Goal: Task Accomplishment & Management: Complete application form

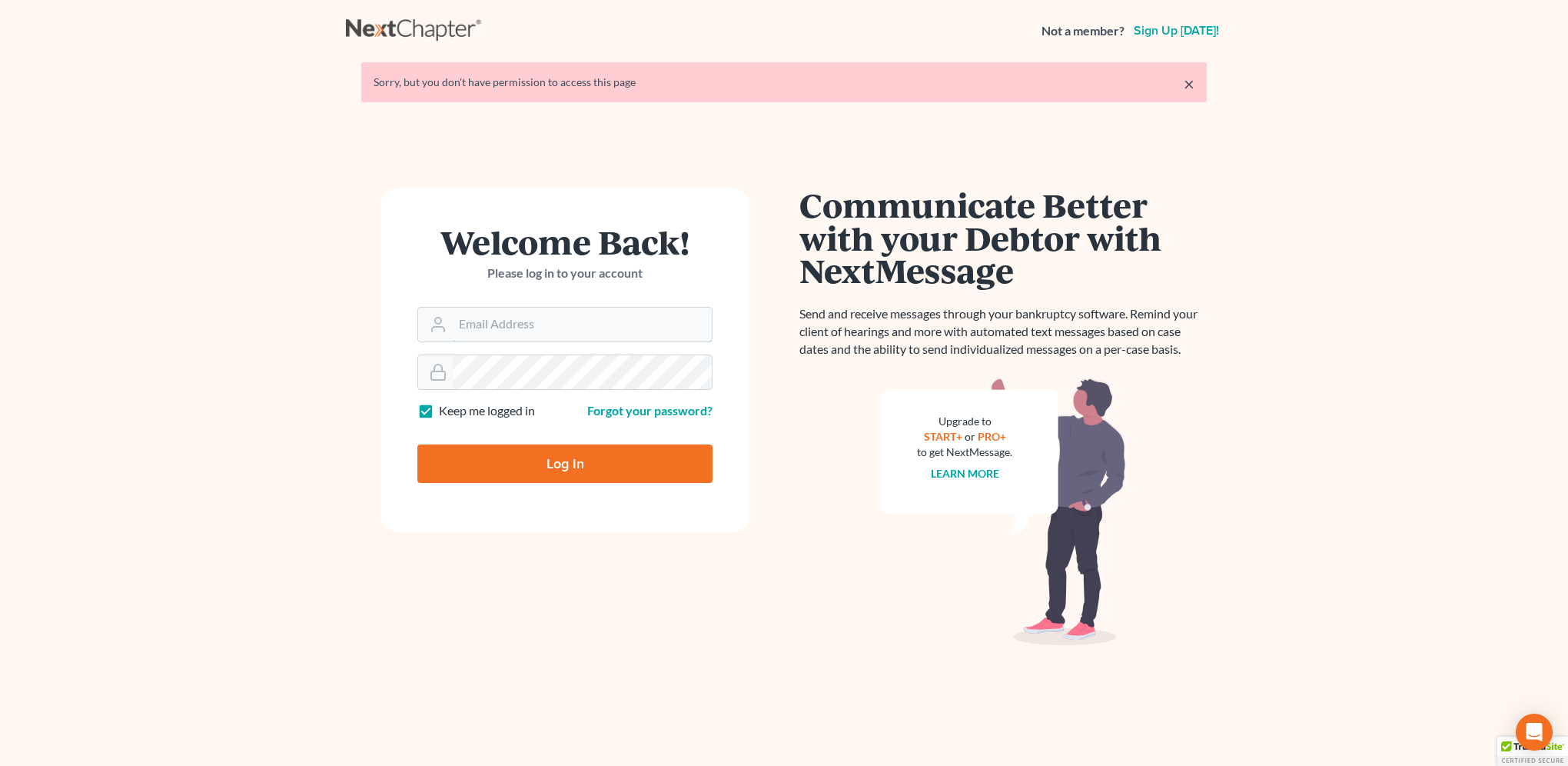
type input "[EMAIL_ADDRESS][DOMAIN_NAME]"
click at [564, 452] on input "Log In" at bounding box center [565, 463] width 295 height 38
type input "Thinking..."
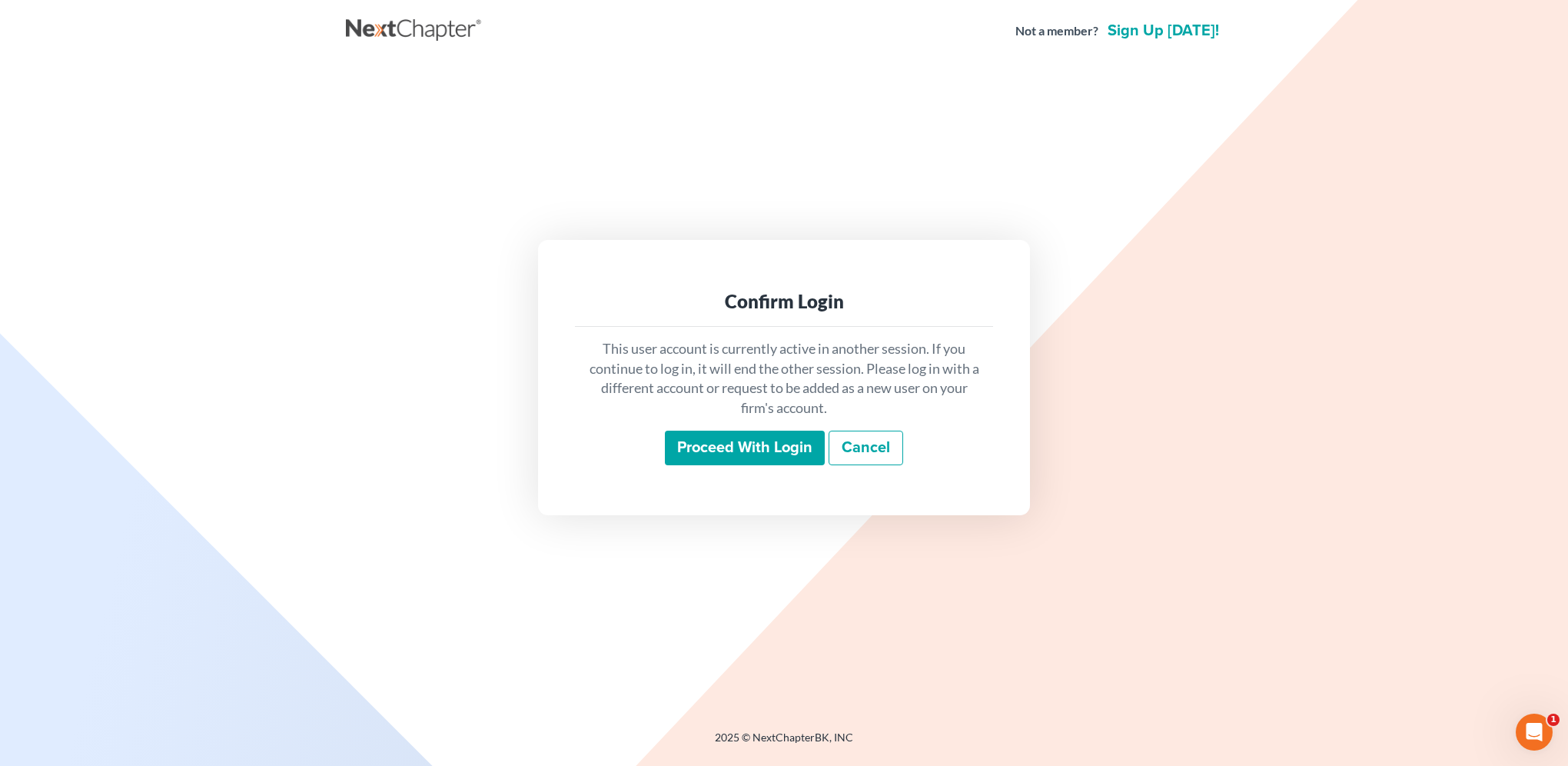
click at [731, 446] on input "Proceed with login" at bounding box center [744, 448] width 160 height 36
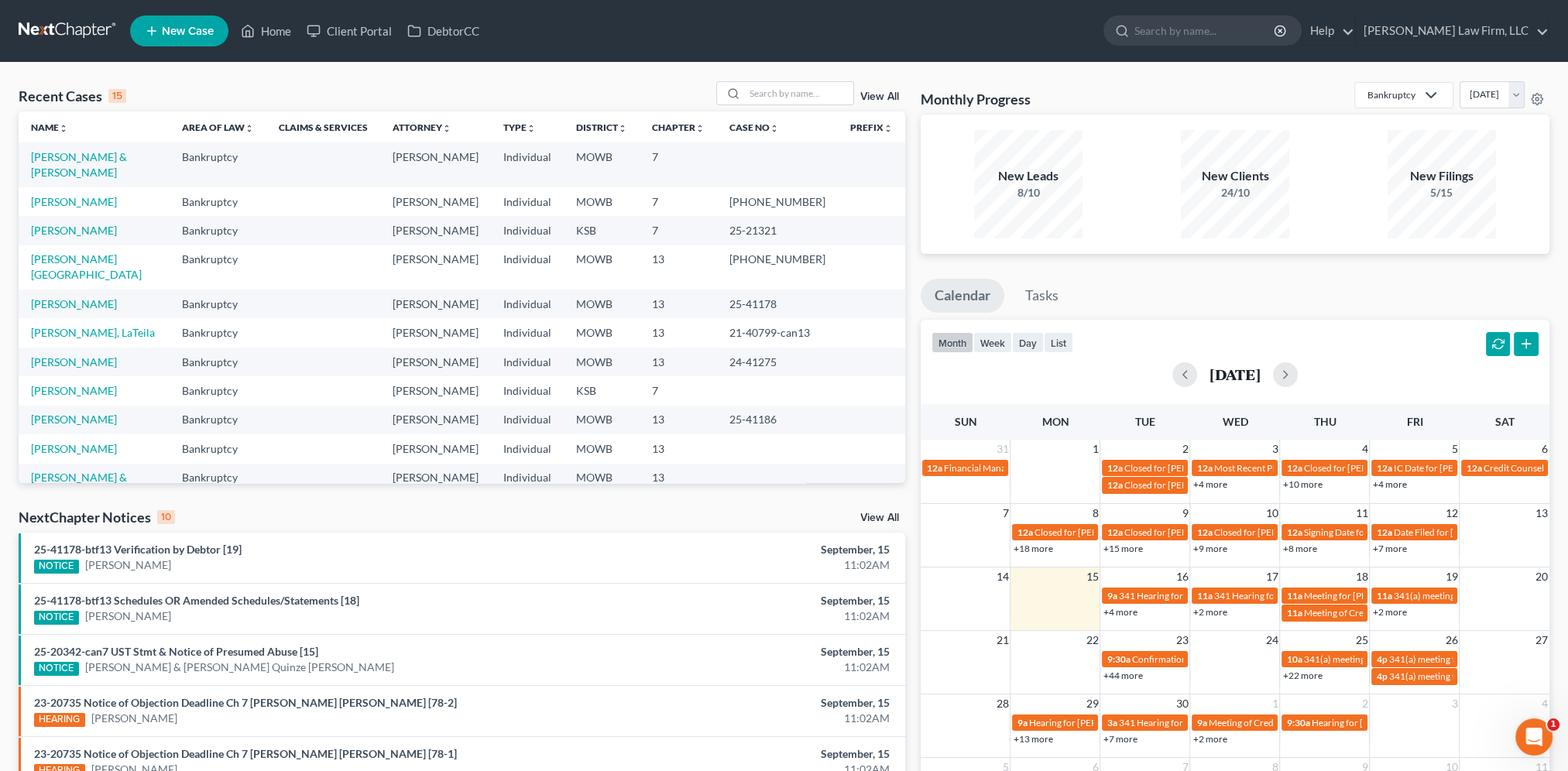
click at [192, 36] on span "New Case" at bounding box center [188, 32] width 52 height 12
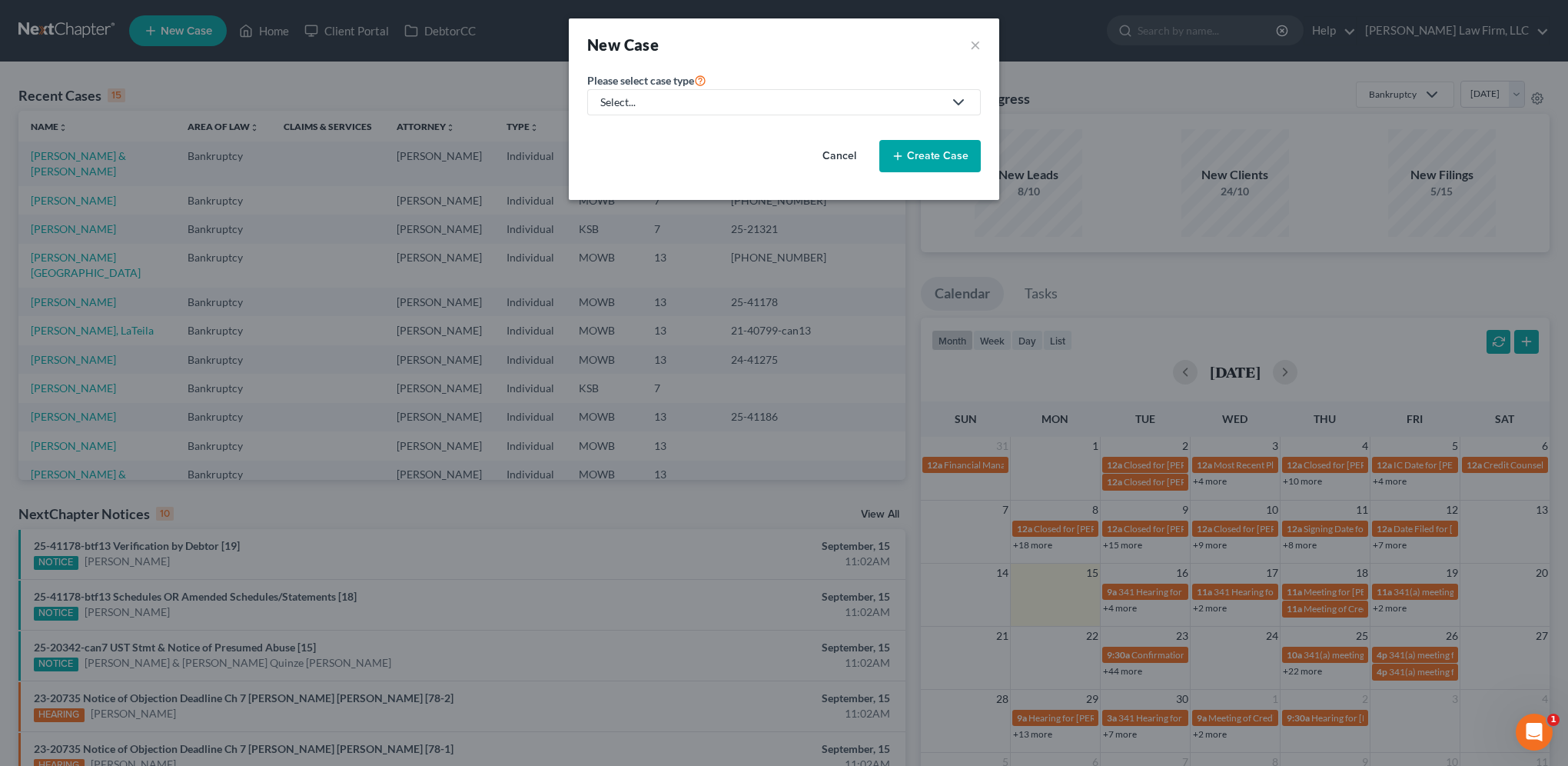
click at [742, 96] on div "Select..." at bounding box center [772, 102] width 343 height 16
click at [640, 128] on div "Bankruptcy" at bounding box center [629, 132] width 56 height 16
select select "46"
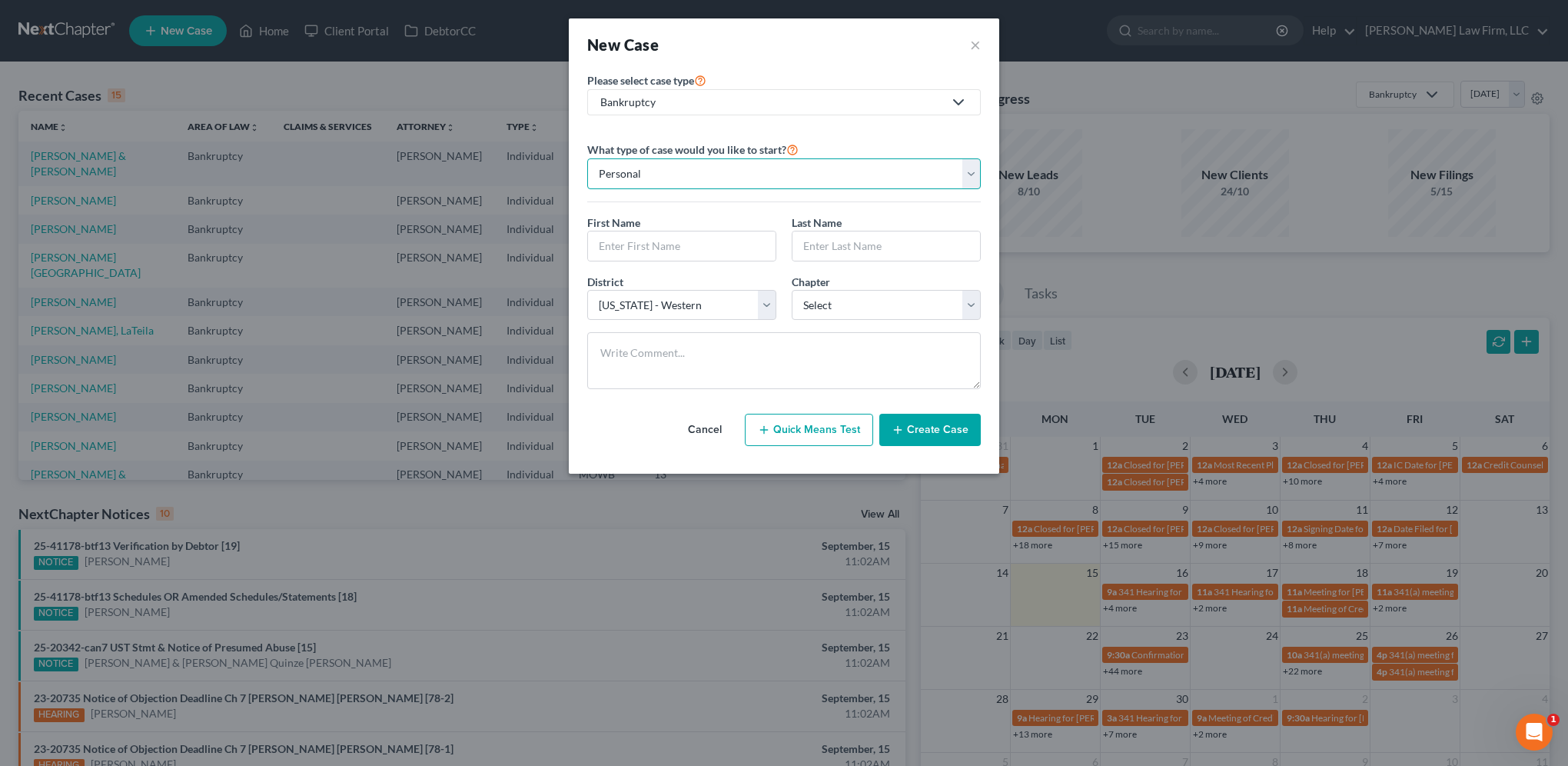
click at [675, 177] on select "Personal Business" at bounding box center [784, 173] width 394 height 31
select select "1"
click at [588, 158] on select "Personal Business" at bounding box center [784, 173] width 394 height 31
click at [671, 240] on input "text" at bounding box center [784, 245] width 392 height 29
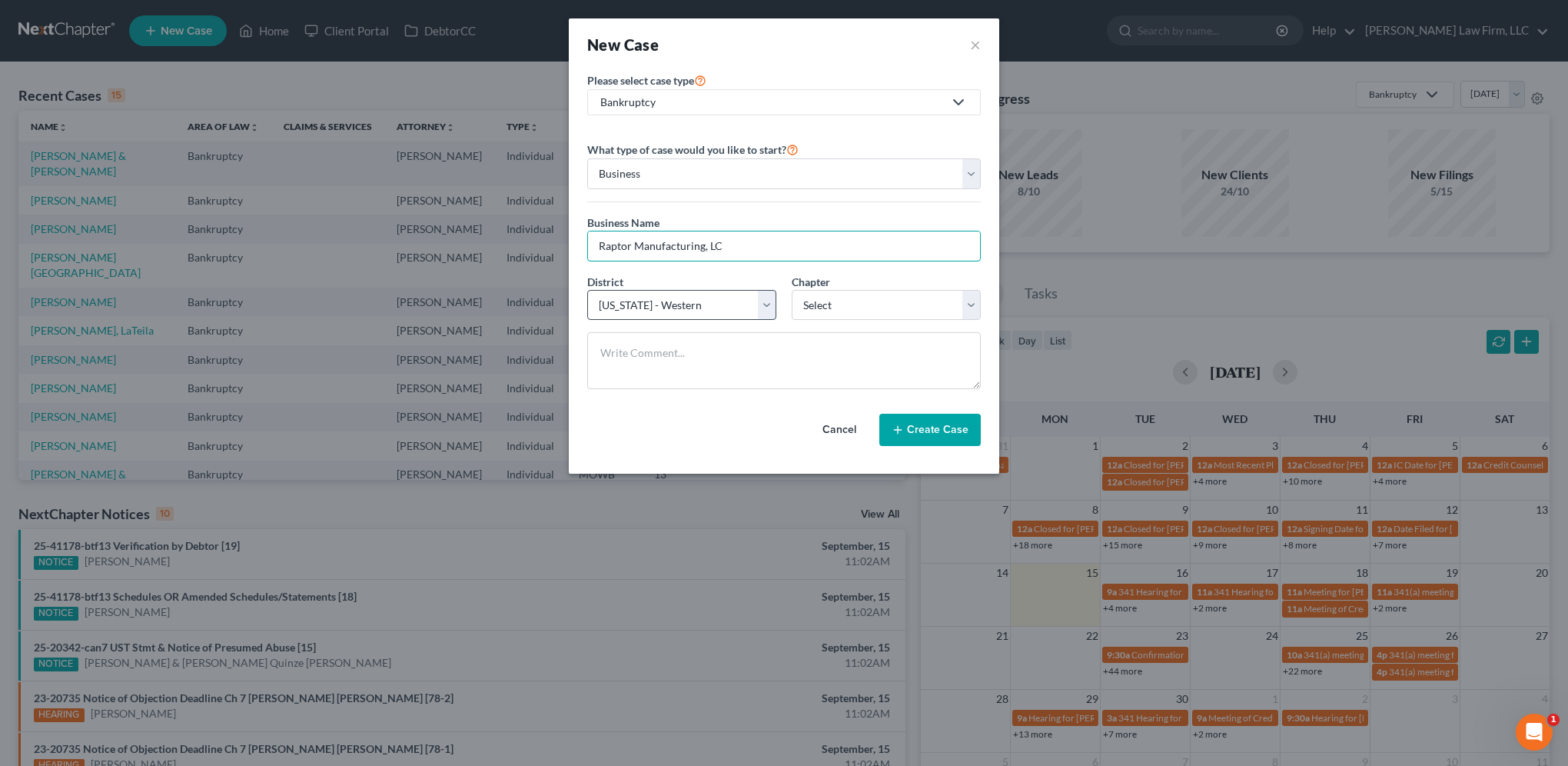
type input "Raptor Manufacturing, LC"
click at [737, 306] on select "Select Alabama - Middle Alabama - Northern Alabama - Southern Alaska Arizona Ar…" at bounding box center [682, 305] width 189 height 31
select select "31"
click at [588, 290] on select "Select Alabama - Middle Alabama - Northern Alabama - Southern Alaska Arizona Ar…" at bounding box center [682, 305] width 189 height 31
click at [869, 309] on select "Select 7 11 12" at bounding box center [886, 305] width 189 height 31
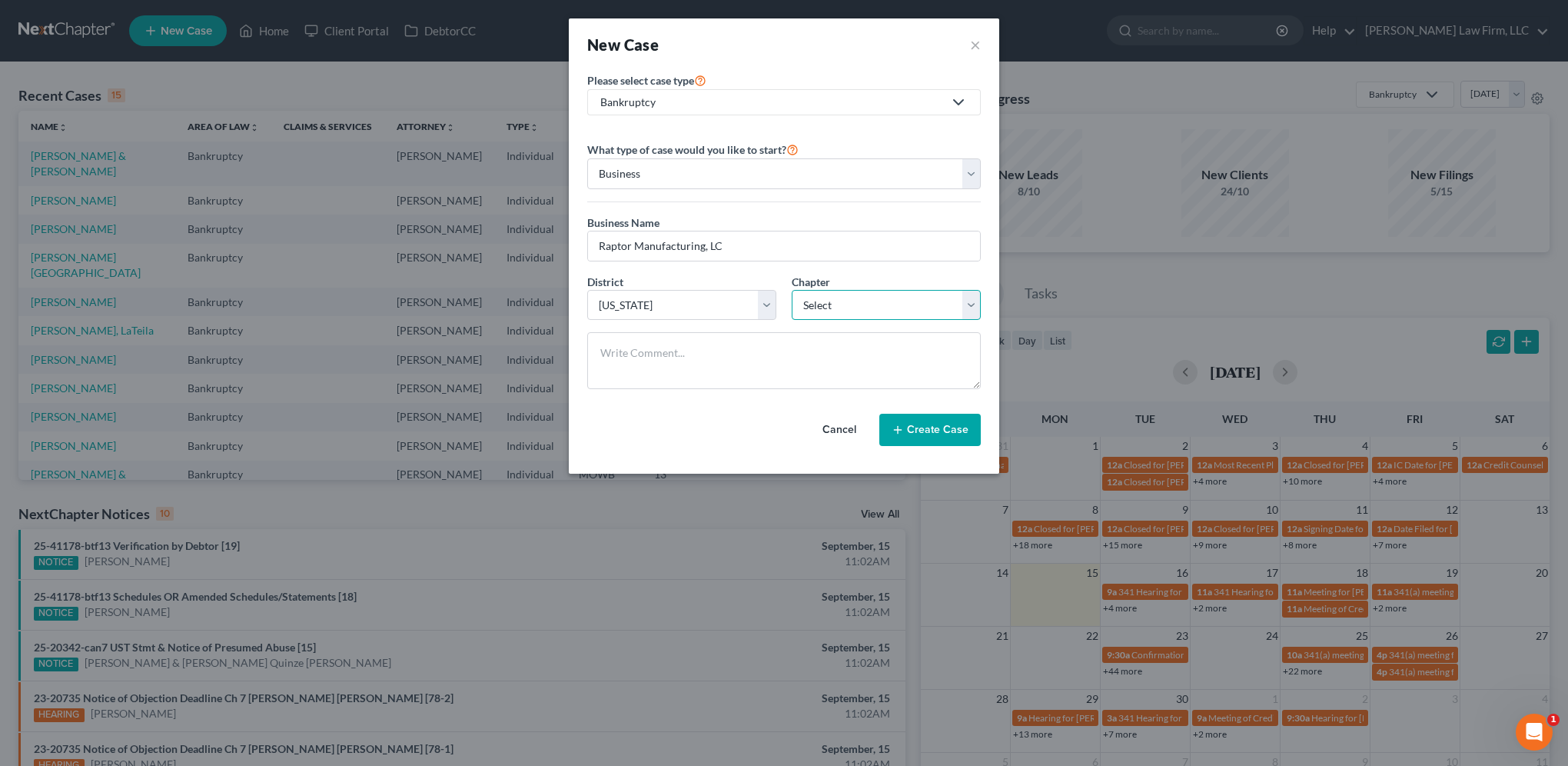
select select "1"
click at [791, 290] on select "Select 7 11 12" at bounding box center [886, 305] width 189 height 31
click at [946, 423] on button "Create Case" at bounding box center [930, 429] width 101 height 32
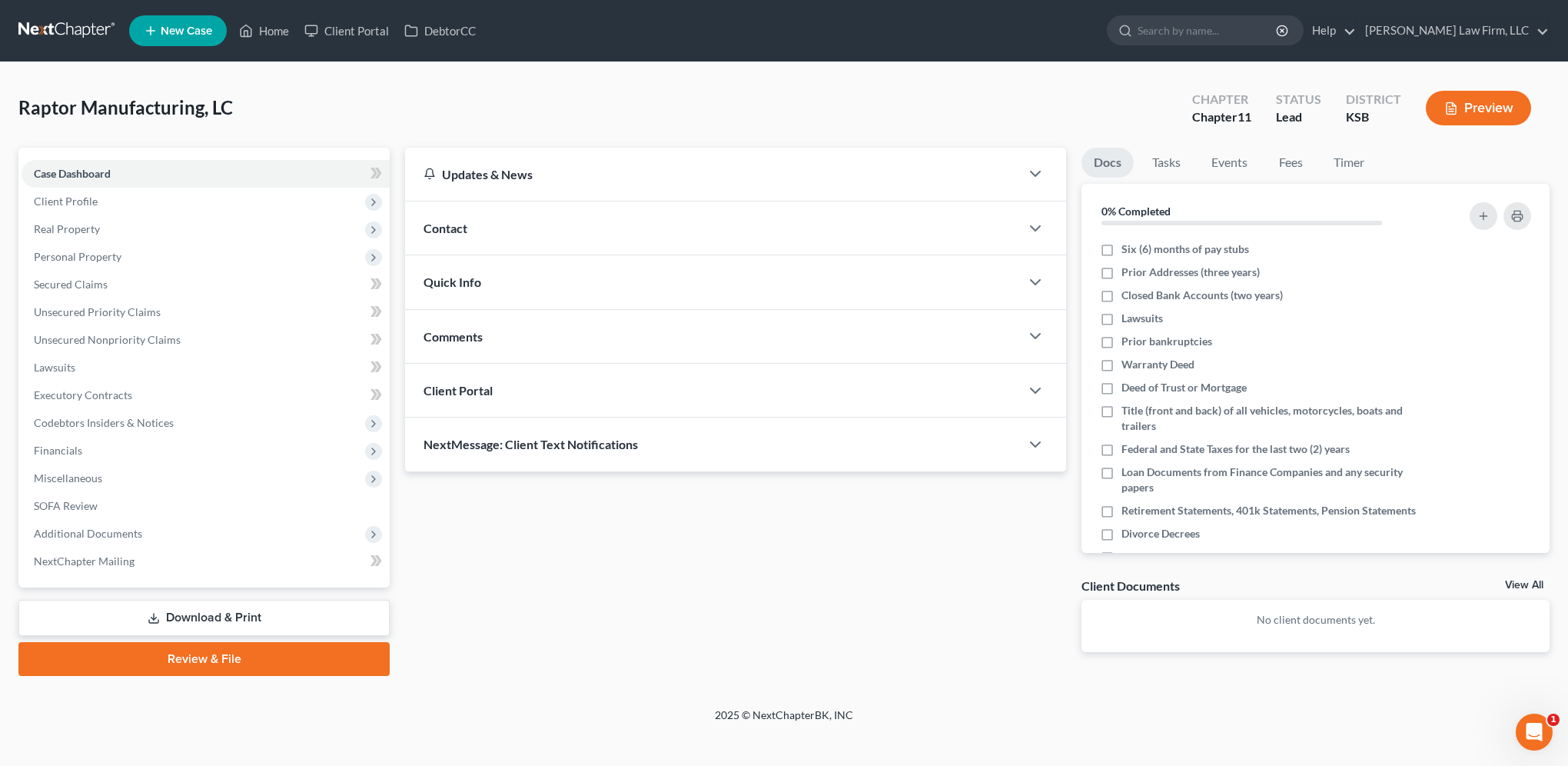
click at [480, 227] on div "Contact" at bounding box center [713, 228] width 615 height 53
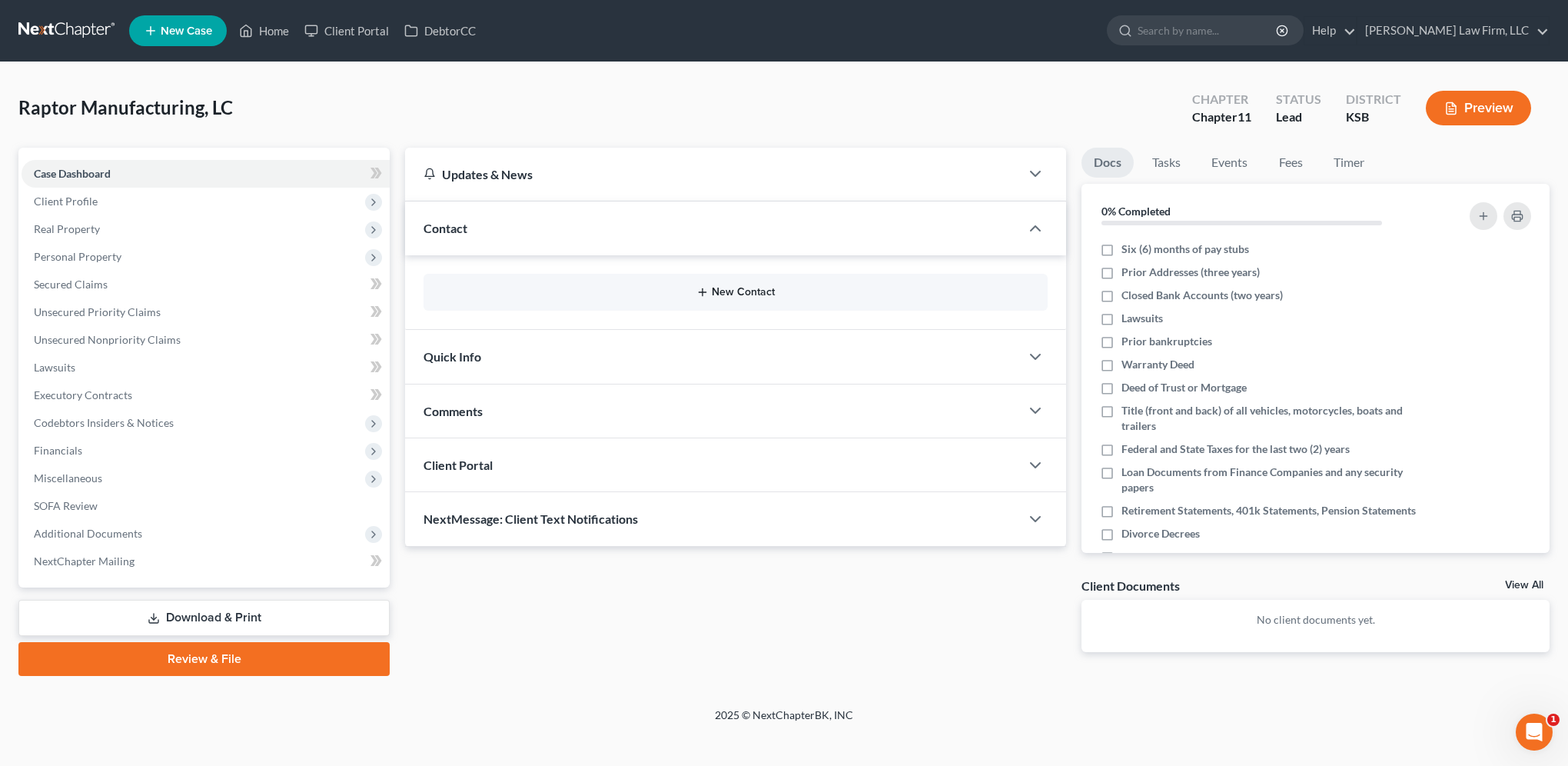
click at [751, 292] on button "New Contact" at bounding box center [735, 292] width 599 height 12
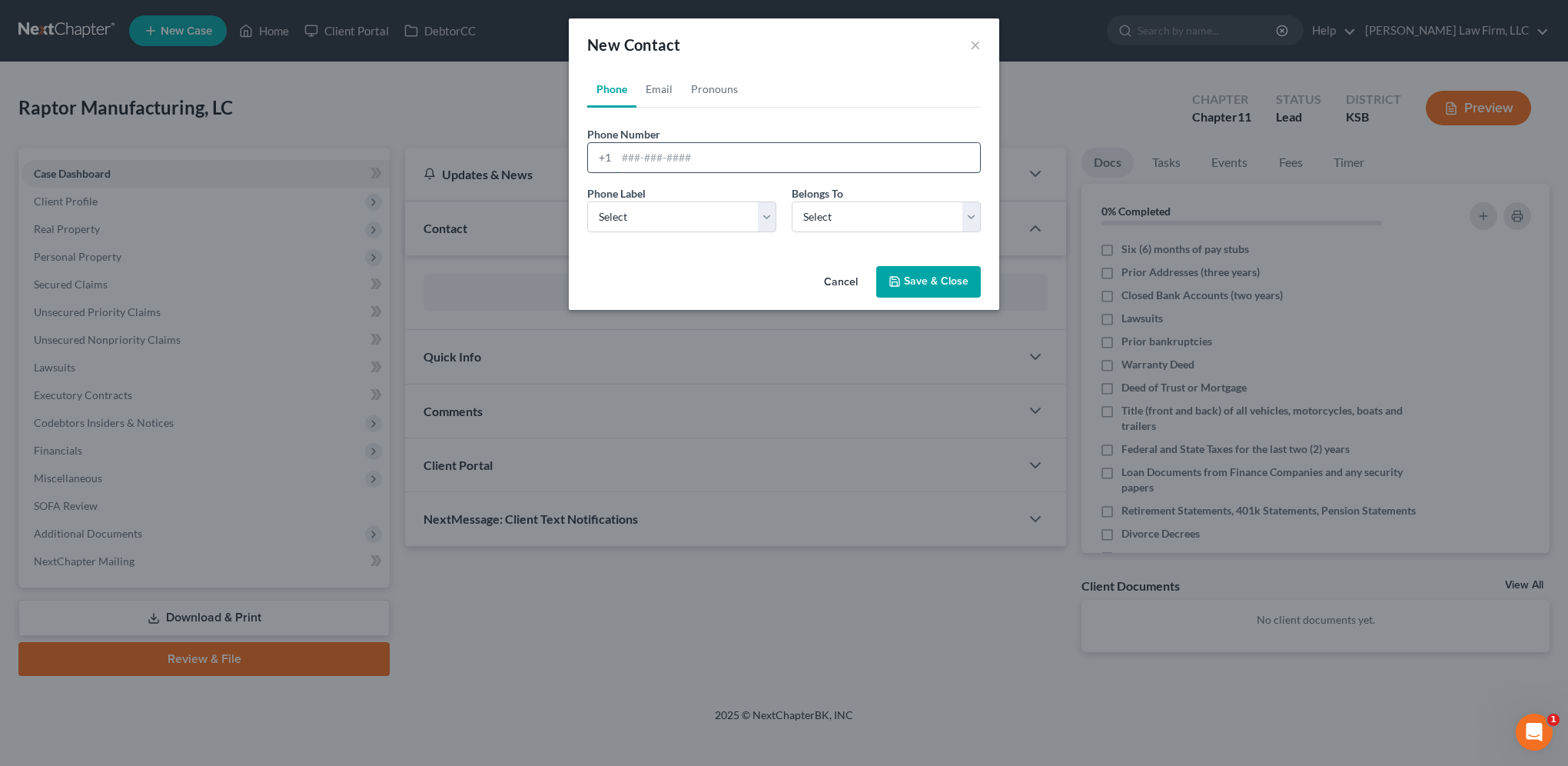
click at [707, 164] on input "tel" at bounding box center [798, 158] width 364 height 29
type input "316-650-4343"
click at [670, 221] on select "Select Mobile Home Work Other" at bounding box center [682, 216] width 189 height 31
select select "0"
click at [588, 201] on select "Select Mobile Home Work Other" at bounding box center [682, 216] width 189 height 31
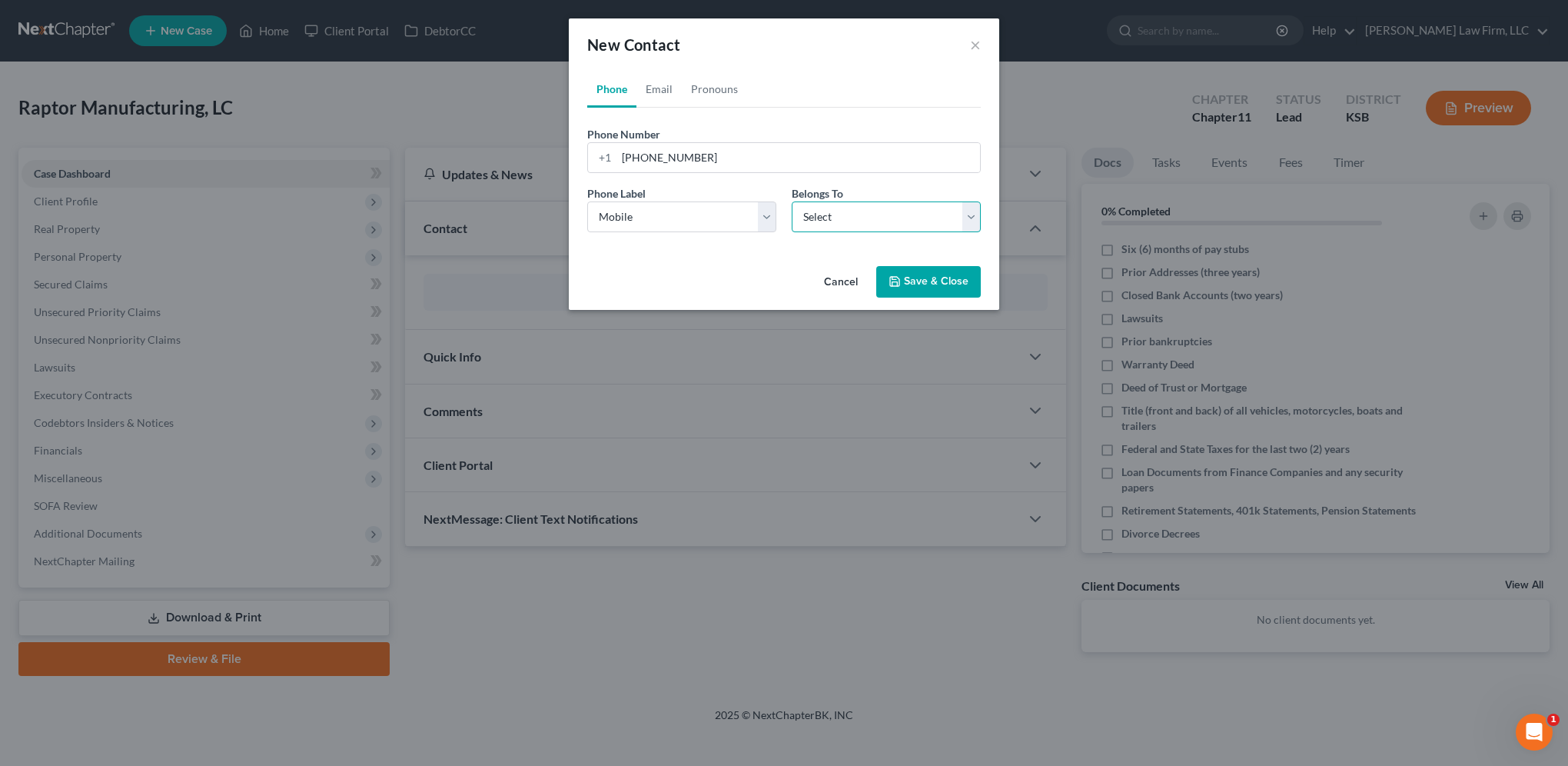
click at [858, 212] on select "Select Client Other" at bounding box center [886, 216] width 189 height 31
select select "0"
click at [791, 201] on select "Select Client Other" at bounding box center [886, 216] width 189 height 31
click at [656, 89] on link "Email" at bounding box center [659, 89] width 46 height 37
click at [741, 149] on input "email" at bounding box center [798, 158] width 364 height 29
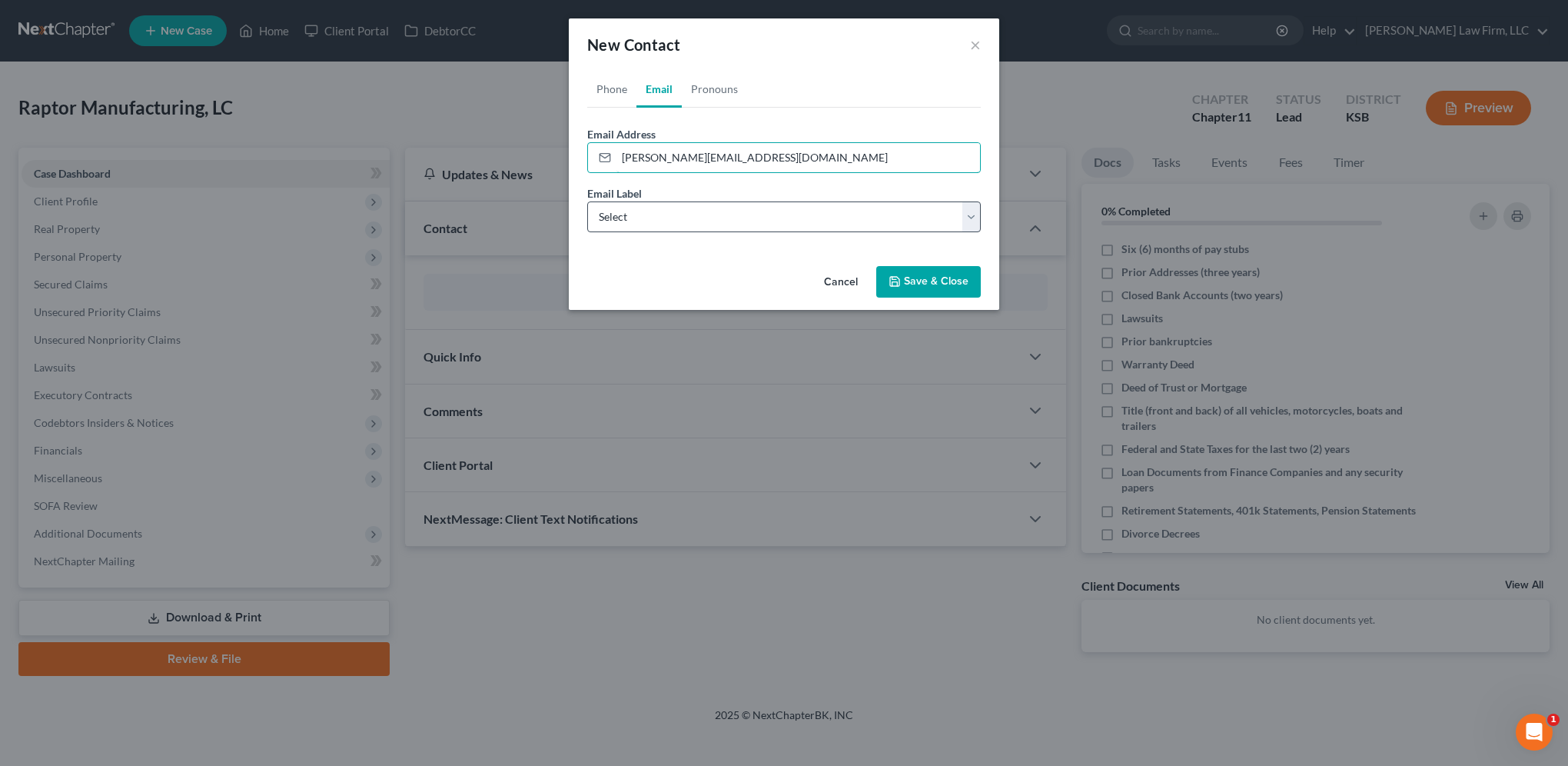
type input "donna@raptormfg.com"
click at [692, 212] on select "Select Home Work Other" at bounding box center [784, 216] width 394 height 31
select select "1"
click at [588, 201] on select "Select Home Work Other" at bounding box center [784, 216] width 394 height 31
click at [712, 84] on link "Pronouns" at bounding box center [714, 89] width 65 height 37
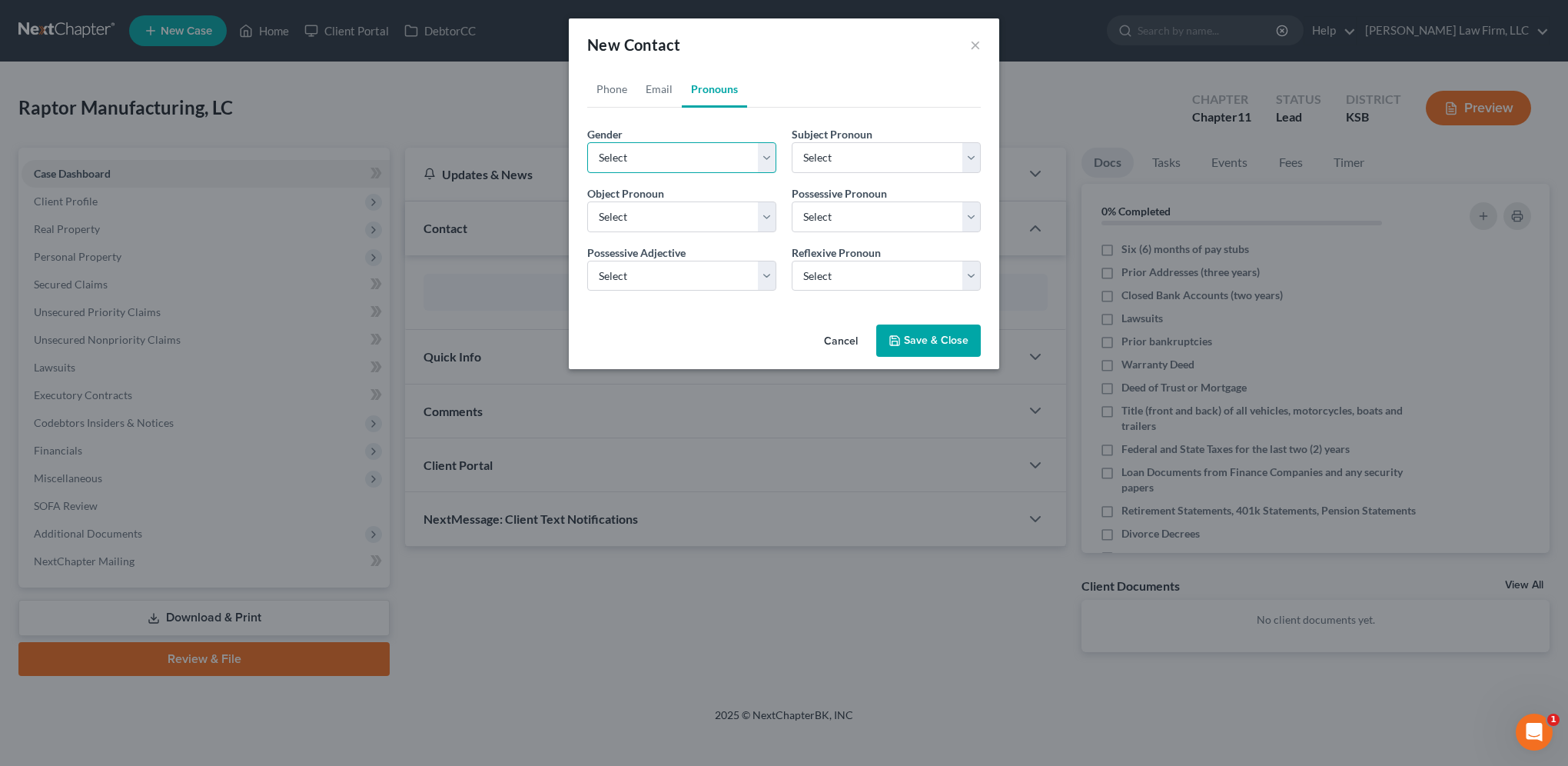
click at [695, 153] on select "Select Male Female Non Binary More Than One Person" at bounding box center [682, 158] width 189 height 31
select select "1"
click at [588, 143] on select "Select Male Female Non Binary More Than One Person" at bounding box center [682, 158] width 189 height 31
select select "1"
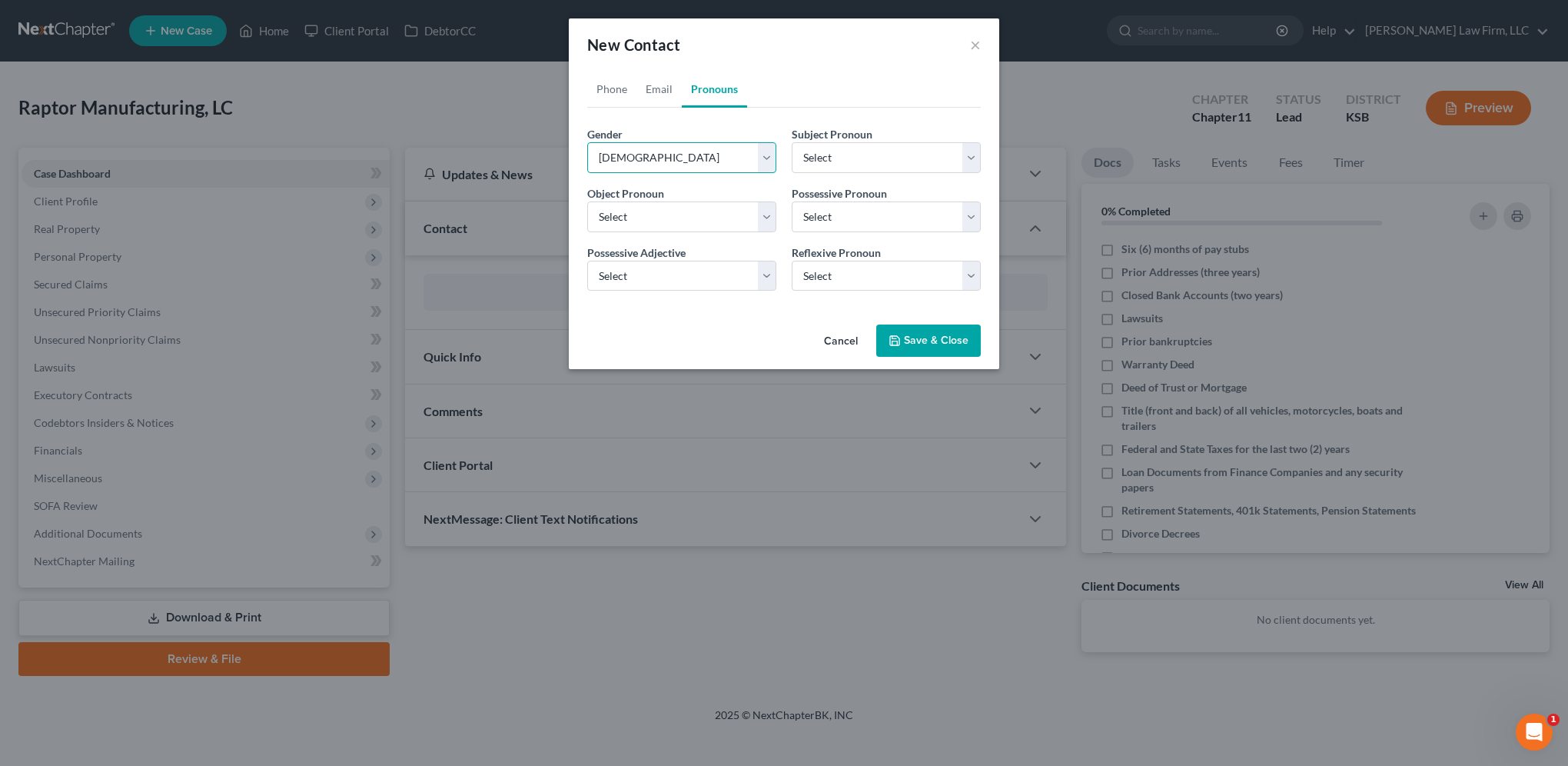
select select "1"
click at [910, 341] on button "Save & Close" at bounding box center [928, 340] width 104 height 32
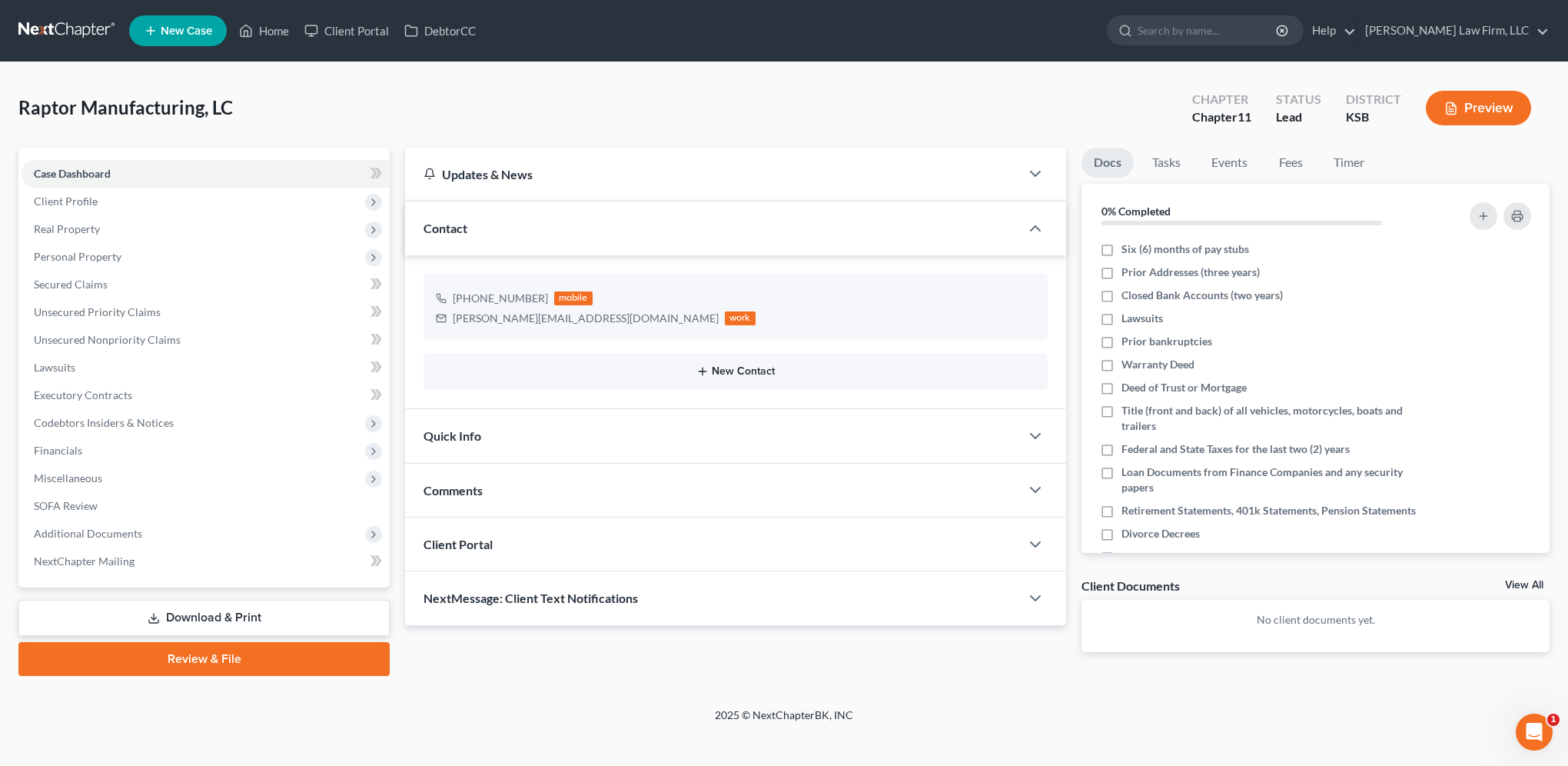
click at [747, 376] on button "New Contact" at bounding box center [735, 371] width 599 height 12
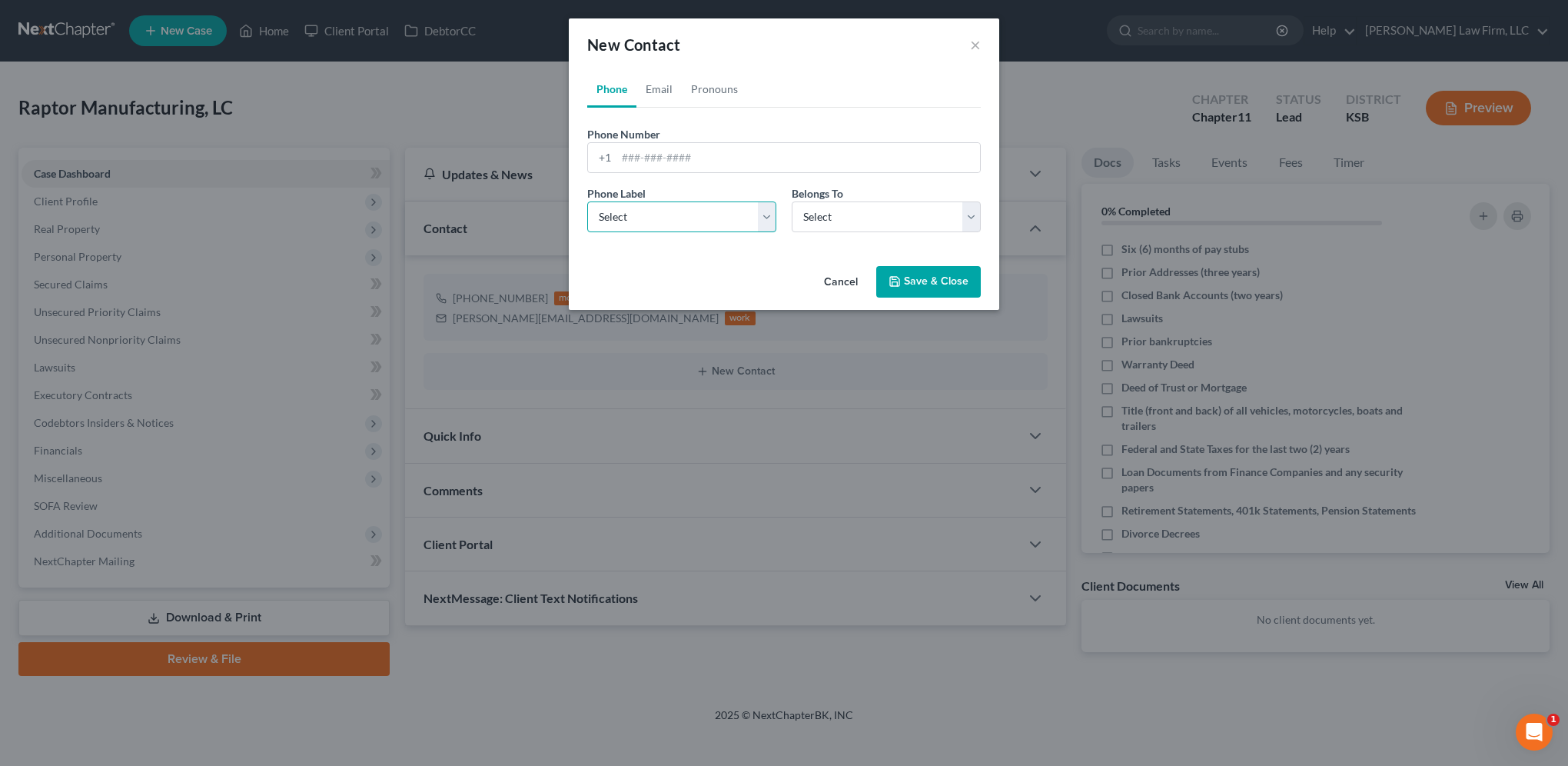
click at [680, 217] on select "Select Mobile Home Work Other" at bounding box center [682, 216] width 189 height 31
click at [680, 158] on input "tel" at bounding box center [798, 158] width 364 height 29
type input "316-201-1772"
click at [690, 216] on select "Select Mobile Home Work Other" at bounding box center [682, 216] width 189 height 31
click at [588, 201] on select "Select Mobile Home Work Other" at bounding box center [682, 216] width 189 height 31
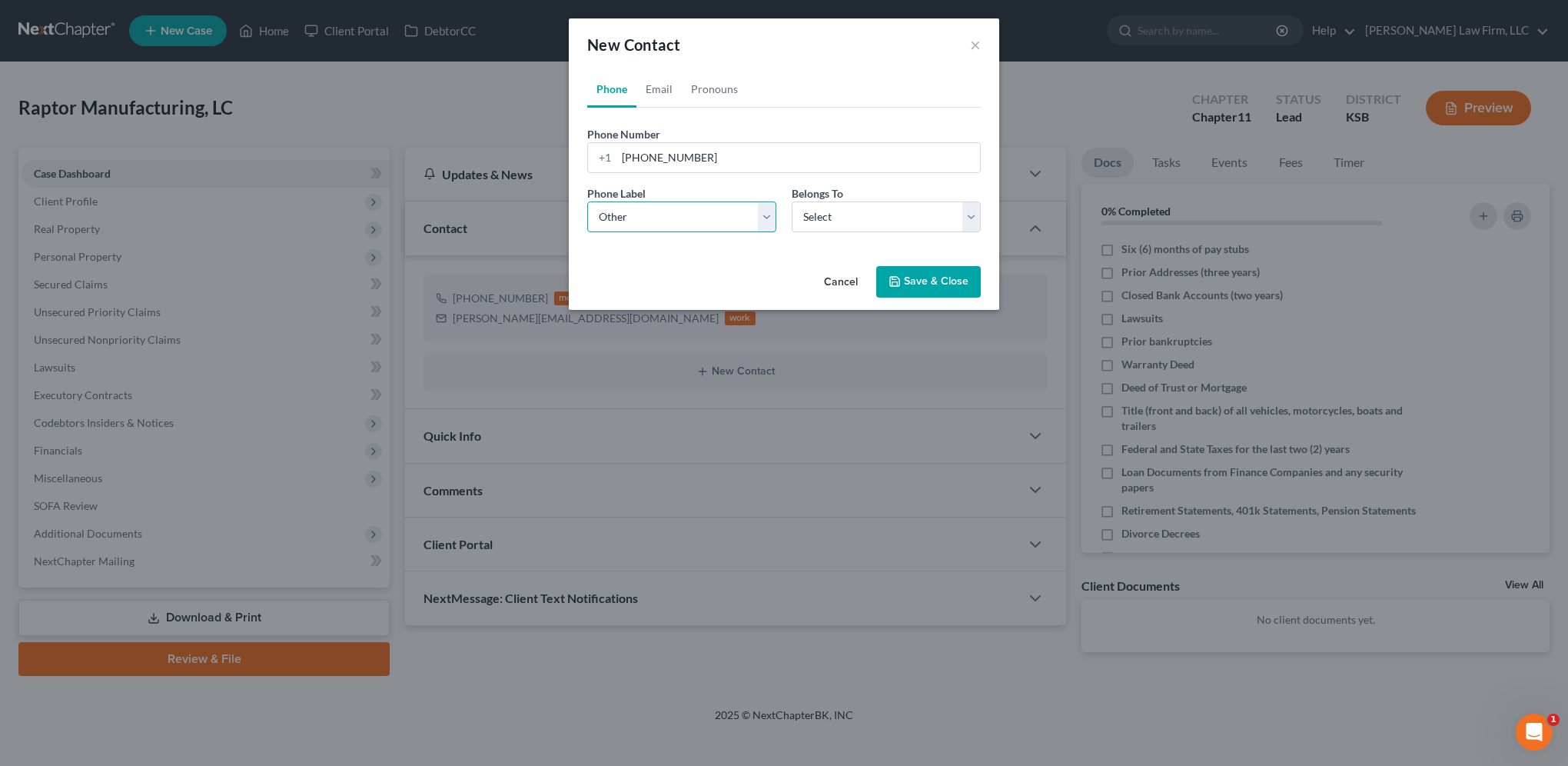
click at [661, 211] on select "Select Mobile Home Work Other" at bounding box center [682, 216] width 189 height 31
select select "2"
click at [588, 201] on select "Select Mobile Home Work Other" at bounding box center [682, 216] width 189 height 31
click at [874, 212] on select "Select Client Other" at bounding box center [886, 216] width 189 height 31
select select "1"
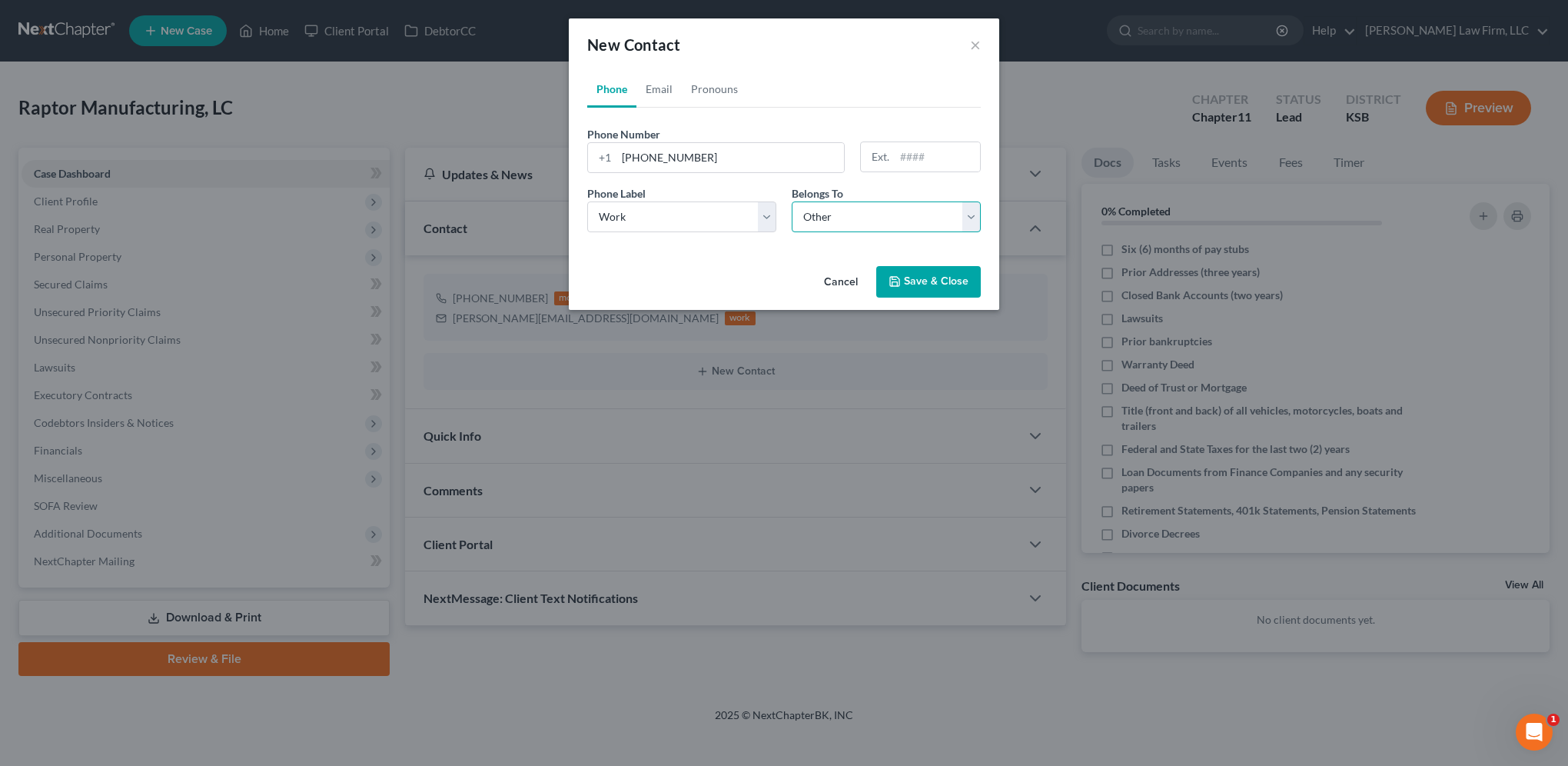
click at [791, 201] on select "Select Client Other" at bounding box center [886, 216] width 189 height 31
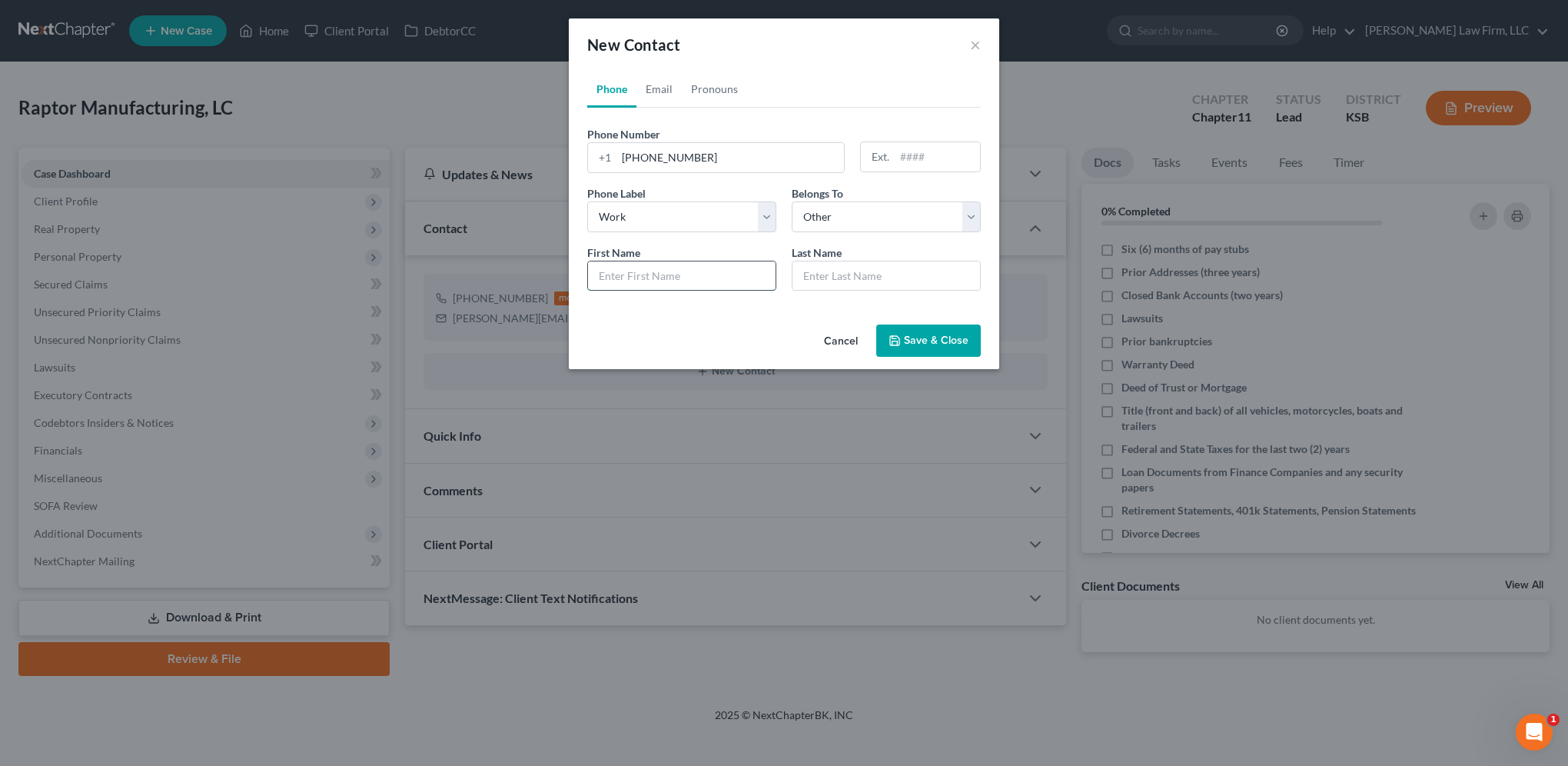
click at [747, 270] on input "text" at bounding box center [682, 275] width 187 height 29
click at [975, 41] on button "×" at bounding box center [975, 45] width 11 height 18
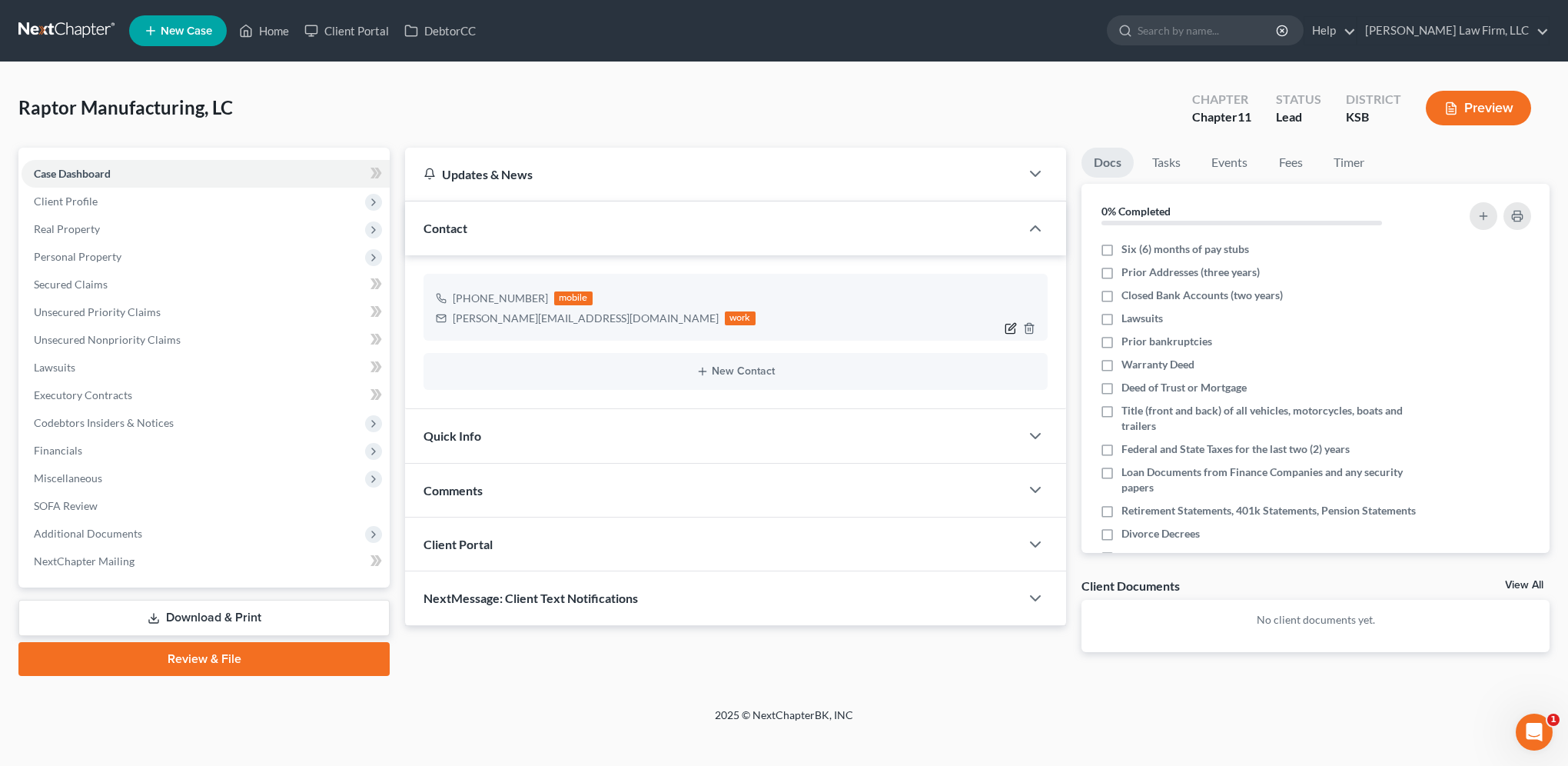
click at [1012, 327] on icon "button" at bounding box center [1010, 328] width 12 height 12
select select "0"
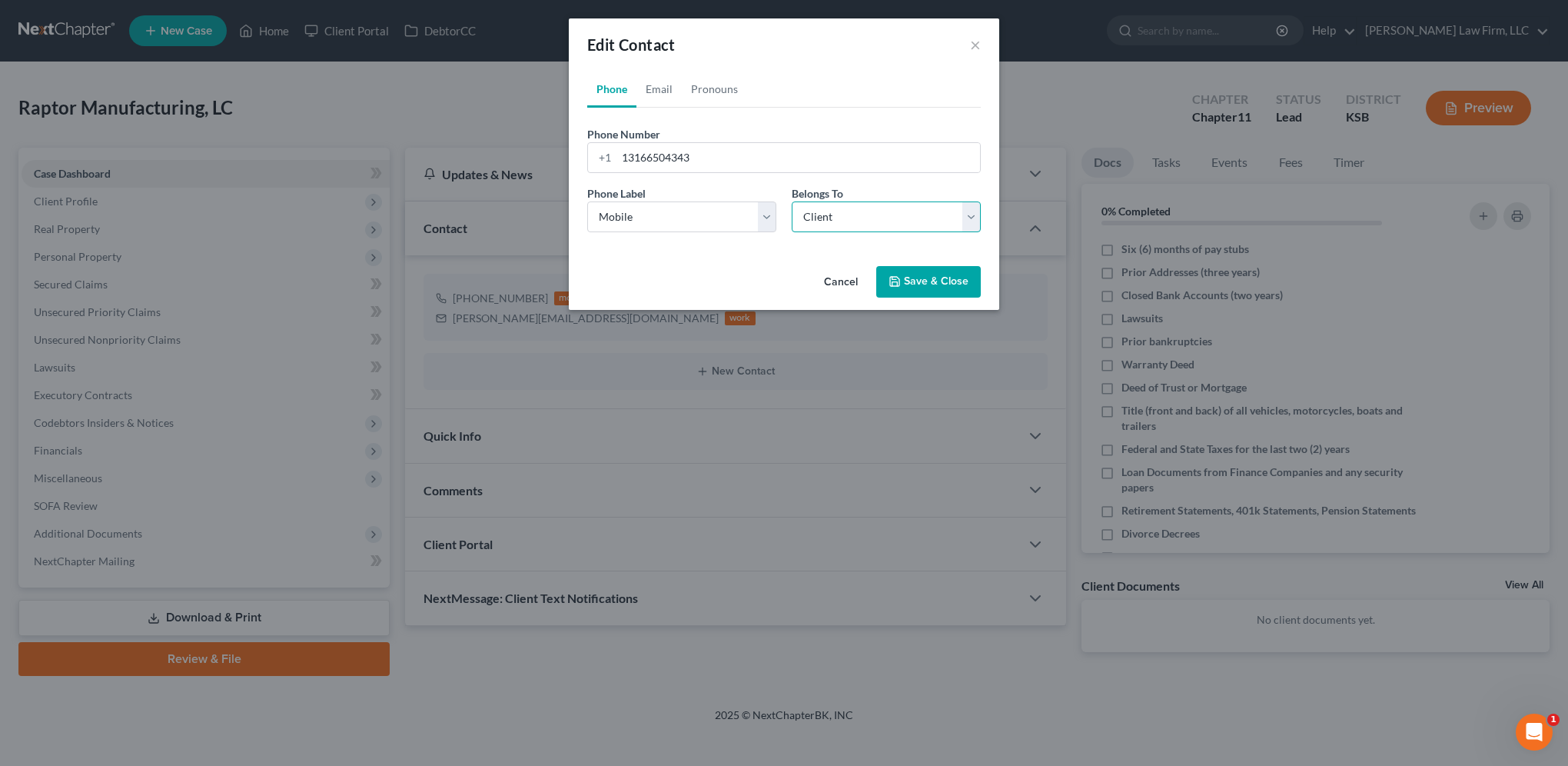
click at [912, 218] on select "Select Client Other" at bounding box center [886, 216] width 189 height 31
select select "1"
click at [791, 201] on select "Select Client Other" at bounding box center [886, 216] width 189 height 31
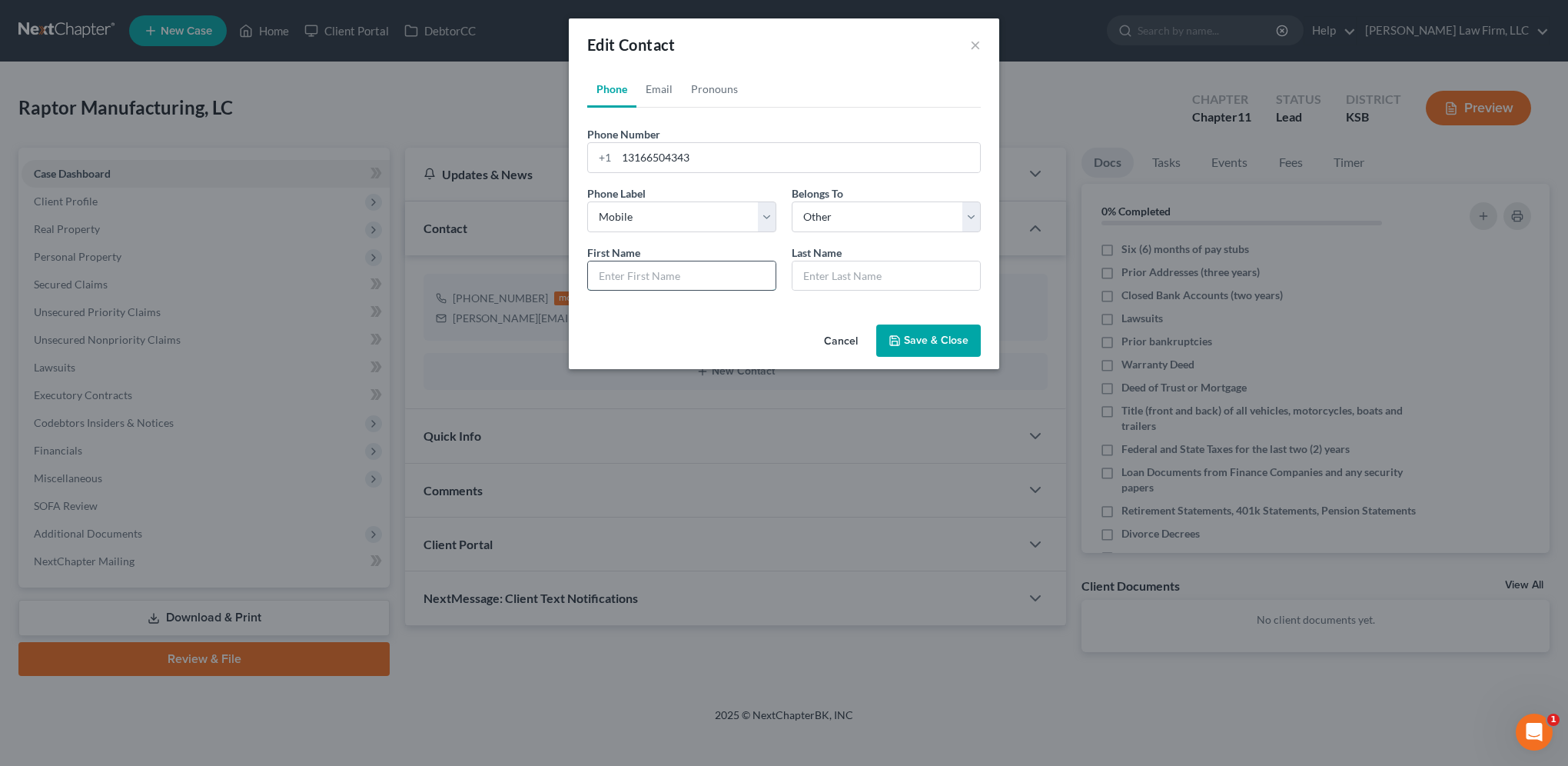
click at [722, 264] on input "text" at bounding box center [682, 275] width 187 height 29
type input "Donna"
type input "Payne"
click at [947, 337] on button "Save & Close" at bounding box center [928, 340] width 104 height 32
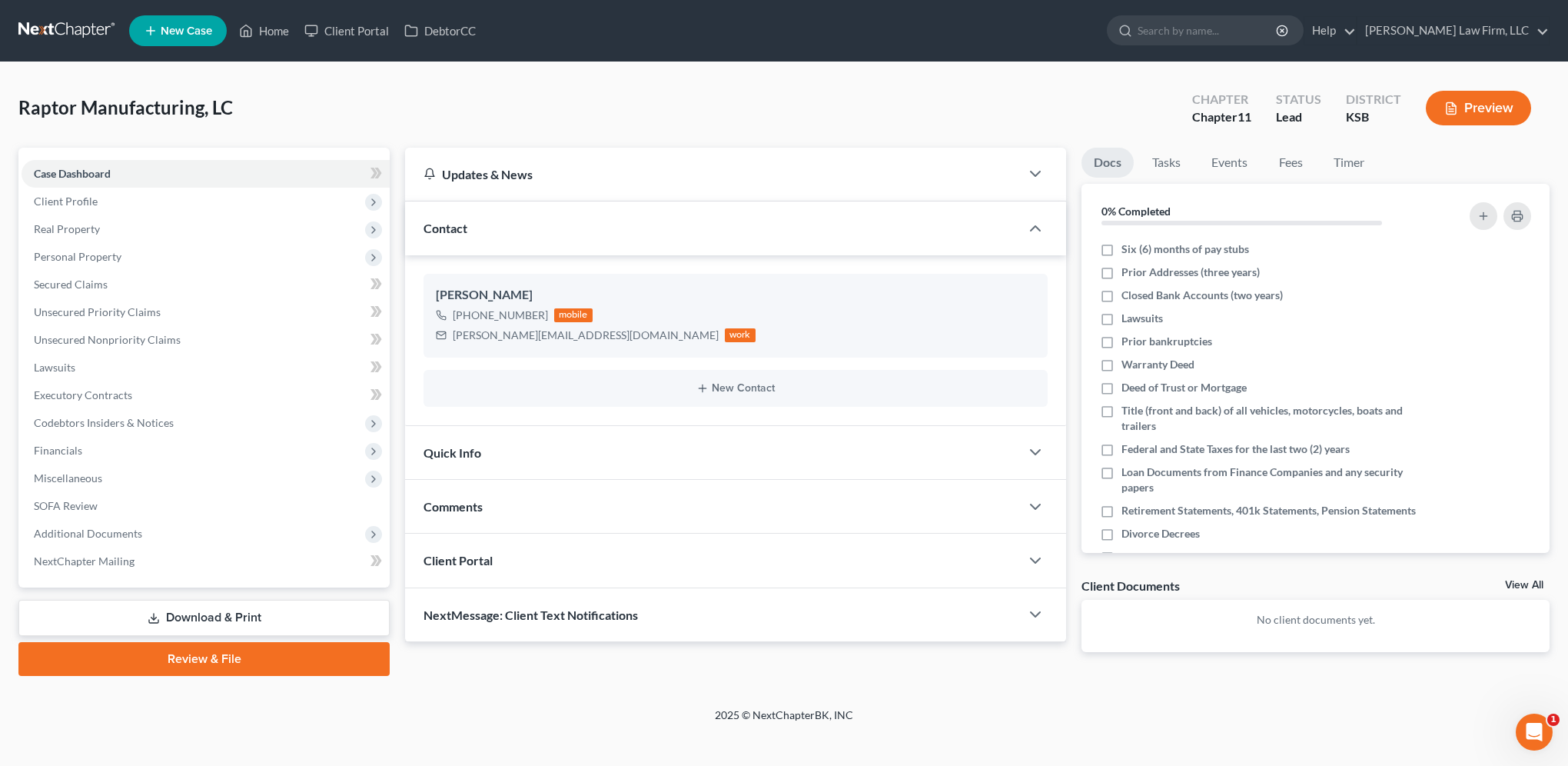
click at [452, 455] on span "Quick Info" at bounding box center [452, 453] width 58 height 15
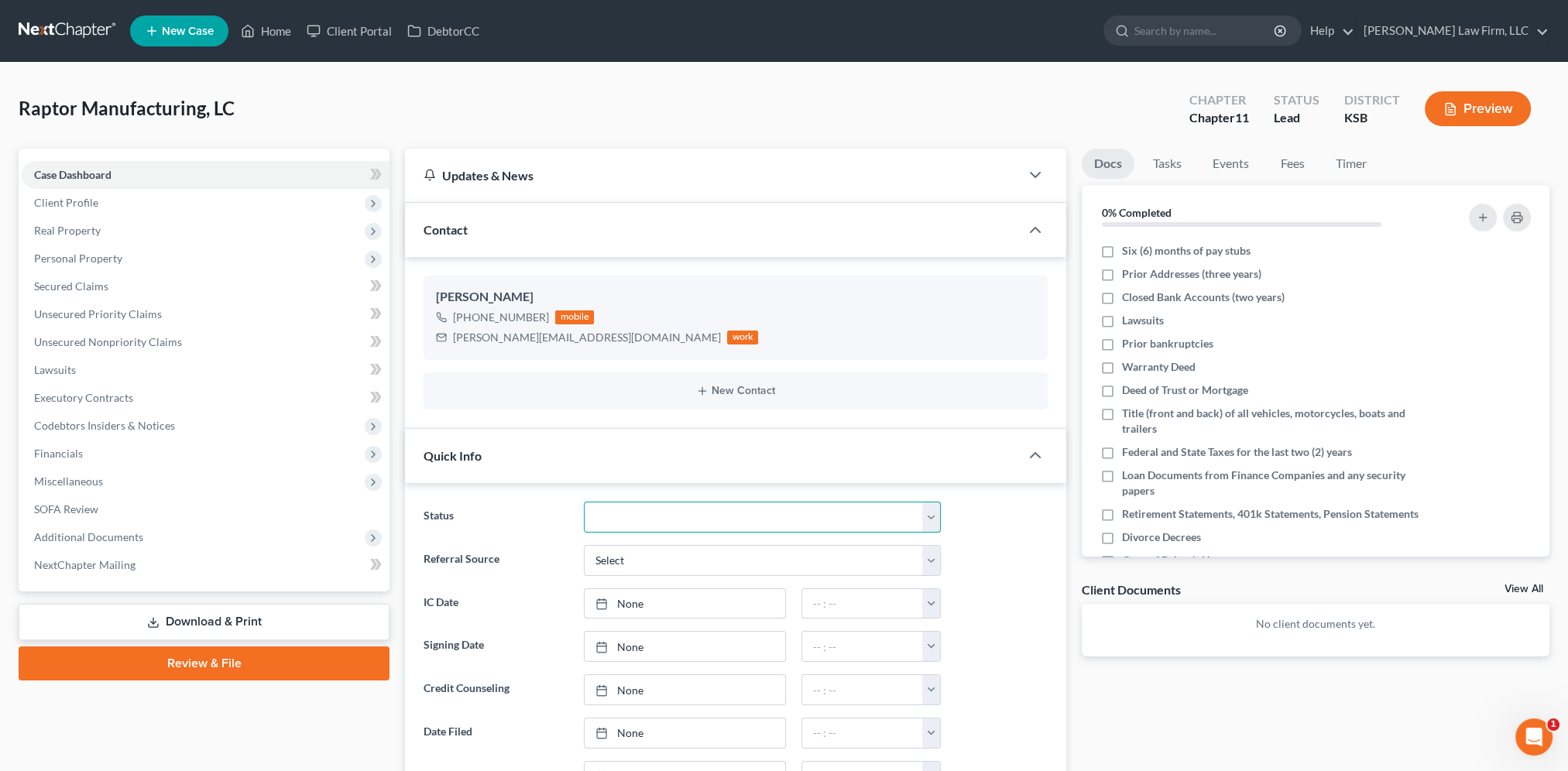
click at [640, 520] on select "Closed Discharged Dismissed Filed In Progress Lead Lost Lead Ready to File To R…" at bounding box center [762, 517] width 357 height 31
select select "4"
click at [584, 501] on select "Closed Discharged Dismissed Filed In Progress Lead Lost Lead Ready to File To R…" at bounding box center [762, 517] width 357 height 31
click at [645, 561] on select "Select Word Of Mouth Previous Clients Direct Mail Website Google Search Modern …" at bounding box center [762, 560] width 357 height 31
select select "6"
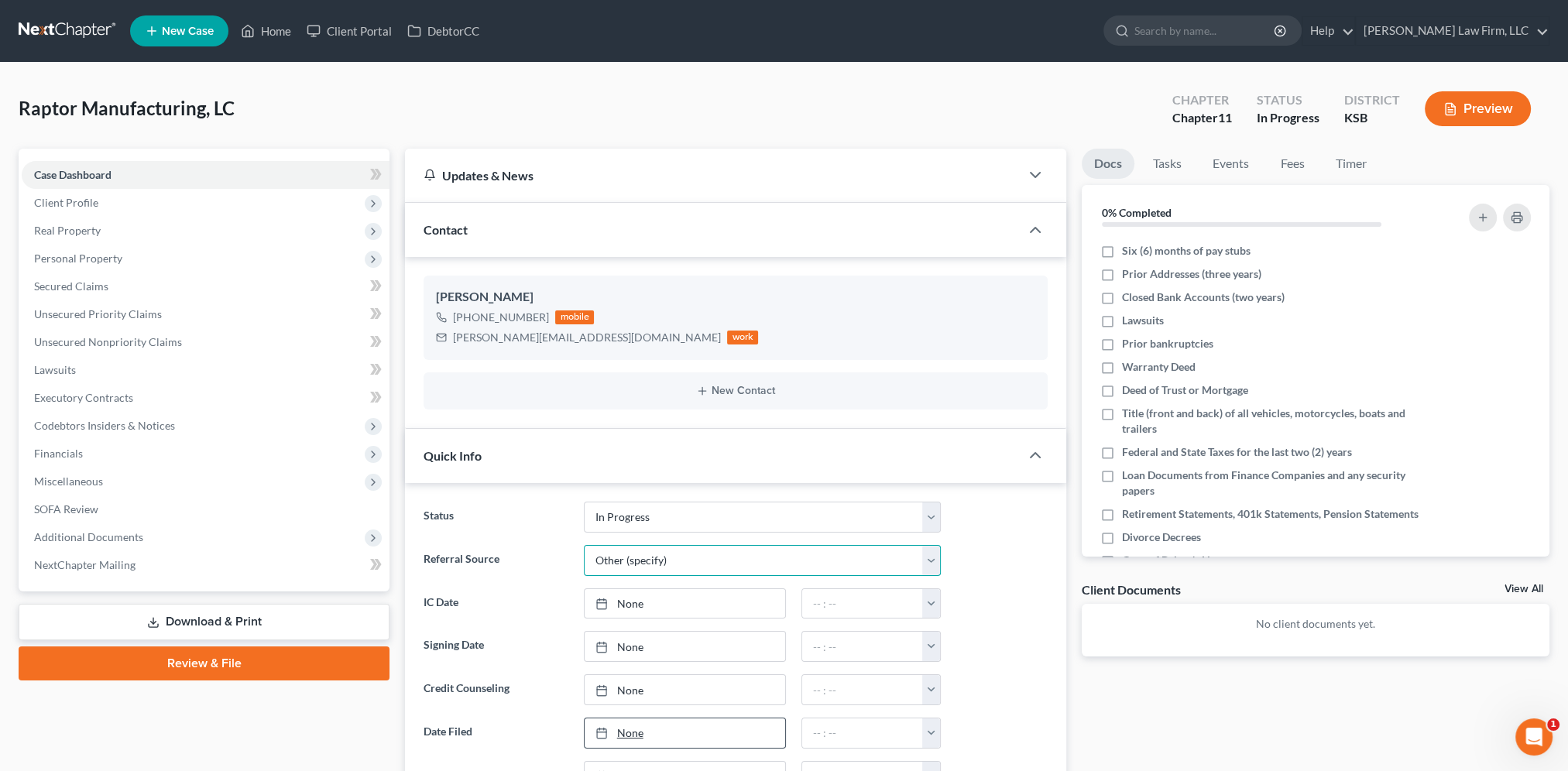
click at [584, 545] on select "Select Word Of Mouth Previous Clients Direct Mail Website Google Search Modern …" at bounding box center [762, 560] width 357 height 31
type input "9/15/2025"
click at [630, 646] on link "None" at bounding box center [685, 646] width 200 height 29
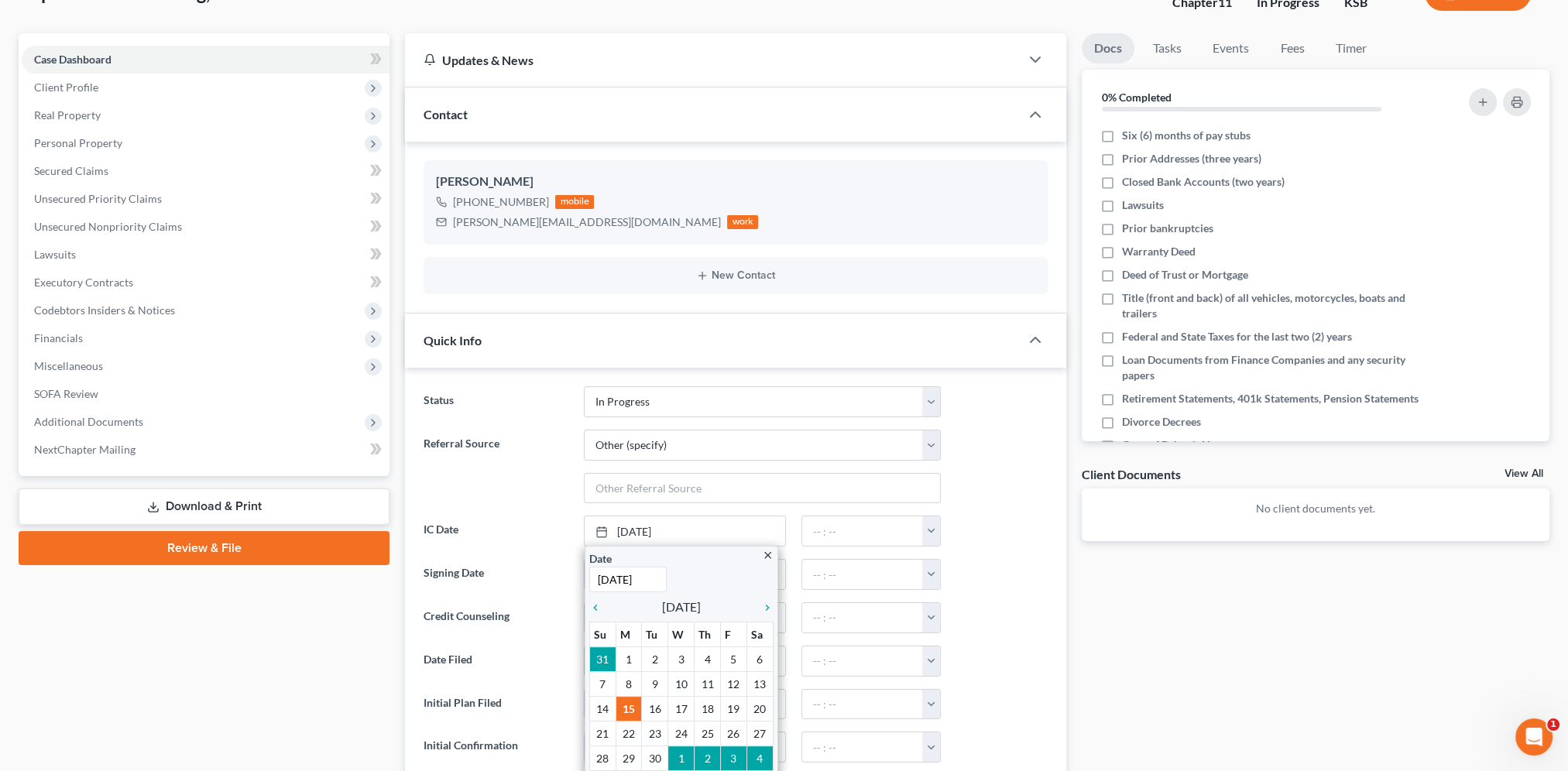
scroll to position [116, 0]
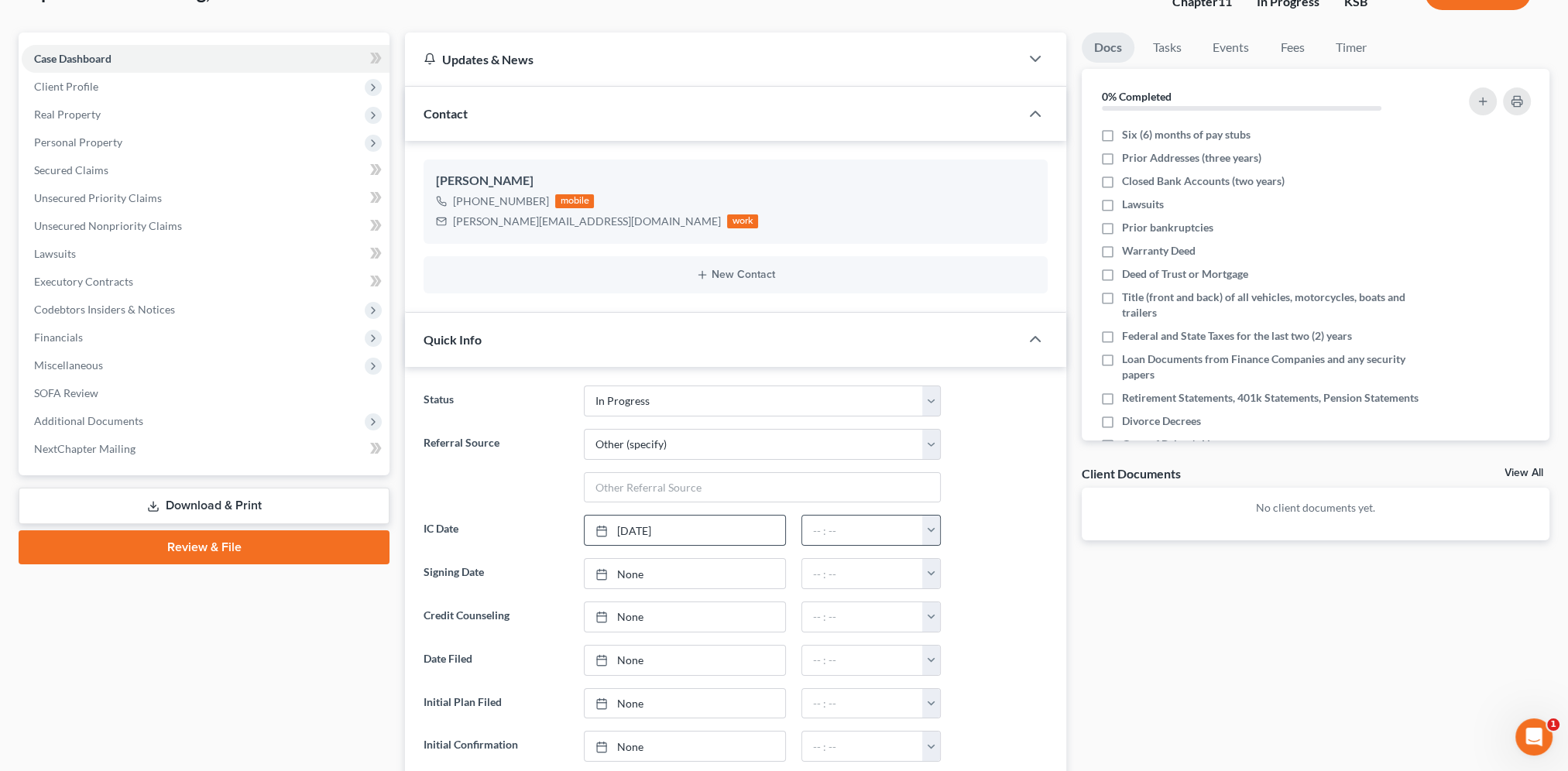
click at [933, 532] on button "button" at bounding box center [931, 530] width 18 height 29
click at [954, 559] on link "12:00am" at bounding box center [967, 564] width 87 height 27
type input "12:00am"
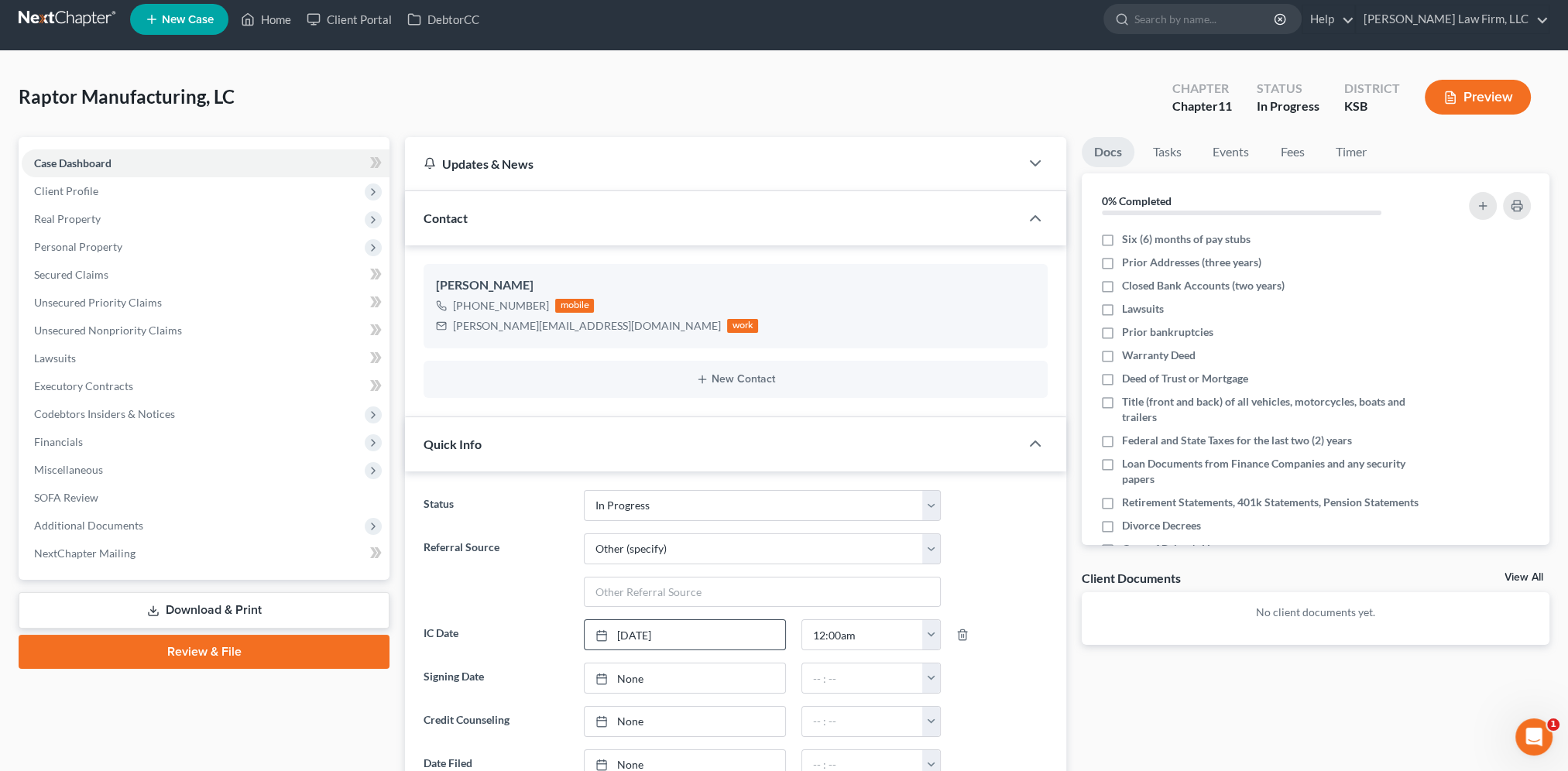
scroll to position [0, 0]
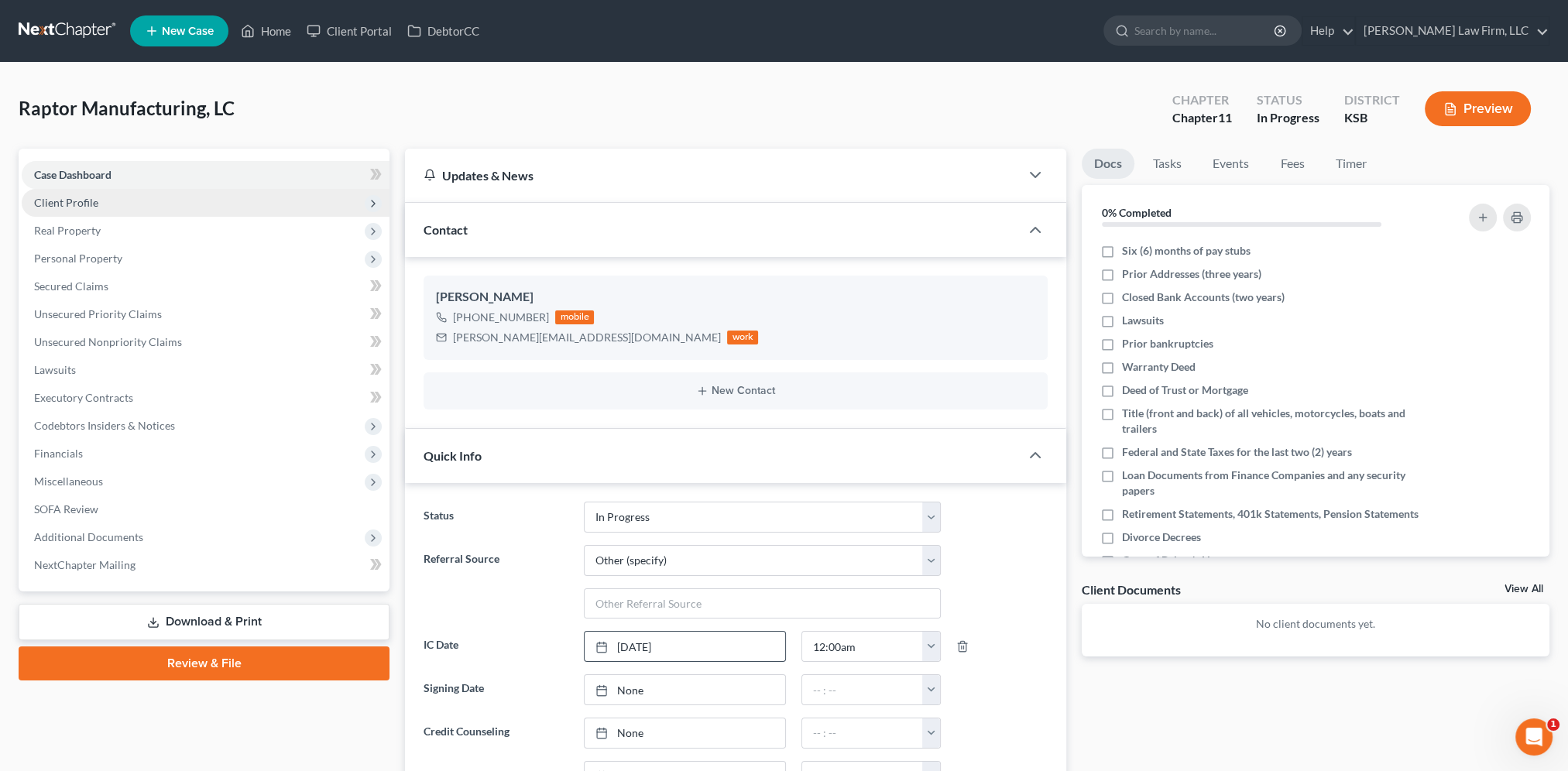
click at [58, 197] on span "Client Profile" at bounding box center [66, 203] width 64 height 13
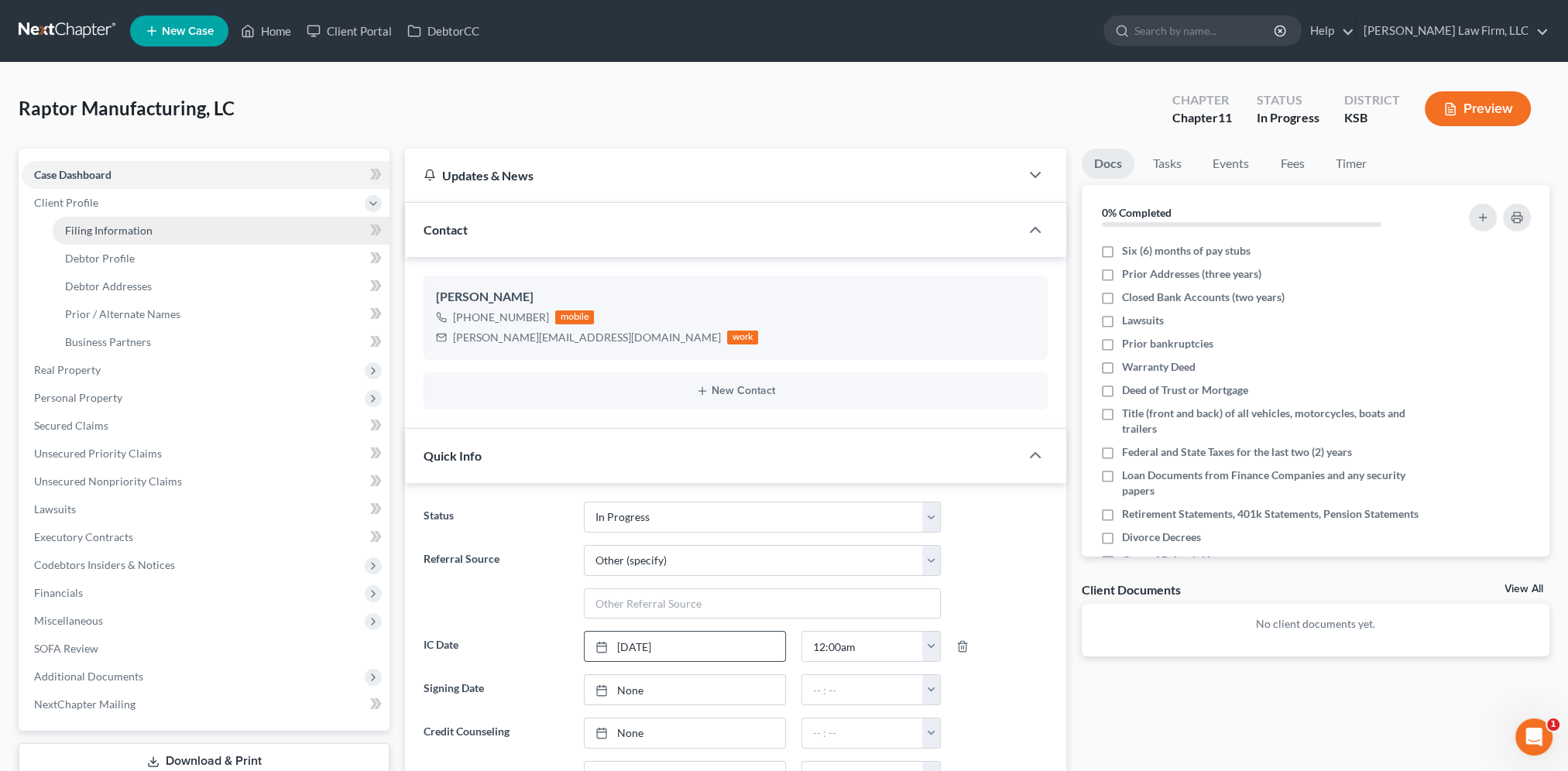
click at [118, 230] on span "Filing Information" at bounding box center [109, 230] width 88 height 13
select select "1"
select select "31"
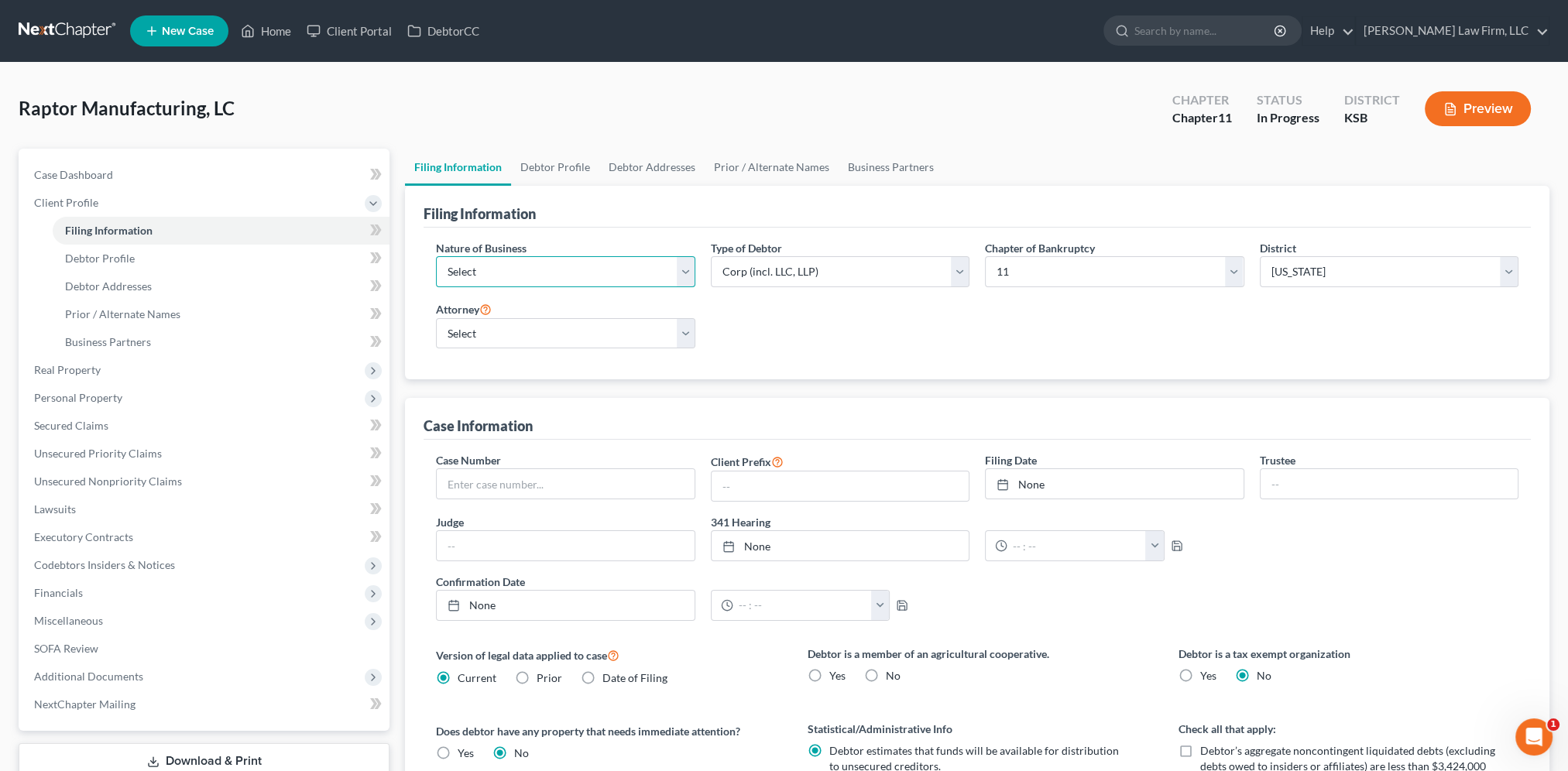
click at [549, 265] on select "Select Clearing Bank Commodity Broker Health Care Business Other Railroad Singl…" at bounding box center [565, 271] width 259 height 31
select select "3"
click at [436, 256] on select "Select Clearing Bank Commodity Broker Health Care Business Other Railroad Singl…" at bounding box center [565, 271] width 259 height 31
click at [828, 276] on select "Select Partnership Corp (incl. LLC, LLP) Other" at bounding box center [840, 271] width 259 height 31
click at [711, 256] on select "Select Partnership Corp (incl. LLC, LLP) Other" at bounding box center [840, 271] width 259 height 31
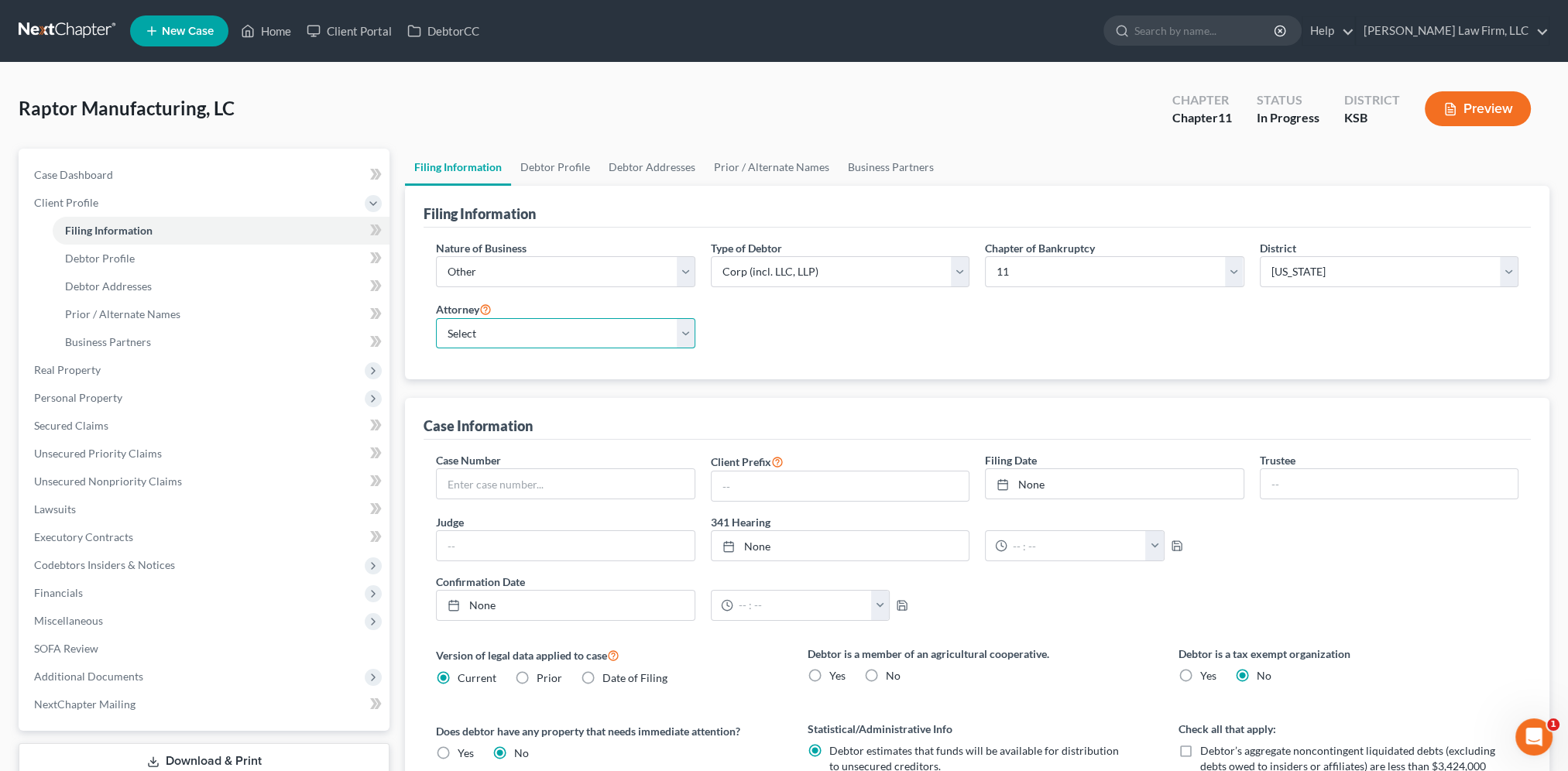
click at [505, 337] on select "Select Bradley McCormack - MOWB Bradley McCormack - KSB Bradley McCormack - MOE…" at bounding box center [565, 333] width 259 height 31
select select "1"
click at [436, 318] on select "Select Bradley McCormack - MOWB Bradley McCormack - KSB Bradley McCormack - MOE…" at bounding box center [565, 333] width 259 height 31
click at [523, 170] on link "Debtor Profile" at bounding box center [555, 167] width 89 height 38
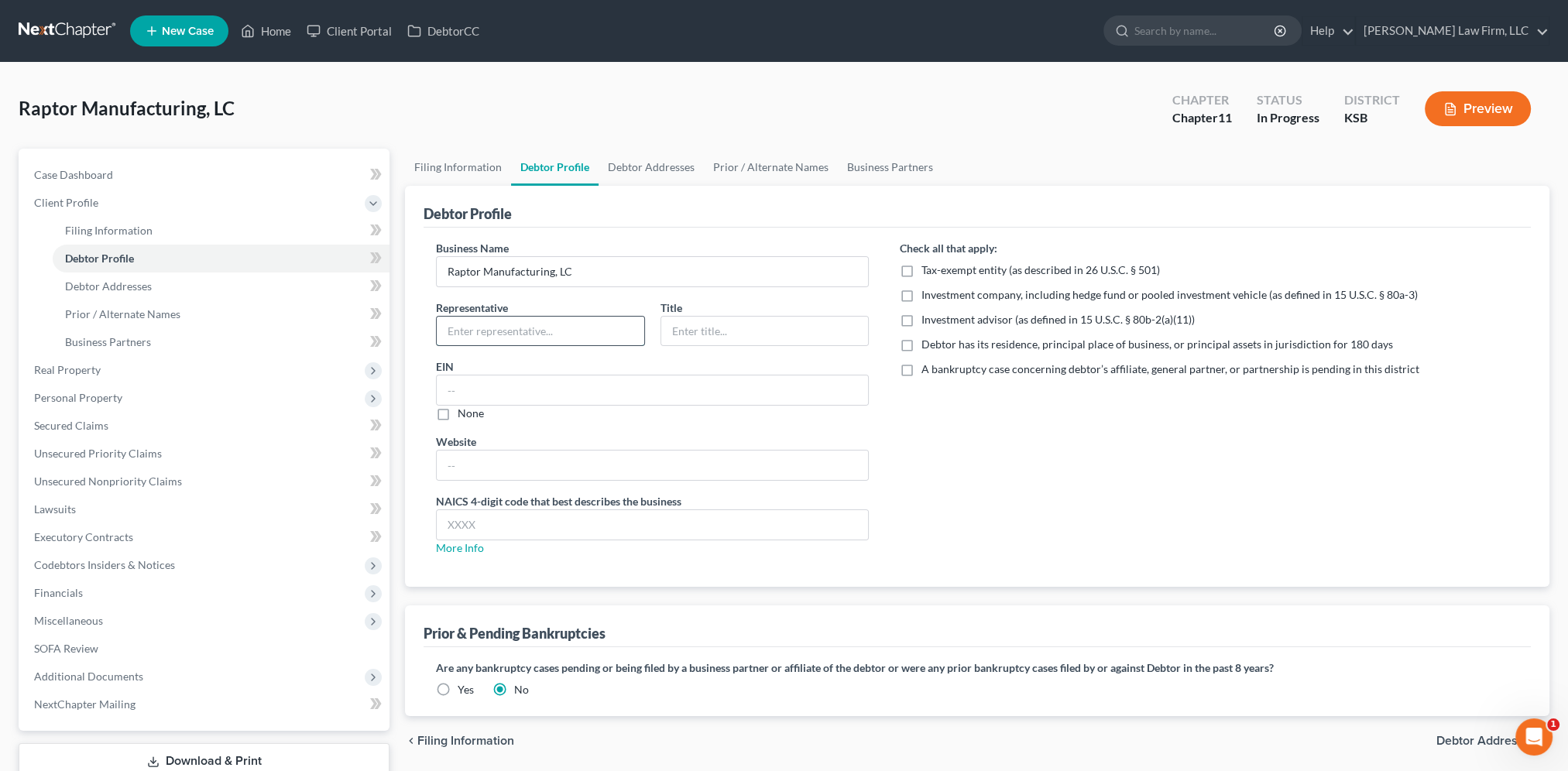
click at [507, 328] on input "text" at bounding box center [540, 330] width 208 height 29
click at [507, 328] on input "Kevin" at bounding box center [540, 330] width 208 height 29
type input "Kevin Payne"
click at [746, 337] on input "text" at bounding box center [765, 330] width 208 height 29
type input "Managing Member"
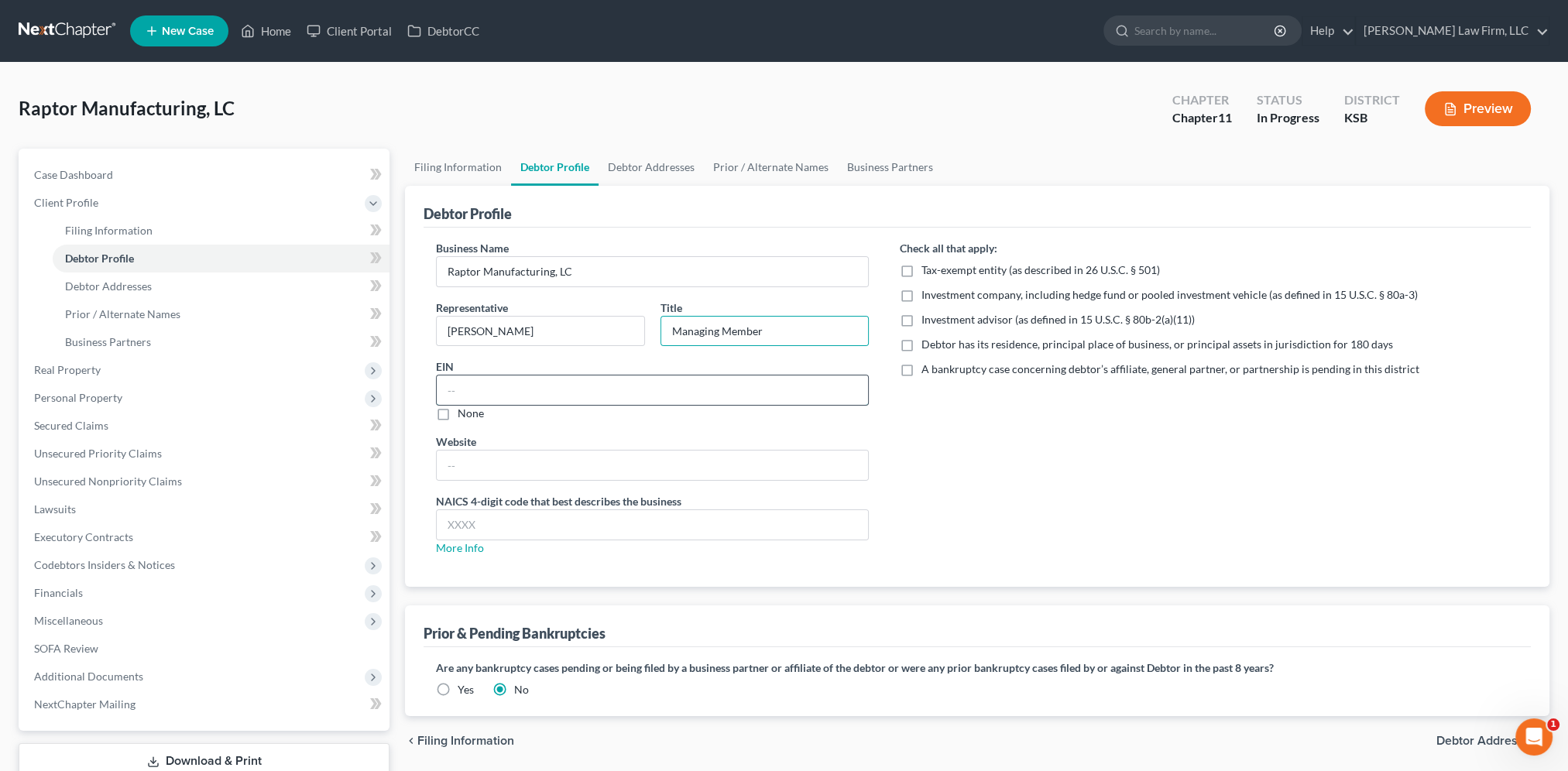
click at [634, 401] on input "text" at bounding box center [652, 390] width 432 height 29
type input "46-0804845"
click at [973, 497] on div "Check all that apply: Tax-exempt entity (as described in 26 U.S.C. § 501) Inves…" at bounding box center [1209, 404] width 650 height 328
click at [530, 455] on input "text" at bounding box center [652, 465] width 432 height 29
click at [483, 456] on input "text" at bounding box center [652, 465] width 432 height 29
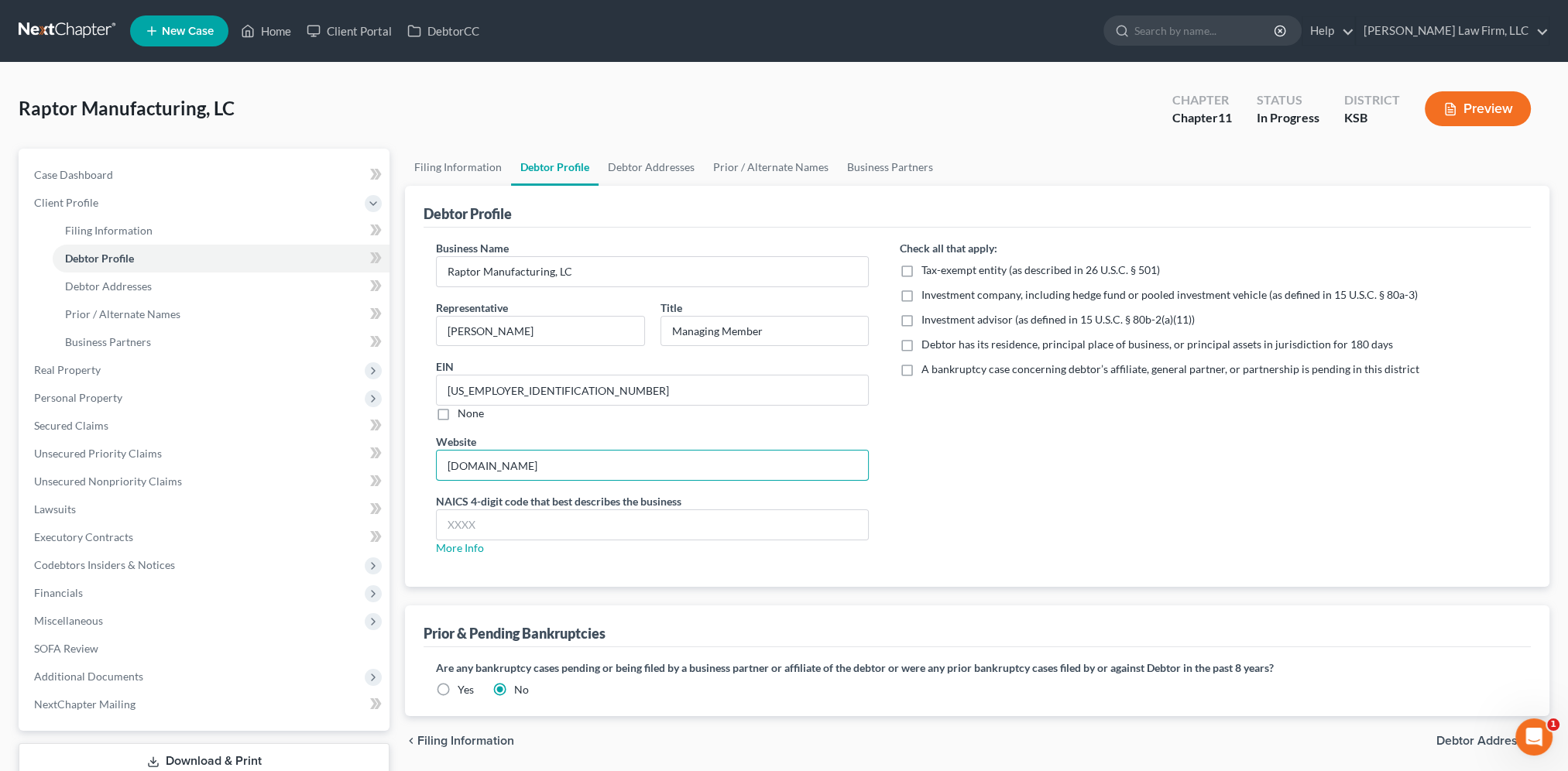
type input "www.raptormfg.com"
click at [1086, 506] on div "Check all that apply: Tax-exempt entity (as described in 26 U.S.C. § 501) Inves…" at bounding box center [1209, 404] width 650 height 328
click at [461, 546] on link "More Info" at bounding box center [460, 547] width 48 height 13
click at [496, 528] on input "text" at bounding box center [652, 524] width 432 height 29
type input "3599"
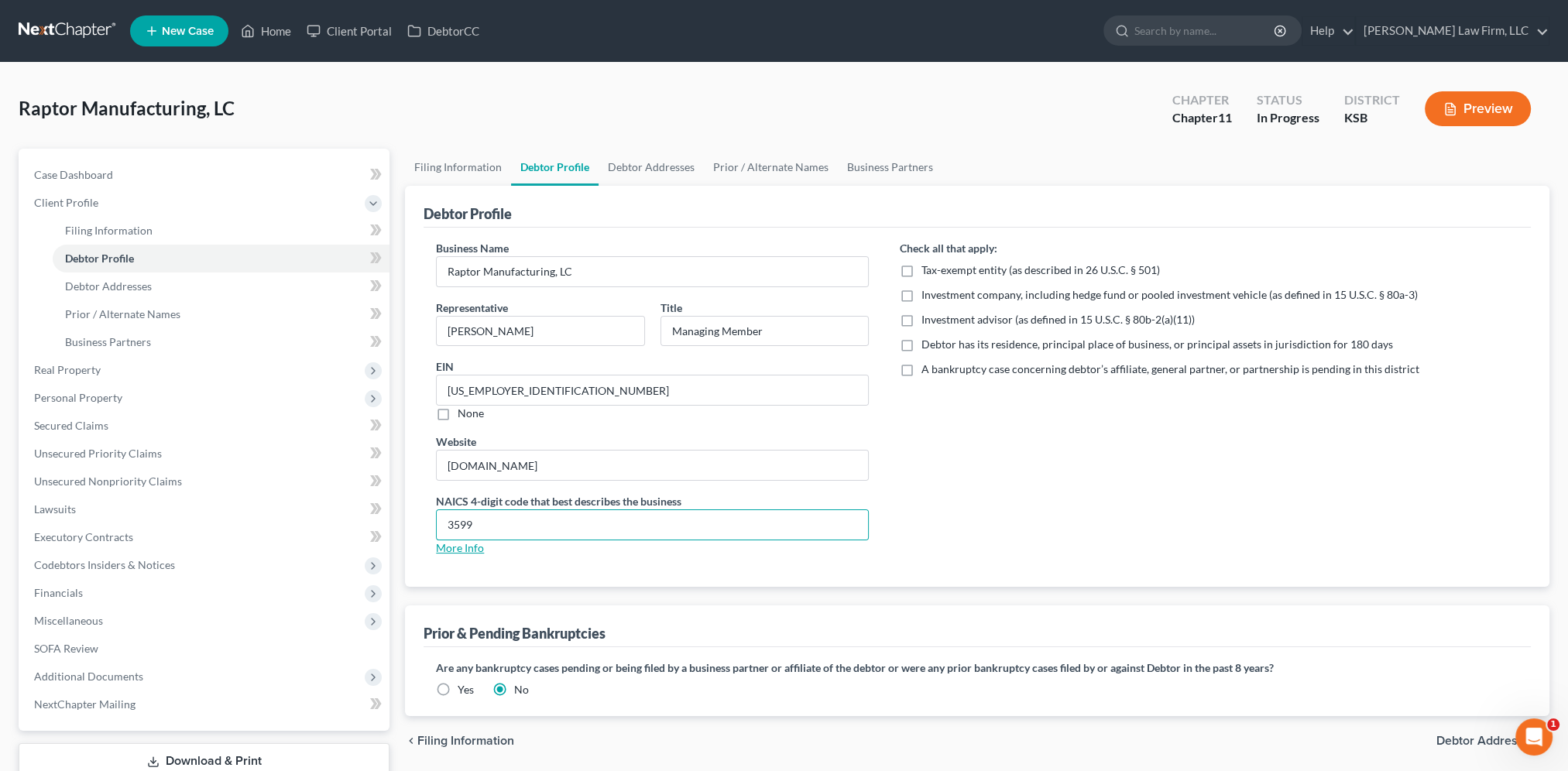
click at [474, 548] on link "More Info" at bounding box center [460, 547] width 48 height 13
click at [660, 168] on link "Debtor Addresses" at bounding box center [651, 167] width 105 height 38
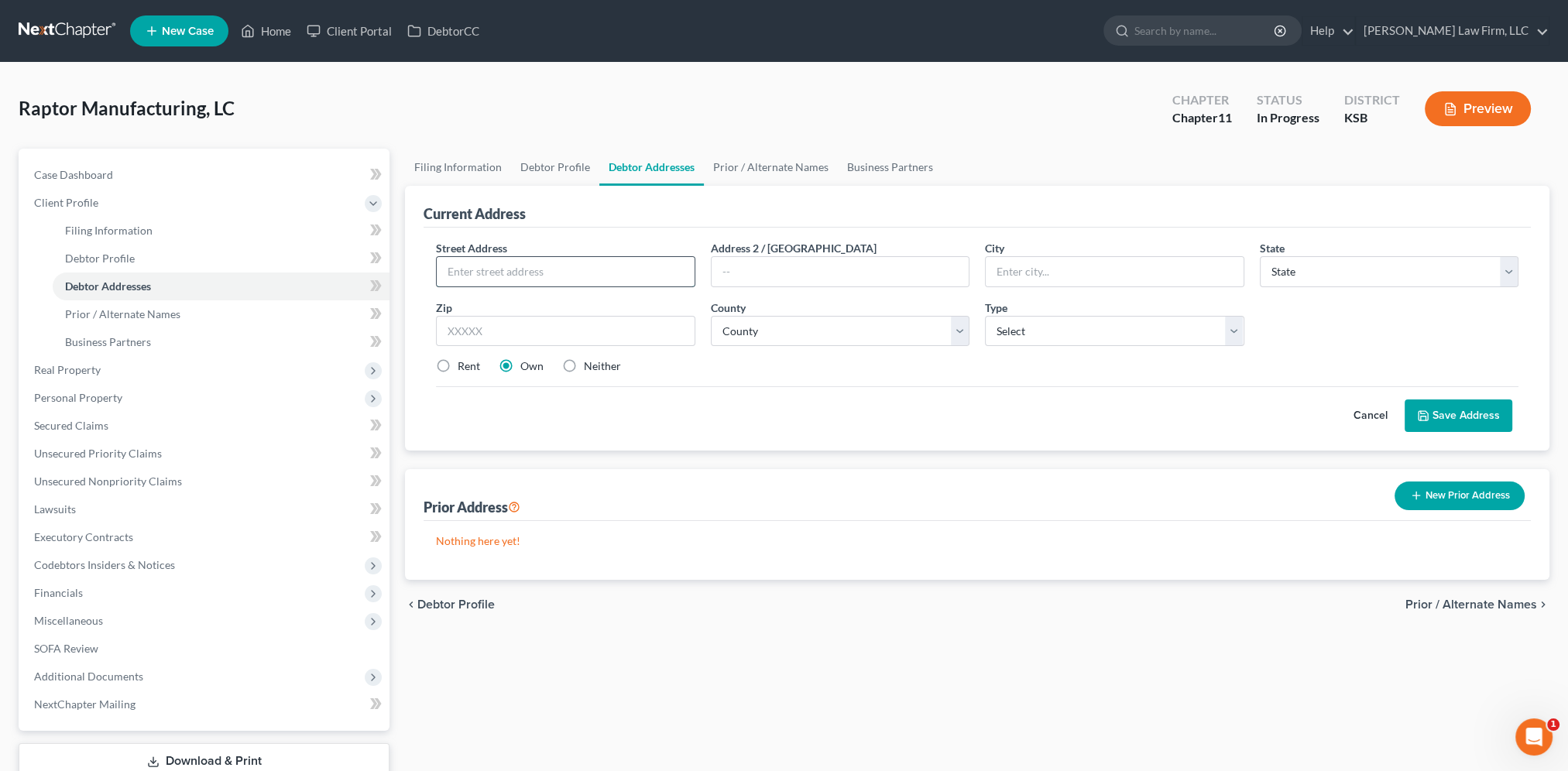
click at [558, 265] on input "text" at bounding box center [565, 271] width 257 height 29
type input "2252 S. Hoover Rd."
click at [1026, 270] on input "text" at bounding box center [1115, 271] width 257 height 29
type input "Whichita"
click at [1353, 270] on select "State AL AK AR AZ CA CO CT DE DC FL GA GU HI ID IL IN IA KS KY LA ME MD MA MI M…" at bounding box center [1389, 271] width 259 height 31
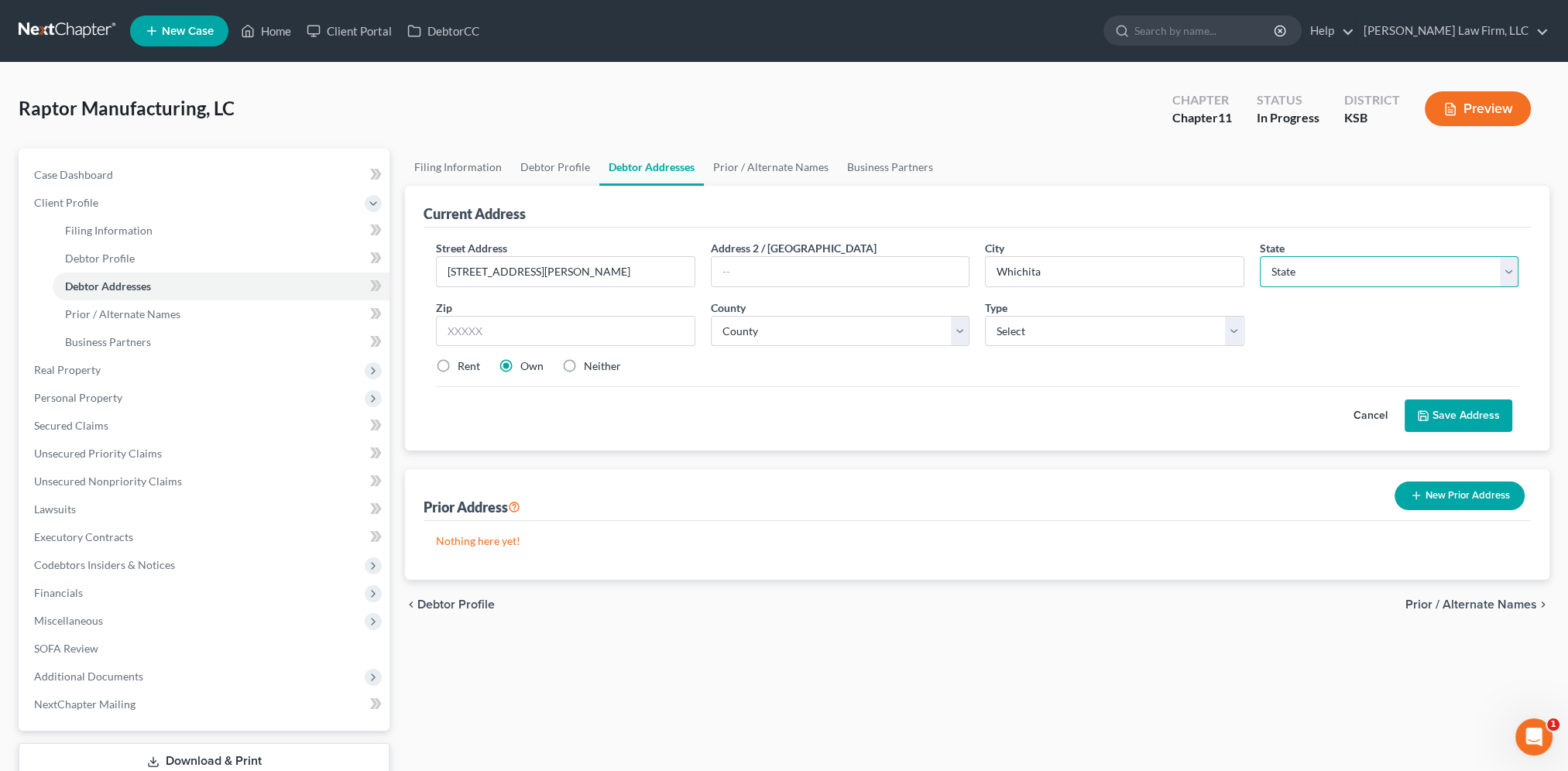
select select "17"
click at [1260, 256] on select "State AL AK AR AZ CA CO CT DE DC FL GA GU HI ID IL IN IA KS KY LA ME MD MA MI M…" at bounding box center [1389, 271] width 259 height 31
click at [520, 331] on input "text" at bounding box center [565, 330] width 259 height 31
type input "67209"
type input "Wichita"
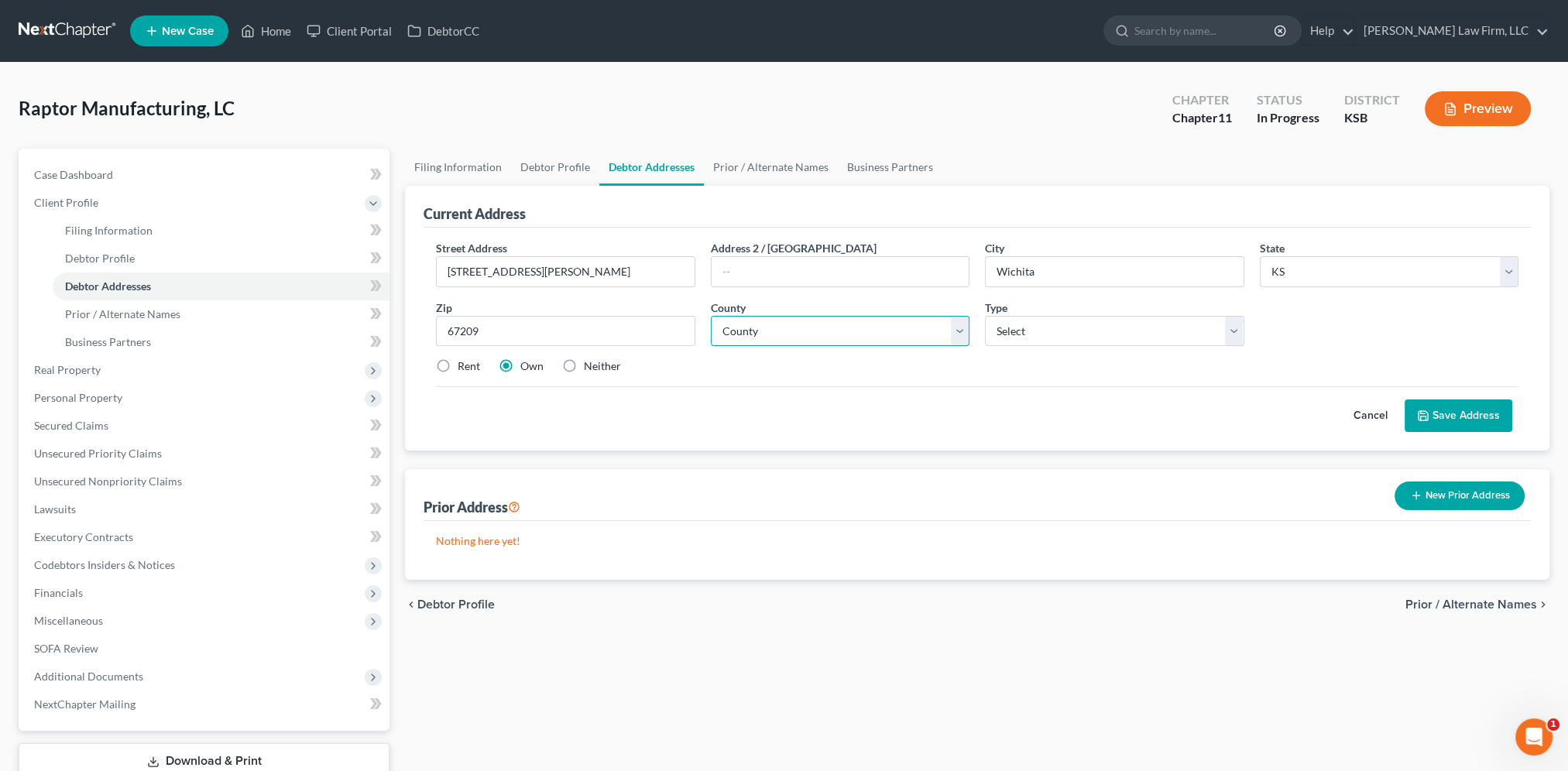
click at [797, 315] on select "County Allen County Anderson County Atchison County Barber County Barton County…" at bounding box center [840, 330] width 259 height 31
select select "86"
click at [711, 315] on select "County Allen County Anderson County Atchison County Barber County Barton County…" at bounding box center [840, 330] width 259 height 31
click at [1099, 310] on div "Type Select Business Mailing Location of Assets" at bounding box center [1114, 323] width 274 height 48
click at [1094, 322] on select "Select Business Mailing Location of Assets" at bounding box center [1115, 330] width 259 height 31
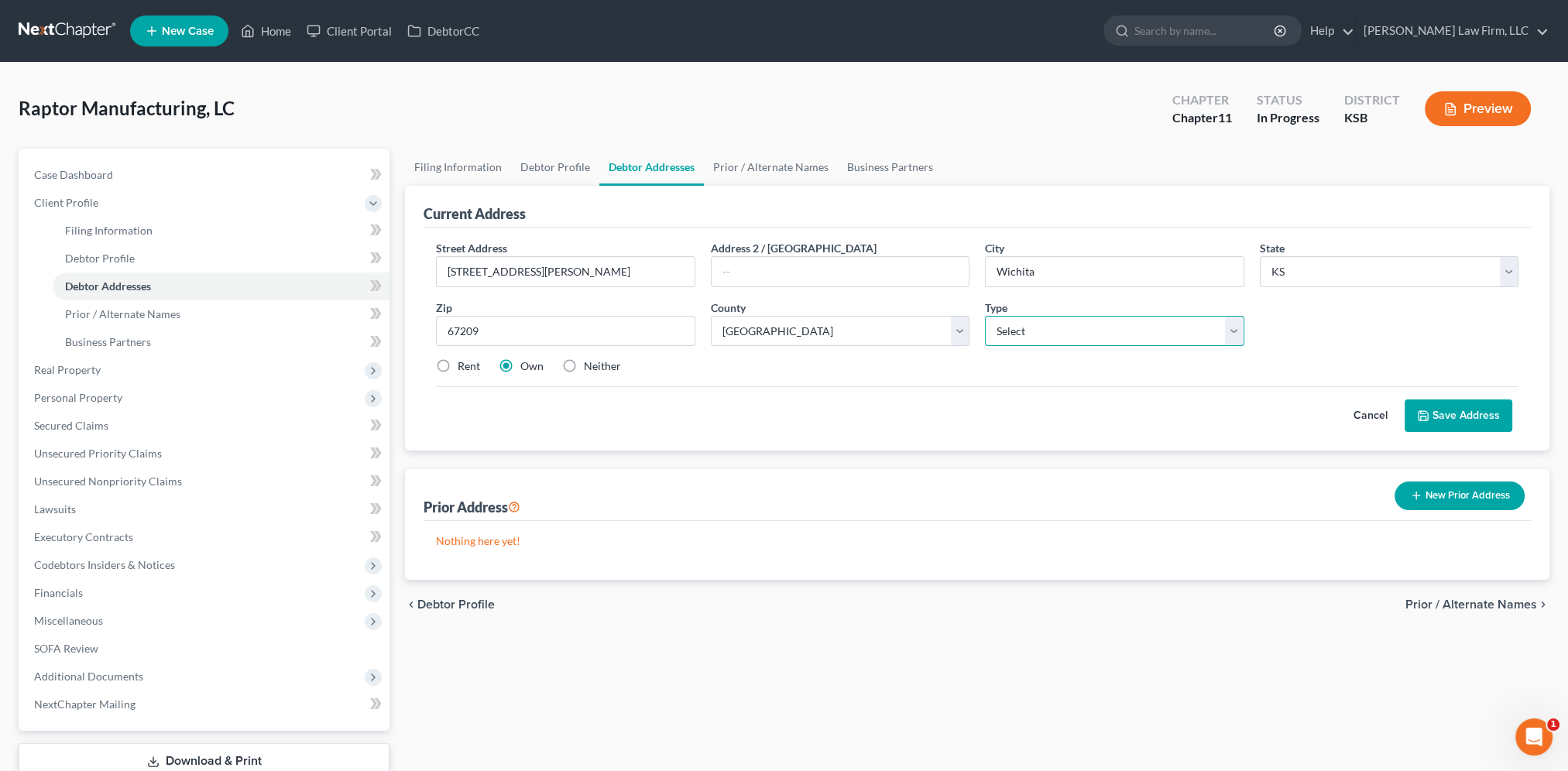
select select "0"
click at [985, 315] on select "Select Business Mailing Location of Assets" at bounding box center [1115, 330] width 259 height 31
click at [1457, 416] on button "Save Address" at bounding box center [1458, 416] width 108 height 33
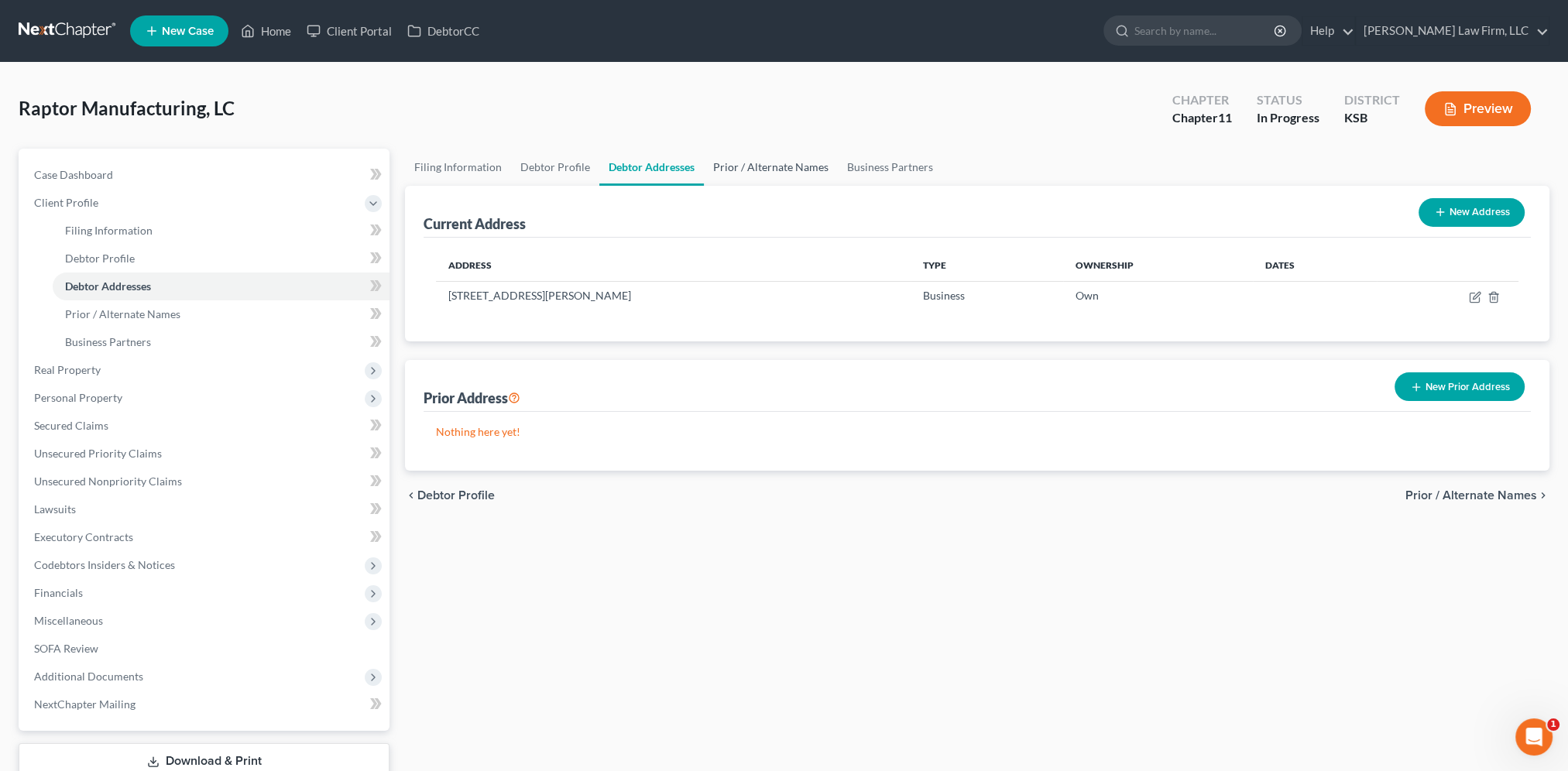
click at [759, 171] on link "Prior / Alternate Names" at bounding box center [771, 167] width 134 height 38
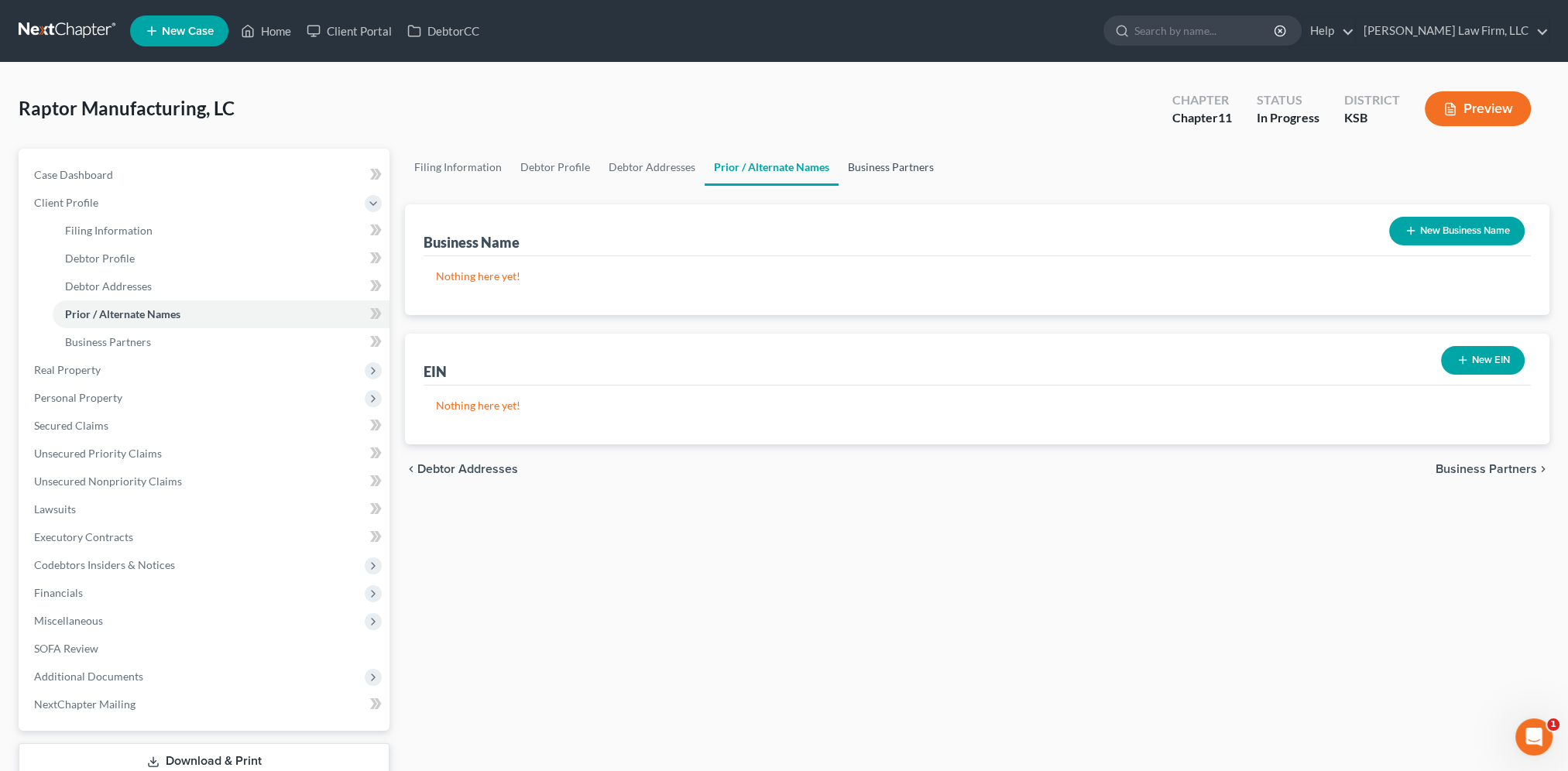
click at [867, 164] on link "Business Partners" at bounding box center [890, 167] width 104 height 38
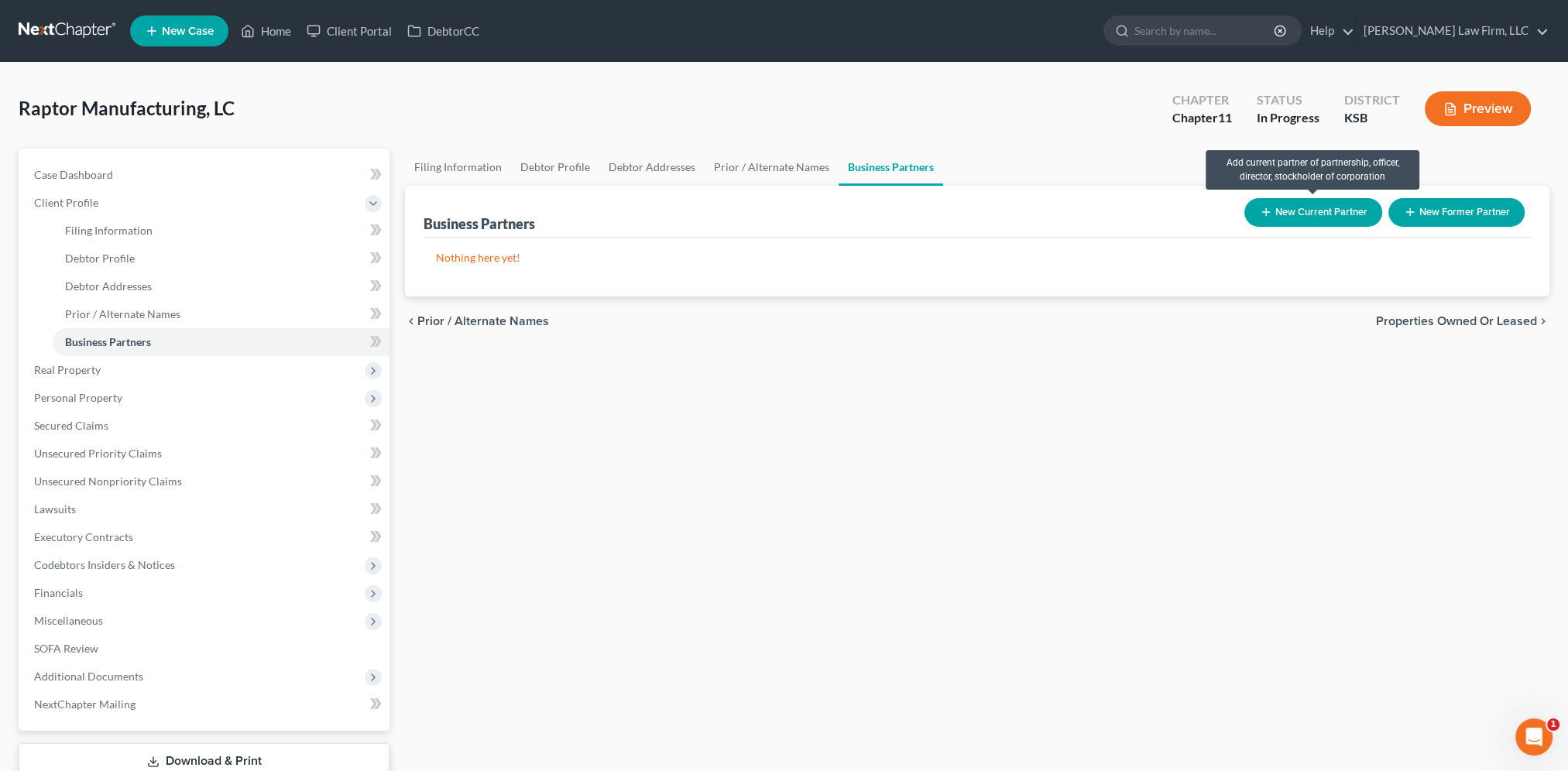
click at [1288, 223] on button "New Current Partner" at bounding box center [1313, 212] width 138 height 28
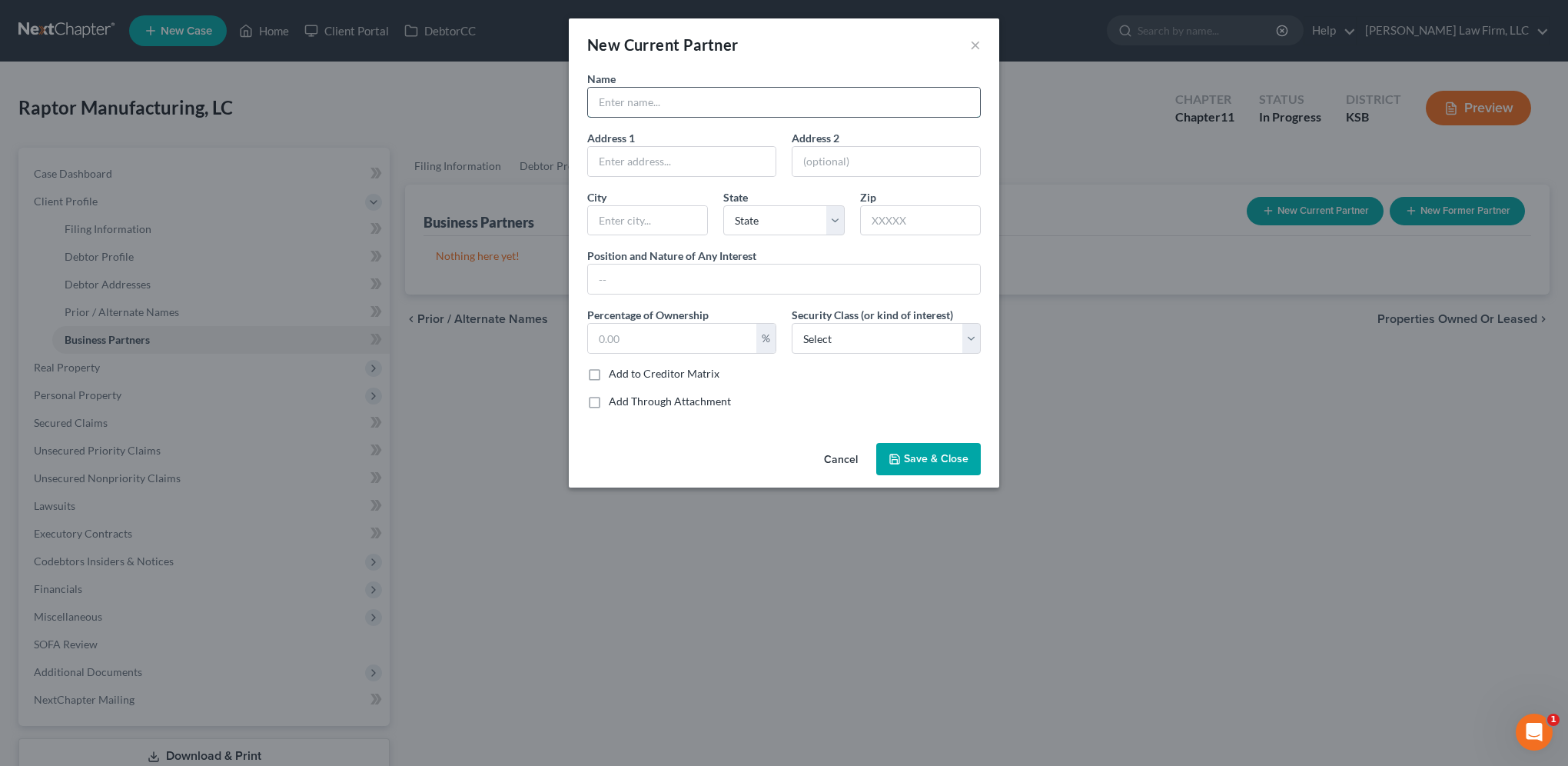
click at [648, 101] on input "text" at bounding box center [784, 102] width 392 height 29
type input "Kevin Payne"
click at [646, 158] on input "text" at bounding box center [682, 161] width 187 height 29
type input "7475 SW Meadowlark Rd."
click at [938, 221] on input "text" at bounding box center [921, 221] width 121 height 31
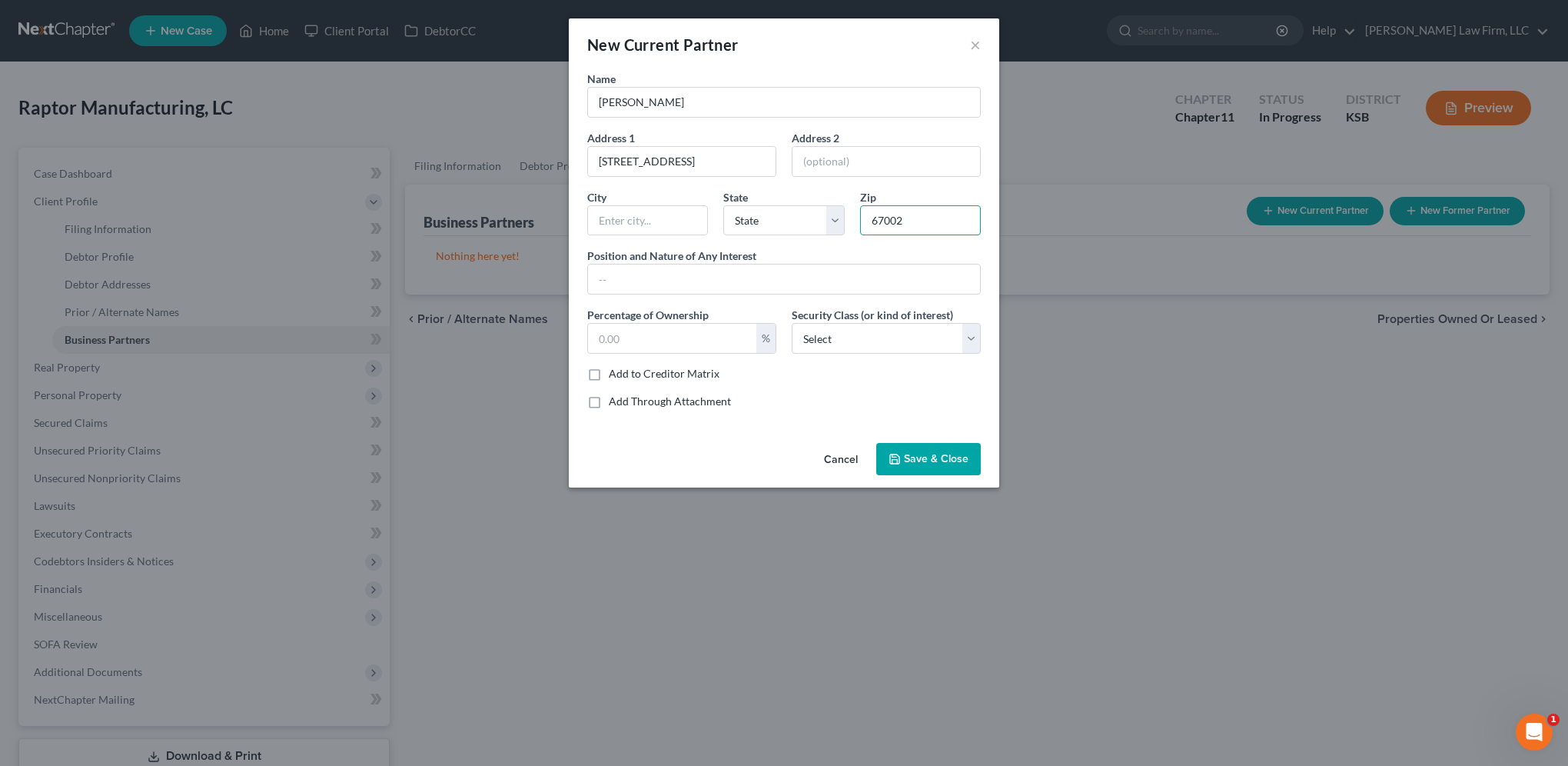
type input "67002"
type input "Andover"
select select "17"
click at [646, 279] on input "Managing Member" at bounding box center [784, 279] width 392 height 29
type input "Managing Member"
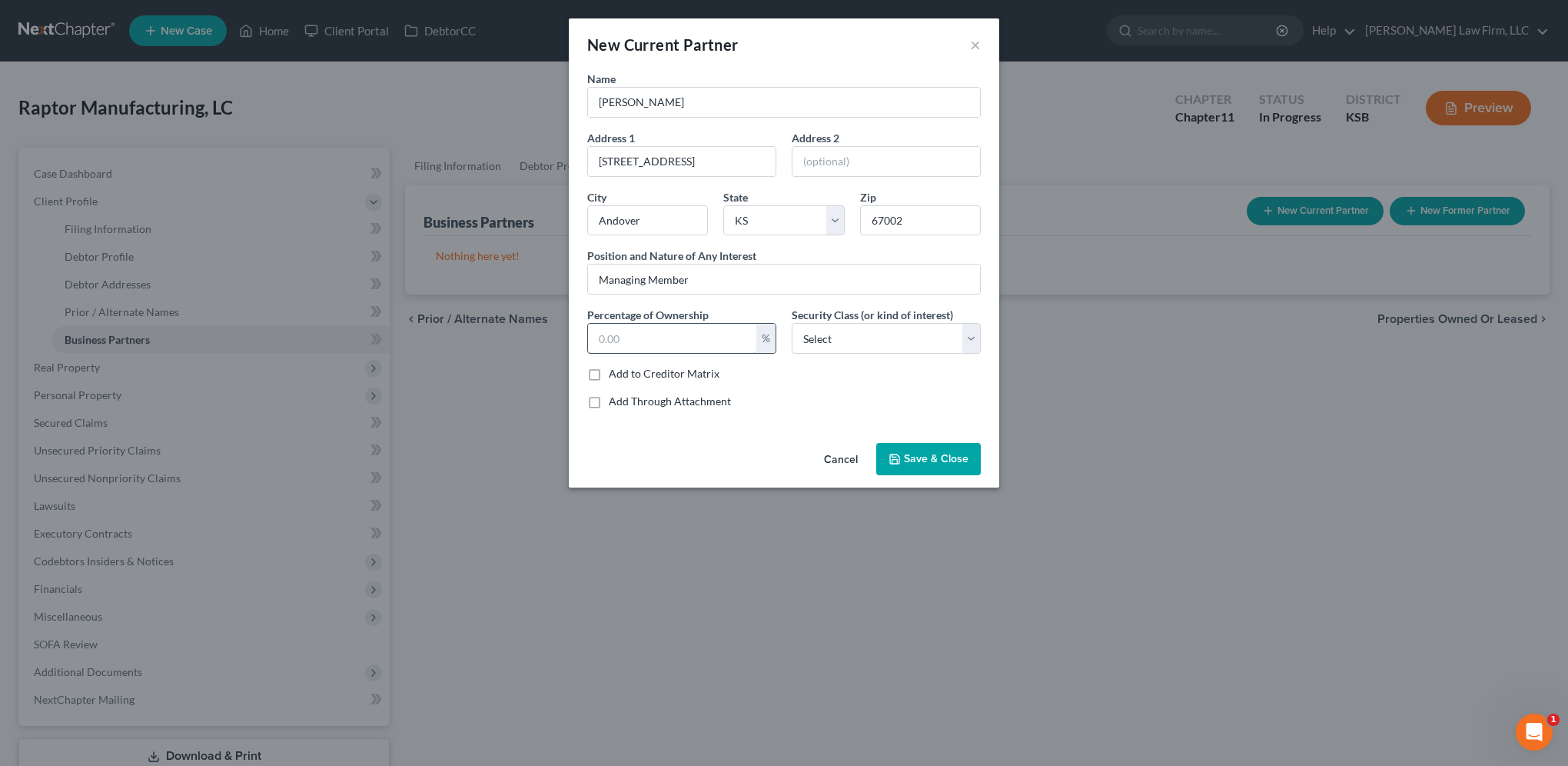
click at [686, 337] on input "text" at bounding box center [672, 337] width 168 height 29
type input "43.48"
click at [925, 334] on select "Select Select Common Stockholder General Partner Limited Partner Managing Membe…" at bounding box center [886, 338] width 189 height 31
select select "3"
click at [791, 323] on select "Select Select Common Stockholder General Partner Limited Partner Managing Membe…" at bounding box center [886, 338] width 189 height 31
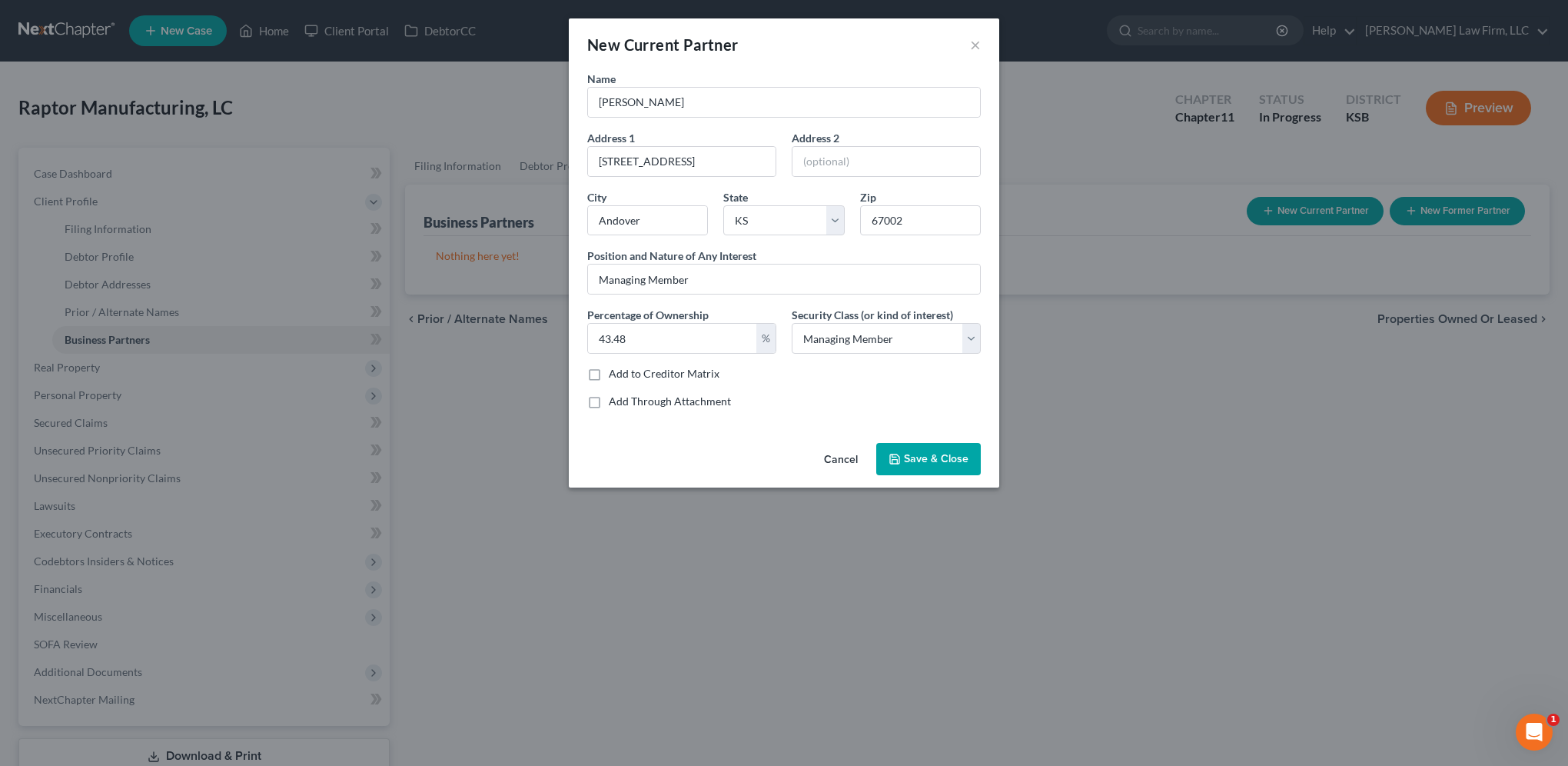
click at [944, 456] on span "Save & Close" at bounding box center [936, 458] width 65 height 13
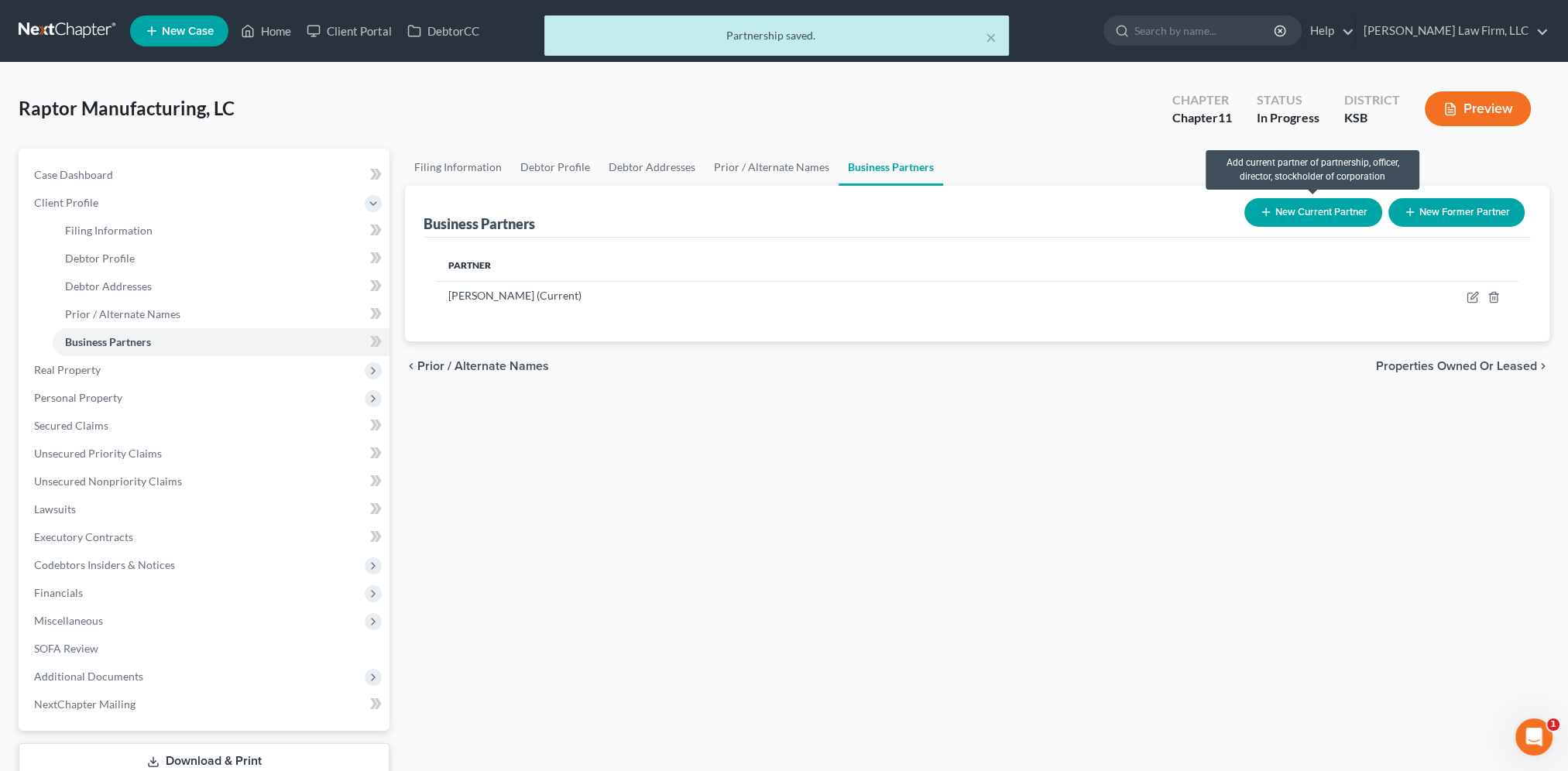
click at [1290, 217] on button "New Current Partner" at bounding box center [1313, 212] width 138 height 28
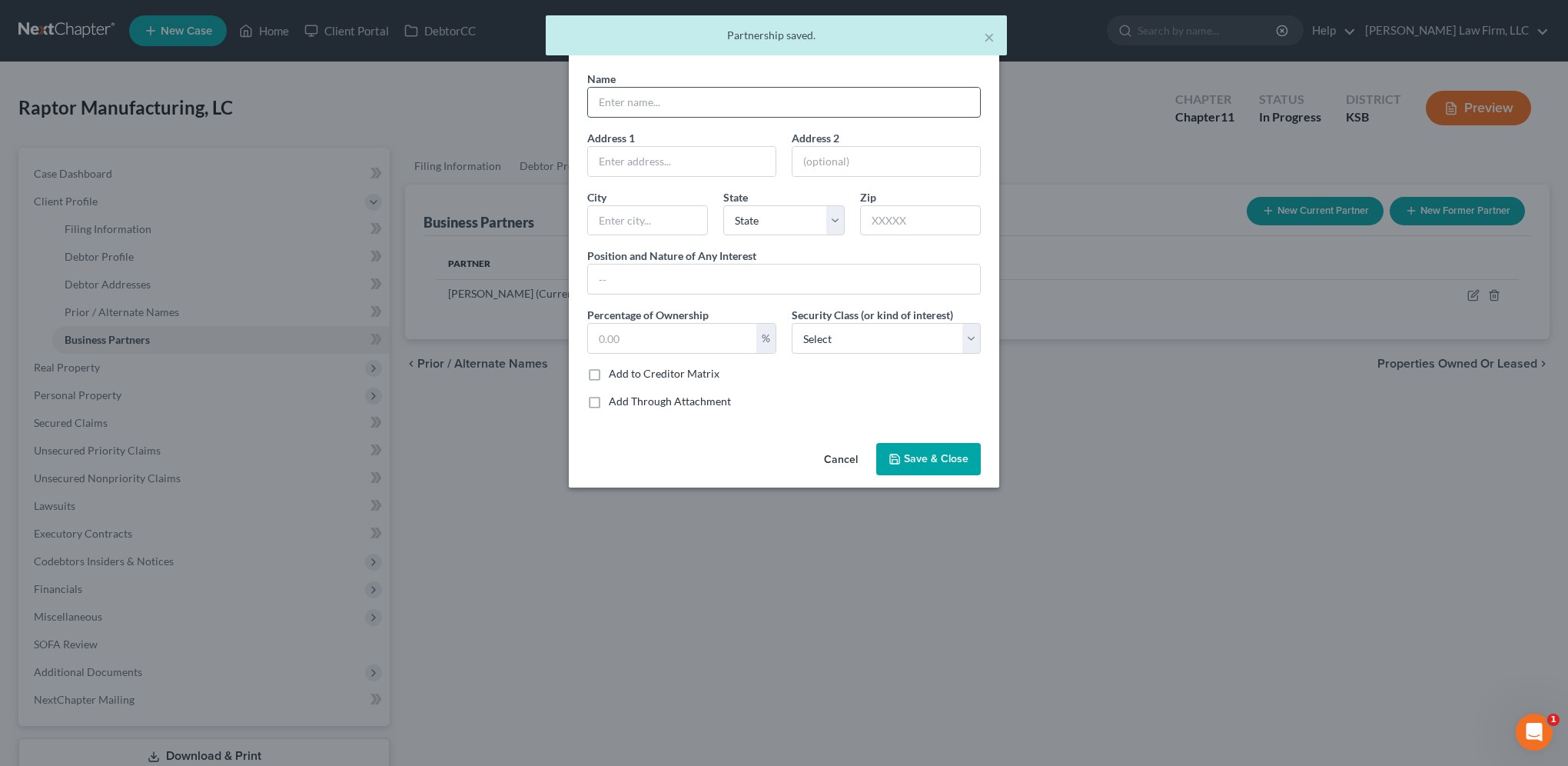
click at [630, 99] on input "text" at bounding box center [784, 102] width 392 height 29
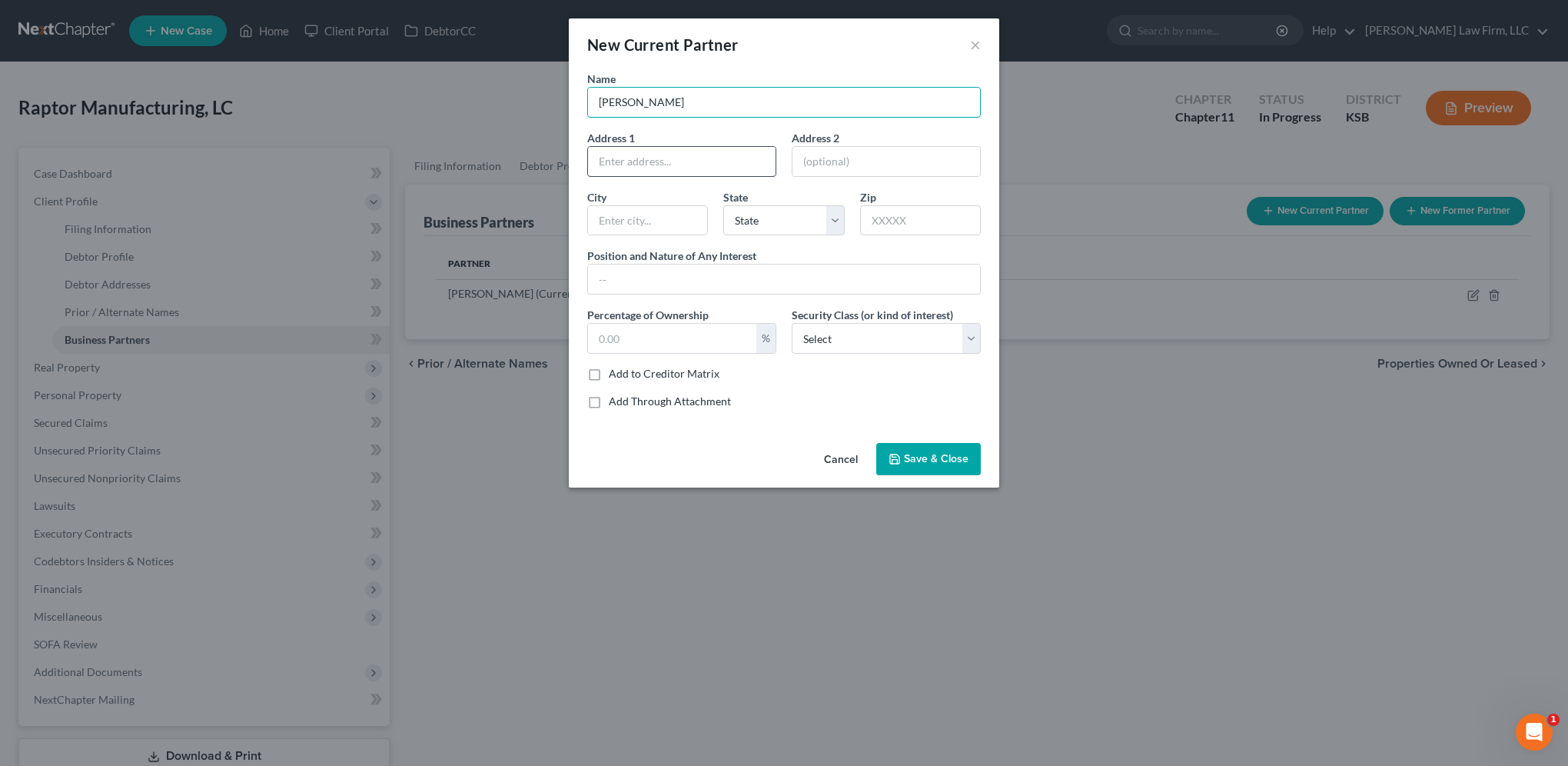
type input "Troy Palmer"
click at [672, 167] on input "text" at bounding box center [682, 161] width 187 height 29
type input "9716 SW US Hwy 54"
click at [643, 219] on input "text" at bounding box center [648, 221] width 119 height 29
type input "Augusta"
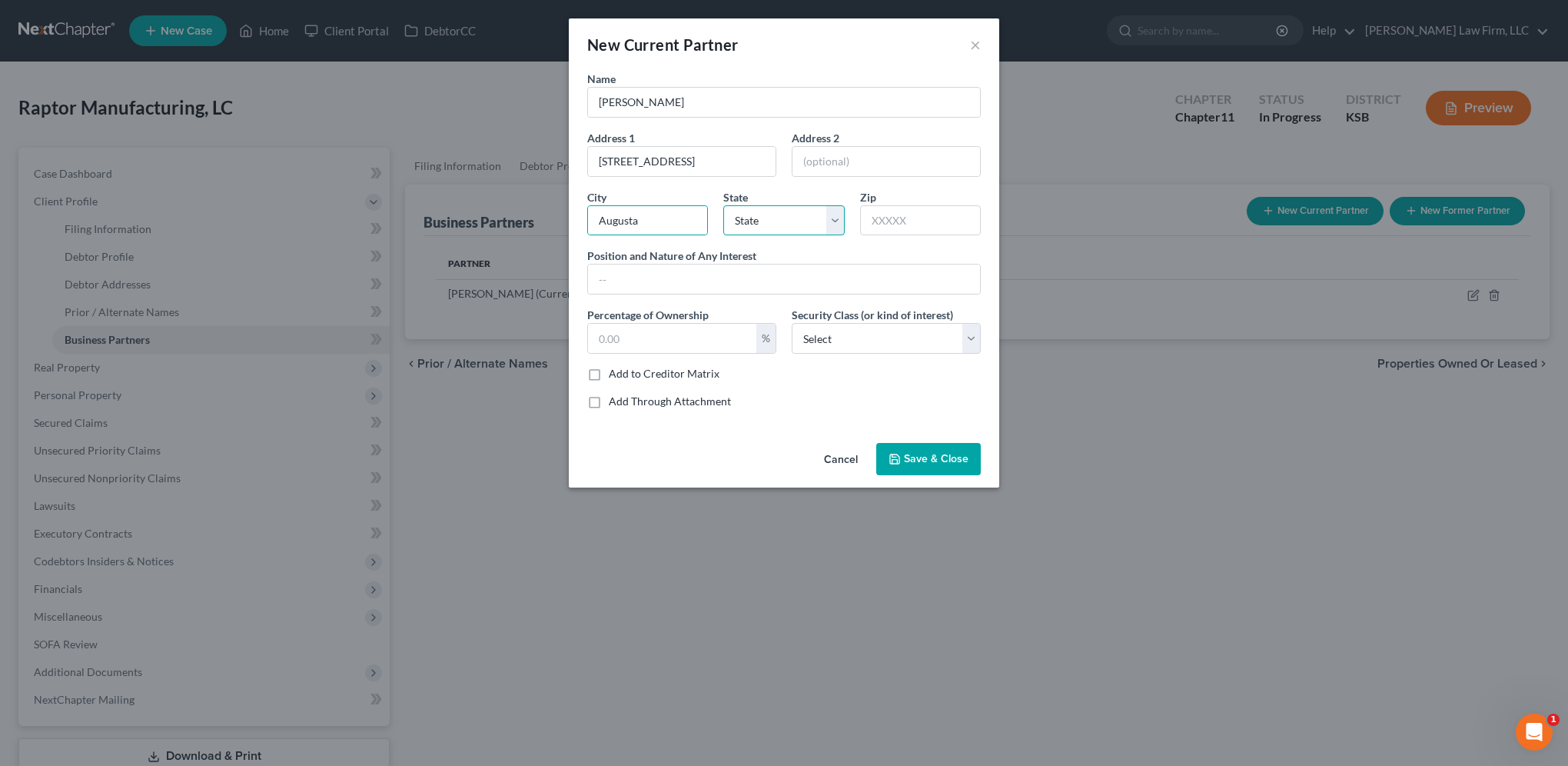
click at [775, 216] on select "State AL AK AR AZ CA CO CT DE DC FL GA GU HI ID IL IN IA KS KY LA ME MD MA MI M…" at bounding box center [784, 221] width 121 height 31
select select "17"
click at [724, 206] on select "State AL AK AR AZ CA CO CT DE DC FL GA GU HI ID IL IN IA KS KY LA ME MD MA MI M…" at bounding box center [784, 221] width 121 height 31
click at [912, 217] on input "text" at bounding box center [921, 221] width 121 height 31
type input "67010"
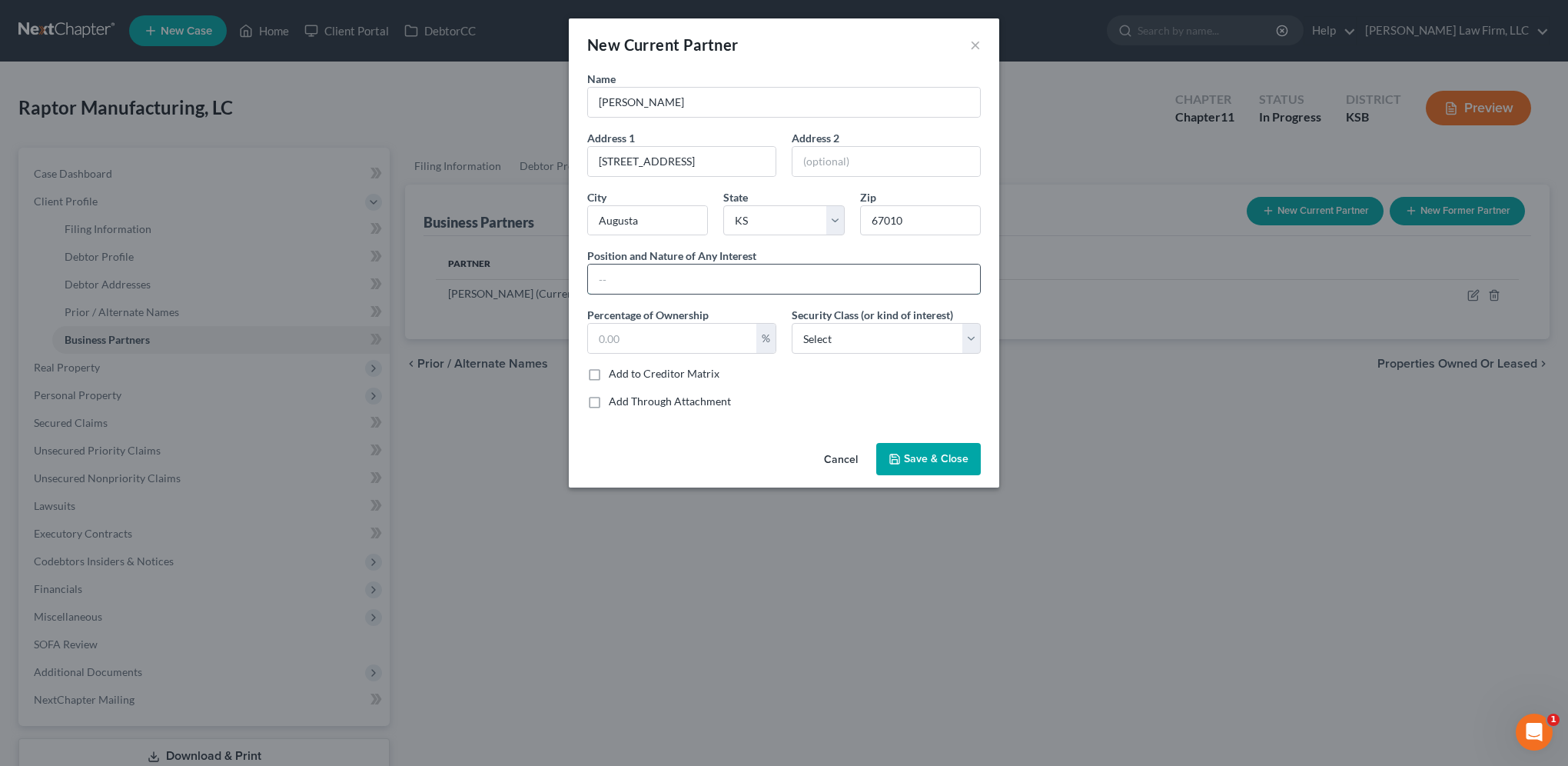
click at [726, 285] on input "text" at bounding box center [784, 279] width 392 height 29
click at [611, 335] on input "text" at bounding box center [672, 337] width 168 height 29
type input "13.38"
click at [959, 443] on button "Save & Close" at bounding box center [928, 458] width 104 height 32
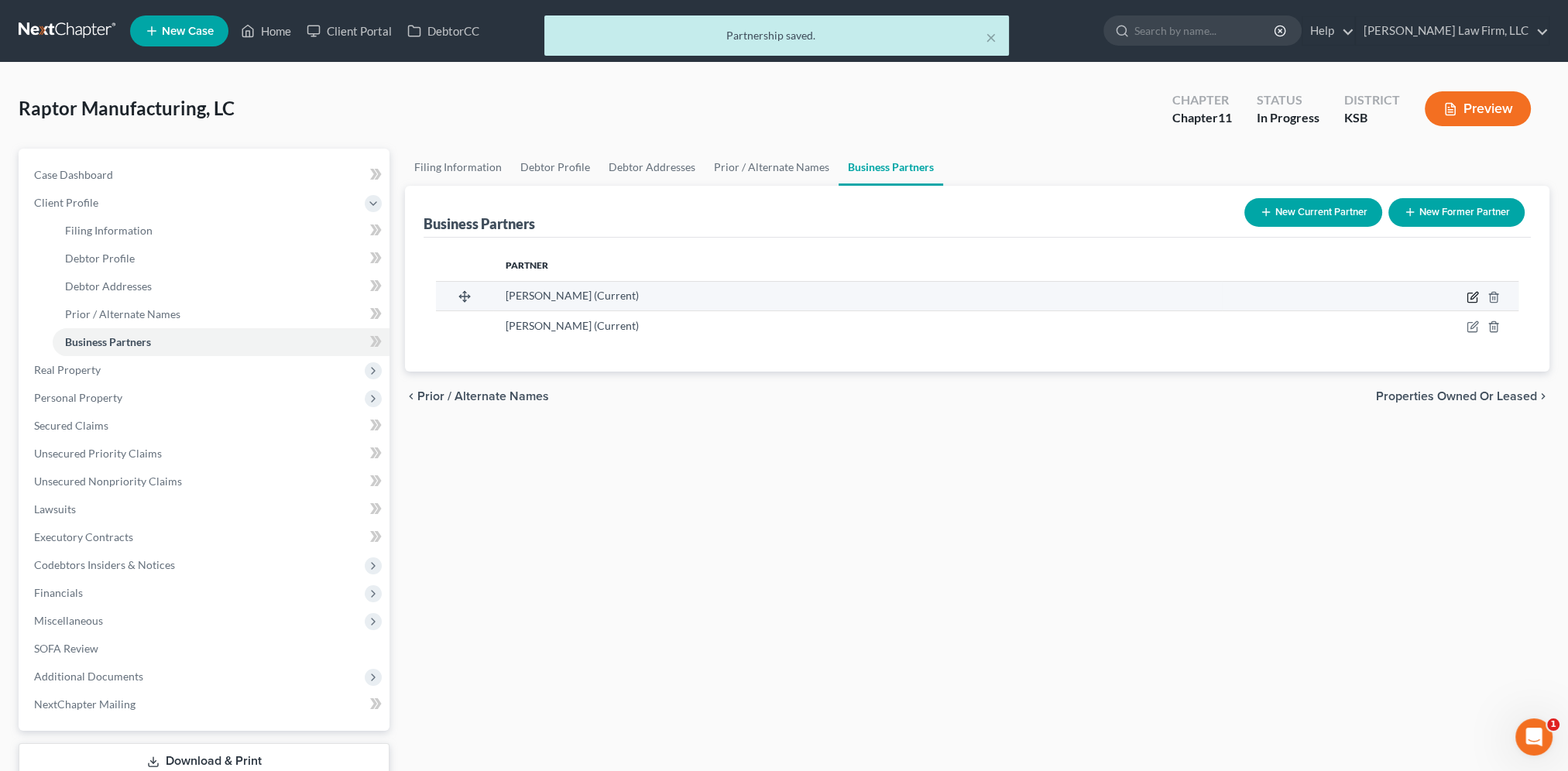
click at [1471, 295] on icon "button" at bounding box center [1474, 295] width 7 height 7
select select "17"
select select "3"
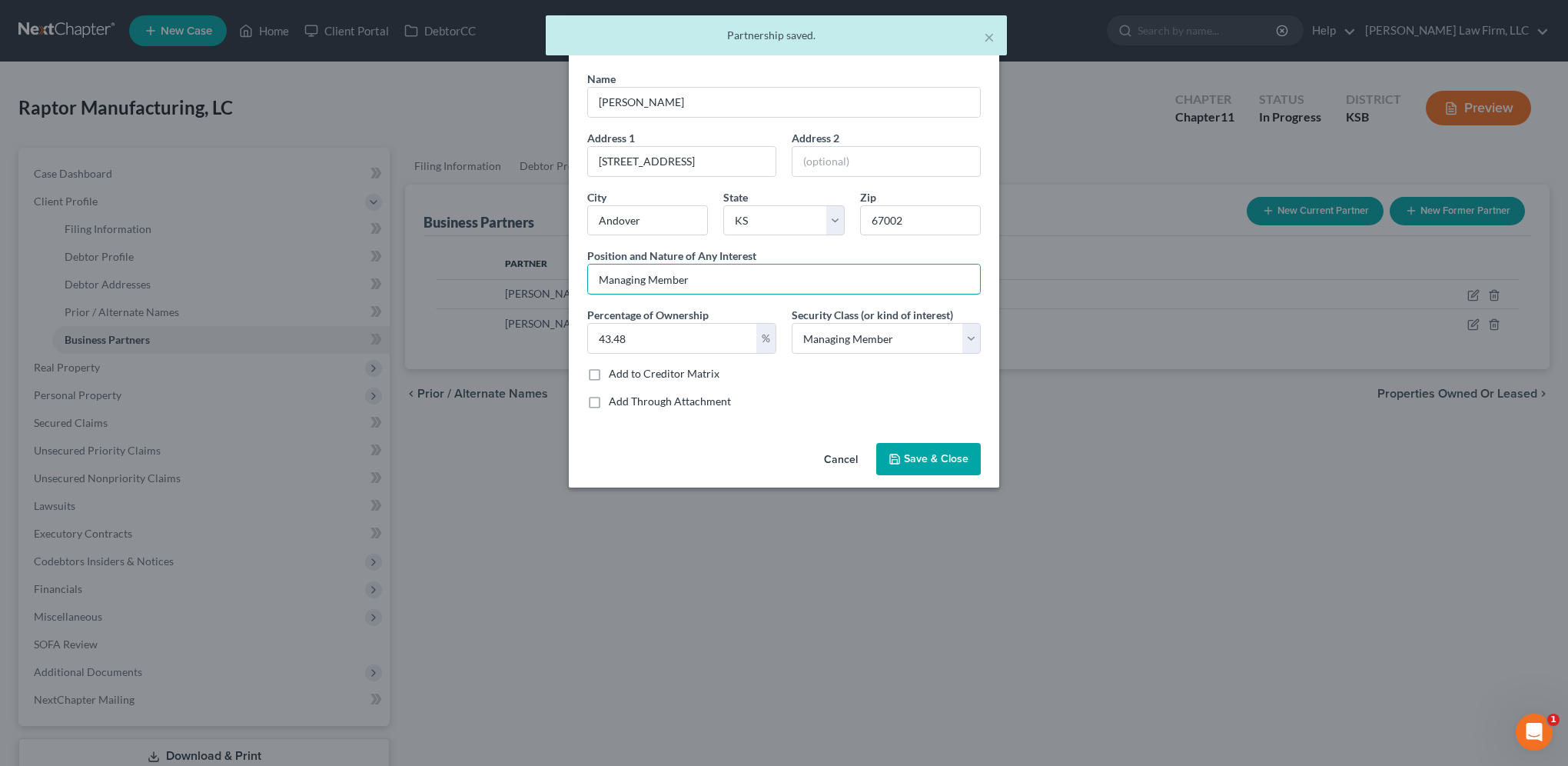
drag, startPoint x: 726, startPoint y: 274, endPoint x: 555, endPoint y: 293, distance: 172.1
click at [555, 293] on div "Edit Current Partner × Name Kevin Payne Address 1 7475 SW Meadowlark Rd. Addres…" at bounding box center [784, 383] width 1568 height 766
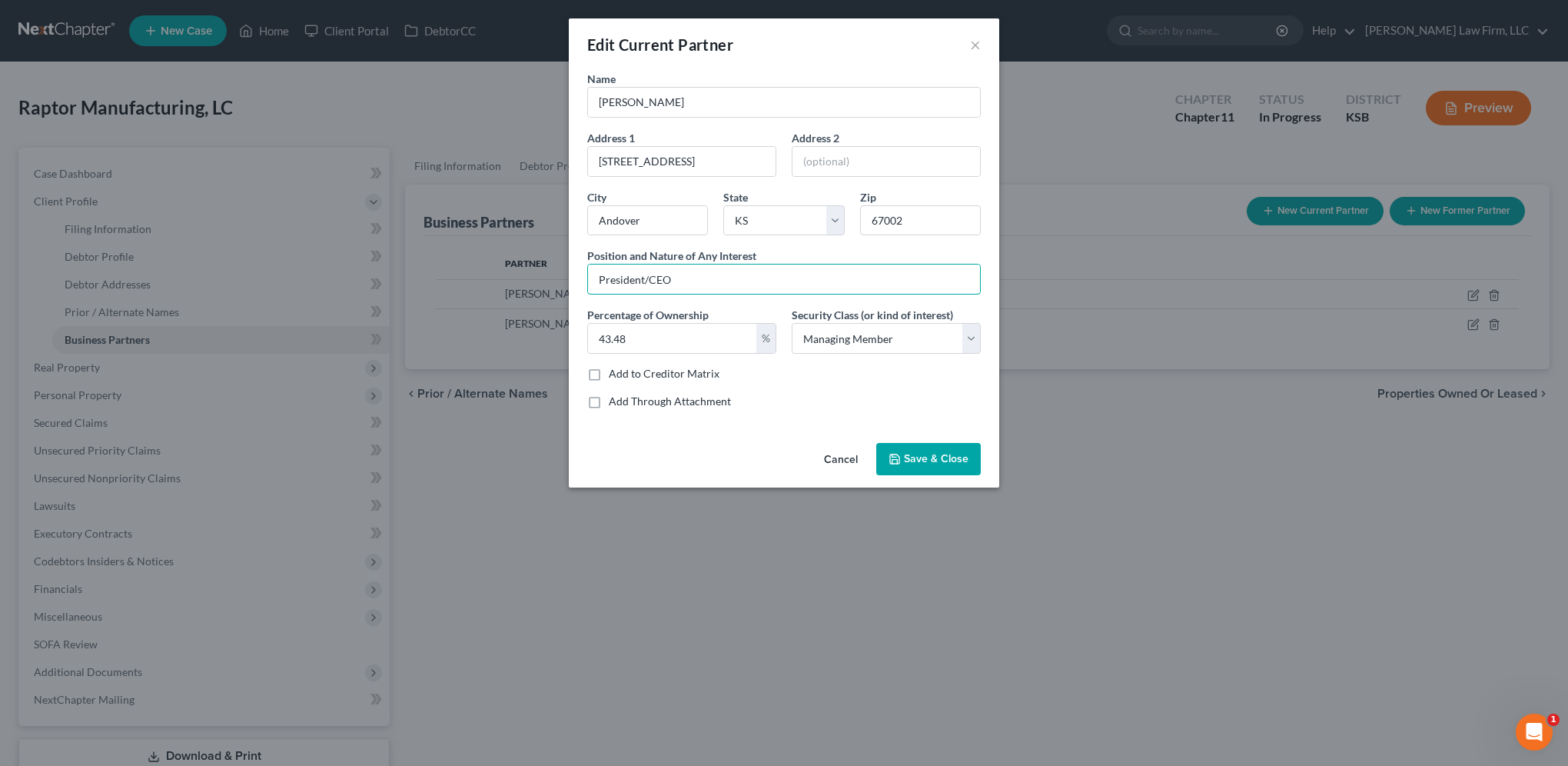
type input "President/CEO"
click at [965, 462] on span "Save & Close" at bounding box center [936, 458] width 65 height 13
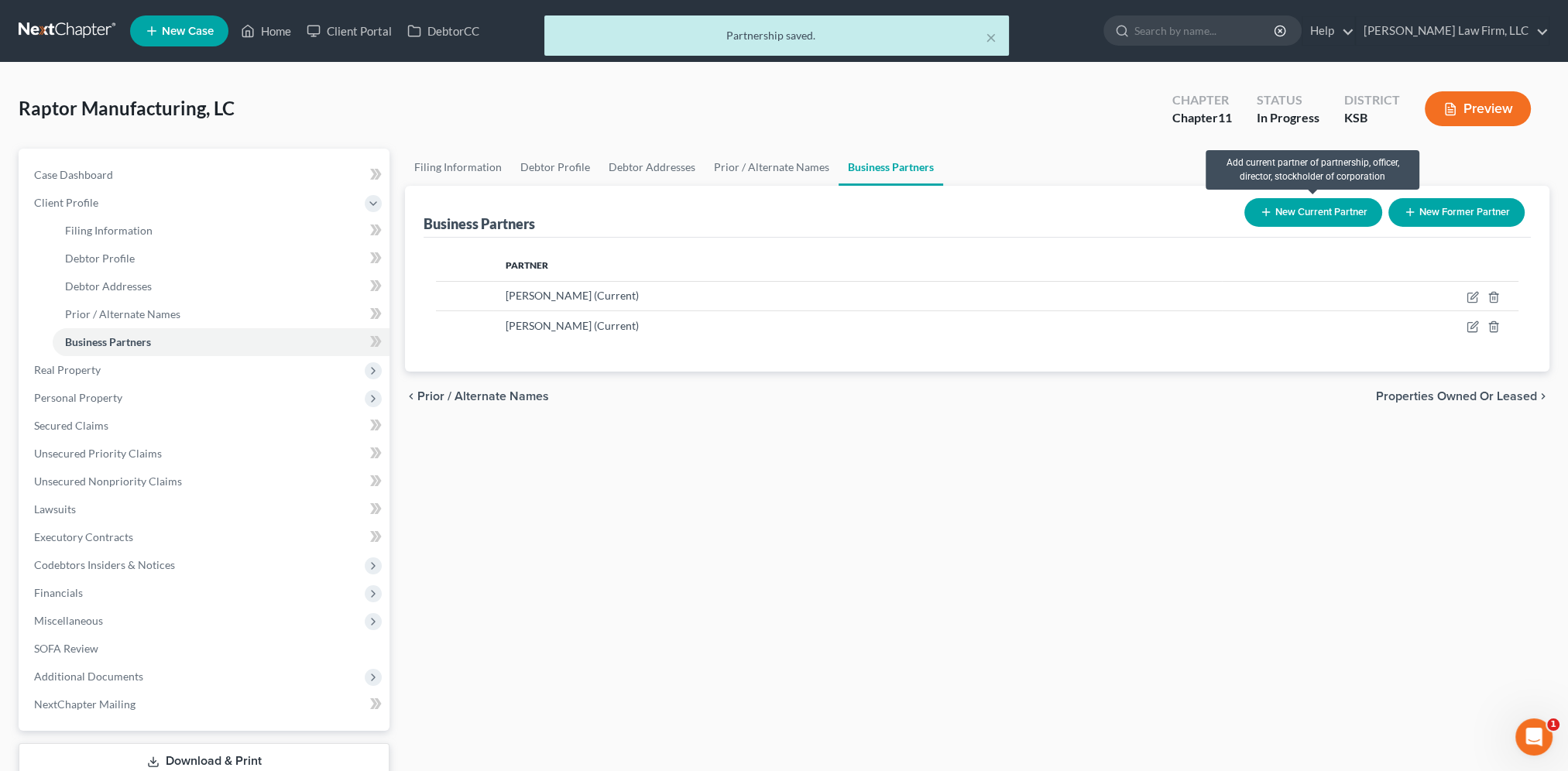
click at [1291, 214] on button "New Current Partner" at bounding box center [1313, 212] width 138 height 28
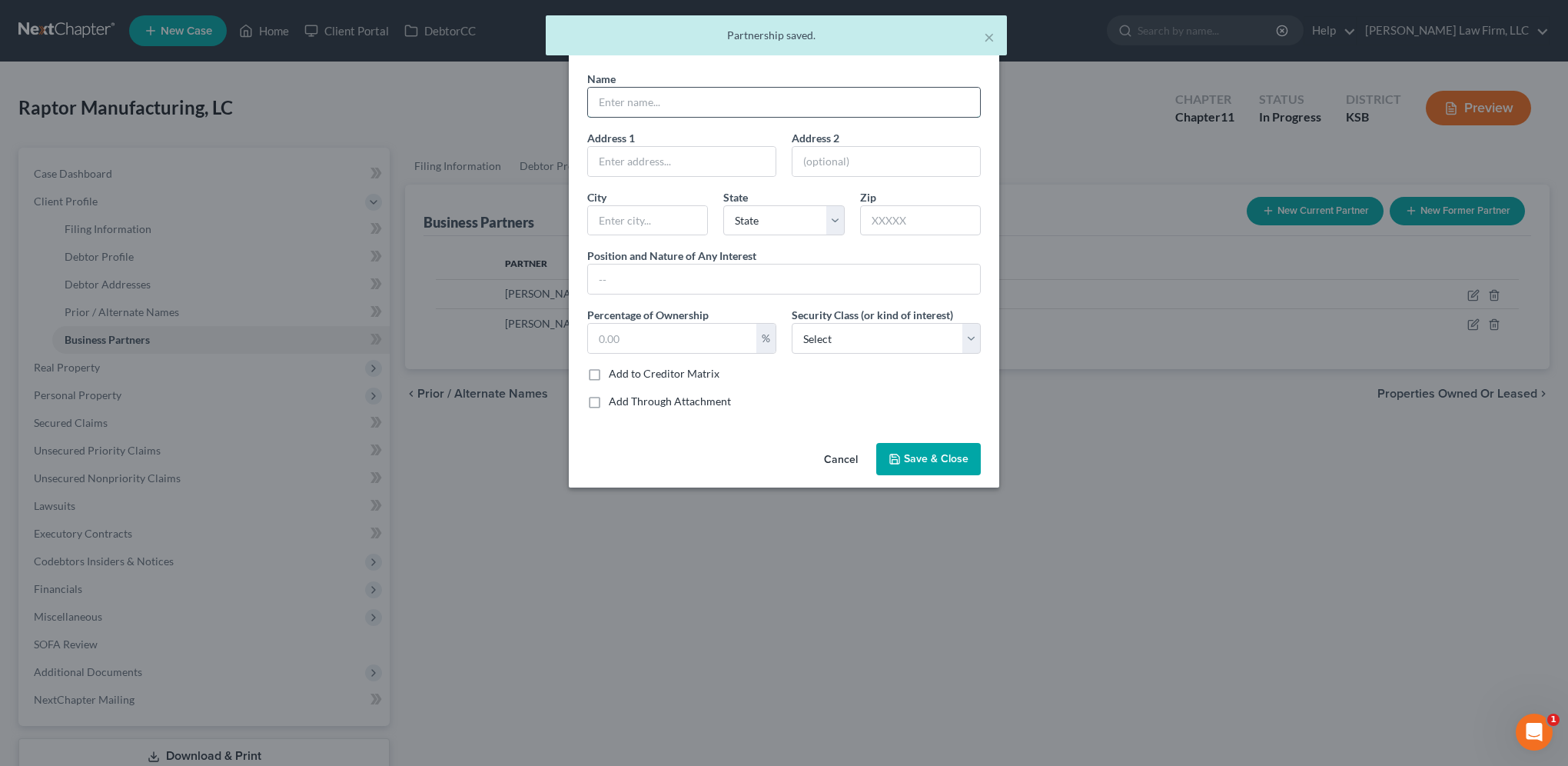
click at [654, 98] on input "text" at bounding box center [784, 102] width 392 height 29
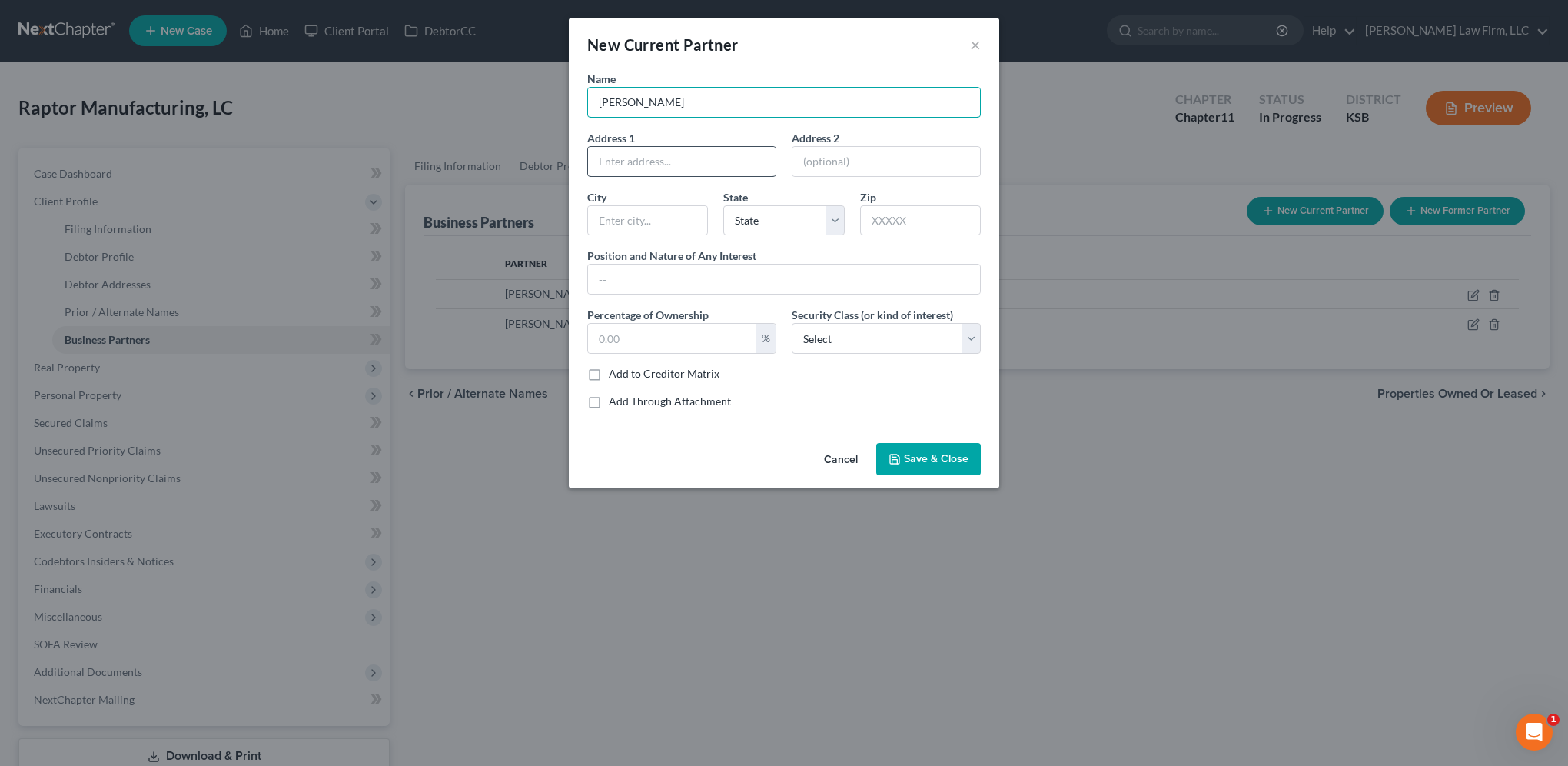
type input "Craig Sharp"
click at [664, 148] on input "text" at bounding box center [682, 161] width 187 height 29
type input "4006 N. Hoover Ct."
click at [784, 224] on select "State AL AK AR AZ CA CO CT DE DC FL GA GU HI ID IL IN IA KS KY LA ME MD MA MI M…" at bounding box center [784, 221] width 121 height 31
select select "17"
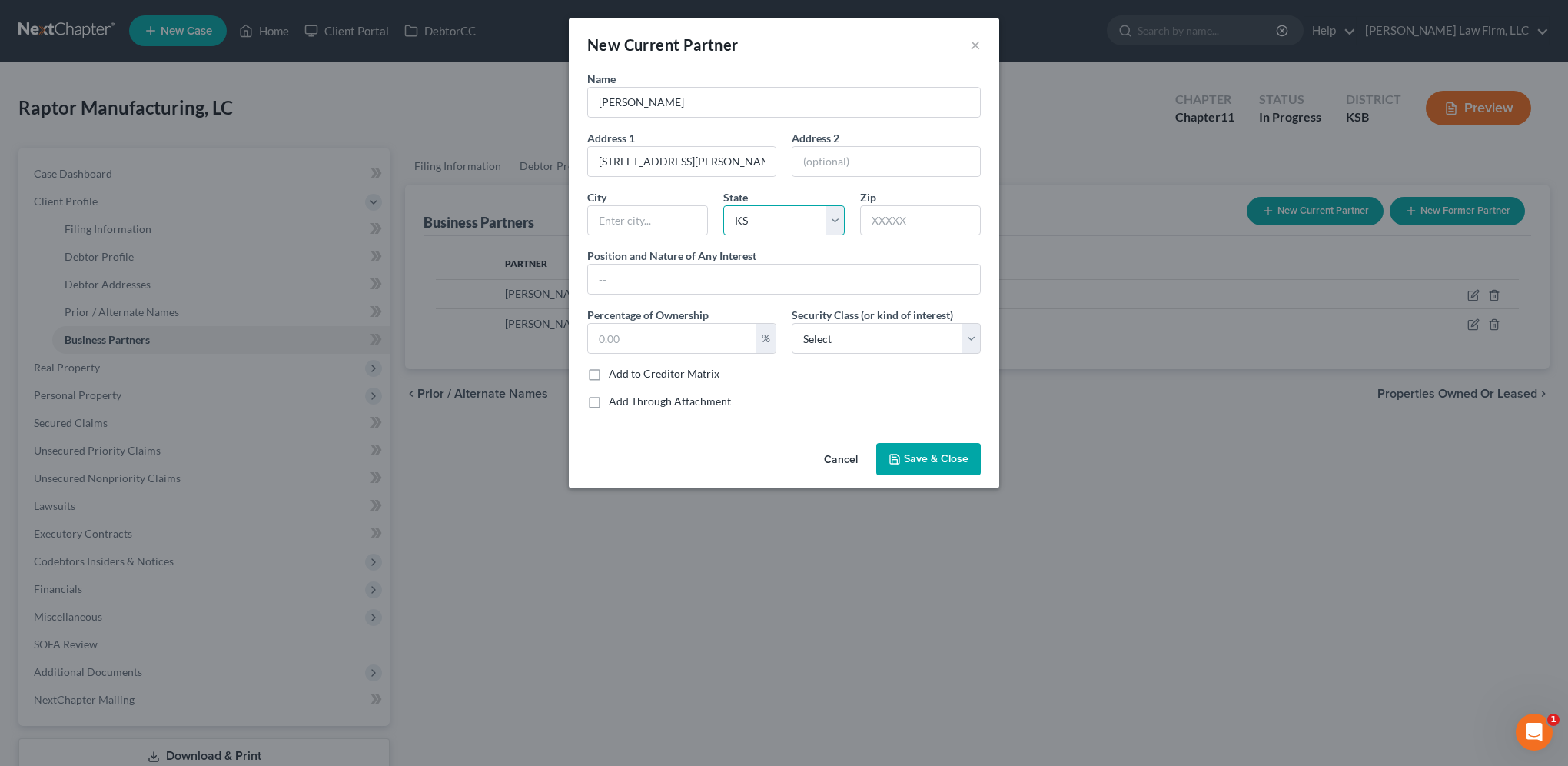
click at [724, 206] on select "State AL AK AR AZ CA CO CT DE DC FL GA GU HI ID IL IN IA KS KY LA ME MD MA MI M…" at bounding box center [784, 221] width 121 height 31
click at [912, 220] on input "text" at bounding box center [921, 221] width 121 height 31
type input "67205"
type input "Wichita"
click at [662, 342] on input "text" at bounding box center [672, 337] width 168 height 29
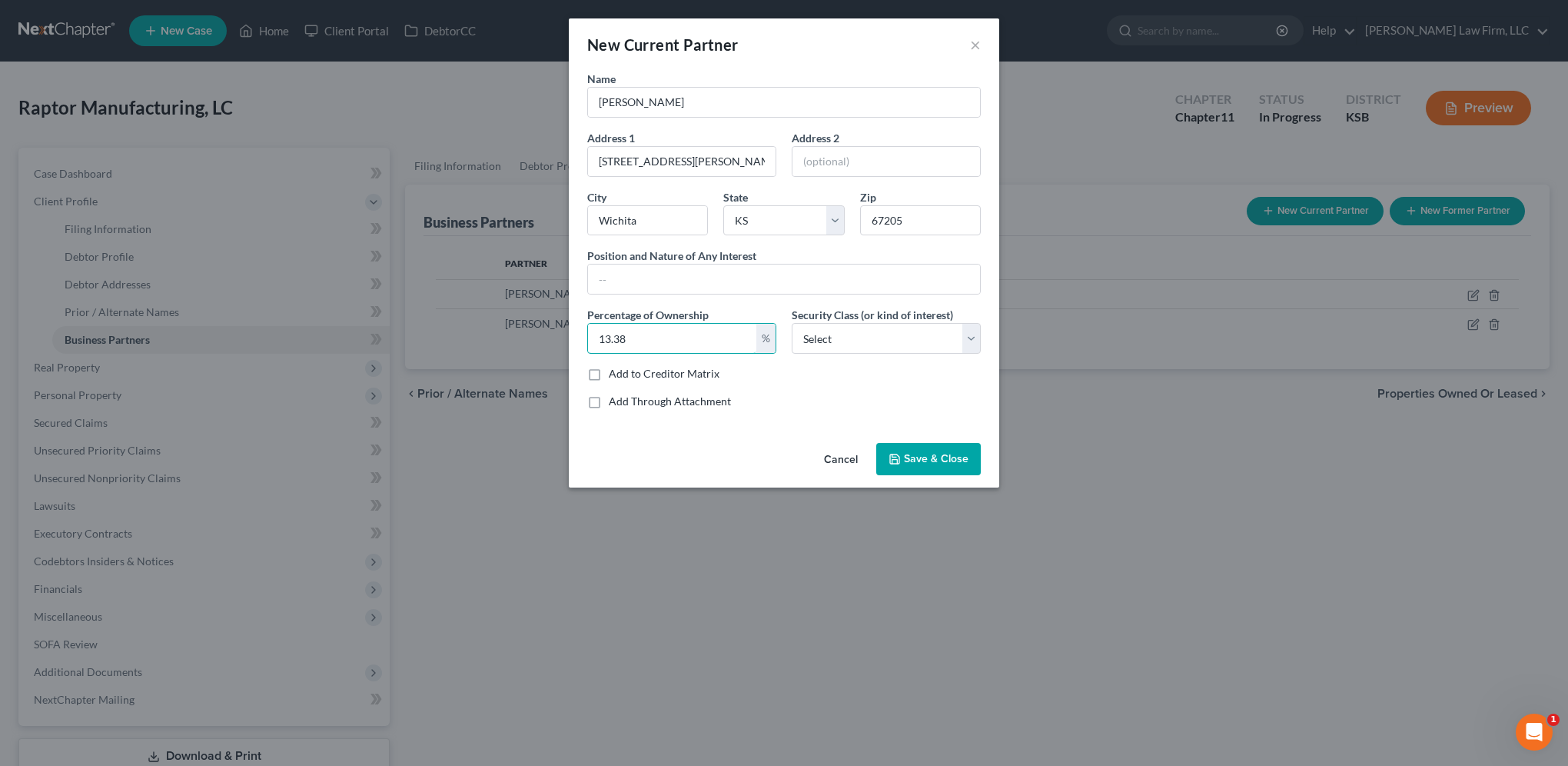
type input "13.38"
click at [949, 464] on button "Save & Close" at bounding box center [928, 458] width 104 height 32
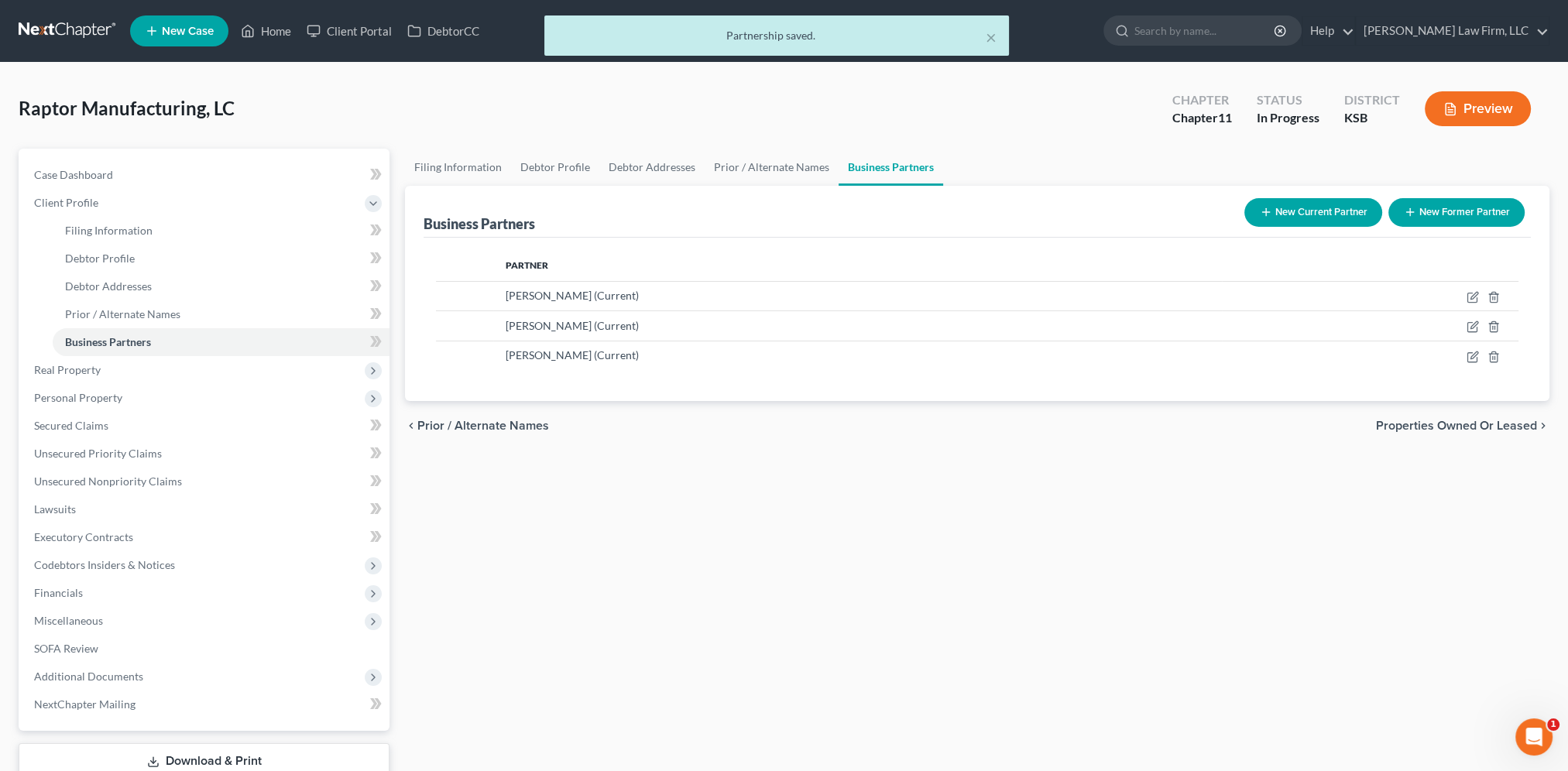
click at [921, 553] on div "Filing Information Debtor Profile Debtor Addresses Prior / Alternate Names Busi…" at bounding box center [977, 484] width 1160 height 671
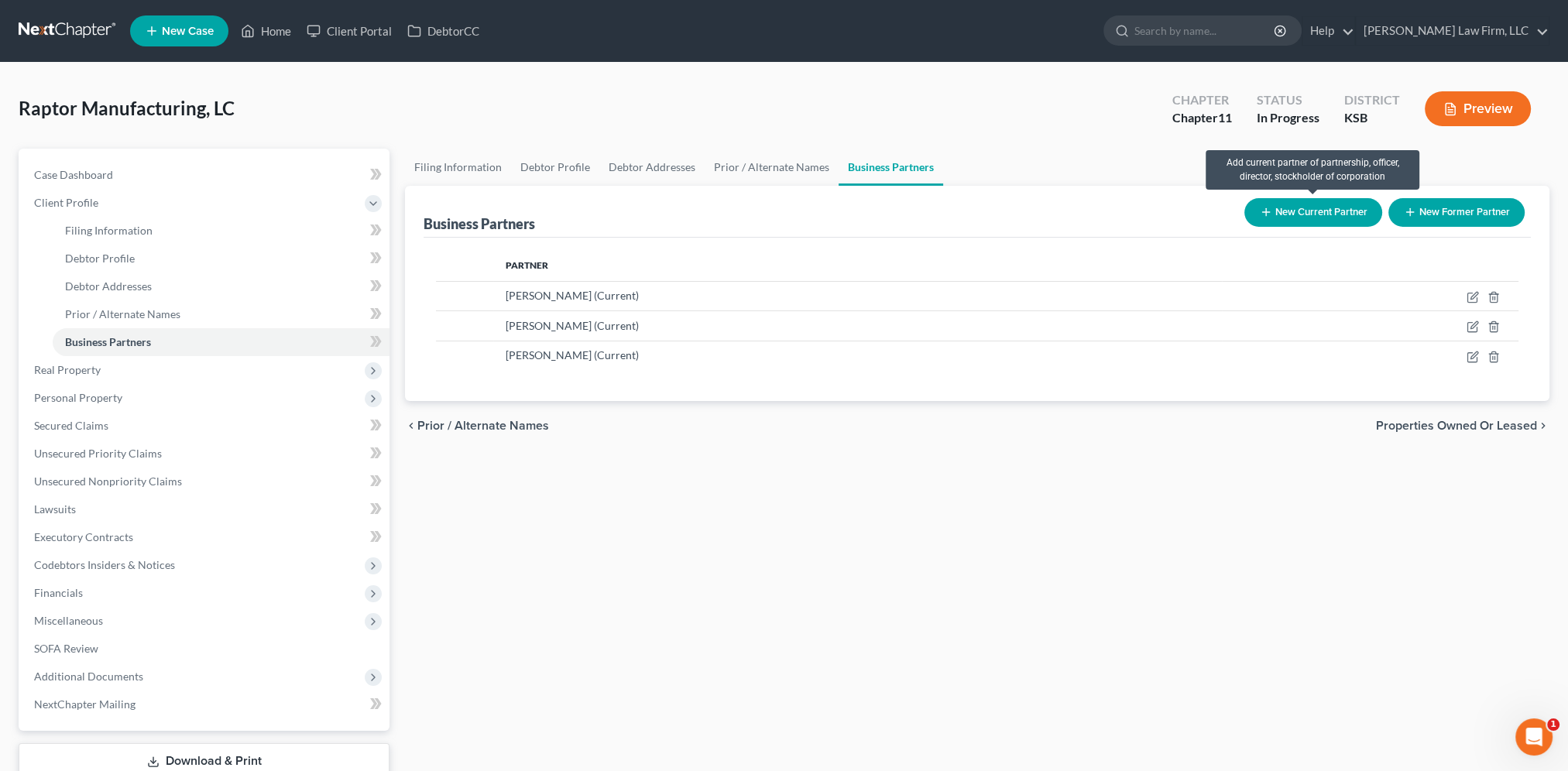
click at [1319, 206] on button "New Current Partner" at bounding box center [1313, 212] width 138 height 28
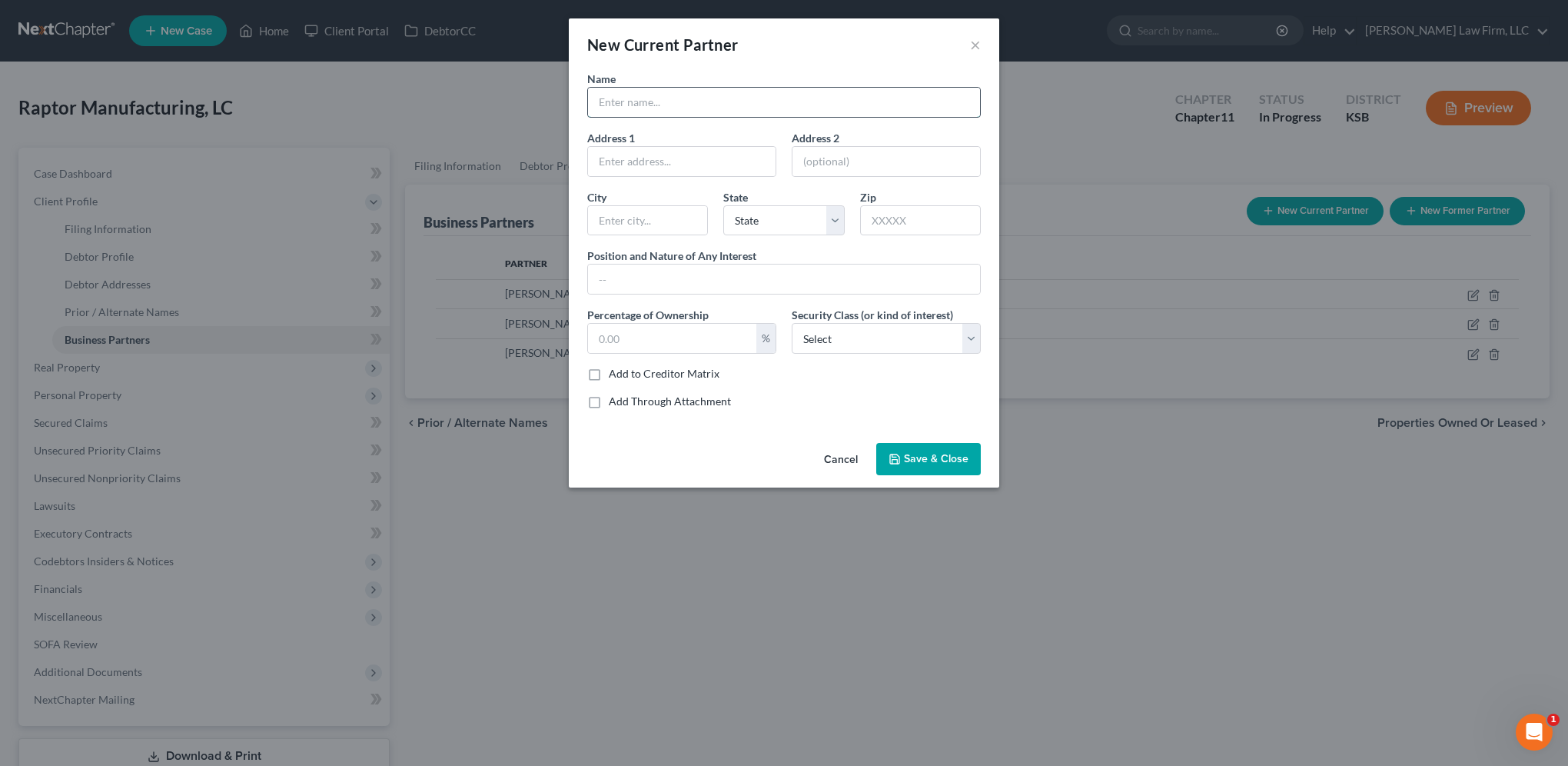
click at [677, 103] on input "text" at bounding box center [784, 102] width 392 height 29
type input "Philippians 4:4, LLC"
click at [672, 148] on input "text" at bounding box center [682, 161] width 187 height 29
type input "PO Box 611"
click at [636, 212] on input "text" at bounding box center [648, 221] width 119 height 29
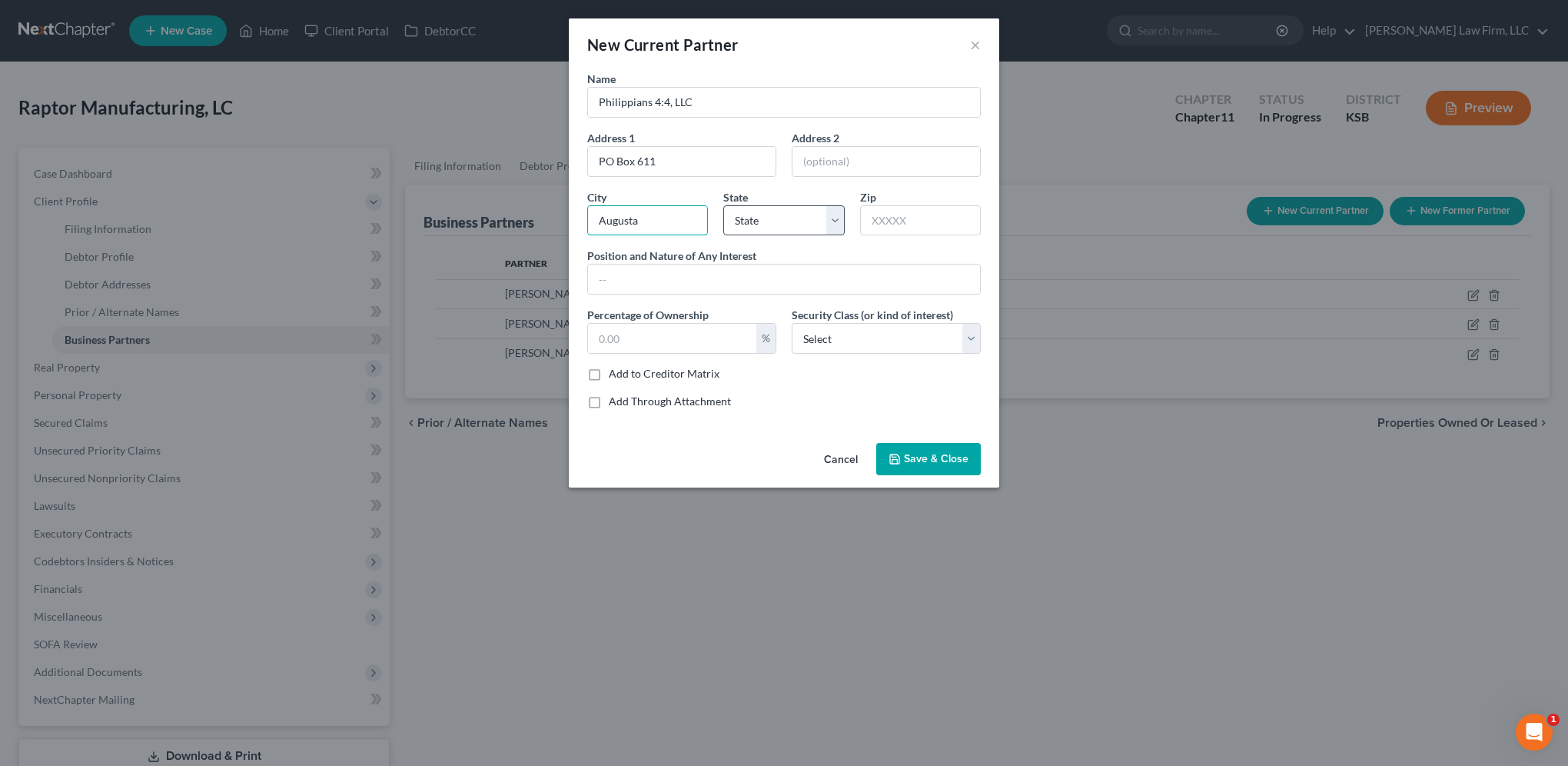
type input "Augusta"
click at [766, 223] on select "State AL AK AR AZ CA CO CT DE DC FL GA GU HI ID IL IN IA KS KY LA ME MD MA MI M…" at bounding box center [784, 221] width 121 height 31
select select "17"
click at [724, 206] on select "State AL AK AR AZ CA CO CT DE DC FL GA GU HI ID IL IN IA KS KY LA ME MD MA MI M…" at bounding box center [784, 221] width 121 height 31
click at [924, 218] on input "text" at bounding box center [921, 221] width 121 height 31
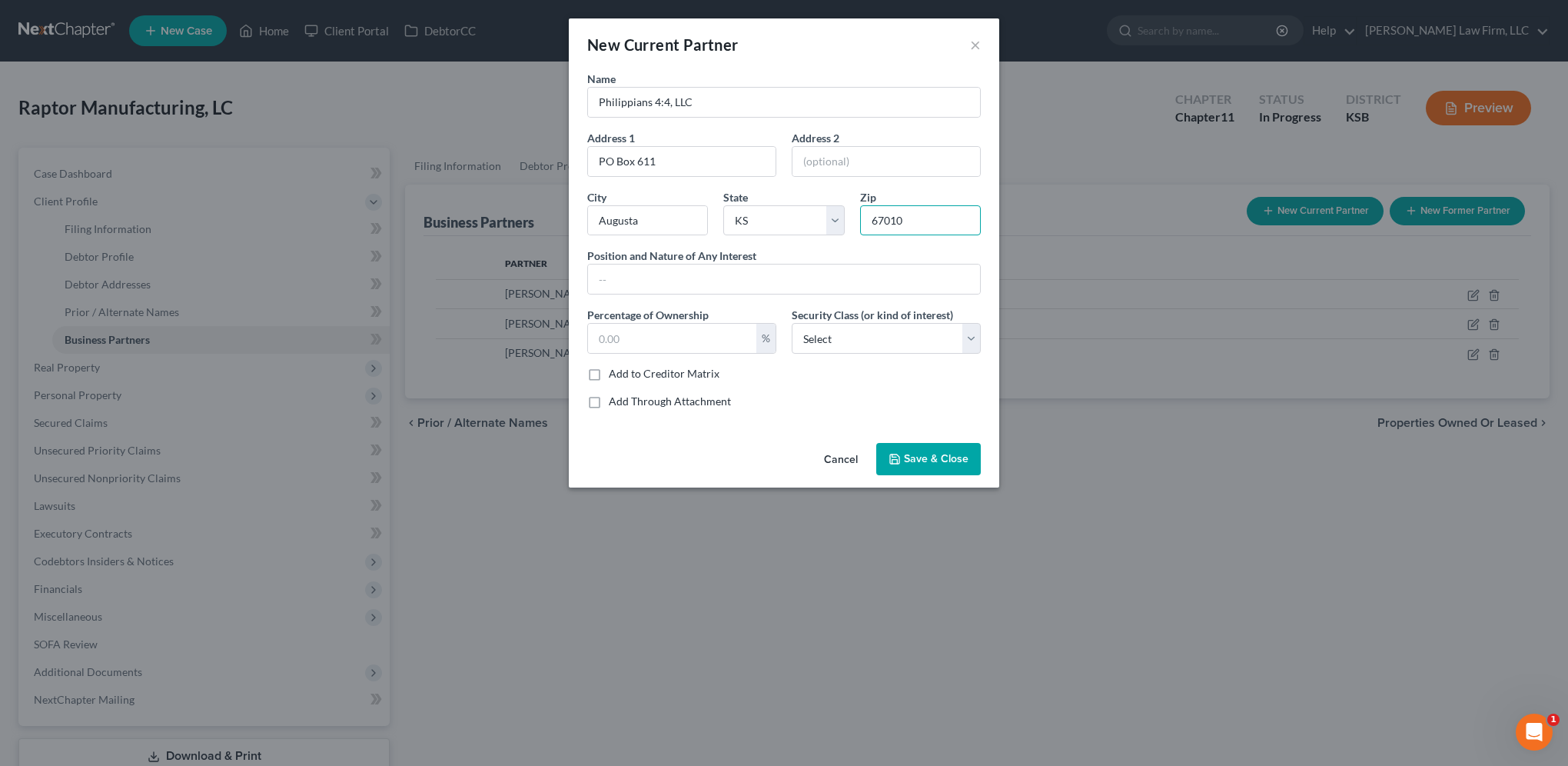
type input "67010"
click at [1181, 432] on div "New Current Partner × Name Philippians 4:4, LLC Address 1 PO Box 611 Address 2 …" at bounding box center [784, 383] width 1568 height 766
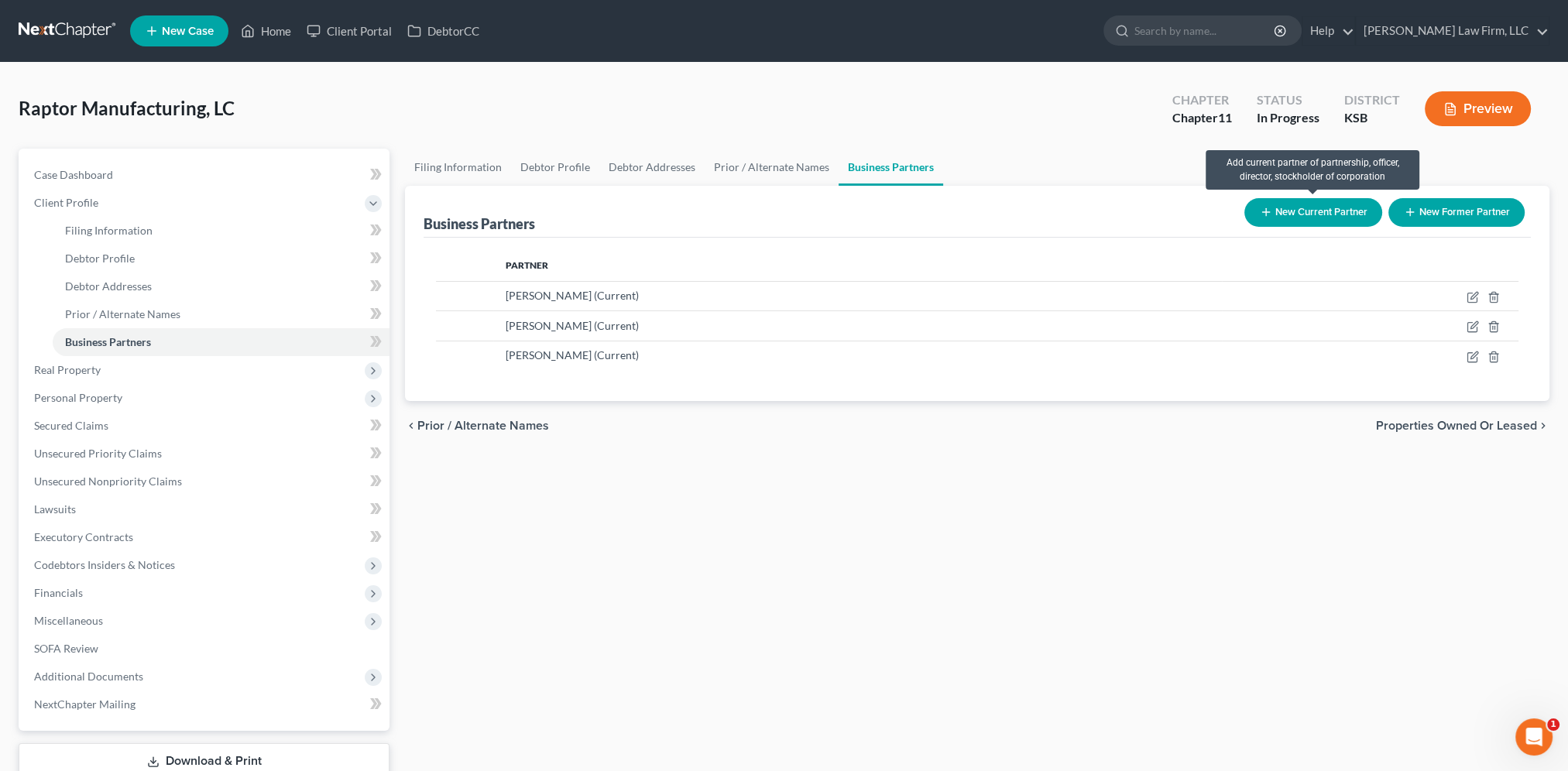
click at [1308, 209] on button "New Current Partner" at bounding box center [1313, 212] width 138 height 28
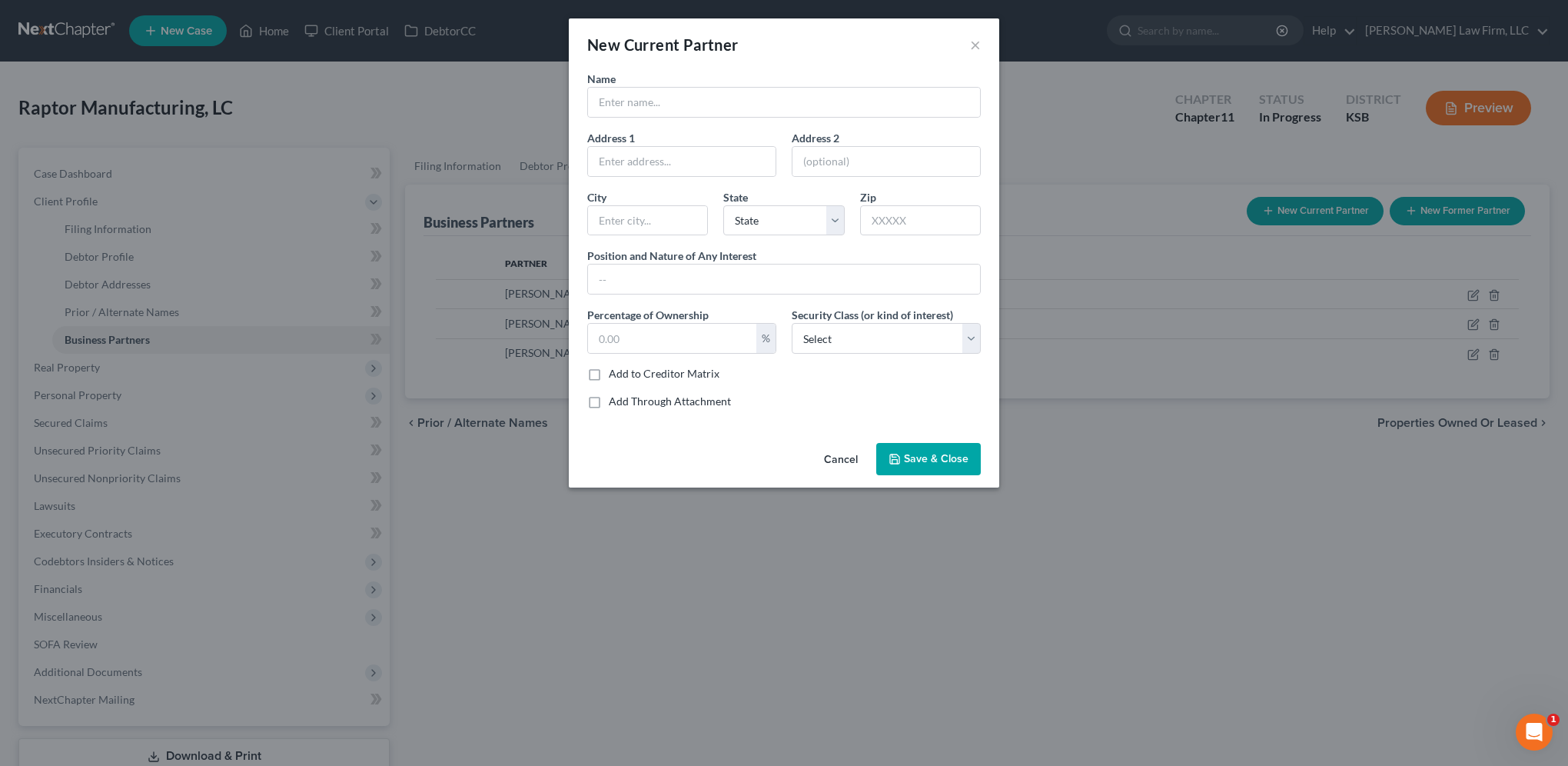
click at [984, 55] on div "New Current Partner ×" at bounding box center [783, 44] width 430 height 52
click at [723, 101] on input "text" at bounding box center [784, 102] width 392 height 29
type input "Philippians 4:4, LLC"
type input "PO Box 611"
type input "Augusta"
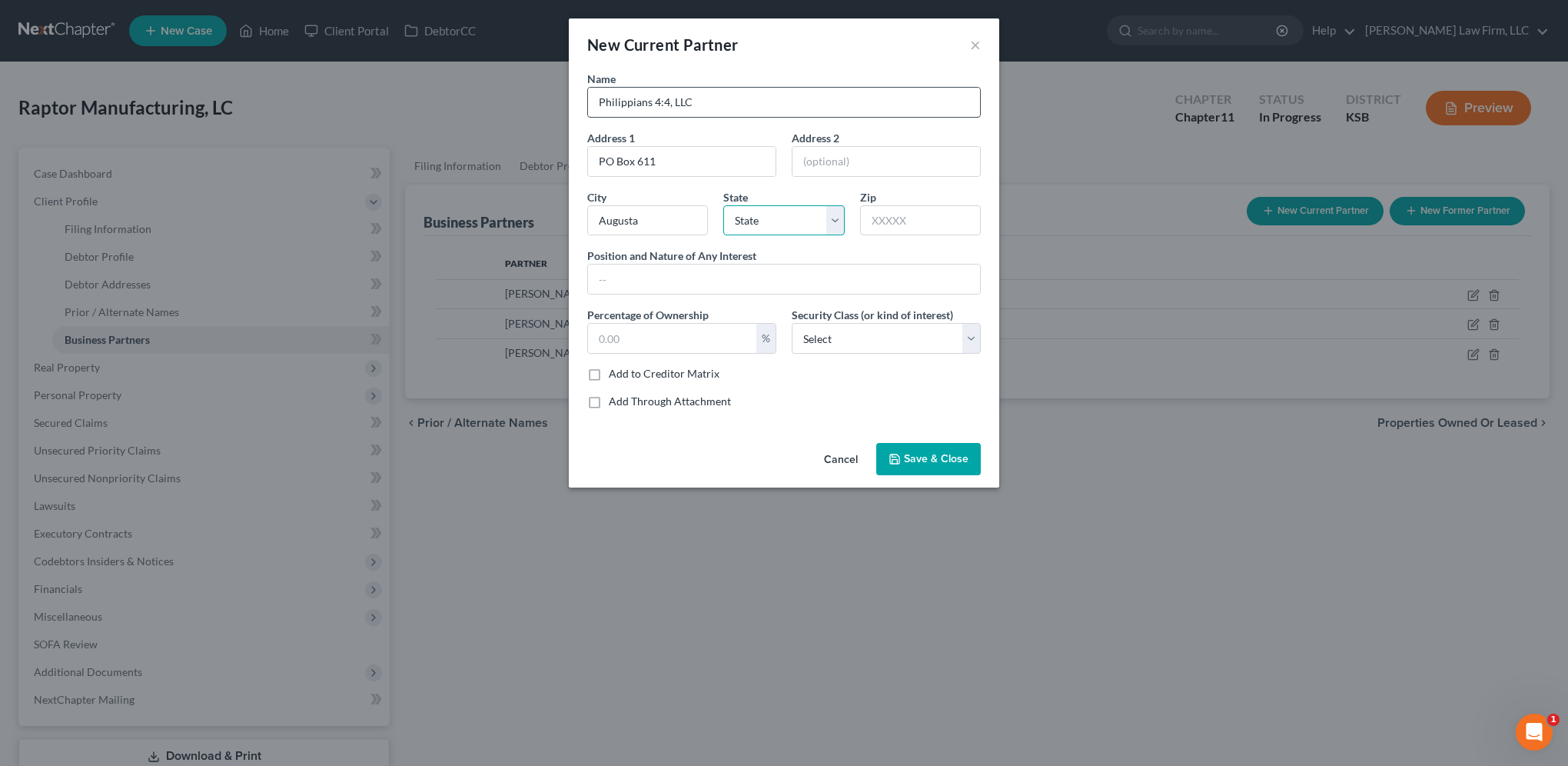
select select "17"
type input "67010"
select select
click at [676, 334] on input "text" at bounding box center [672, 337] width 168 height 29
type input "13.38"
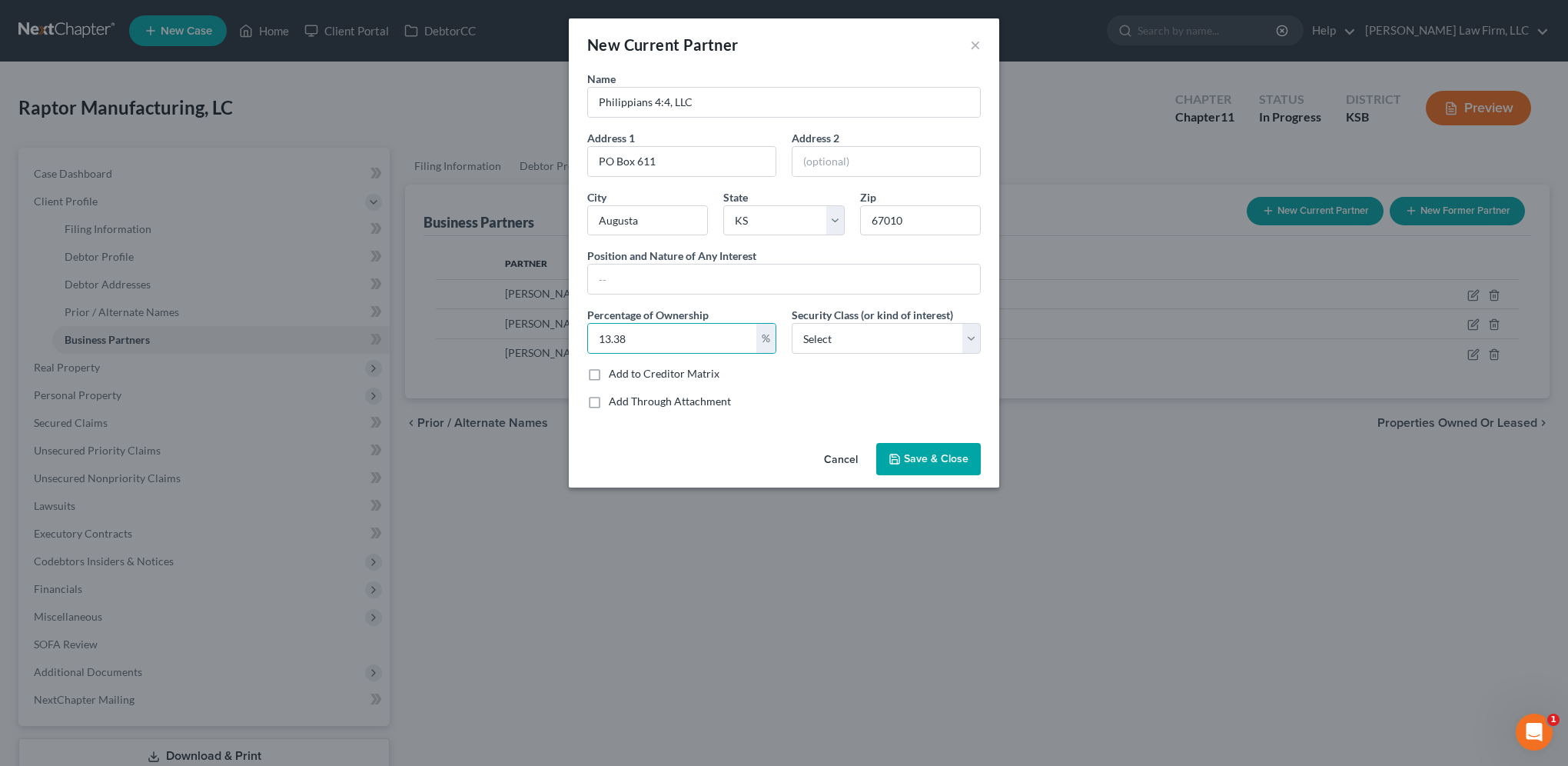
click at [840, 390] on div "Name Philippians 4:4, LLC Address 1 PO Box 611 Address 2 City Augusta State Sta…" at bounding box center [783, 245] width 409 height 351
click at [945, 460] on span "Save & Close" at bounding box center [936, 458] width 65 height 13
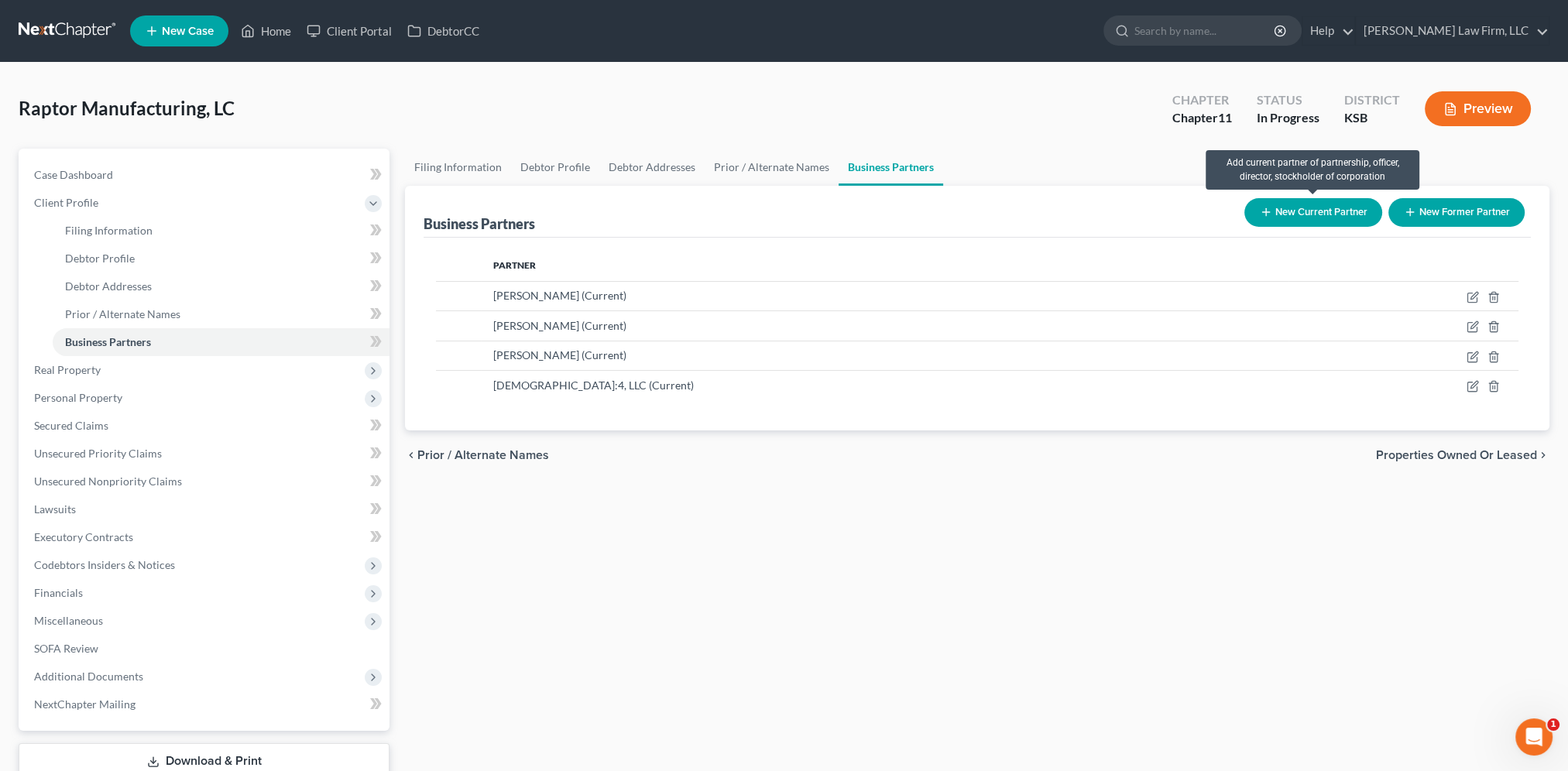
click at [1328, 216] on button "New Current Partner" at bounding box center [1313, 212] width 138 height 28
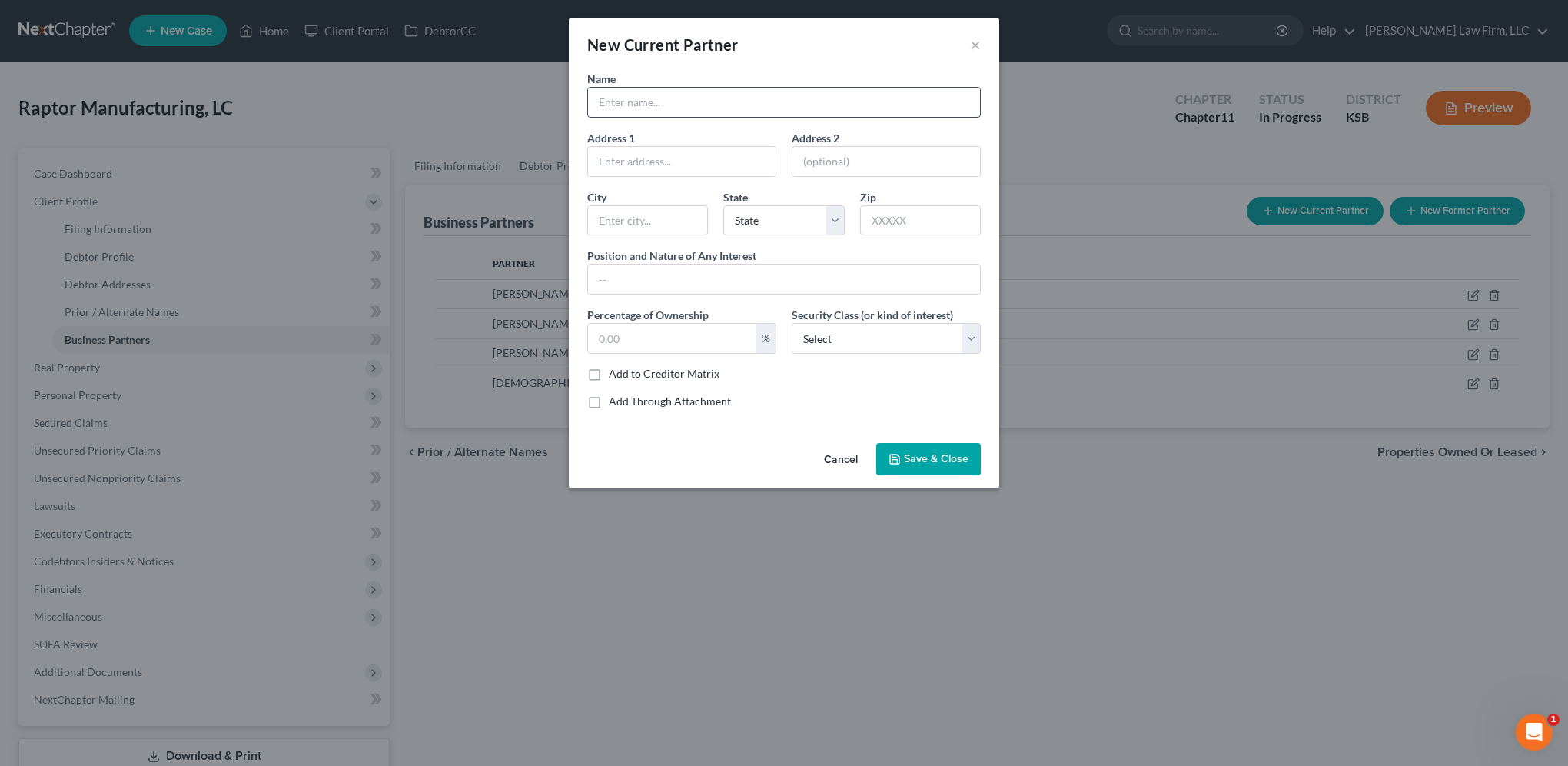
click at [685, 104] on input "text" at bounding box center [784, 102] width 392 height 29
type input "Gary Samms"
click at [671, 167] on input "text" at bounding box center [682, 161] width 187 height 29
type input "4527 S. Pike Road"
click at [835, 159] on input "text" at bounding box center [886, 161] width 187 height 29
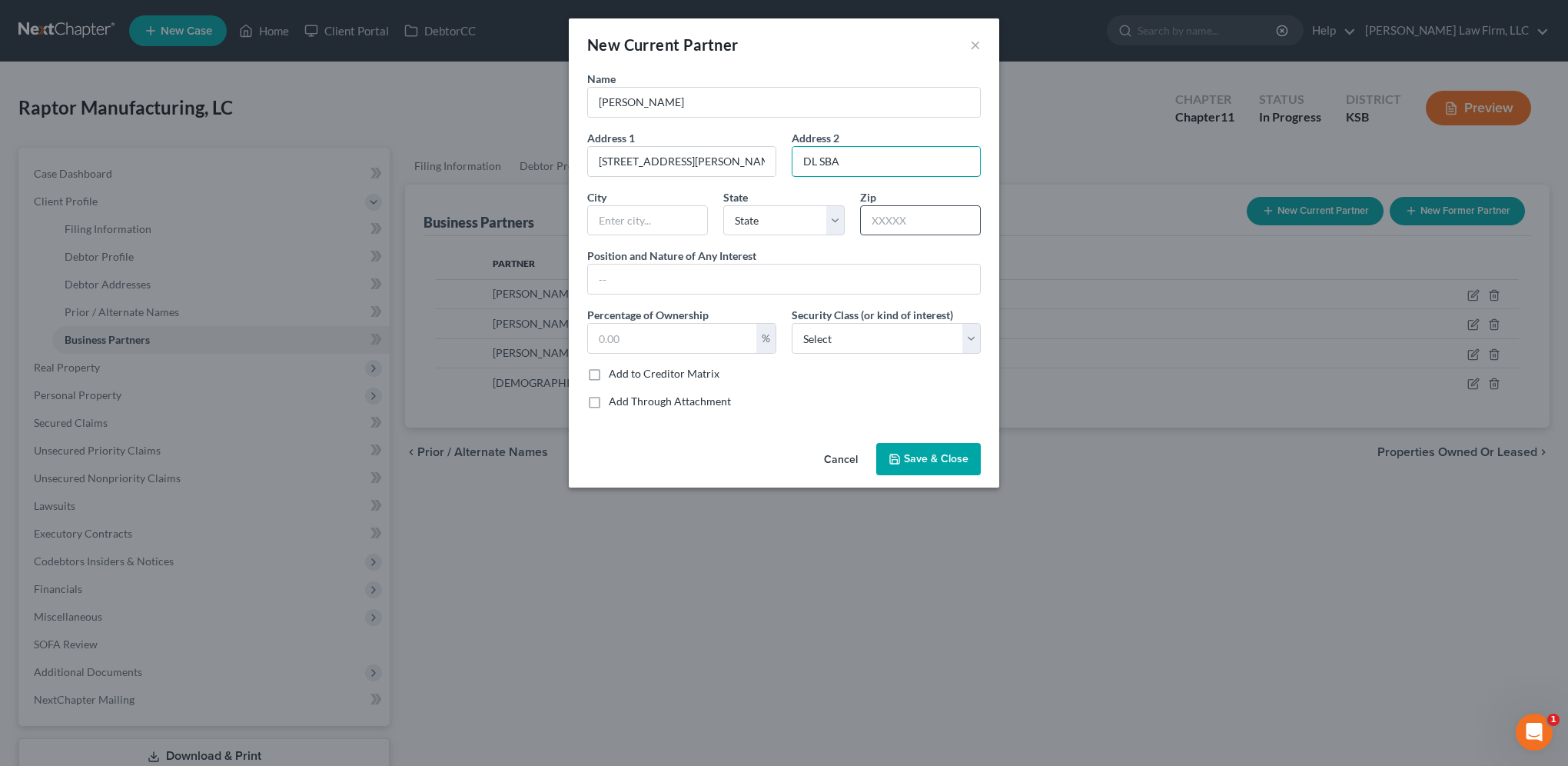
type input "DL SBA"
click at [932, 212] on input "text" at bounding box center [921, 221] width 121 height 31
type input "67156"
type input "Winfield"
select select "17"
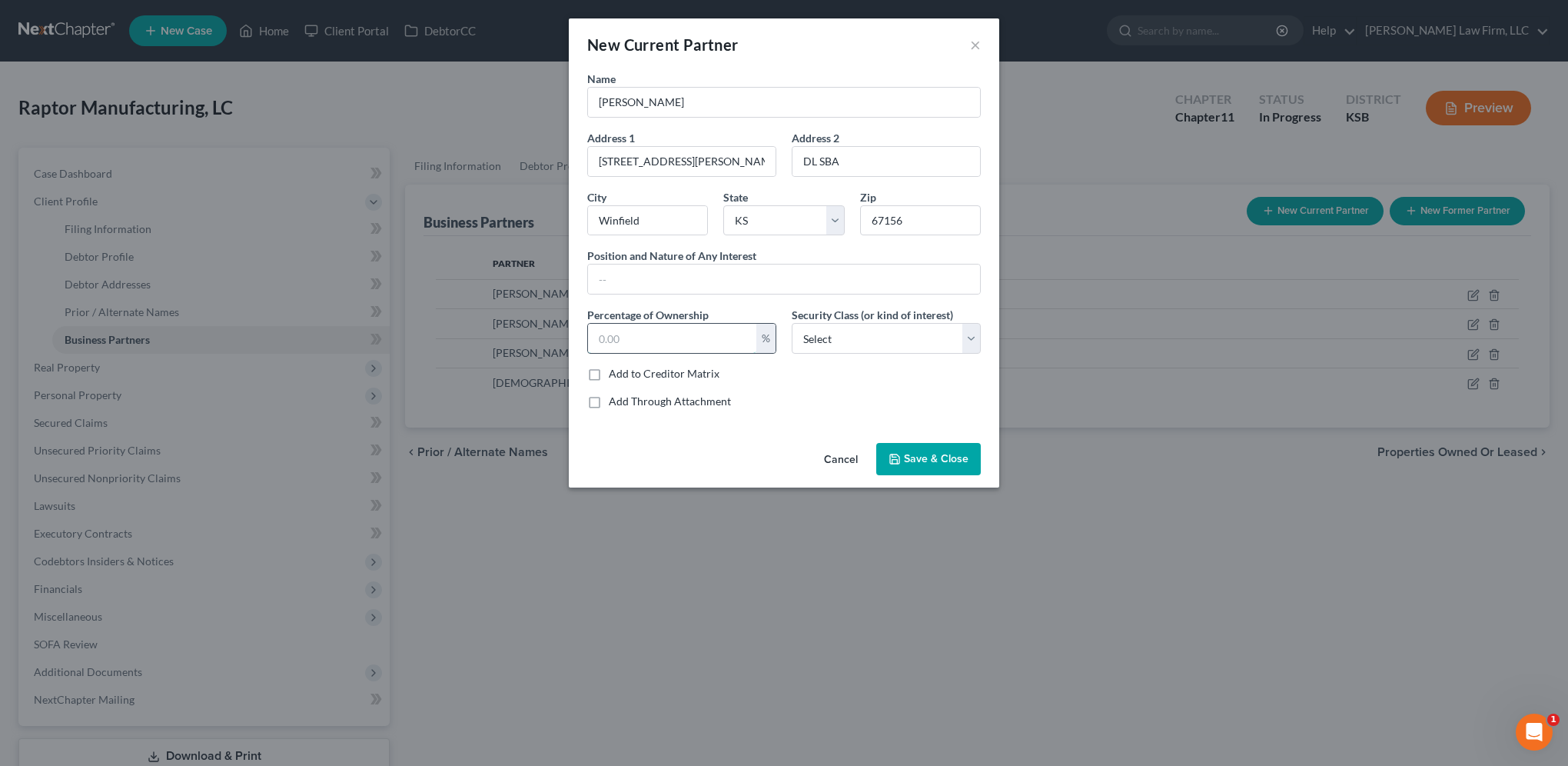
click at [677, 333] on input "text" at bounding box center [672, 337] width 168 height 29
type input "10"
click at [951, 459] on span "Save & Close" at bounding box center [936, 458] width 65 height 13
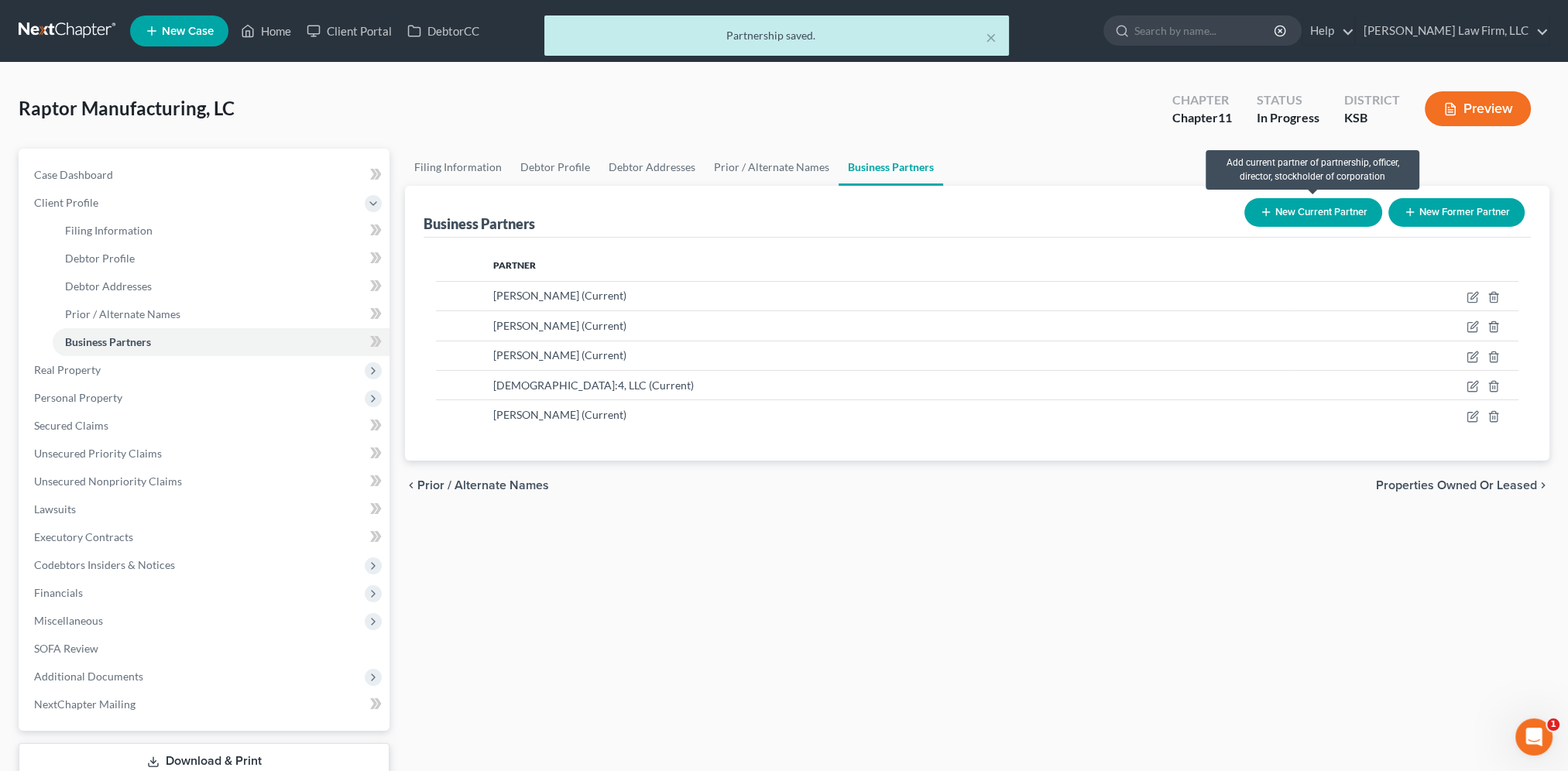
click at [1288, 213] on button "New Current Partner" at bounding box center [1313, 212] width 138 height 28
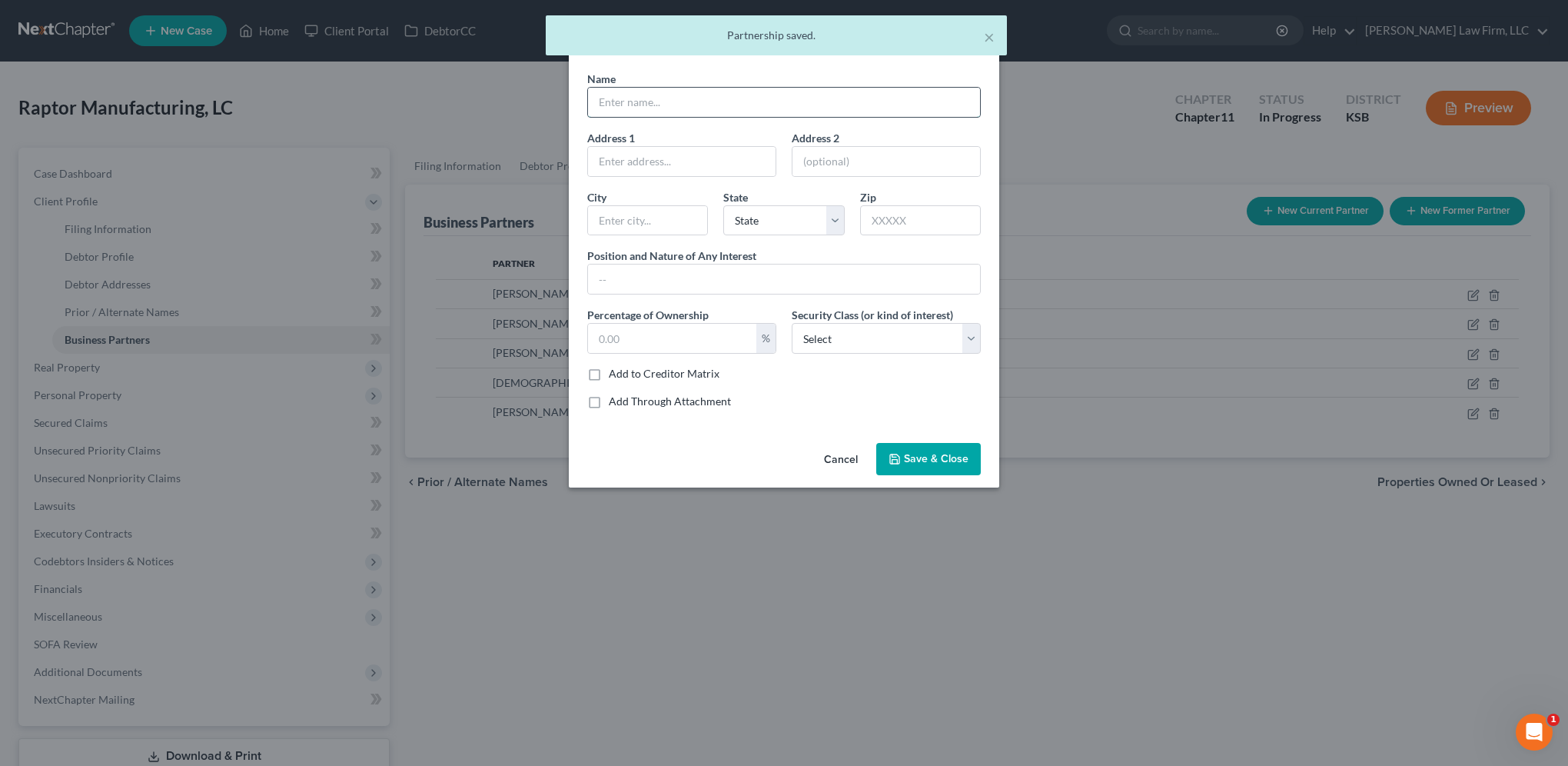
click at [684, 92] on input "text" at bounding box center [784, 102] width 392 height 29
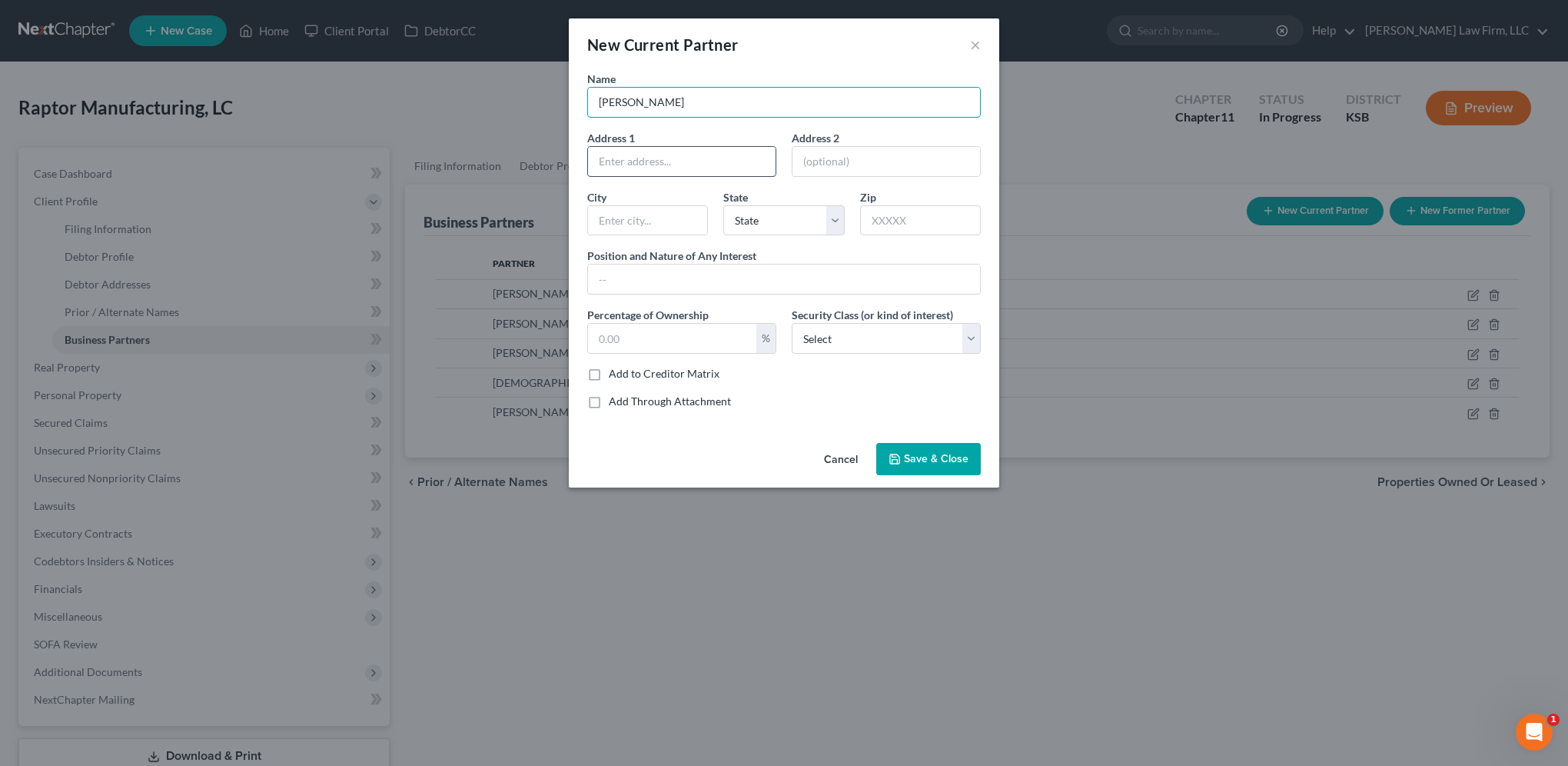
type input "Dale Nichols"
click at [655, 161] on input "text" at bounding box center [682, 161] width 187 height 29
type input "7794 SW 180th Street"
click at [911, 212] on input "text" at bounding box center [921, 221] width 121 height 31
type input "67039"
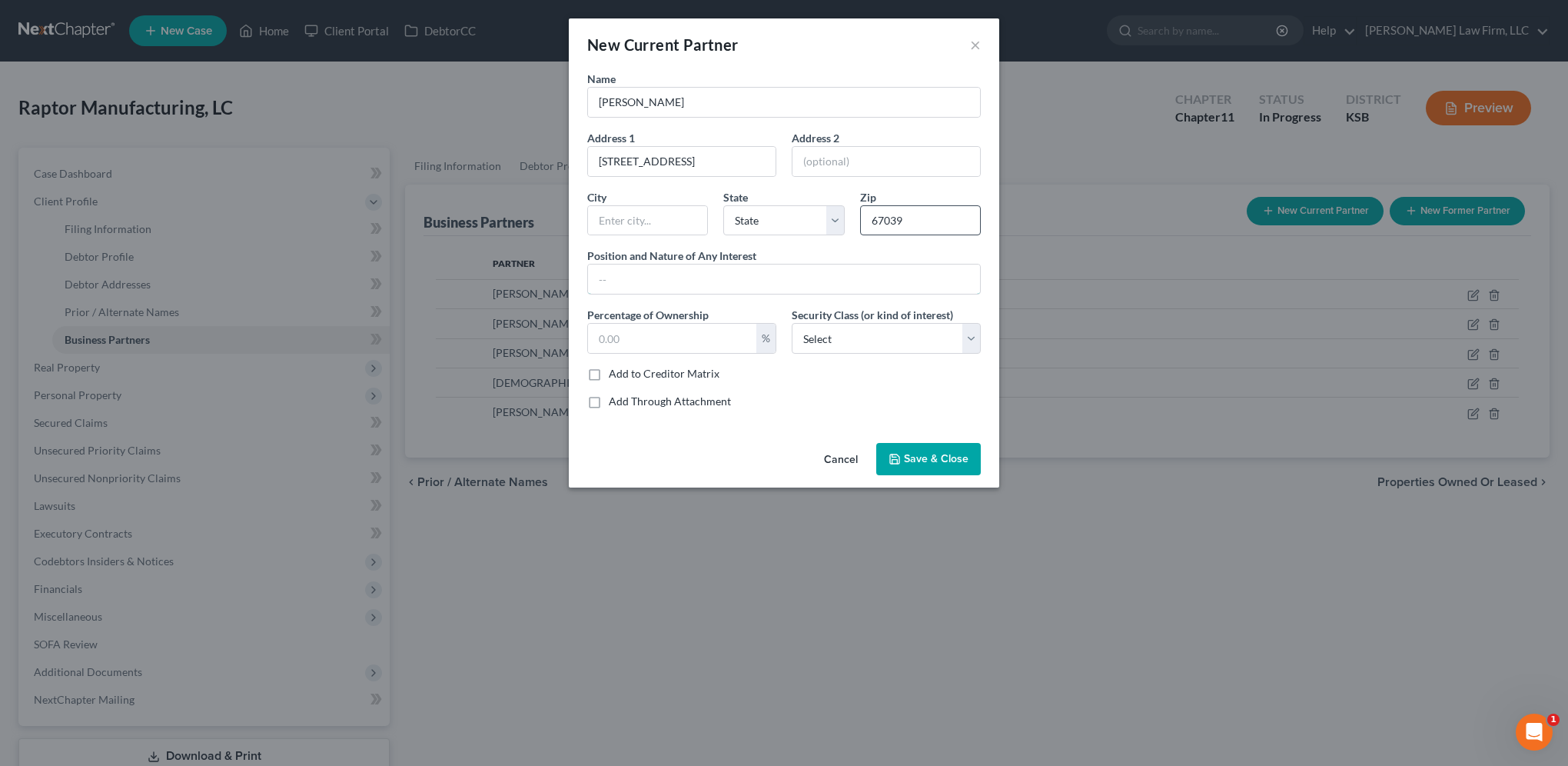
type input "Douglass"
select select "17"
click at [709, 342] on input "text" at bounding box center [672, 337] width 168 height 29
type input "6.38"
click at [926, 463] on button "Save & Close" at bounding box center [928, 458] width 104 height 32
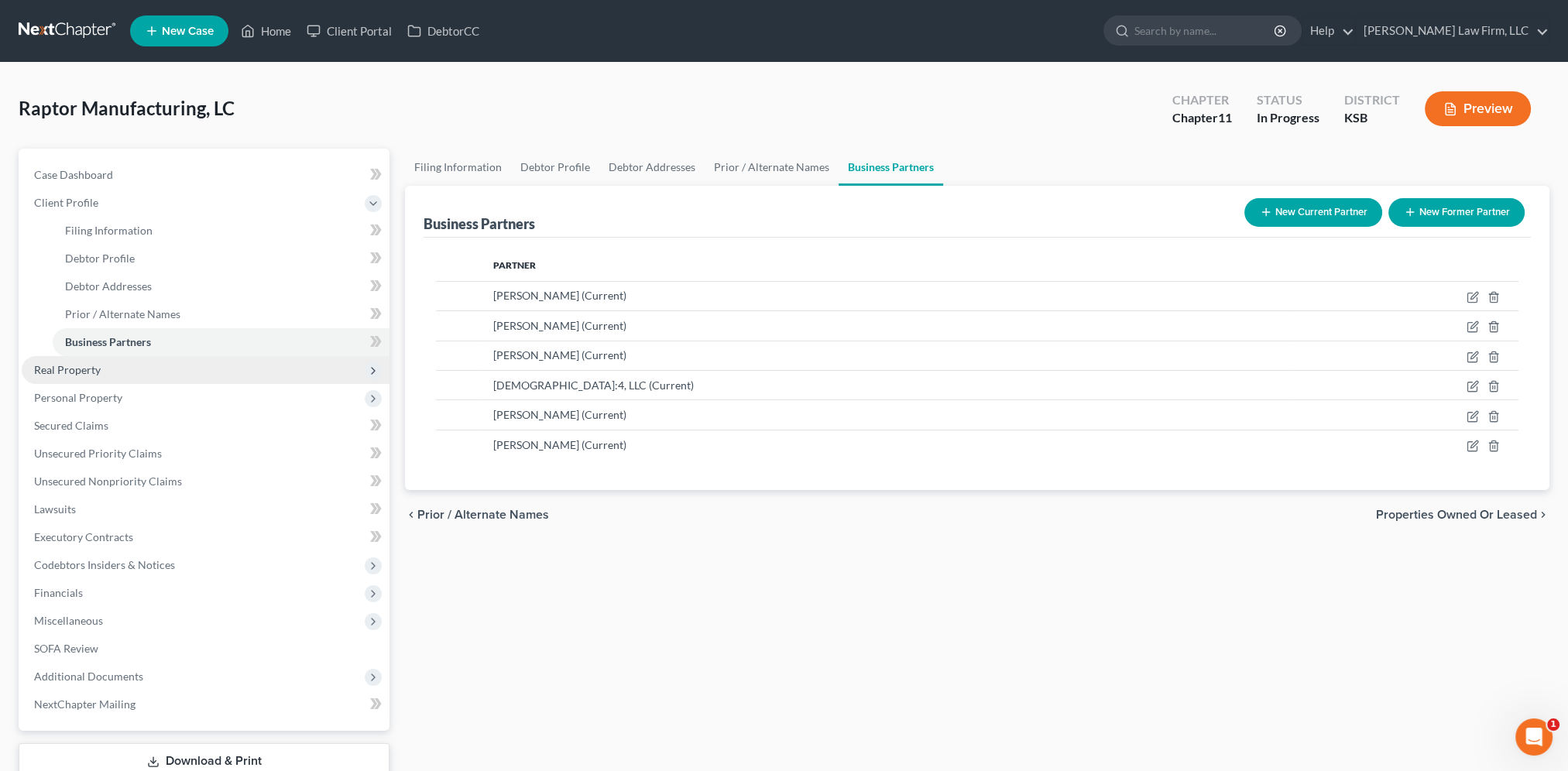
click at [68, 368] on span "Real Property" at bounding box center [68, 370] width 67 height 13
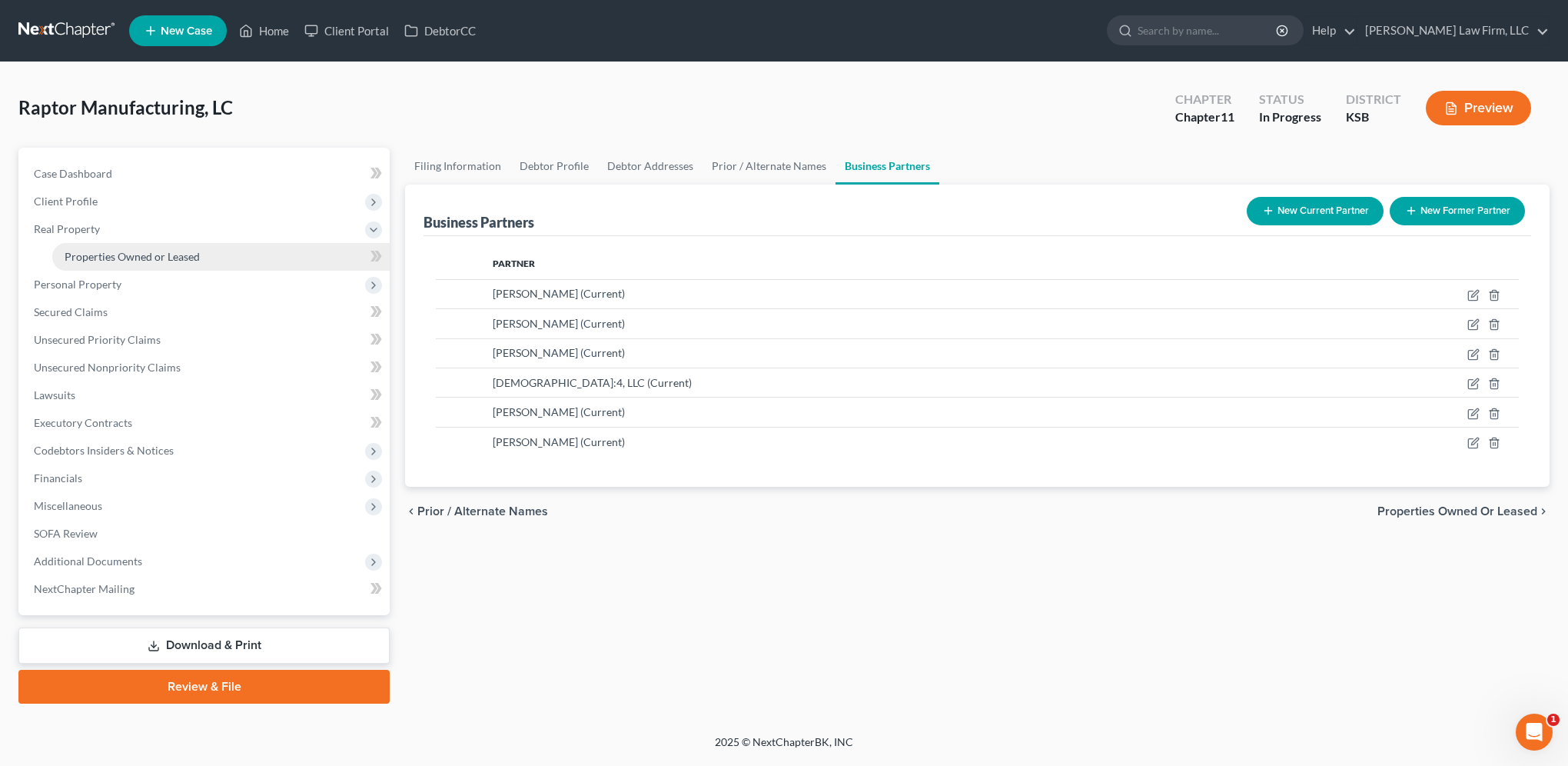
click at [172, 258] on span "Properties Owned or Leased" at bounding box center [132, 256] width 135 height 13
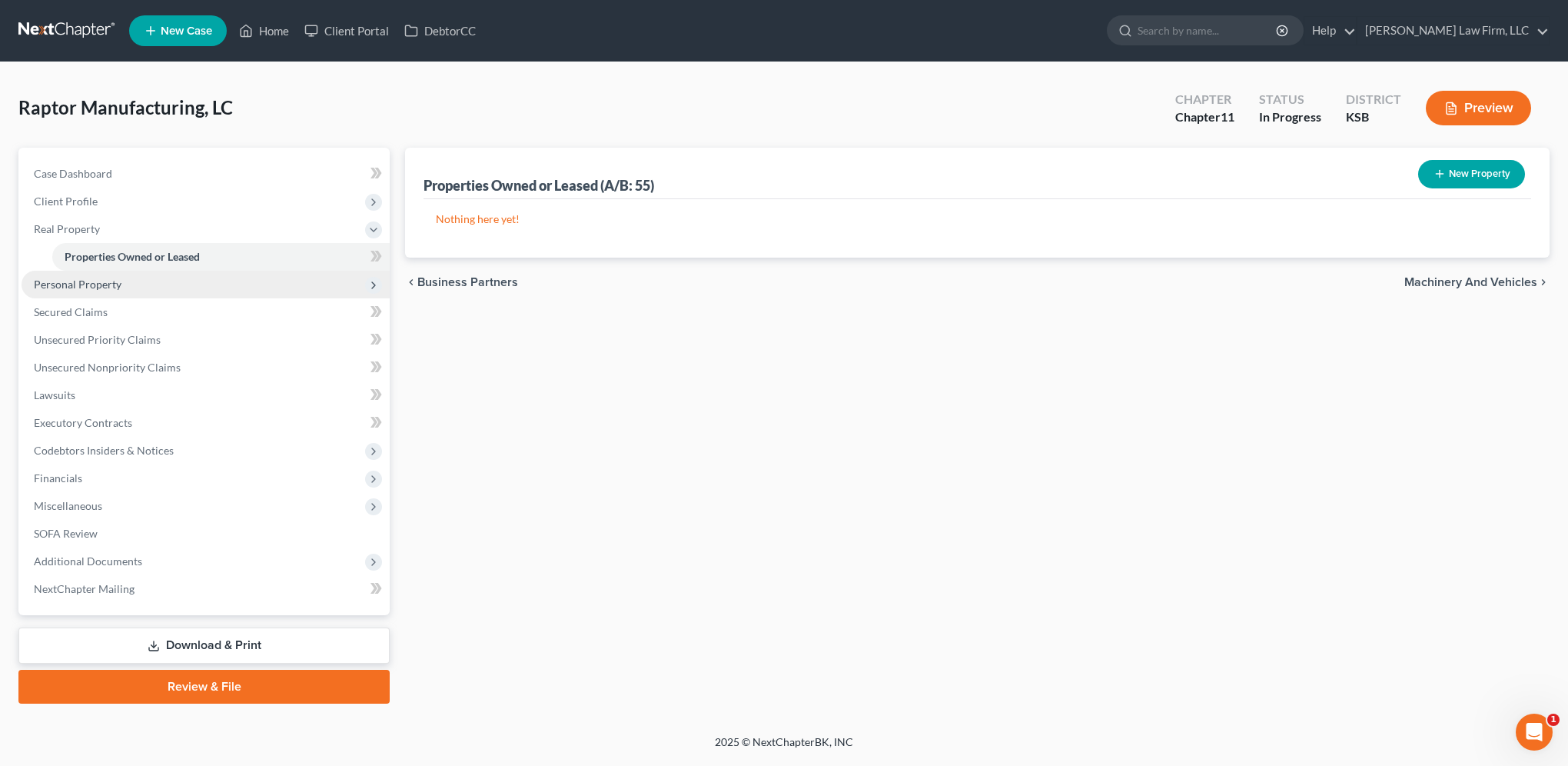
click at [80, 281] on span "Personal Property" at bounding box center [78, 284] width 88 height 13
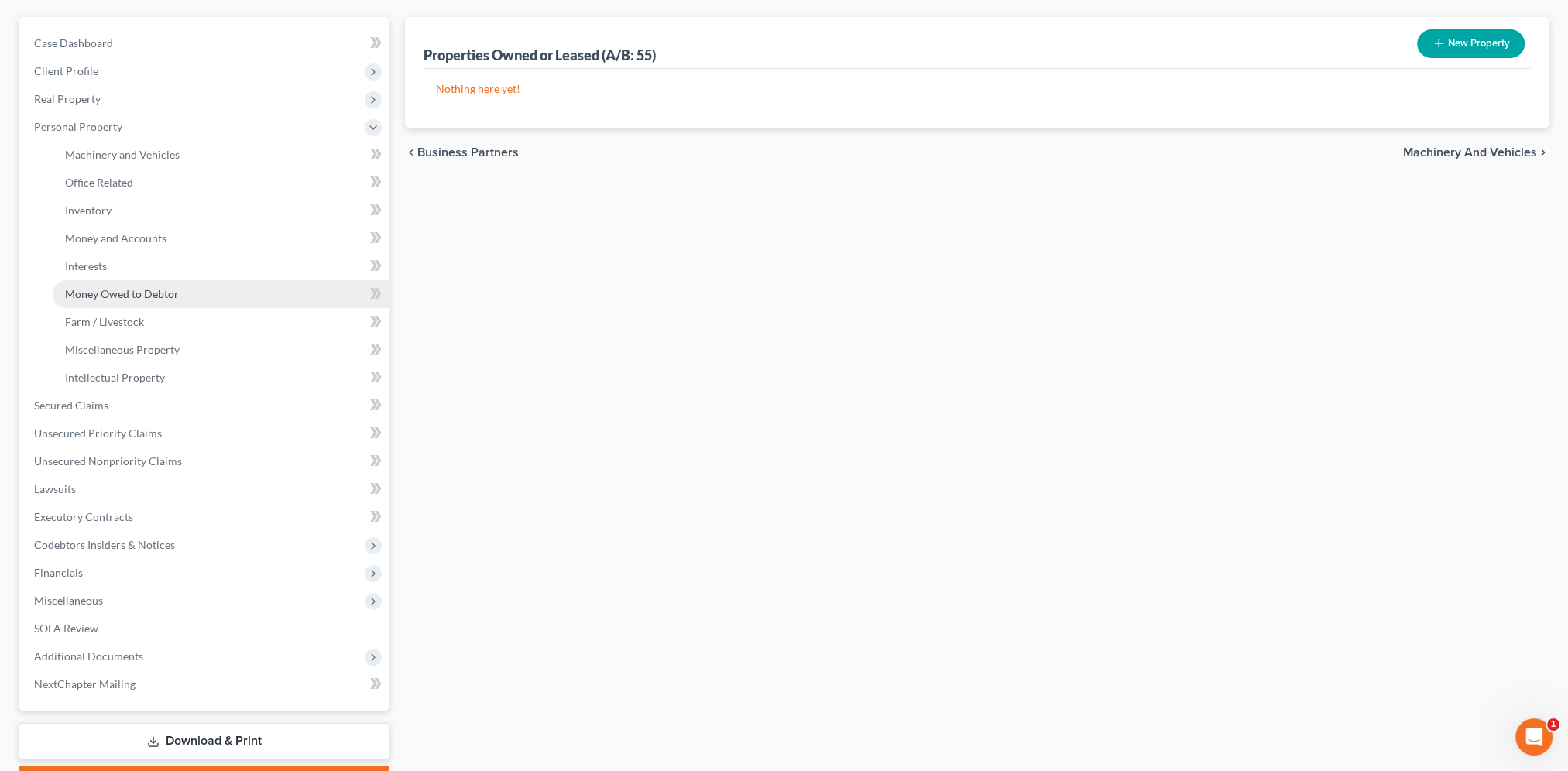
scroll to position [135, 0]
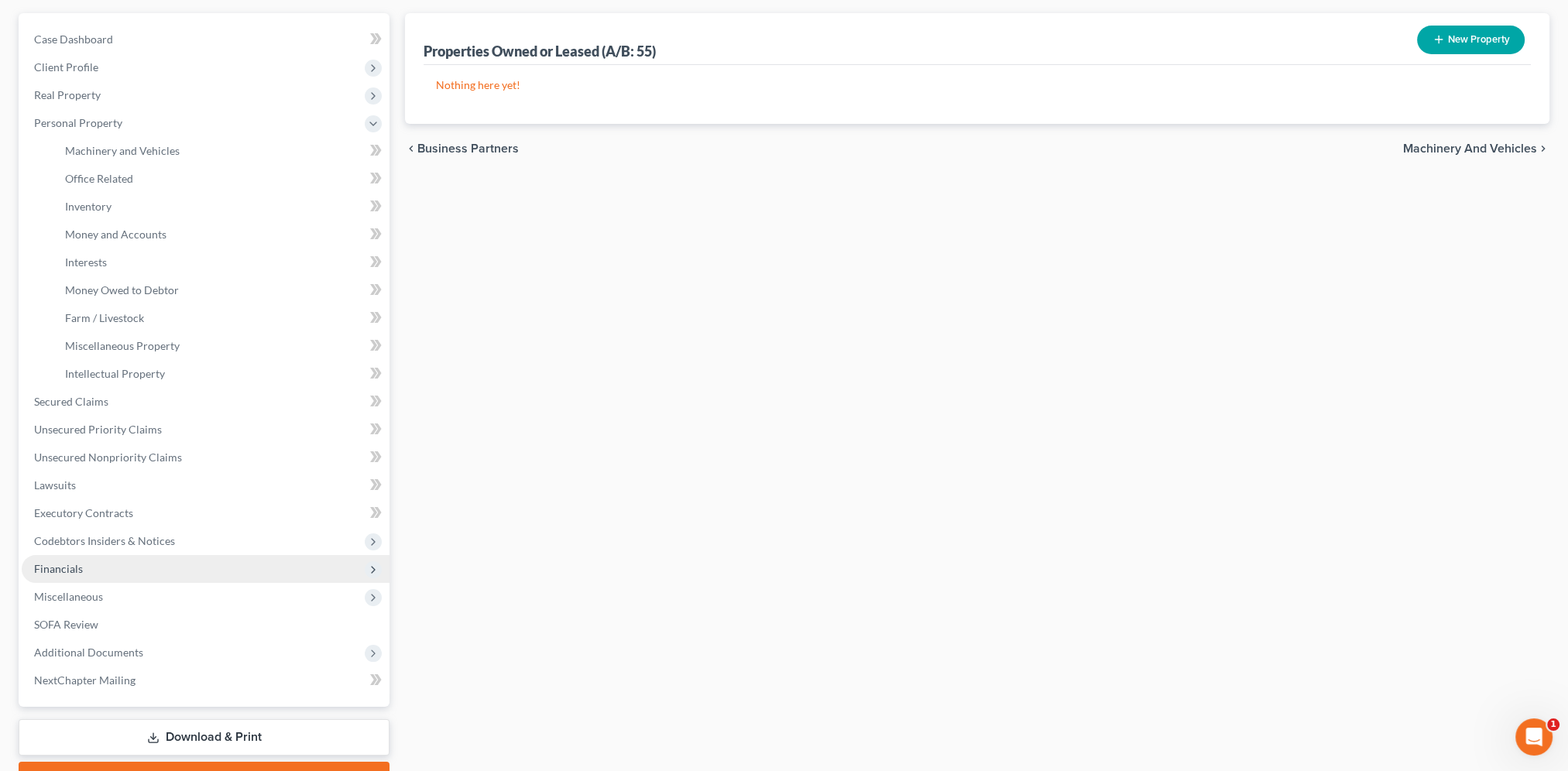
click at [70, 560] on span "Financials" at bounding box center [205, 568] width 368 height 28
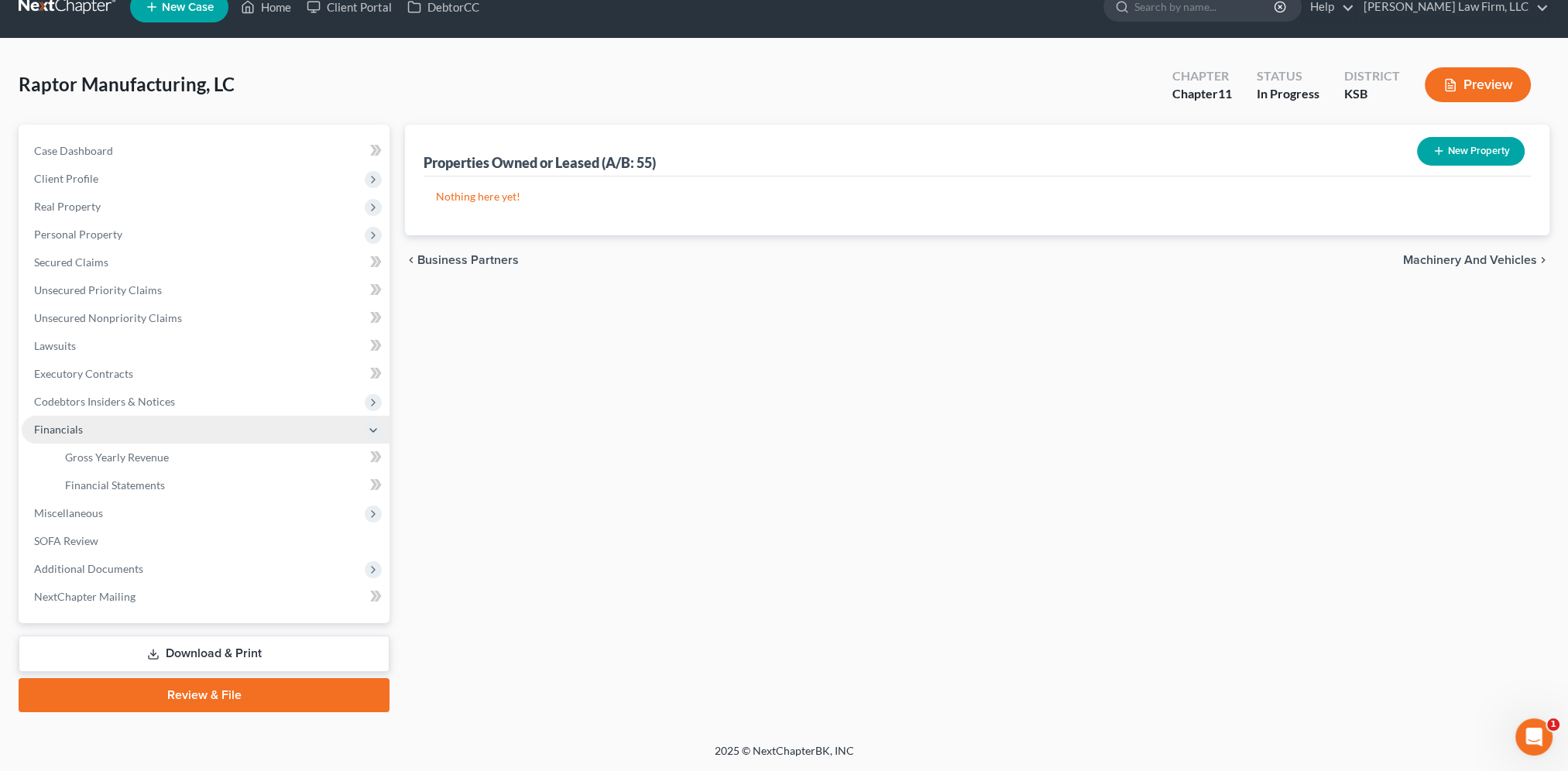
scroll to position [23, 0]
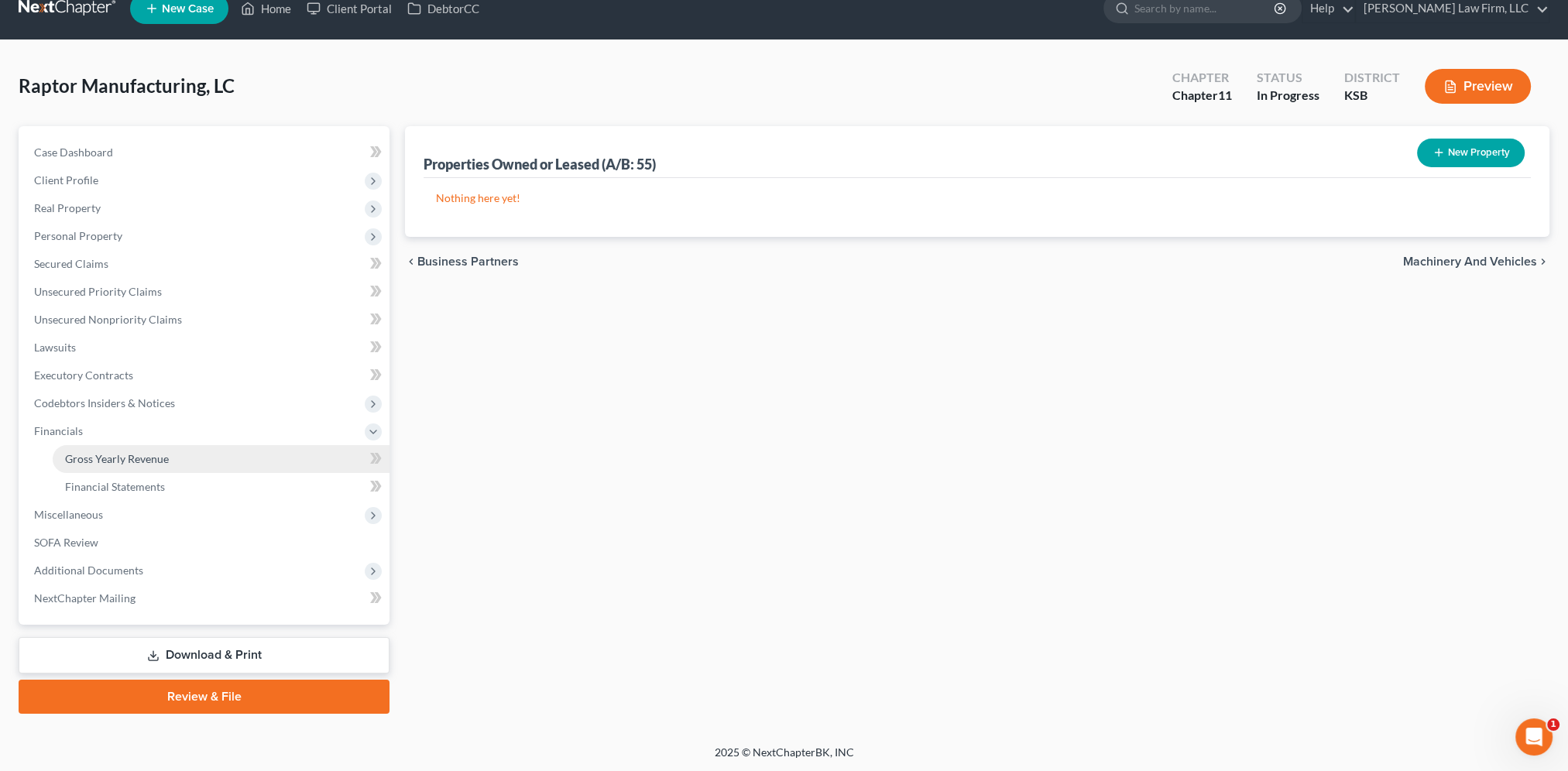
click at [106, 466] on link "Gross Yearly Revenue" at bounding box center [220, 458] width 336 height 28
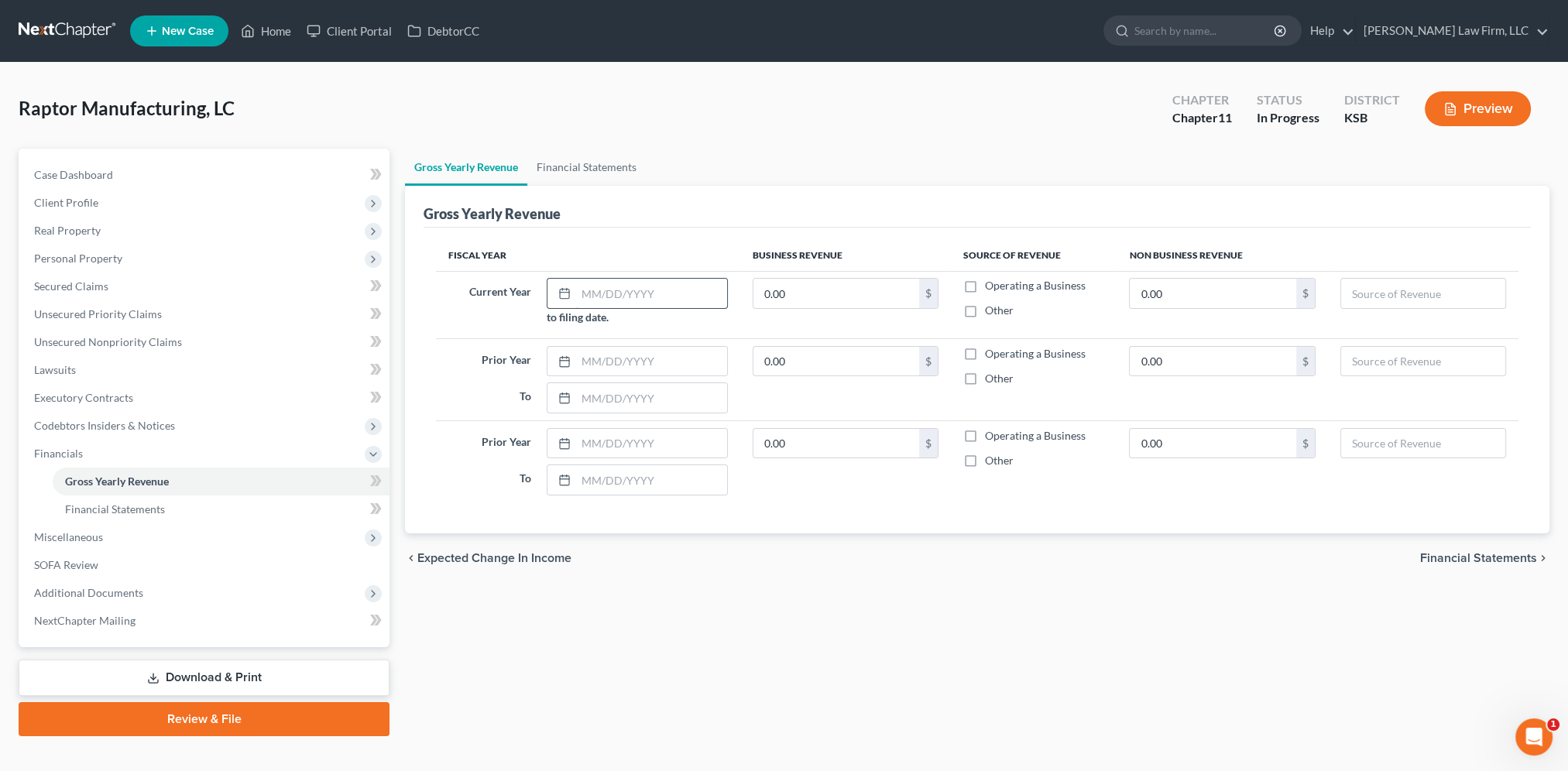
click at [673, 294] on input "text" at bounding box center [651, 293] width 151 height 29
click at [890, 308] on td "0.00 $" at bounding box center [846, 305] width 211 height 68
click at [636, 288] on input "text" at bounding box center [651, 293] width 151 height 29
type input "0"
click at [838, 290] on input "0.00" at bounding box center [836, 293] width 166 height 29
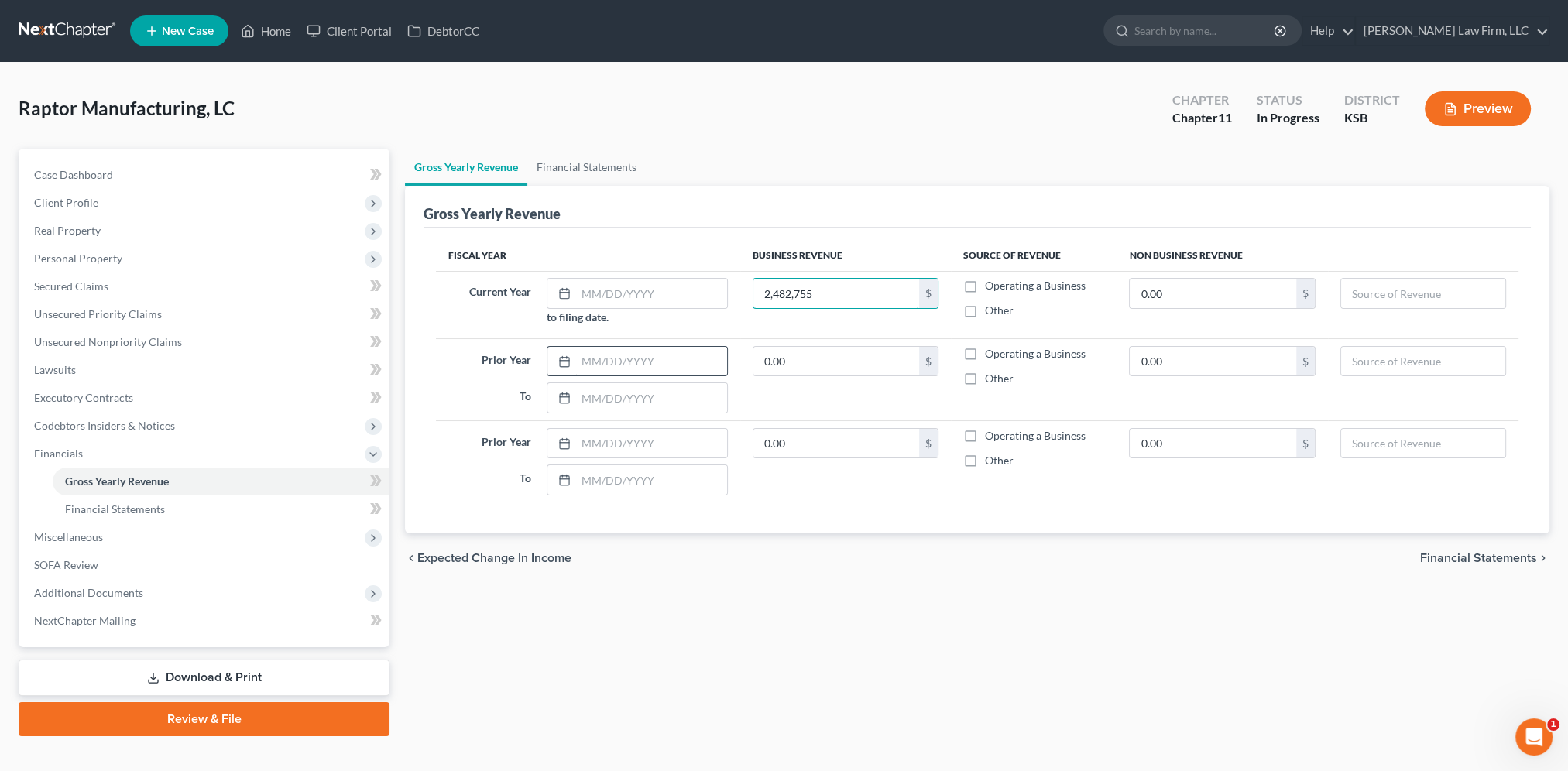
type input "2,482,755"
click at [667, 358] on input "text" at bounding box center [651, 361] width 151 height 29
type input "01/01/2024"
click at [645, 396] on input "text" at bounding box center [651, 397] width 151 height 29
type input "12/31/2024"
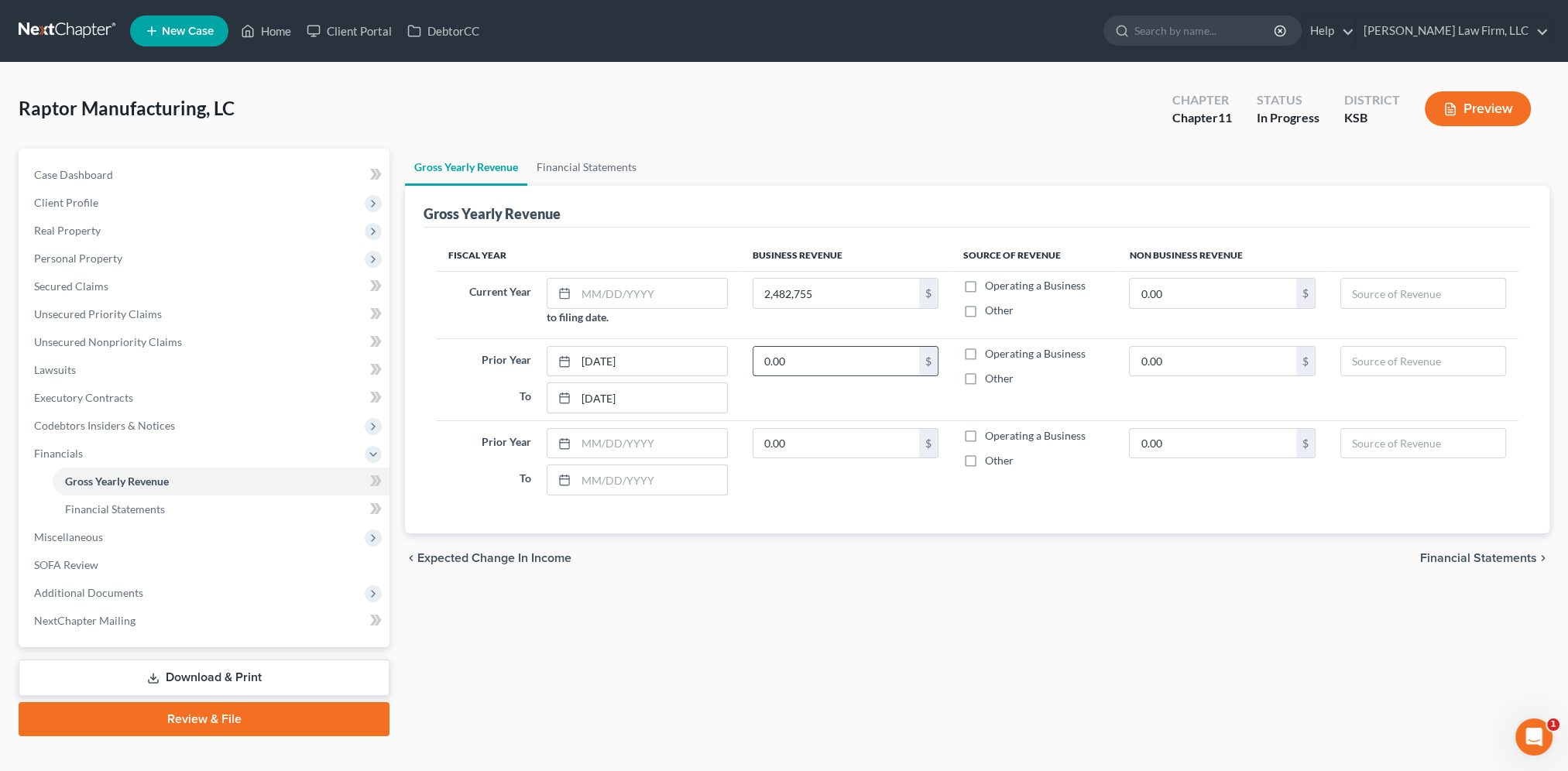
click at [829, 359] on input "0.00" at bounding box center [836, 361] width 166 height 29
type input "5,421,401"
click at [625, 437] on input "text" at bounding box center [651, 443] width 151 height 29
type input "01/01/2023"
click at [629, 475] on input "text" at bounding box center [651, 479] width 151 height 29
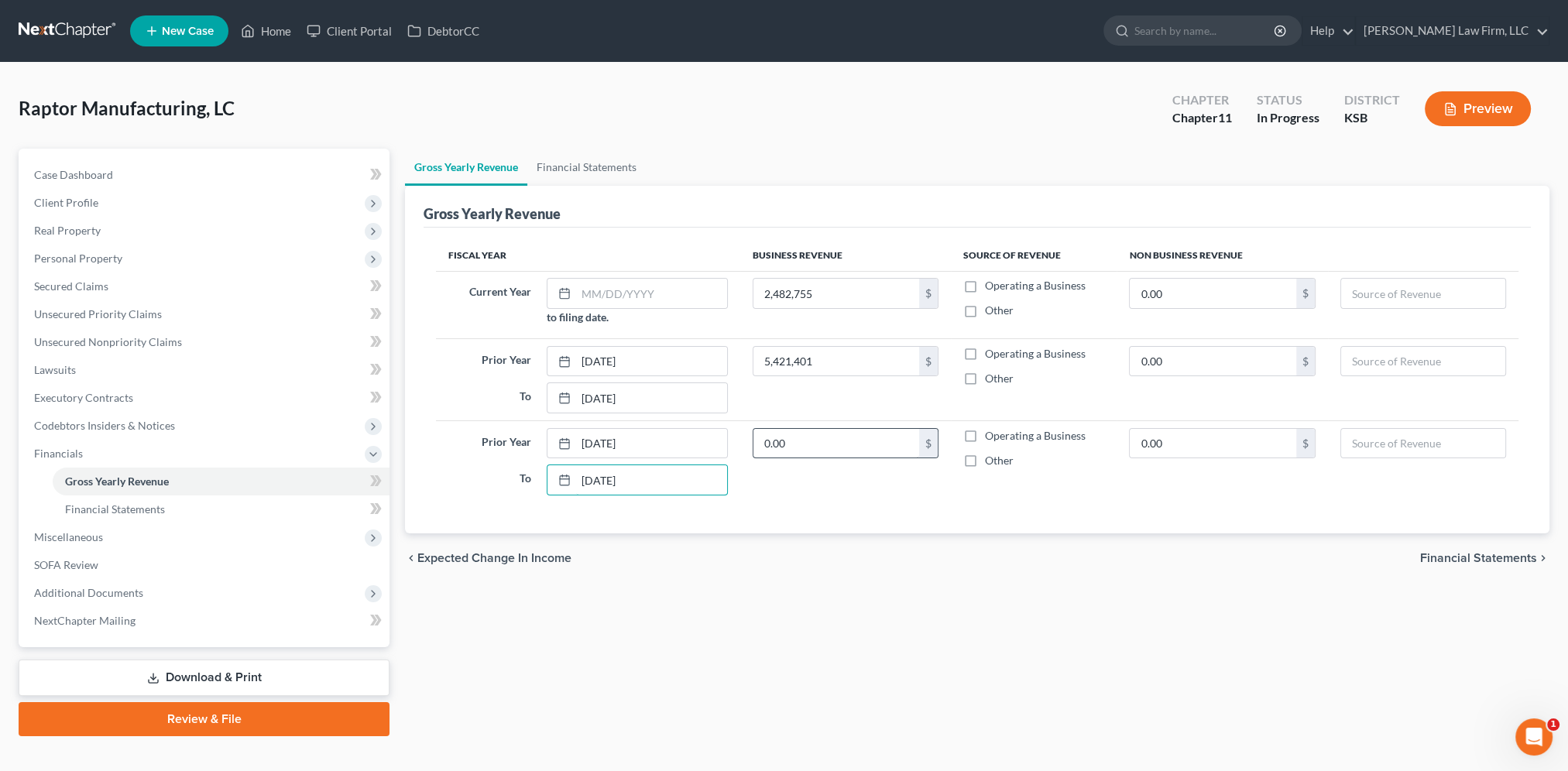
type input "12/31/2023"
click at [855, 447] on input "0.00" at bounding box center [836, 443] width 166 height 29
type input "5,402,177"
click at [848, 480] on td "5,402,177 $" at bounding box center [846, 461] width 211 height 81
click at [681, 296] on input "text" at bounding box center [651, 293] width 151 height 29
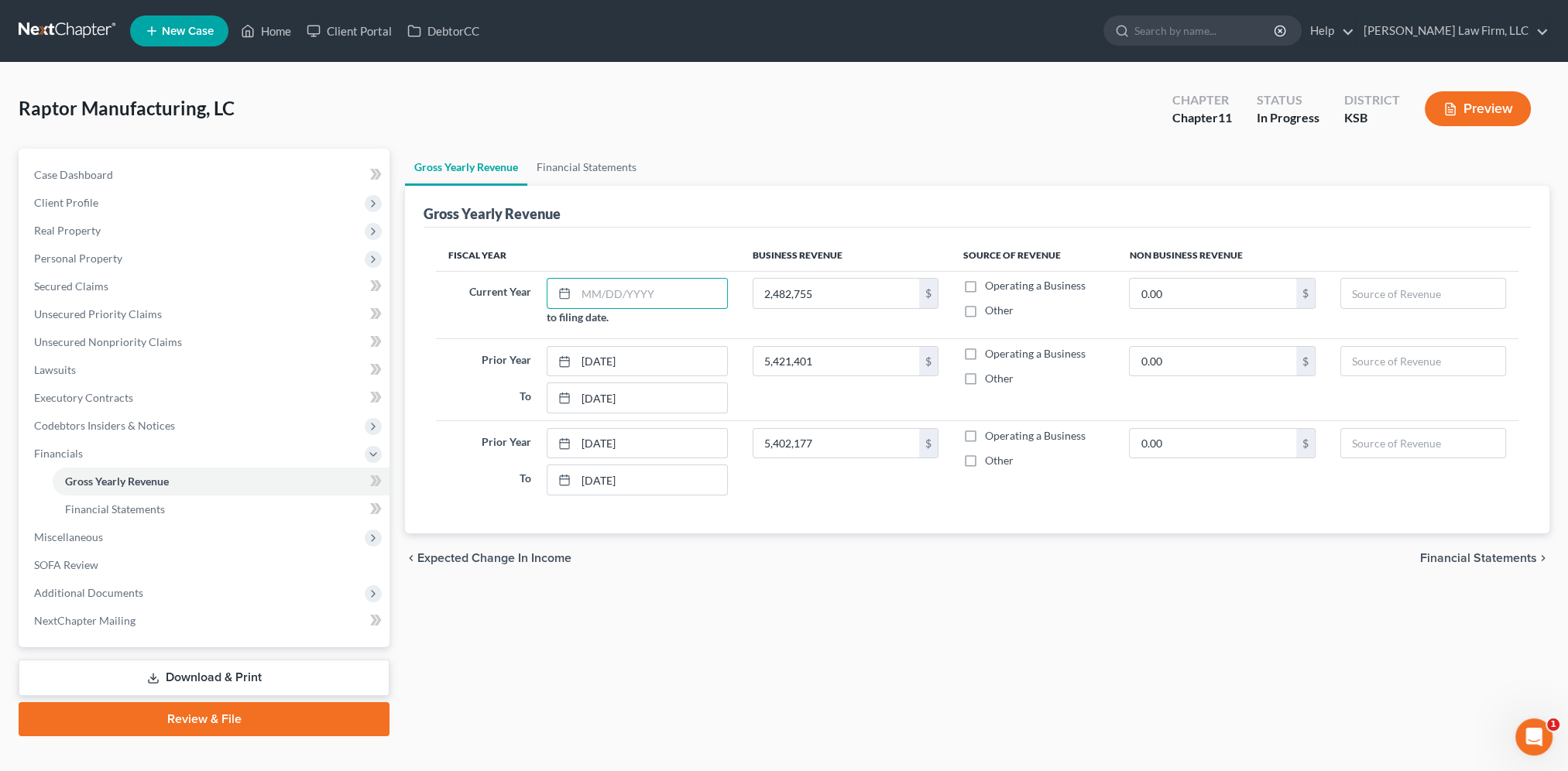
click at [985, 284] on label "Operating a Business" at bounding box center [1035, 285] width 101 height 16
click at [991, 284] on input "Operating a Business" at bounding box center [996, 283] width 10 height 10
checkbox input "true"
click at [985, 352] on label "Operating a Business" at bounding box center [1035, 354] width 101 height 16
click at [991, 352] on input "Operating a Business" at bounding box center [996, 351] width 10 height 10
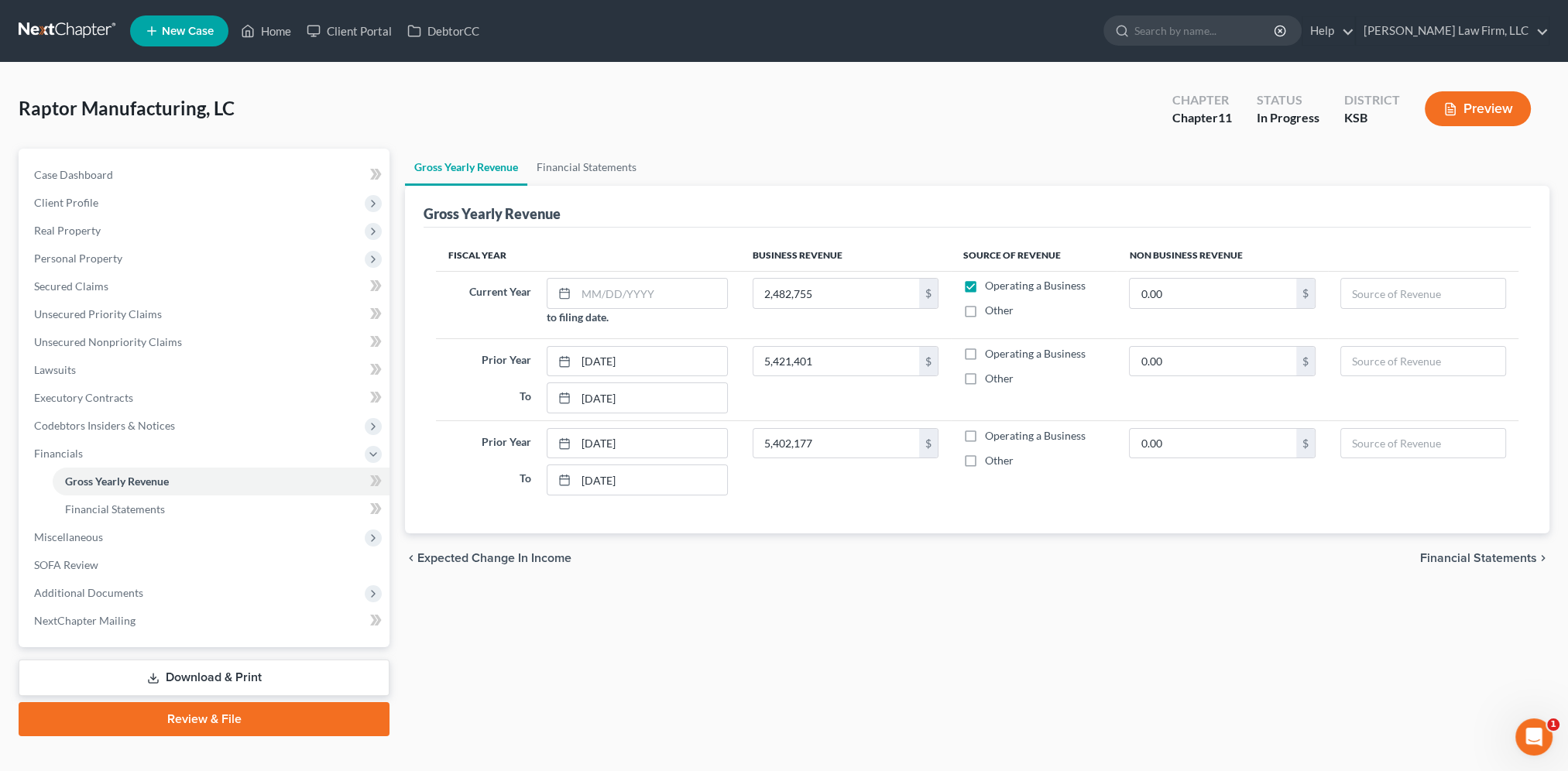
checkbox input "true"
click at [985, 436] on label "Operating a Business" at bounding box center [1035, 436] width 101 height 16
click at [991, 436] on input "Operating a Business" at bounding box center [996, 433] width 10 height 10
checkbox input "true"
click at [154, 511] on span "Financial Statements" at bounding box center [115, 509] width 100 height 13
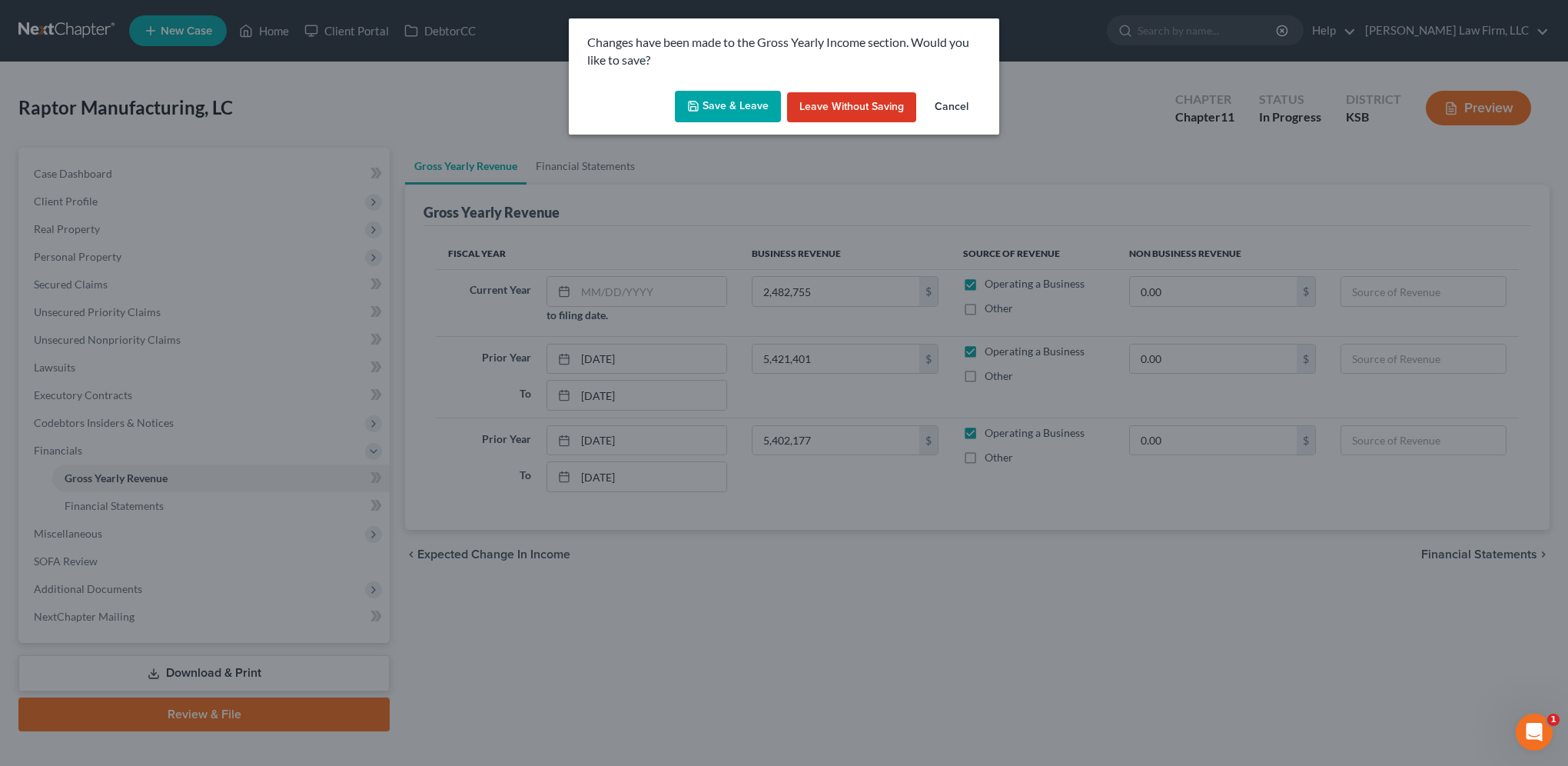
click at [715, 106] on button "Save & Leave" at bounding box center [728, 106] width 106 height 32
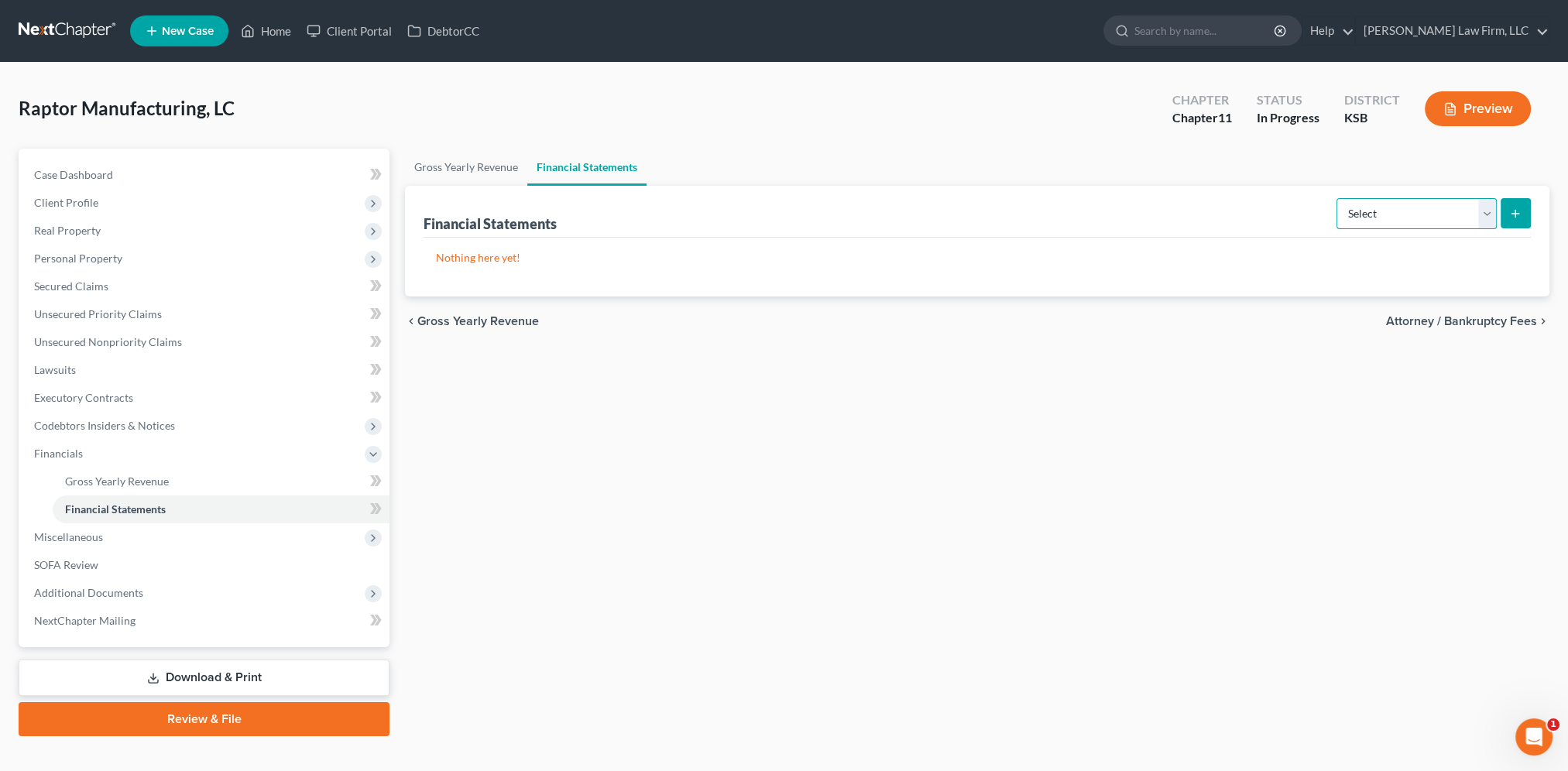
click at [1481, 209] on select "Select Auditor Bookkeeper Creditor Pension Contribution Records Keeper Tax Cons…" at bounding box center [1417, 213] width 160 height 31
drag, startPoint x: 971, startPoint y: 543, endPoint x: 987, endPoint y: 514, distance: 33.1
click at [971, 543] on div "Gross Yearly Revenue Financial Statements Financial Statements Select Auditor B…" at bounding box center [977, 442] width 1160 height 587
click at [1476, 105] on button "Preview" at bounding box center [1478, 108] width 106 height 35
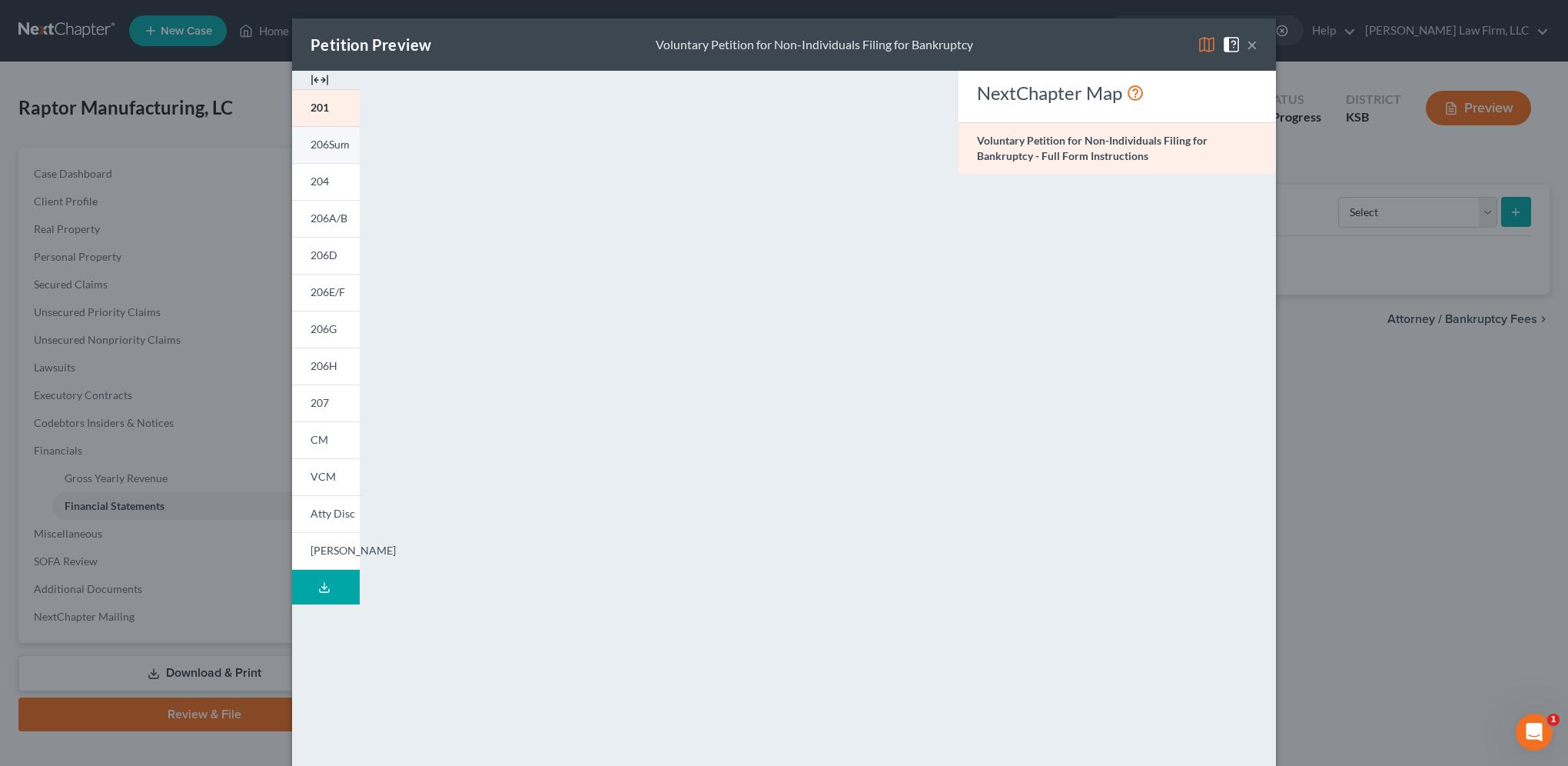
click at [323, 151] on span "206Sum" at bounding box center [330, 144] width 39 height 13
click at [317, 187] on span "204" at bounding box center [320, 182] width 18 height 13
click at [312, 217] on span "206A/B" at bounding box center [329, 218] width 37 height 13
click at [321, 253] on span "206D" at bounding box center [324, 255] width 27 height 13
click at [317, 296] on span "206E/F" at bounding box center [328, 292] width 35 height 13
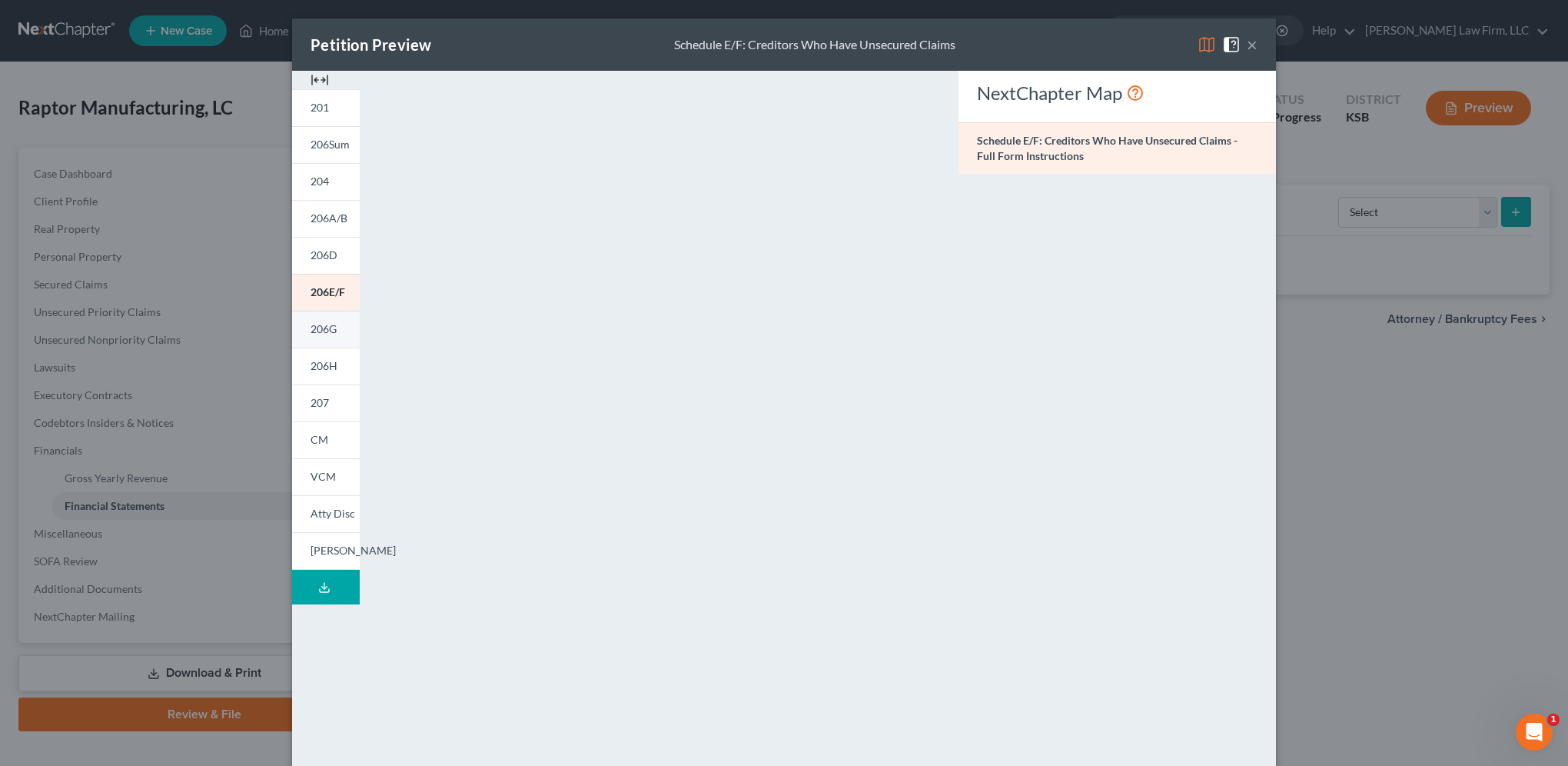
click at [316, 339] on link "206G" at bounding box center [326, 329] width 68 height 37
click at [312, 371] on span "206H" at bounding box center [324, 366] width 27 height 13
click at [314, 403] on span "207" at bounding box center [320, 403] width 18 height 13
click at [1246, 43] on button "×" at bounding box center [1251, 45] width 11 height 18
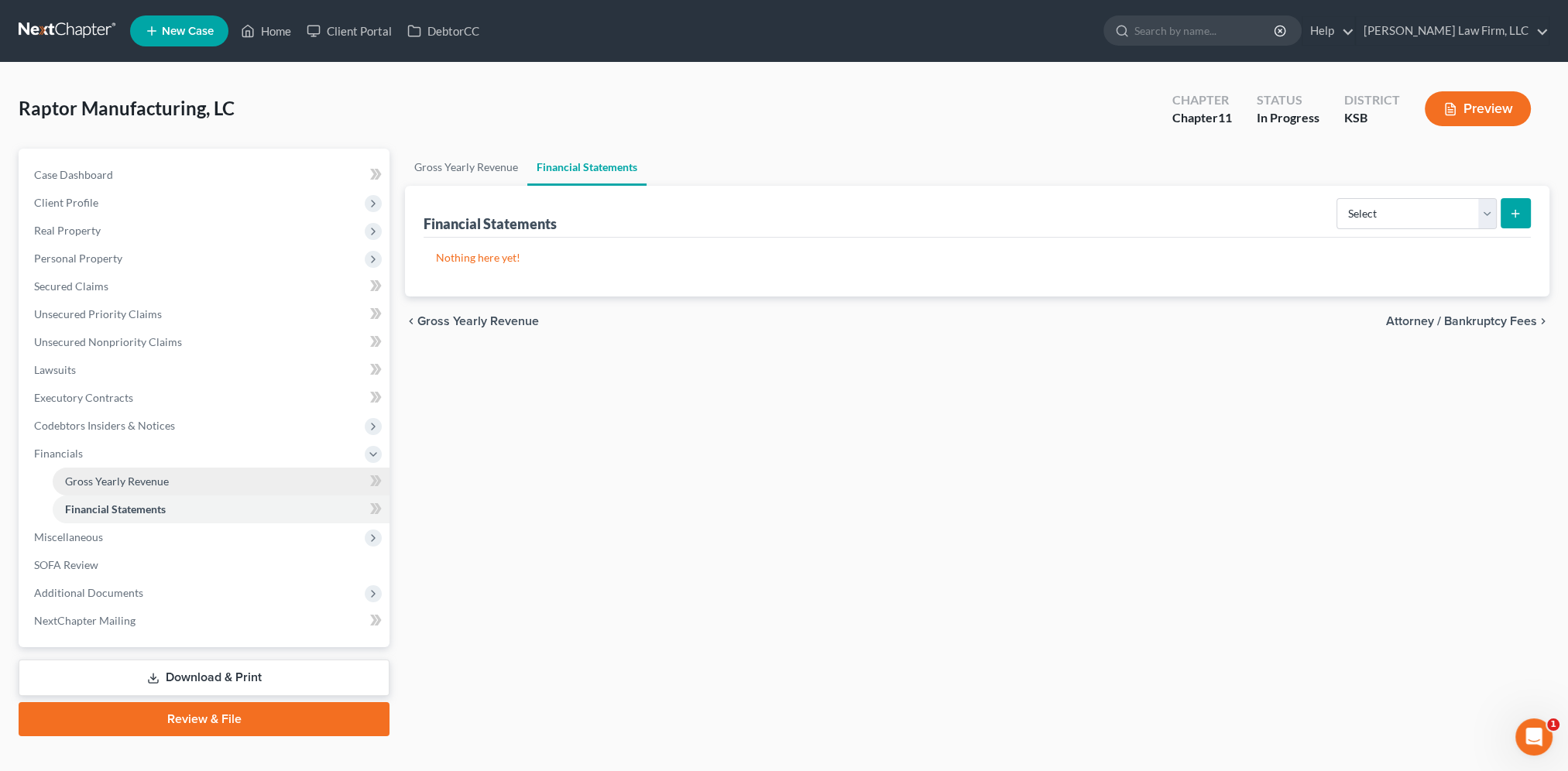
click at [102, 481] on span "Gross Yearly Revenue" at bounding box center [117, 481] width 104 height 13
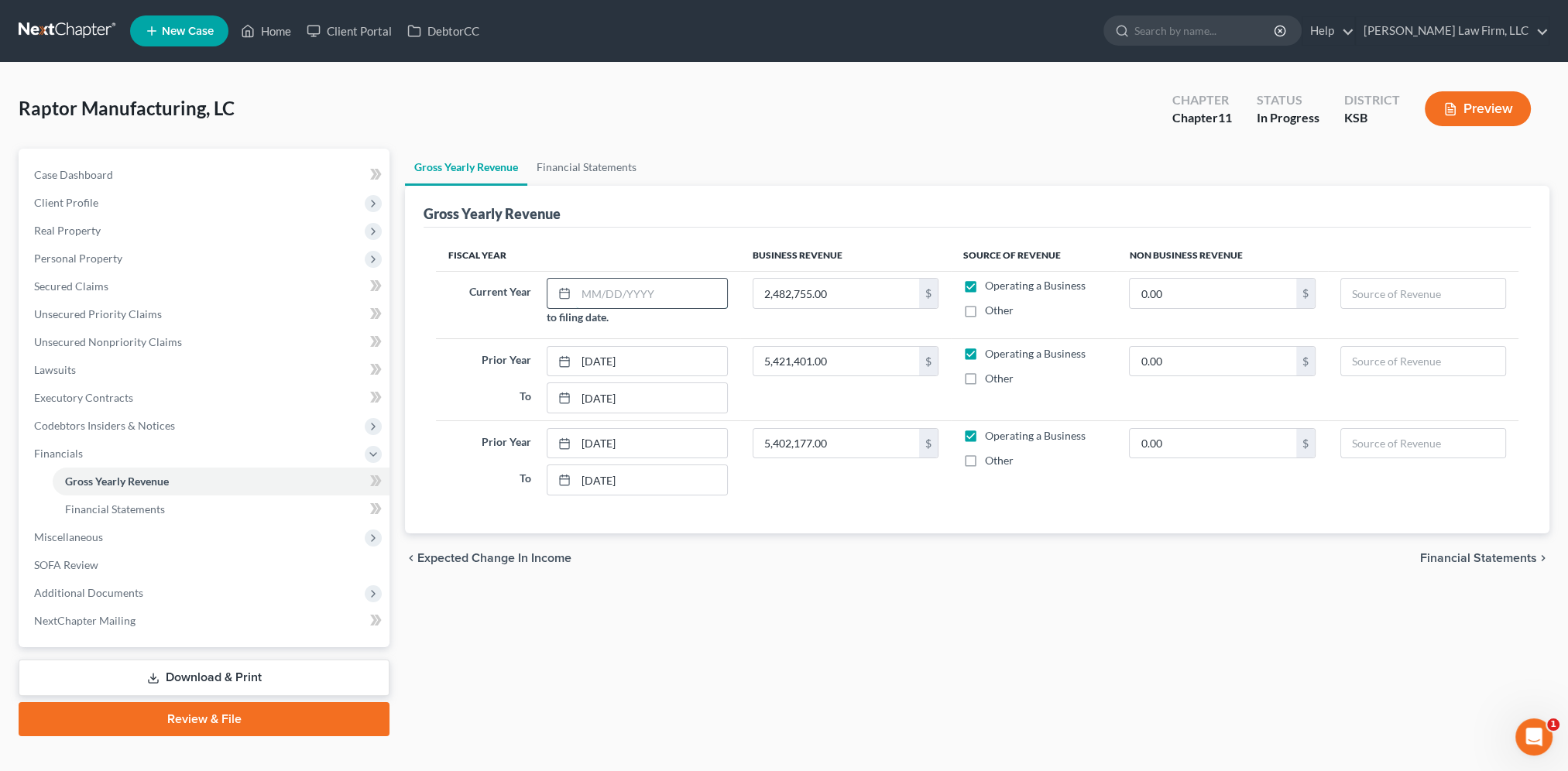
click at [620, 286] on input "text" at bounding box center [651, 293] width 151 height 29
type input "01/01/2025"
click at [1004, 666] on div "Gross Yearly Revenue Financial Statements Gross Yearly Revenue Fiscal Year Busi…" at bounding box center [977, 442] width 1160 height 587
click at [80, 536] on span "Miscellaneous" at bounding box center [68, 537] width 69 height 13
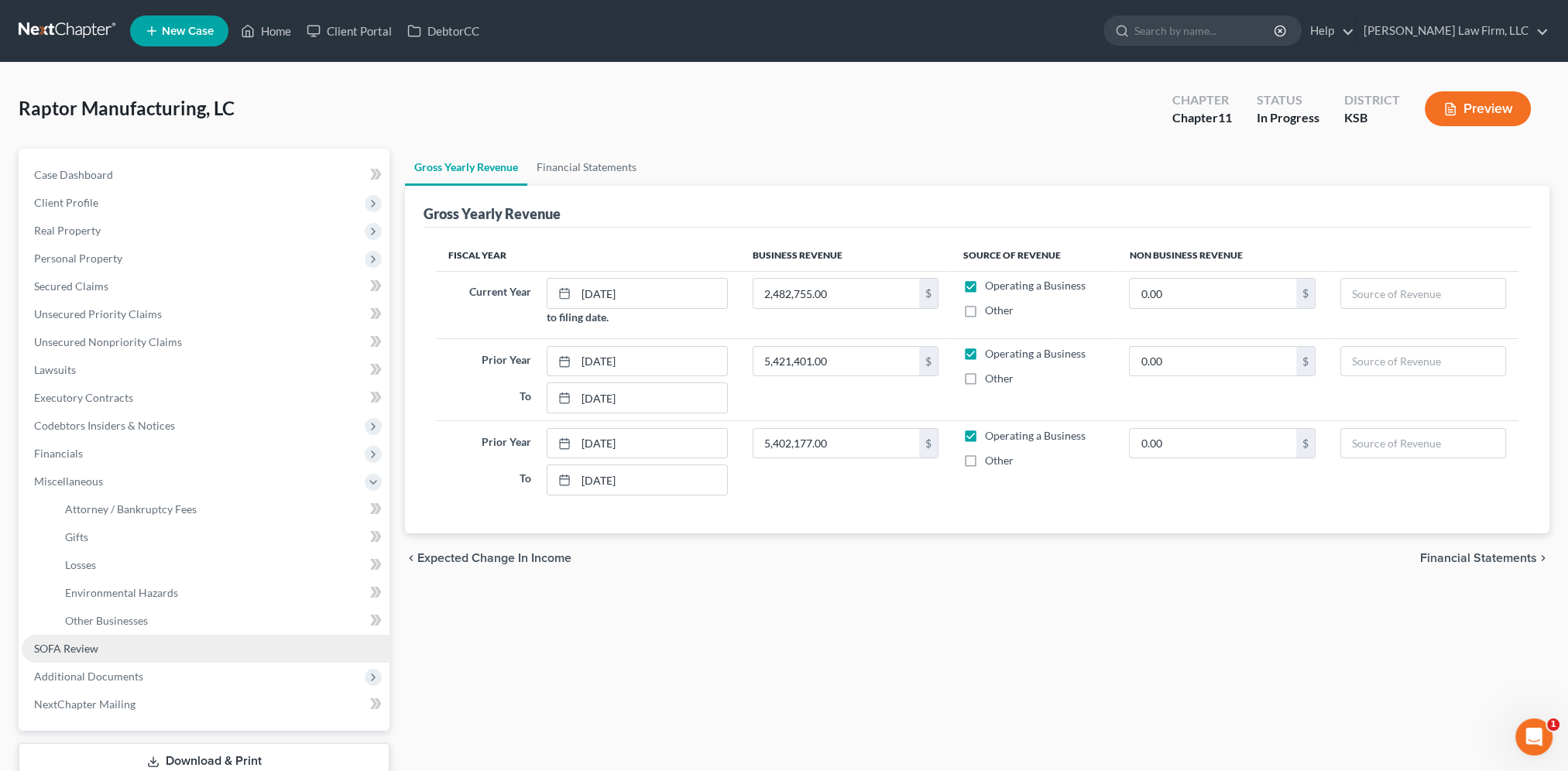
click at [89, 649] on span "SOFA Review" at bounding box center [66, 648] width 64 height 13
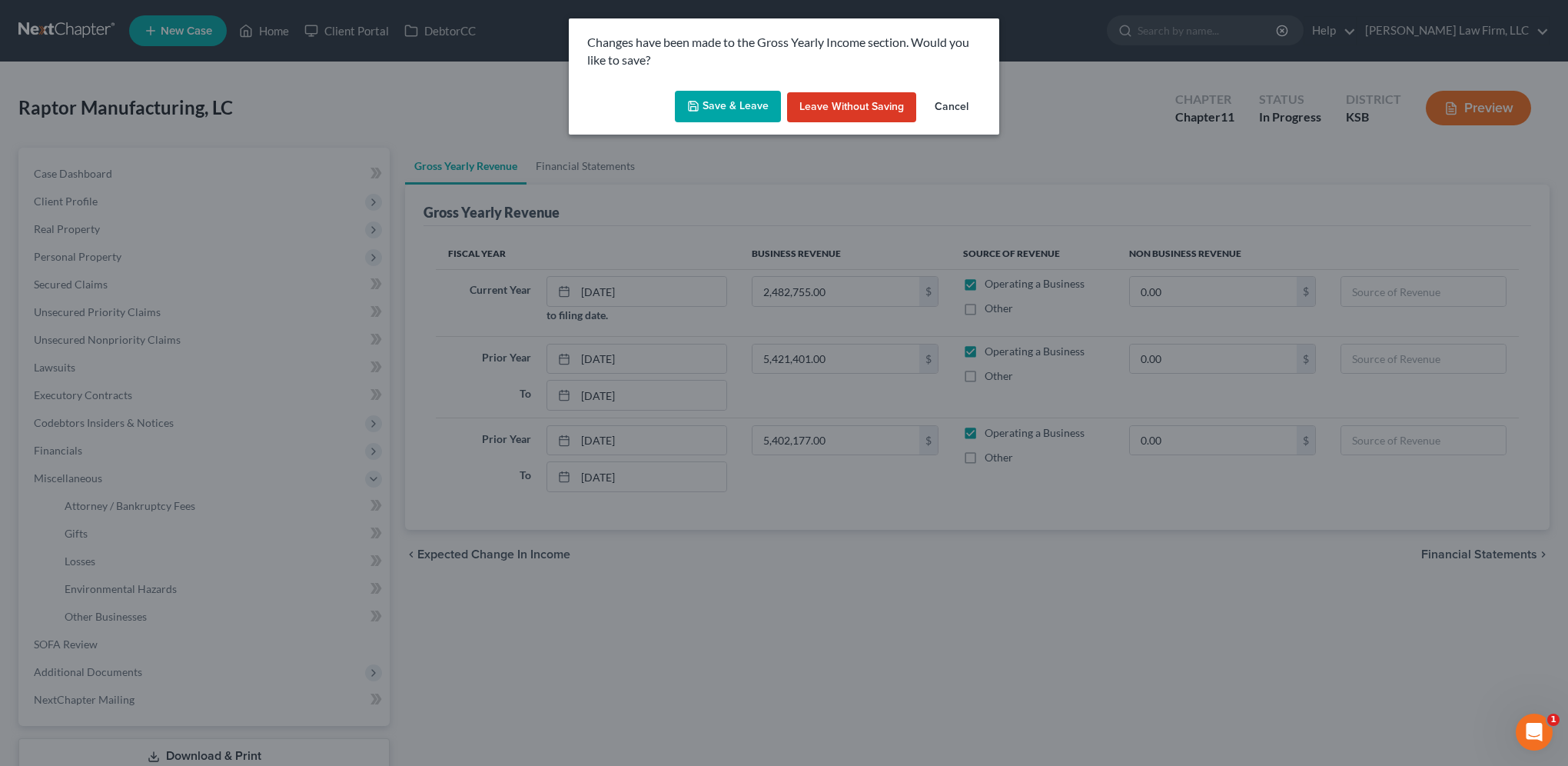
click at [735, 103] on button "Save & Leave" at bounding box center [728, 106] width 106 height 32
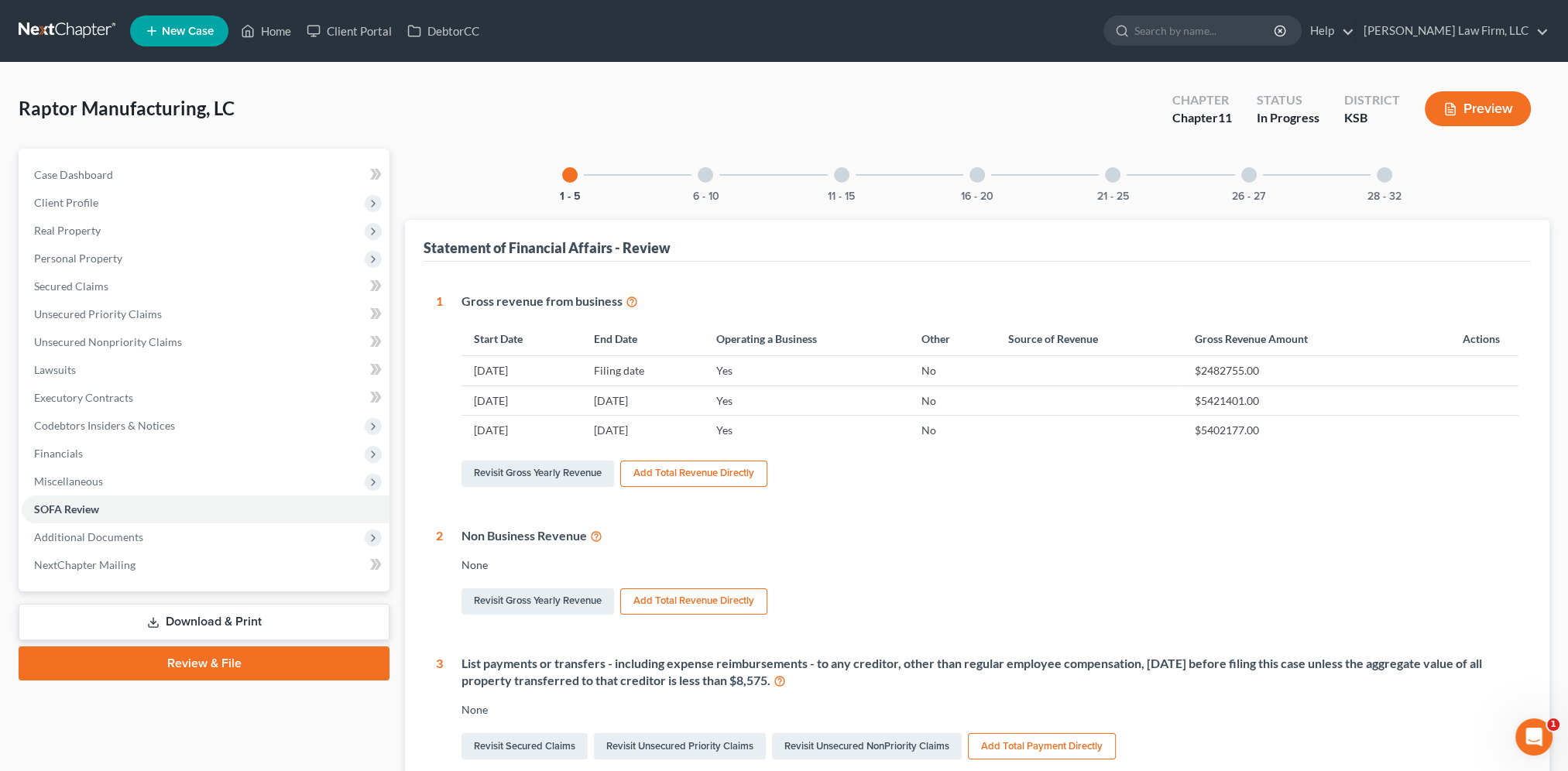
click at [717, 176] on div "6 - 10" at bounding box center [705, 174] width 53 height 53
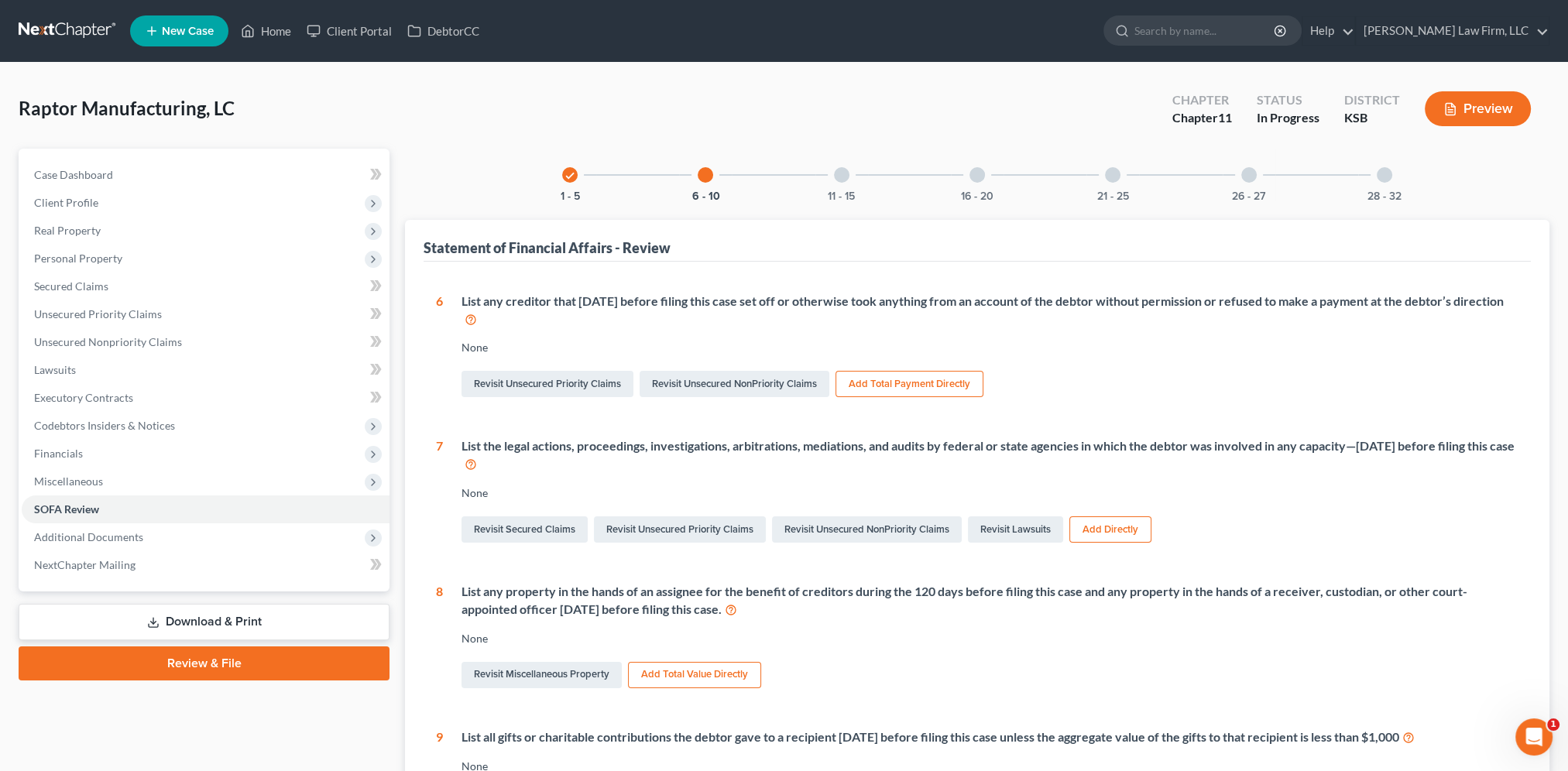
click at [1118, 172] on div at bounding box center [1112, 174] width 16 height 16
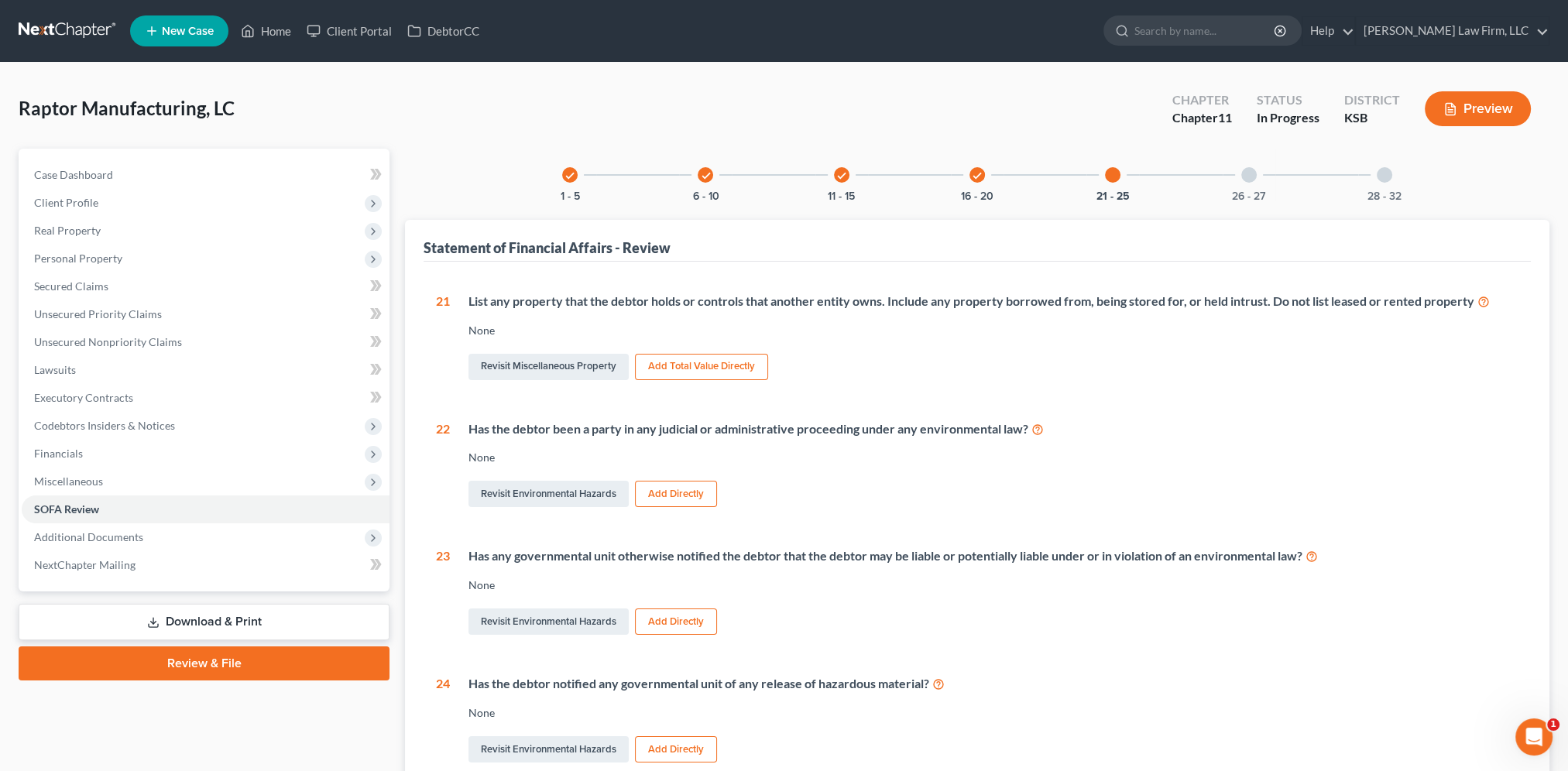
click at [1254, 166] on div "26 - 27" at bounding box center [1248, 174] width 53 height 53
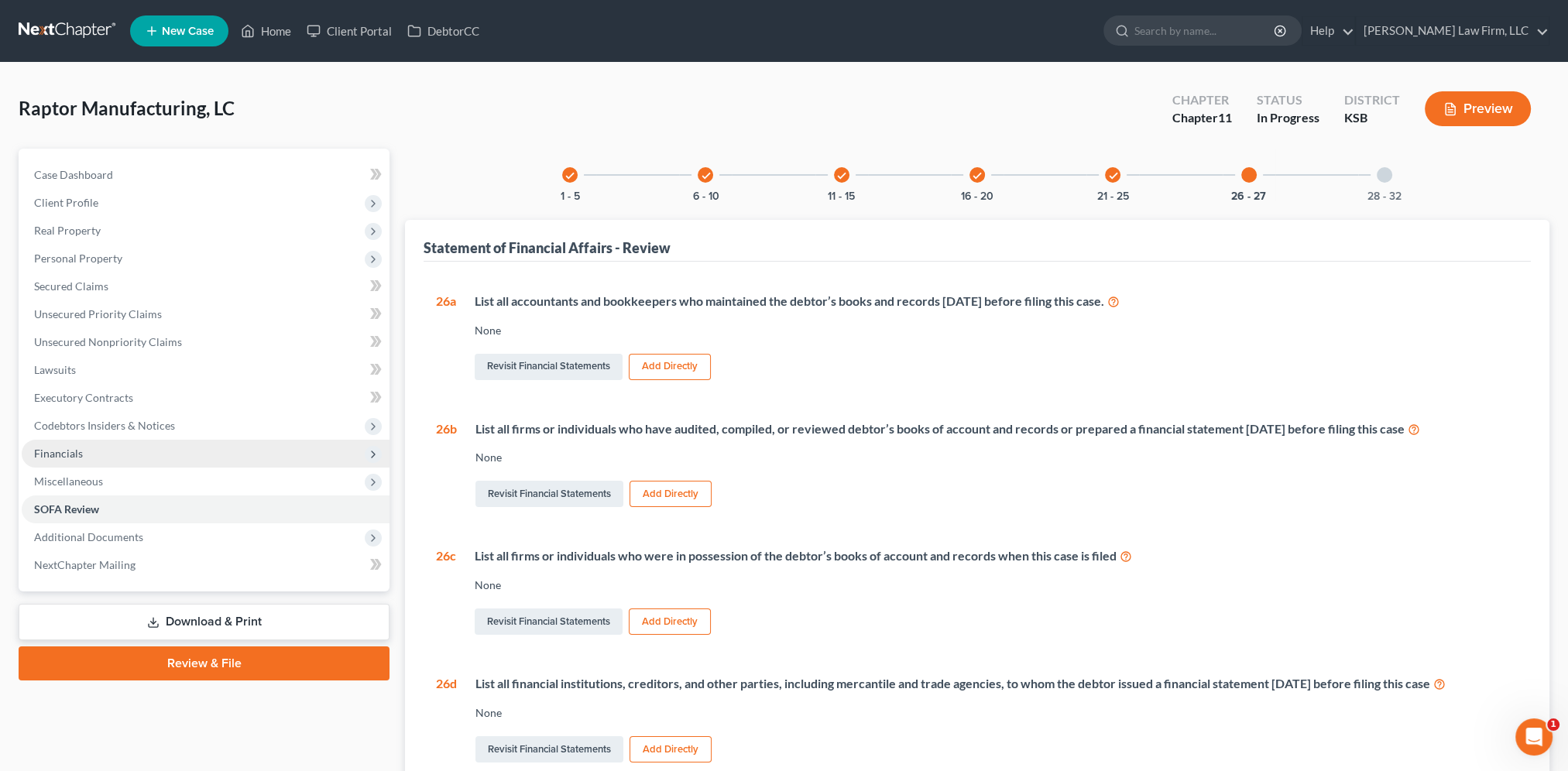
click at [42, 446] on span "Financials" at bounding box center [58, 453] width 48 height 13
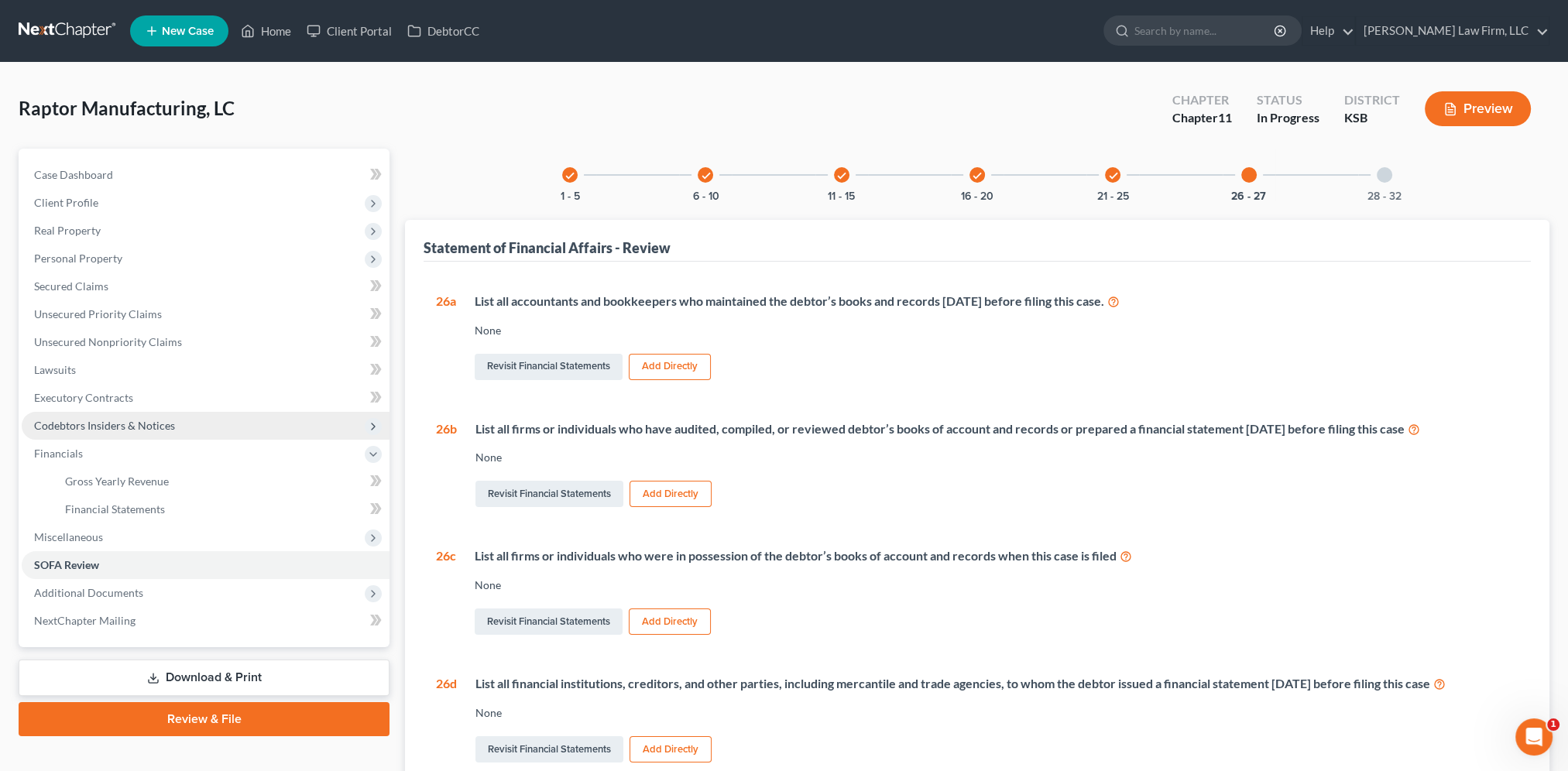
click at [63, 421] on span "Codebtors Insiders & Notices" at bounding box center [104, 426] width 141 height 13
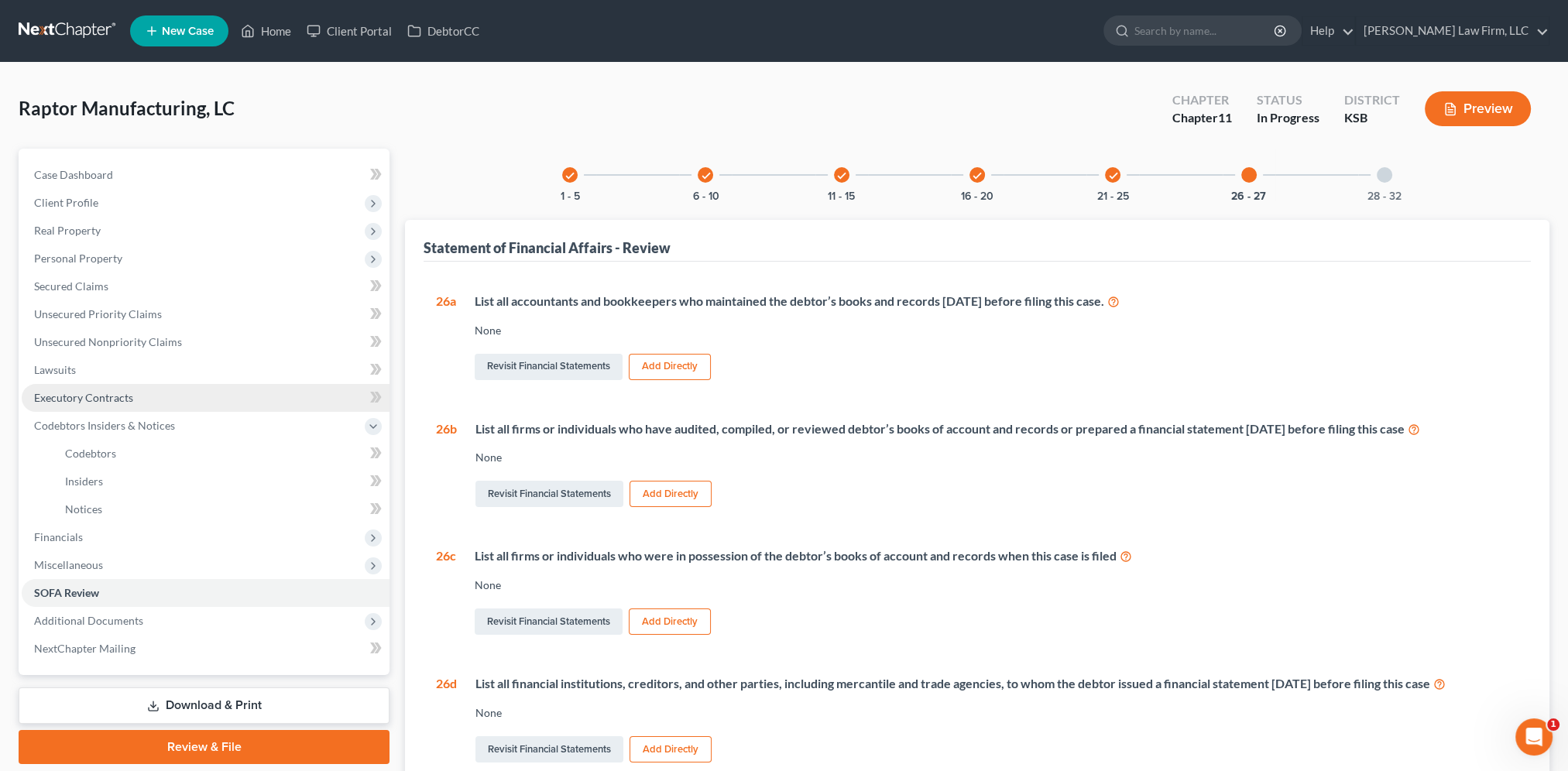
click at [65, 400] on span "Executory Contracts" at bounding box center [83, 397] width 99 height 13
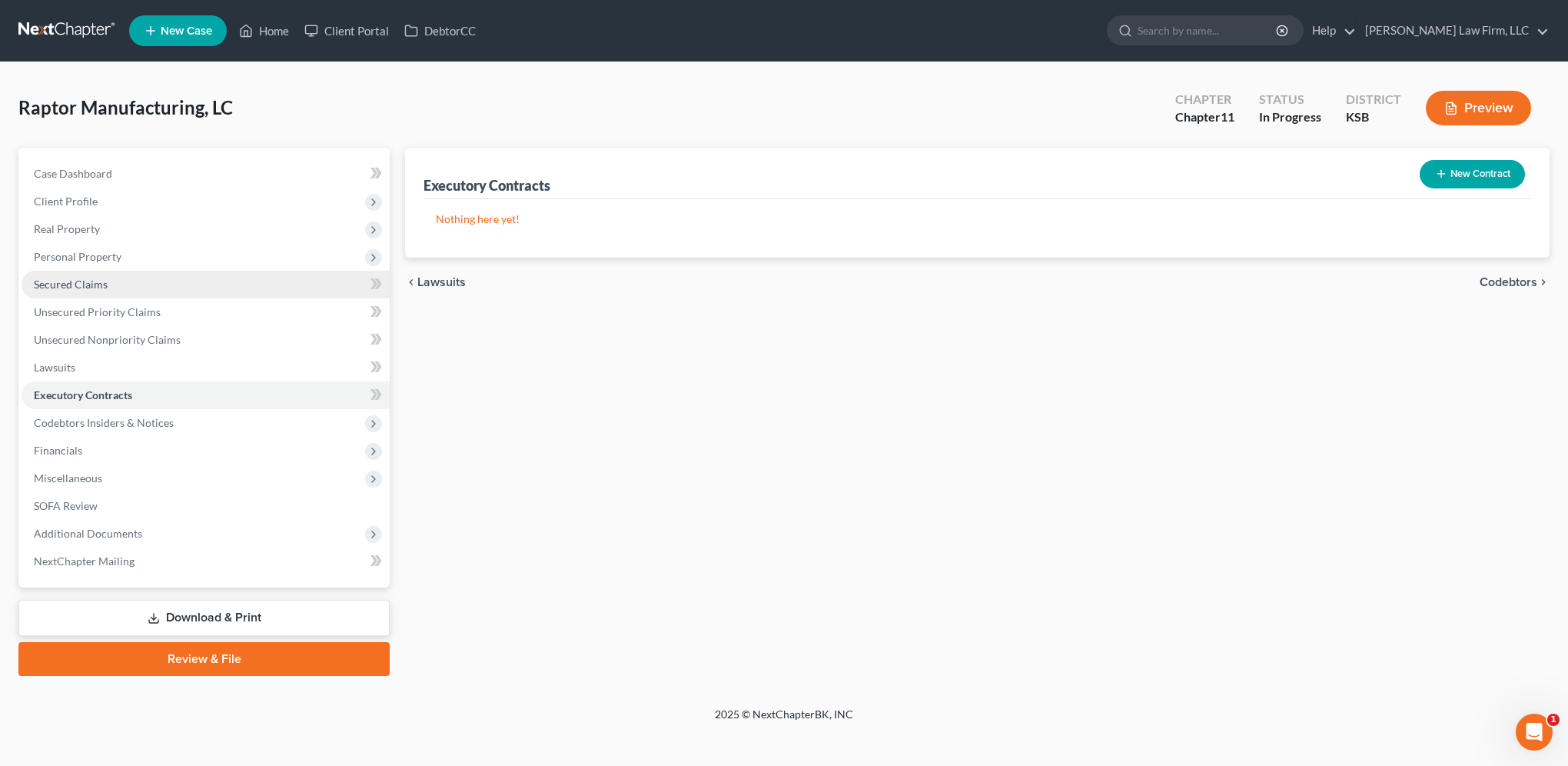
click at [58, 283] on span "Secured Claims" at bounding box center [70, 284] width 74 height 13
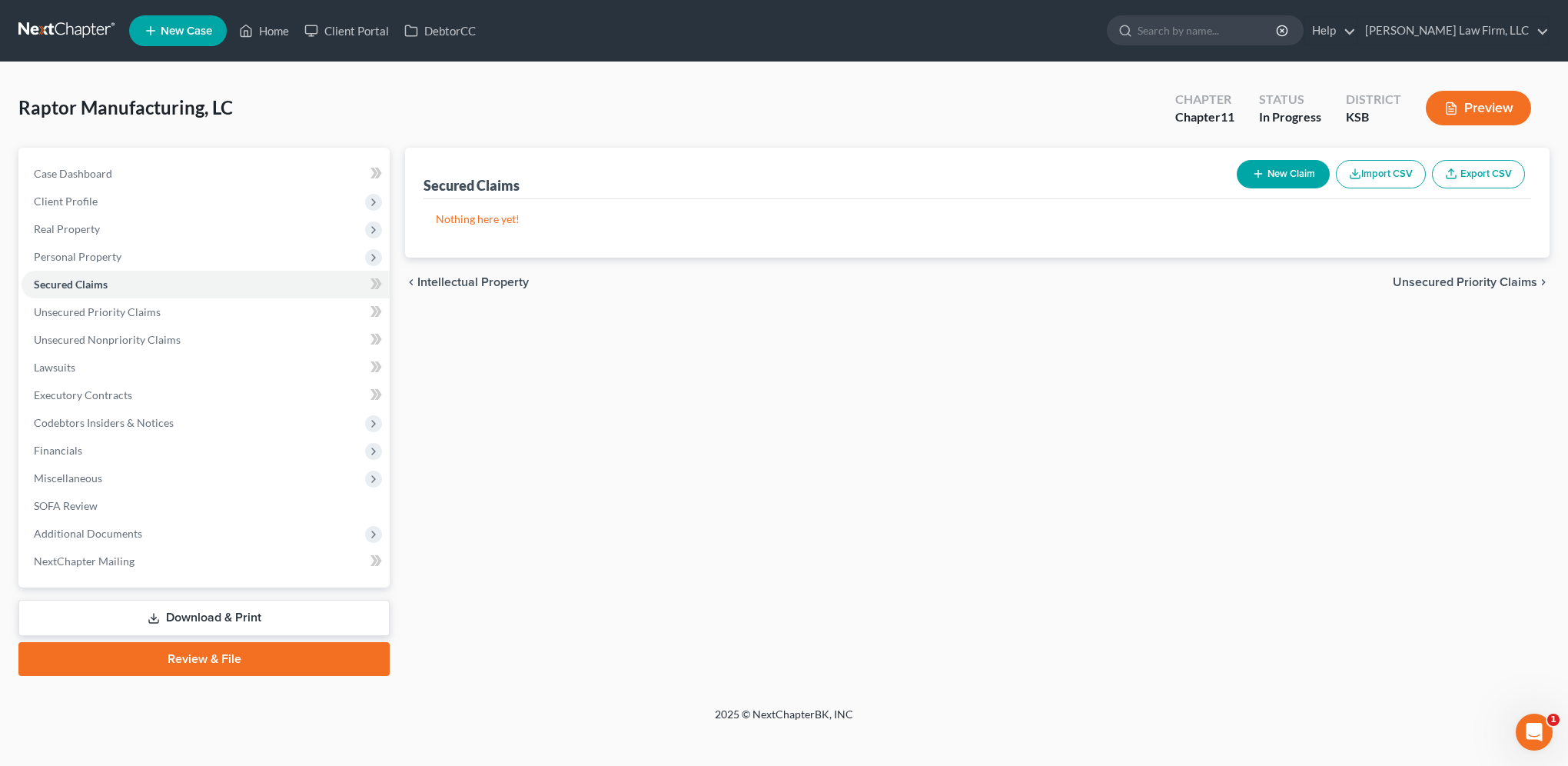
click at [1281, 160] on button "New Claim" at bounding box center [1283, 174] width 93 height 28
select select "0"
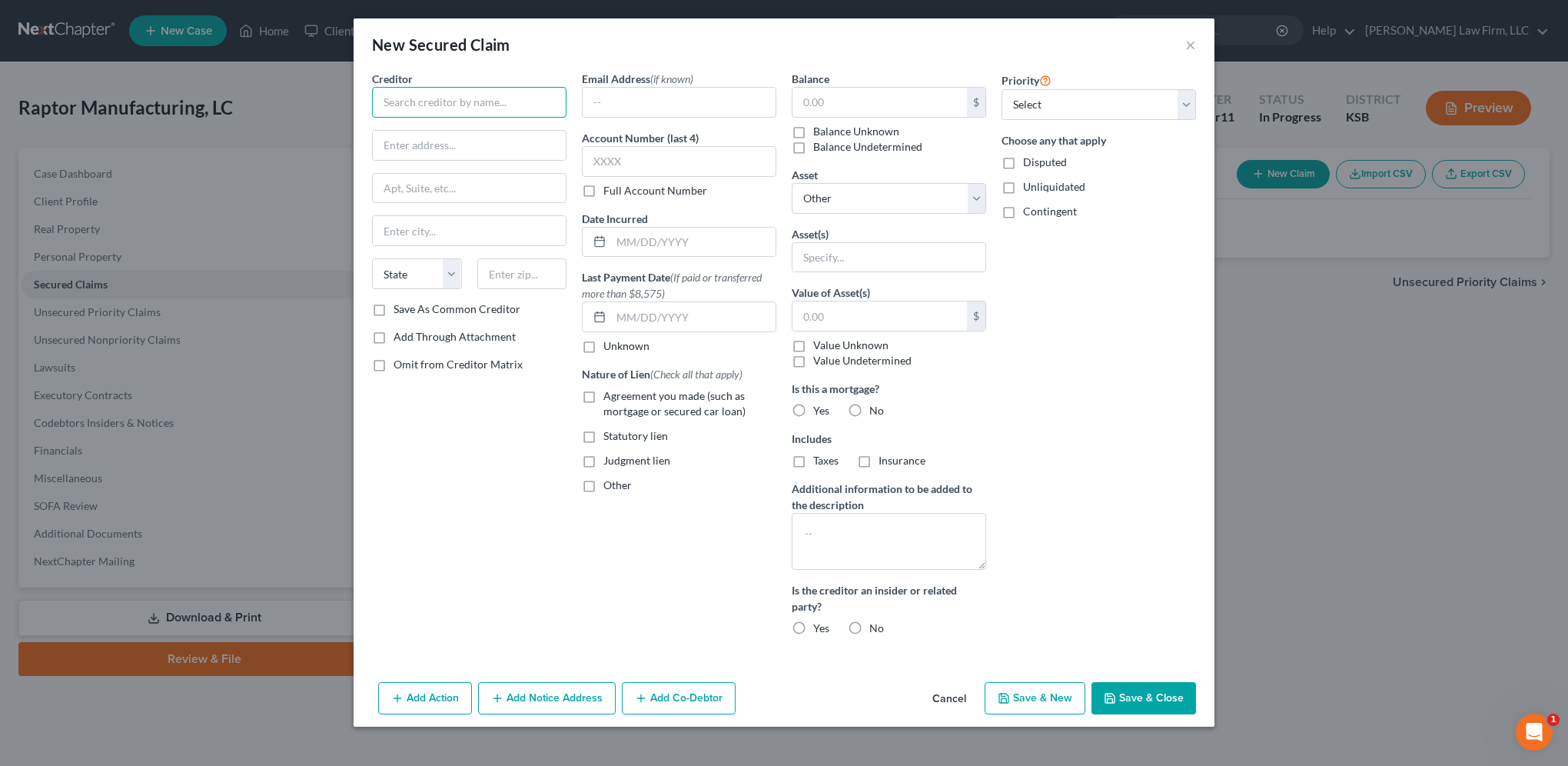
click at [427, 95] on input "text" at bounding box center [469, 102] width 195 height 31
type input "Andover State Bank"
click at [433, 148] on input "text" at bounding box center [469, 145] width 193 height 29
type input "511 N. Andover Rd."
click at [525, 269] on input "text" at bounding box center [522, 274] width 90 height 31
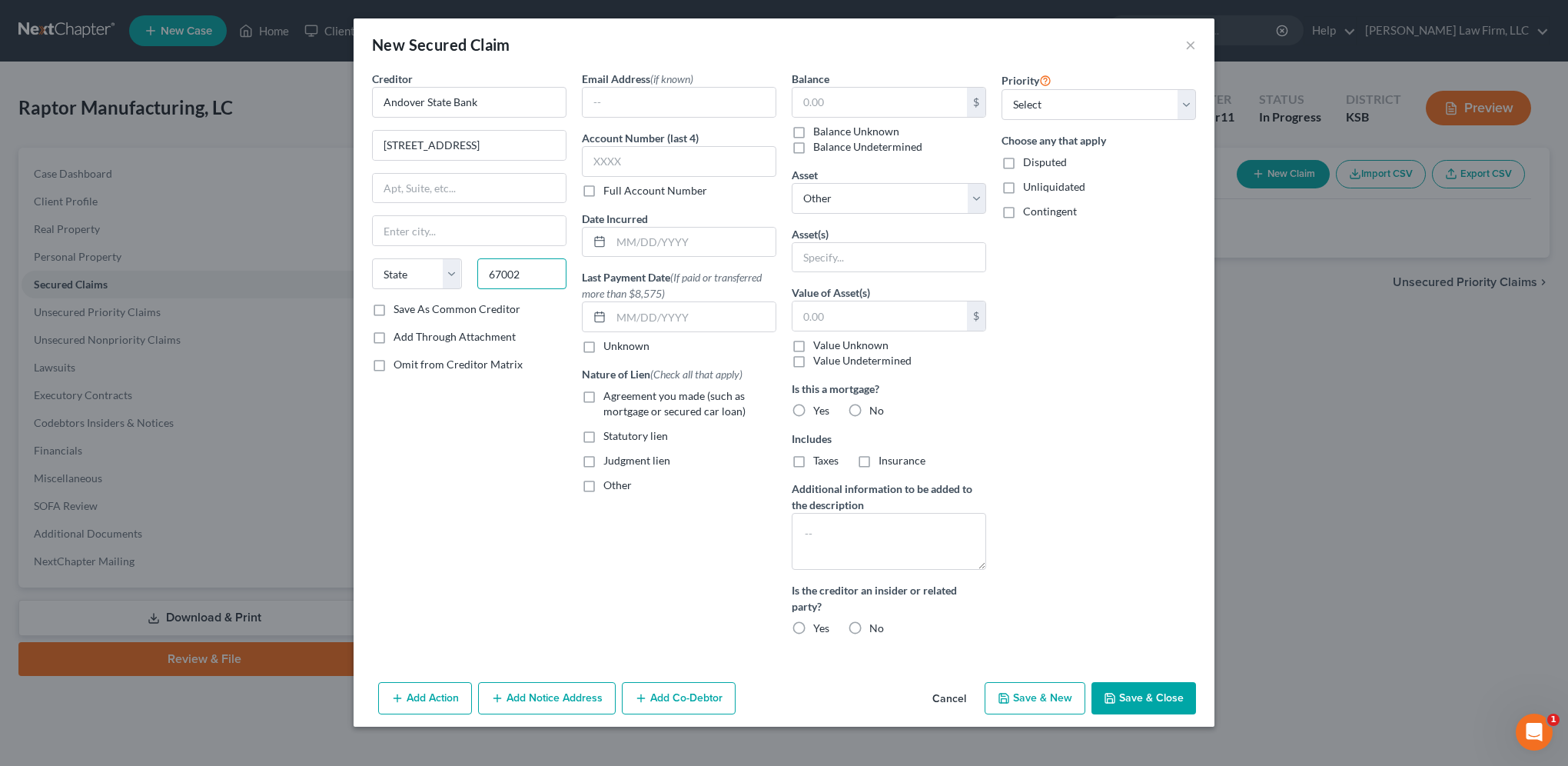
type input "67002"
type input "Andover"
select select "17"
click at [1187, 42] on button "×" at bounding box center [1190, 45] width 11 height 18
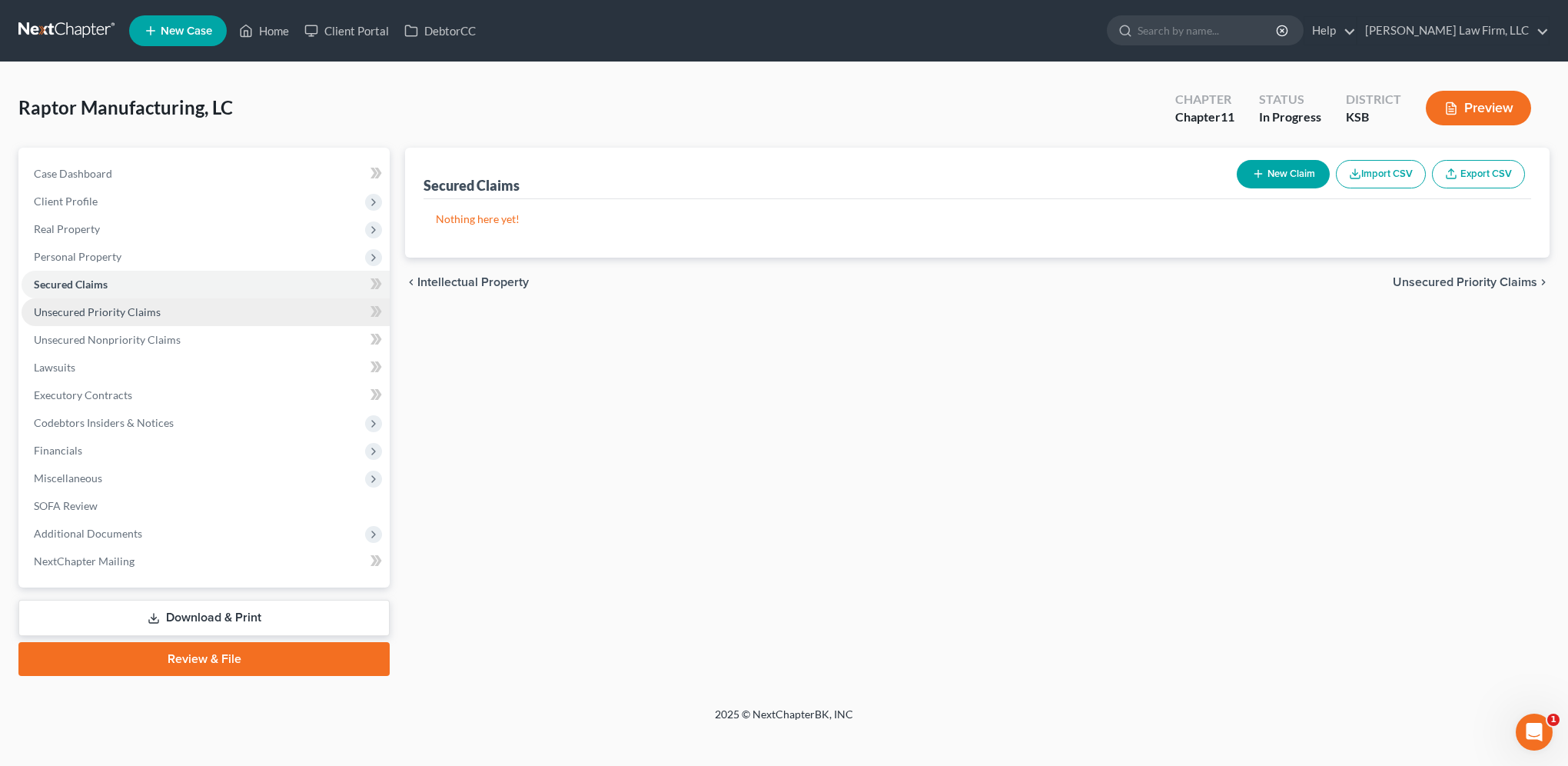
click at [100, 308] on span "Unsecured Priority Claims" at bounding box center [97, 312] width 127 height 13
click at [77, 247] on span "Personal Property" at bounding box center [206, 256] width 368 height 27
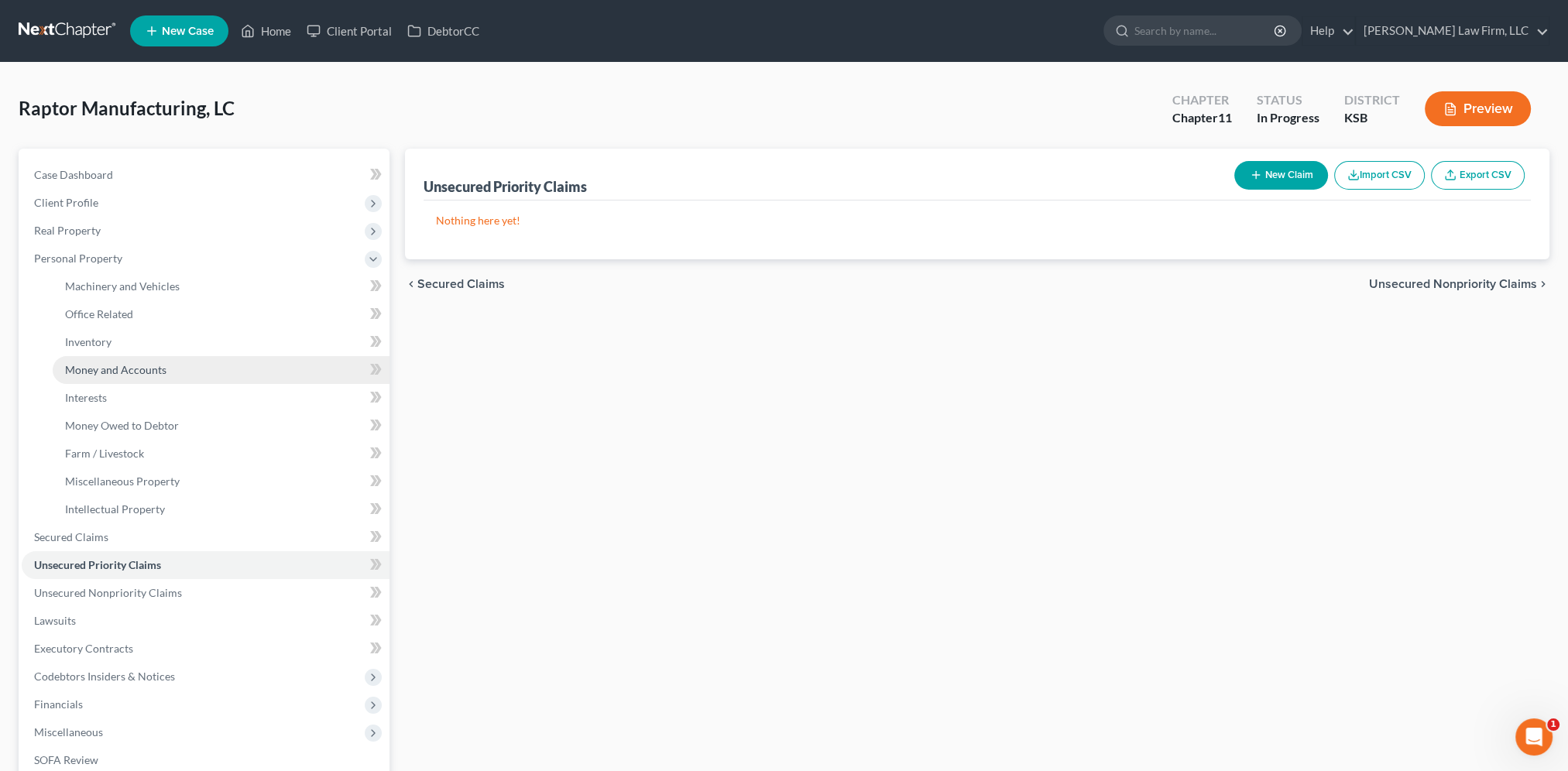
click at [147, 363] on span "Money and Accounts" at bounding box center [115, 370] width 101 height 13
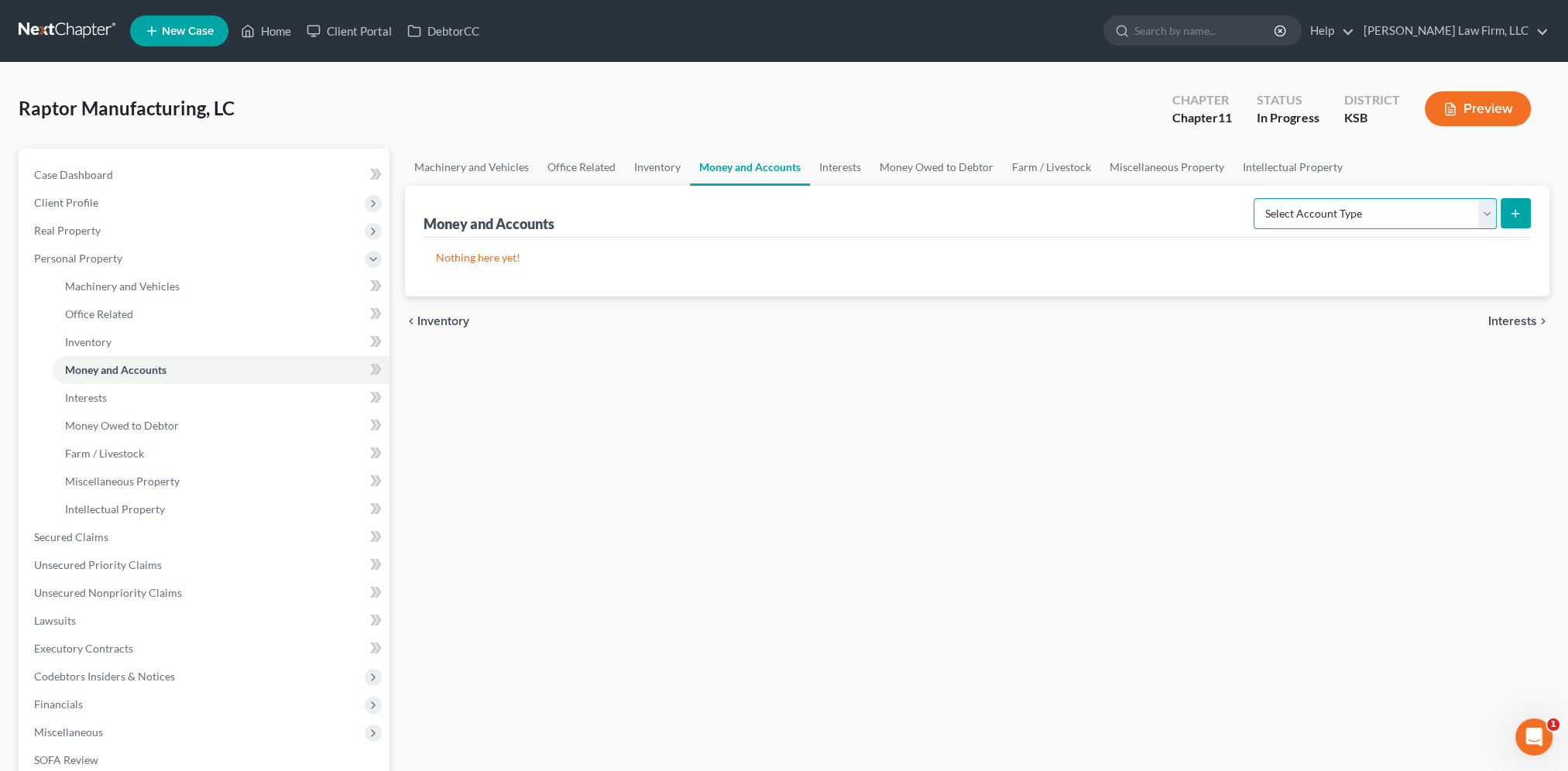
click at [1487, 213] on select "Select Account Type Brokerage (A/B: 3, SOFA: 18) Cash on Hand (A/B: 2) Certific…" at bounding box center [1375, 213] width 243 height 31
select select "checking"
click at [1256, 198] on select "Select Account Type Brokerage (A/B: 3, SOFA: 18) Cash on Hand (A/B: 2) Certific…" at bounding box center [1375, 213] width 243 height 31
click at [1514, 201] on button "submit" at bounding box center [1515, 213] width 30 height 30
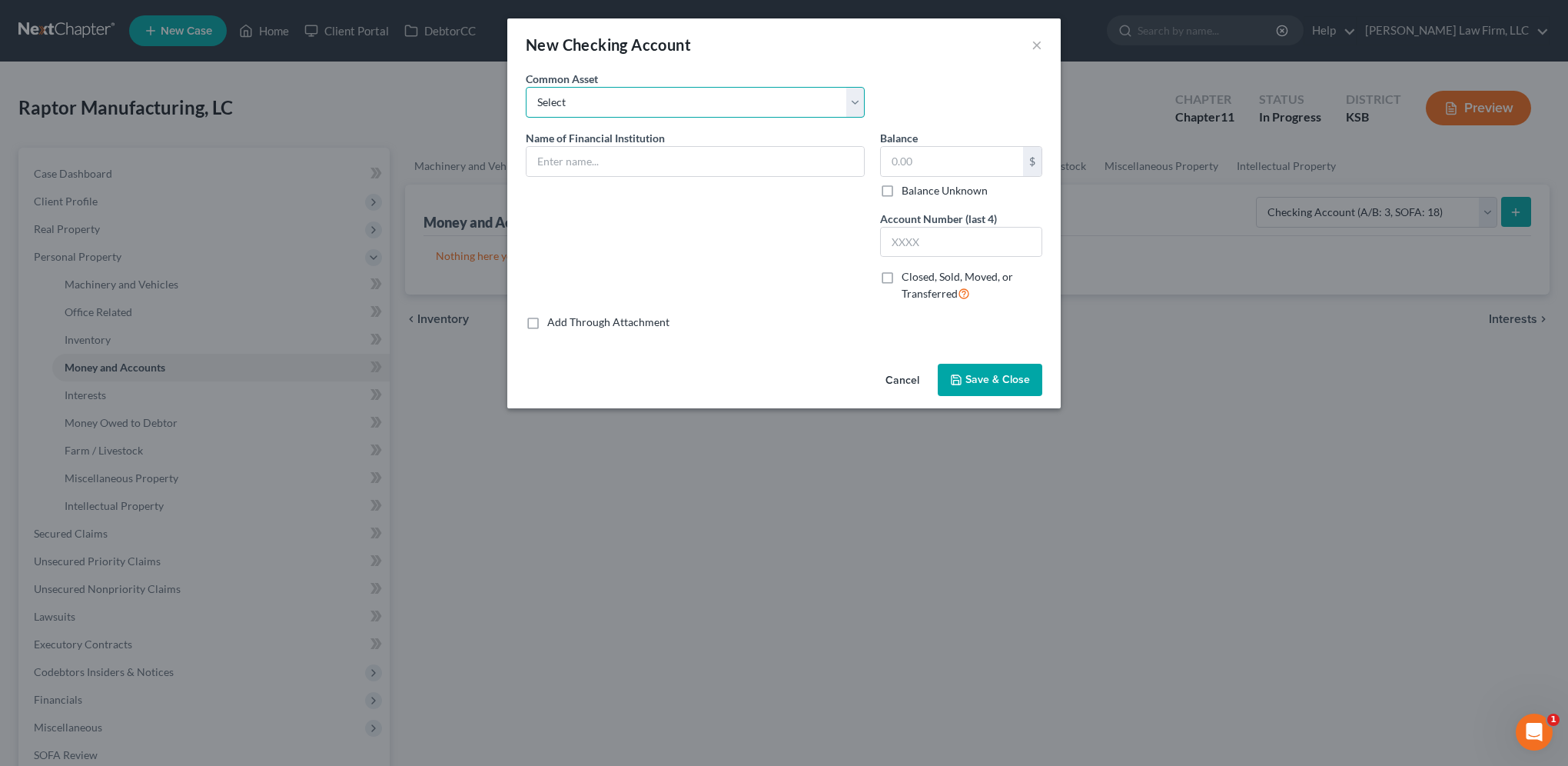
click at [621, 101] on select "Select Community America Credit Union Platte Valley Bank Bank of America - Acco…" at bounding box center [694, 102] width 339 height 31
click at [595, 163] on input "text" at bounding box center [694, 161] width 337 height 29
type input "Andover State Bank - 511 N. Andover Rd., Andover, KS 67002"
click at [959, 240] on input "text" at bounding box center [961, 242] width 161 height 29
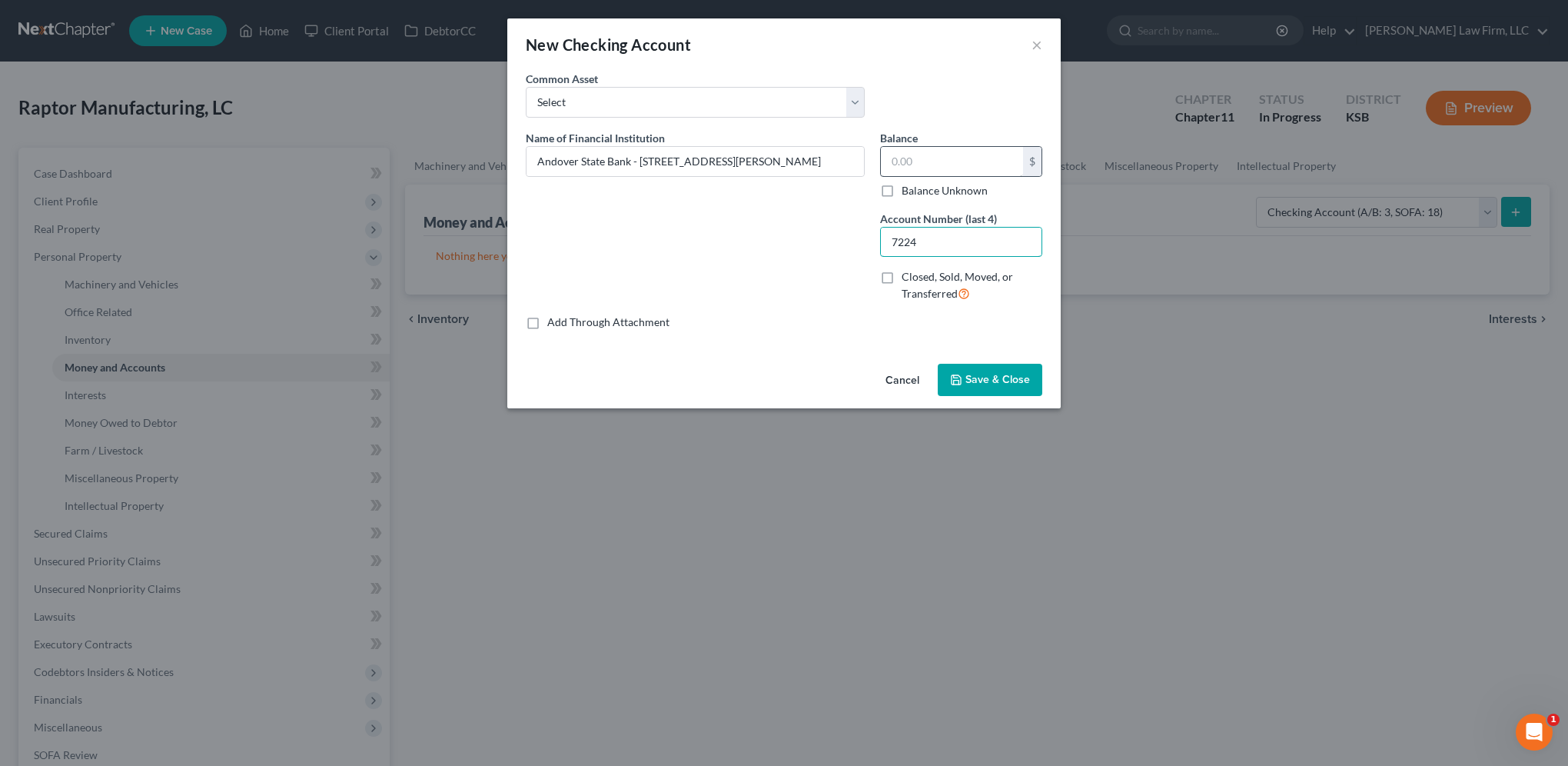
type input "7224"
click at [947, 172] on input "text" at bounding box center [952, 161] width 143 height 29
type input "87,280.11"
click at [1008, 380] on span "Save & Close" at bounding box center [998, 380] width 65 height 13
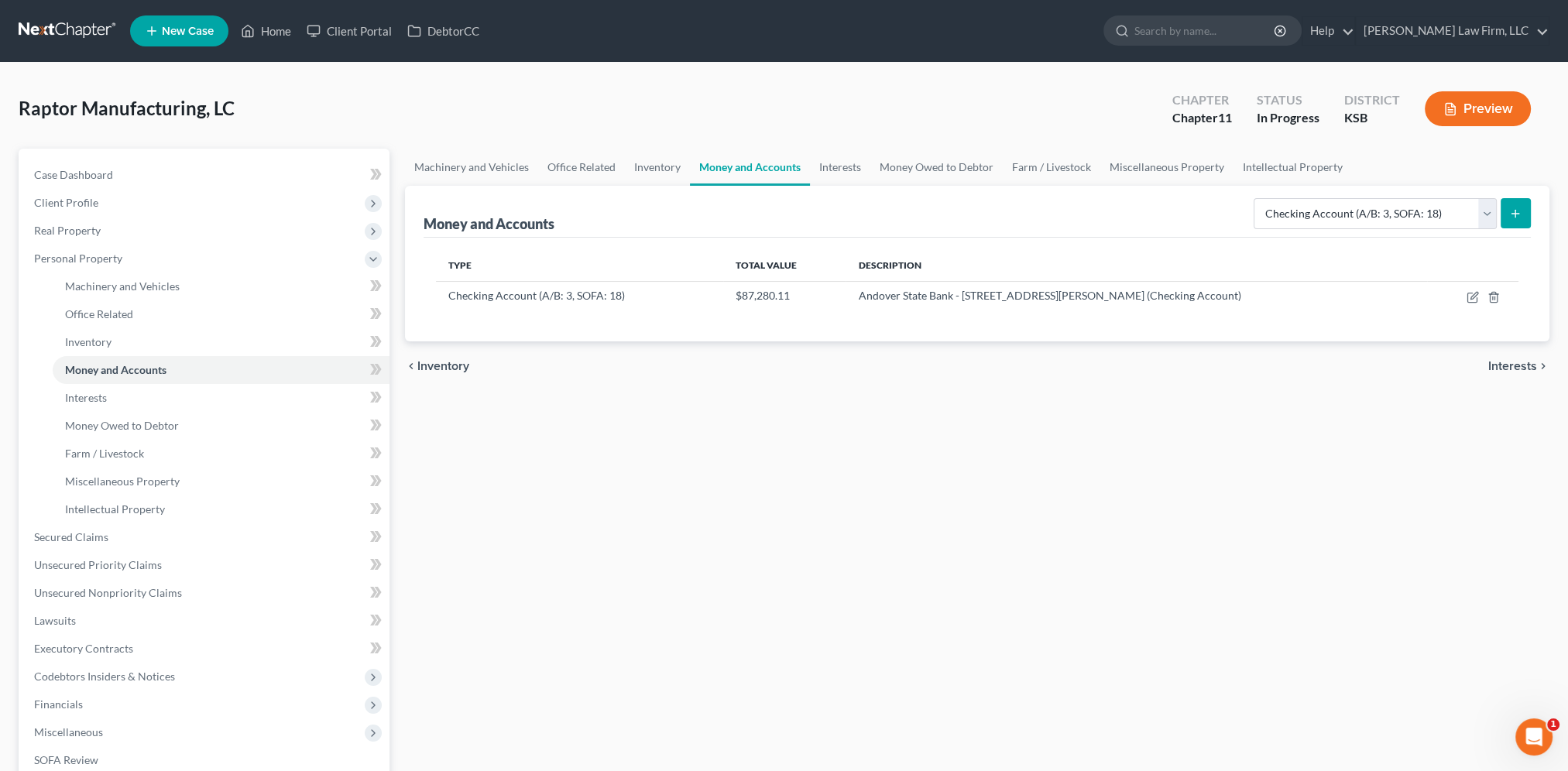
click at [1516, 214] on icon "submit" at bounding box center [1515, 214] width 13 height 13
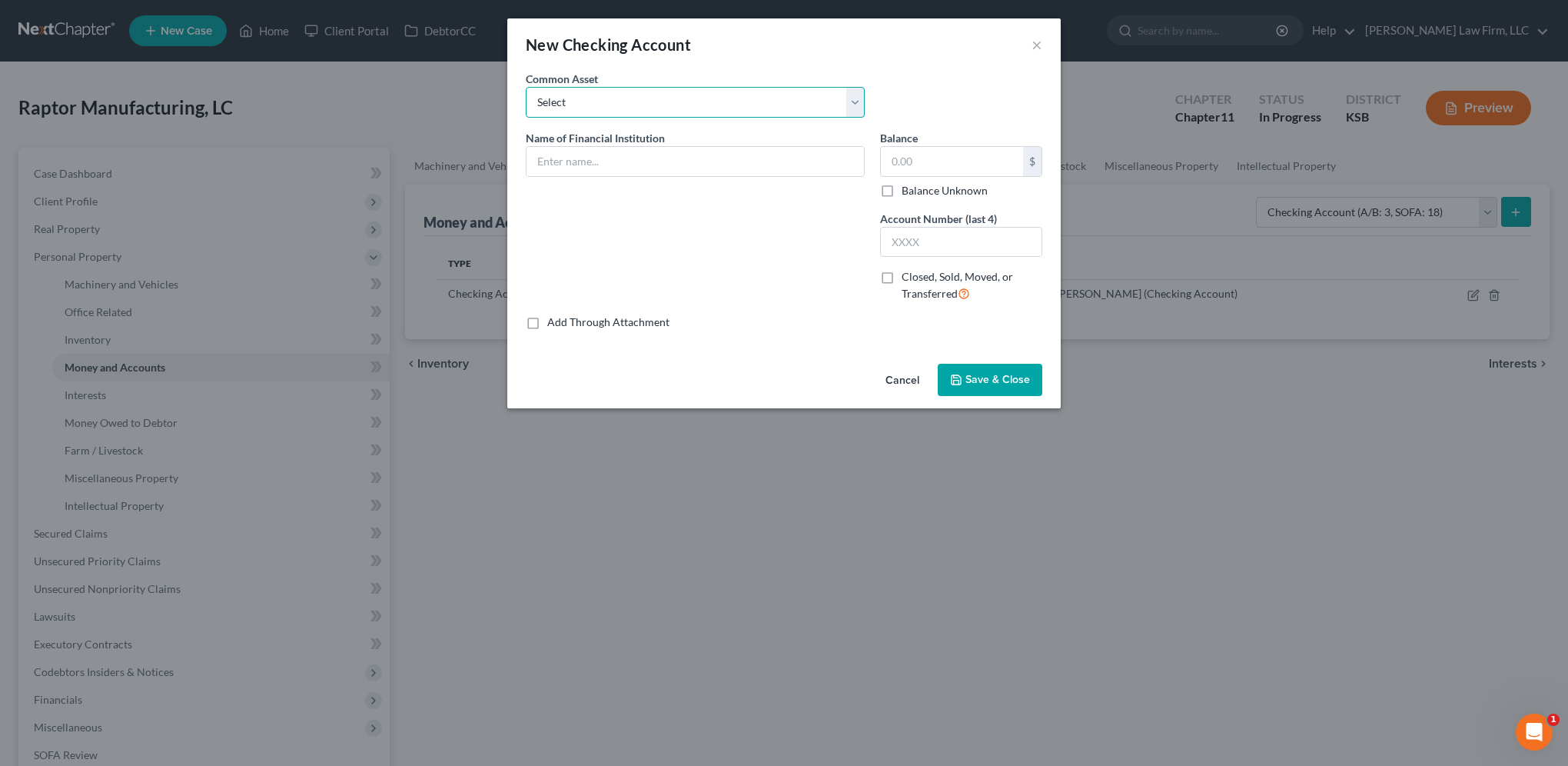
click at [686, 108] on select "Select Community America Credit Union Platte Valley Bank Bank of America - Acco…" at bounding box center [694, 102] width 339 height 31
click at [525, 87] on select "Select Community America Credit Union Platte Valley Bank Bank of America - Acco…" at bounding box center [694, 102] width 339 height 31
click at [689, 158] on input "text" at bounding box center [694, 161] width 337 height 29
type input "Andover State Bank - 511 N. Andover Rd., Andover, KS 67002"
type input "87,280.11"
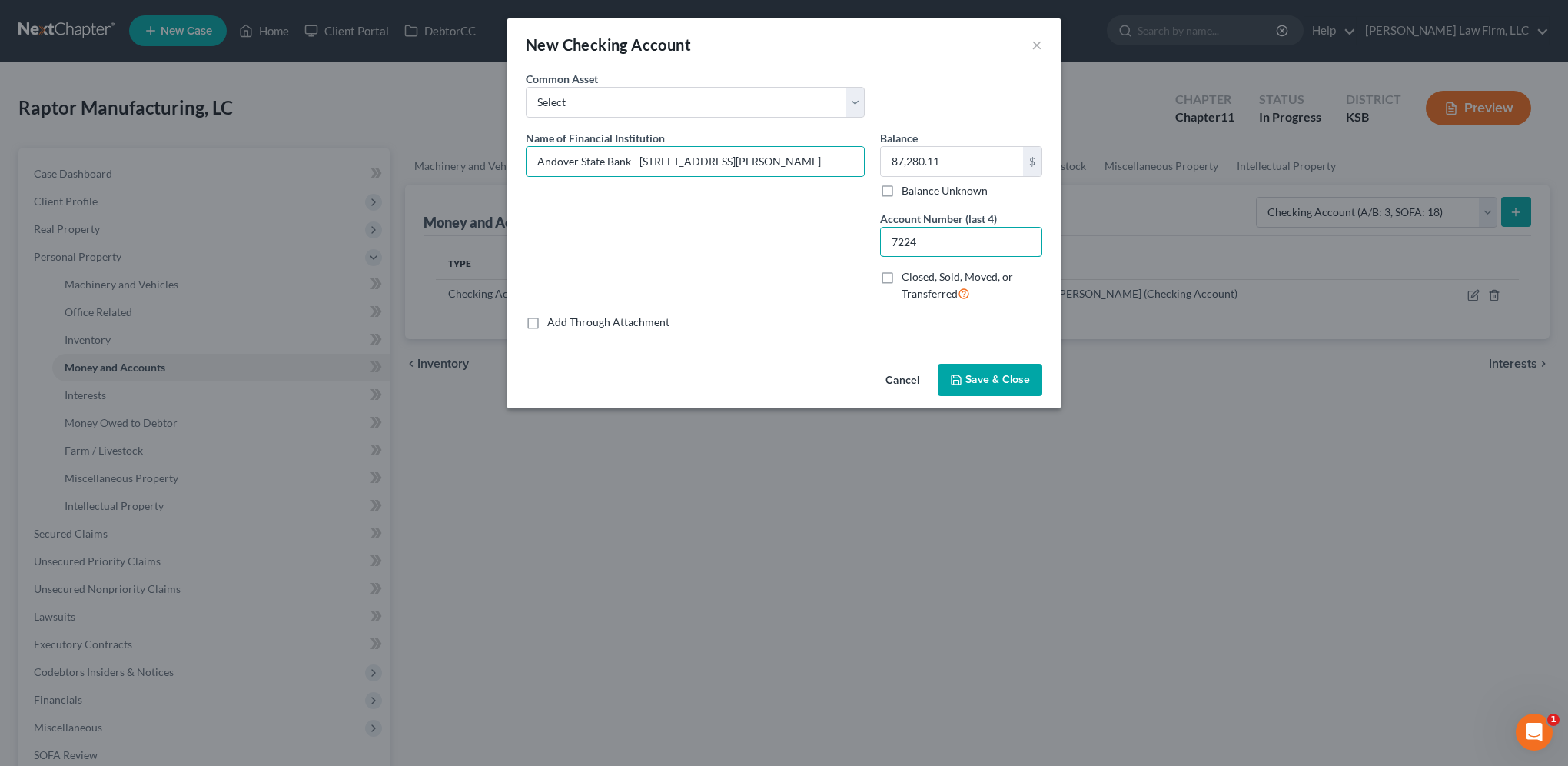
drag, startPoint x: 964, startPoint y: 245, endPoint x: 863, endPoint y: 247, distance: 101.0
click at [863, 247] on div "Name of Financial Institution * Andover State Bank - 511 N. Andover Rd., Andove…" at bounding box center [784, 222] width 532 height 185
type input "7216"
type input "Andover State Bank - 511 N. Andover Rd., Andover, KS 67002"
click at [965, 153] on input "text" at bounding box center [952, 161] width 143 height 29
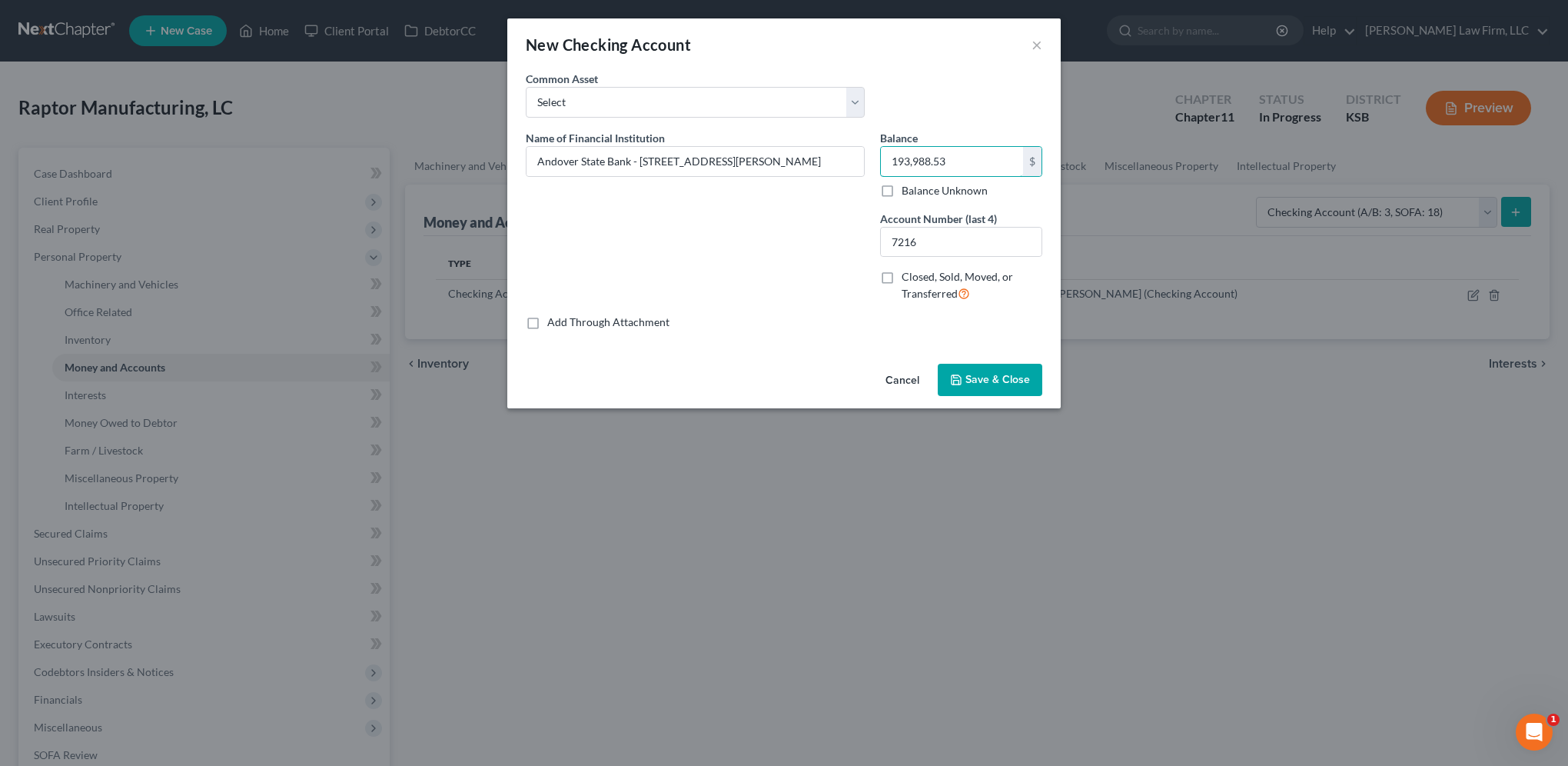
type input "193,988.53"
click at [980, 385] on span "Save & Close" at bounding box center [998, 380] width 65 height 13
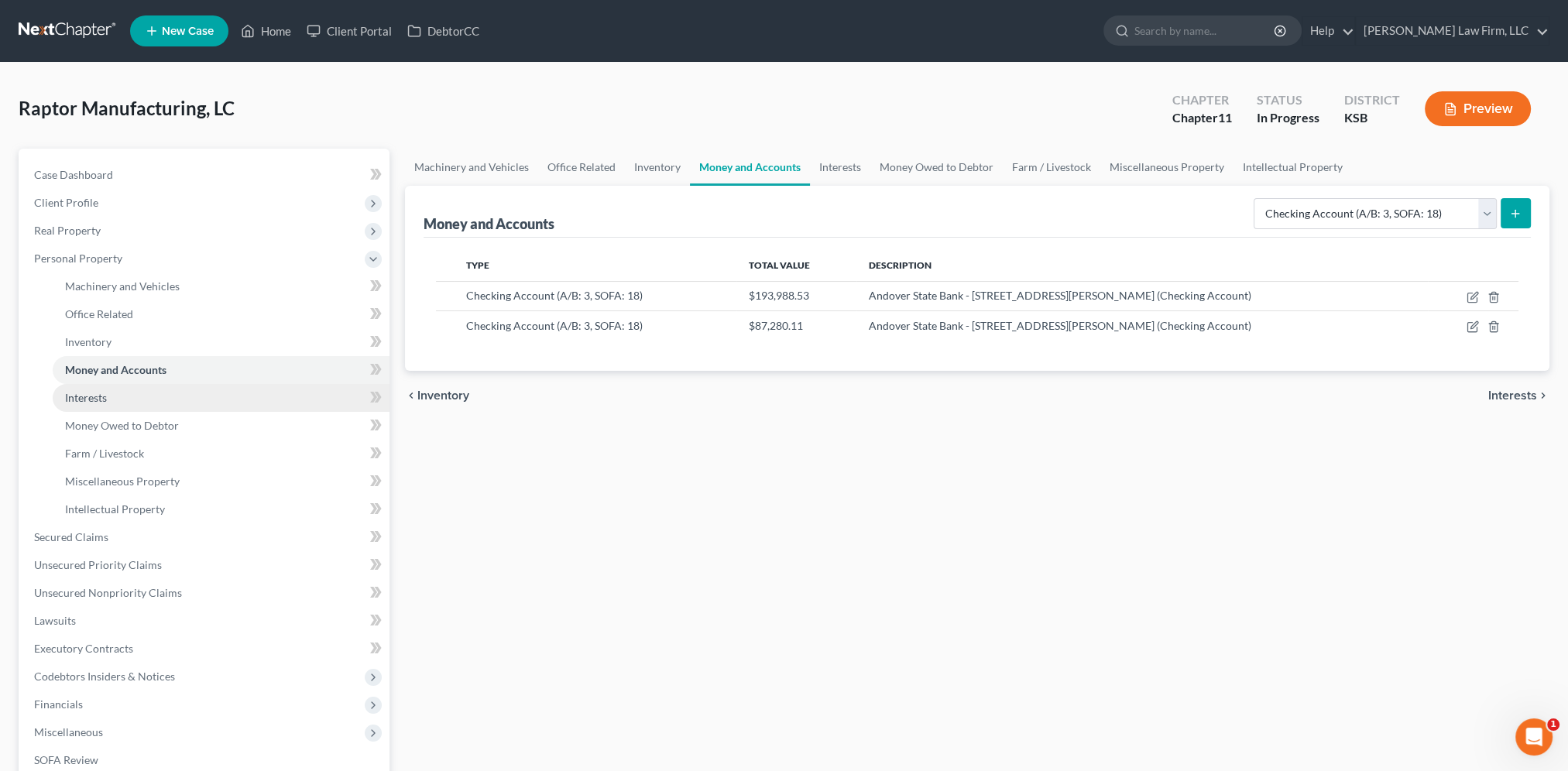
click at [96, 396] on span "Interests" at bounding box center [86, 397] width 42 height 13
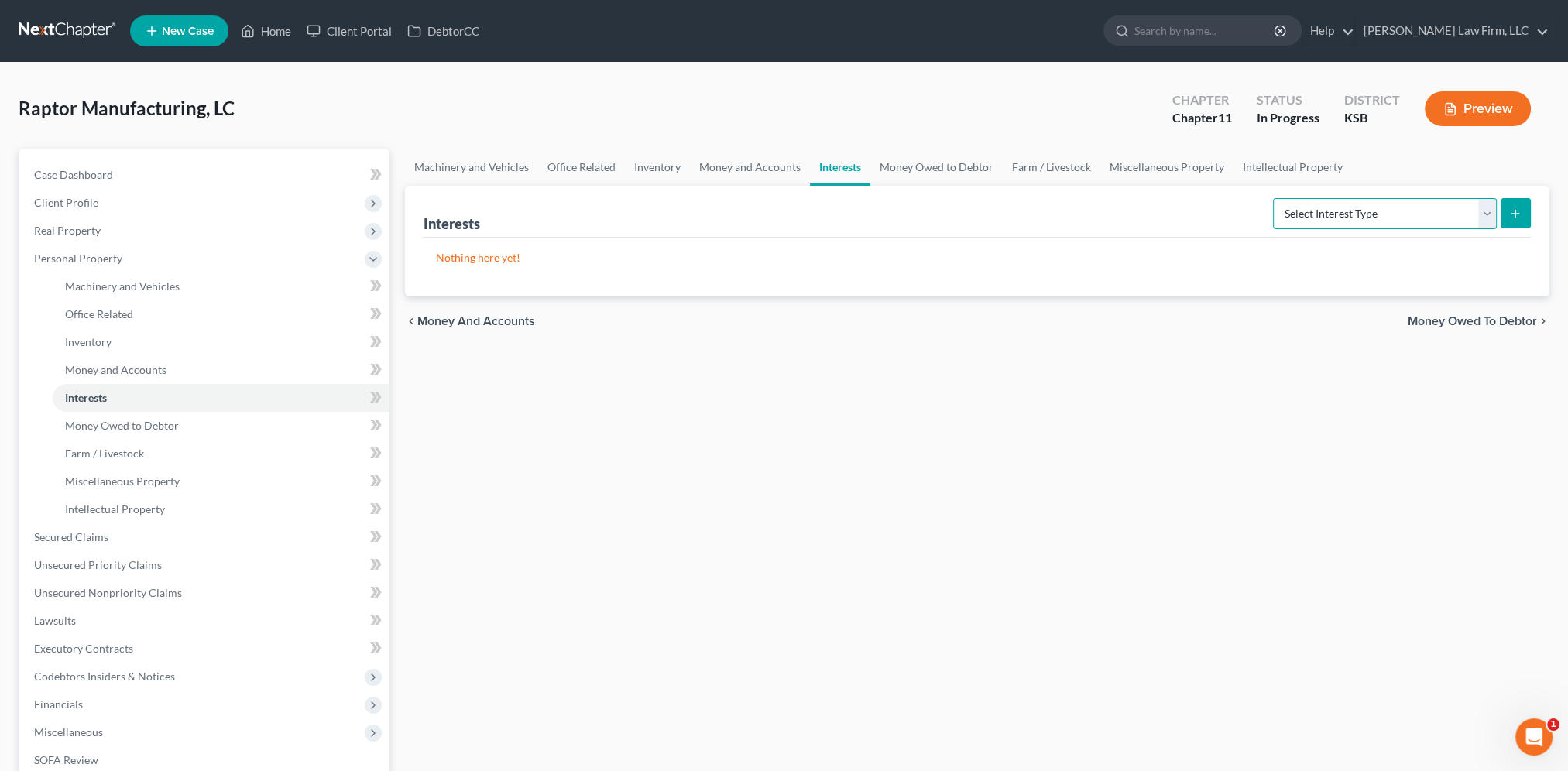
click at [1489, 210] on select "Select Interest Type Bond (A/B: 16) Incorporated Business (A/B: 15) Insurance P…" at bounding box center [1385, 213] width 224 height 31
click at [896, 163] on link "Money Owed to Debtor" at bounding box center [936, 167] width 133 height 38
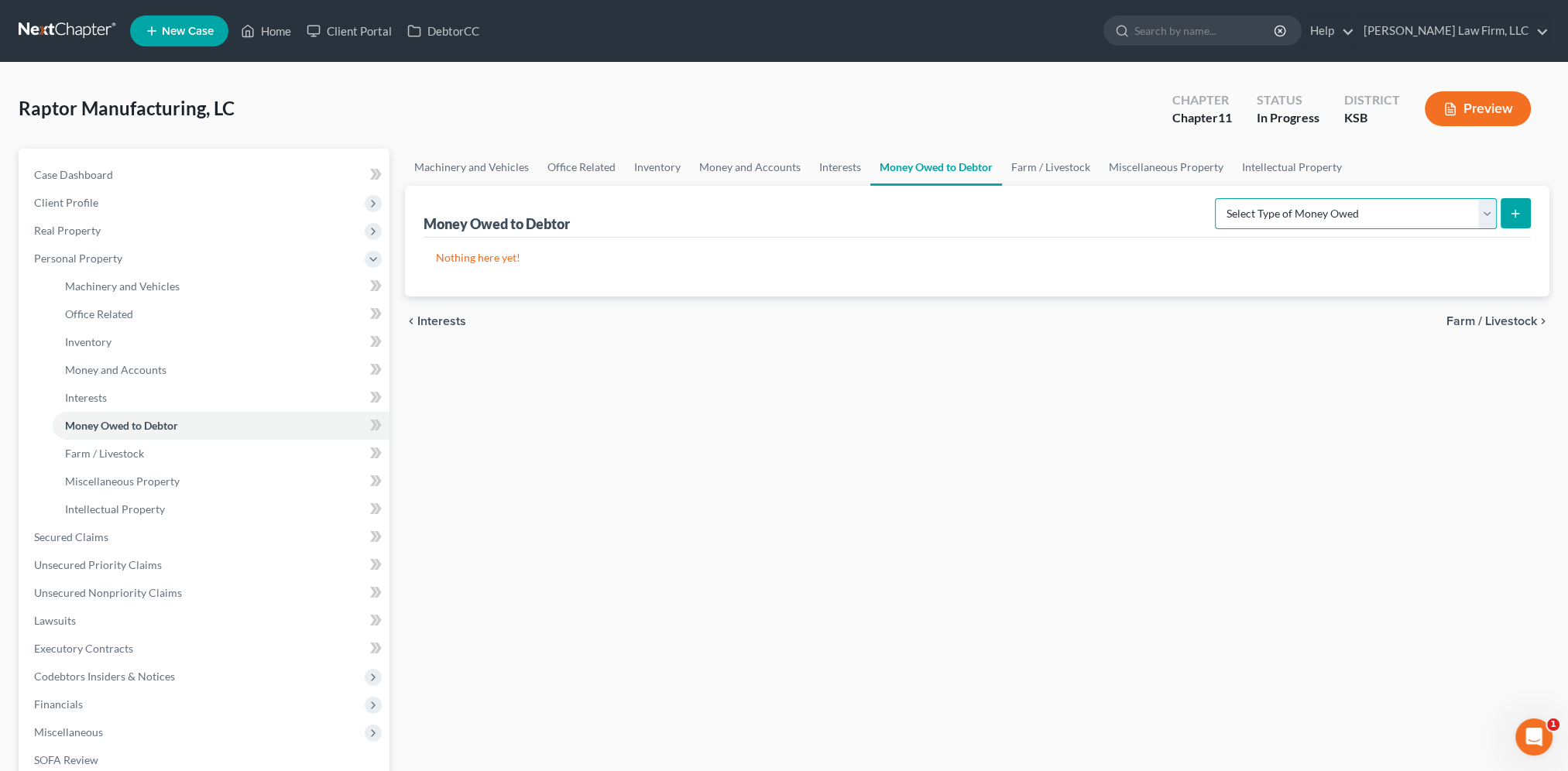
click at [1490, 211] on select "Select Type of Money Owed Accounts Receivable (A/B: 11) Causes of Action Agains…" at bounding box center [1356, 213] width 282 height 31
click at [498, 170] on link "Machinery and Vehicles" at bounding box center [472, 167] width 134 height 38
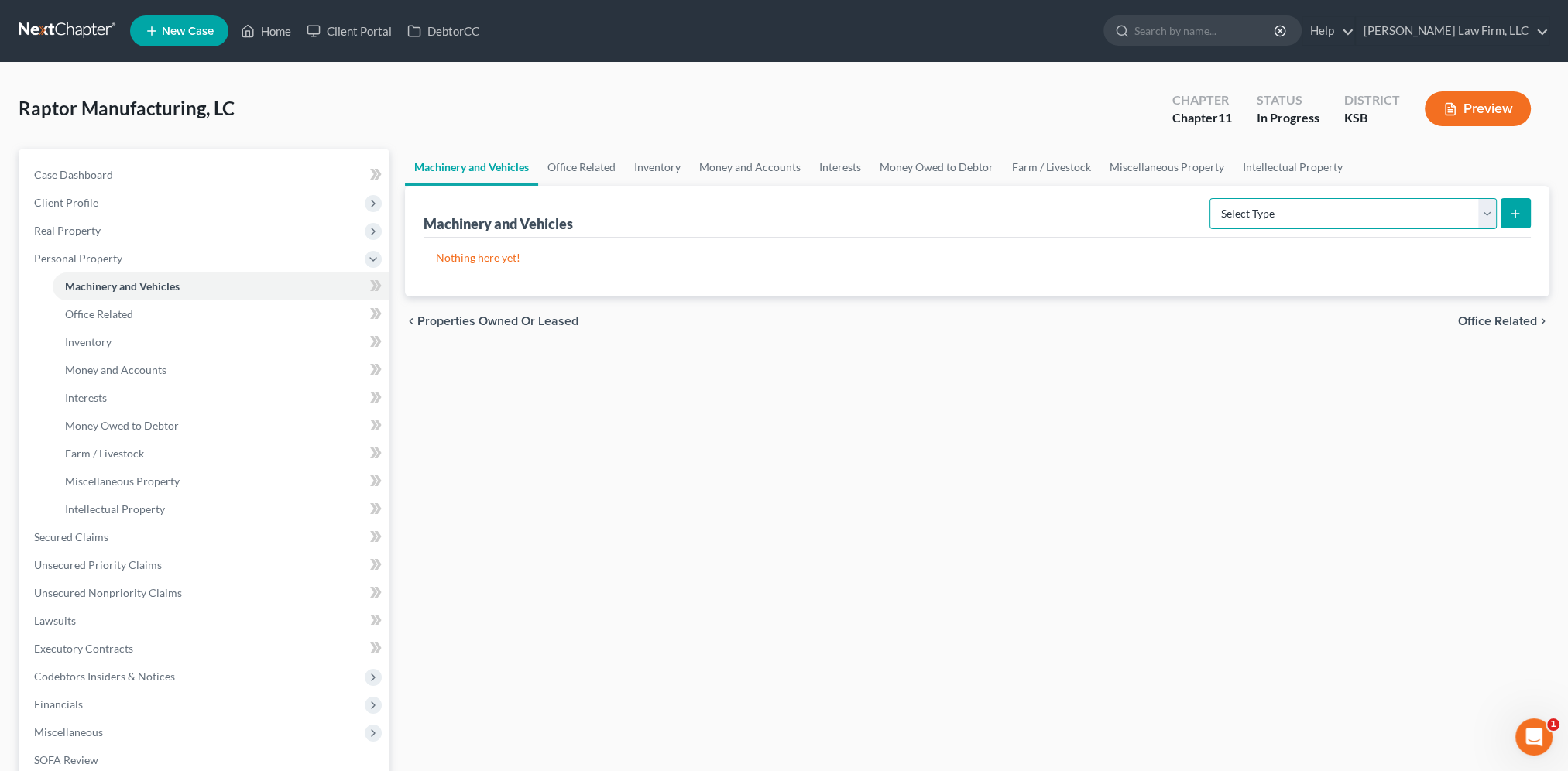
click at [1484, 210] on select "Select Type Aircraft (A/B: 49) Other Machinery, Fixtures and Equipment (A/B: 50…" at bounding box center [1353, 213] width 287 height 31
select select "vehicle"
click at [1212, 198] on select "Select Type Aircraft (A/B: 49) Other Machinery, Fixtures and Equipment (A/B: 50…" at bounding box center [1353, 213] width 287 height 31
click at [1513, 214] on icon "submit" at bounding box center [1515, 214] width 13 height 13
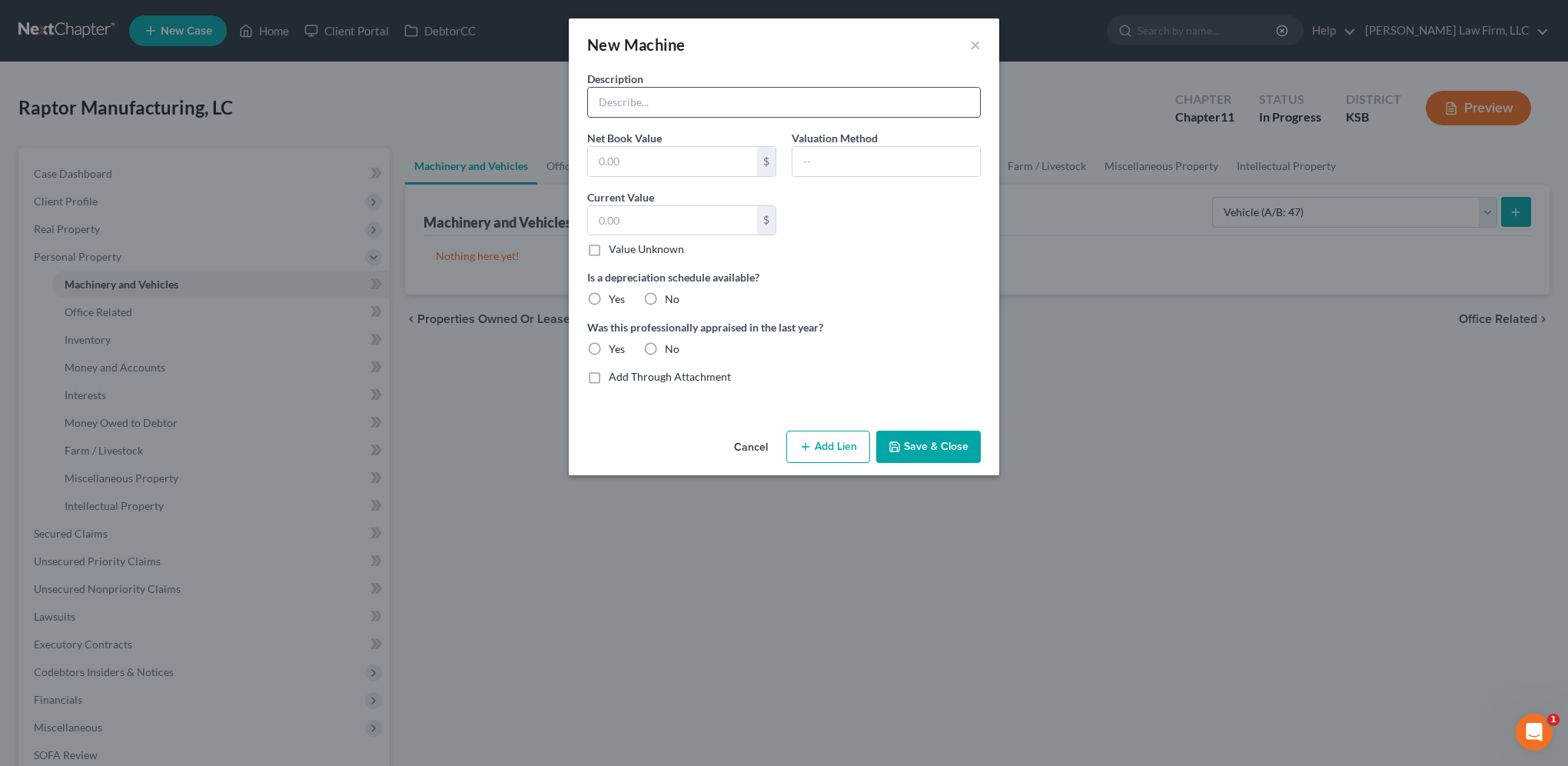
click at [641, 92] on input "text" at bounding box center [784, 102] width 392 height 29
type input "2025 Ford F-150"
click at [923, 456] on button "Save & Close" at bounding box center [928, 446] width 104 height 32
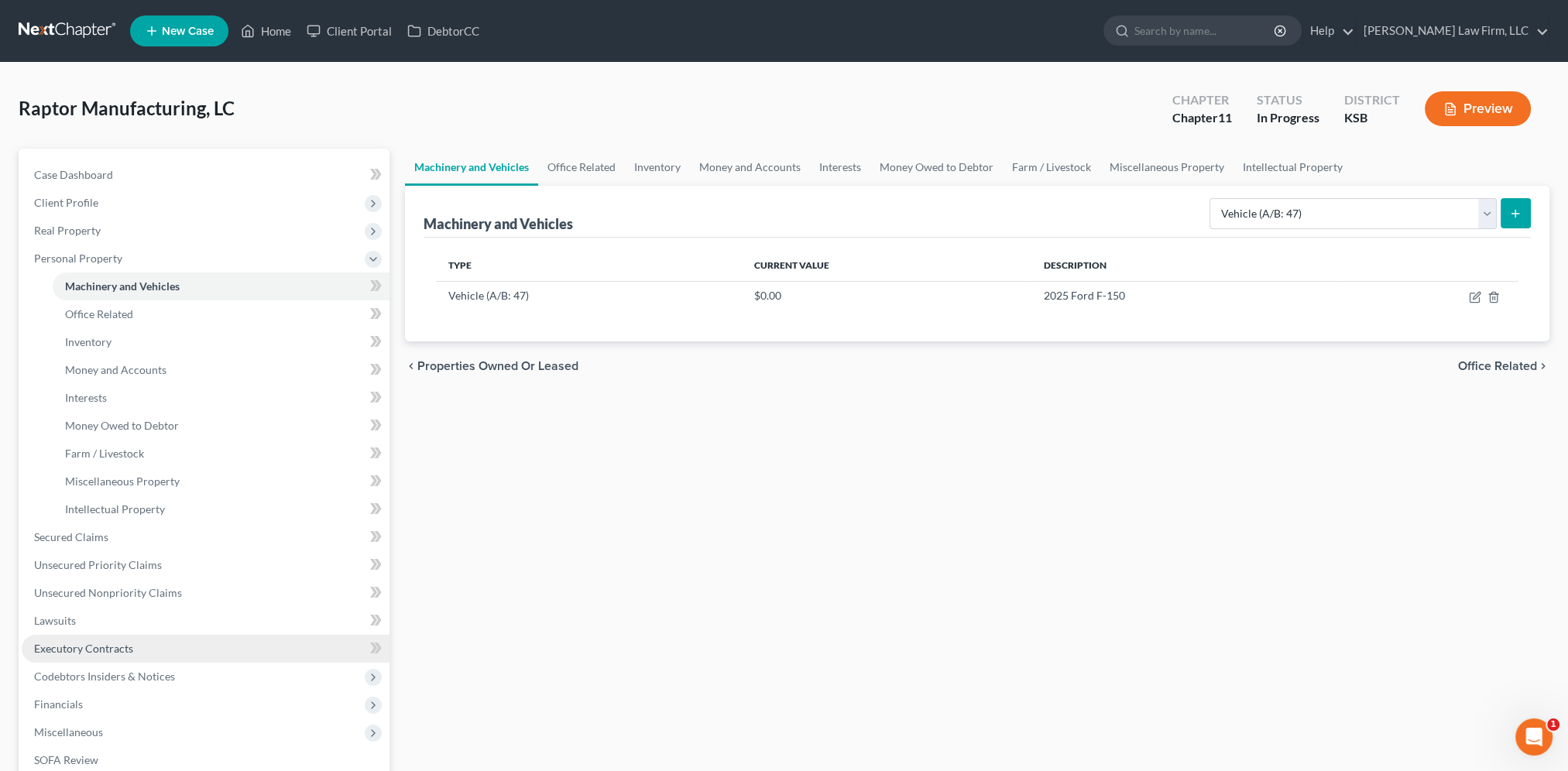
click at [88, 648] on span "Executory Contracts" at bounding box center [83, 648] width 99 height 13
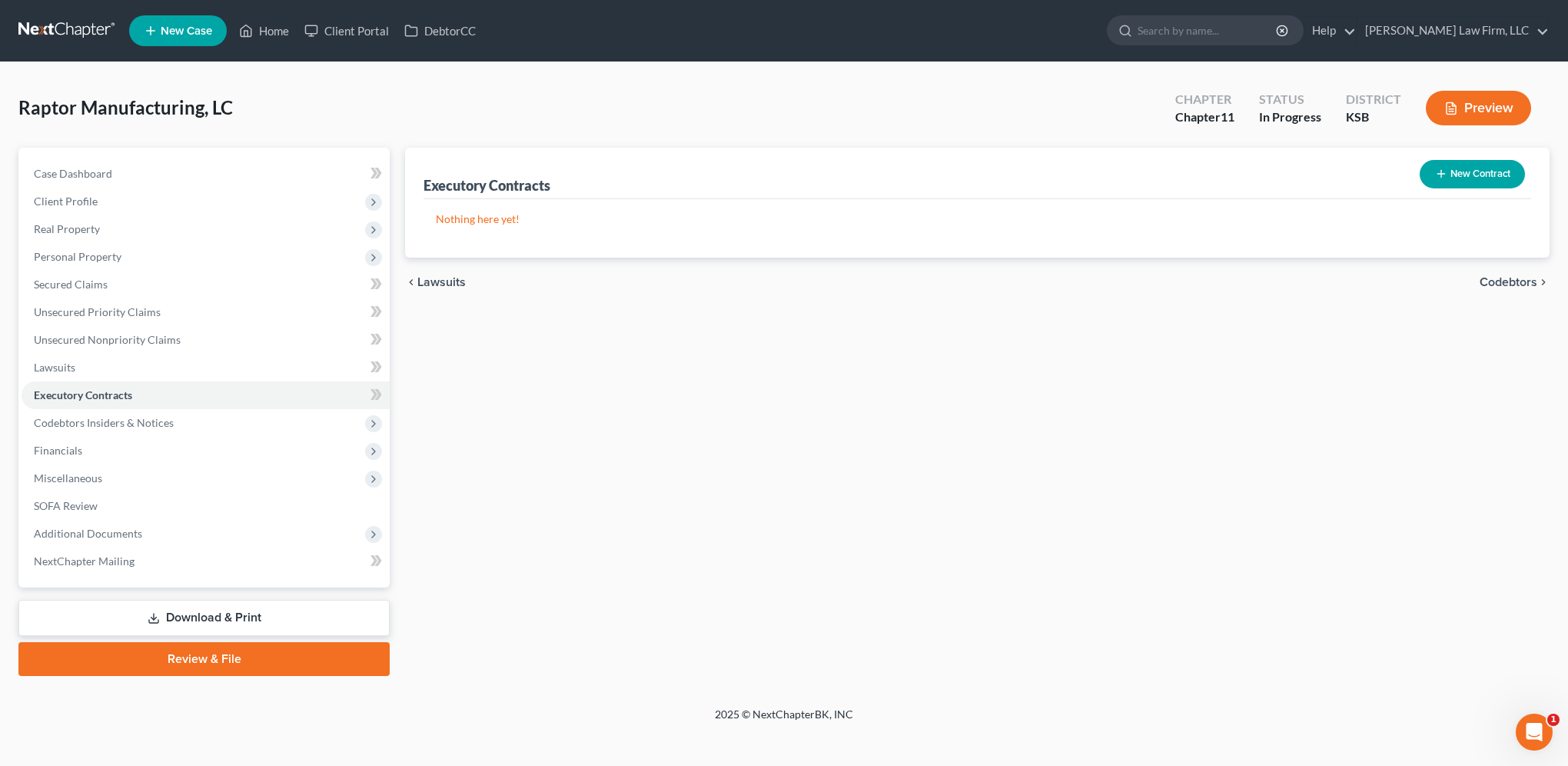
click at [1464, 169] on button "New Contract" at bounding box center [1472, 174] width 105 height 28
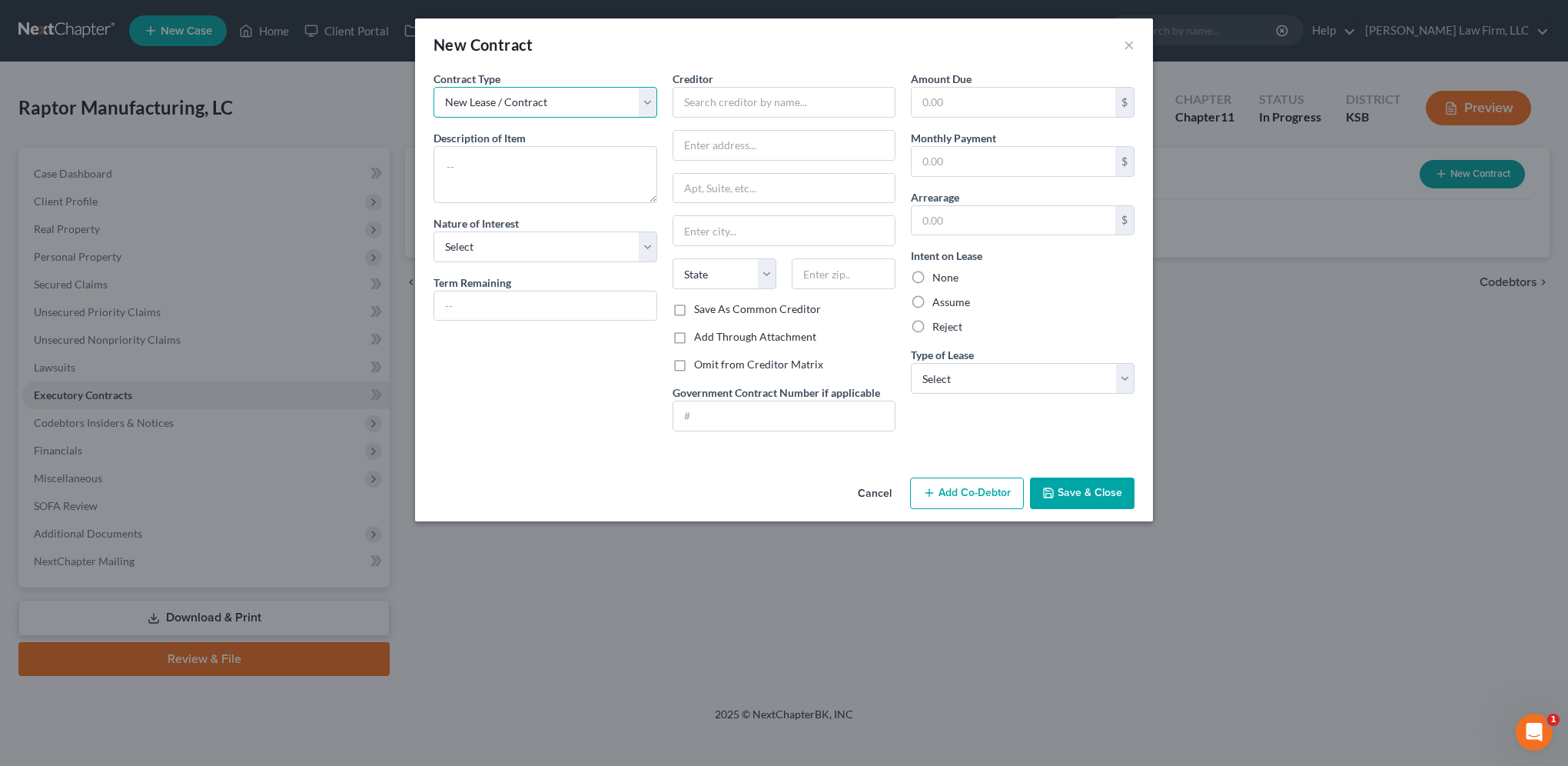
click at [538, 100] on select "New Lease / Contract New Timeshare" at bounding box center [545, 102] width 224 height 31
click at [433, 87] on select "New Lease / Contract New Timeshare" at bounding box center [545, 102] width 224 height 31
click at [501, 167] on textarea at bounding box center [545, 174] width 224 height 57
click at [764, 90] on input "text" at bounding box center [785, 102] width 224 height 31
type input "Raw Investments. Inc."
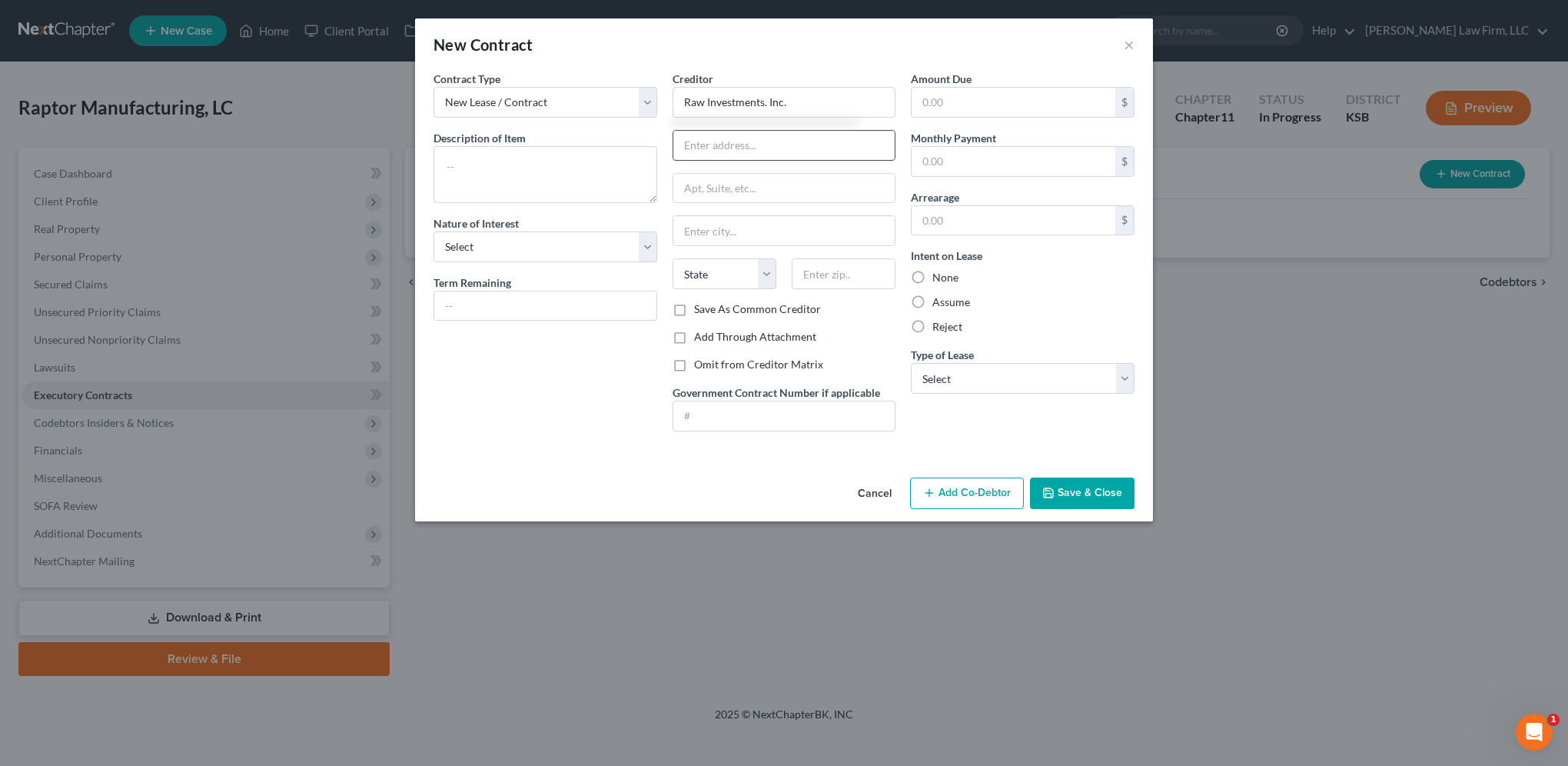
click at [753, 141] on input "text" at bounding box center [784, 145] width 222 height 29
type input "1621 S. Hoover Ct."
click at [840, 269] on input "text" at bounding box center [843, 274] width 104 height 31
type input "67209"
type input "Wichita"
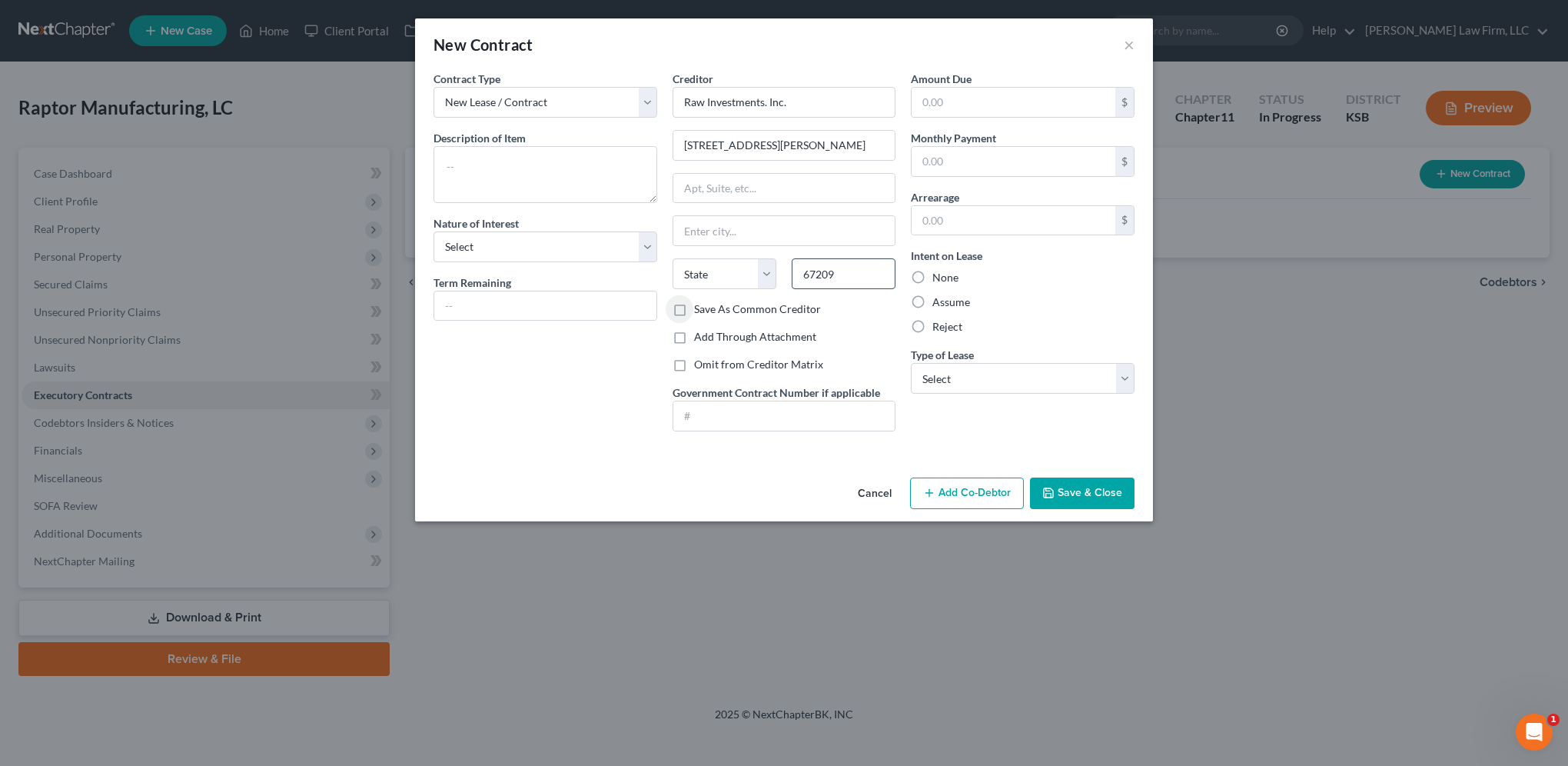
select select "17"
click at [932, 304] on label "Assume" at bounding box center [951, 302] width 37 height 16
click at [938, 304] on input "Assume" at bounding box center [943, 299] width 10 height 10
radio input "true"
click at [497, 307] on input "text" at bounding box center [545, 306] width 222 height 29
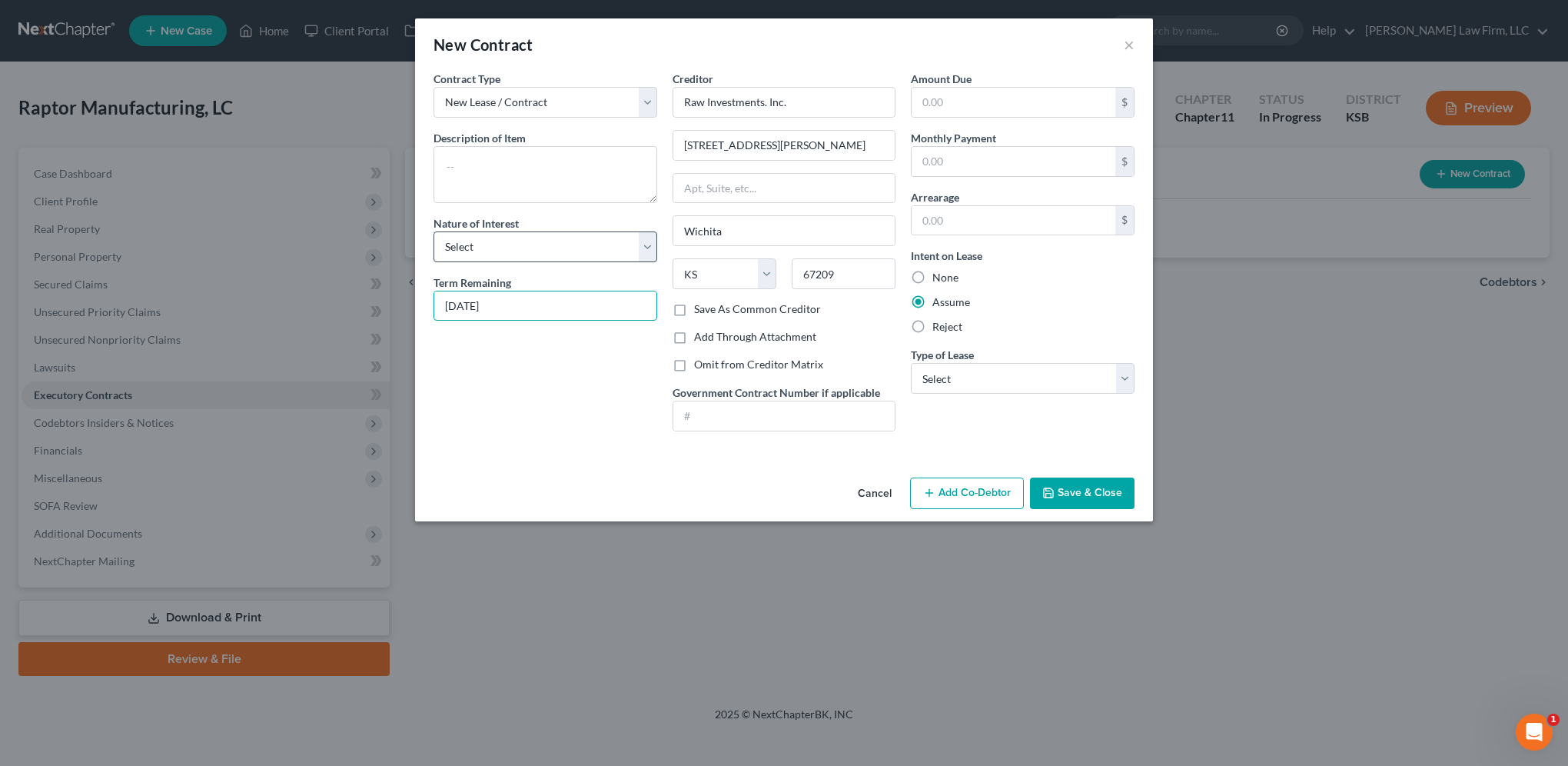
type input "December 31, 2027"
click at [485, 242] on select "Select Purchaser Agent Lessor Lessee" at bounding box center [545, 246] width 224 height 31
select select "3"
click at [433, 231] on select "Select Purchaser Agent Lessor Lessee" at bounding box center [545, 246] width 224 height 31
click at [498, 178] on textarea at bounding box center [545, 174] width 224 height 57
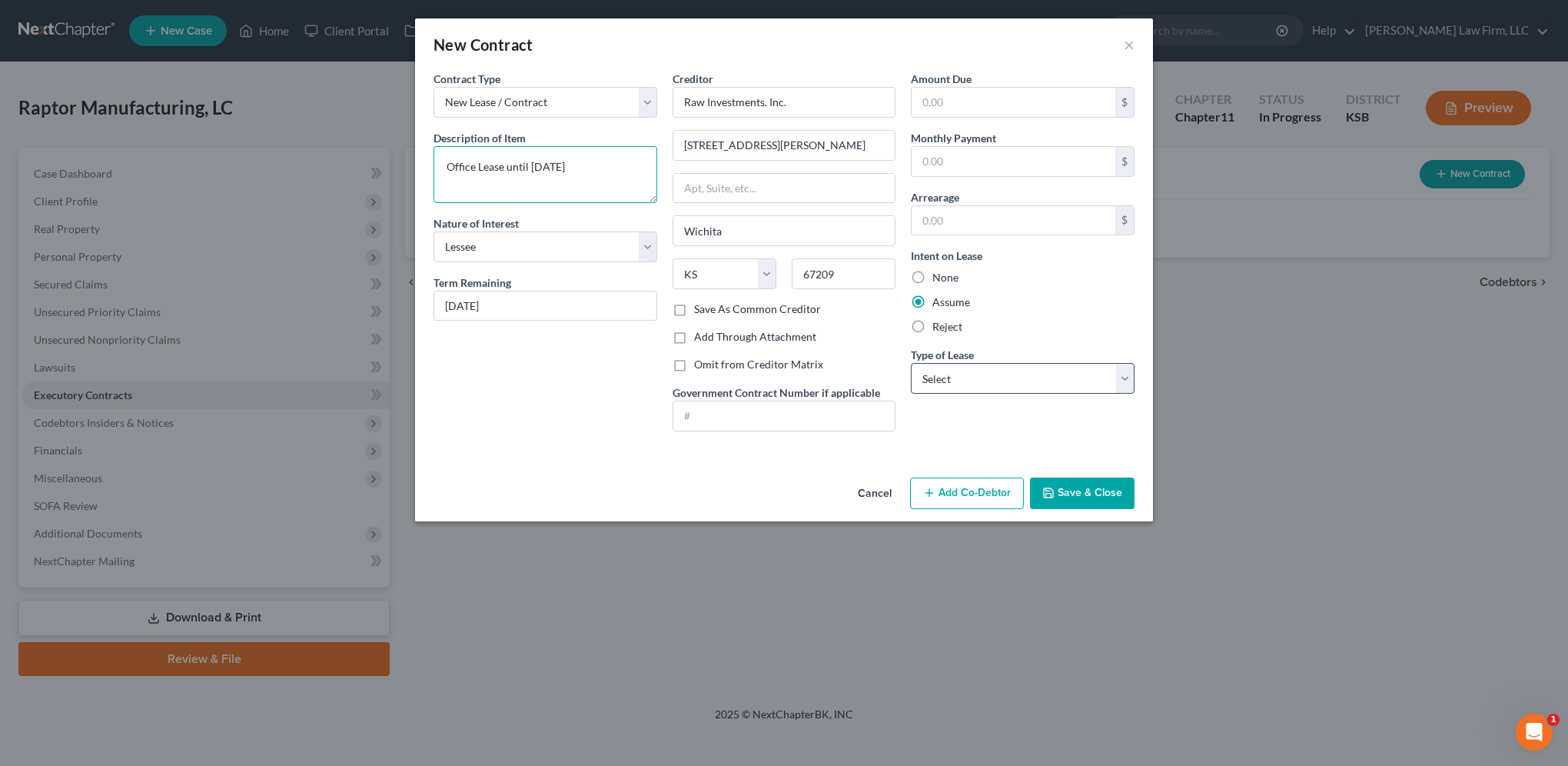
type textarea "Office Lease until December 31, 2027"
click at [1006, 389] on select "Select Real Estate Car Other" at bounding box center [1023, 378] width 224 height 31
select select "2"
click at [911, 363] on select "Select Real Estate Car Other" at bounding box center [1023, 378] width 224 height 31
click at [1065, 488] on button "Save & Close" at bounding box center [1082, 493] width 104 height 32
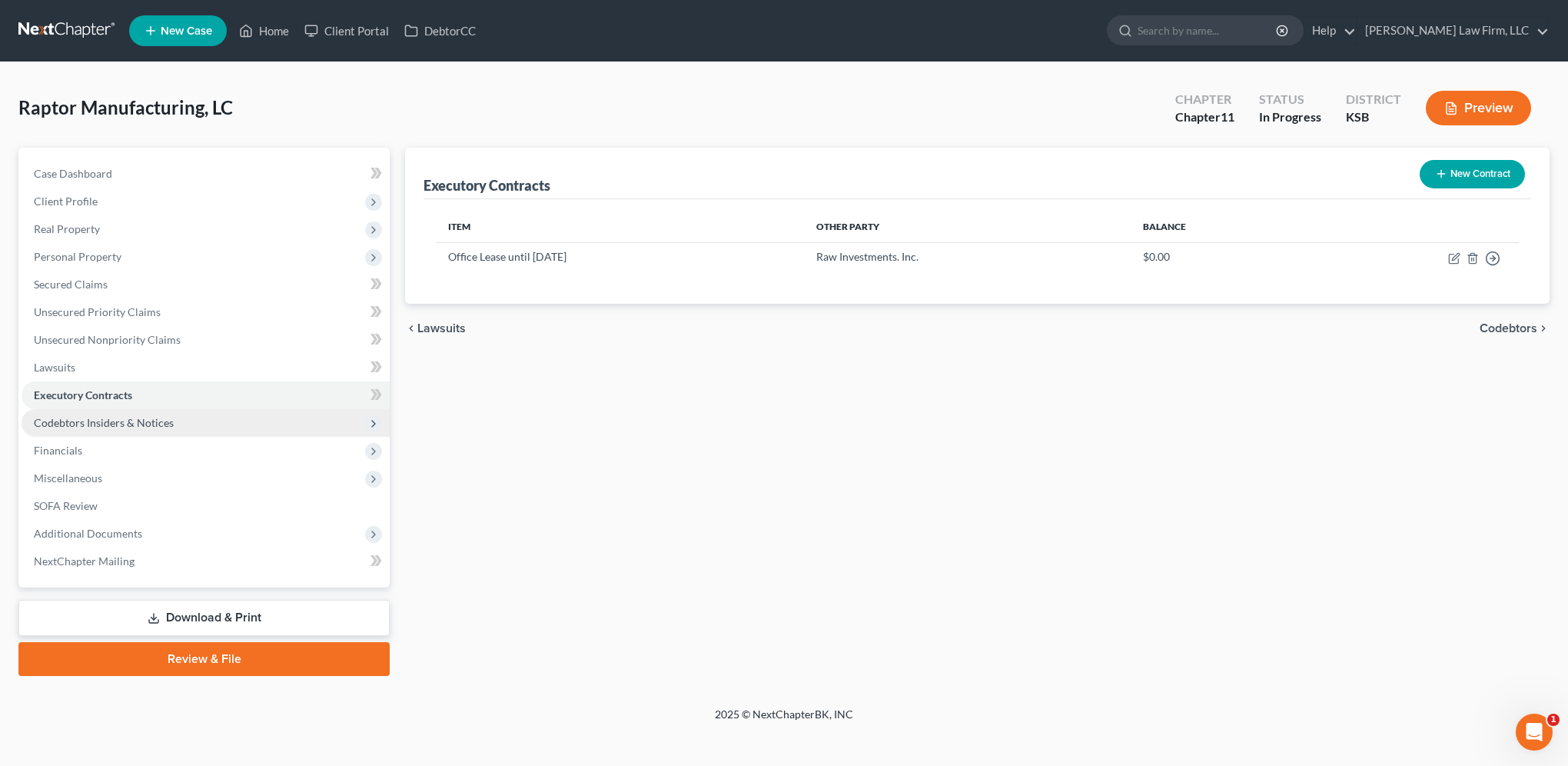
click at [121, 419] on span "Codebtors Insiders & Notices" at bounding box center [104, 423] width 140 height 13
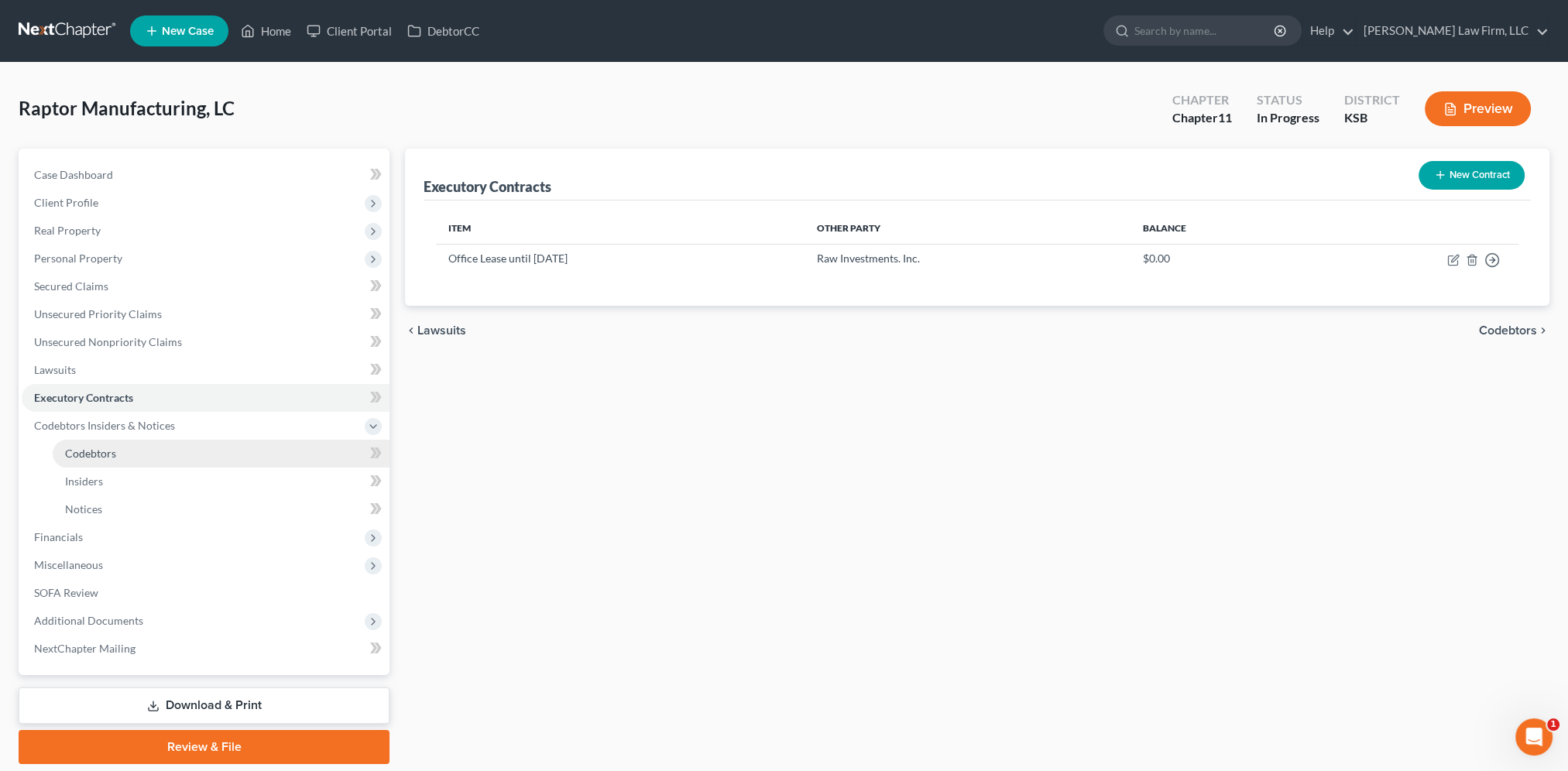
click at [81, 454] on span "Codebtors" at bounding box center [90, 453] width 51 height 13
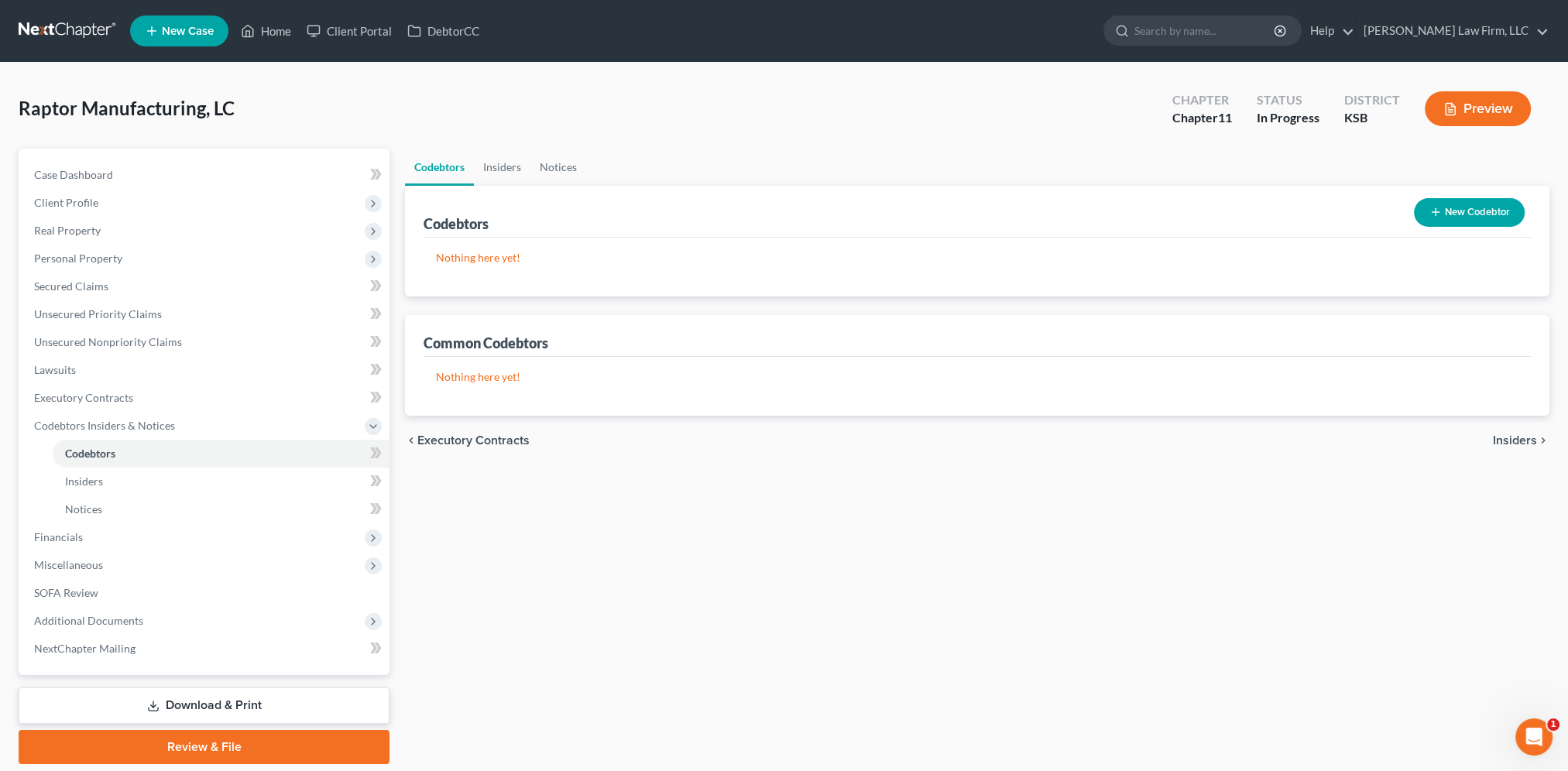
click at [1440, 217] on icon "button" at bounding box center [1435, 212] width 13 height 13
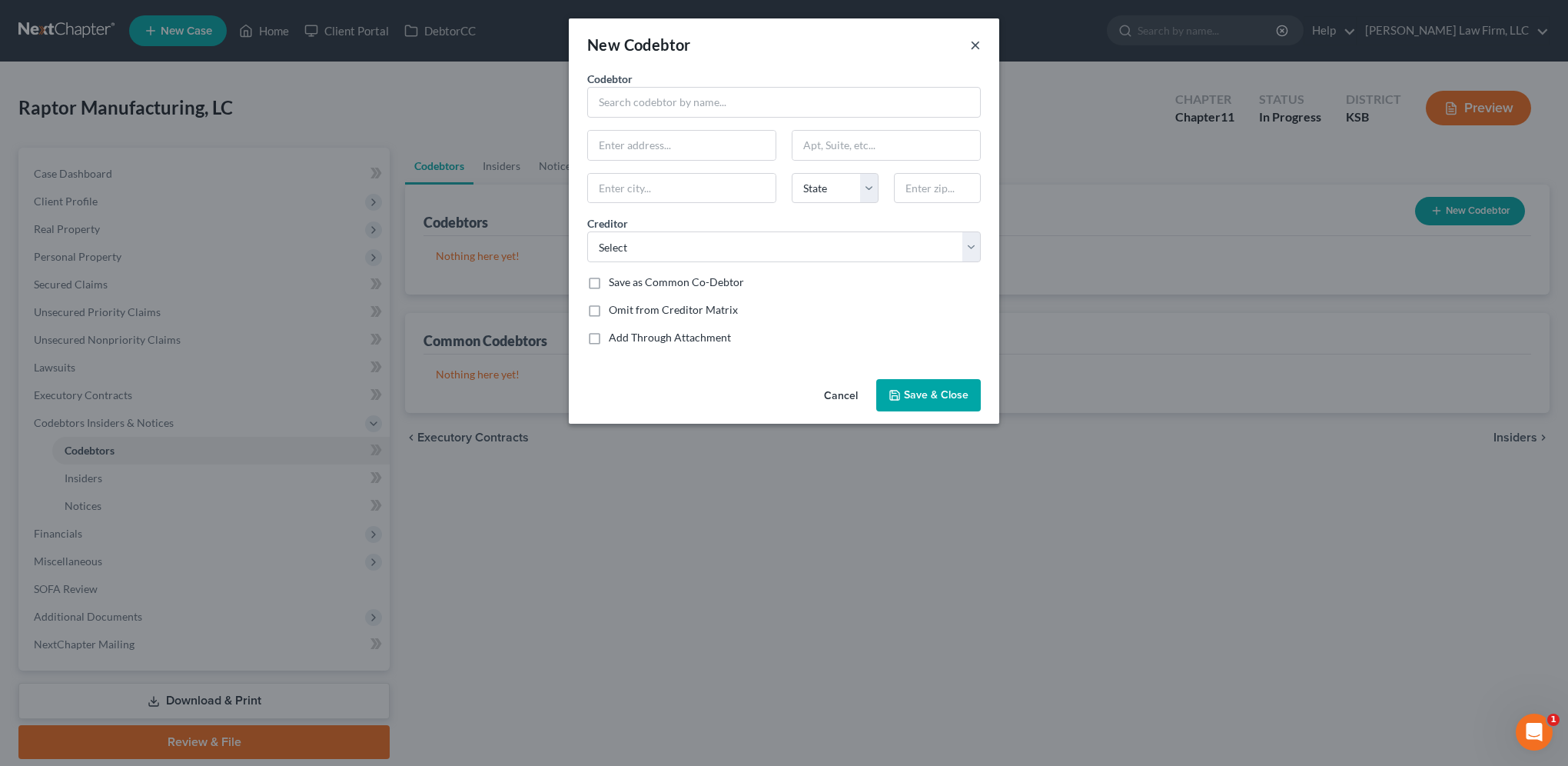
click at [972, 44] on button "×" at bounding box center [975, 45] width 11 height 18
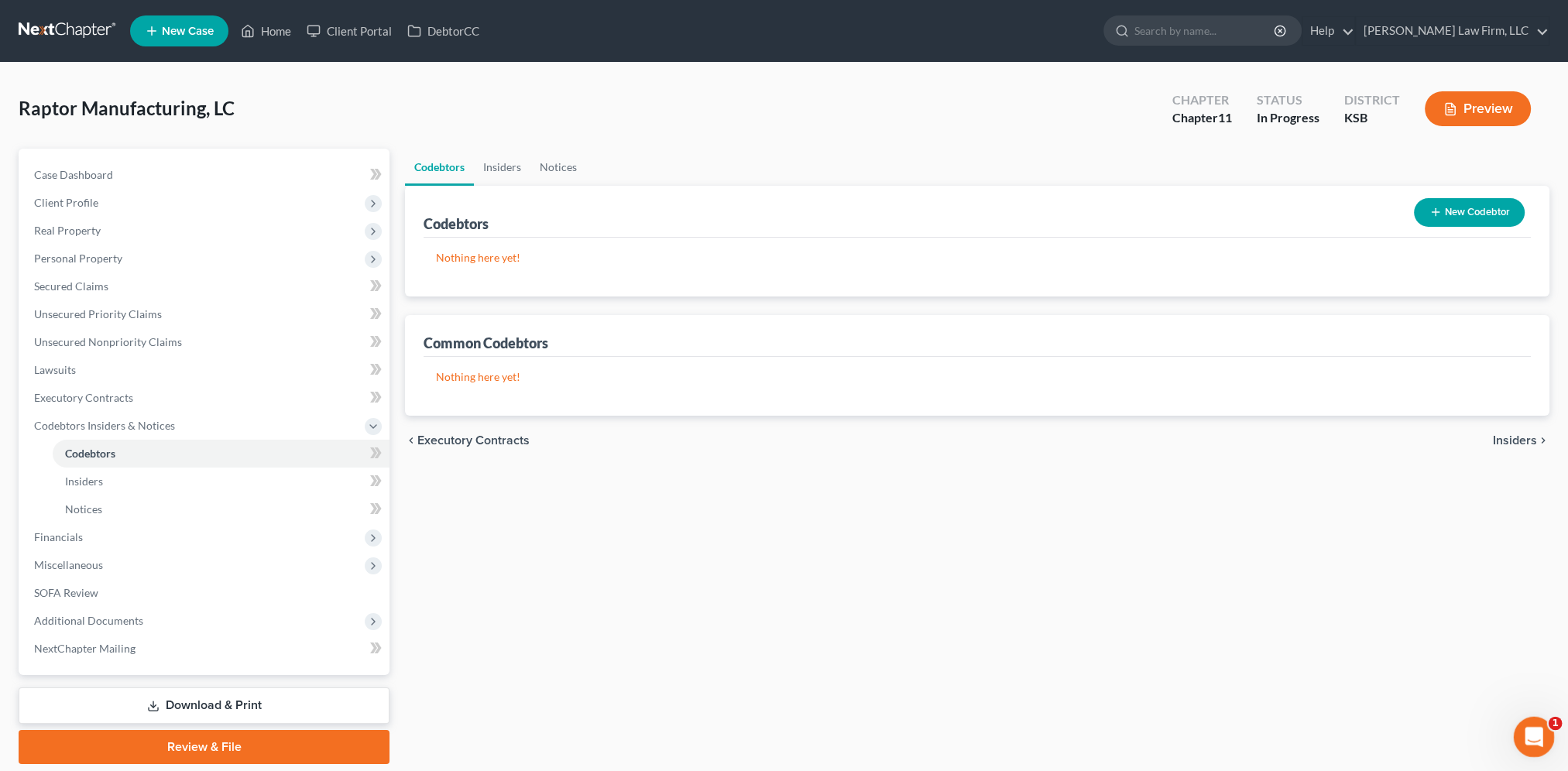
click at [1515, 740] on div "Open Intercom Messenger" at bounding box center [1531, 734] width 51 height 51
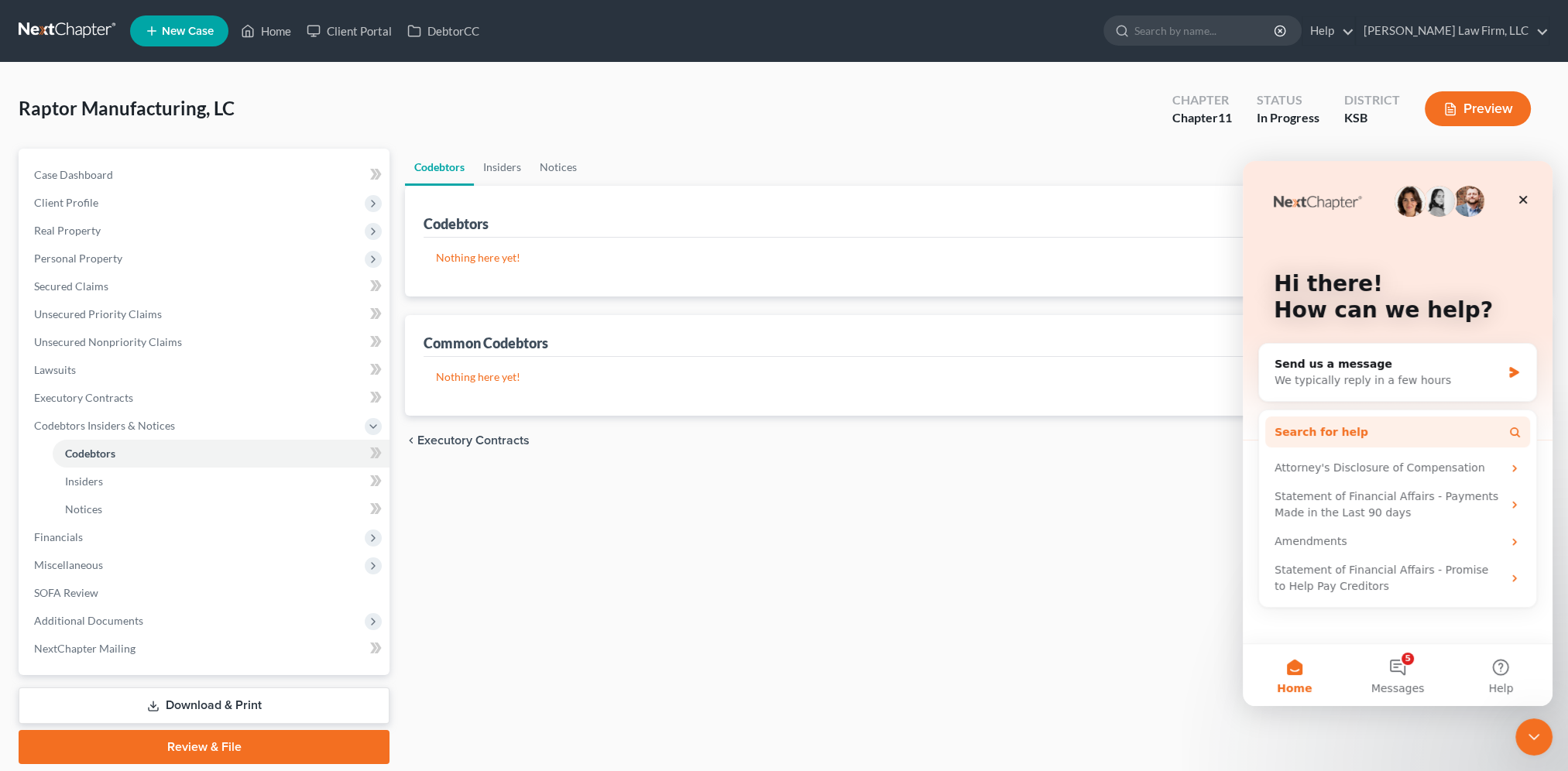
click at [1390, 424] on button "Search for help" at bounding box center [1397, 431] width 265 height 31
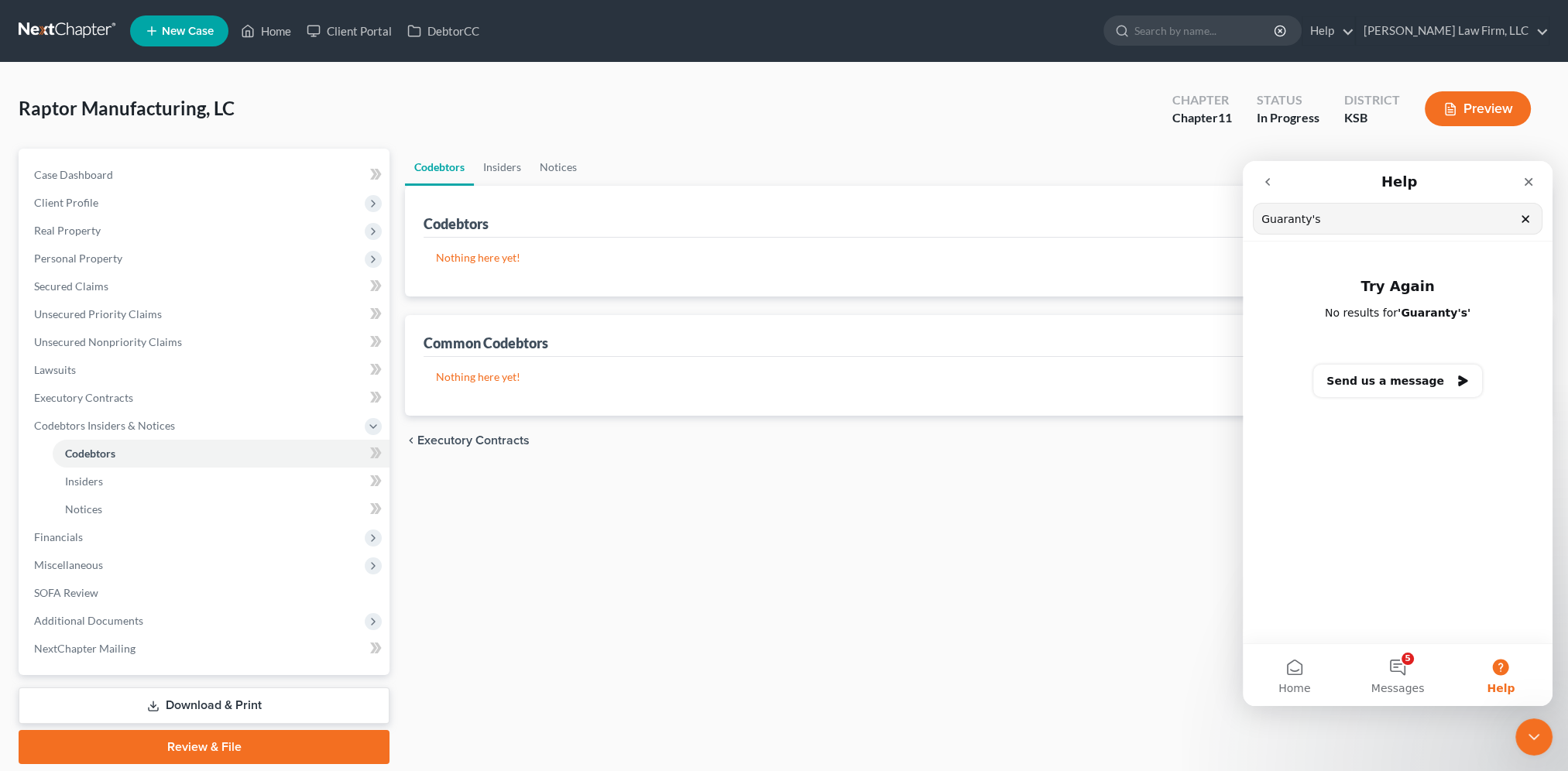
type input "Guaranty's"
click at [1531, 218] on icon "Clear" at bounding box center [1525, 219] width 13 height 13
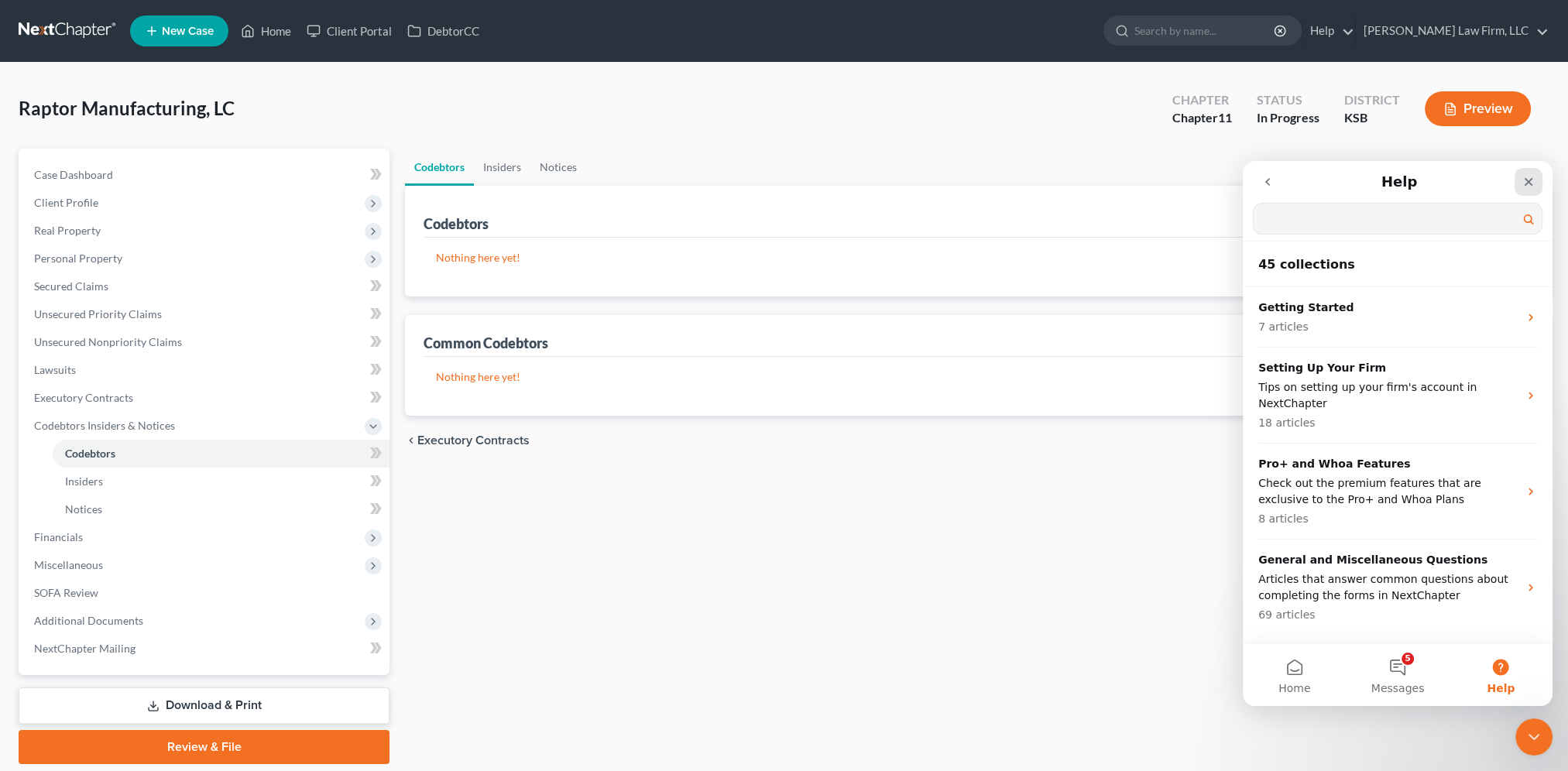
click at [1528, 176] on icon "Close" at bounding box center [1528, 182] width 13 height 13
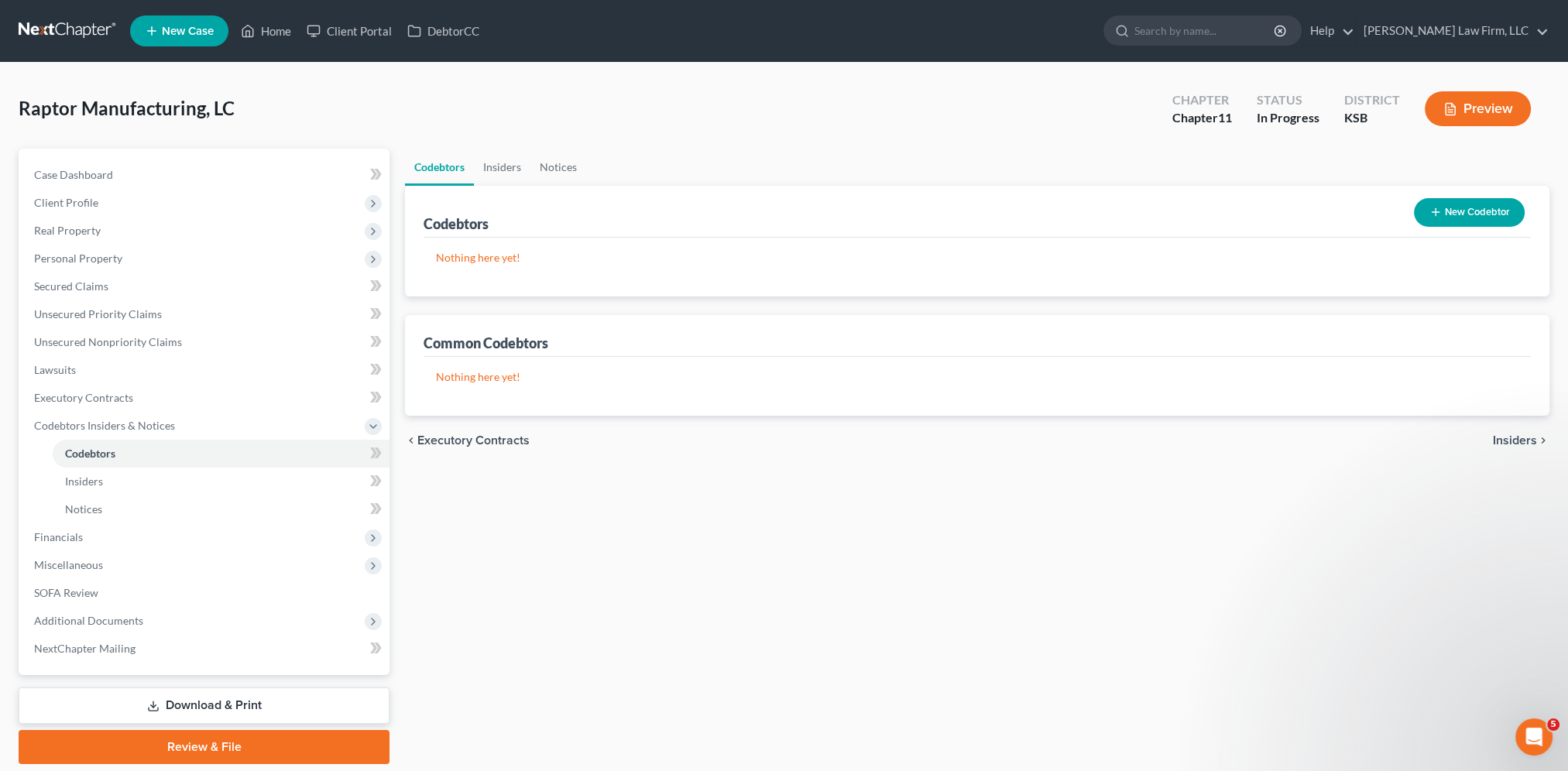
click at [878, 520] on div "Codebtors Insiders Notices Codebtors New Codebtor Nothing here yet! Name Credit…" at bounding box center [977, 456] width 1160 height 615
drag, startPoint x: 842, startPoint y: 677, endPoint x: 673, endPoint y: 432, distance: 297.6
click at [842, 677] on div "Codebtors Insiders Notices Codebtors New Codebtor Nothing here yet! Name Credit…" at bounding box center [977, 456] width 1160 height 615
click at [68, 539] on span "Financials" at bounding box center [58, 537] width 48 height 13
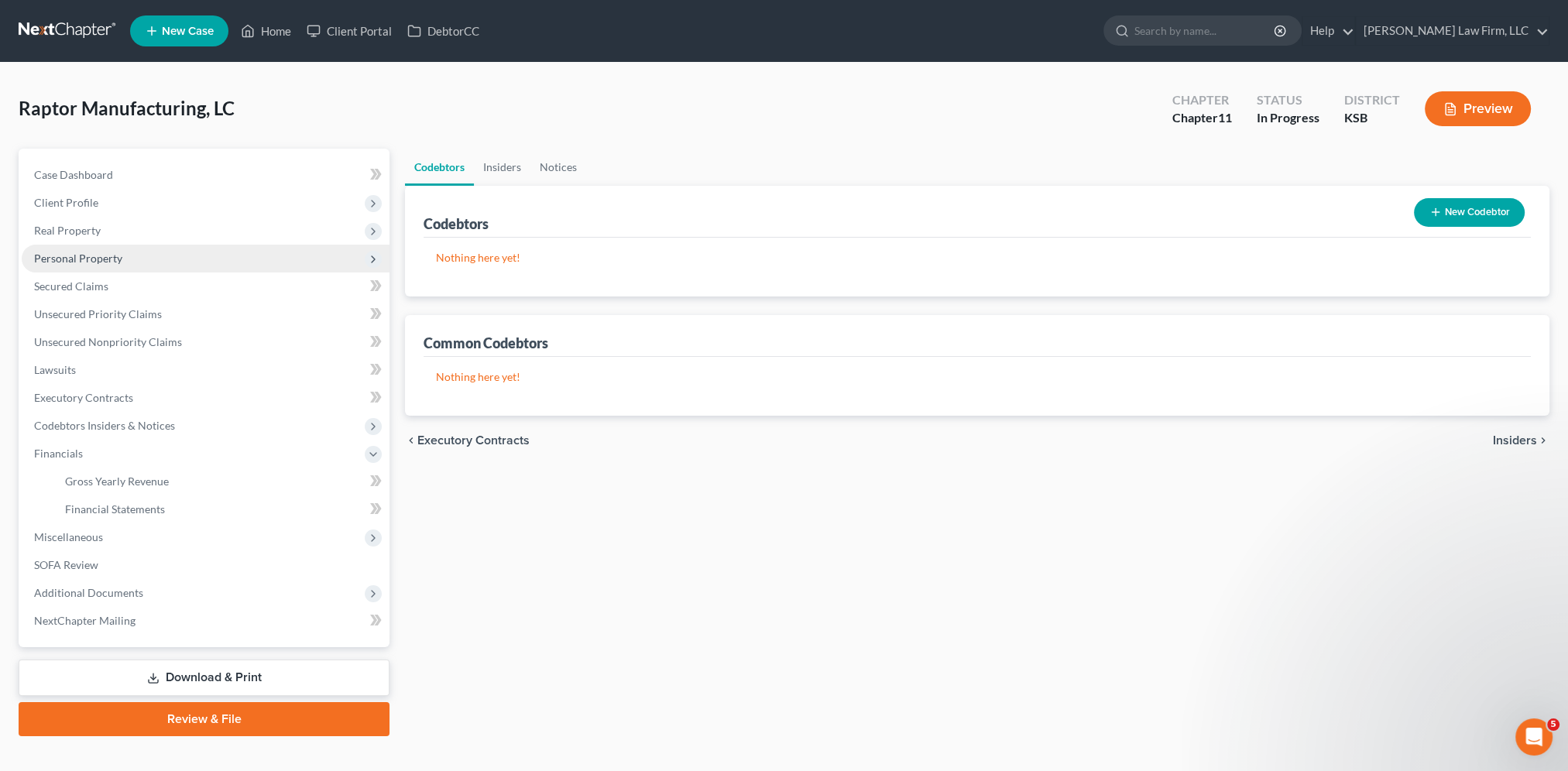
click at [88, 261] on span "Personal Property" at bounding box center [78, 258] width 89 height 13
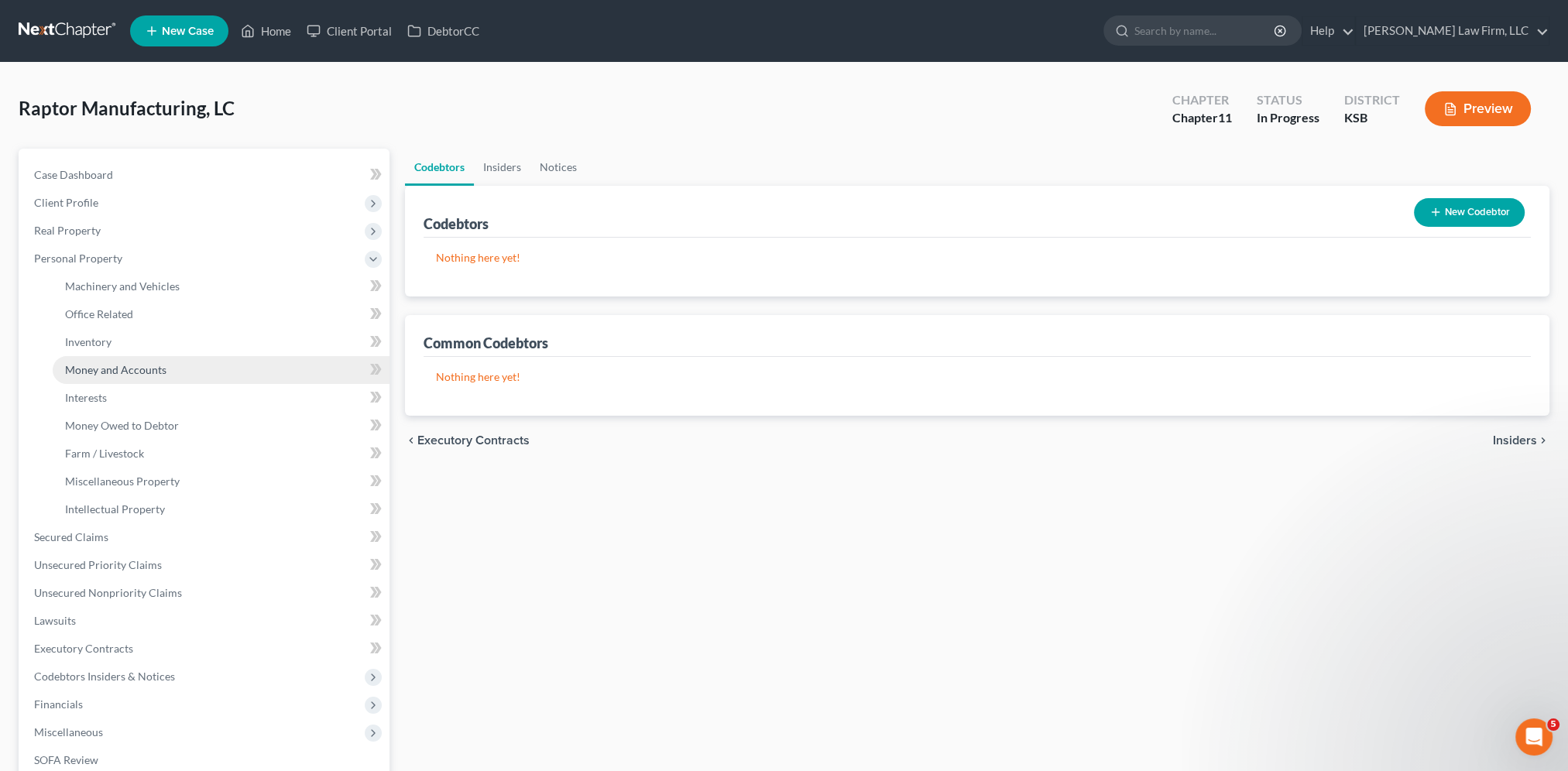
click at [123, 368] on span "Money and Accounts" at bounding box center [115, 370] width 101 height 13
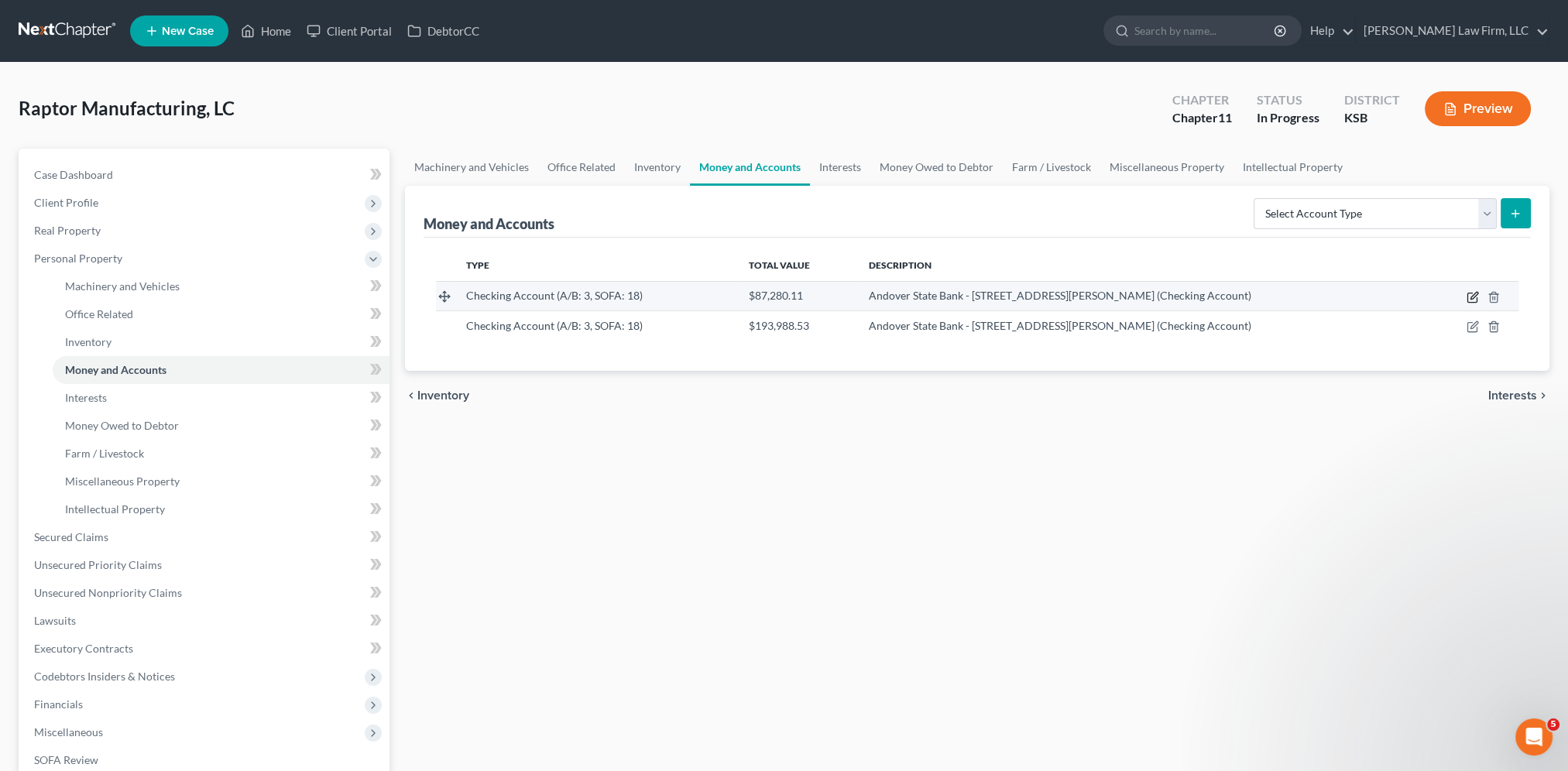
click at [1471, 293] on icon "button" at bounding box center [1473, 297] width 13 height 13
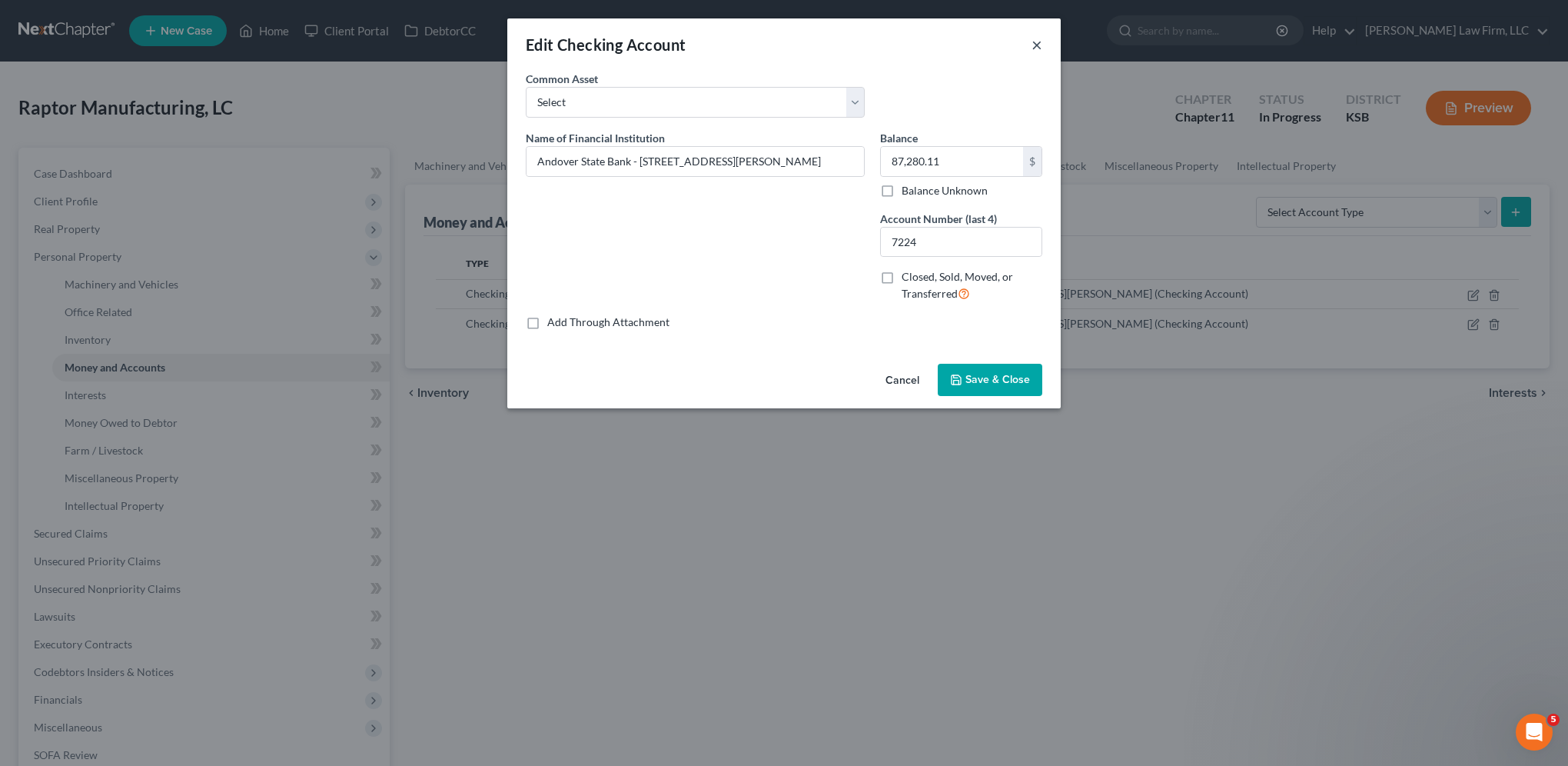
click at [1036, 45] on button "×" at bounding box center [1037, 45] width 11 height 18
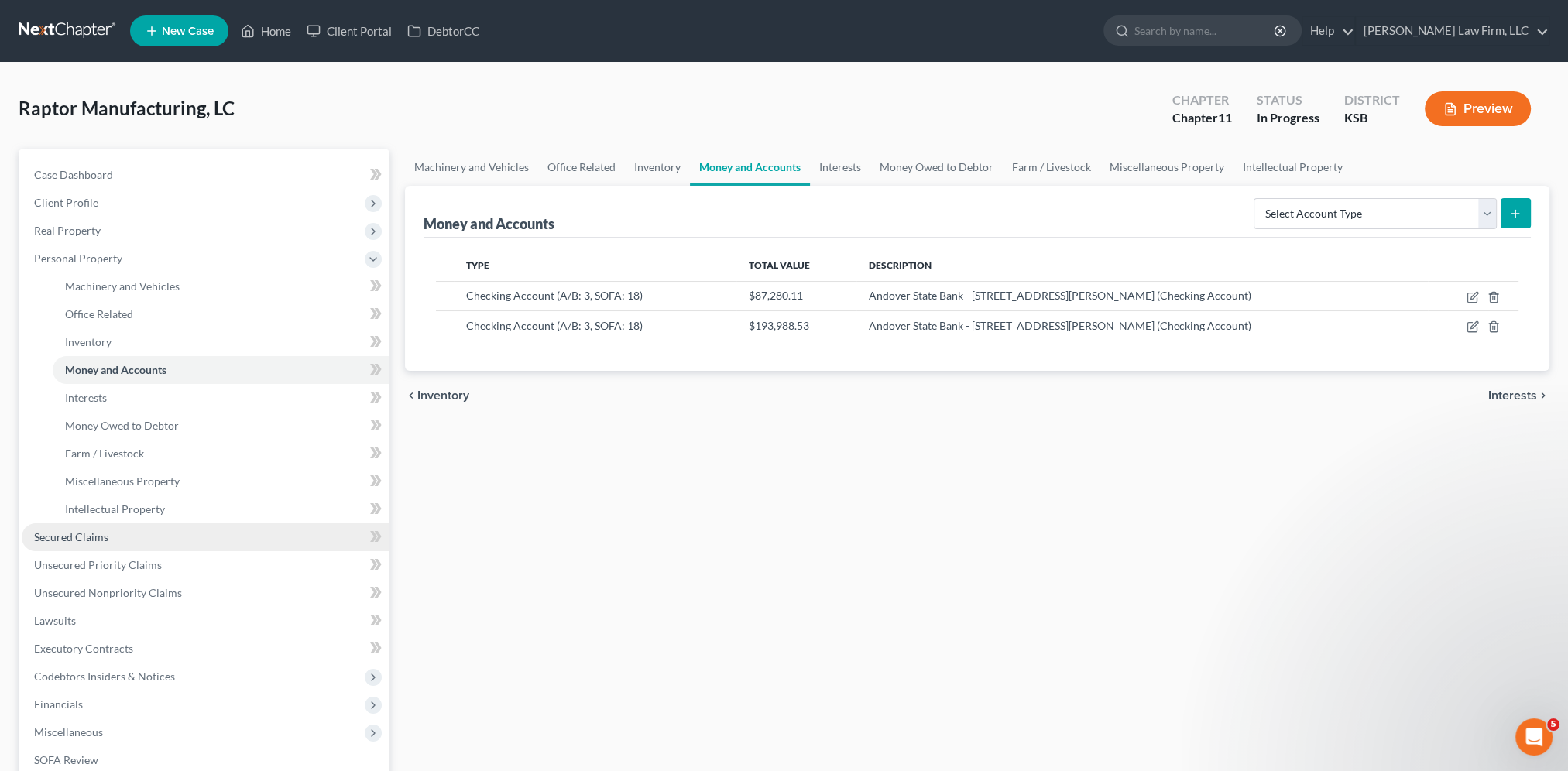
click at [89, 542] on span "Secured Claims" at bounding box center [71, 537] width 74 height 13
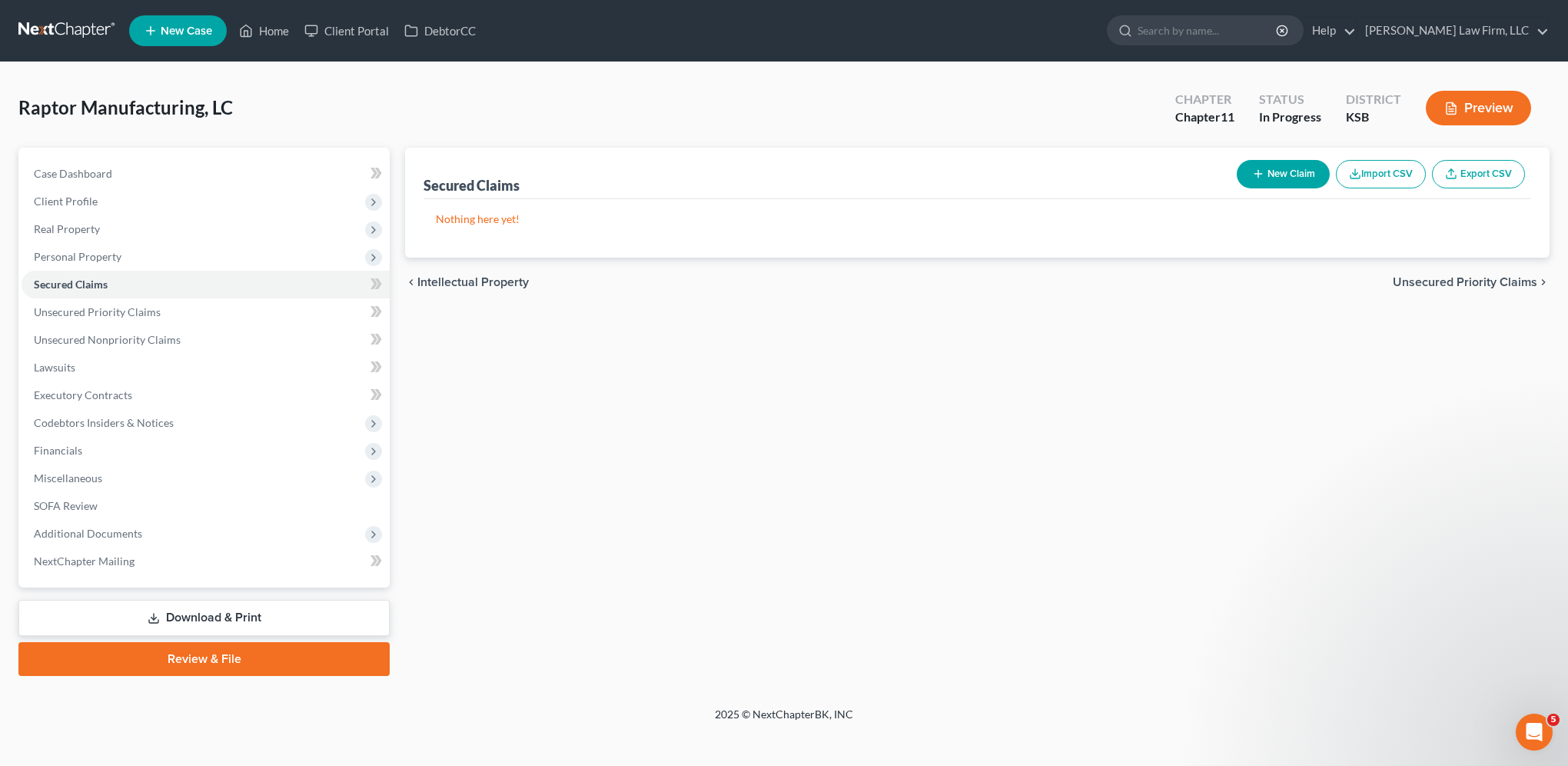
click at [1291, 172] on button "New Claim" at bounding box center [1283, 174] width 93 height 28
select select "0"
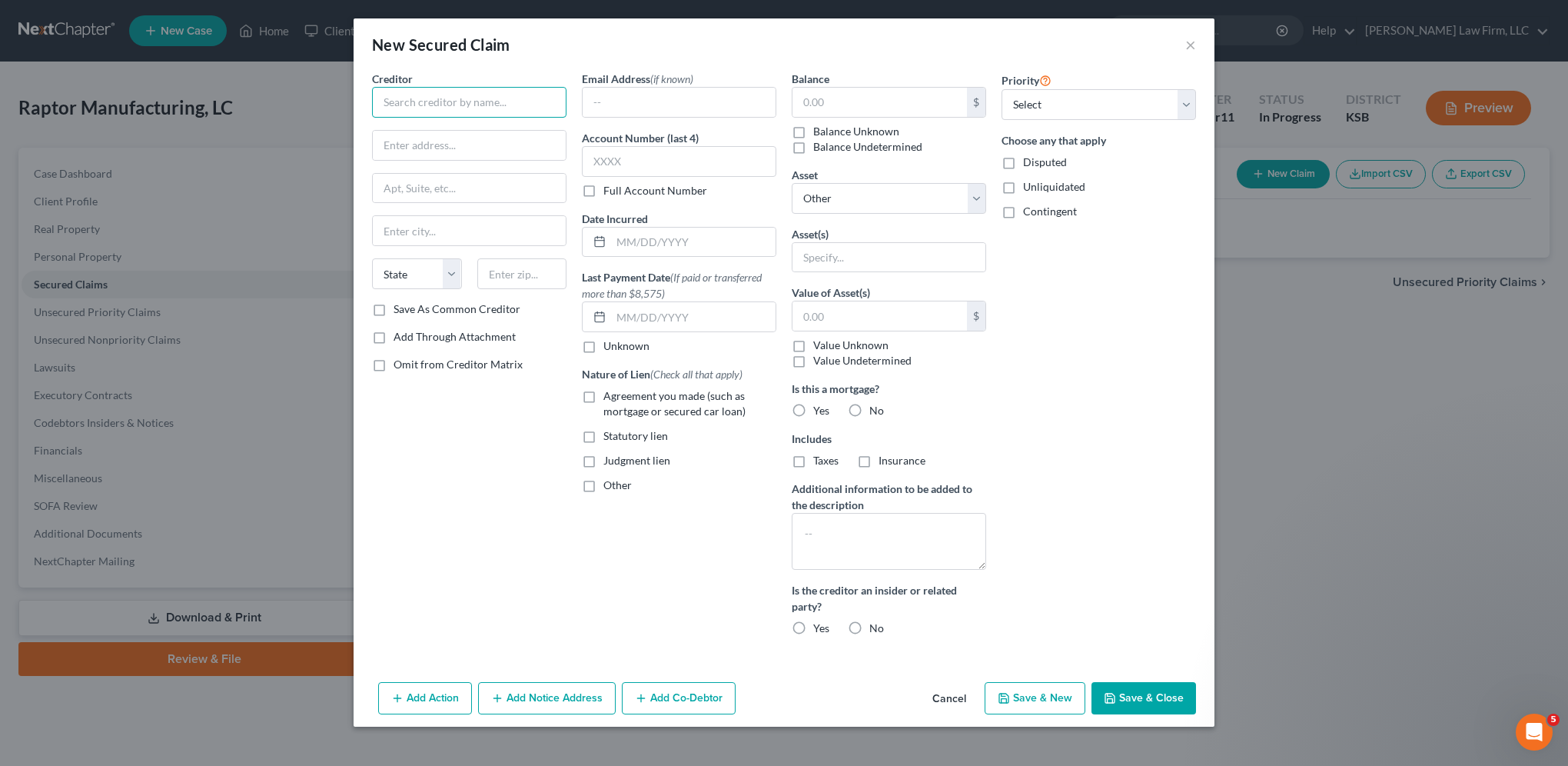
click at [500, 101] on input "text" at bounding box center [469, 102] width 195 height 31
click at [520, 153] on input "text" at bounding box center [469, 145] width 193 height 29
type input "Andover State Bank"
type input "511 N. Andover Rd."
type input "Andover"
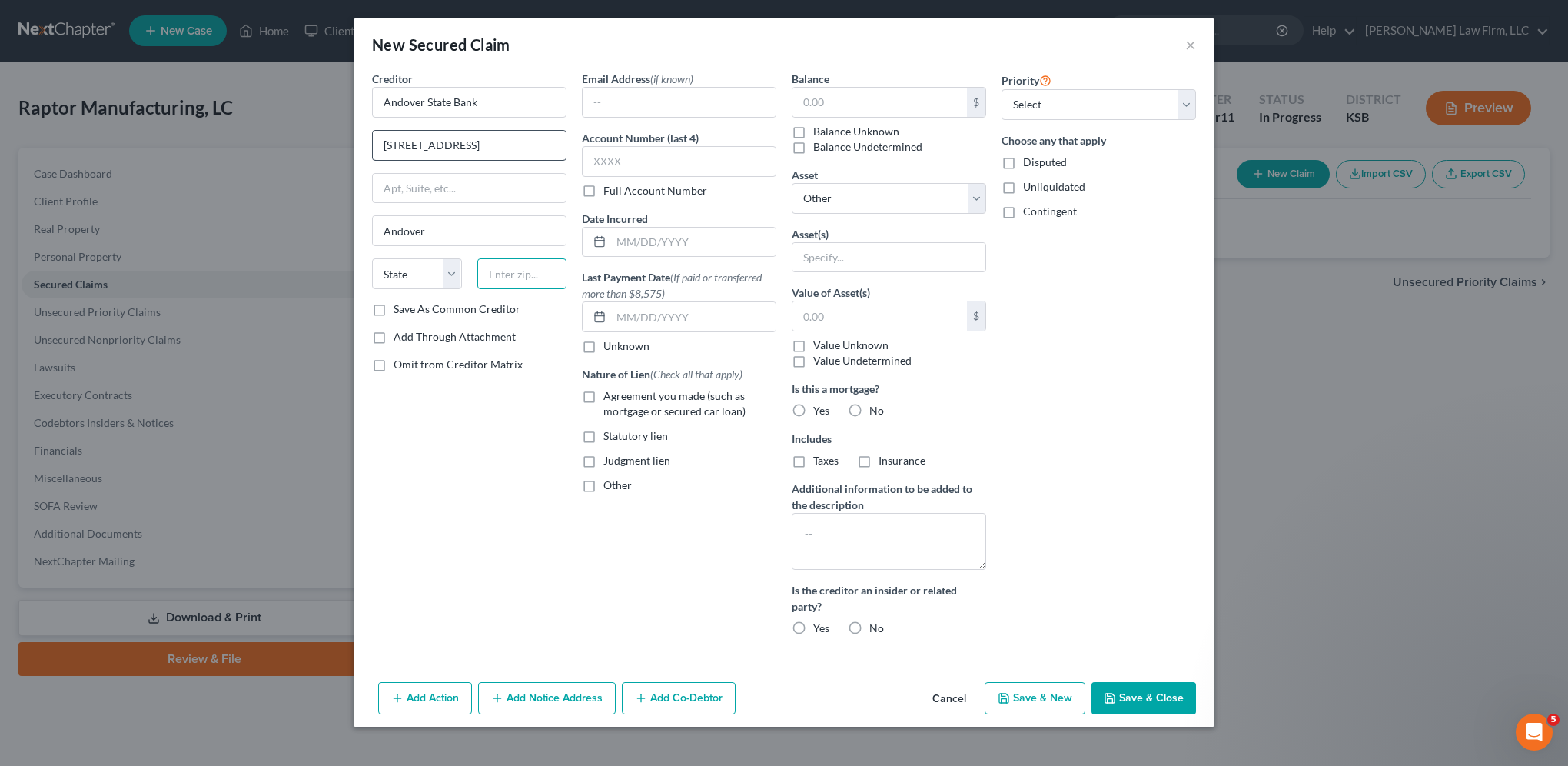
type input "67002"
select select "17"
click at [424, 279] on select "State AL AK AR AZ CA CO CT DE DC FL GA GU HI ID IL IN IA KS KY LA ME MD MA MI M…" at bounding box center [417, 274] width 90 height 31
select select "17"
click at [372, 259] on select "State AL AK AR AZ CA CO CT DE DC FL GA GU HI ID IL IN IA KS KY LA ME MD MA MI M…" at bounding box center [417, 274] width 90 height 31
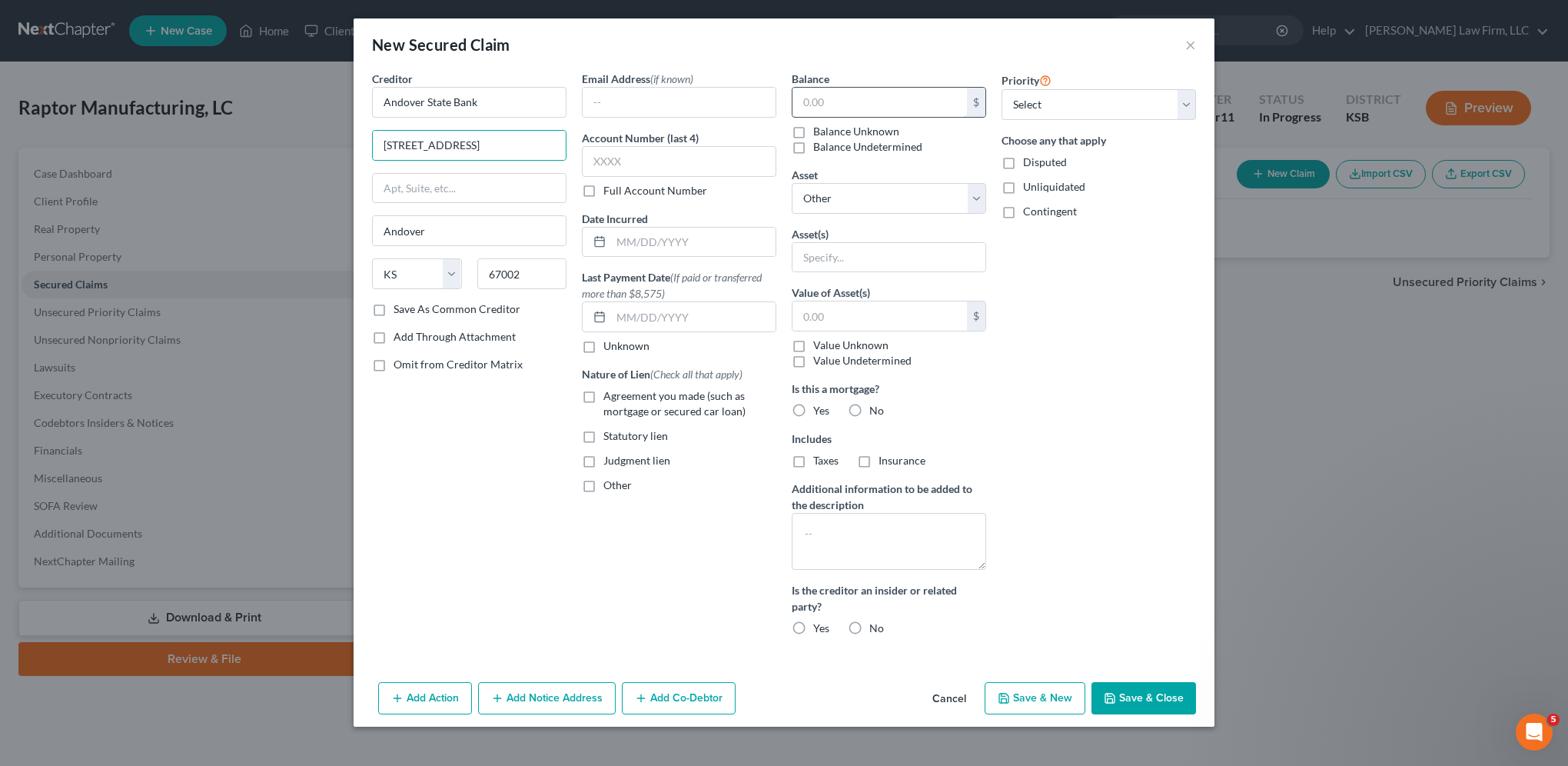
click at [858, 104] on input "text" at bounding box center [879, 102] width 175 height 29
type input "1,183,766.89"
click at [688, 164] on input "text" at bounding box center [679, 161] width 195 height 31
type input "1452"
click at [682, 243] on input "text" at bounding box center [693, 242] width 164 height 29
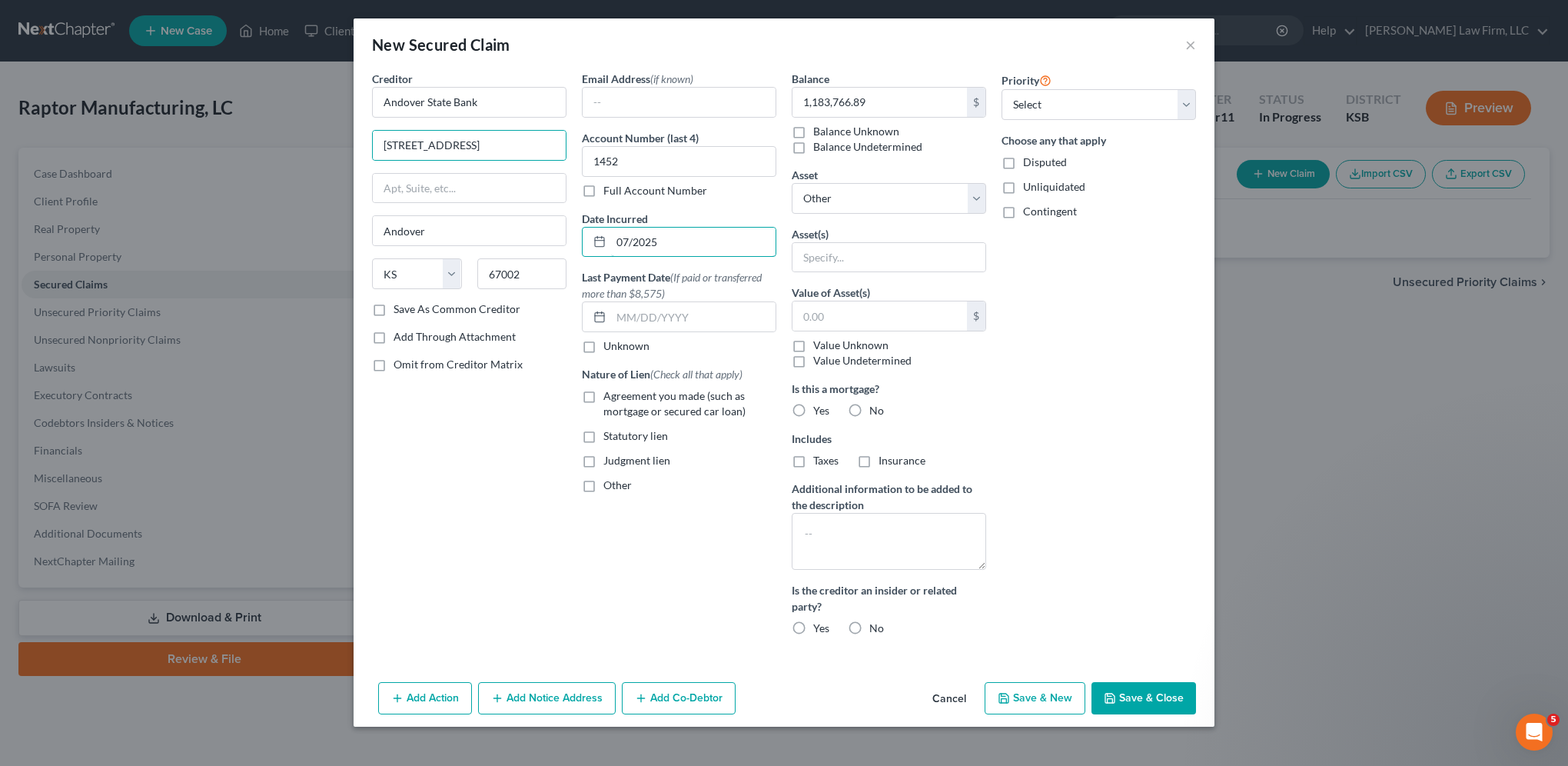
type input "07/2025"
click at [685, 695] on button "Add Co-Debtor" at bounding box center [678, 698] width 114 height 32
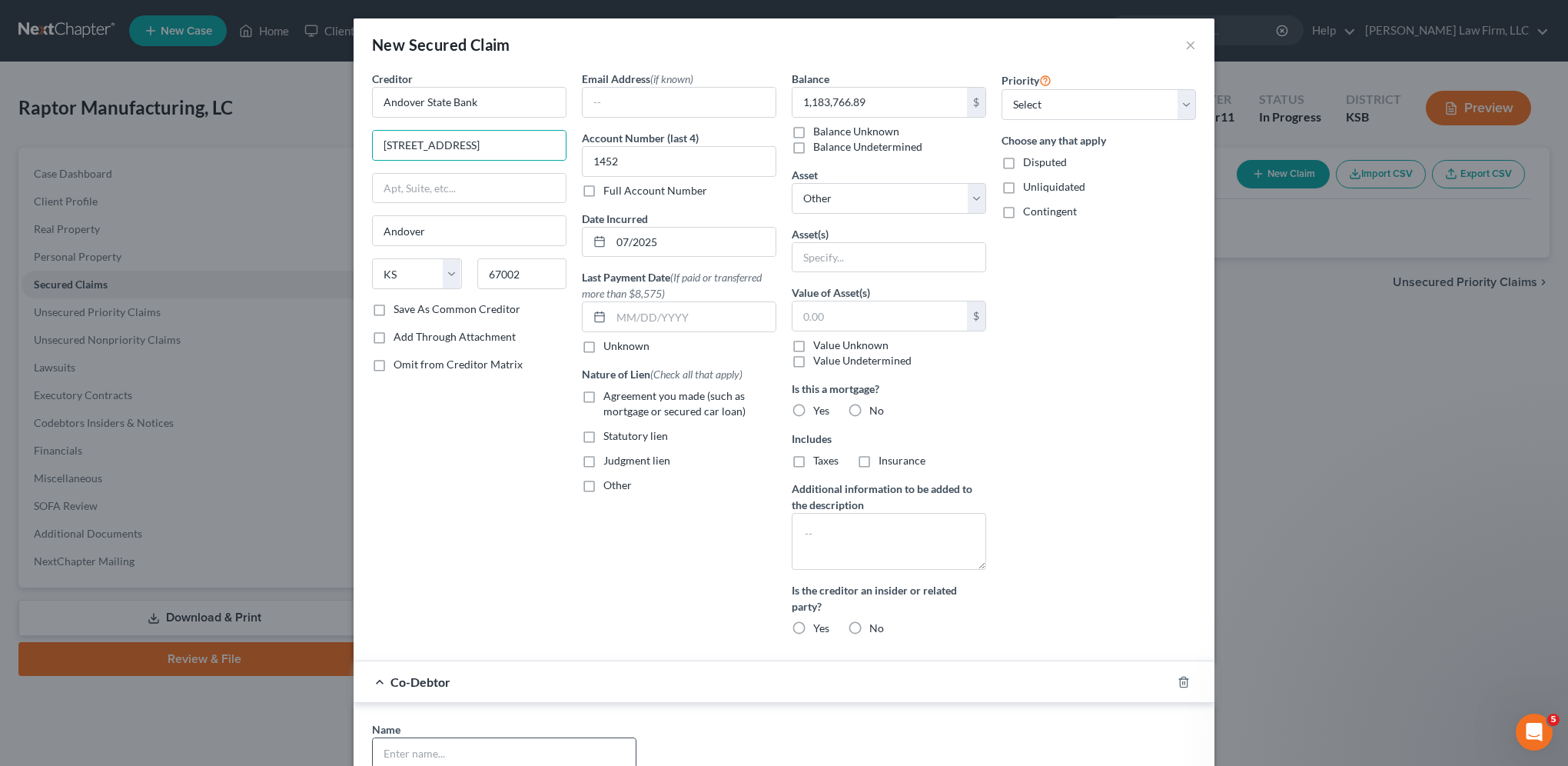
scroll to position [18, 0]
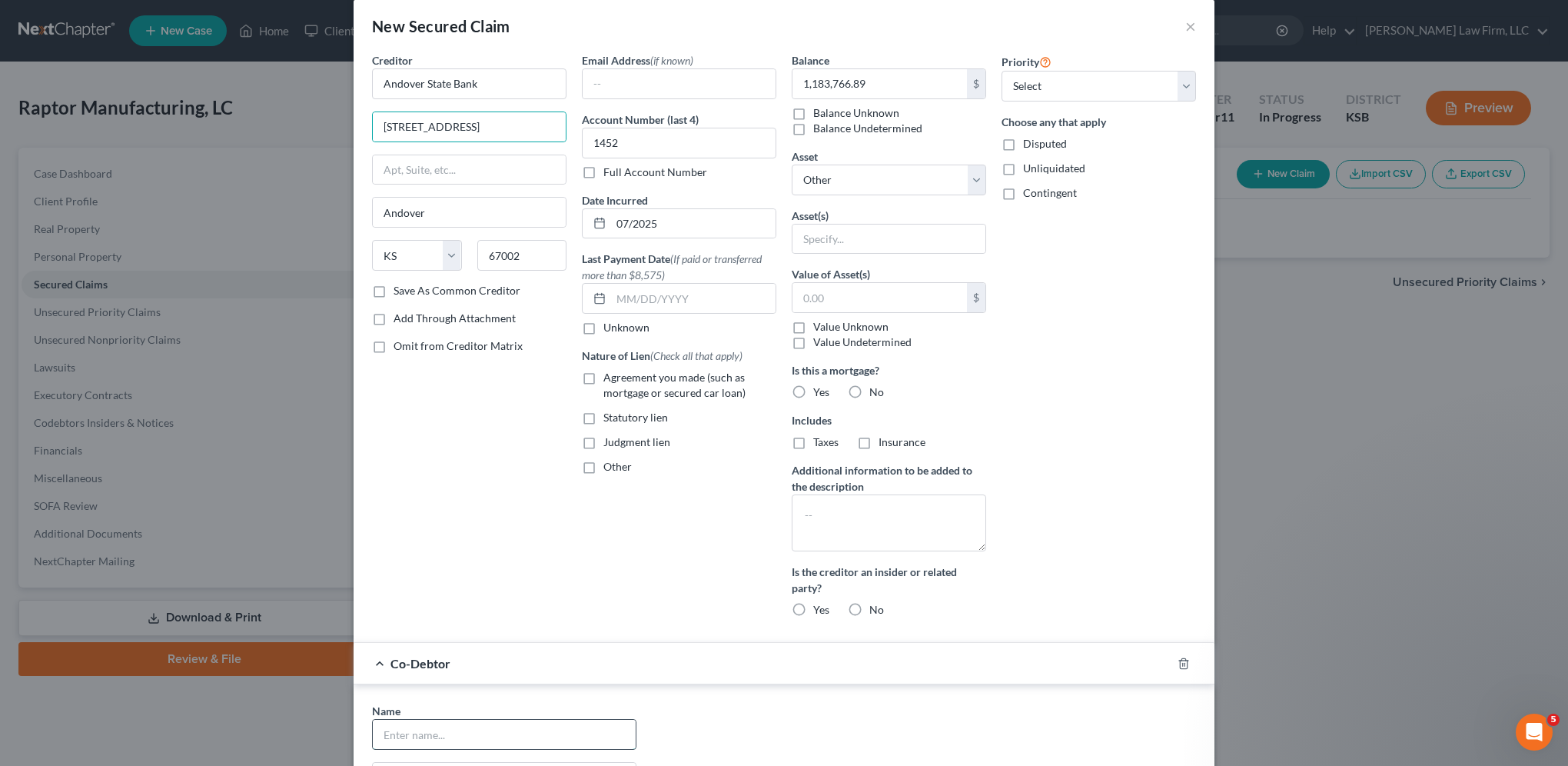
click at [449, 729] on input "text" at bounding box center [504, 734] width 263 height 29
type input "Kevin W Fears"
type input "Apt. 304"
type input "kfears30@gmail.com"
type input "5701 E. 96th Place"
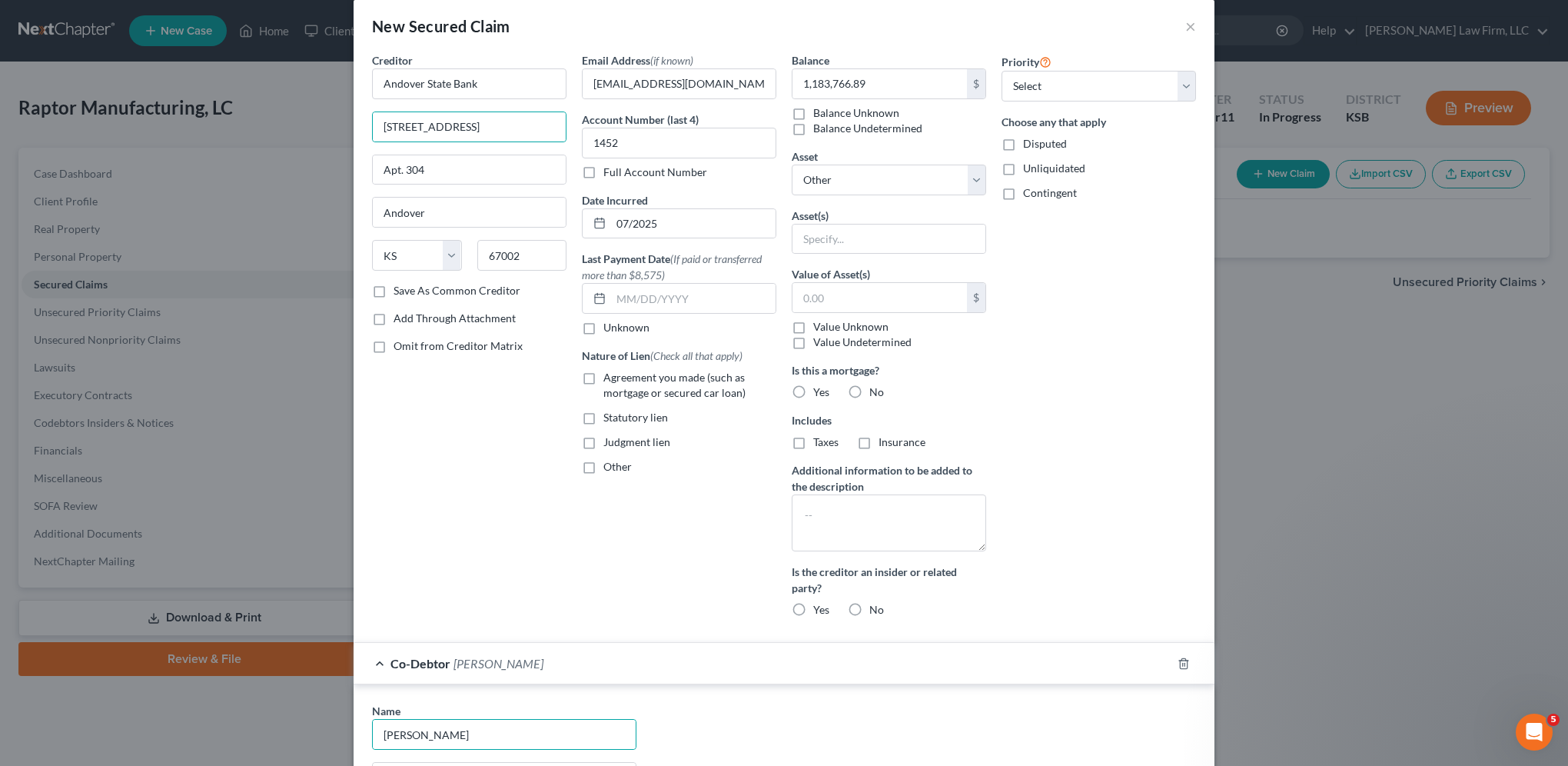
type input "Apt. 304"
type input "Kansas City"
type input "64137"
select select "26"
select select
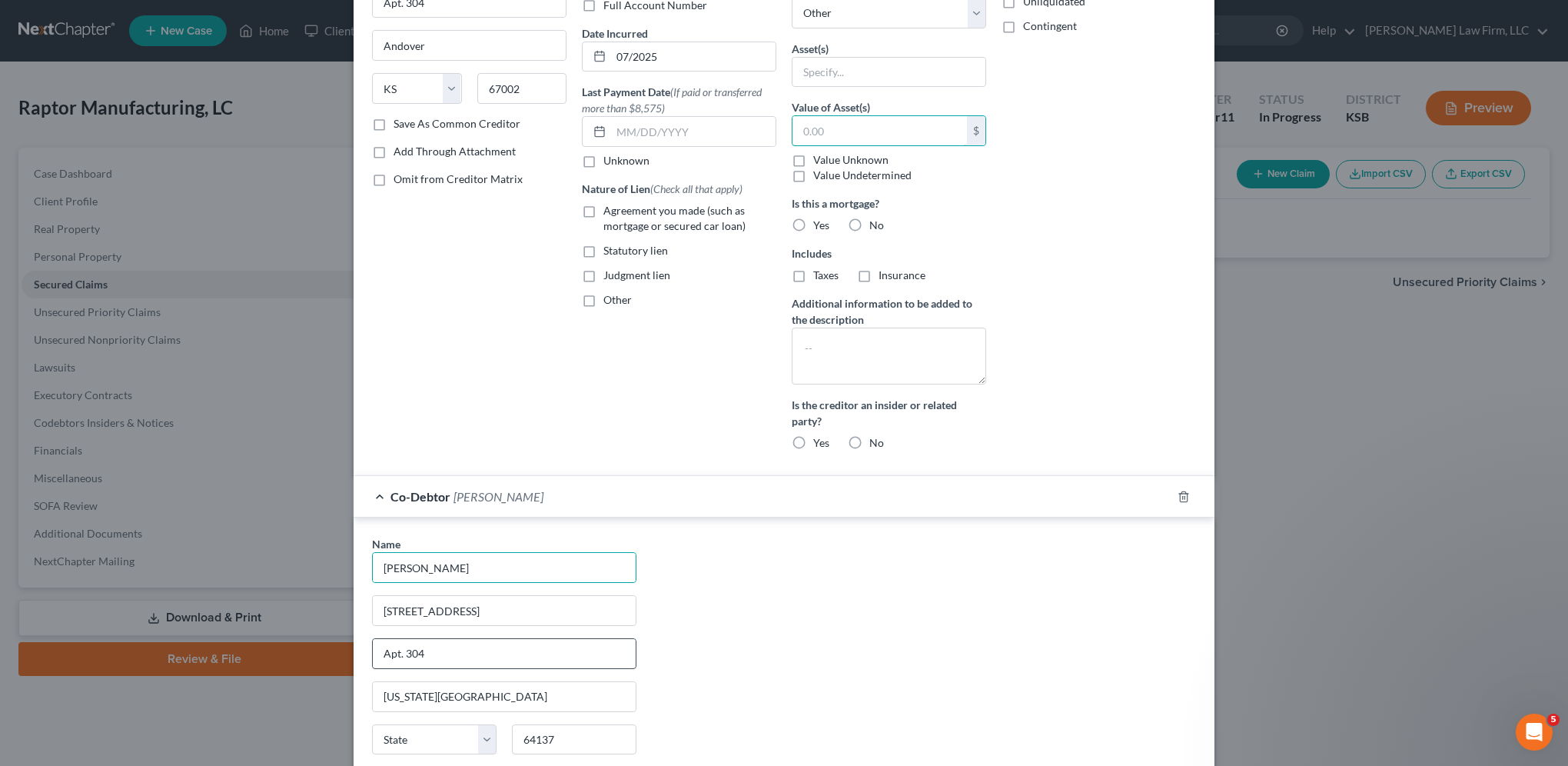
scroll to position [192, 0]
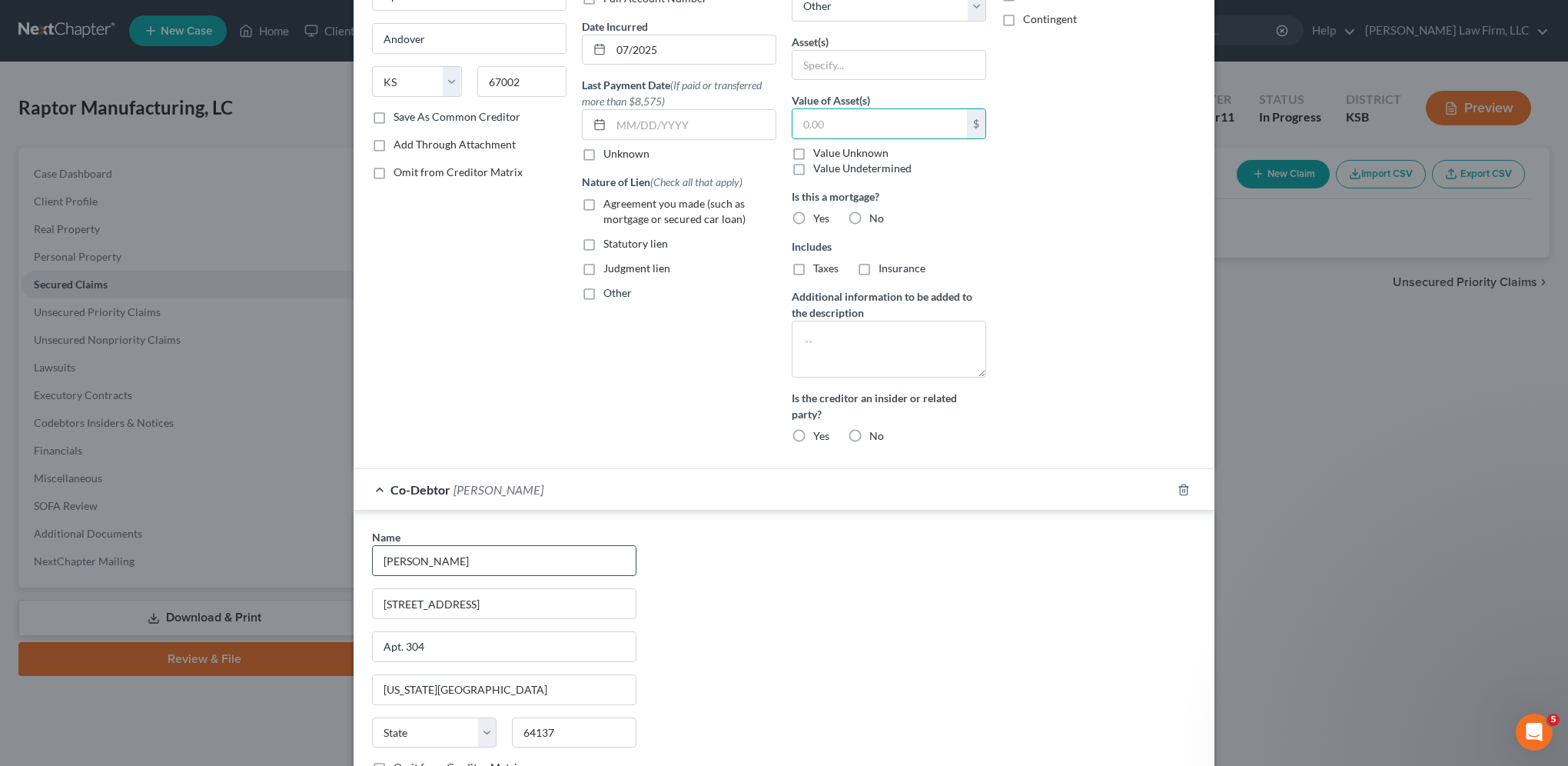
click at [468, 564] on input "Kevin W Fears" at bounding box center [504, 560] width 263 height 29
type input "K"
type input "Kevin Payne"
drag, startPoint x: 483, startPoint y: 594, endPoint x: 320, endPoint y: 592, distance: 163.0
click at [320, 592] on div "New Secured Claim × Creditor * Andover State Bank 511 N. Andover Rd. Apt. 304 A…" at bounding box center [784, 383] width 1568 height 766
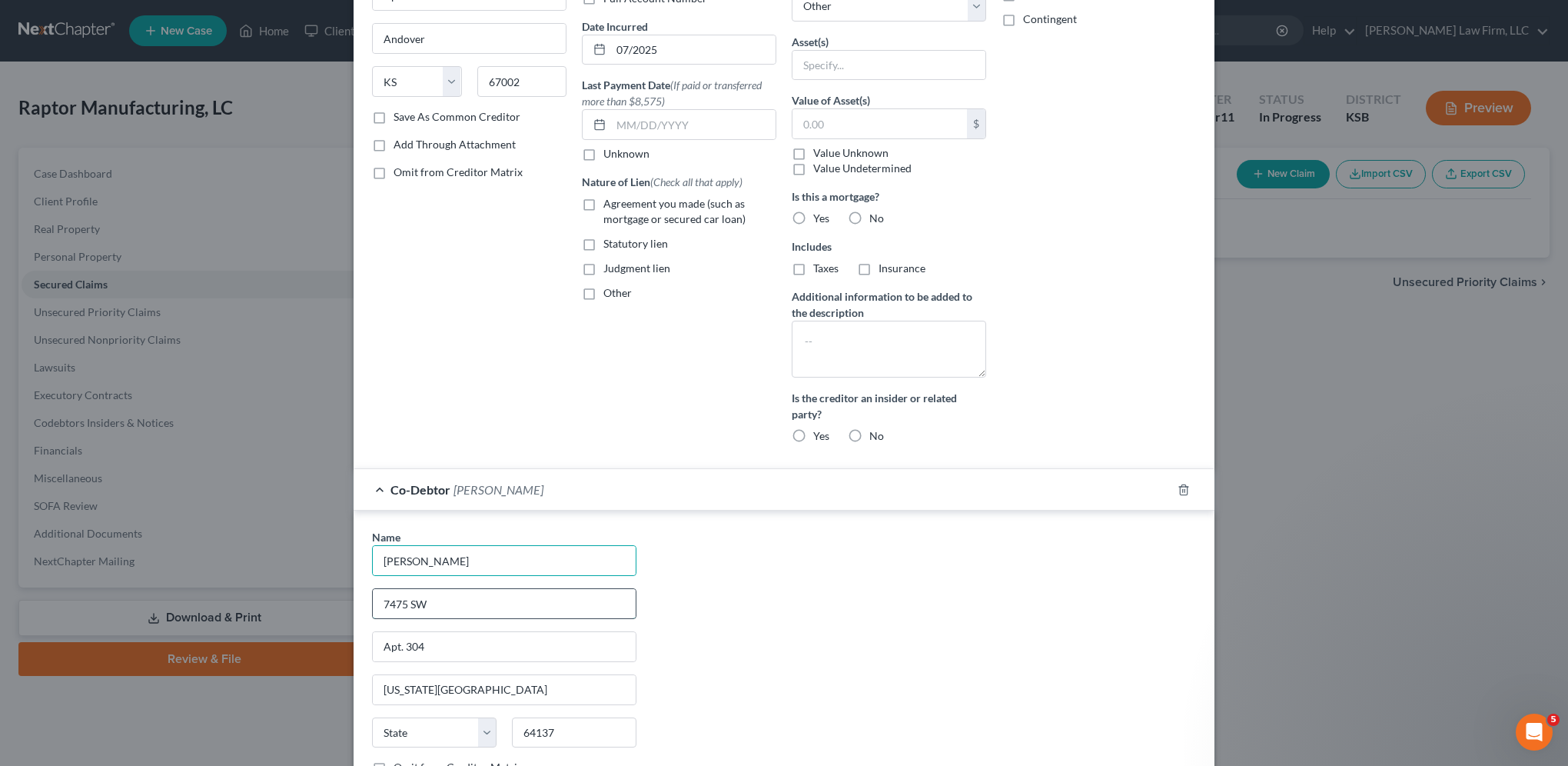
type input "7475 SW Meadowlark Rd."
drag, startPoint x: 457, startPoint y: 651, endPoint x: 352, endPoint y: 646, distance: 105.1
click at [354, 646] on div "Name * Kevin Payne 7475 SW Meadowlark Rd. Apt. 304 Kansas City State AL AK AR A…" at bounding box center [784, 669] width 861 height 317
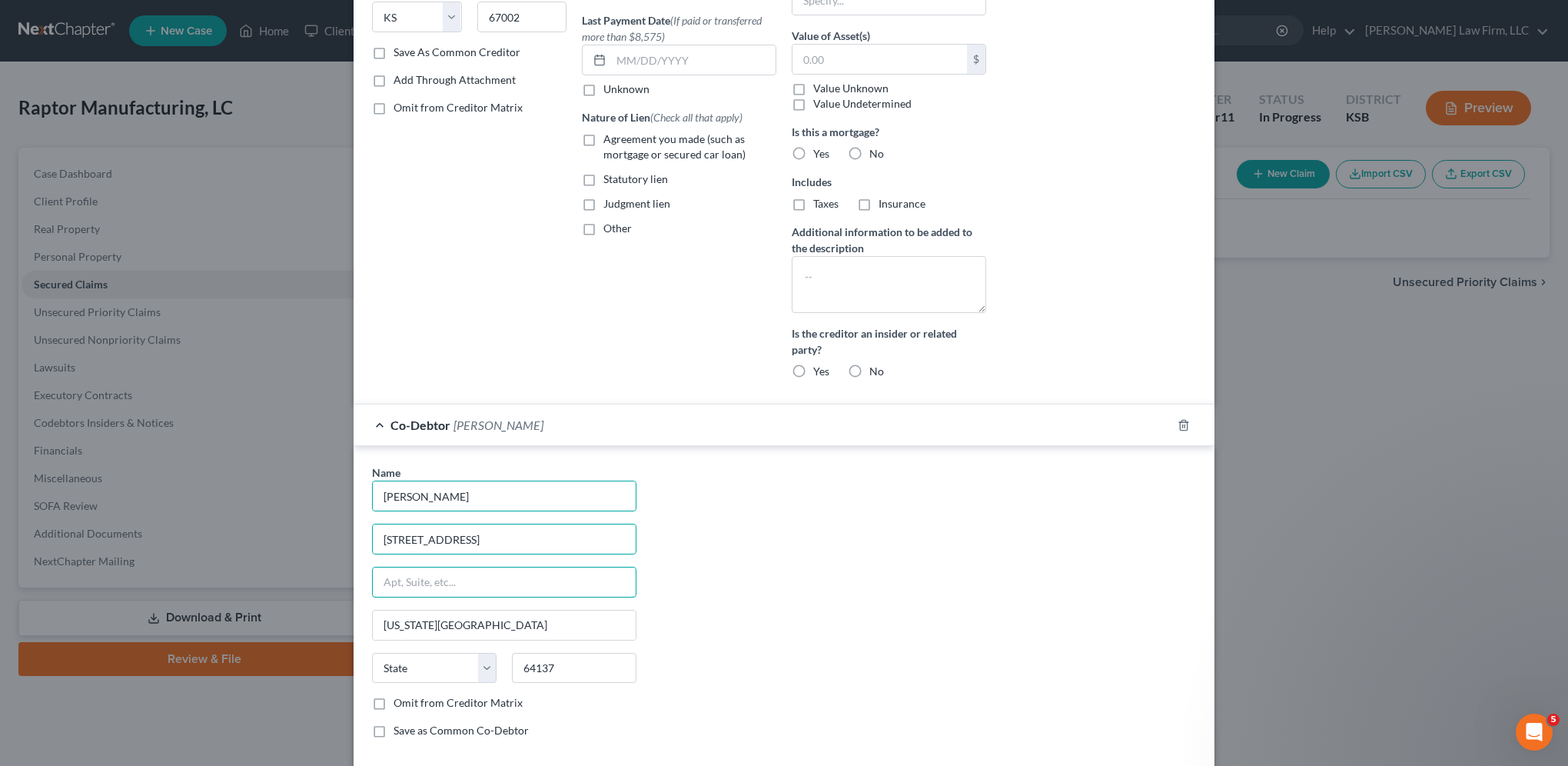
scroll to position [269, 0]
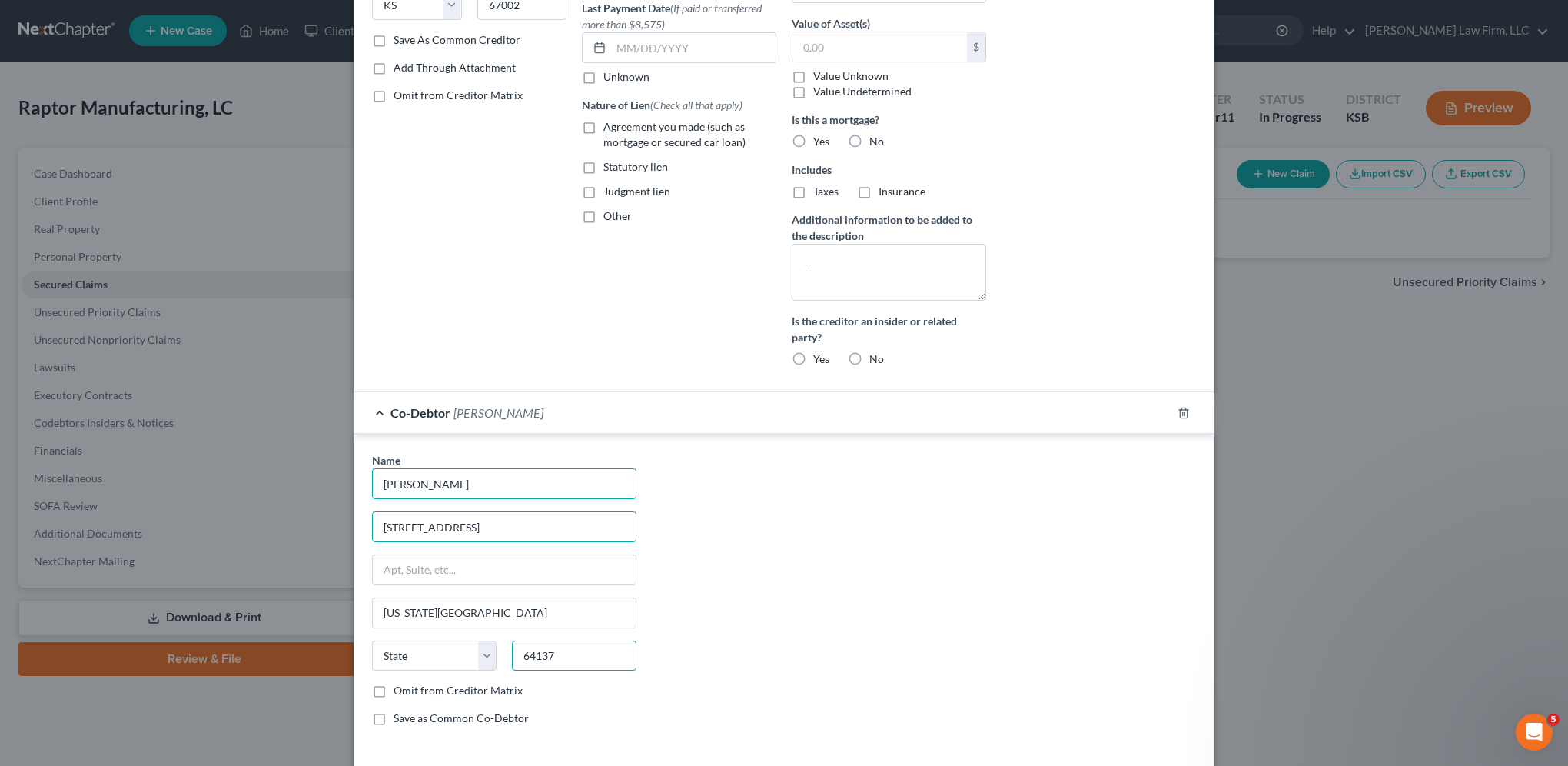
drag, startPoint x: 569, startPoint y: 645, endPoint x: 501, endPoint y: 657, distance: 69.1
click at [504, 657] on div "64137" at bounding box center [573, 656] width 140 height 31
type input "67002"
type input "Andover"
select select "17"
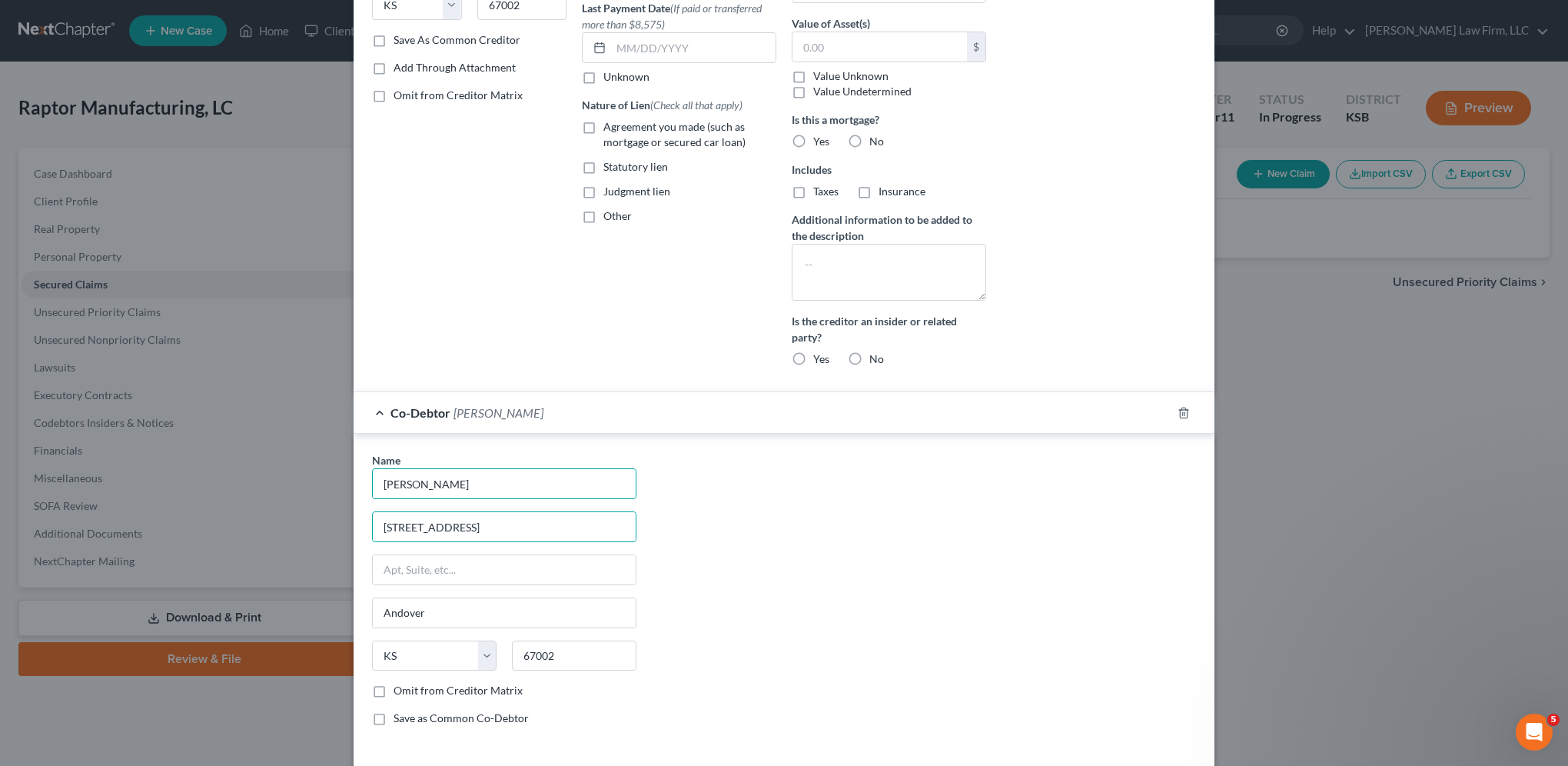
click at [872, 588] on div "Name * Kevin Payne 7475 SW Meadowlark Rd. Andover State AL AK AR AZ CA CO CT DE…" at bounding box center [784, 594] width 840 height 286
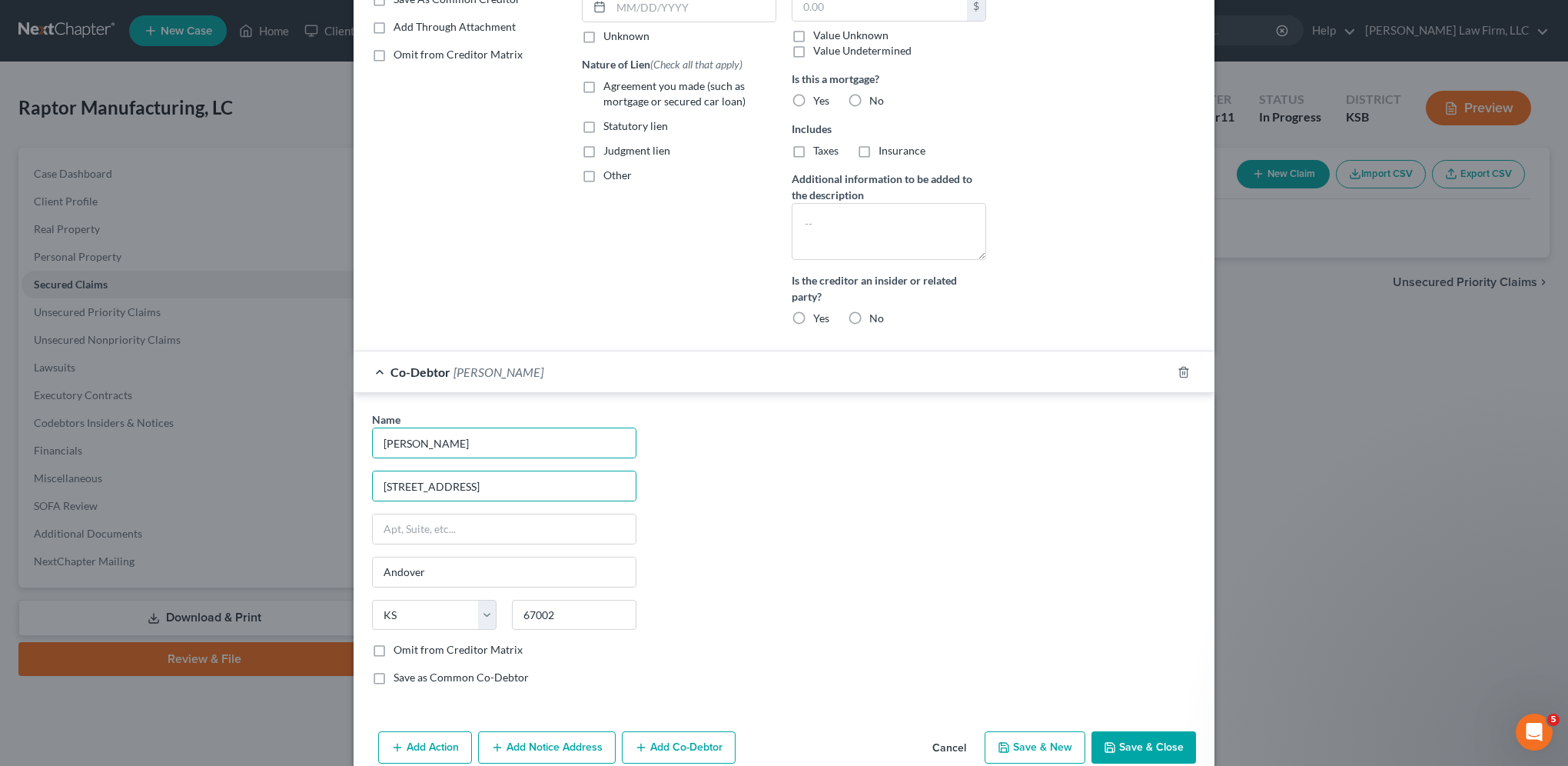
scroll to position [335, 0]
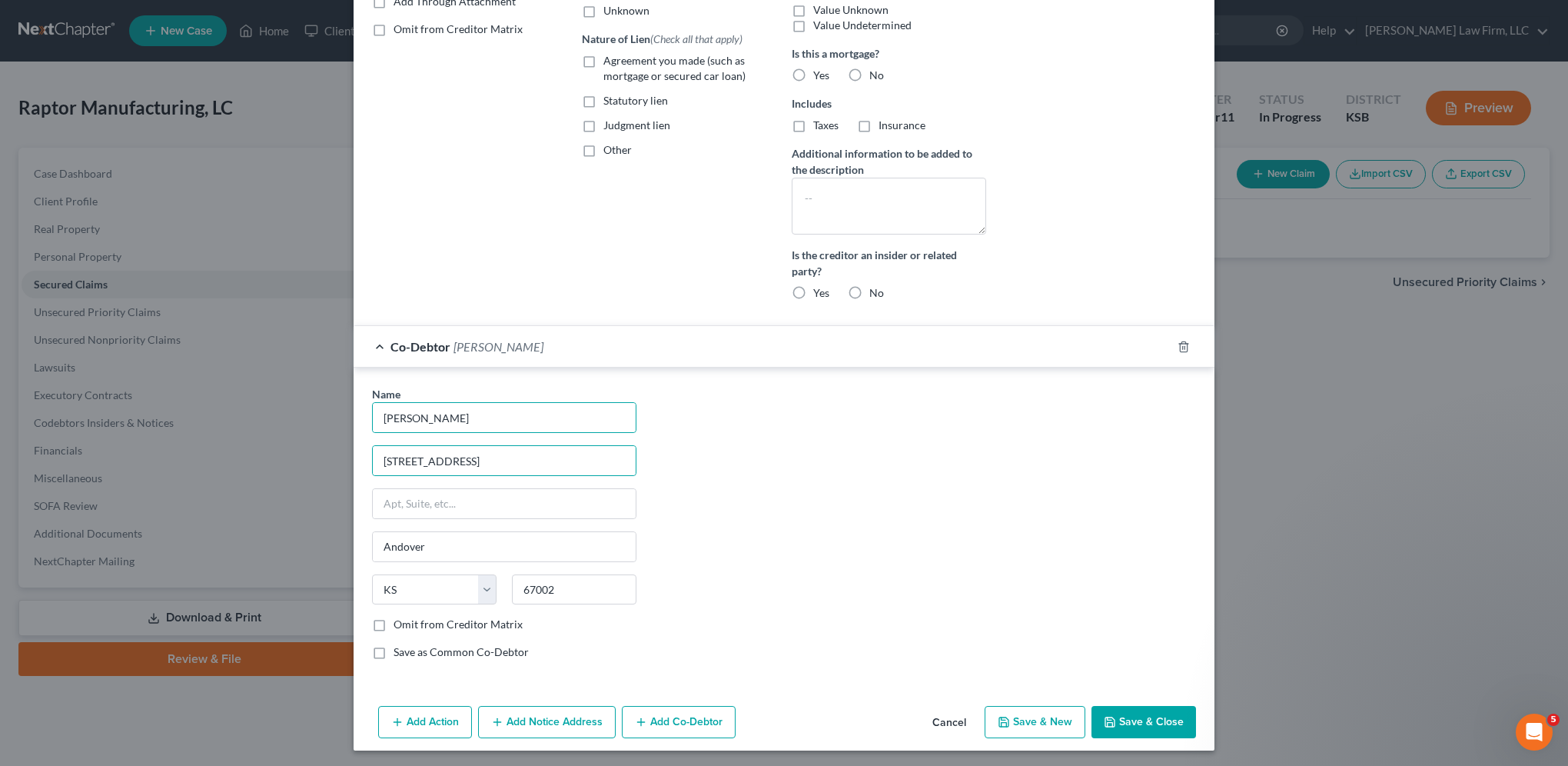
click at [1137, 719] on button "Save & Close" at bounding box center [1144, 721] width 104 height 32
select select
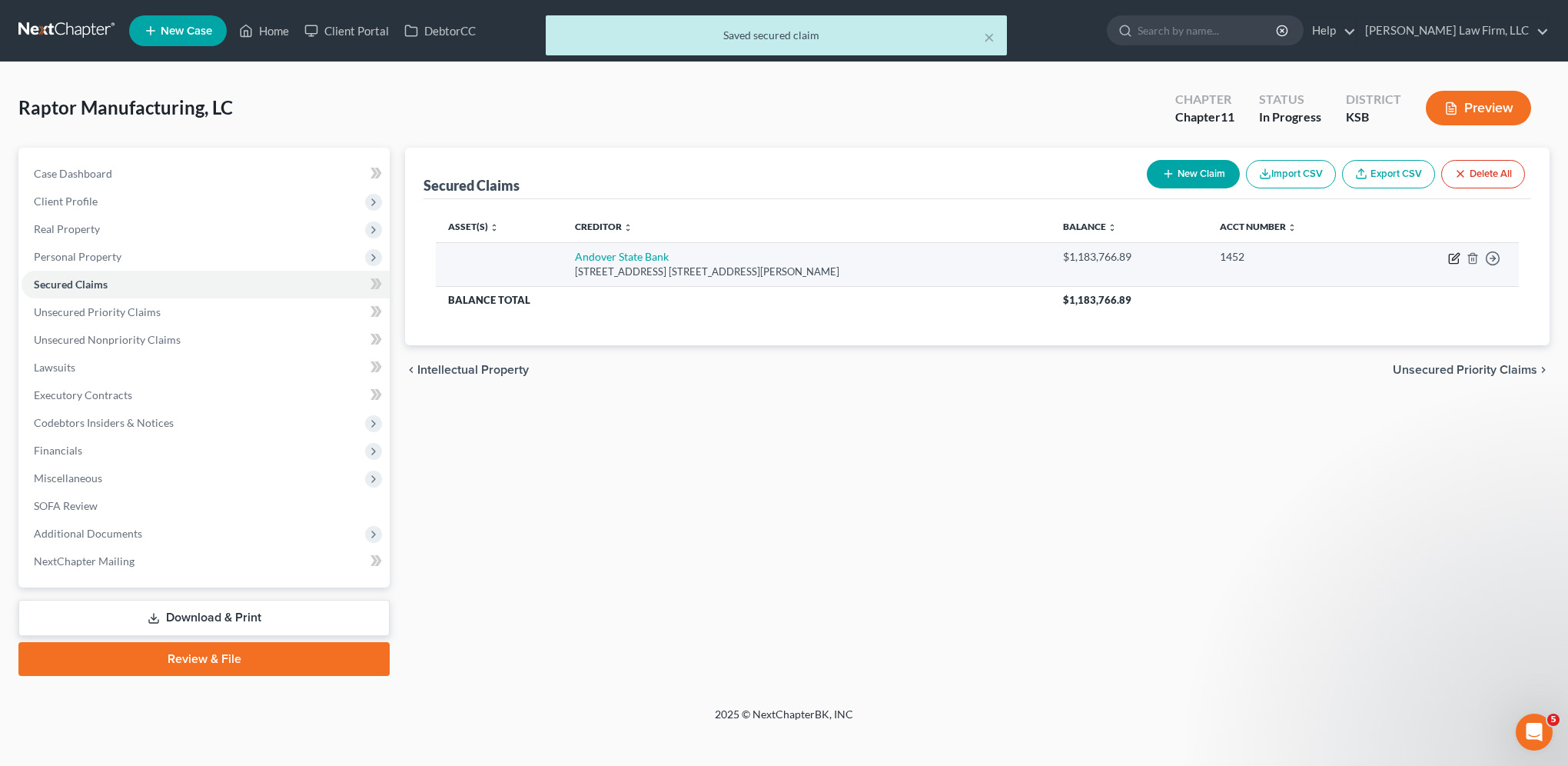
click at [1456, 254] on icon "button" at bounding box center [1455, 256] width 7 height 7
select select "17"
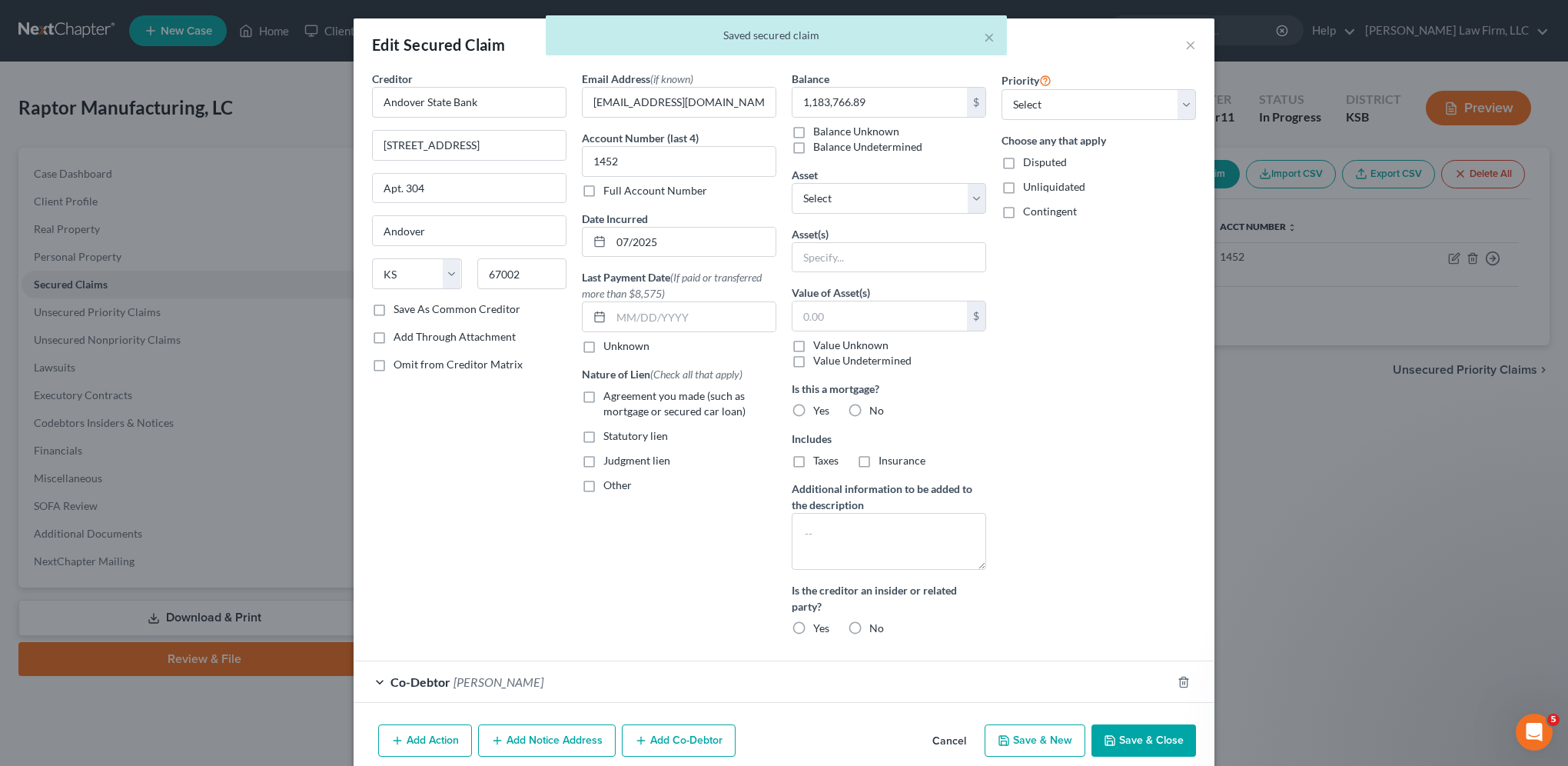
click at [672, 745] on button "Add Co-Debtor" at bounding box center [678, 740] width 114 height 32
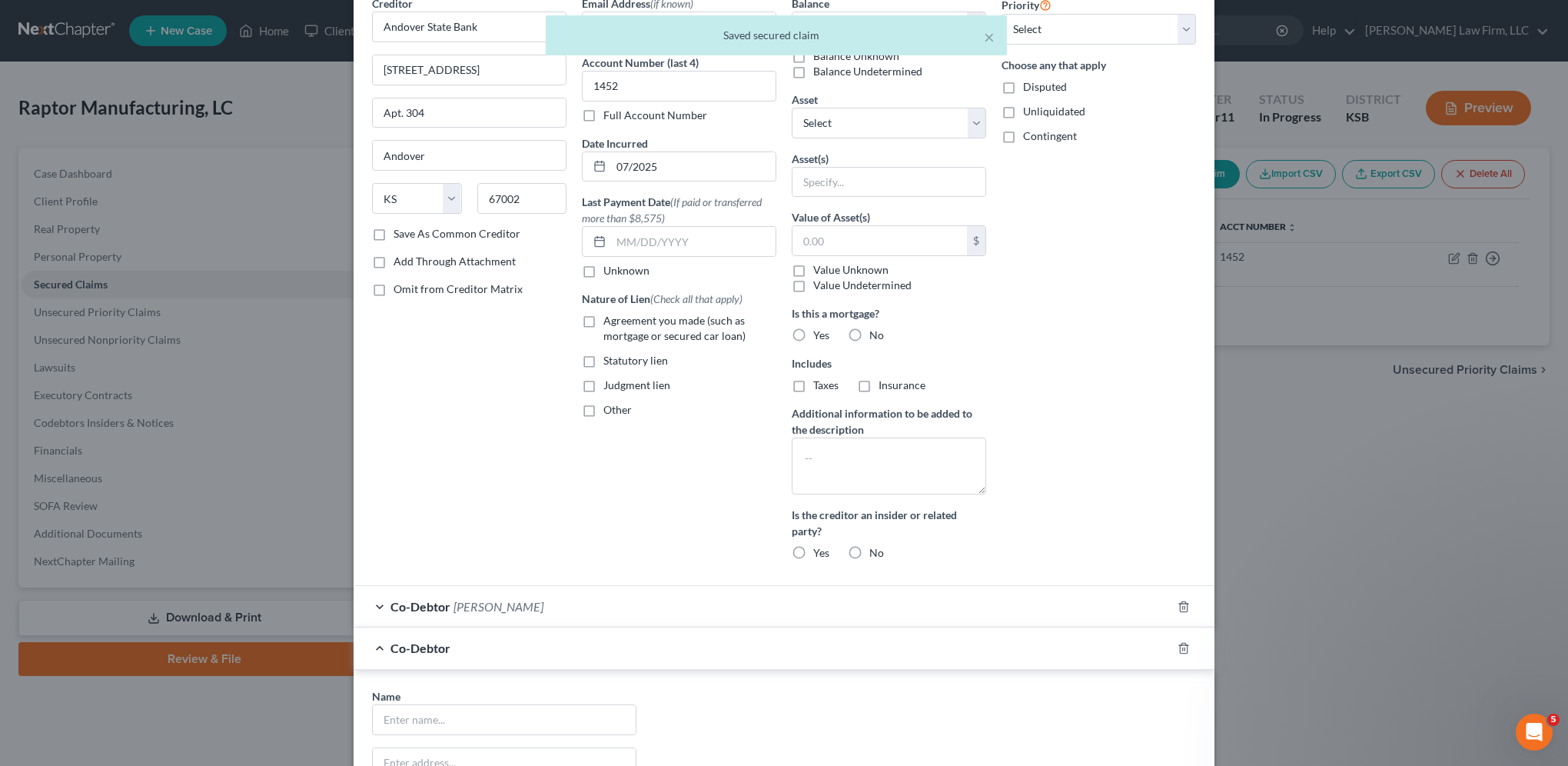
scroll to position [230, 0]
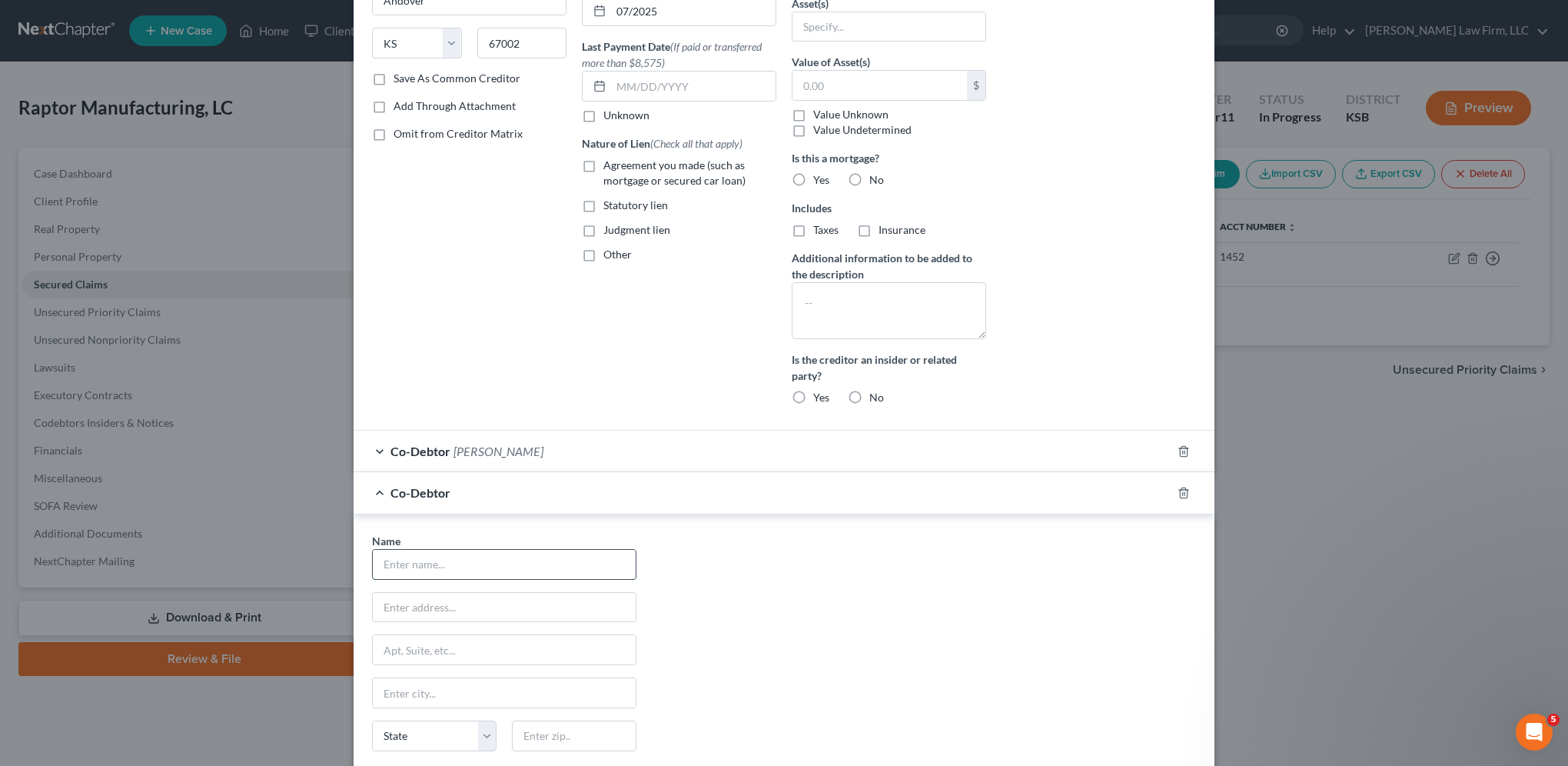
click at [430, 556] on input "text" at bounding box center [504, 564] width 263 height 29
type input "Donna Payne"
click at [438, 597] on input "text" at bounding box center [504, 607] width 263 height 29
type input "7475 SW Meadowlark Rd."
click at [578, 739] on input "text" at bounding box center [574, 735] width 124 height 31
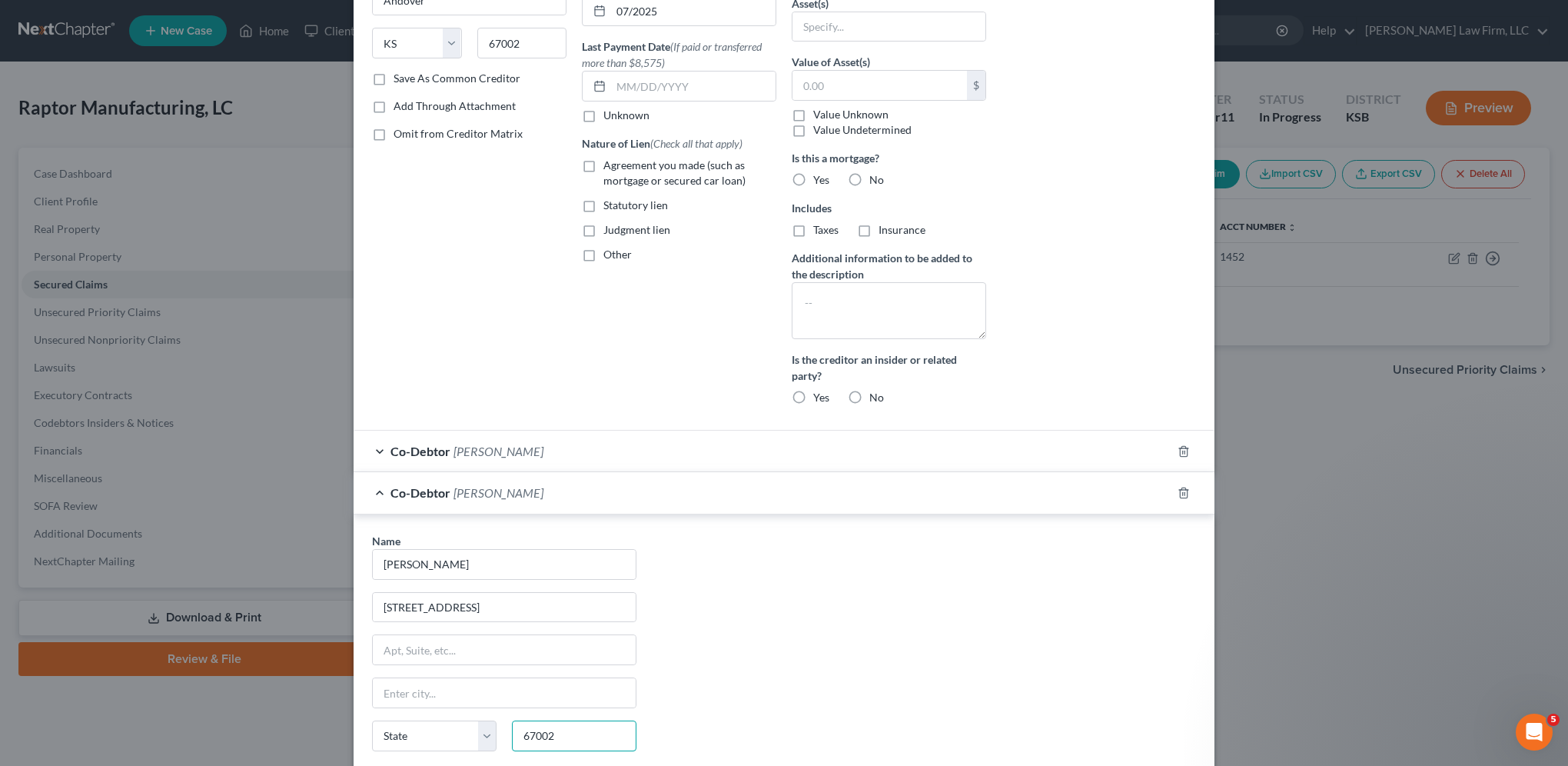
type input "67002"
click at [698, 733] on div "Name * Donna Payne 7475 SW Meadowlark Rd. State AL AK AR AZ CA CO CT DE DC FL G…" at bounding box center [784, 676] width 840 height 286
type input "Andover"
select select "17"
click at [956, 675] on div "Name * Donna Payne 7475 SW Meadowlark Rd. Andover State AL AK AR AZ CA CO CT DE…" at bounding box center [784, 676] width 840 height 286
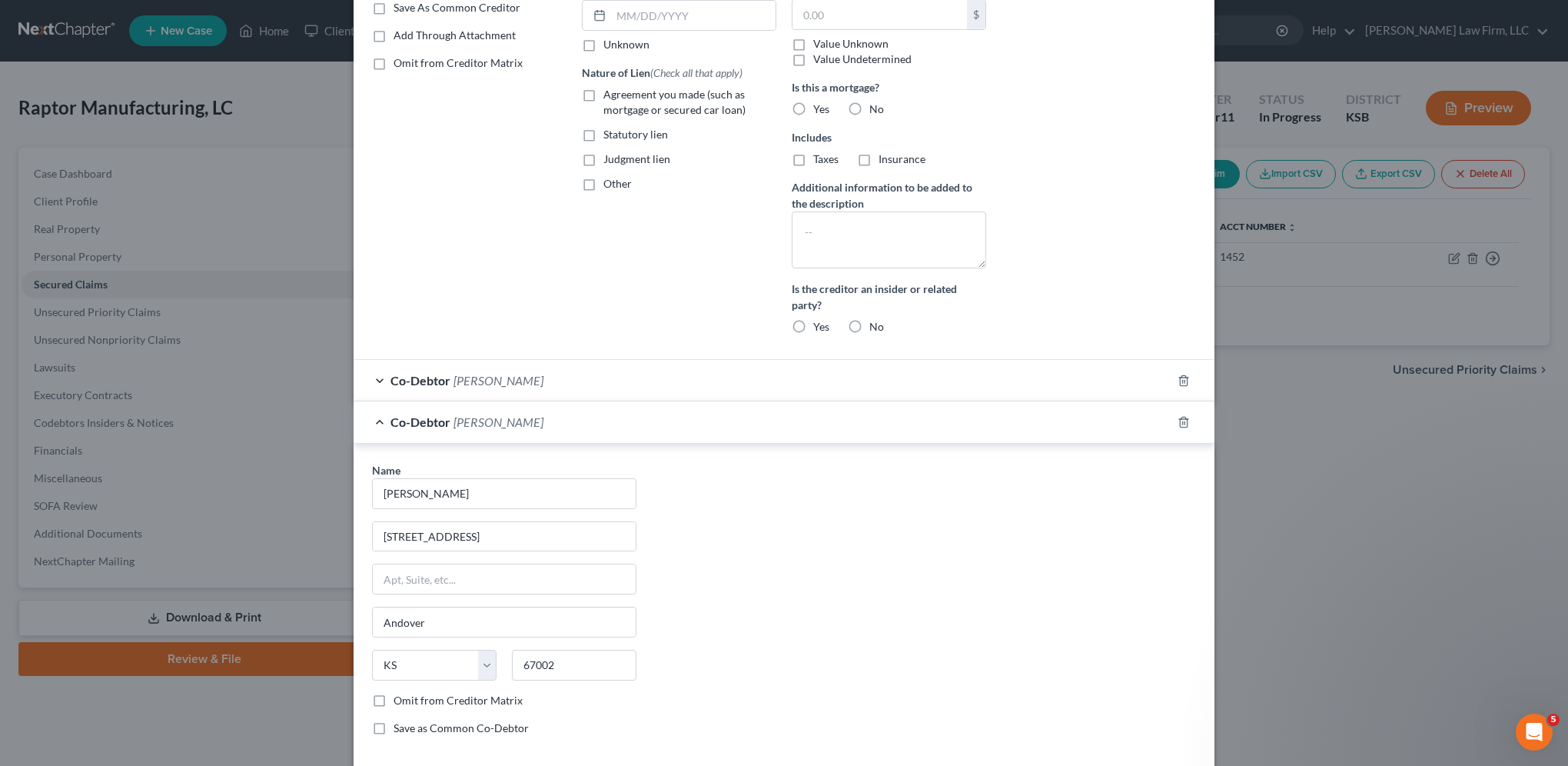
scroll to position [388, 0]
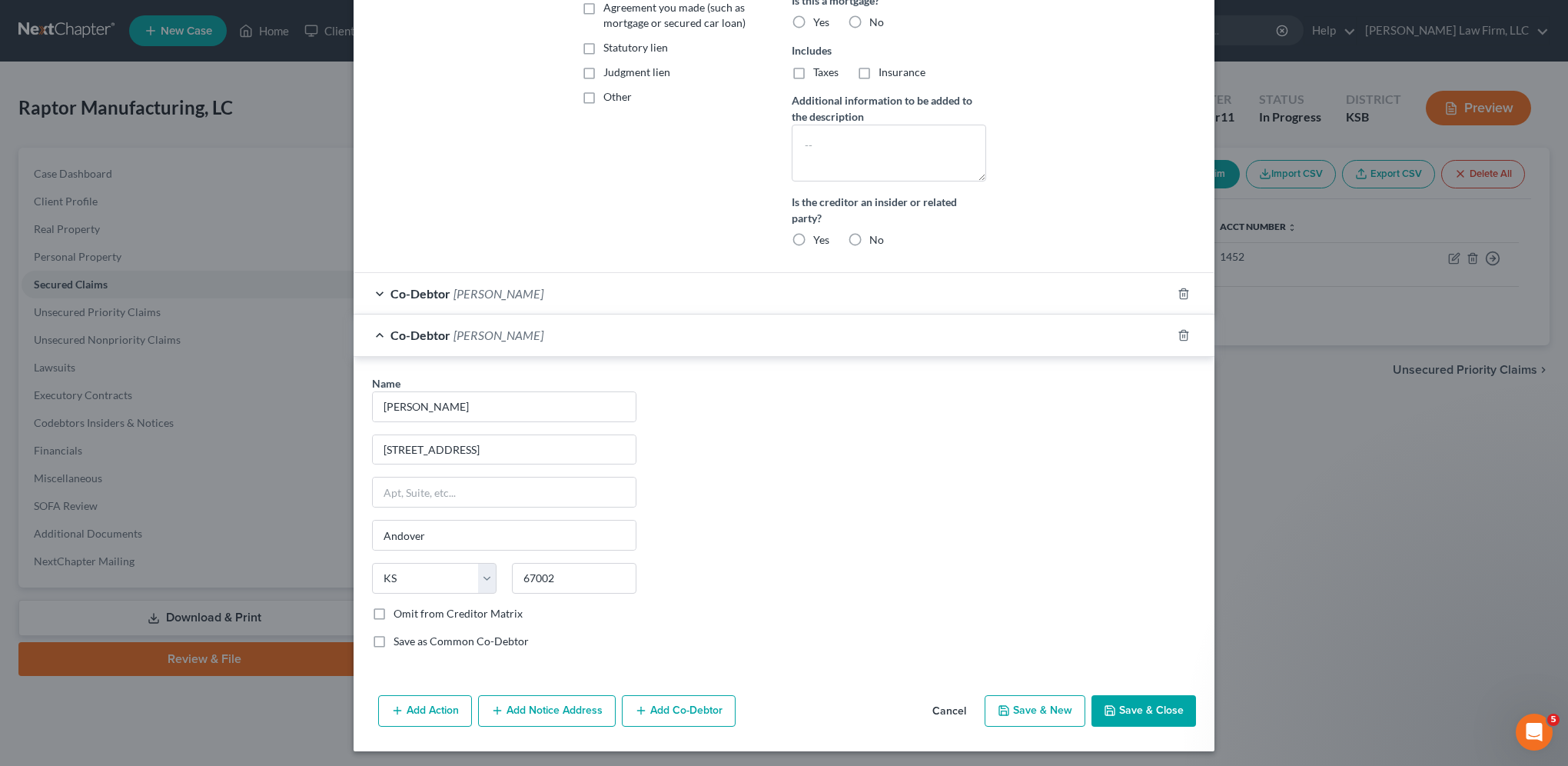
click at [1129, 707] on button "Save & Close" at bounding box center [1144, 710] width 104 height 32
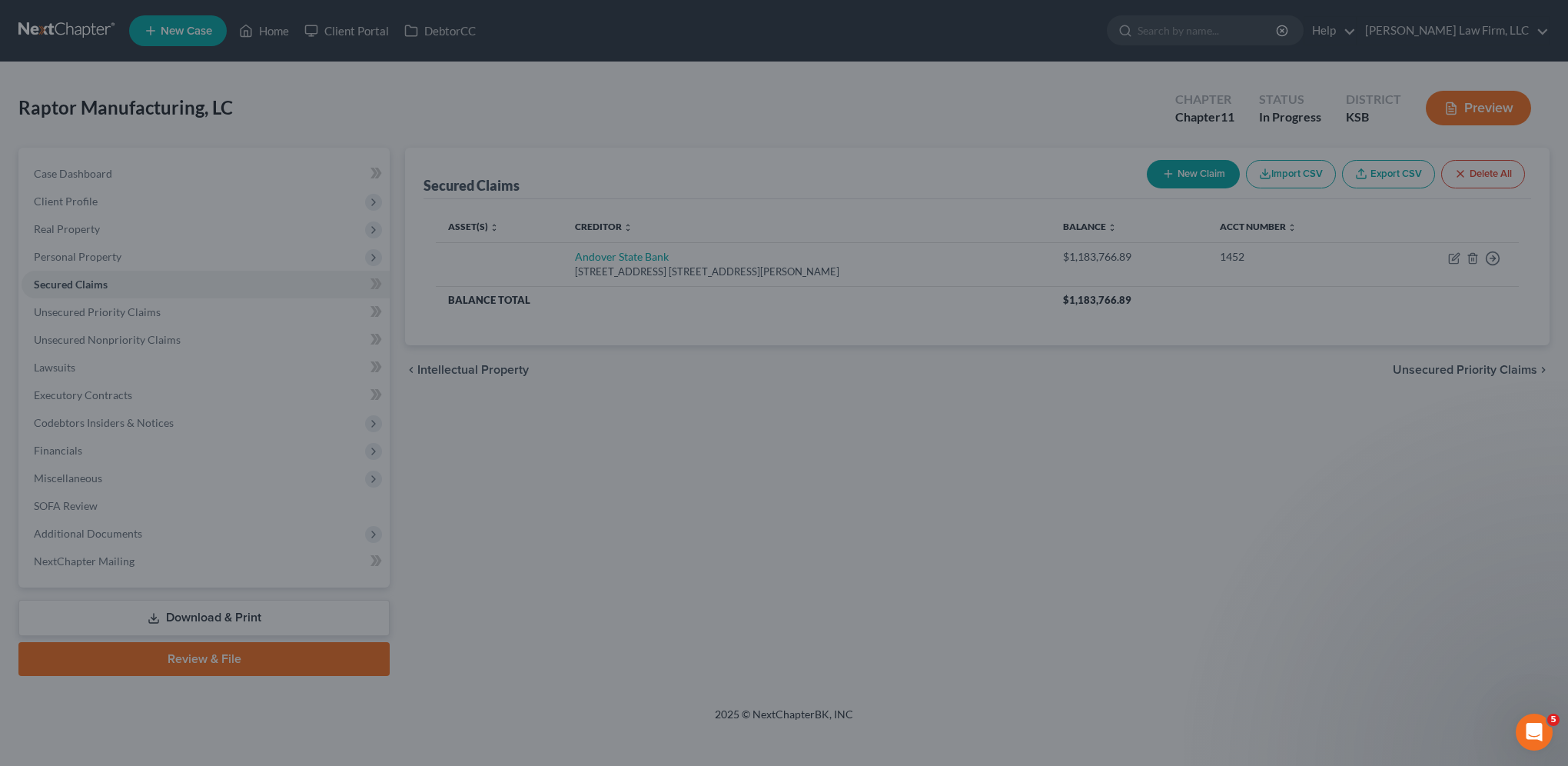
scroll to position [0, 0]
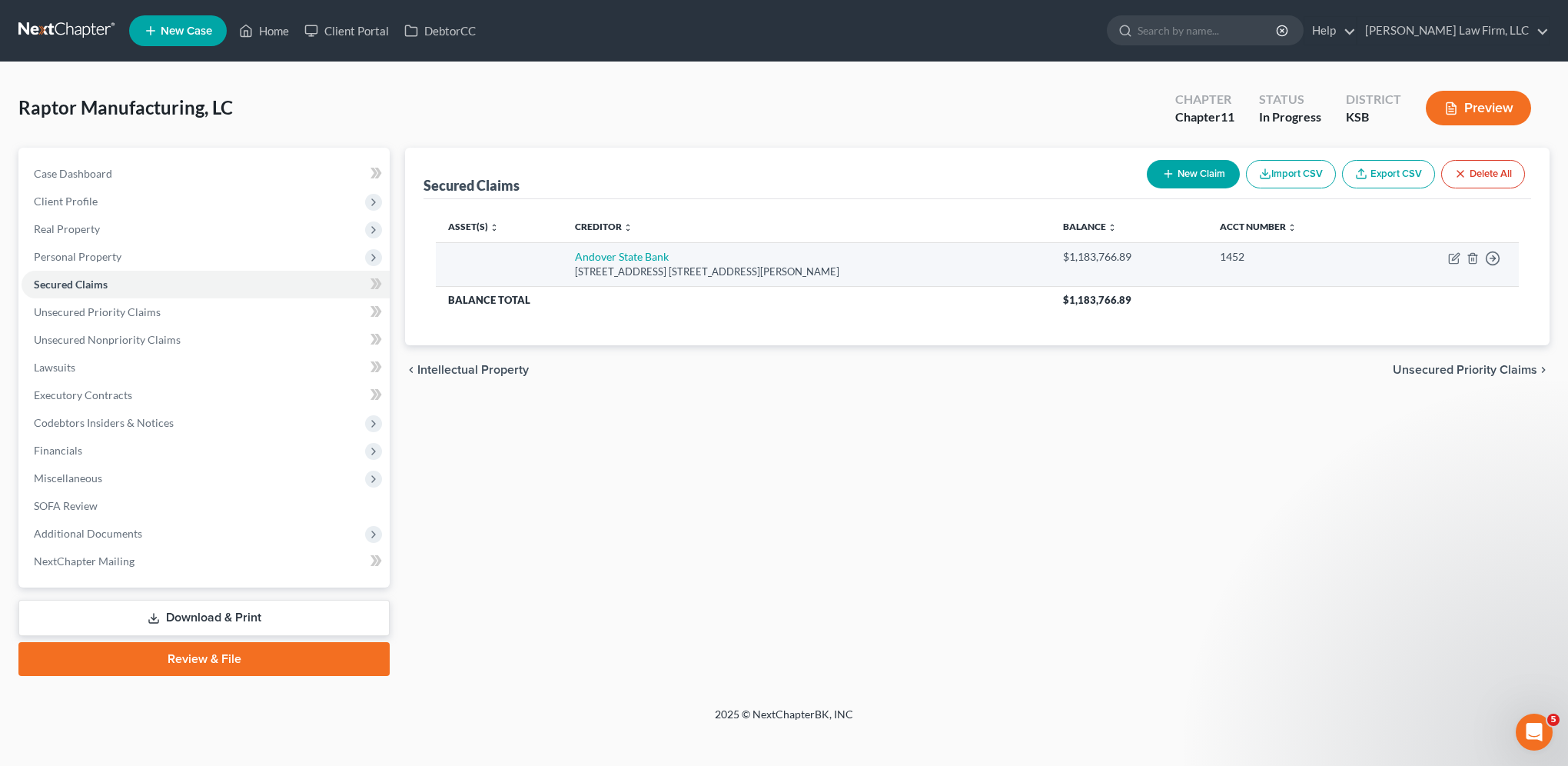
click at [1448, 248] on td "Move to E Move to F Move to G Move to Notice Only" at bounding box center [1449, 264] width 140 height 44
click at [1452, 259] on icon "button" at bounding box center [1455, 256] width 7 height 7
select select "17"
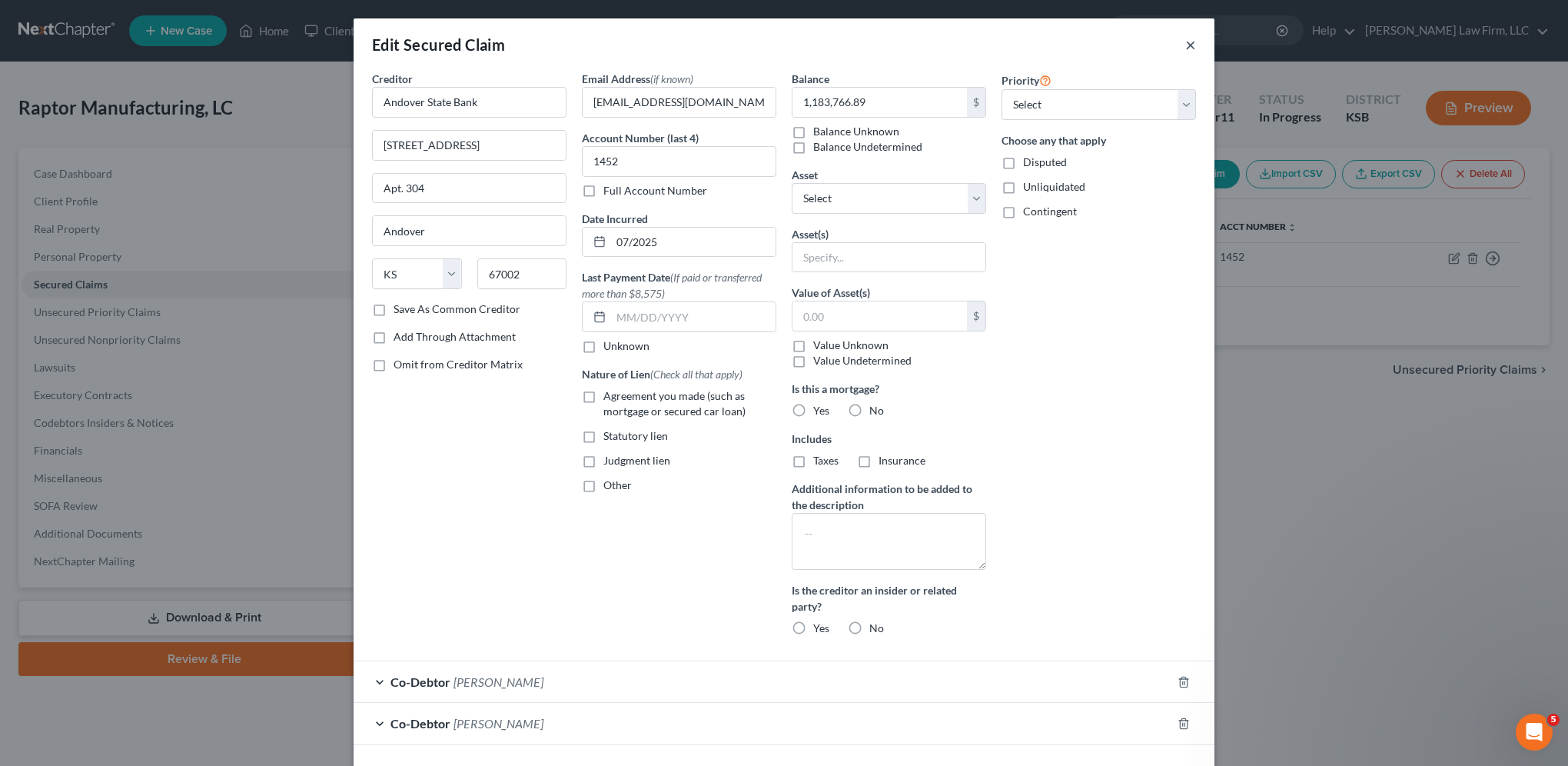
click at [1185, 43] on button "×" at bounding box center [1190, 45] width 11 height 18
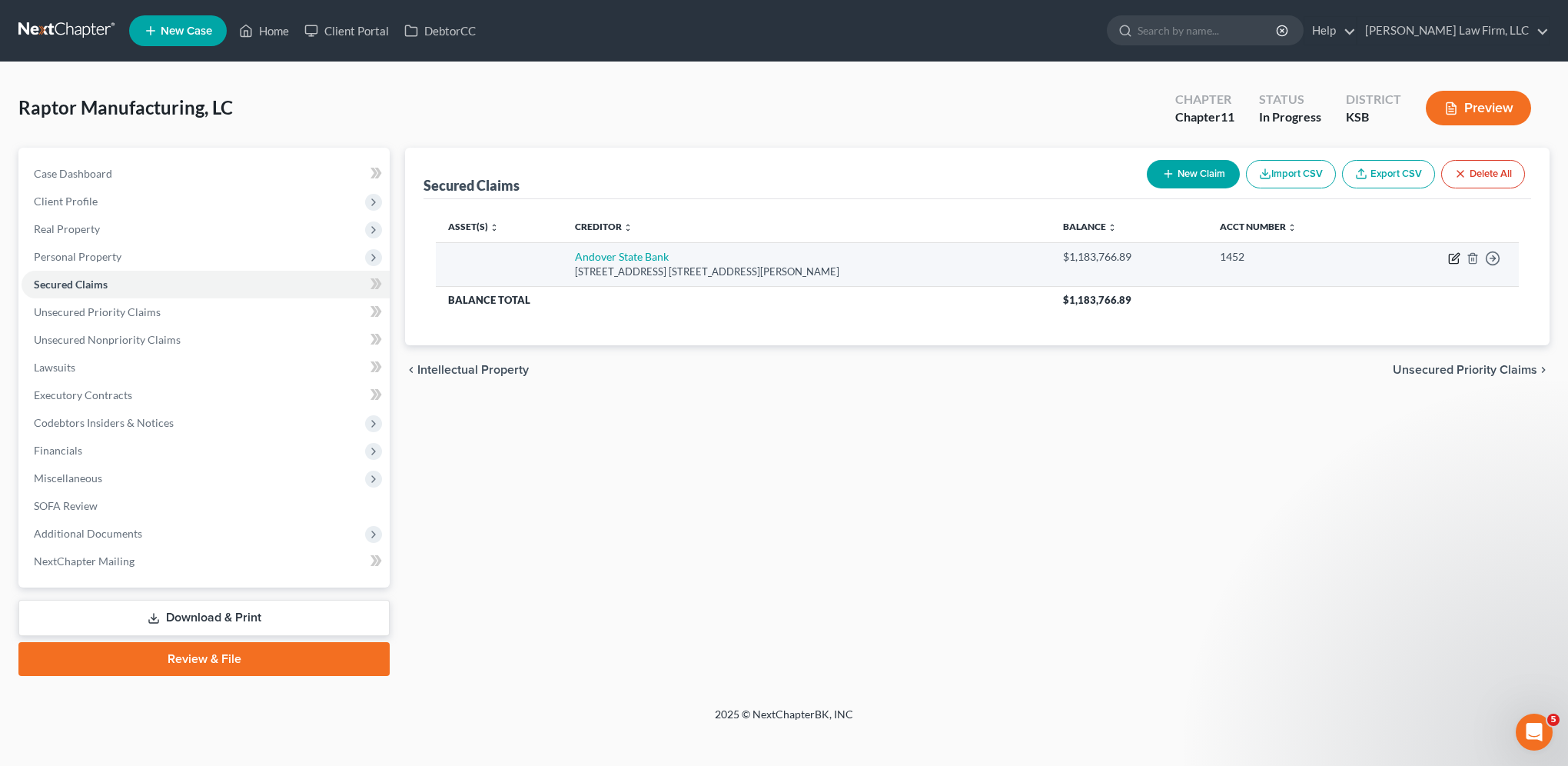
click at [1451, 256] on icon "button" at bounding box center [1454, 258] width 12 height 12
select select "17"
select select "0"
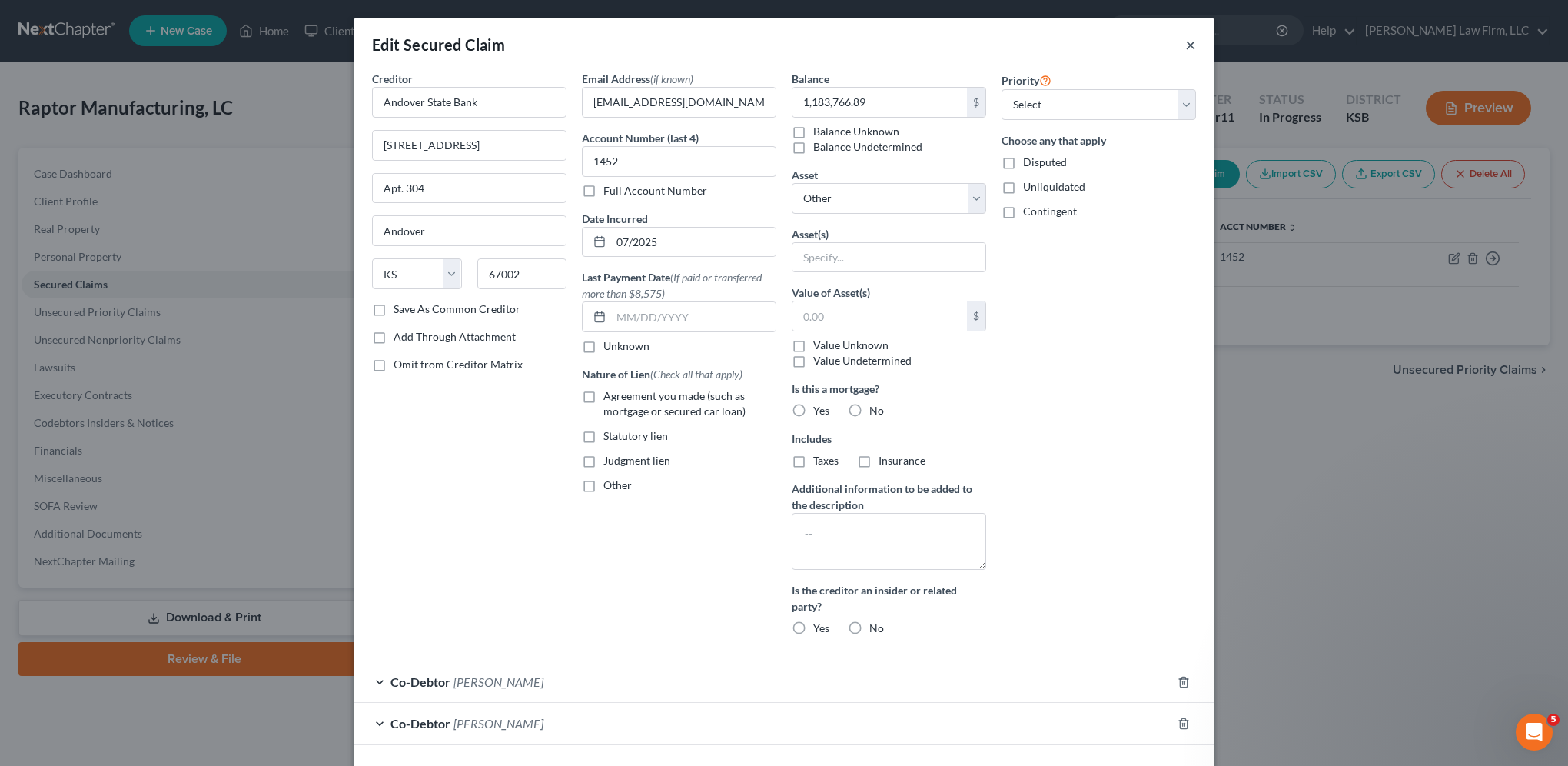
click at [1185, 46] on button "×" at bounding box center [1190, 45] width 11 height 18
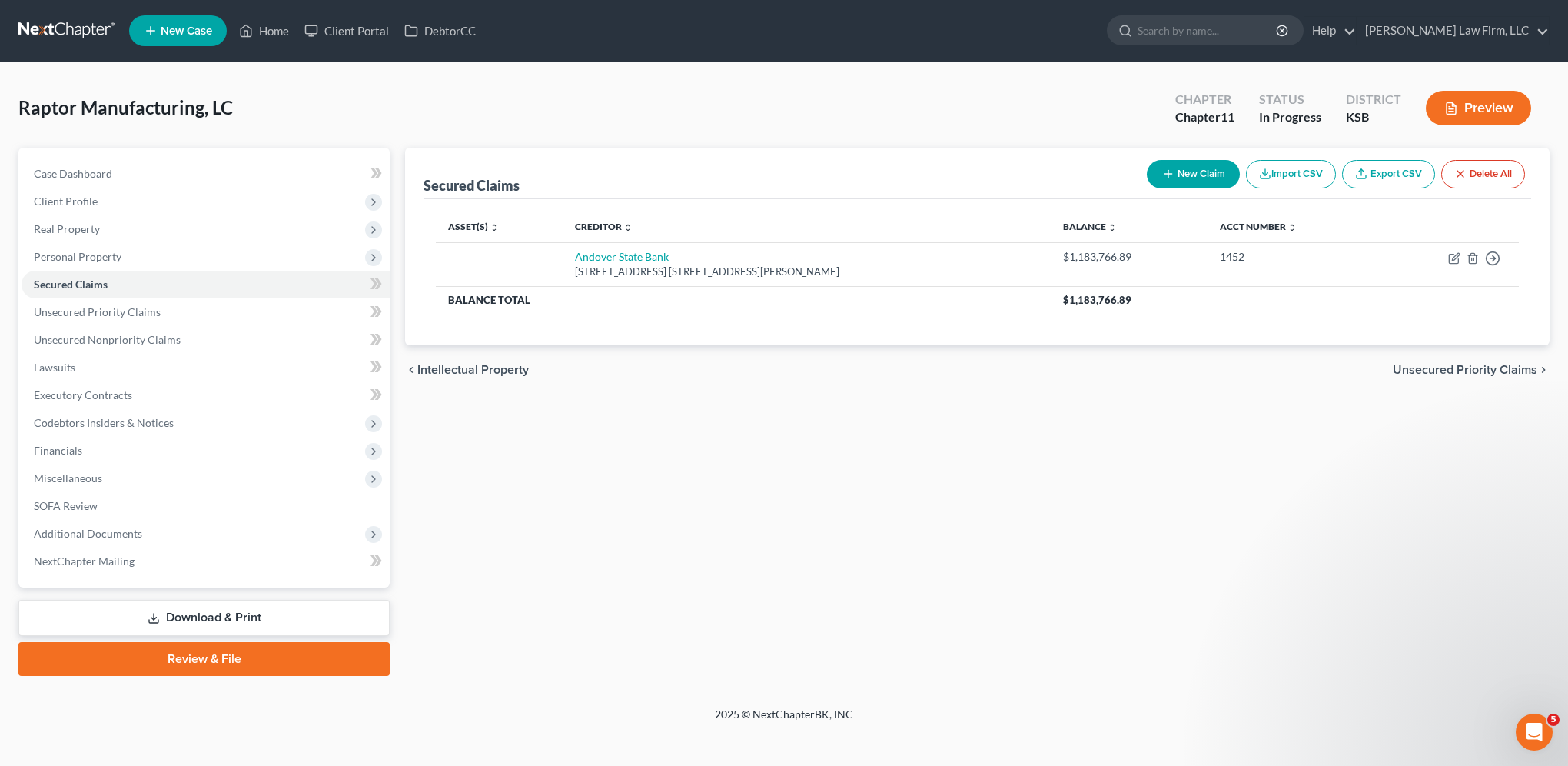
click at [1189, 177] on button "New Claim" at bounding box center [1193, 174] width 93 height 28
select select "0"
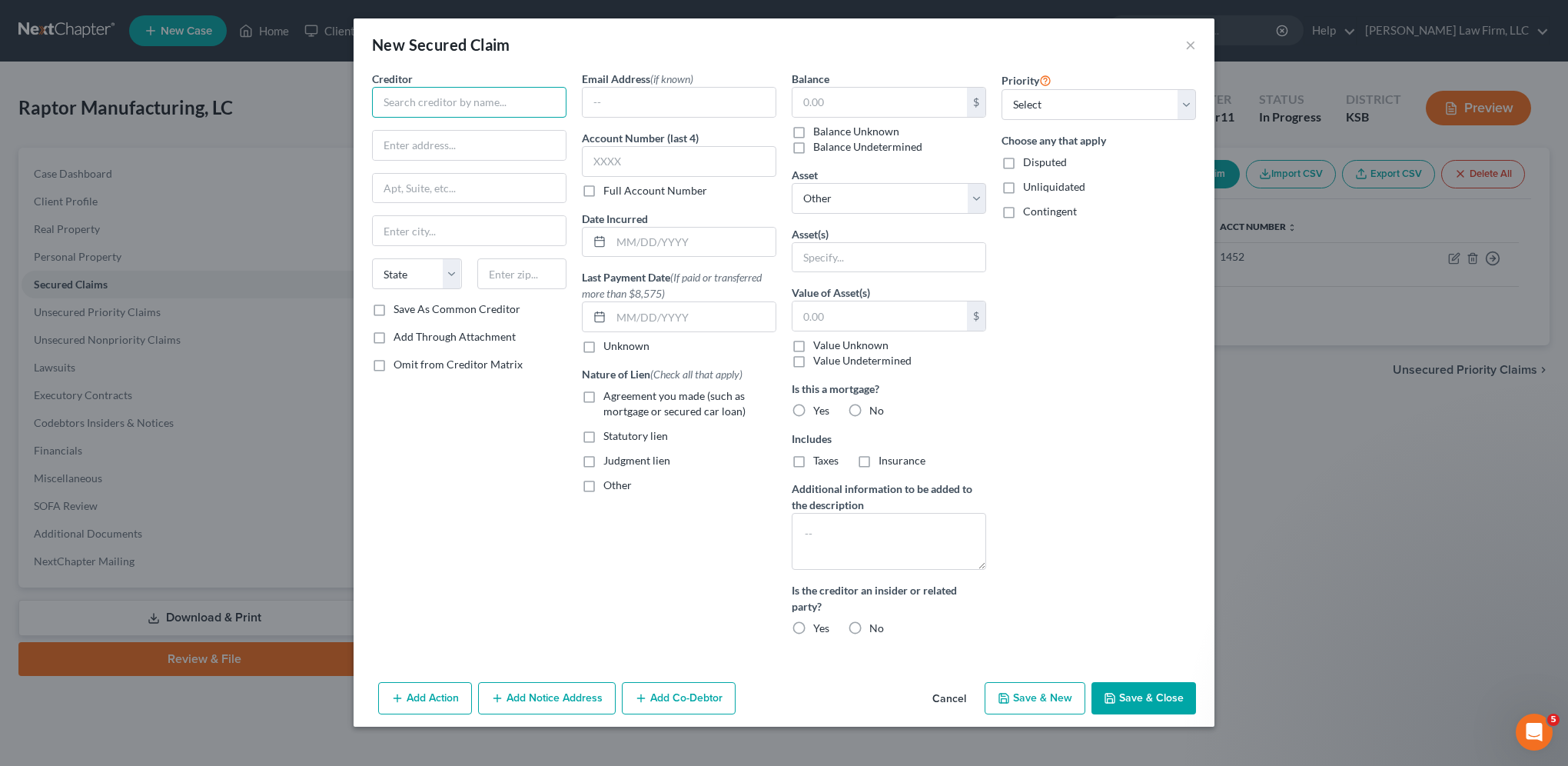
click at [479, 95] on input "text" at bounding box center [469, 102] width 195 height 31
type input "Andover State Bank"
click at [460, 148] on input "text" at bounding box center [469, 145] width 193 height 29
click at [456, 136] on input "511 N." at bounding box center [469, 145] width 193 height 29
click at [515, 141] on input "511 N." at bounding box center [469, 145] width 193 height 29
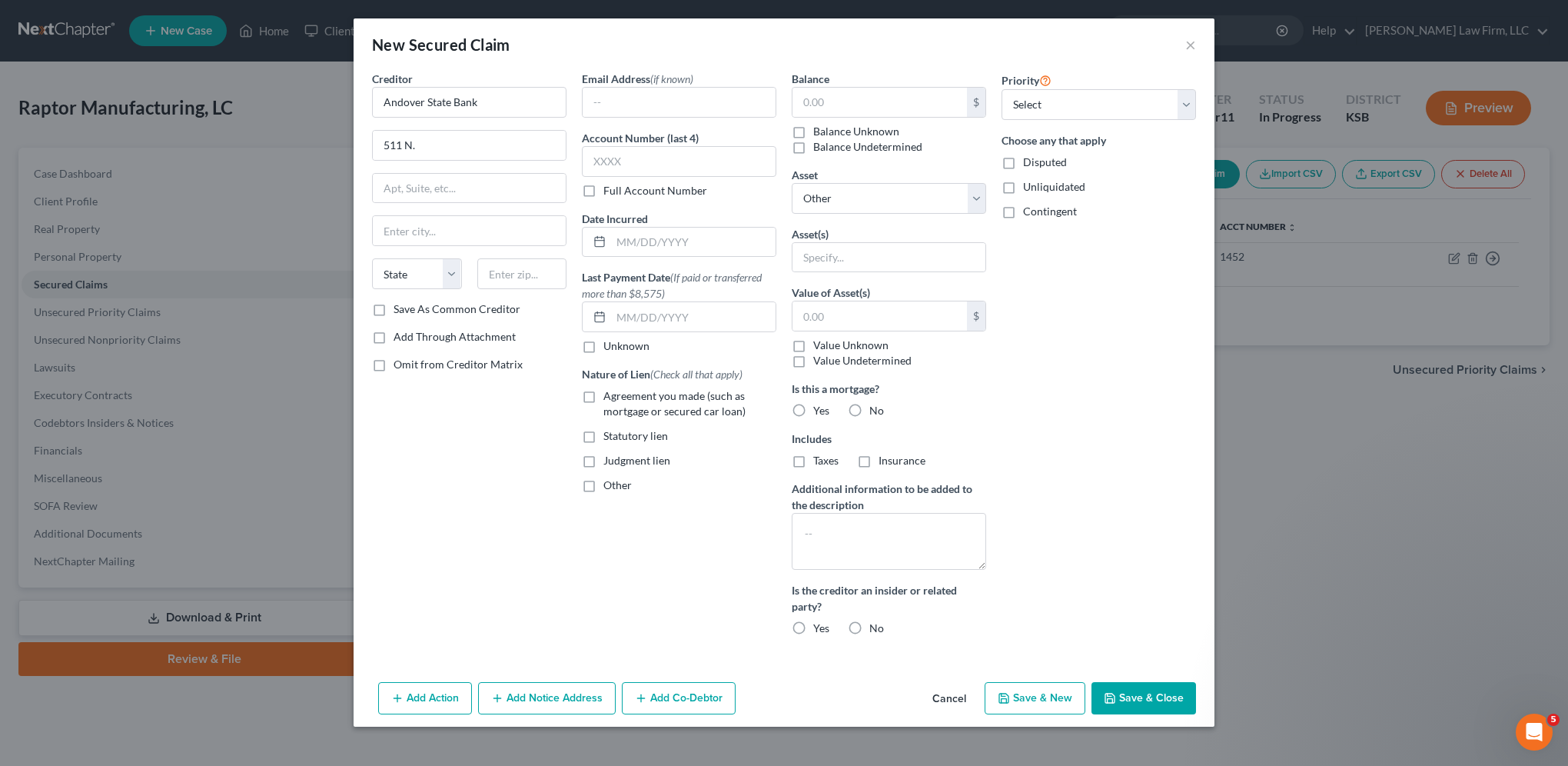
click at [532, 550] on div "Creditor * Andover State Bank 511 N. State AL AK AR AZ CA CO CT DE DC FL GA GU …" at bounding box center [469, 359] width 210 height 578
click at [440, 148] on input "511 N." at bounding box center [469, 145] width 193 height 29
drag, startPoint x: 486, startPoint y: 458, endPoint x: 485, endPoint y: 443, distance: 15.0
click at [486, 458] on div "Creditor * Andover State Bank 511 N. State AL AK AR AZ CA CO CT DE DC FL GA GU …" at bounding box center [469, 359] width 210 height 578
click at [479, 147] on input "511 N." at bounding box center [469, 145] width 193 height 29
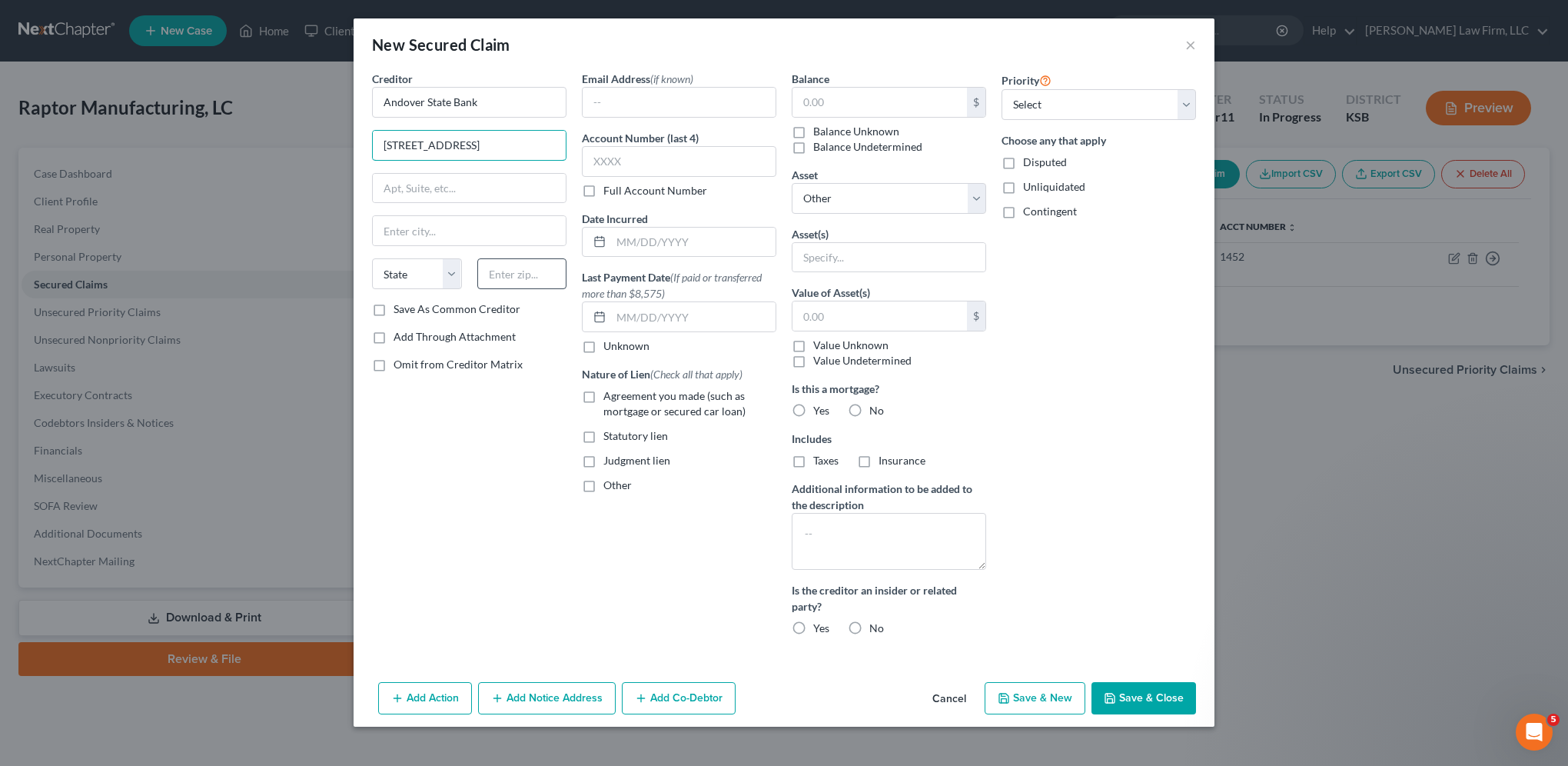
type input "511 N. Andover Rd."
click at [544, 279] on input "text" at bounding box center [522, 274] width 90 height 31
type input "67002"
click at [488, 557] on div "Creditor * Andover State Bank 511 N. Andover Rd. State AL AK AR AZ CA CO CT DE …" at bounding box center [469, 359] width 210 height 578
type input "Andover"
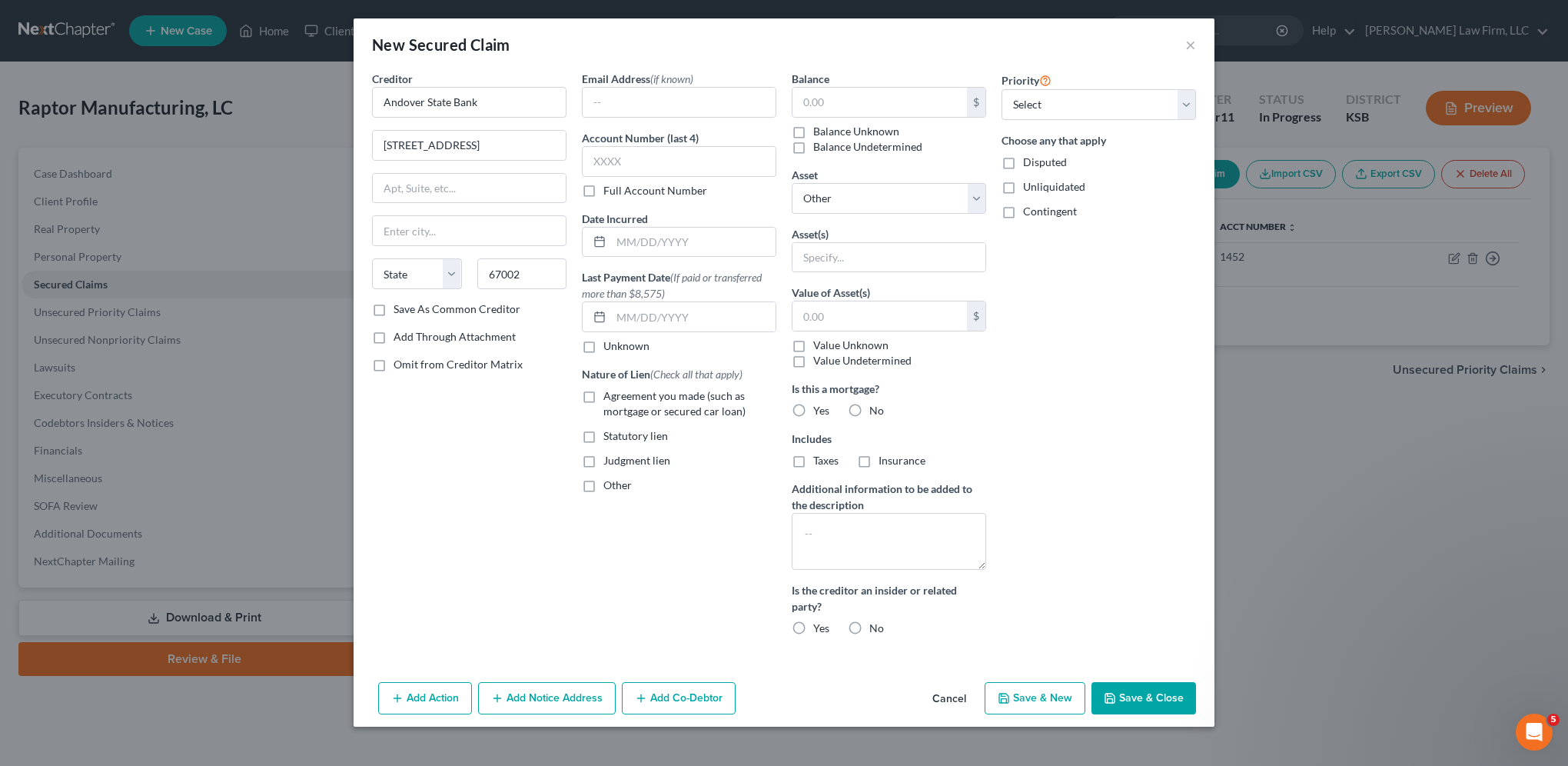
select select "17"
click at [684, 162] on input "text" at bounding box center [679, 161] width 195 height 31
type input "2335"
click at [885, 101] on input "text" at bounding box center [879, 102] width 175 height 29
type input "150,000.00"
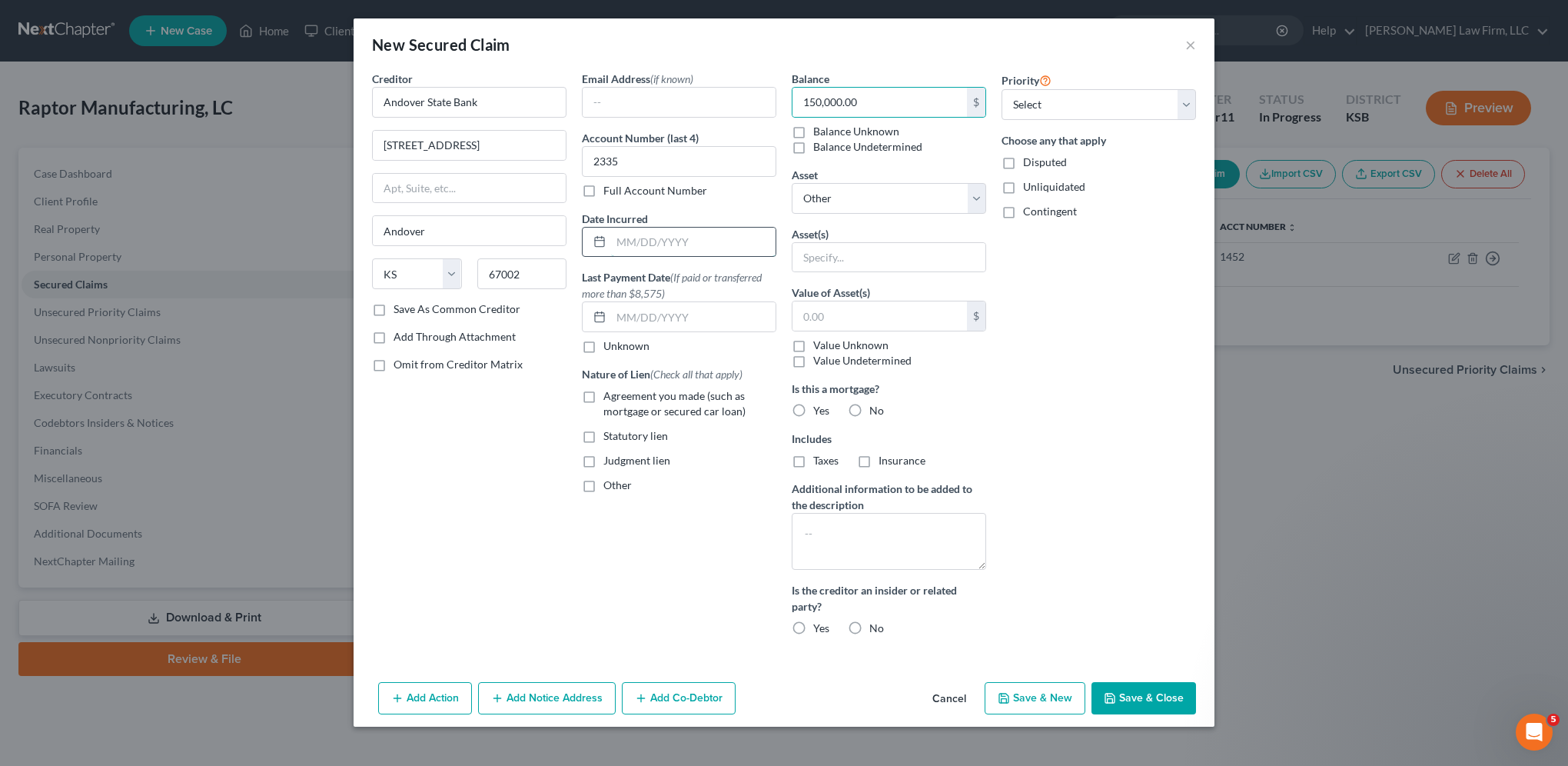
click at [656, 249] on input "text" at bounding box center [693, 242] width 164 height 29
type input "07/2025"
click at [1155, 701] on button "Save & Close" at bounding box center [1144, 698] width 104 height 32
select select
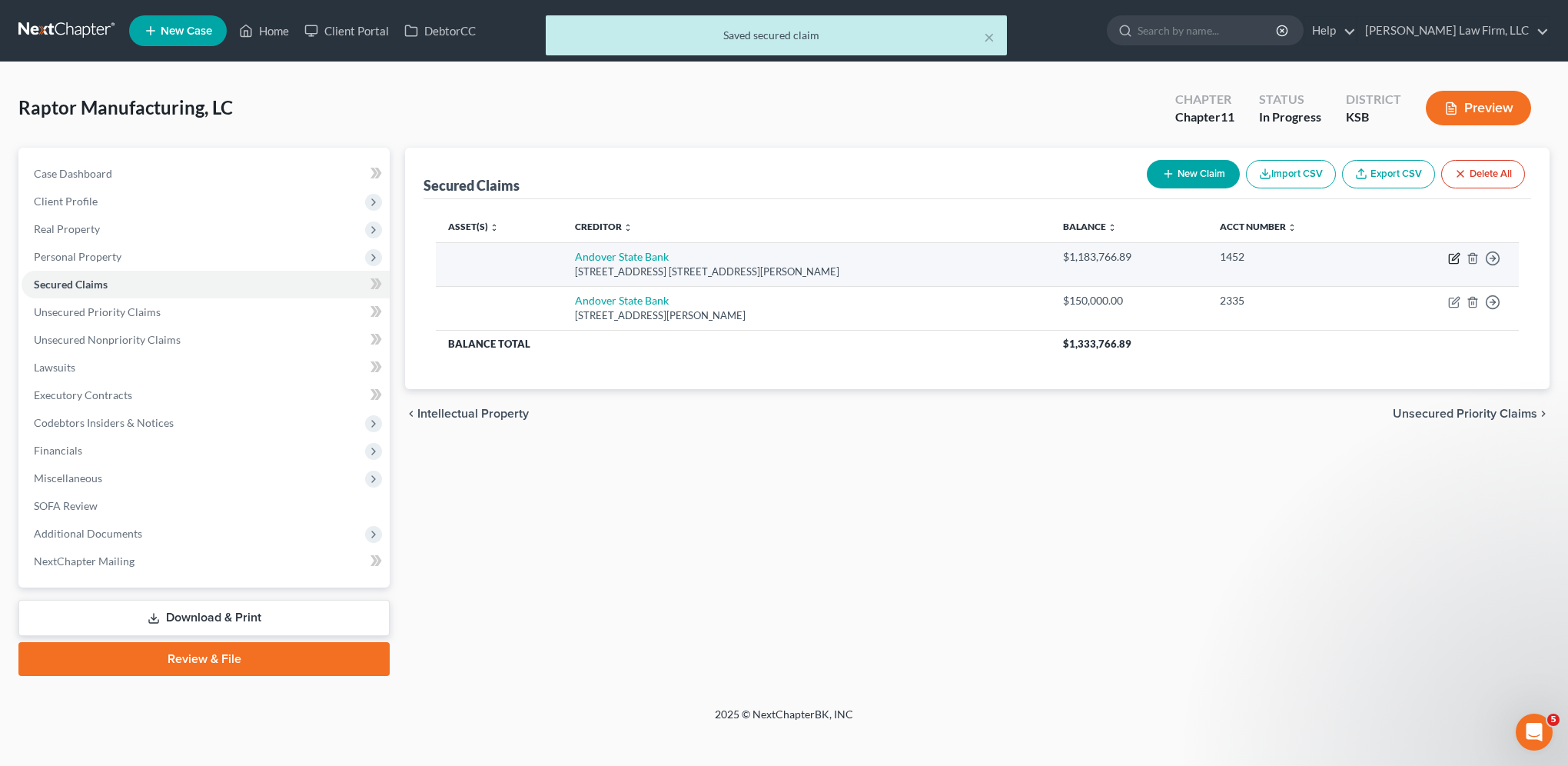
click at [1450, 255] on icon "button" at bounding box center [1454, 258] width 12 height 12
select select "17"
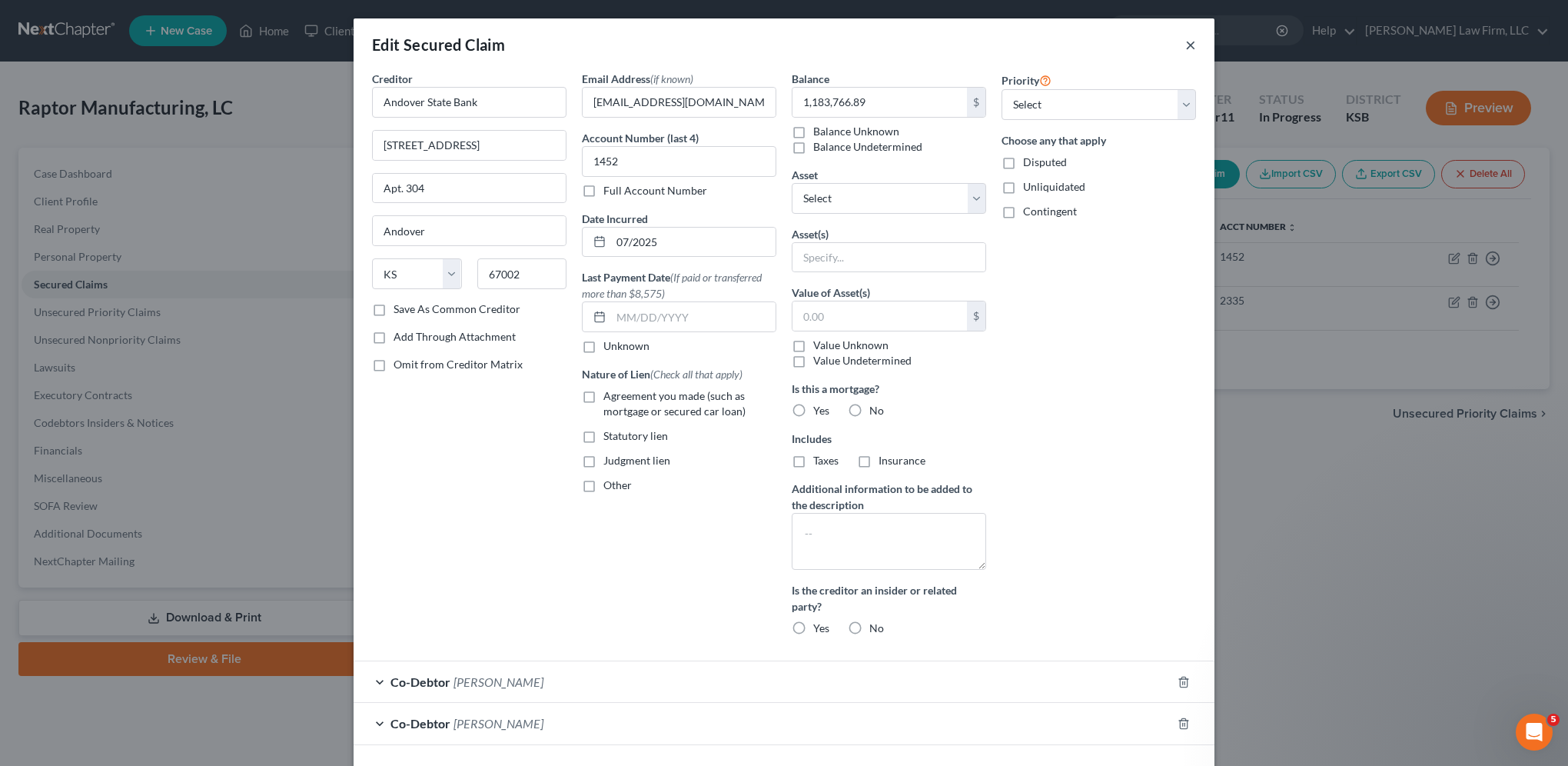
click at [1187, 47] on button "×" at bounding box center [1190, 45] width 11 height 18
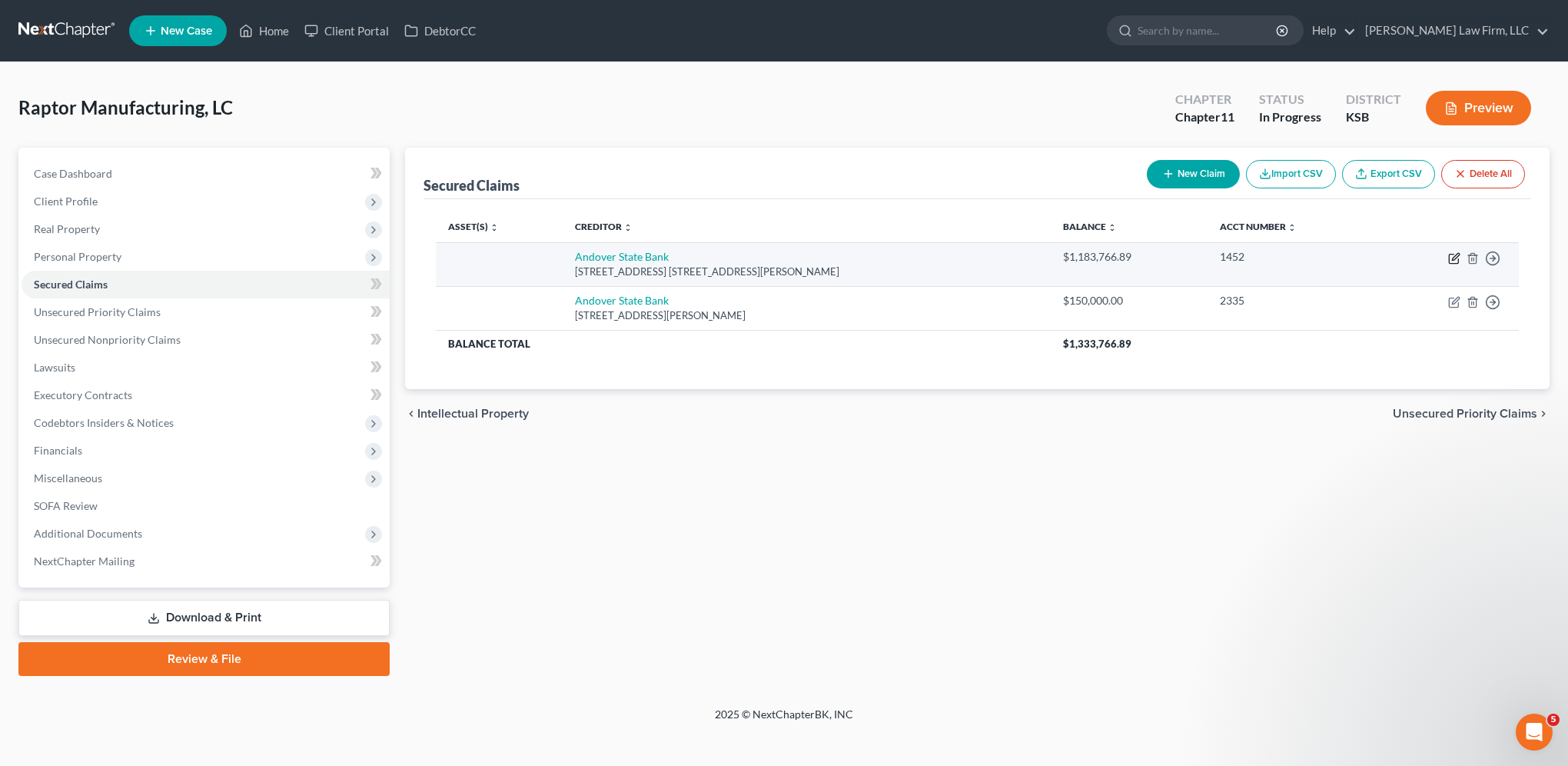
click at [1454, 256] on icon "button" at bounding box center [1455, 256] width 7 height 7
select select "17"
select select "0"
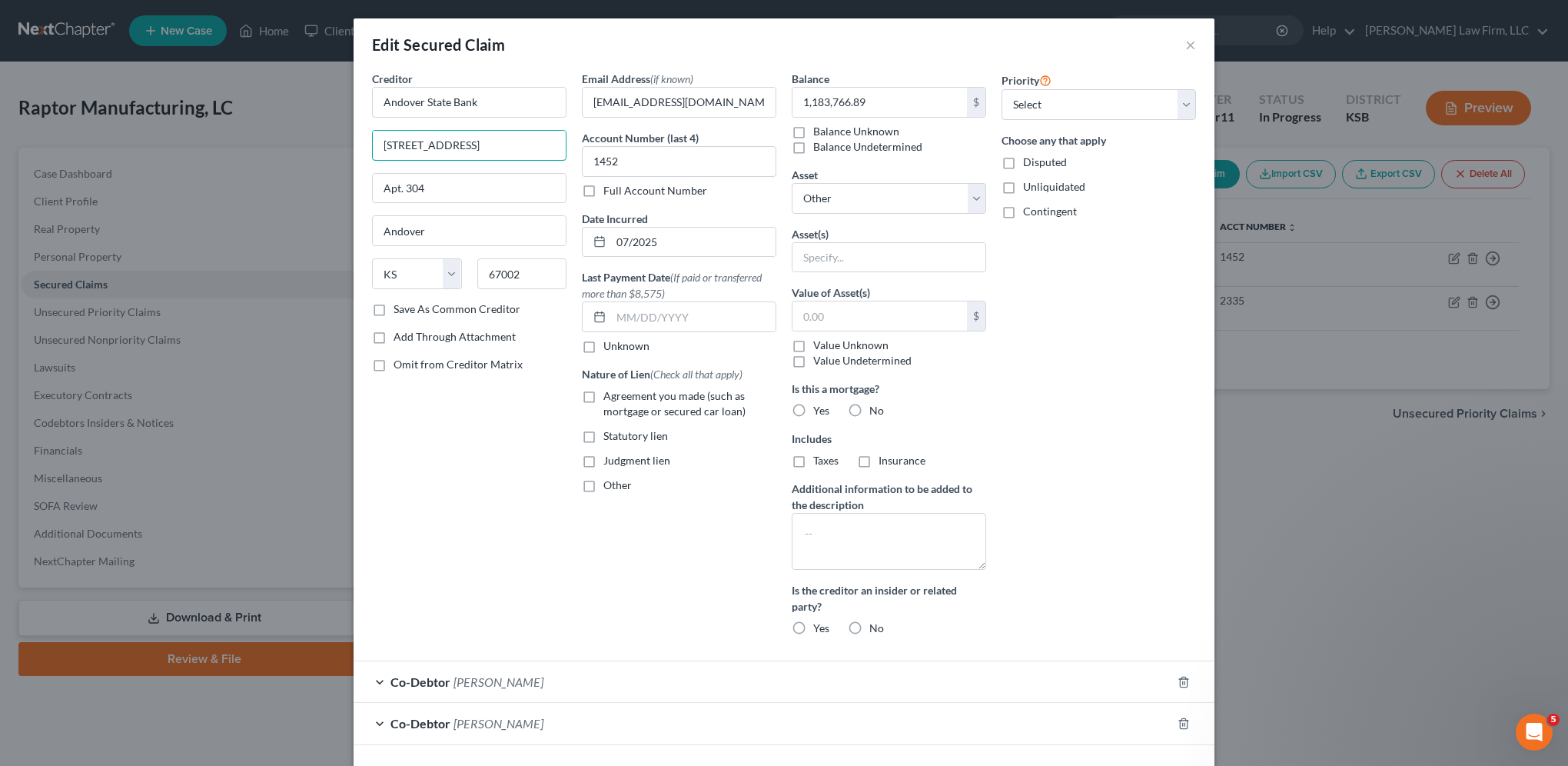
drag, startPoint x: 378, startPoint y: 144, endPoint x: 347, endPoint y: 146, distance: 31.1
click at [345, 148] on div "Edit Secured Claim × Creditor * Andover State Bank 511 N. Andover Rd. Apt. 304 …" at bounding box center [784, 383] width 1568 height 766
drag, startPoint x: 697, startPoint y: 101, endPoint x: 575, endPoint y: 99, distance: 122.0
click at [582, 99] on div "kfears30@gmail.com" at bounding box center [679, 102] width 195 height 31
drag, startPoint x: 655, startPoint y: 151, endPoint x: 573, endPoint y: 156, distance: 82.2
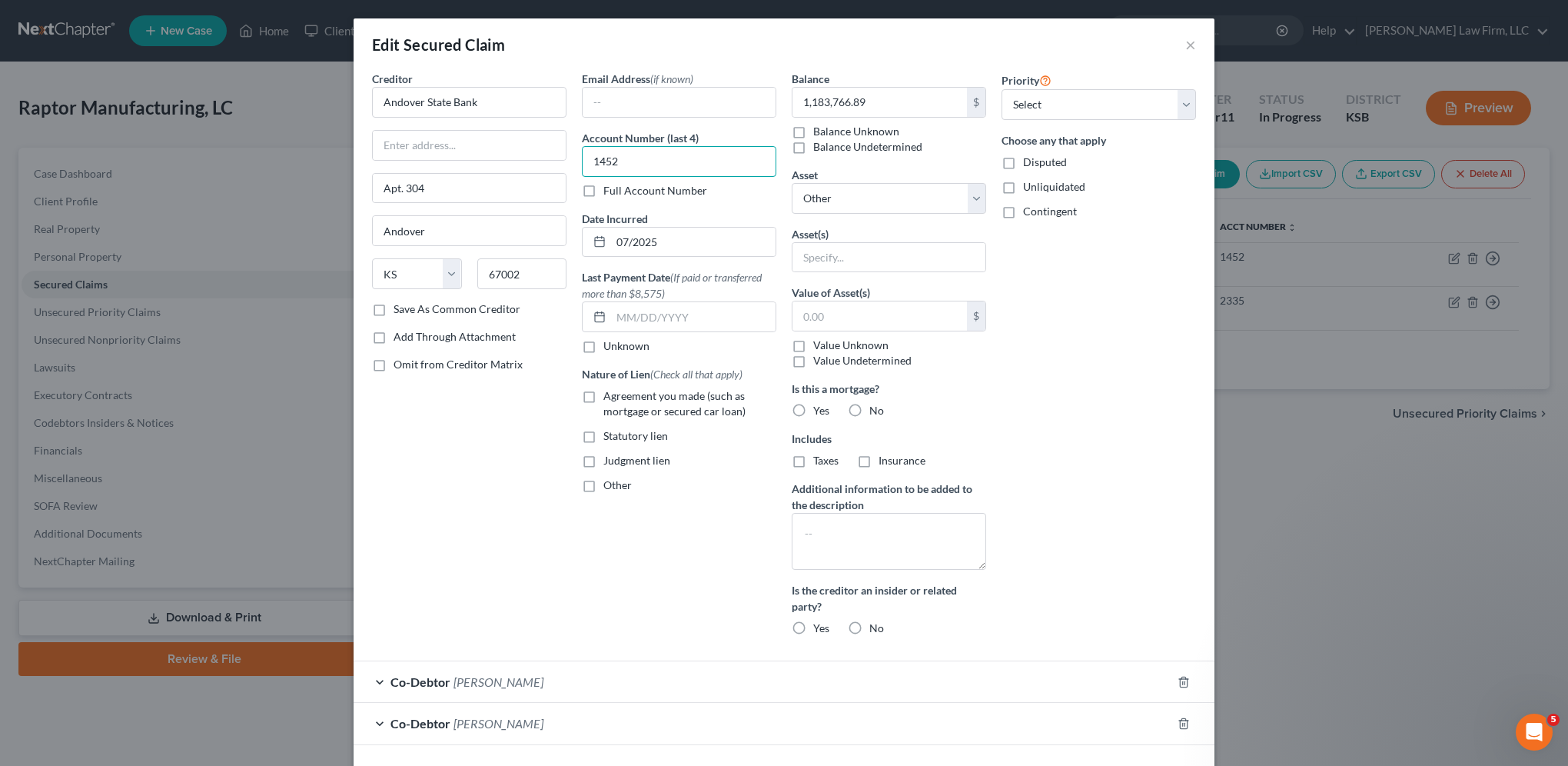
click at [574, 156] on div "Email Address (if known) Account Number (last 4) 1452 Full Account Number Date …" at bounding box center [679, 359] width 210 height 578
type input "2330"
click at [486, 144] on input "text" at bounding box center [469, 145] width 193 height 29
drag, startPoint x: 431, startPoint y: 187, endPoint x: 347, endPoint y: 194, distance: 84.3
click at [354, 194] on div "Creditor * Andover State Bank Apt. 304 Andover State AL AK AR AZ CA CO CT DE DC…" at bounding box center [784, 415] width 861 height 690
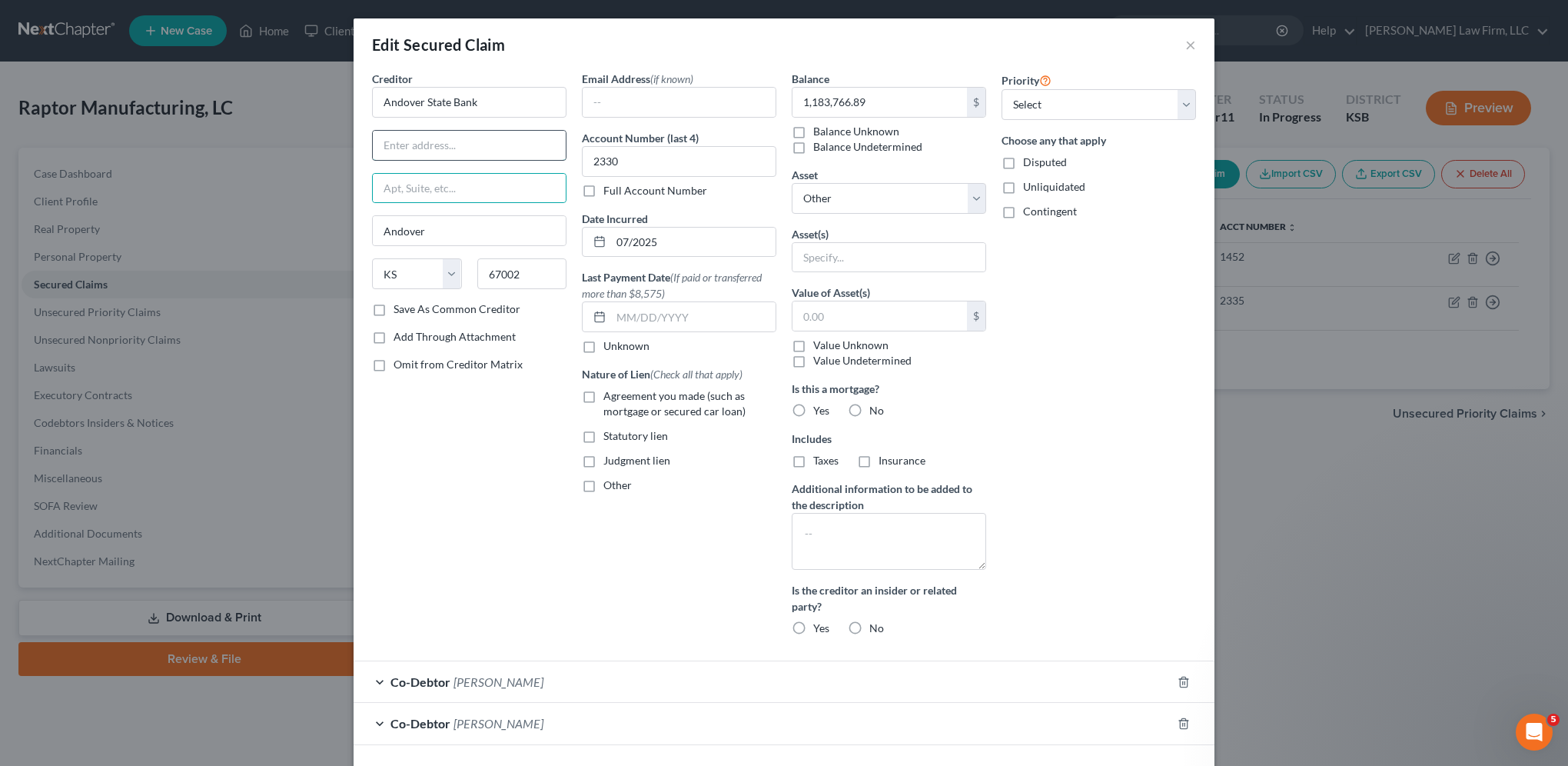
click at [427, 148] on input "text" at bounding box center [469, 145] width 193 height 29
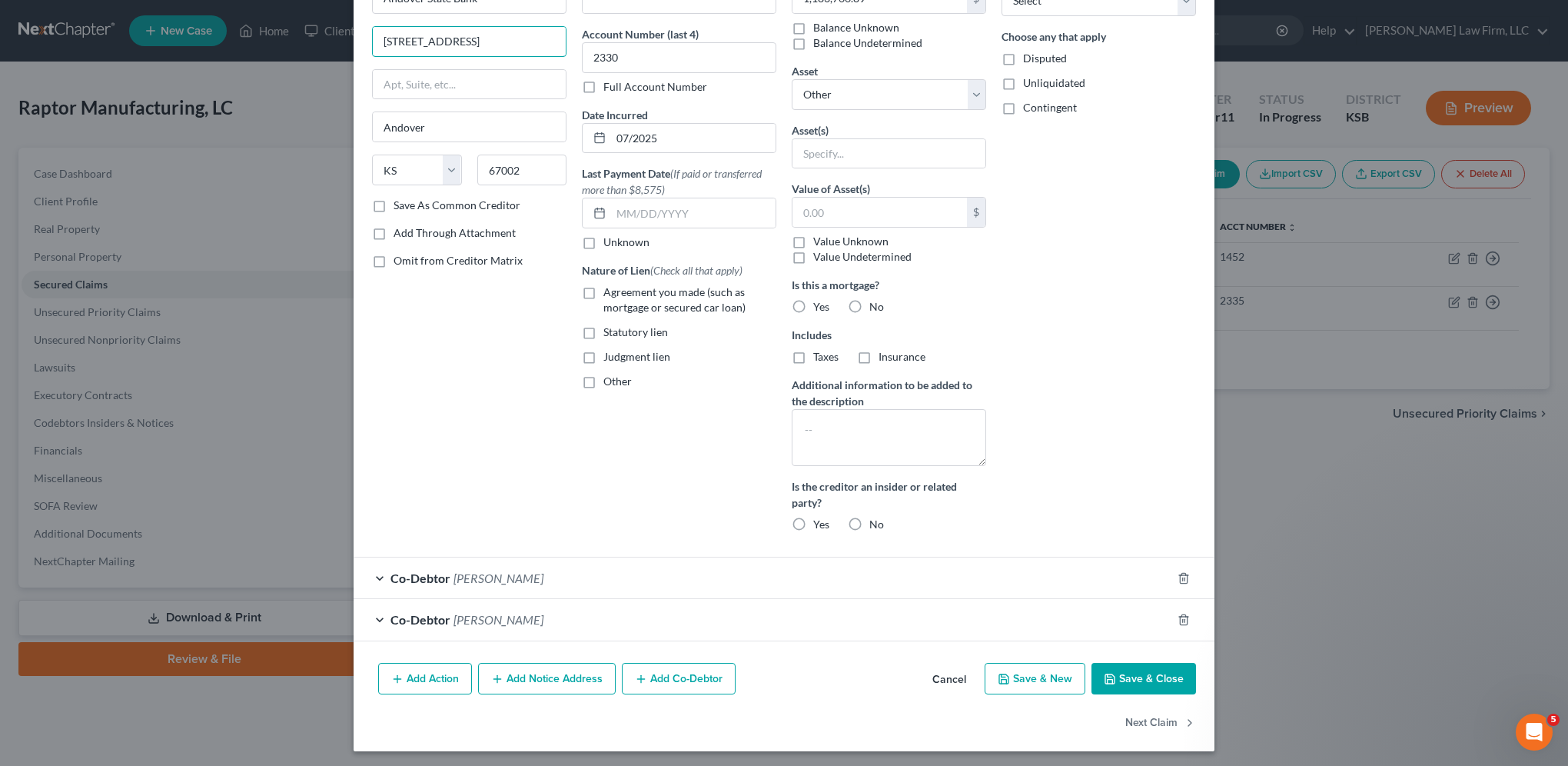
scroll to position [105, 0]
type input "511 N. Andover Rd."
click at [1150, 671] on button "Save & Close" at bounding box center [1144, 677] width 104 height 32
select select
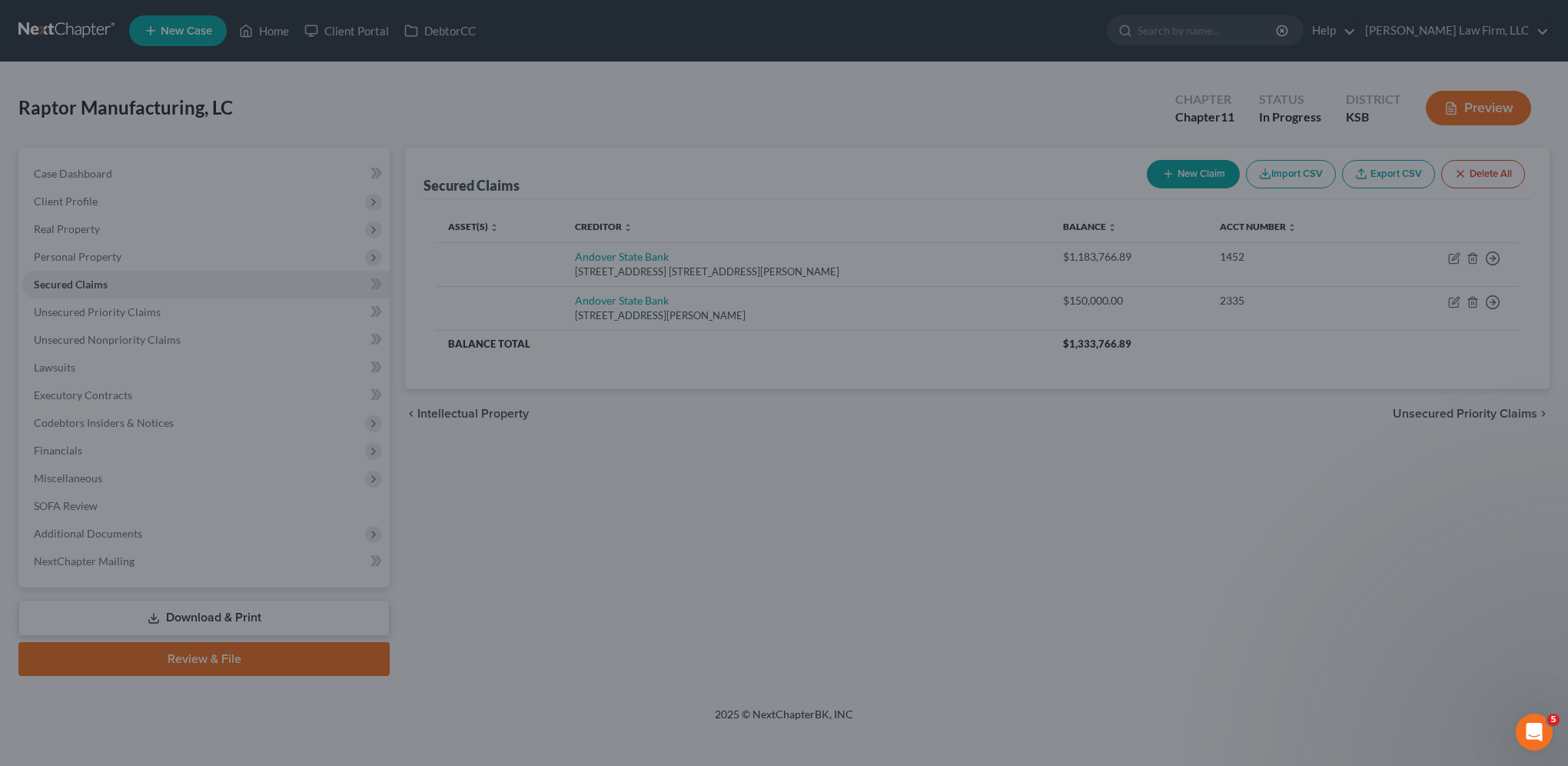
scroll to position [0, 0]
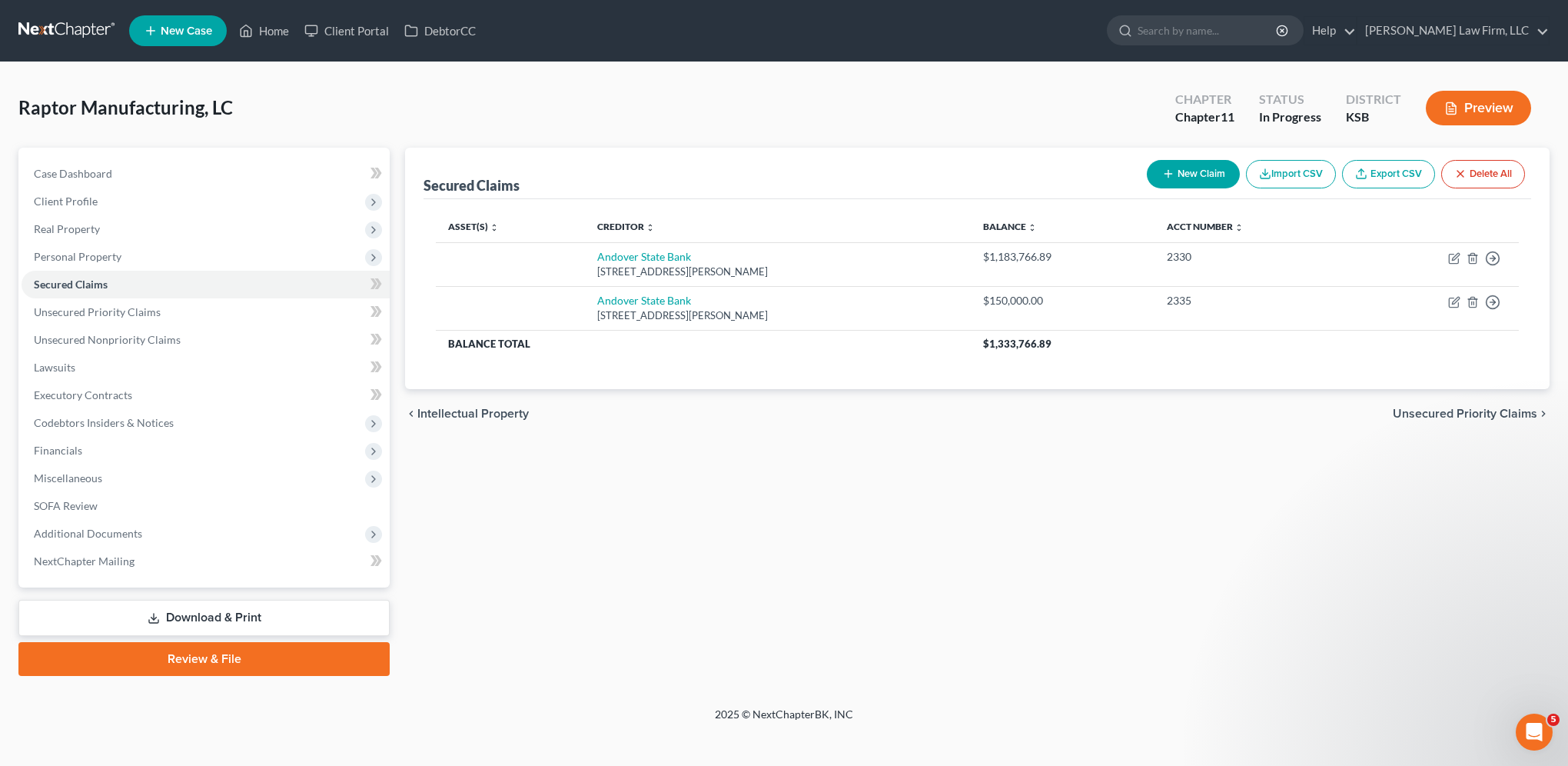
click at [1200, 162] on button "New Claim" at bounding box center [1193, 174] width 93 height 28
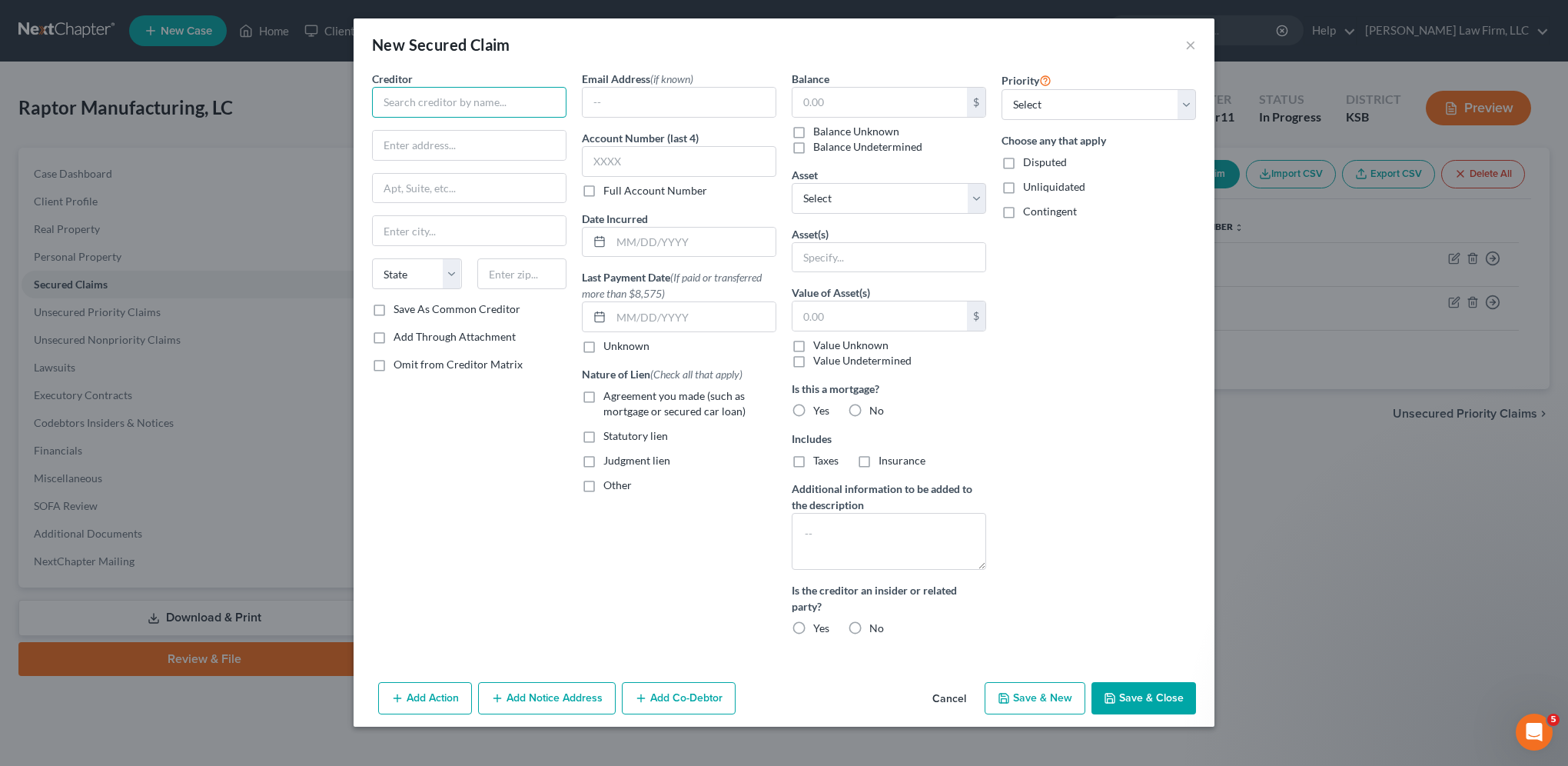
click at [449, 103] on input "text" at bounding box center [469, 102] width 195 height 31
type input "EIDL SBA"
click at [877, 95] on input "text" at bounding box center [879, 102] width 175 height 29
type input "499,010.00"
click at [651, 249] on input "text" at bounding box center [693, 242] width 164 height 29
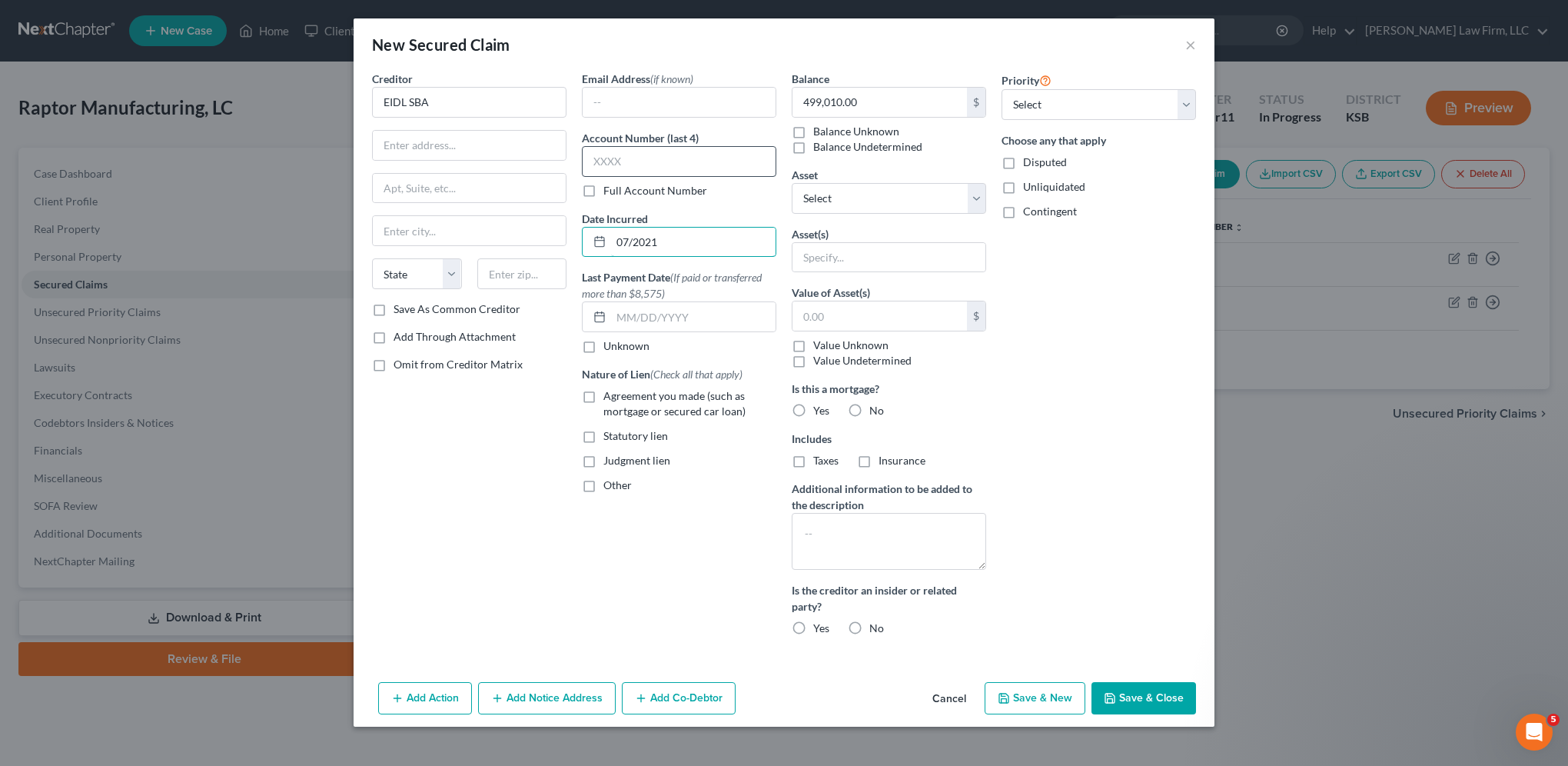
type input "07/2021"
click at [651, 157] on input "text" at bounding box center [679, 161] width 195 height 31
type input "8010"
click at [1192, 44] on button "×" at bounding box center [1190, 45] width 11 height 18
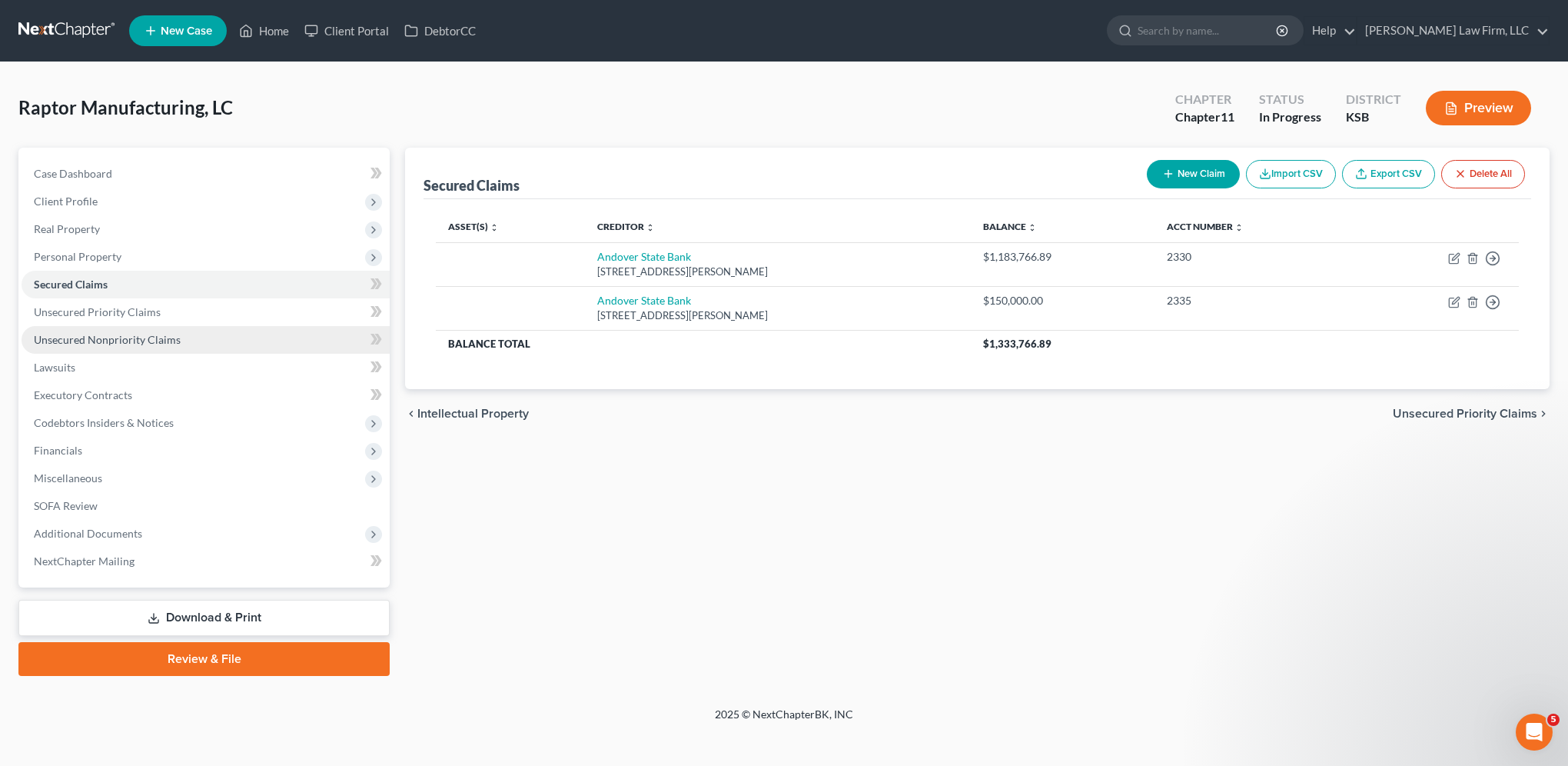
click at [104, 342] on span "Unsecured Nonpriority Claims" at bounding box center [107, 340] width 147 height 13
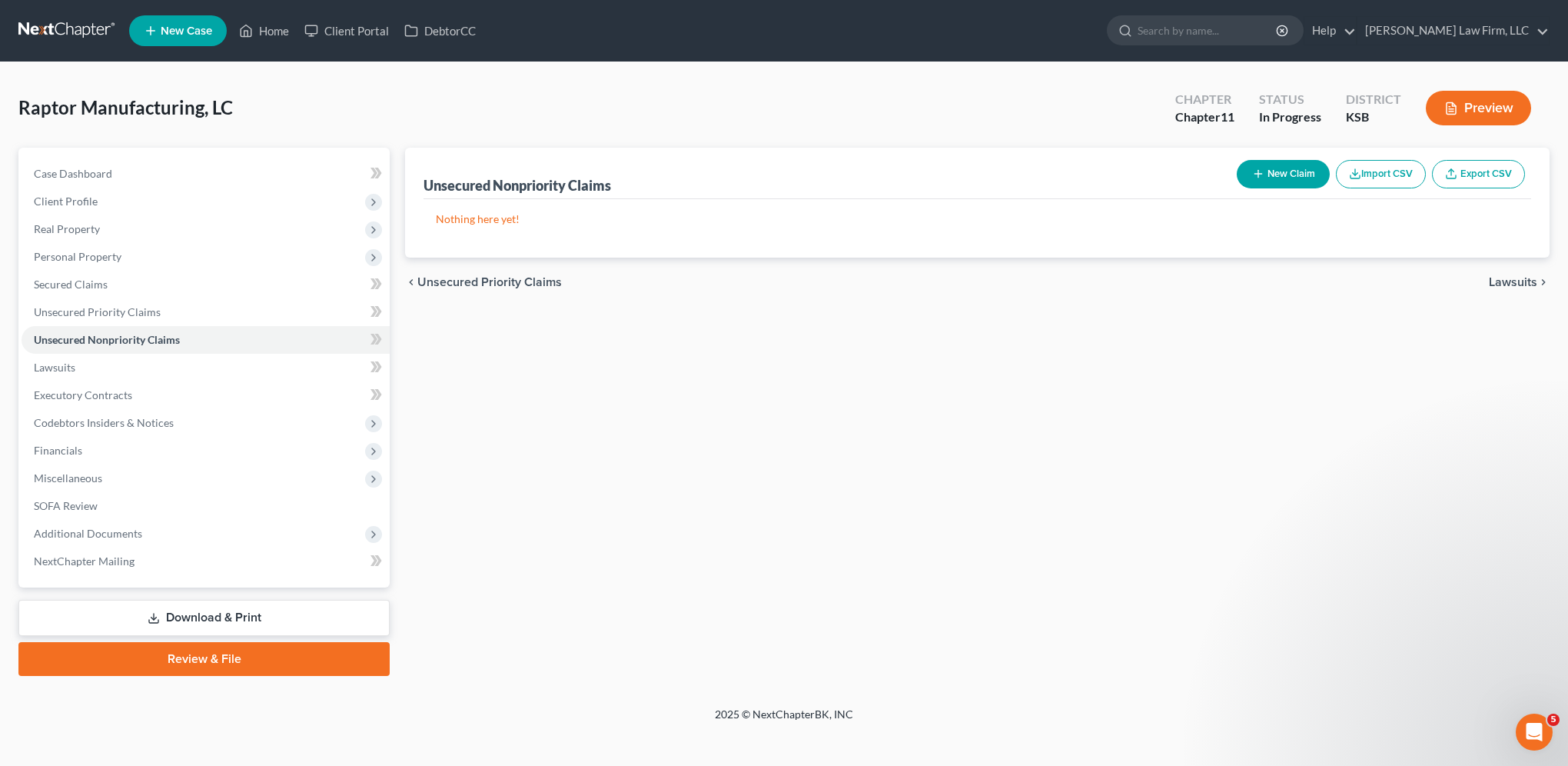
click at [1279, 174] on button "New Claim" at bounding box center [1283, 174] width 93 height 28
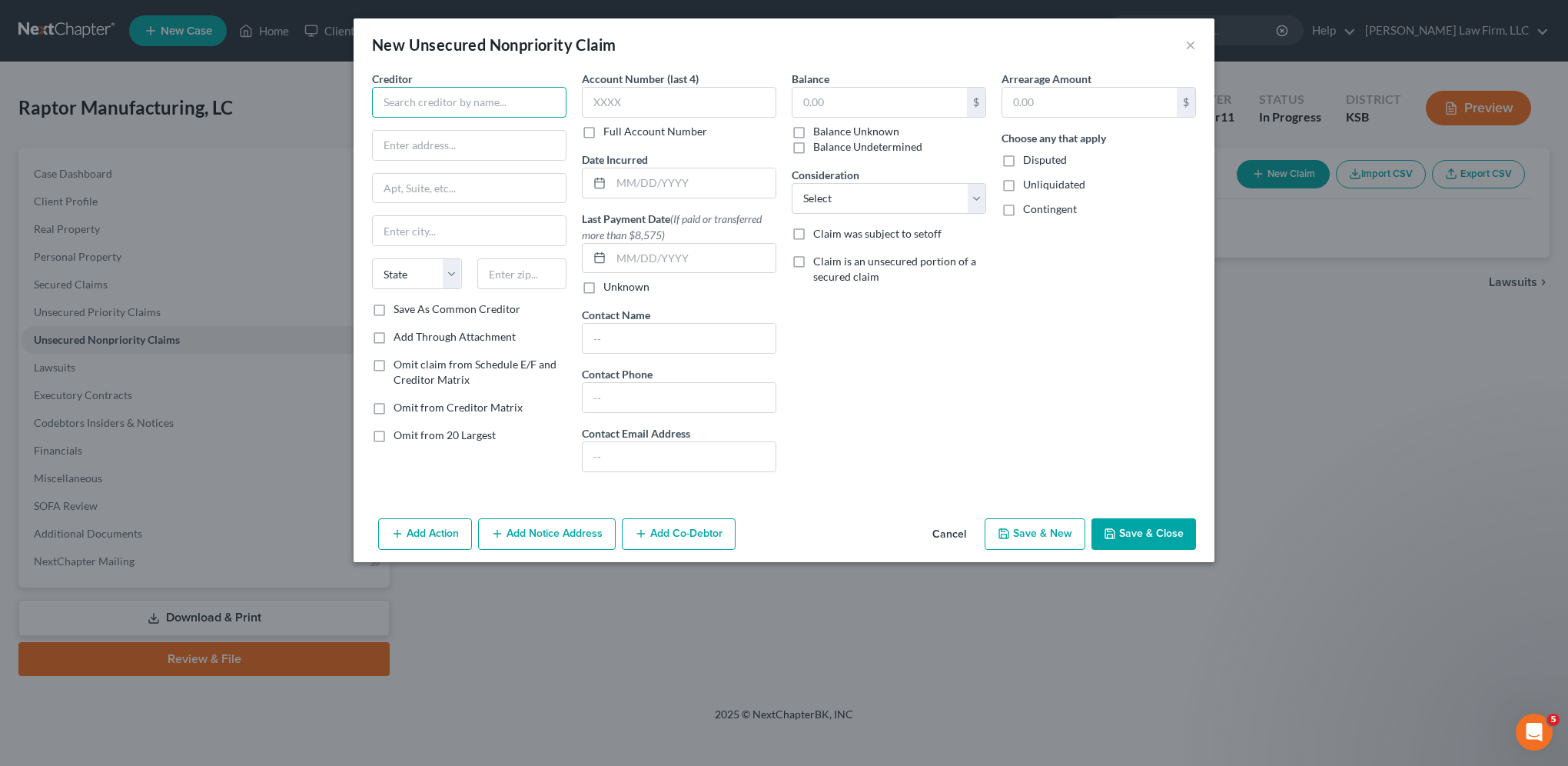
click at [480, 101] on input "text" at bounding box center [469, 102] width 195 height 31
type input "Headway Capital"
click at [460, 149] on input "text" at bounding box center [469, 145] width 193 height 29
type input "175 W. Jackson Blvd."
drag, startPoint x: 387, startPoint y: 179, endPoint x: 402, endPoint y: 179, distance: 15.0
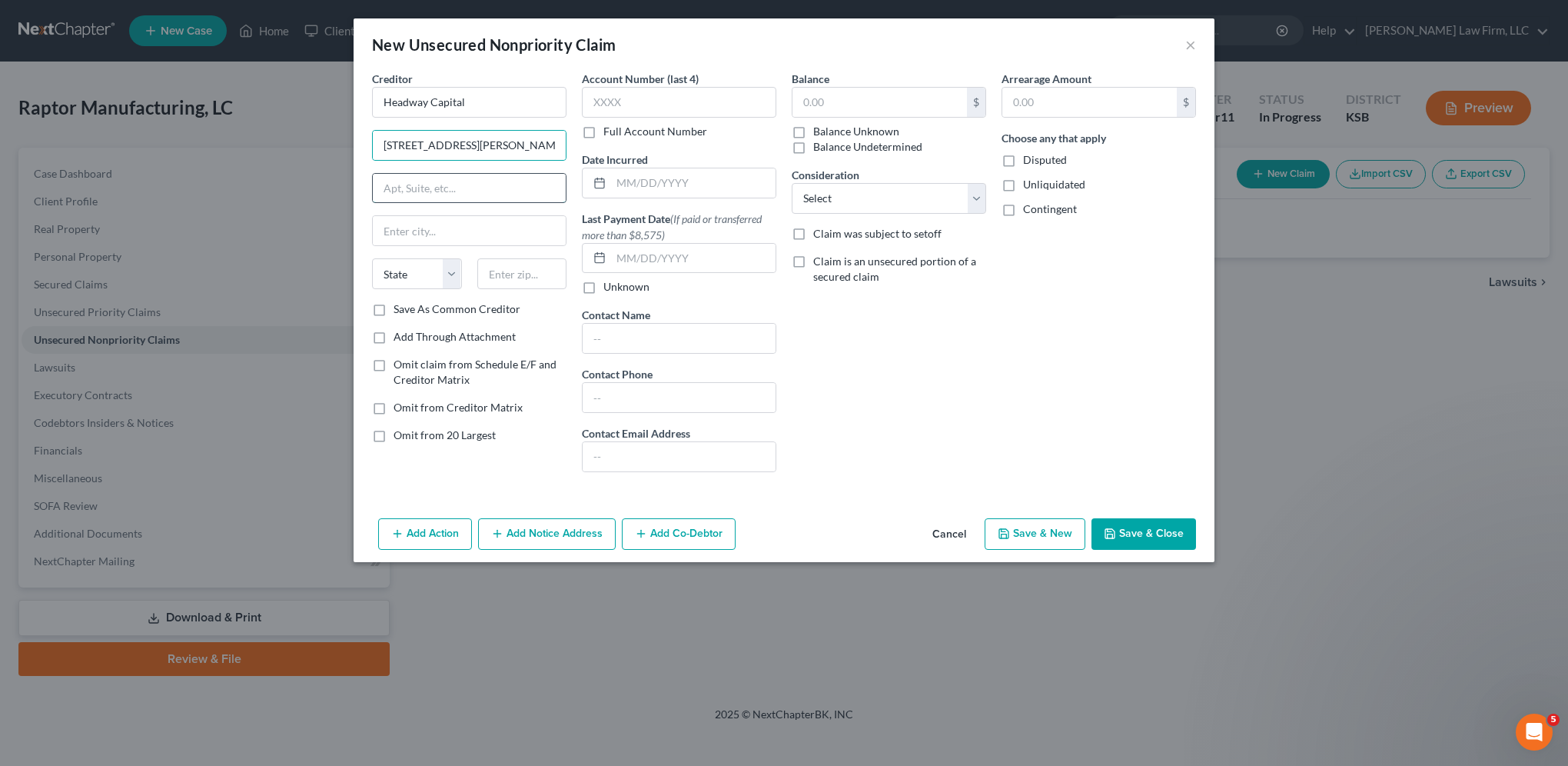
click at [387, 179] on input "text" at bounding box center [469, 188] width 193 height 29
type input "Ste. 1000"
click at [535, 282] on input "text" at bounding box center [522, 274] width 90 height 31
type input "60604"
type input "Chicago"
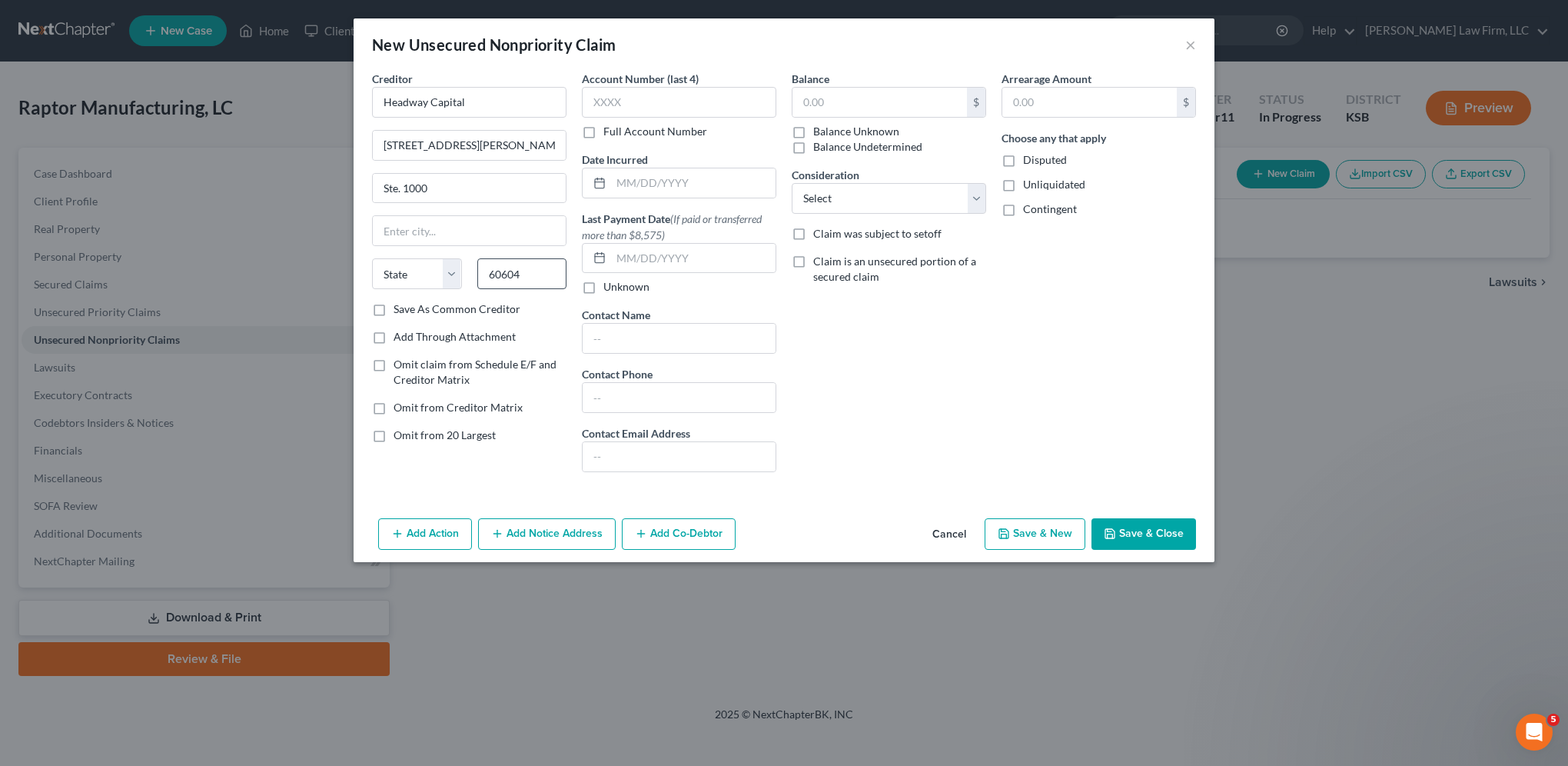
select select "14"
click at [649, 176] on input "text" at bounding box center [693, 182] width 164 height 29
click at [652, 104] on input "text" at bounding box center [679, 102] width 195 height 31
click at [890, 101] on input "text" at bounding box center [879, 102] width 175 height 29
click at [694, 535] on button "Add Co-Debtor" at bounding box center [678, 534] width 114 height 32
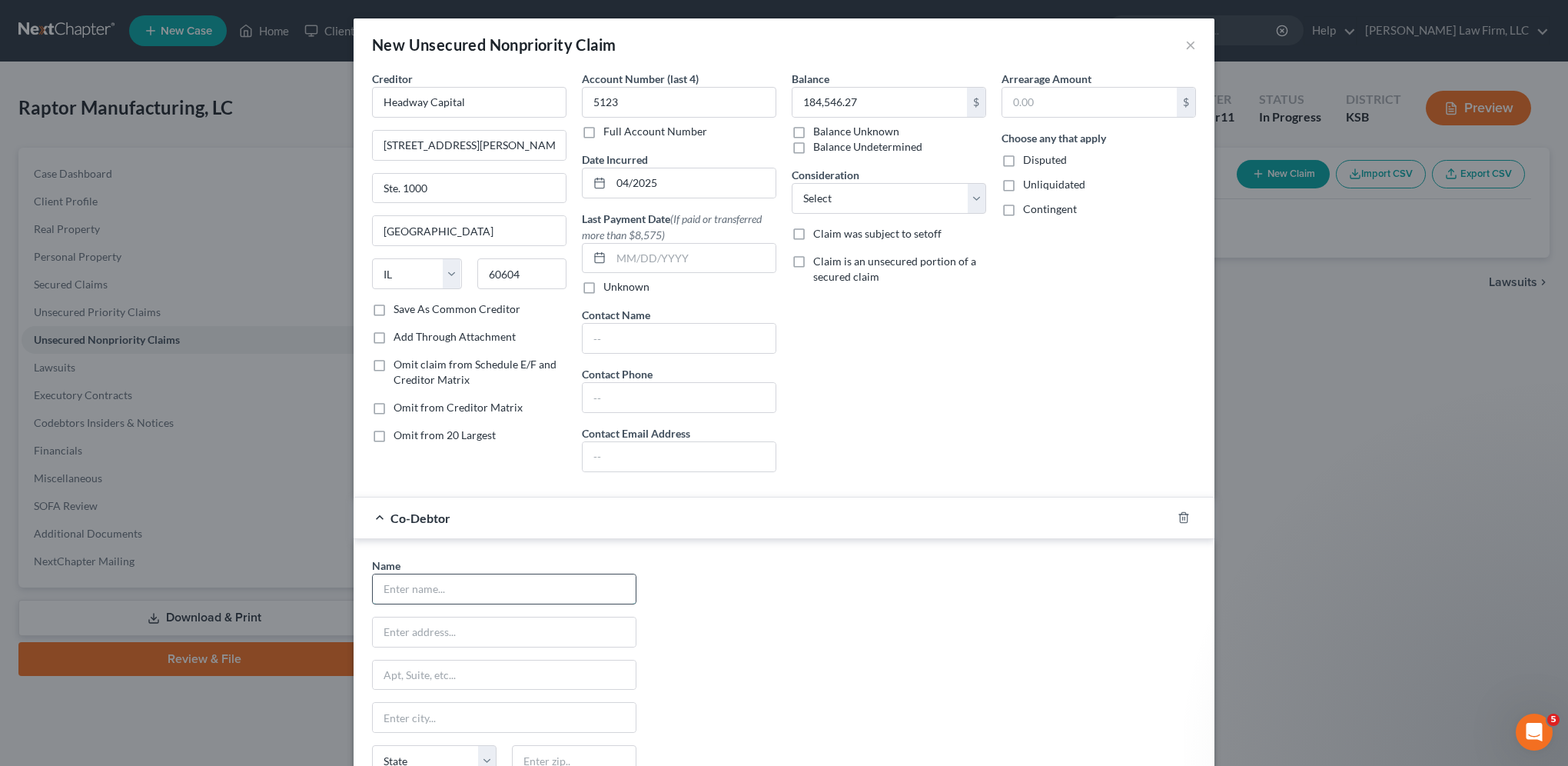
click at [514, 594] on input "text" at bounding box center [504, 589] width 263 height 29
click at [747, 662] on div "Name * Kevin Payne State AL AK AR AZ CA CO CT DE DC FL GA GU HI ID IL IN IA KS …" at bounding box center [784, 700] width 840 height 286
click at [456, 633] on input "text" at bounding box center [504, 632] width 263 height 29
click at [901, 732] on div "Name * Kevin Payne 7475 SW Meadowlark Rd. Andover State AL AK AR AZ CA CO CT DE…" at bounding box center [784, 700] width 840 height 286
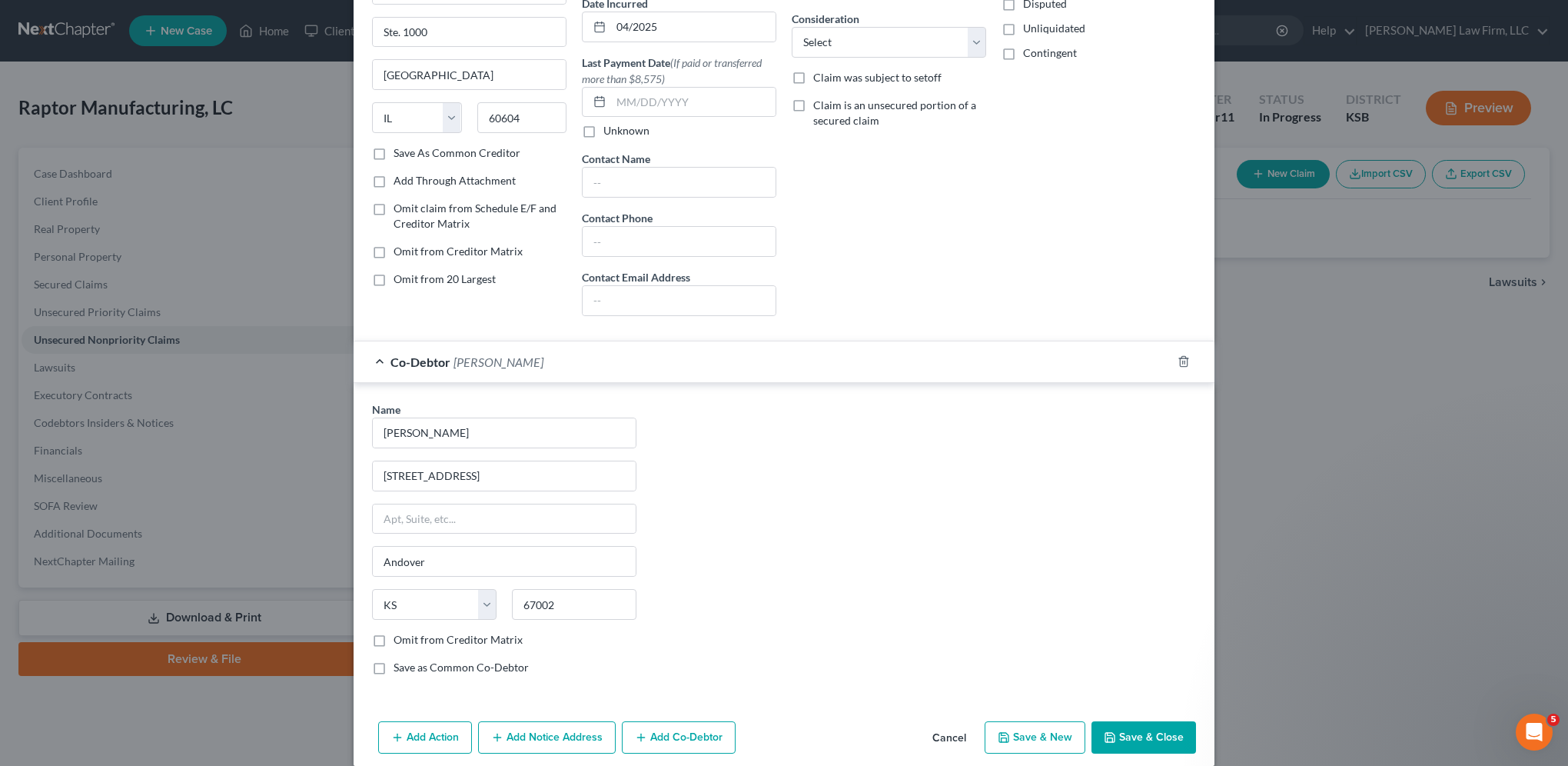
scroll to position [170, 0]
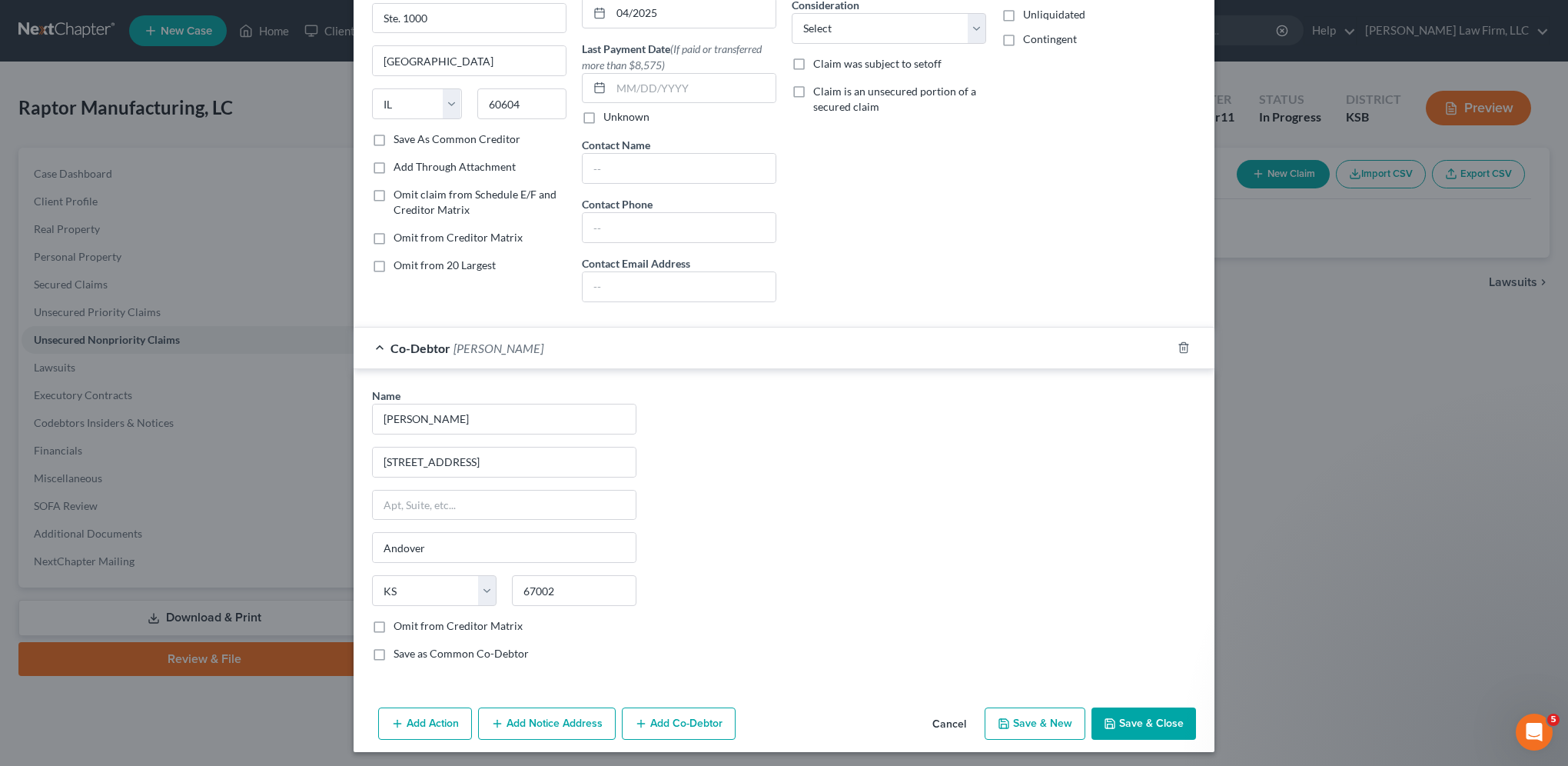
click at [1136, 725] on button "Save & Close" at bounding box center [1144, 723] width 104 height 32
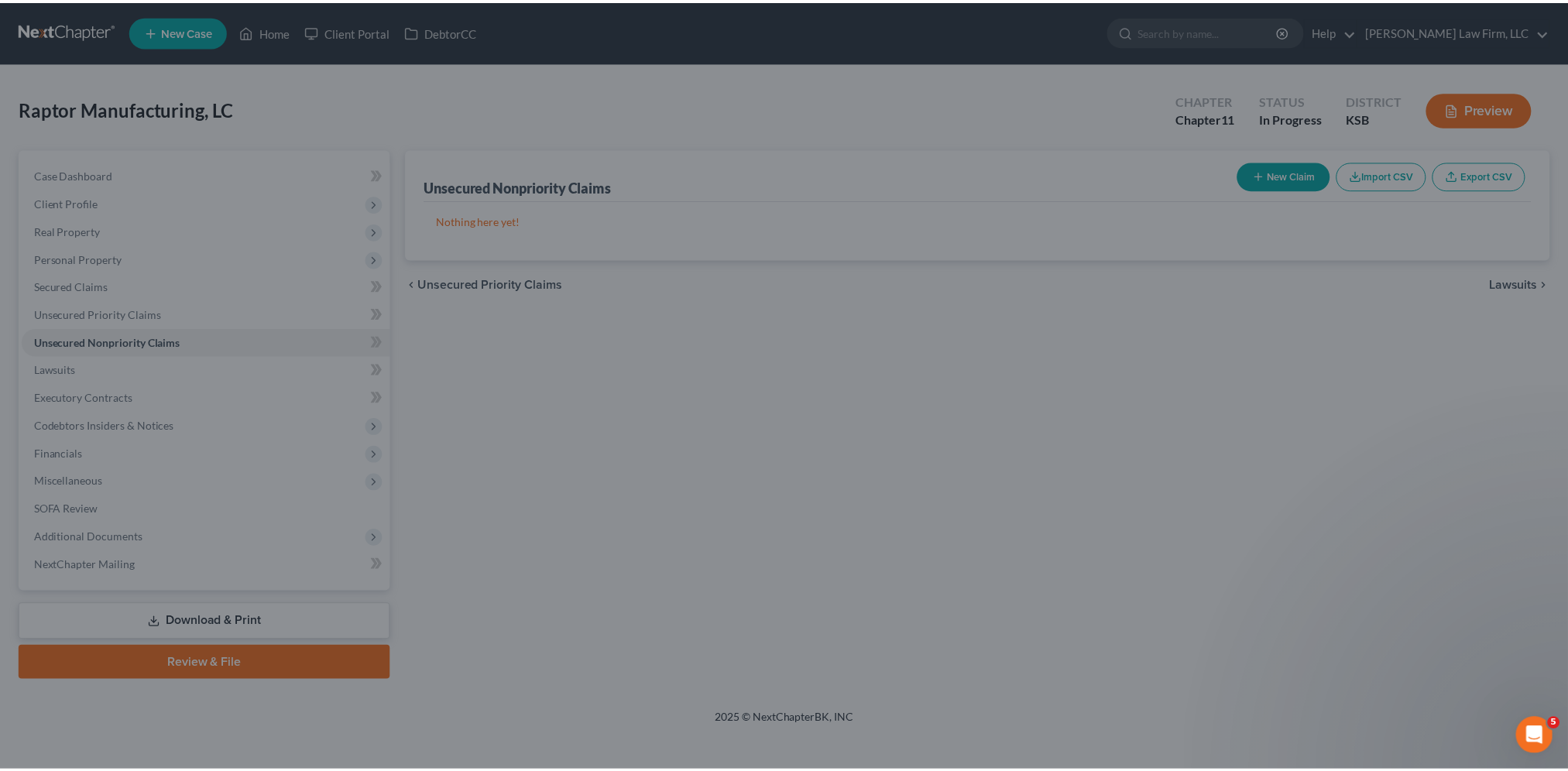
scroll to position [0, 0]
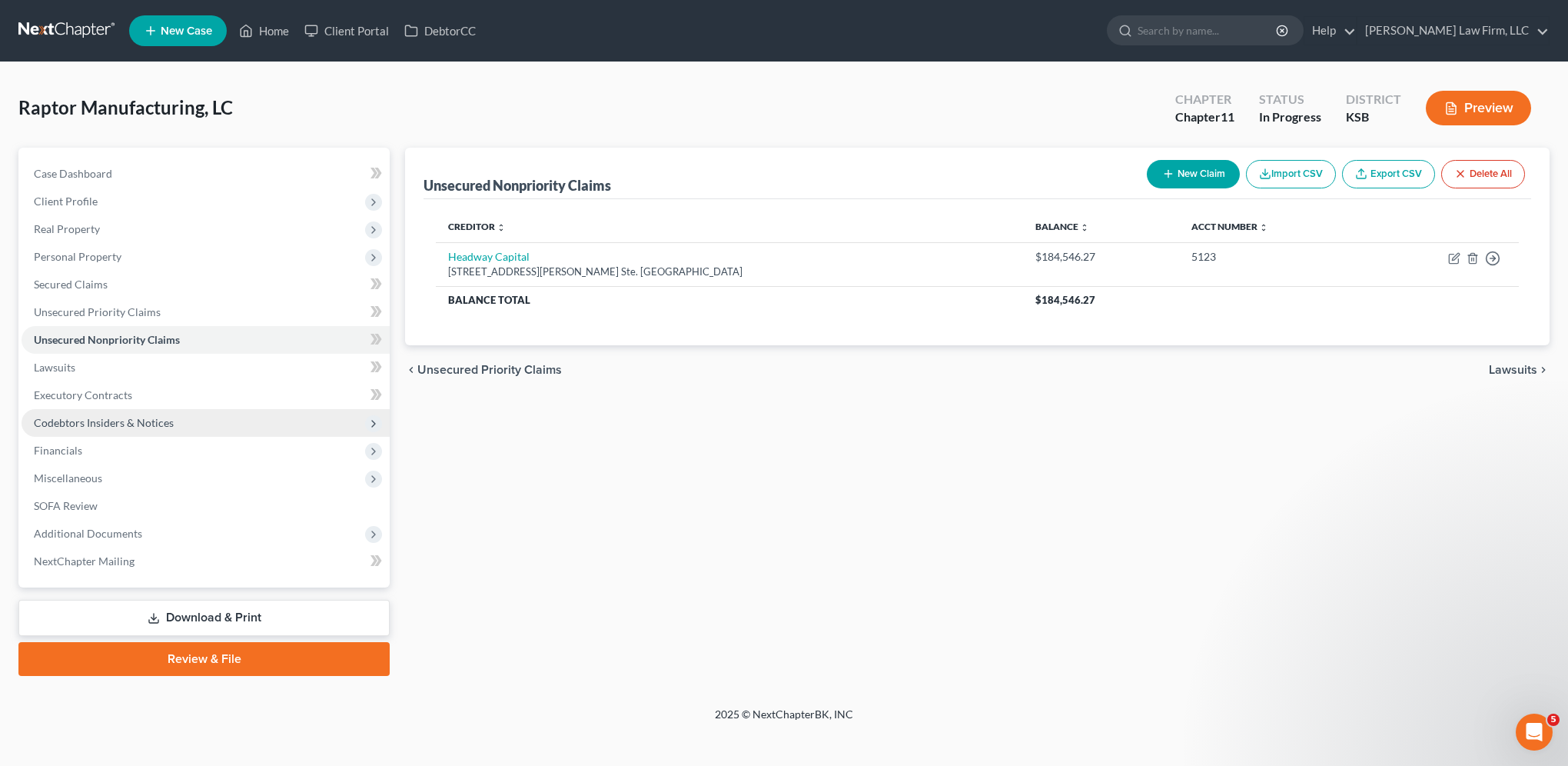
click at [75, 421] on span "Codebtors Insiders & Notices" at bounding box center [104, 423] width 140 height 13
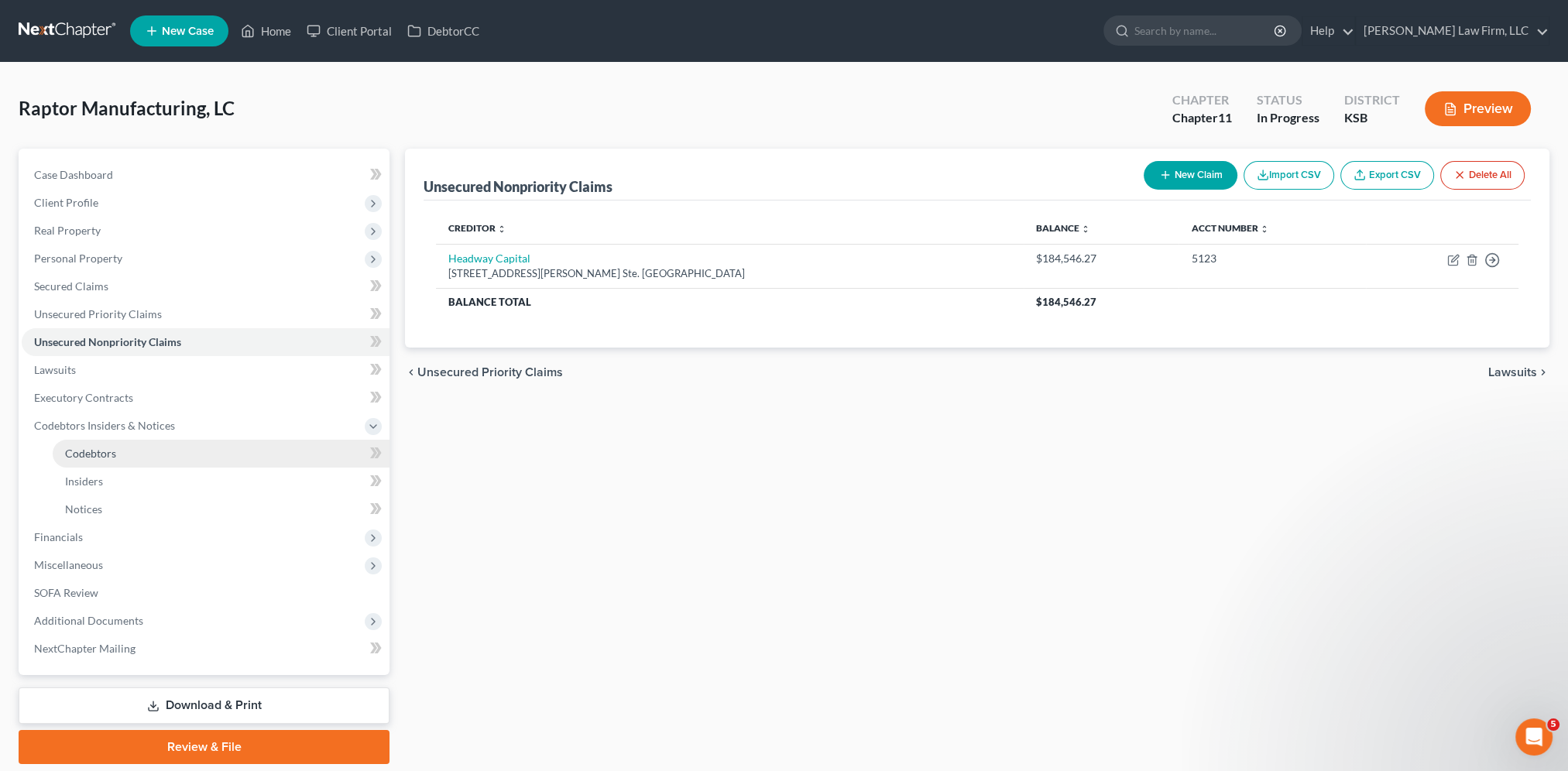
click at [102, 458] on span "Codebtors" at bounding box center [90, 453] width 51 height 13
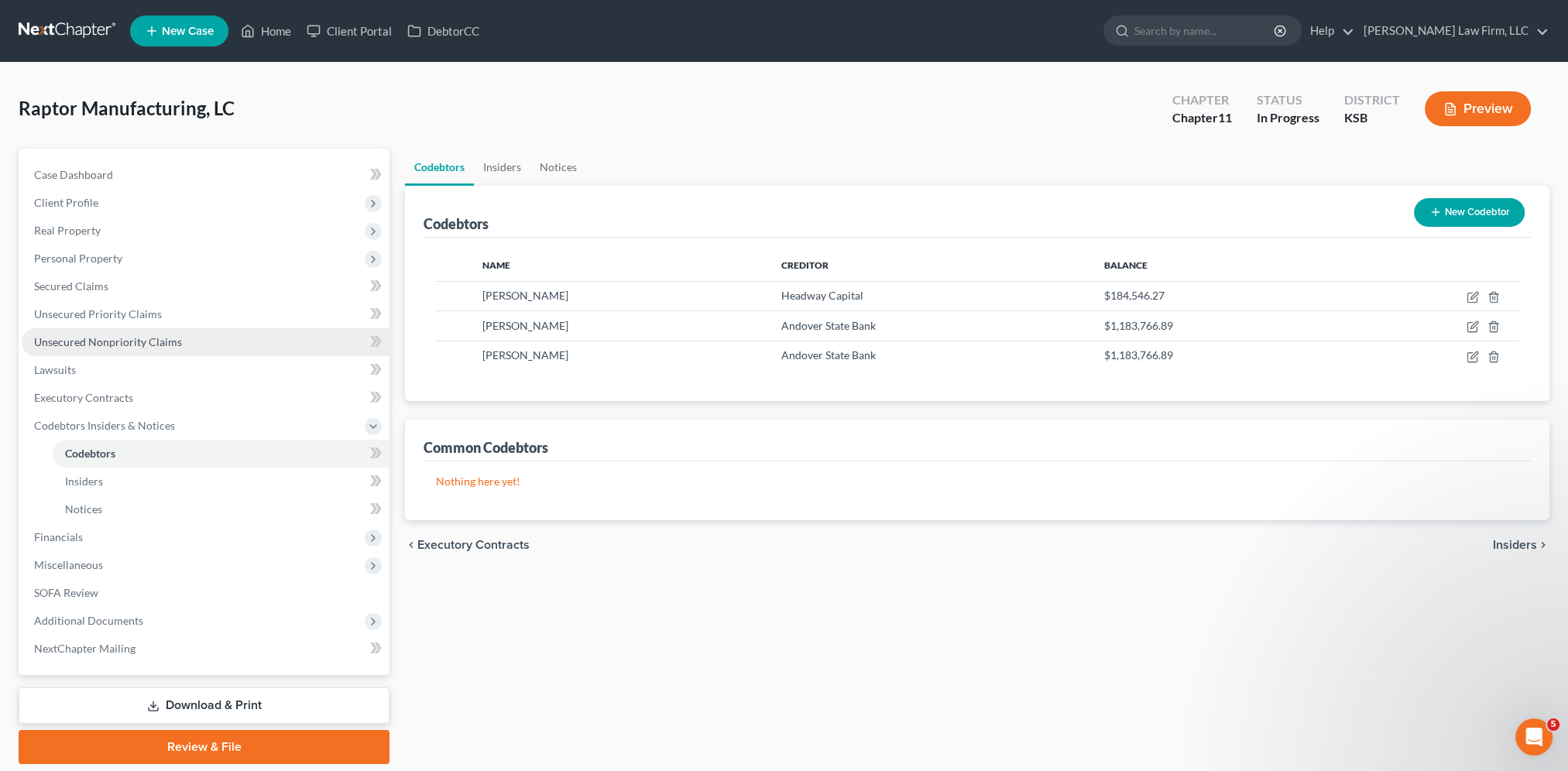
click at [104, 340] on span "Unsecured Nonpriority Claims" at bounding box center [108, 342] width 148 height 13
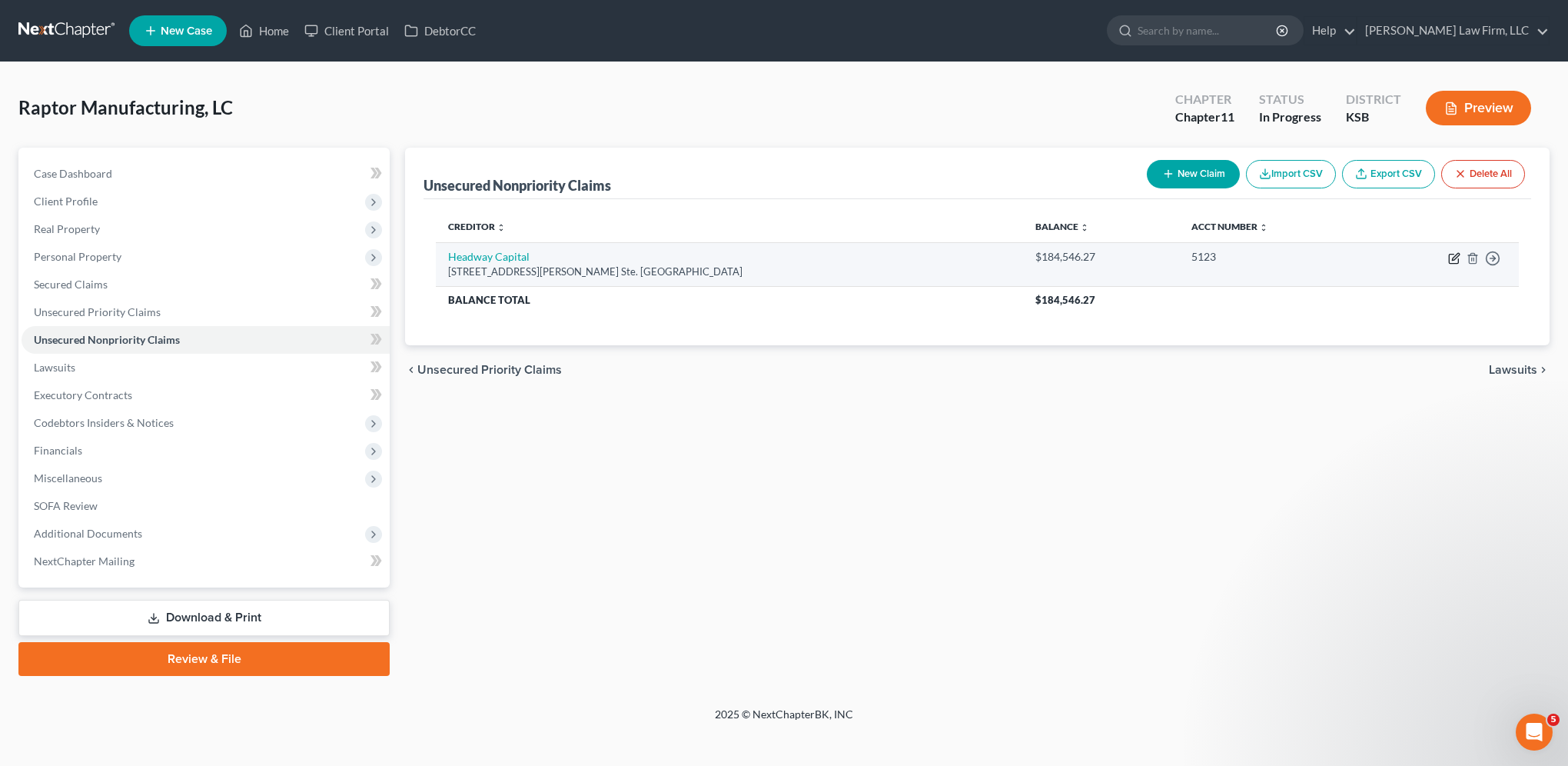
click at [1459, 257] on icon "button" at bounding box center [1454, 258] width 12 height 12
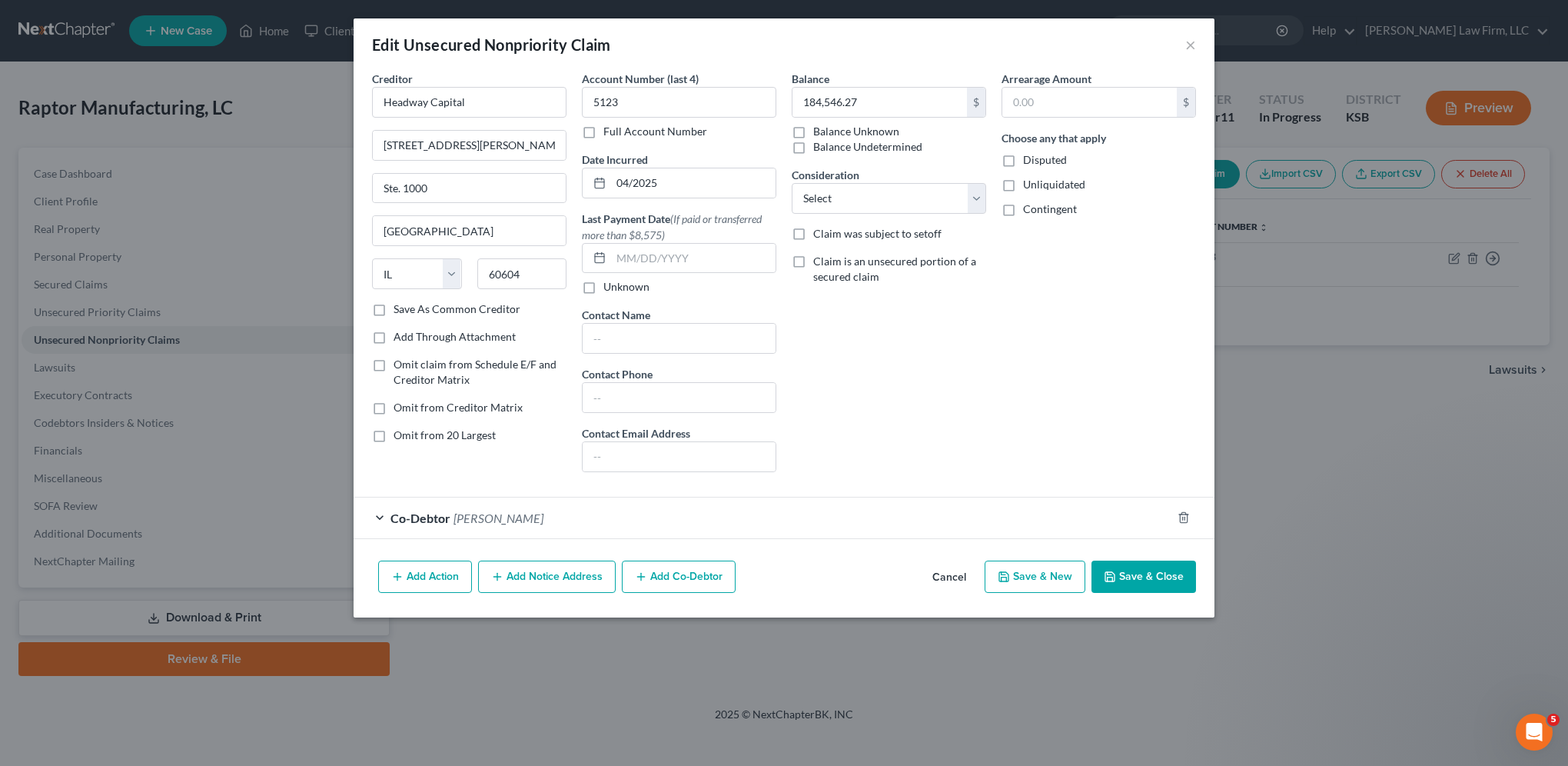
click at [1164, 588] on button "Save & Close" at bounding box center [1144, 576] width 104 height 32
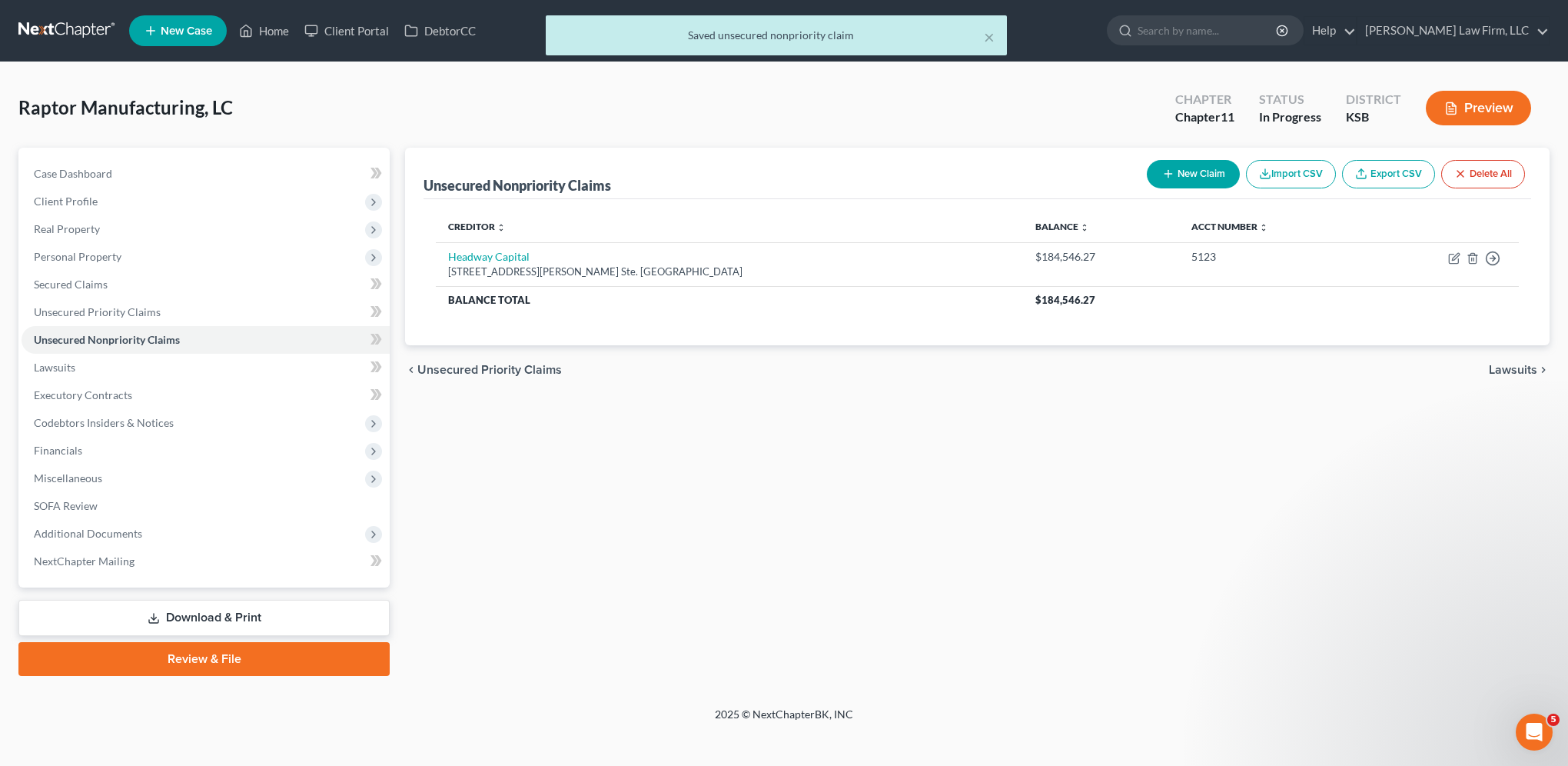
click at [1183, 170] on button "New Claim" at bounding box center [1193, 174] width 93 height 28
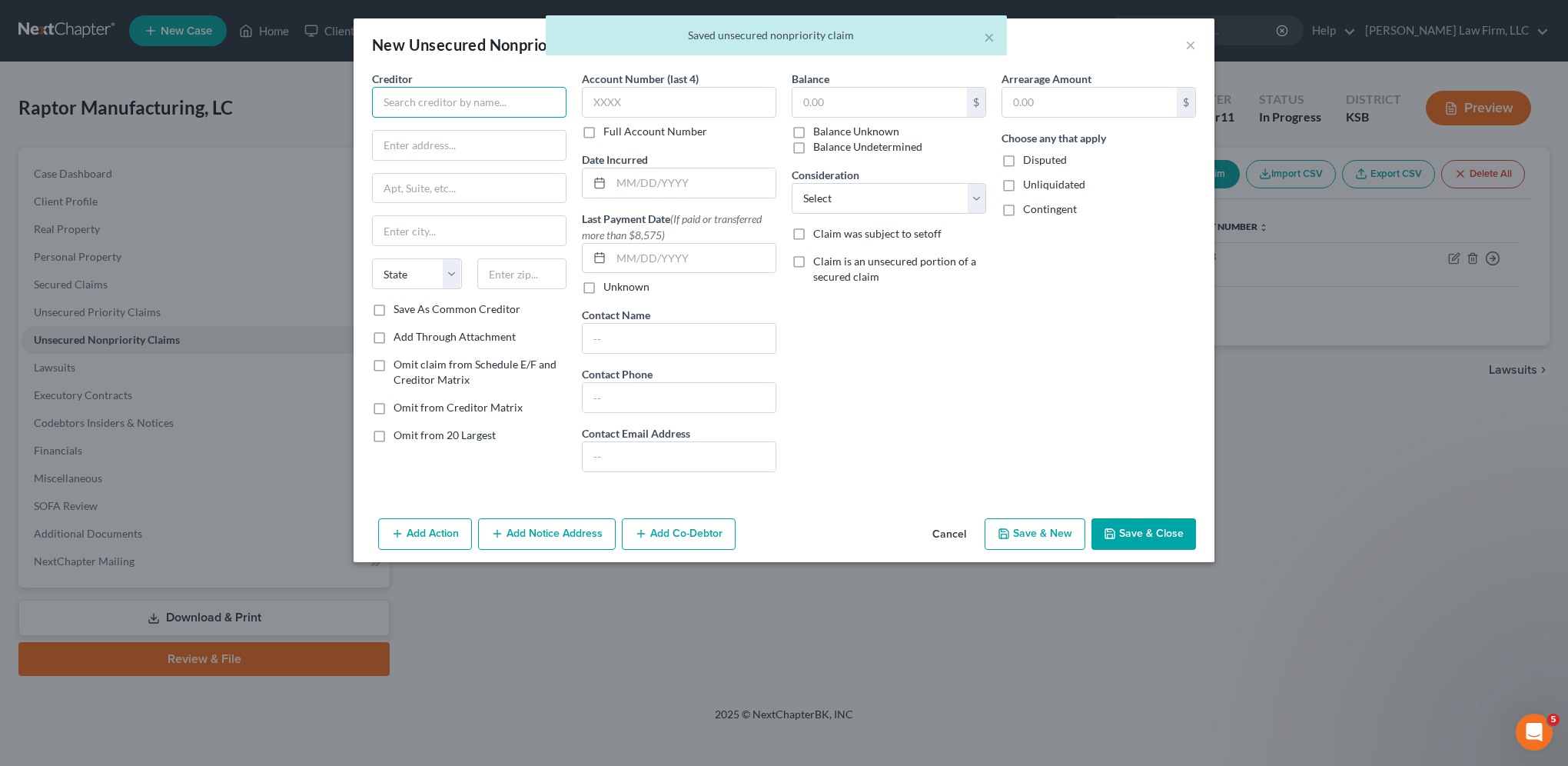
click at [473, 87] on input "text" at bounding box center [469, 102] width 195 height 31
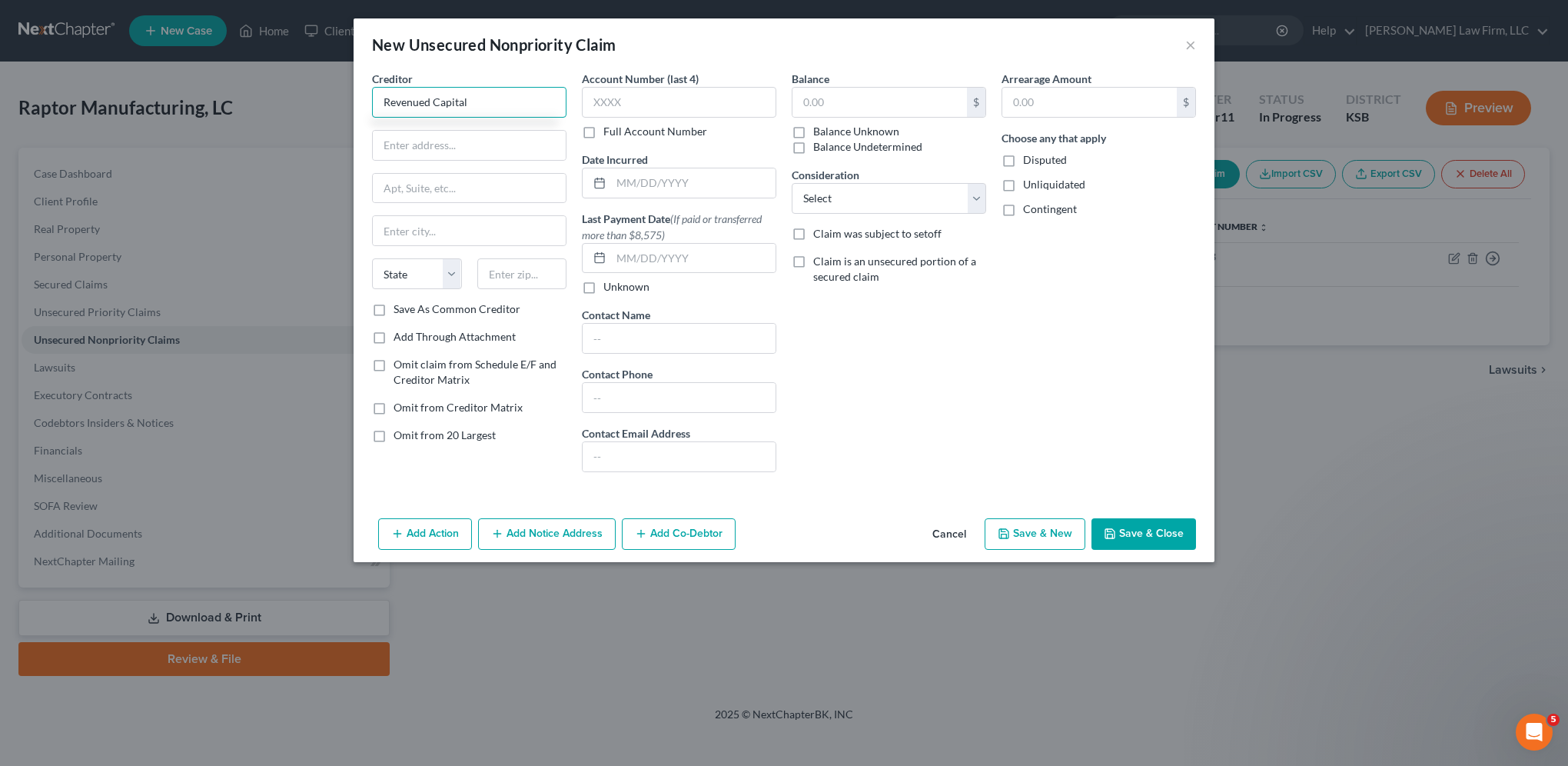
drag, startPoint x: 467, startPoint y: 100, endPoint x: 378, endPoint y: 104, distance: 89.1
click at [378, 104] on input "Revenued Capital" at bounding box center [469, 102] width 195 height 31
click at [656, 180] on input "text" at bounding box center [693, 182] width 164 height 29
click at [1131, 530] on button "Save & Close" at bounding box center [1144, 534] width 104 height 32
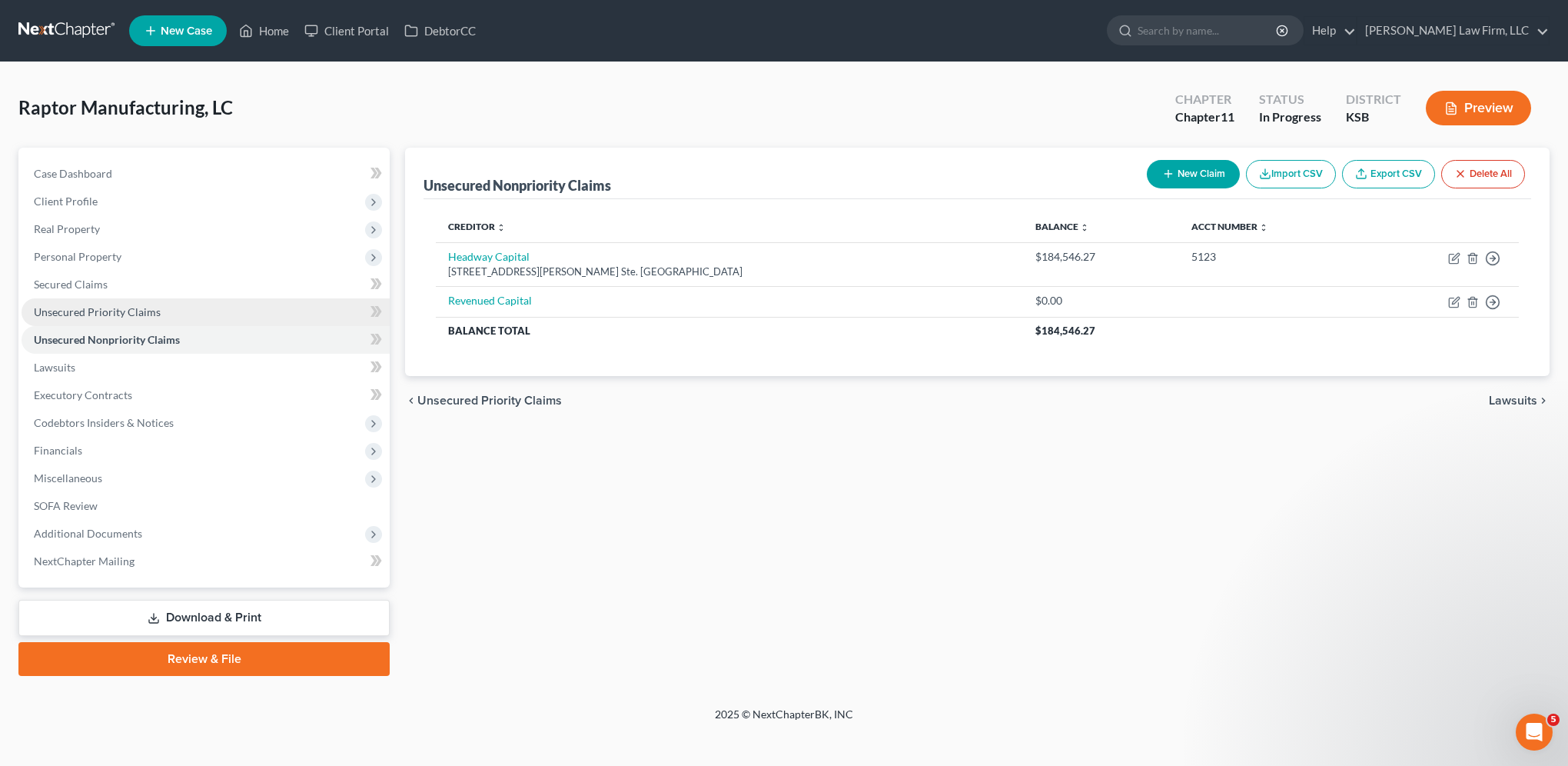
click at [133, 308] on span "Unsecured Priority Claims" at bounding box center [97, 312] width 127 height 13
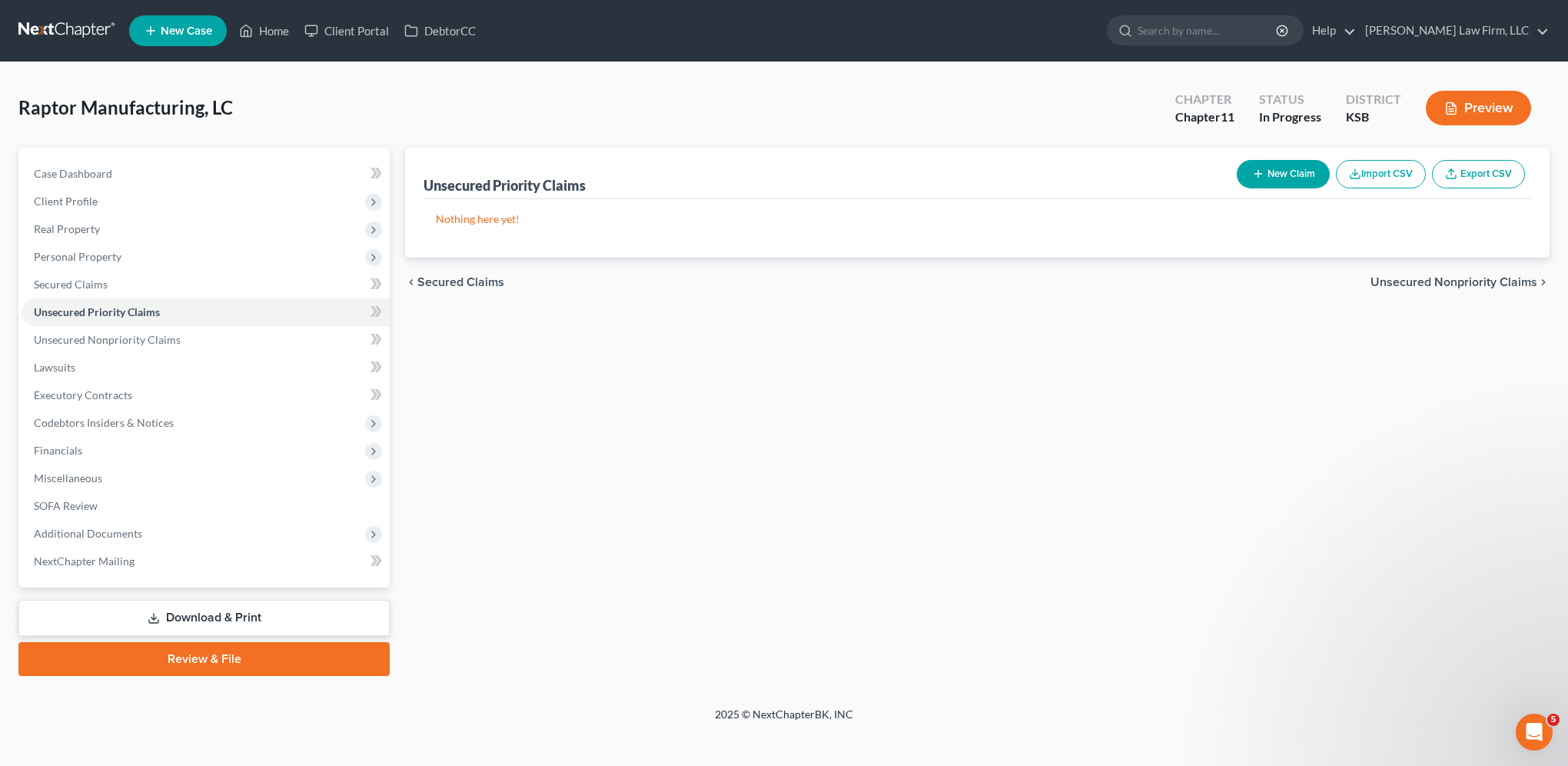
click at [1265, 176] on button "New Claim" at bounding box center [1283, 174] width 93 height 28
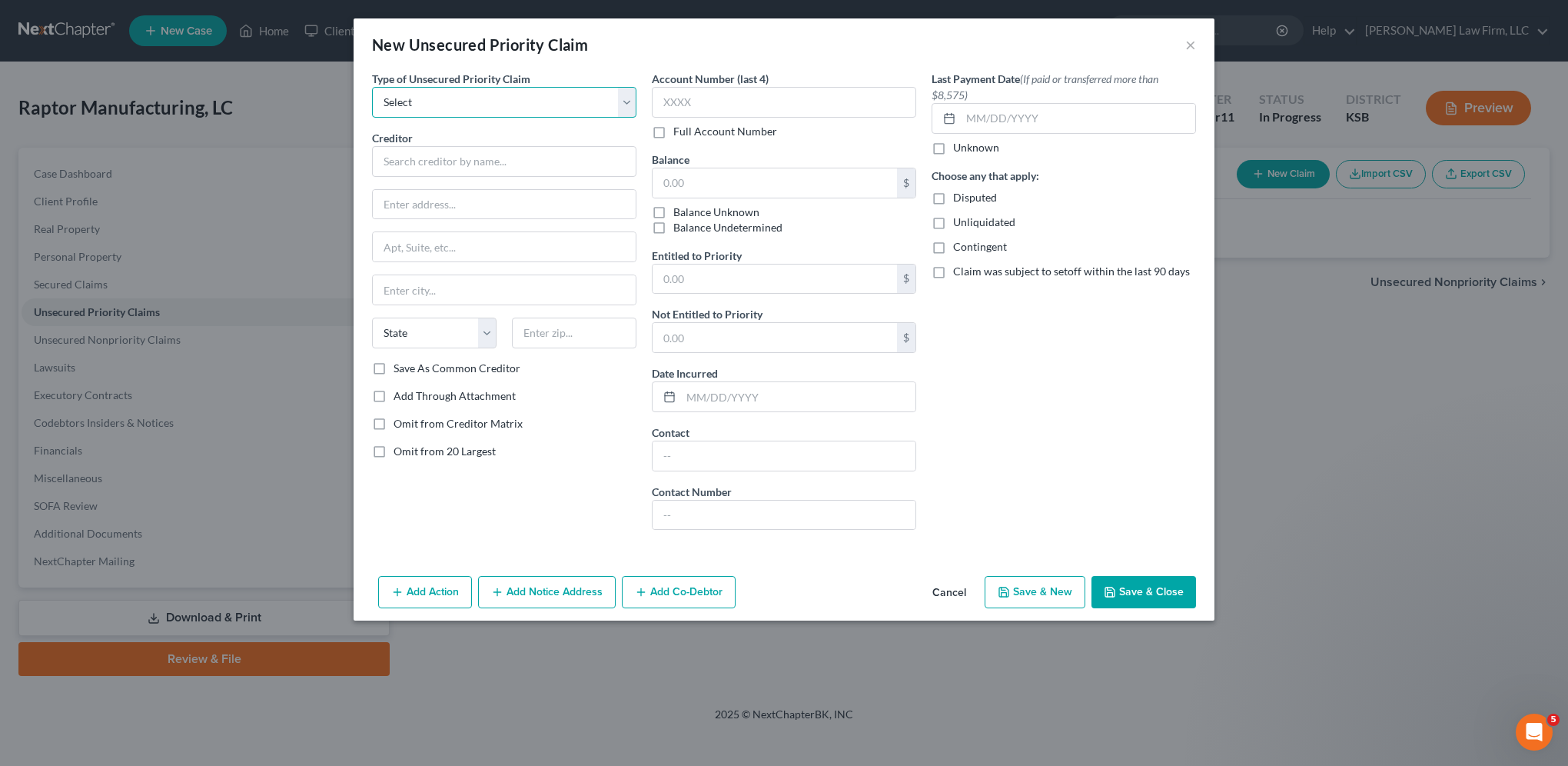
click at [466, 100] on select "Select Taxes & Other Government Units Domestic Support Obligations Extensions o…" at bounding box center [504, 102] width 264 height 31
click at [372, 87] on select "Select Taxes & Other Government Units Domestic Support Obligations Extensions o…" at bounding box center [504, 102] width 264 height 31
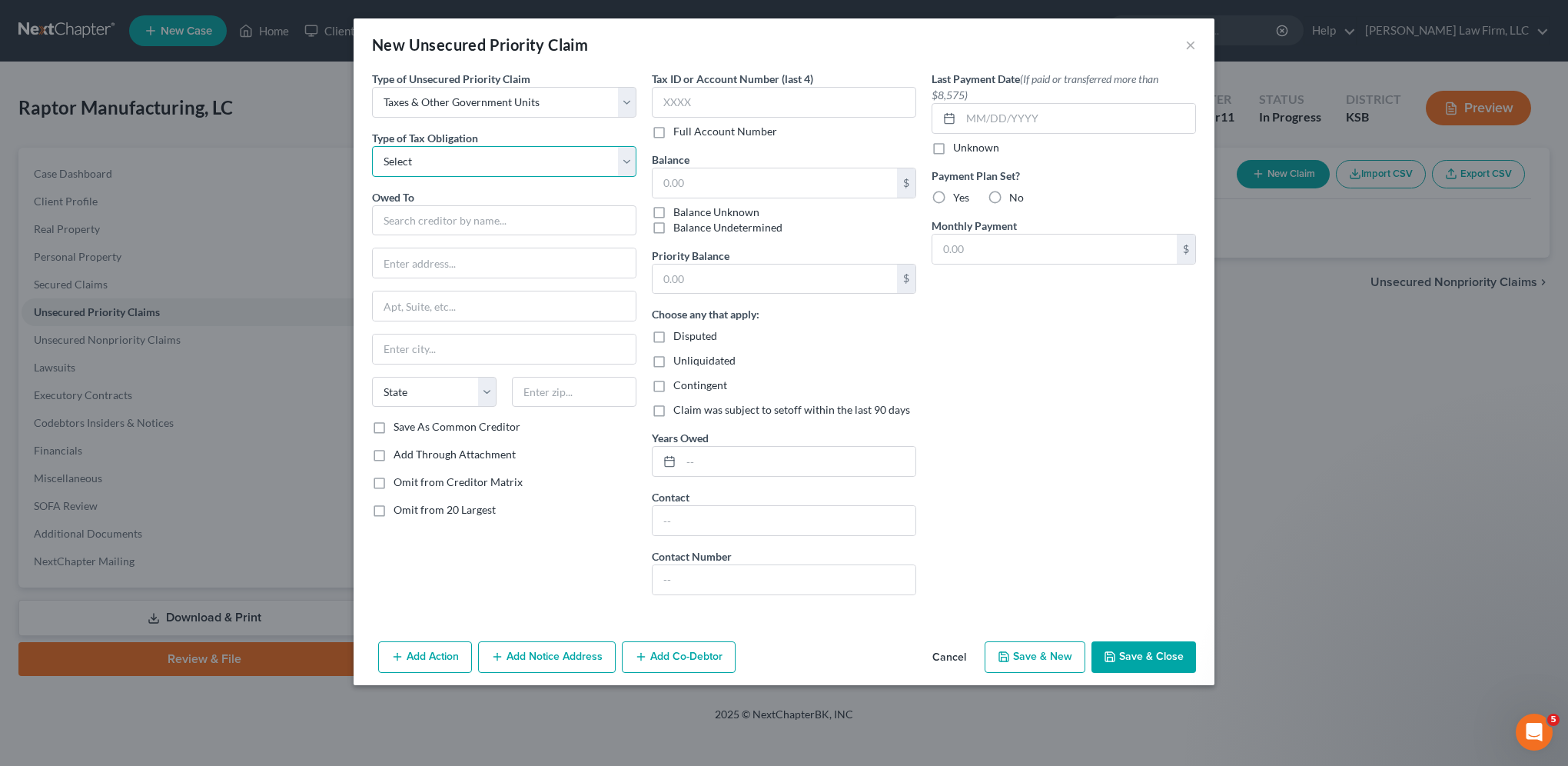
click at [428, 164] on select "Select Federal City State Franchise Tax Board Other" at bounding box center [504, 161] width 264 height 31
click at [372, 146] on select "Select Federal City State Franchise Tax Board Other" at bounding box center [504, 161] width 264 height 31
click at [404, 217] on input "text" at bounding box center [504, 221] width 264 height 31
drag, startPoint x: 449, startPoint y: 224, endPoint x: 375, endPoint y: 230, distance: 74.2
click at [375, 230] on input "Sedgwick County" at bounding box center [504, 221] width 264 height 31
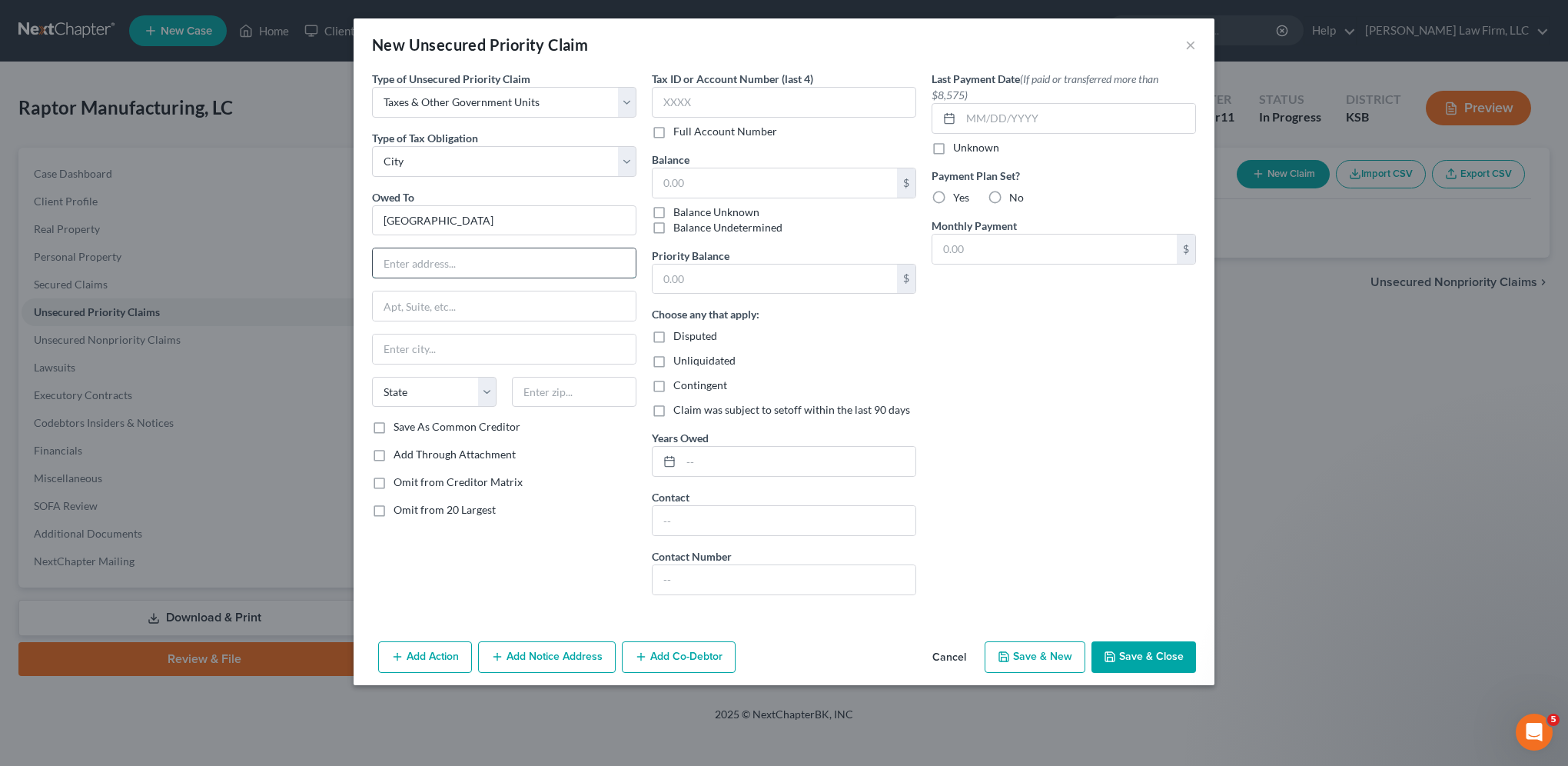
click at [501, 270] on input "text" at bounding box center [504, 263] width 263 height 29
click at [578, 395] on input "text" at bounding box center [574, 391] width 124 height 31
click at [467, 302] on input "text" at bounding box center [504, 306] width 263 height 29
drag, startPoint x: 312, startPoint y: 384, endPoint x: 341, endPoint y: 371, distance: 31.8
click at [312, 384] on div "New Unsecured Priority Claim × Type of Unsecured Priority Claim * Select Taxes …" at bounding box center [784, 383] width 1568 height 766
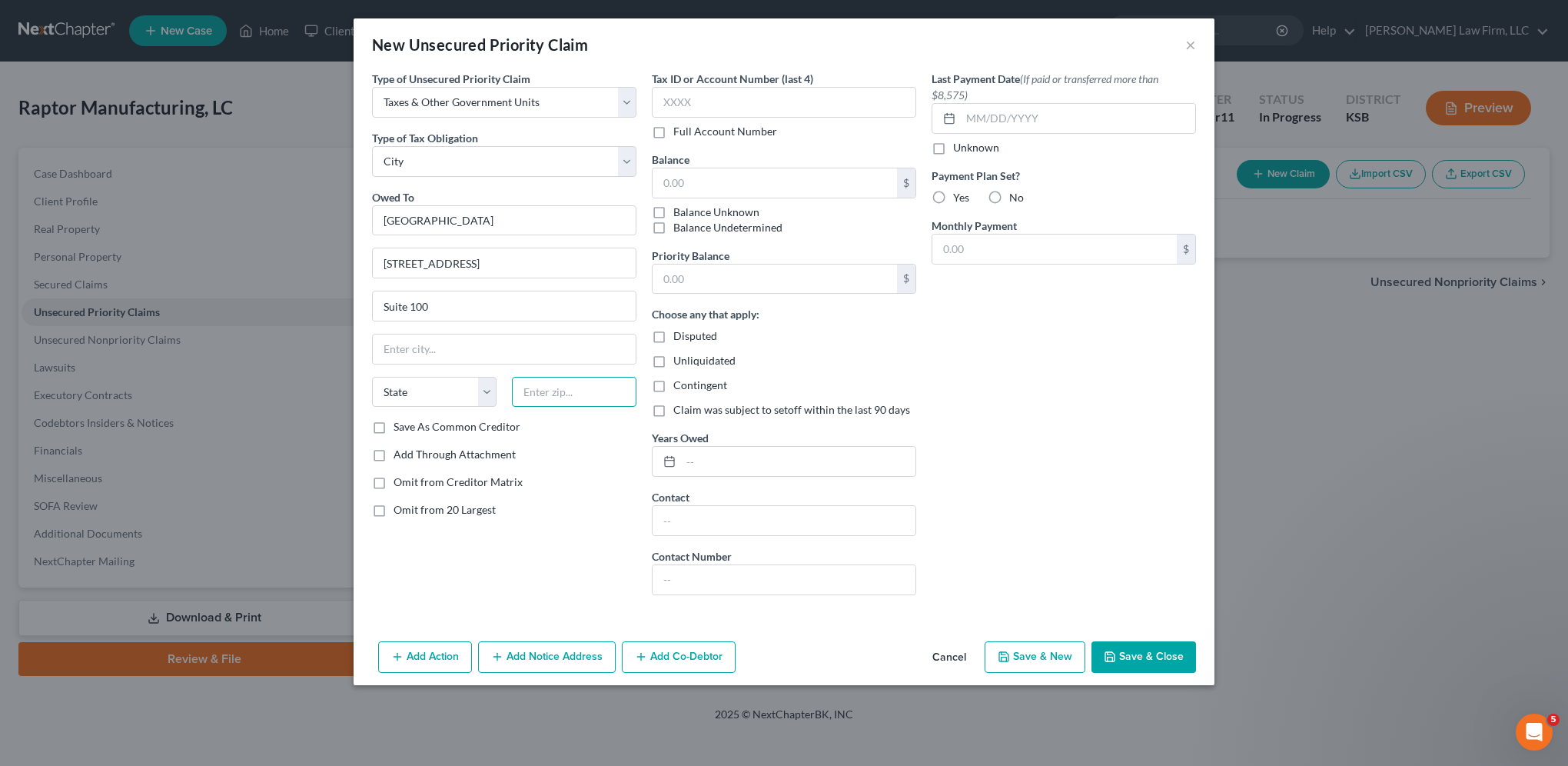
click at [620, 396] on input "text" at bounding box center [574, 391] width 124 height 31
click at [714, 178] on input "text" at bounding box center [774, 182] width 244 height 29
click at [717, 102] on input "text" at bounding box center [783, 102] width 264 height 31
drag, startPoint x: 729, startPoint y: 280, endPoint x: 733, endPoint y: 273, distance: 8.1
click at [729, 280] on input "text" at bounding box center [774, 279] width 244 height 29
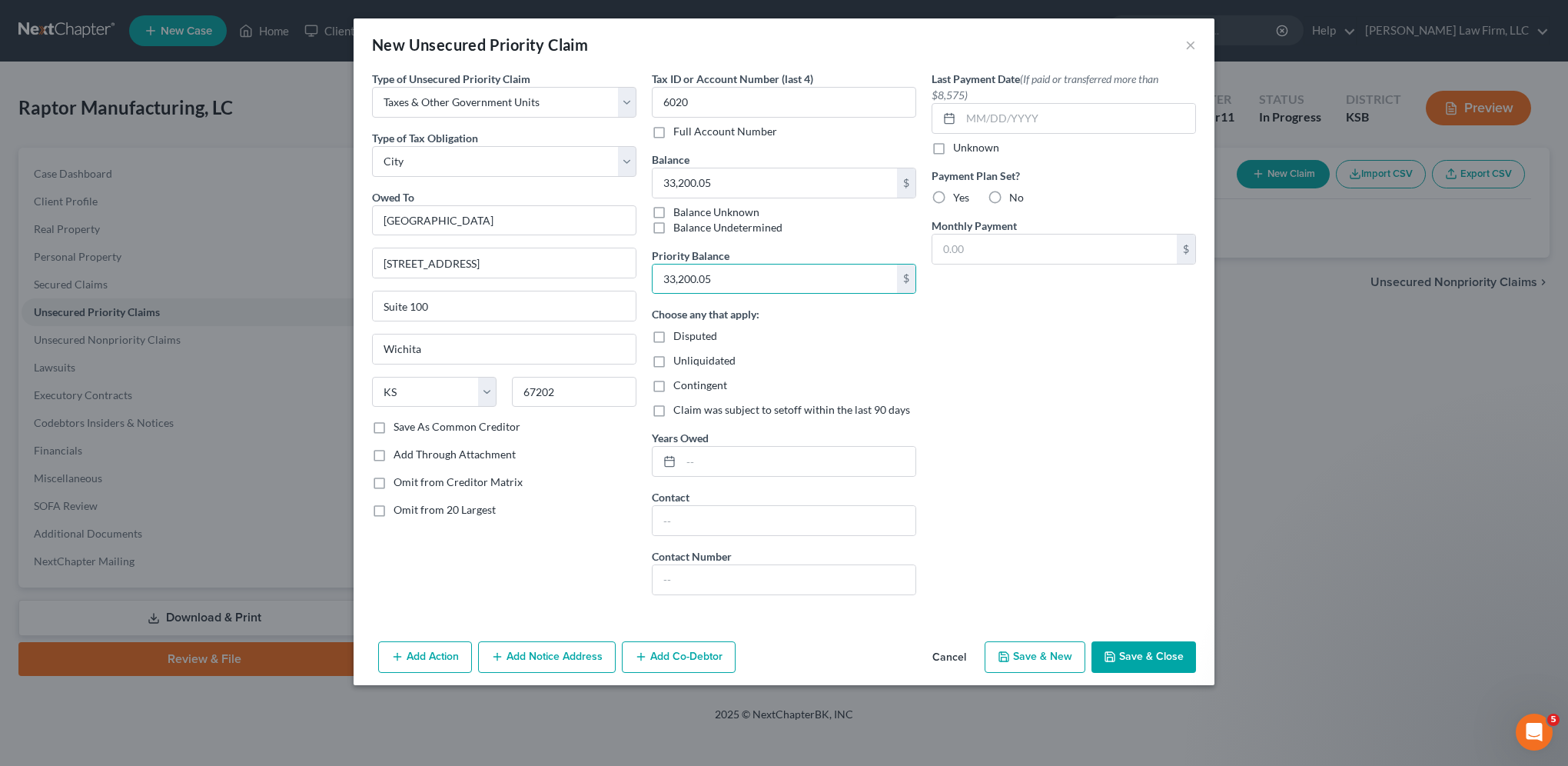
click at [1166, 652] on button "Save & Close" at bounding box center [1144, 657] width 104 height 32
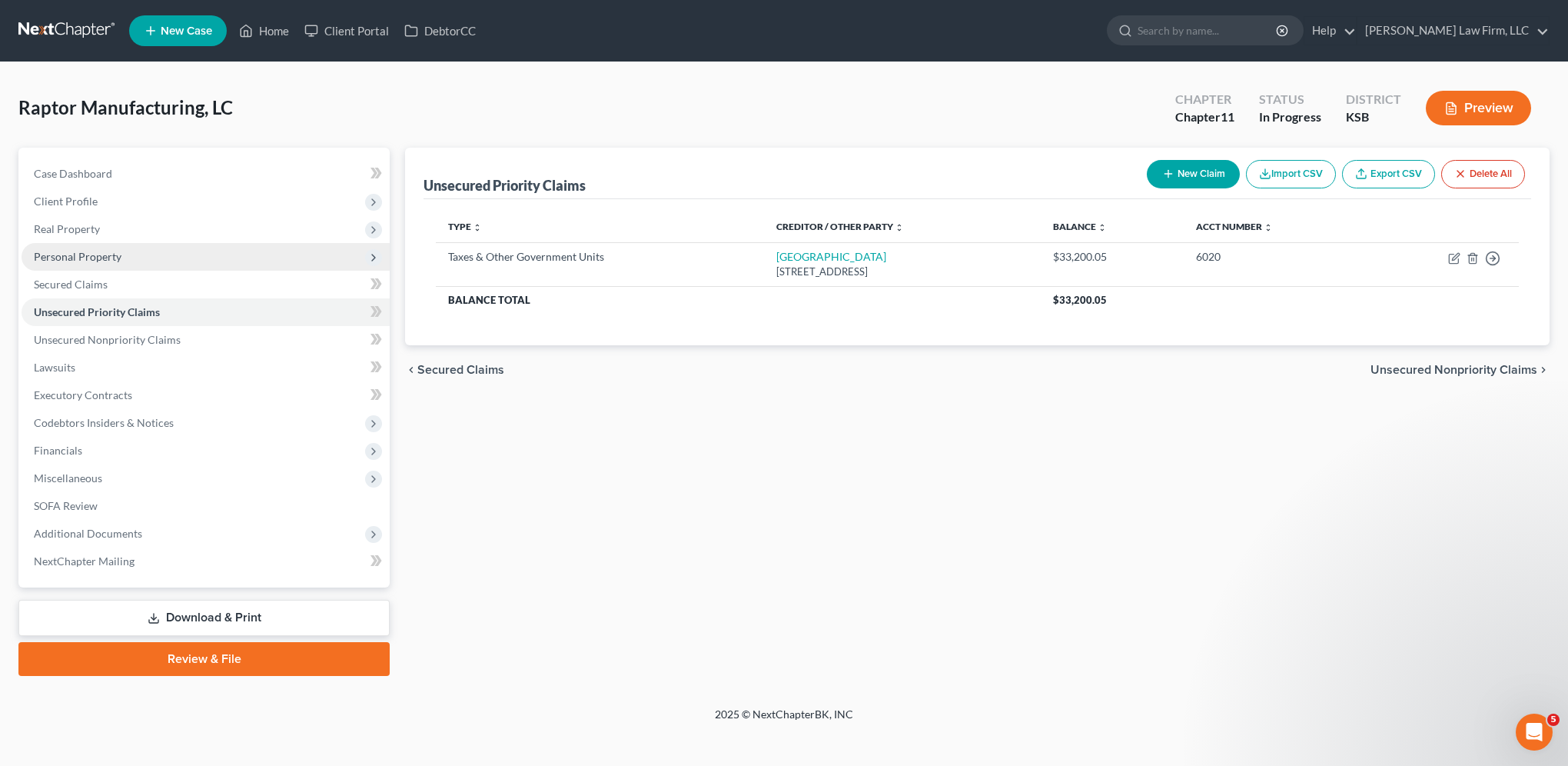
click at [86, 259] on span "Personal Property" at bounding box center [78, 256] width 88 height 13
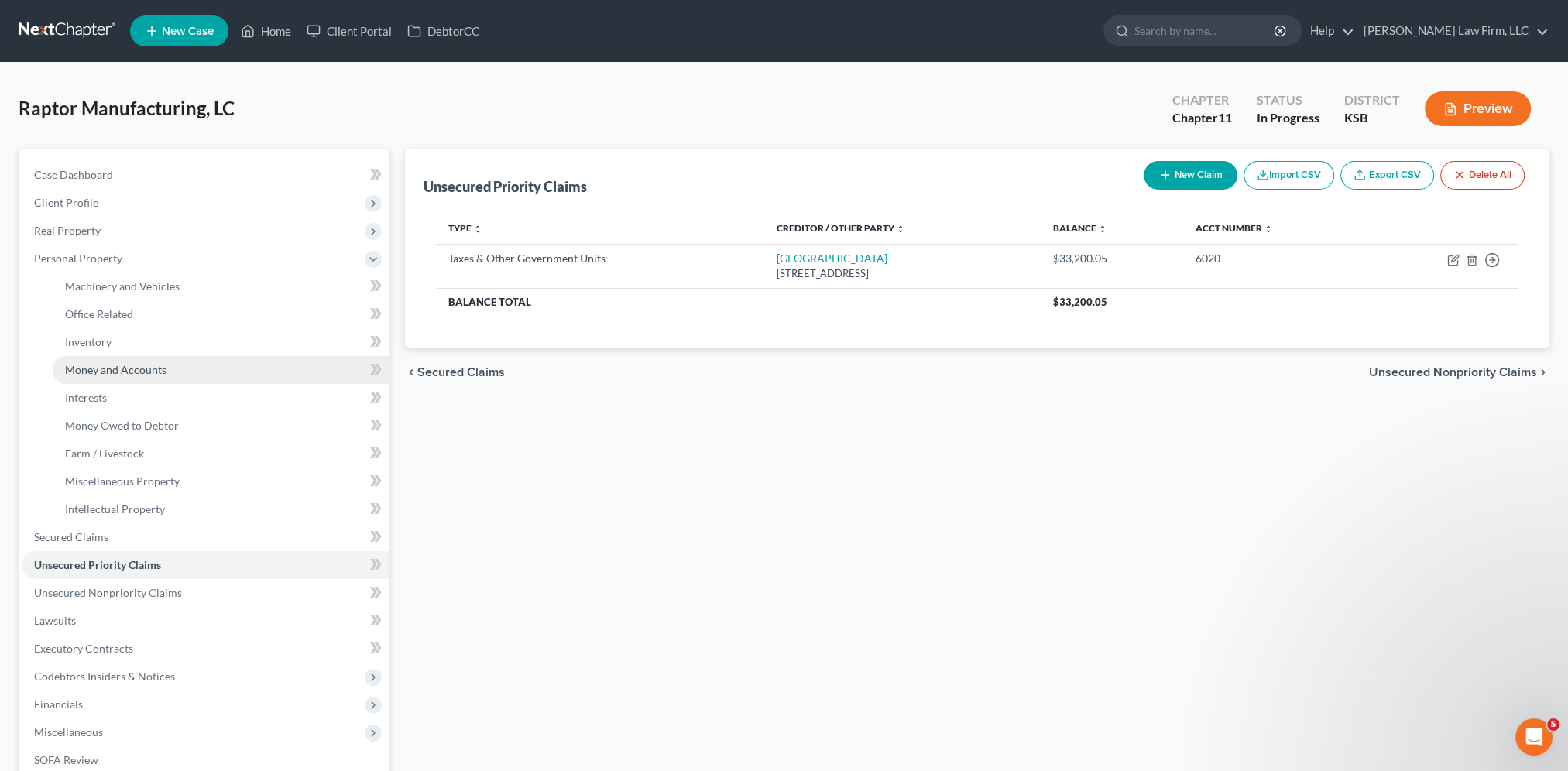
click at [134, 375] on span "Money and Accounts" at bounding box center [115, 370] width 101 height 13
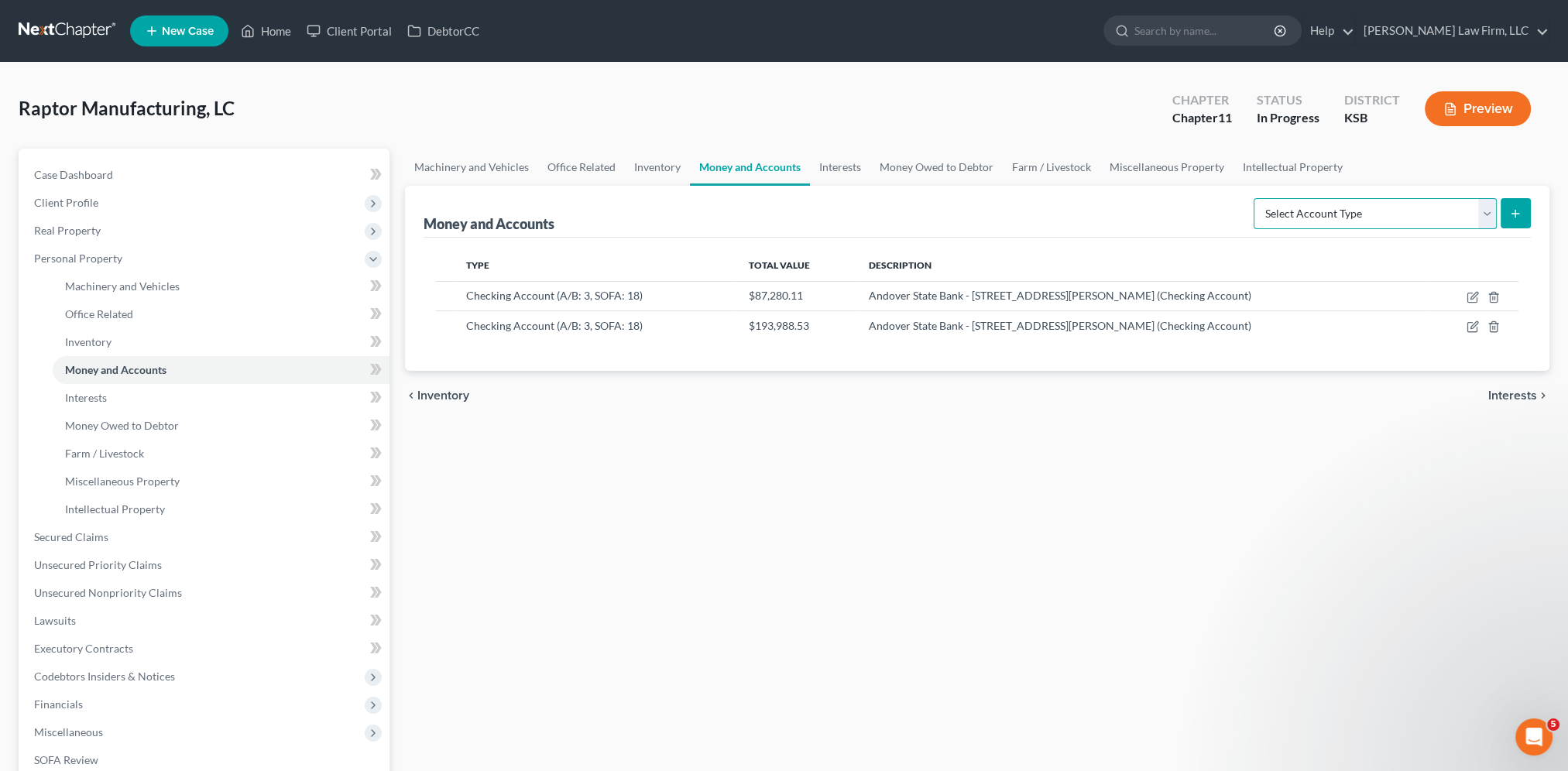
click at [1492, 208] on select "Select Account Type Brokerage (A/B: 3, SOFA: 18) Cash on Hand (A/B: 2) Certific…" at bounding box center [1375, 213] width 243 height 31
click at [950, 170] on link "Money Owed to Debtor" at bounding box center [936, 167] width 133 height 38
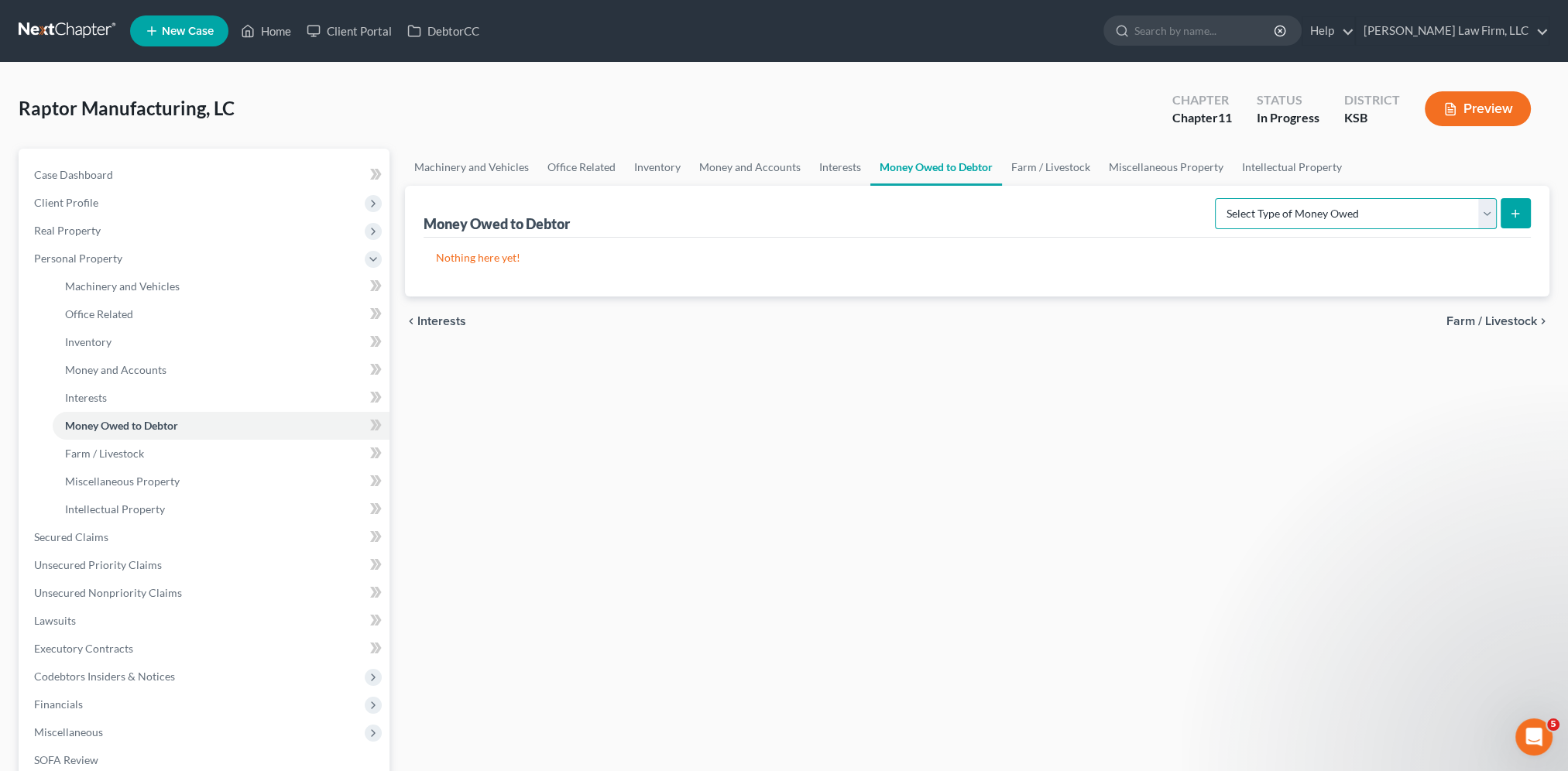
click at [1384, 217] on select "Select Type of Money Owed Accounts Receivable (A/B: 11) Causes of Action Agains…" at bounding box center [1356, 213] width 282 height 31
click at [1219, 198] on select "Select Type of Money Owed Accounts Receivable (A/B: 11) Causes of Action Agains…" at bounding box center [1356, 213] width 282 height 31
click at [1520, 214] on icon "submit" at bounding box center [1515, 214] width 13 height 13
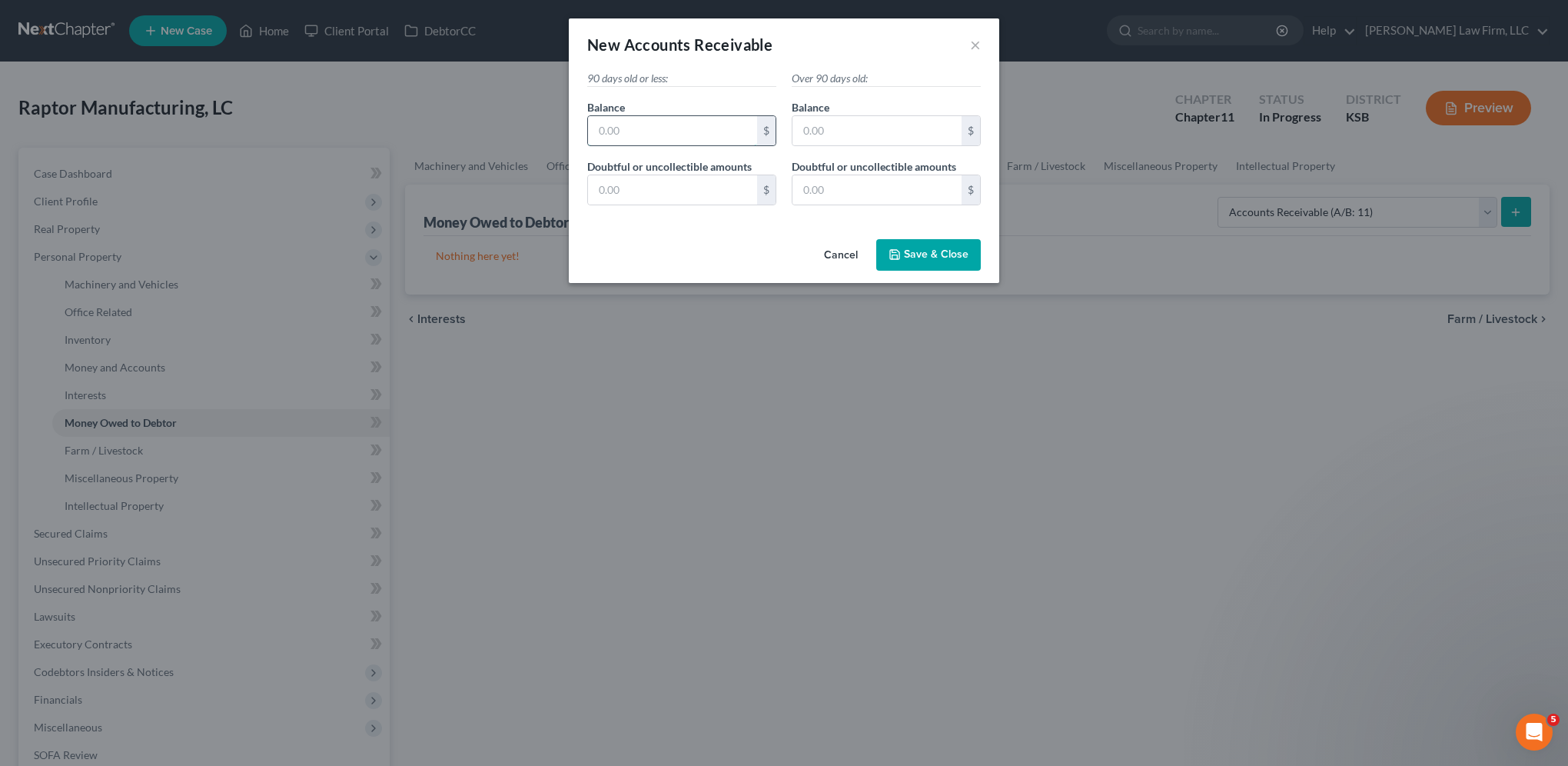
click at [661, 135] on input "text" at bounding box center [673, 130] width 169 height 29
click at [907, 253] on span "Save & Close" at bounding box center [936, 255] width 65 height 13
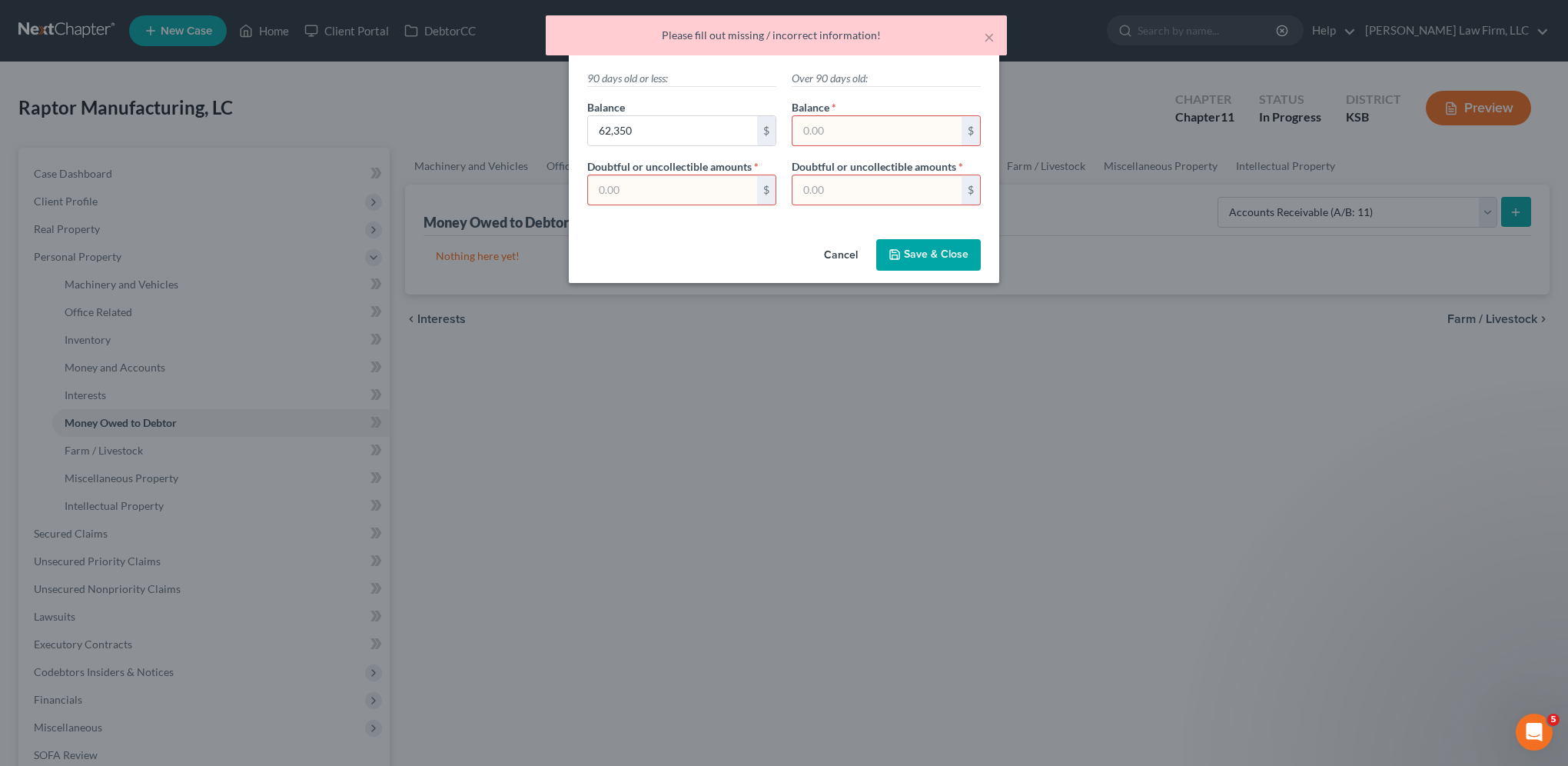
click at [660, 199] on input "text" at bounding box center [673, 189] width 169 height 29
click at [844, 137] on input "text" at bounding box center [877, 130] width 169 height 29
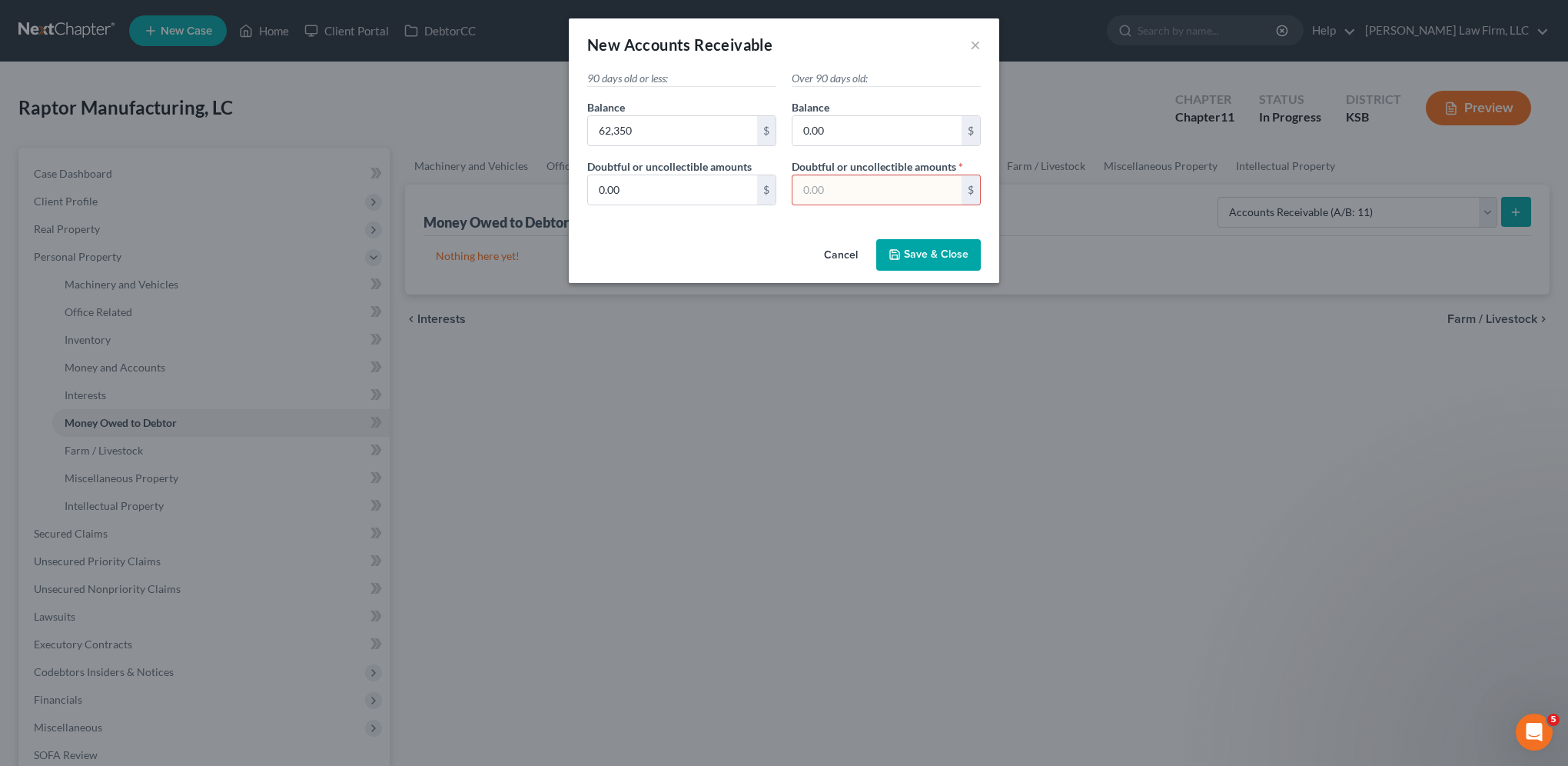
click at [853, 189] on input "text" at bounding box center [877, 189] width 169 height 29
click at [927, 271] on div "Cancel Save & Close" at bounding box center [783, 258] width 430 height 51
click at [927, 259] on span "Save & Close" at bounding box center [936, 255] width 65 height 13
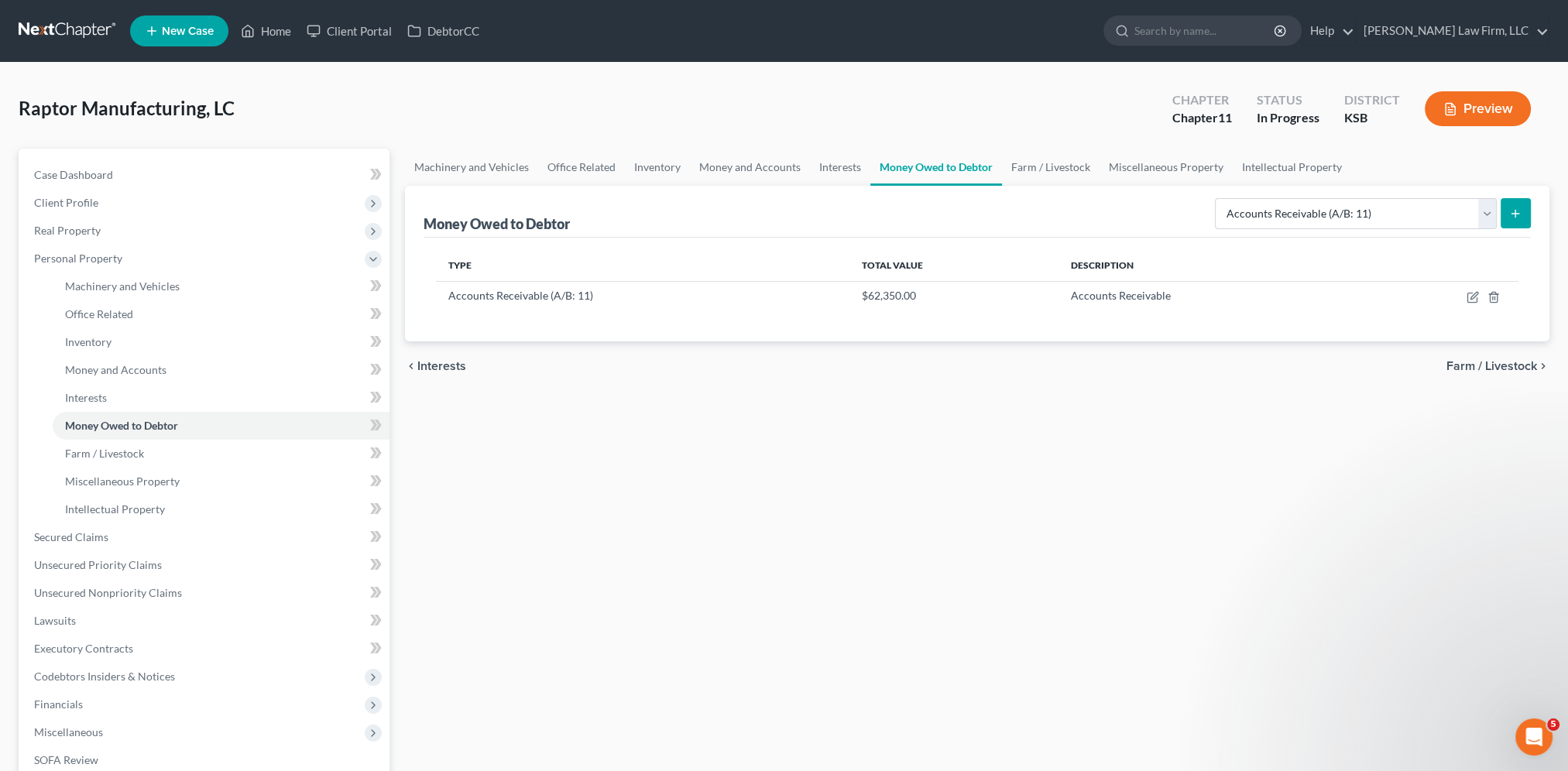
click at [1516, 218] on icon "submit" at bounding box center [1515, 214] width 13 height 13
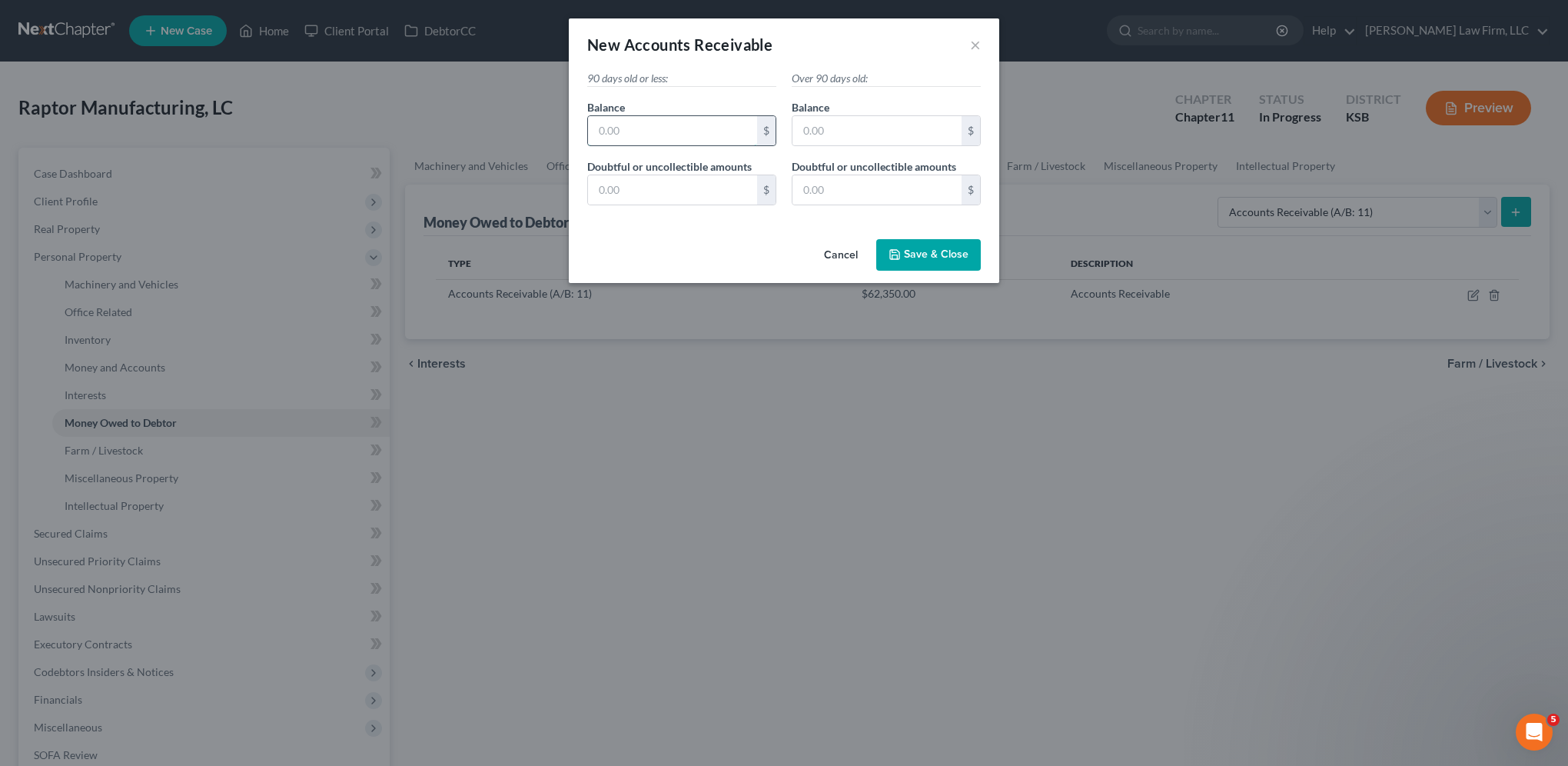
click at [670, 133] on input "text" at bounding box center [673, 130] width 169 height 29
click at [667, 196] on input "text" at bounding box center [673, 189] width 169 height 29
click at [819, 135] on input "text" at bounding box center [877, 130] width 169 height 29
click at [842, 200] on input "text" at bounding box center [877, 189] width 169 height 29
click at [922, 256] on span "Save & Close" at bounding box center [936, 255] width 65 height 13
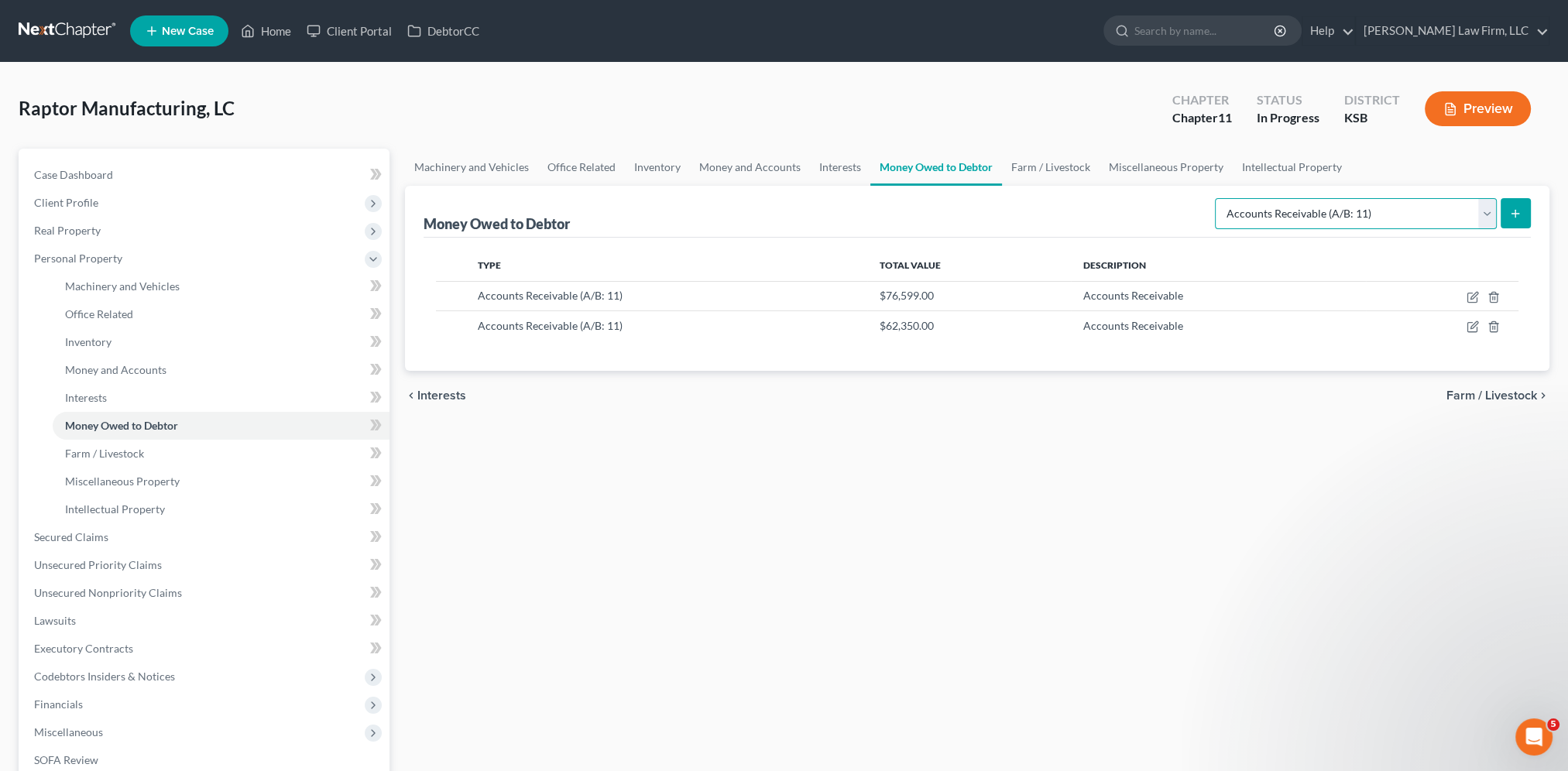
click at [1493, 212] on select "Select Type of Money Owed Accounts Receivable (A/B: 11) Causes of Action Agains…" at bounding box center [1356, 213] width 282 height 31
click at [1219, 198] on select "Select Type of Money Owed Accounts Receivable (A/B: 11) Causes of Action Agains…" at bounding box center [1356, 213] width 282 height 31
click at [1523, 219] on button "submit" at bounding box center [1515, 213] width 30 height 30
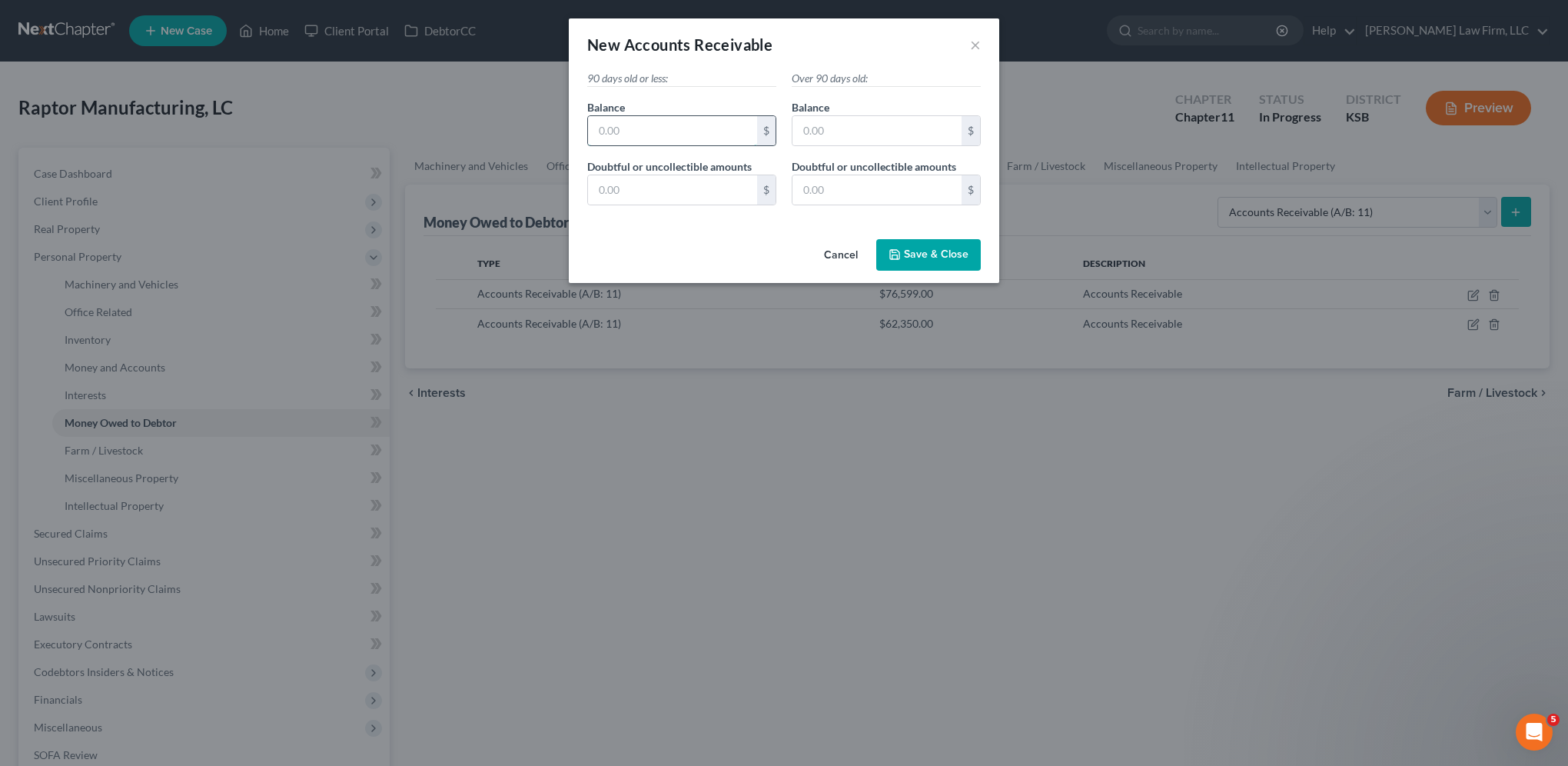
click at [669, 126] on input "text" at bounding box center [673, 130] width 169 height 29
click at [846, 127] on input "text" at bounding box center [877, 130] width 169 height 29
click at [662, 191] on input "text" at bounding box center [673, 189] width 169 height 29
click at [877, 182] on input "text" at bounding box center [877, 189] width 169 height 29
click at [927, 254] on span "Save & Close" at bounding box center [936, 255] width 65 height 13
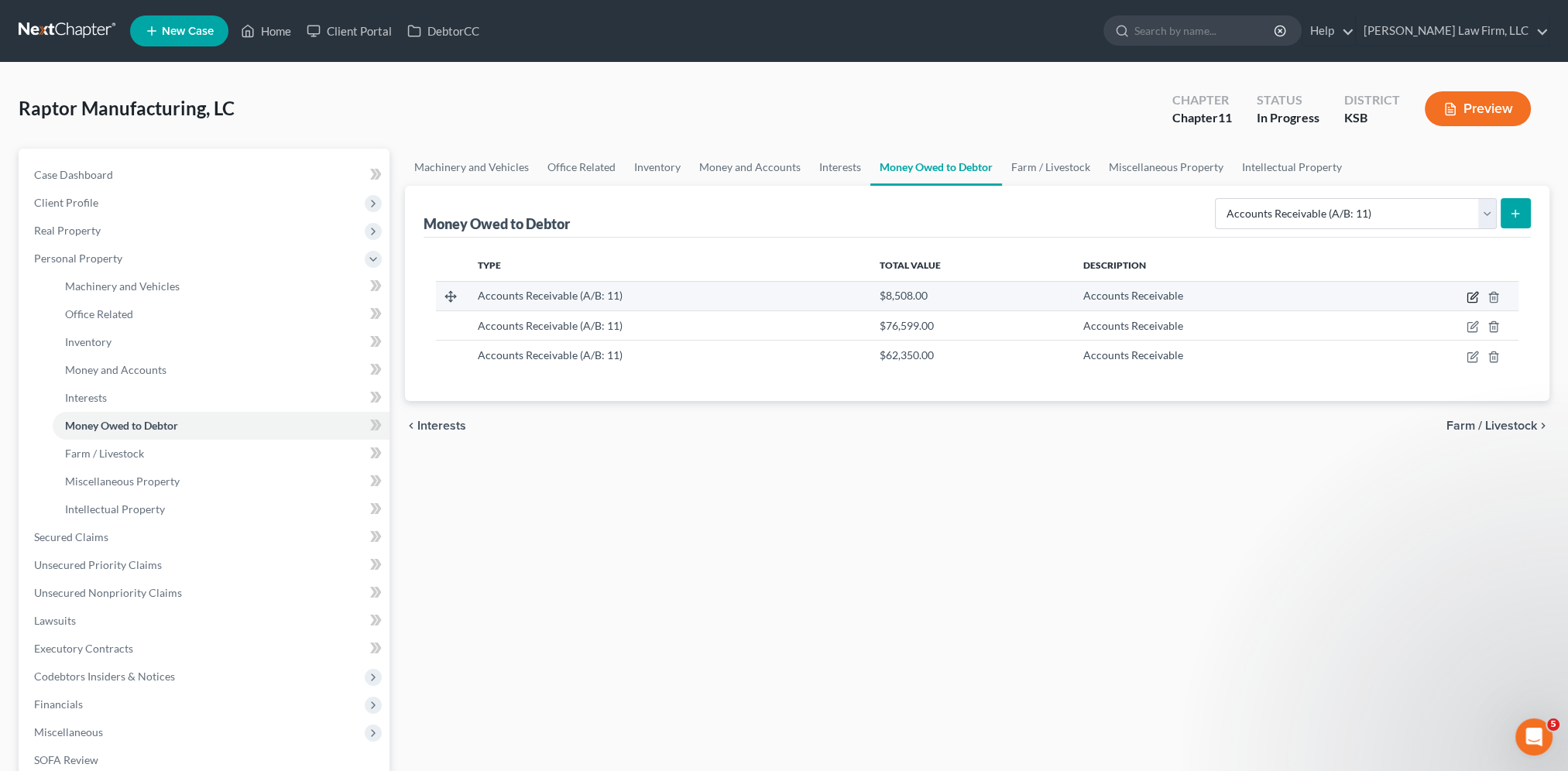
click at [1467, 294] on icon "button" at bounding box center [1473, 297] width 13 height 13
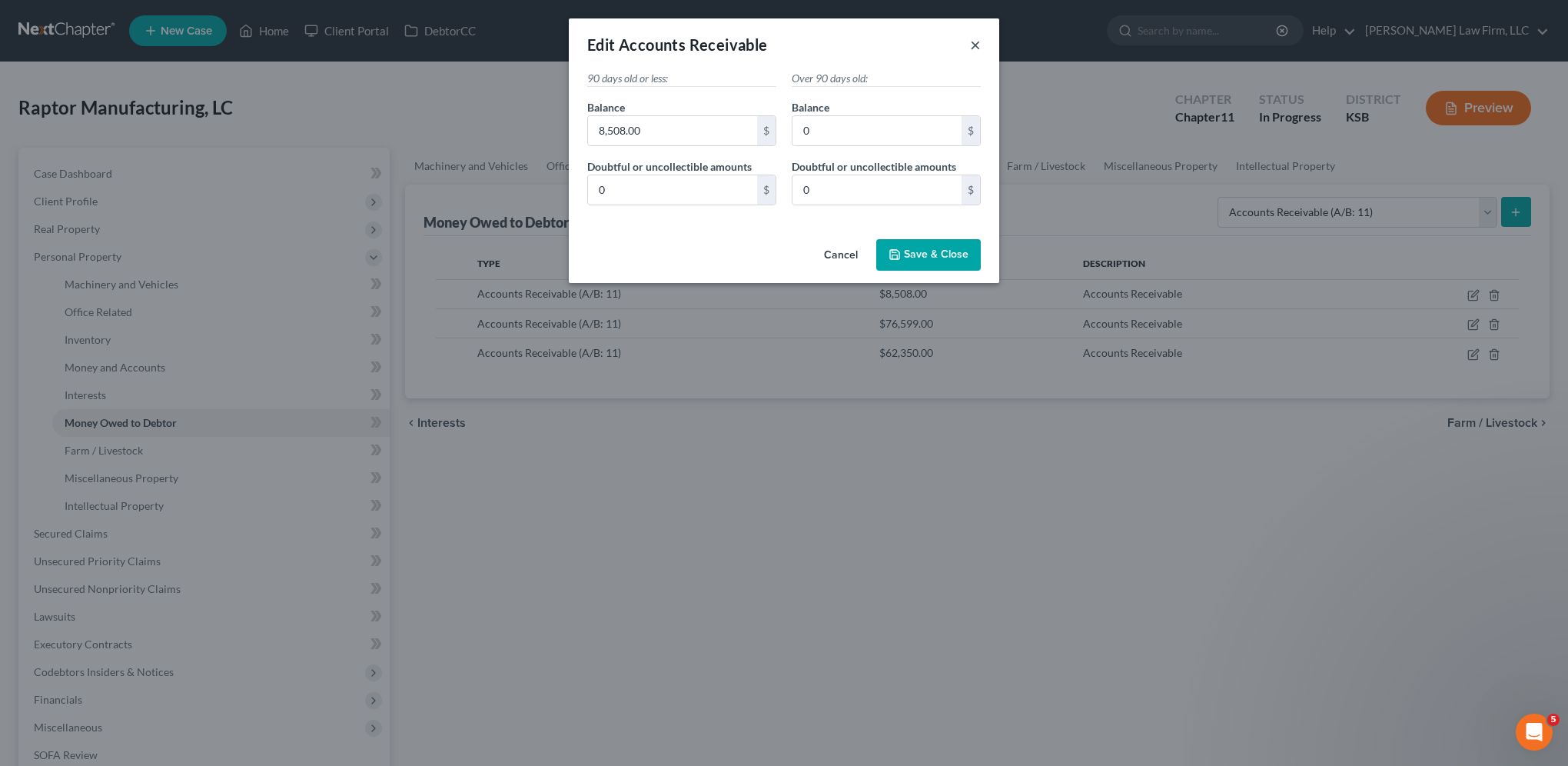
click at [971, 41] on button "×" at bounding box center [975, 45] width 11 height 18
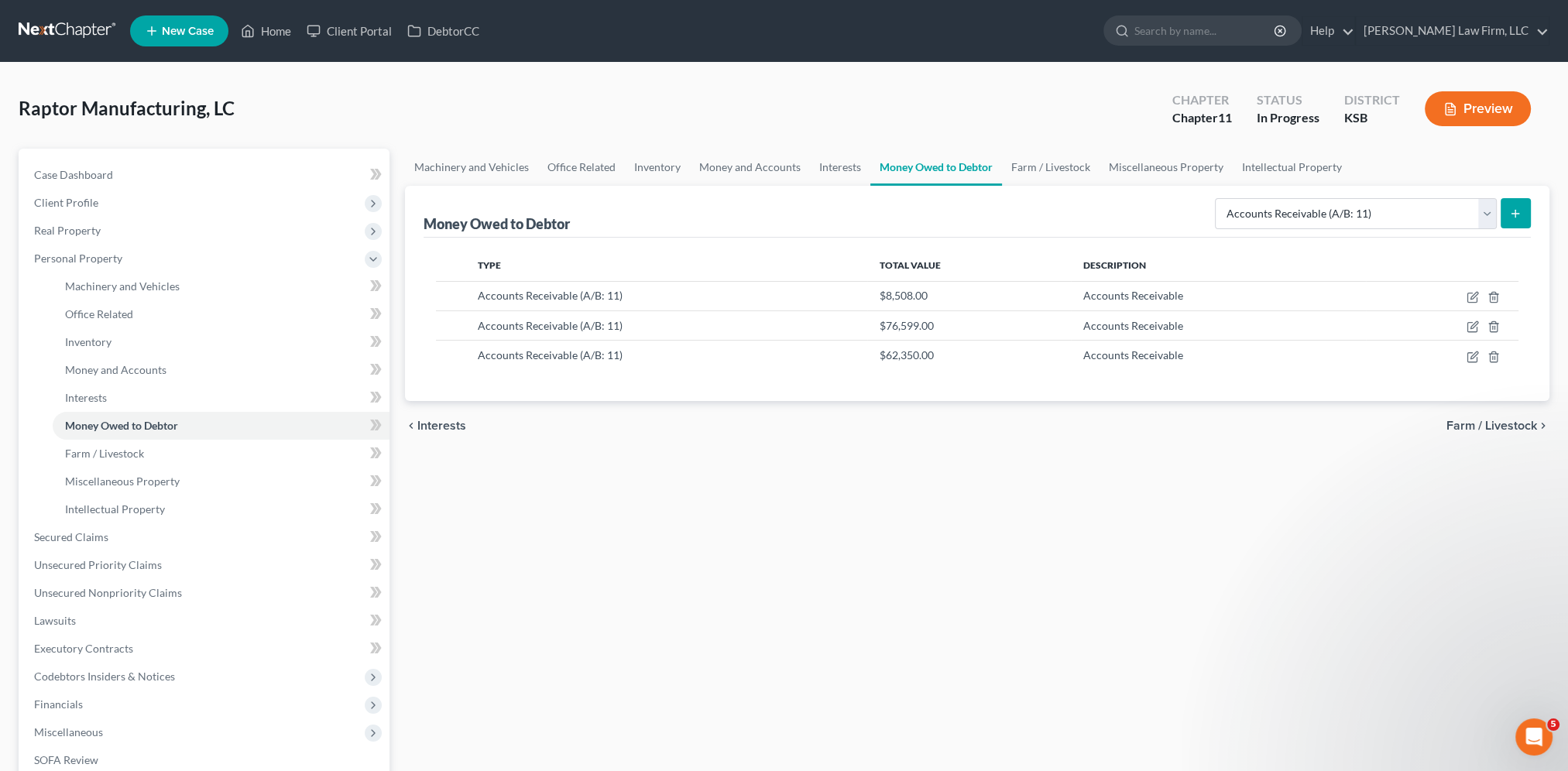
click at [1511, 214] on icon "submit" at bounding box center [1515, 214] width 13 height 13
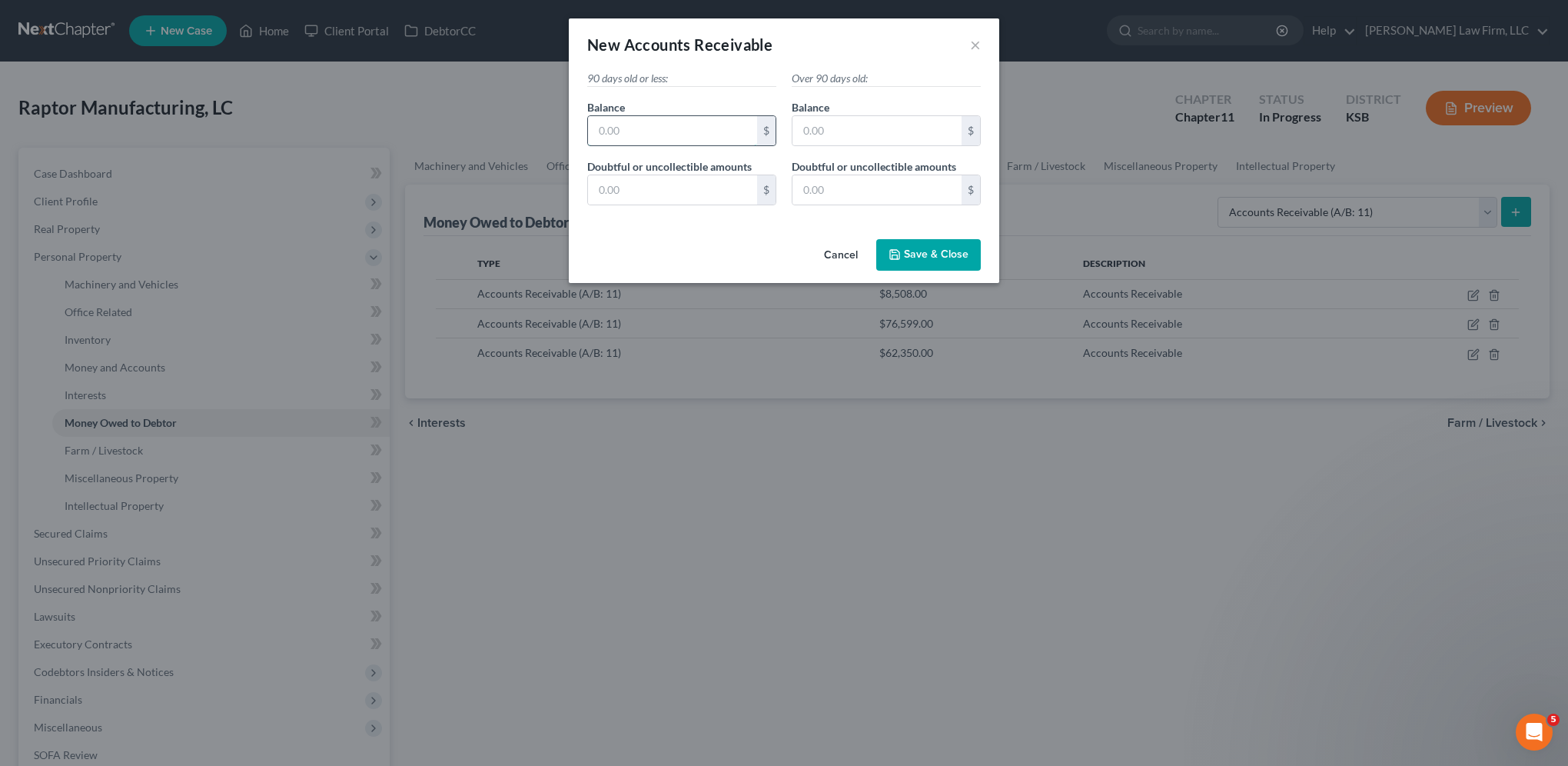
click at [701, 123] on input "text" at bounding box center [673, 130] width 169 height 29
click at [935, 250] on span "Save & Close" at bounding box center [936, 255] width 65 height 13
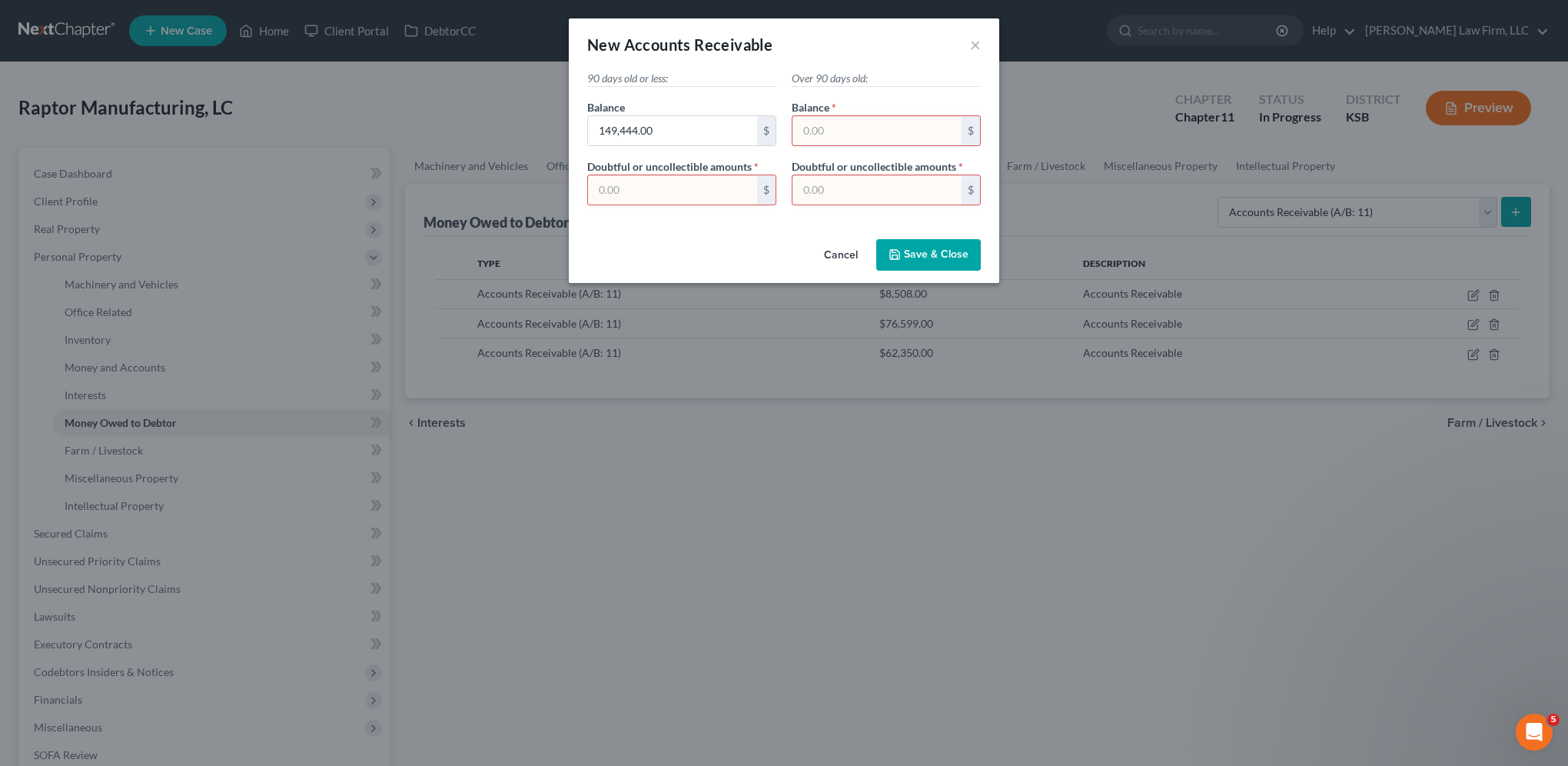
click at [863, 117] on input "text" at bounding box center [877, 130] width 169 height 29
click at [639, 193] on input "text" at bounding box center [673, 189] width 169 height 29
click at [899, 185] on input "text" at bounding box center [877, 189] width 169 height 29
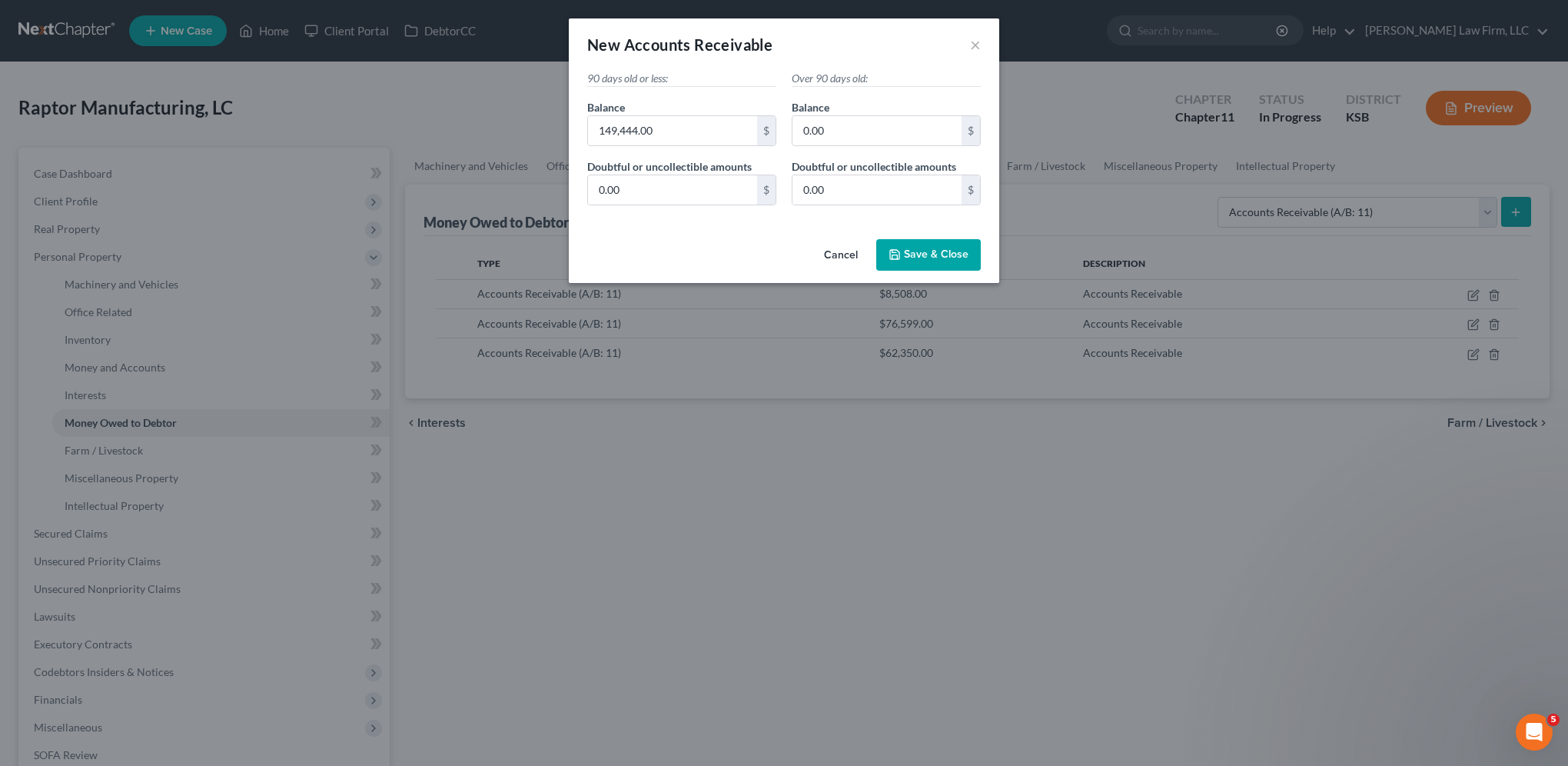
click at [952, 259] on span "Save & Close" at bounding box center [936, 255] width 65 height 13
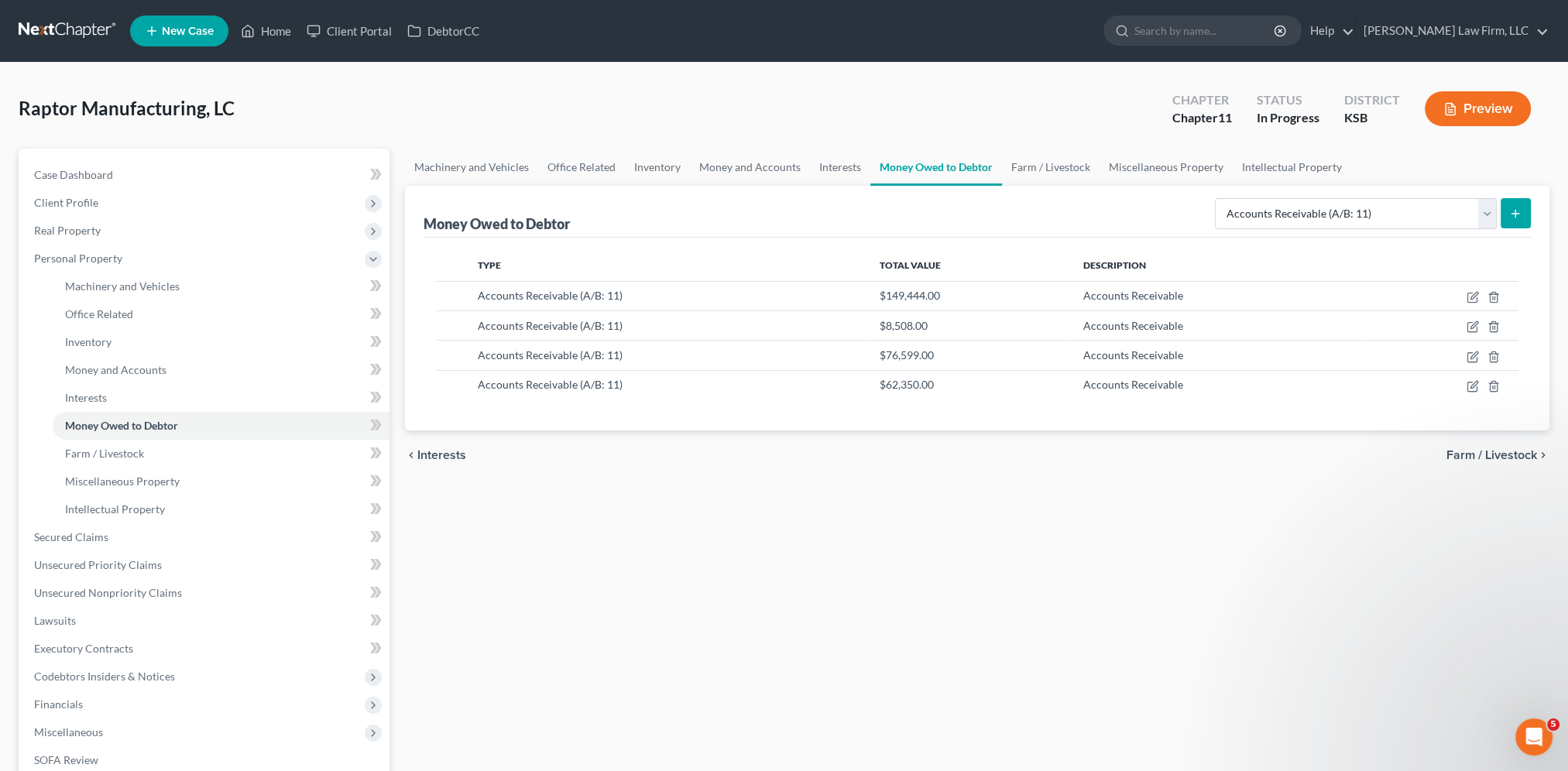
click at [1510, 214] on icon "submit" at bounding box center [1515, 214] width 13 height 13
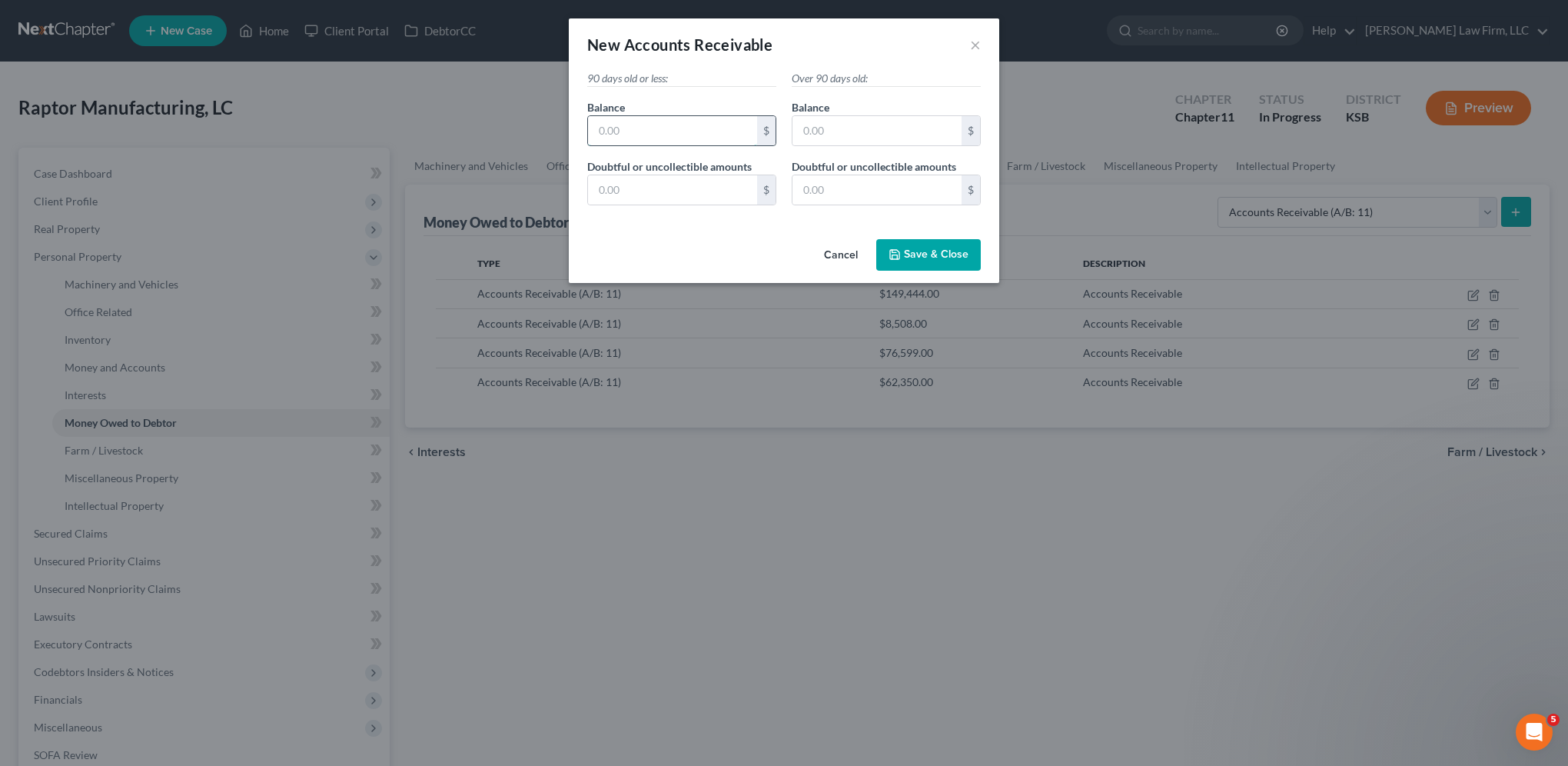
click at [704, 126] on input "text" at bounding box center [673, 130] width 169 height 29
click at [845, 123] on input "text" at bounding box center [877, 130] width 169 height 29
click at [603, 175] on input "text" at bounding box center [673, 189] width 169 height 29
click at [842, 187] on input "text" at bounding box center [877, 189] width 169 height 29
click at [930, 254] on span "Save & Close" at bounding box center [936, 255] width 65 height 13
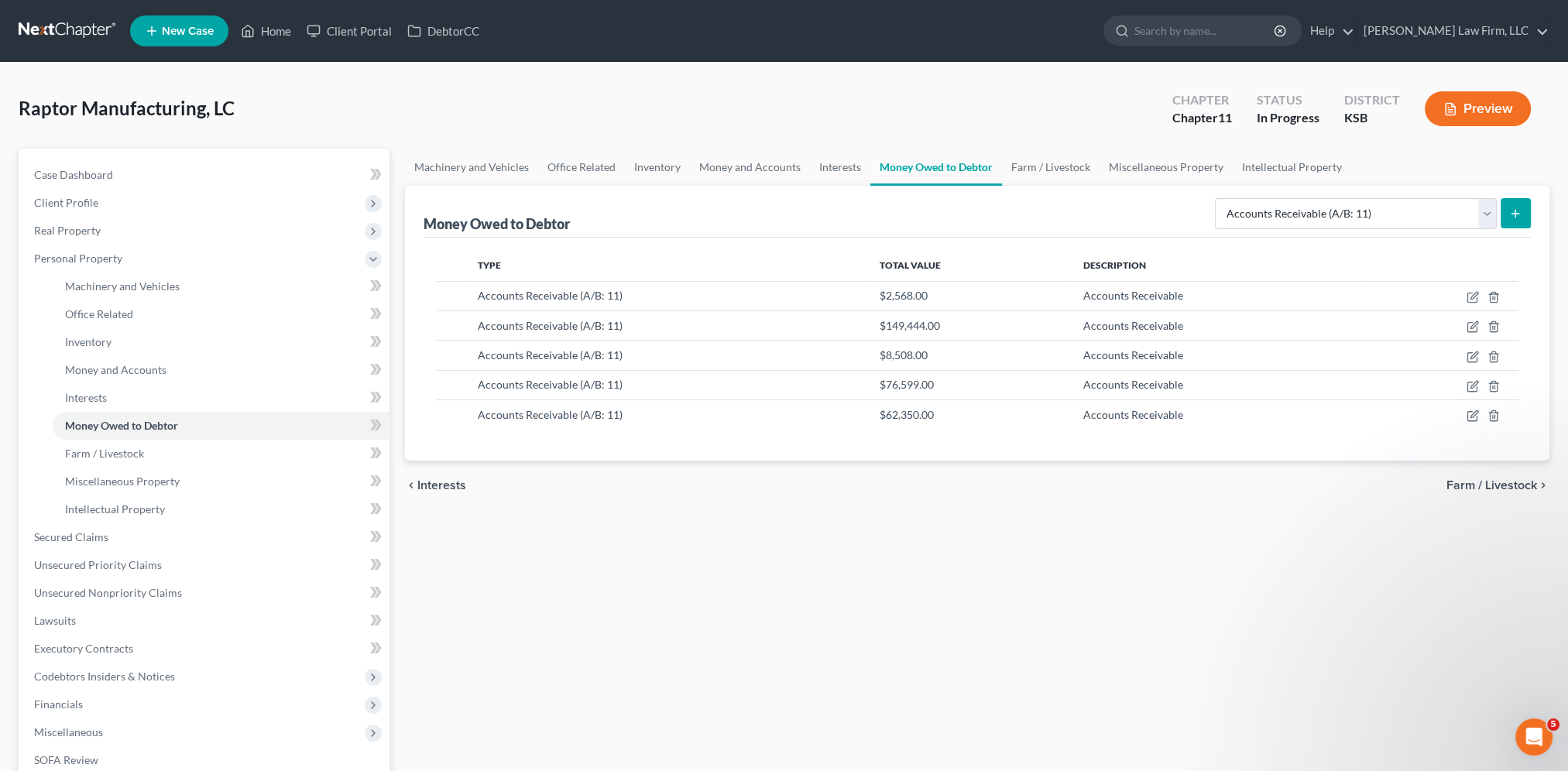
click at [1515, 214] on line "submit" at bounding box center [1515, 213] width 0 height 7
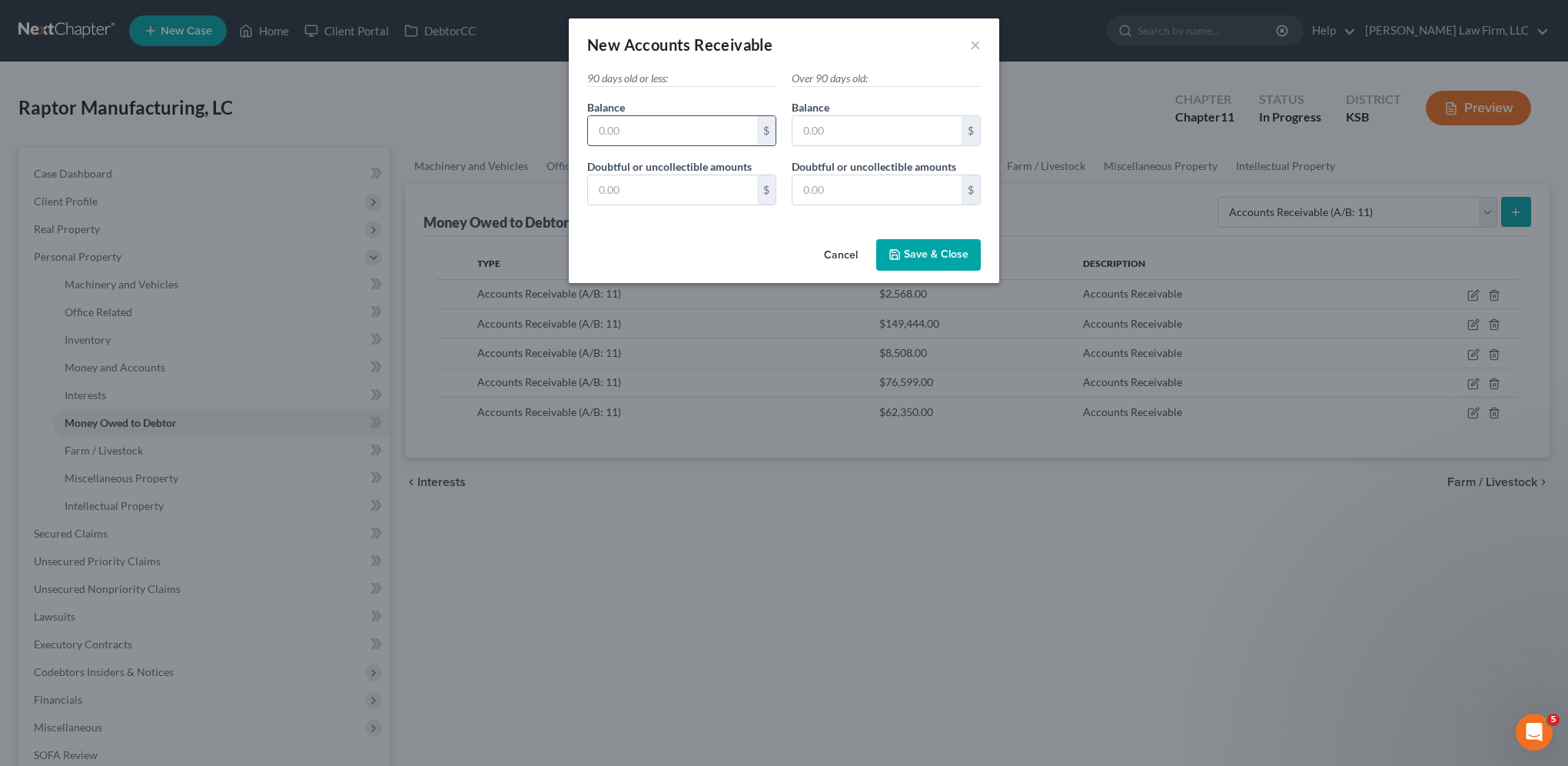
click at [704, 130] on input "text" at bounding box center [673, 130] width 169 height 29
click at [828, 129] on input "text" at bounding box center [877, 130] width 169 height 29
click at [703, 193] on input "text" at bounding box center [673, 189] width 169 height 29
click at [873, 187] on input "text" at bounding box center [877, 189] width 169 height 29
click at [901, 247] on button "Save & Close" at bounding box center [928, 255] width 104 height 32
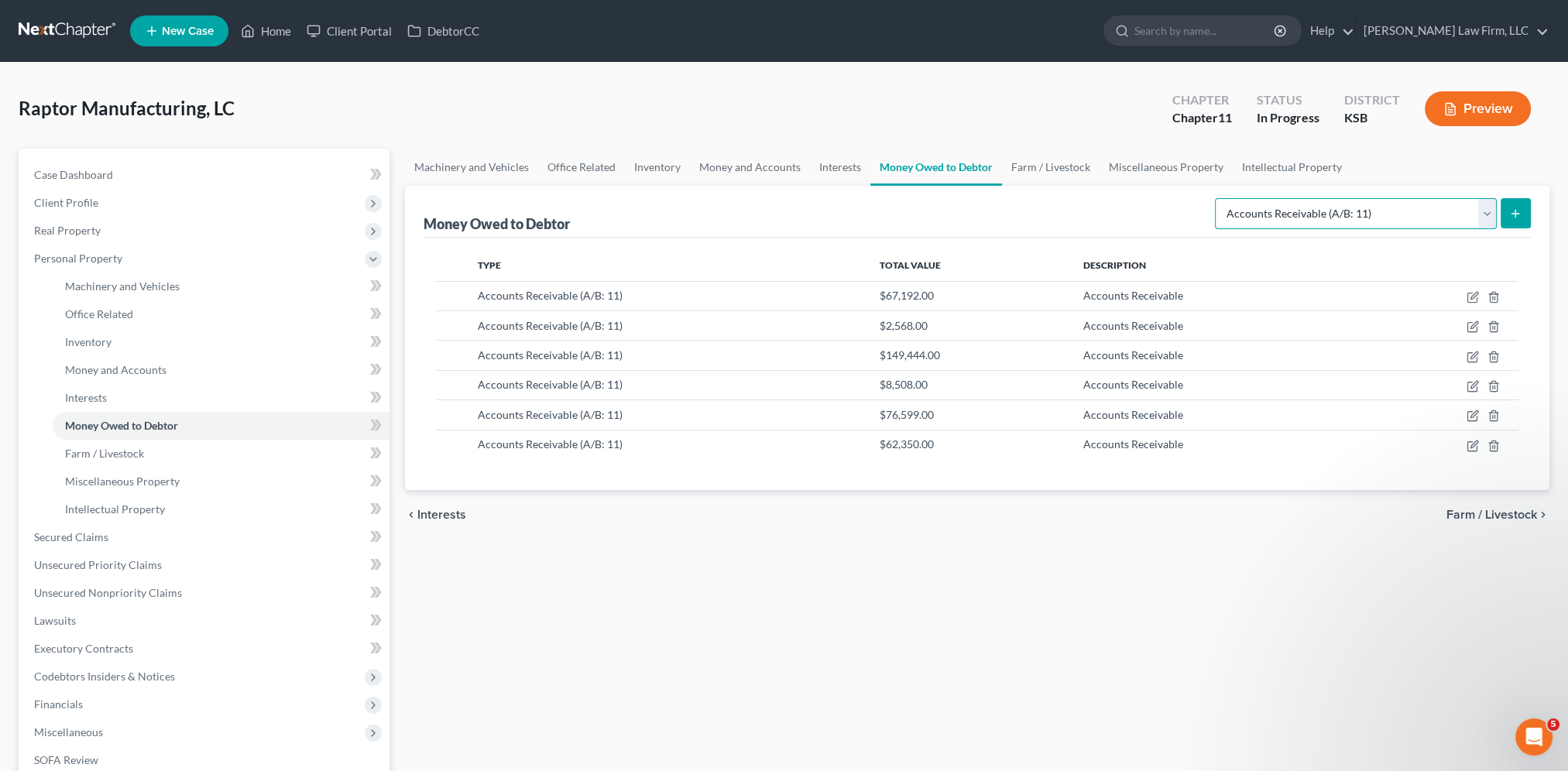
click at [1490, 208] on select "Select Type of Money Owed Accounts Receivable (A/B: 11) Causes of Action Agains…" at bounding box center [1356, 213] width 282 height 31
click at [1219, 198] on select "Select Type of Money Owed Accounts Receivable (A/B: 11) Causes of Action Agains…" at bounding box center [1356, 213] width 282 height 31
click at [1520, 213] on icon "submit" at bounding box center [1515, 214] width 13 height 13
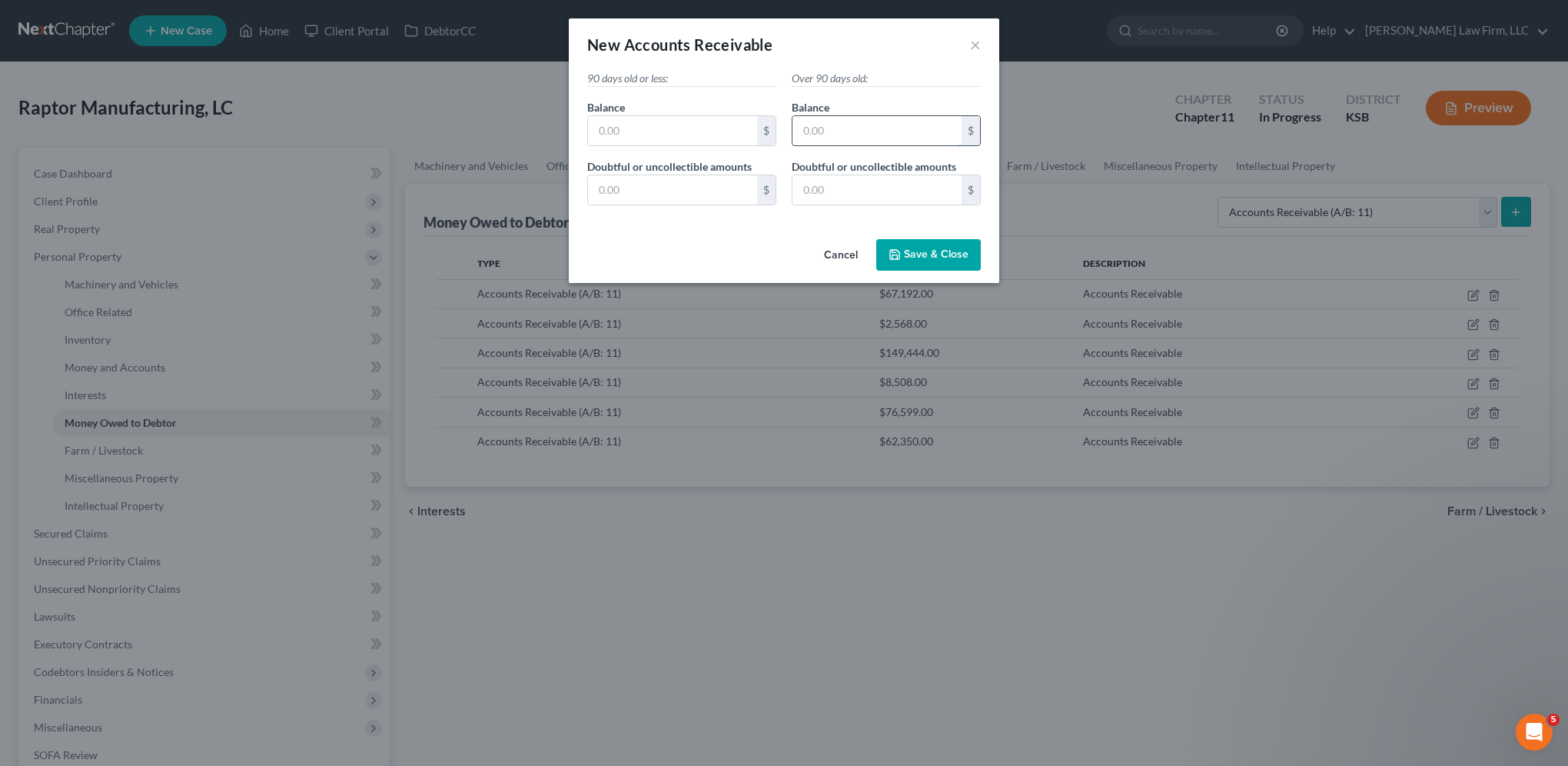
click at [882, 129] on input "text" at bounding box center [877, 130] width 169 height 29
click at [659, 142] on input "text" at bounding box center [673, 130] width 169 height 29
drag, startPoint x: 680, startPoint y: 195, endPoint x: 664, endPoint y: 192, distance: 16.3
click at [680, 195] on input "text" at bounding box center [673, 189] width 169 height 29
click at [854, 182] on input "text" at bounding box center [877, 189] width 169 height 29
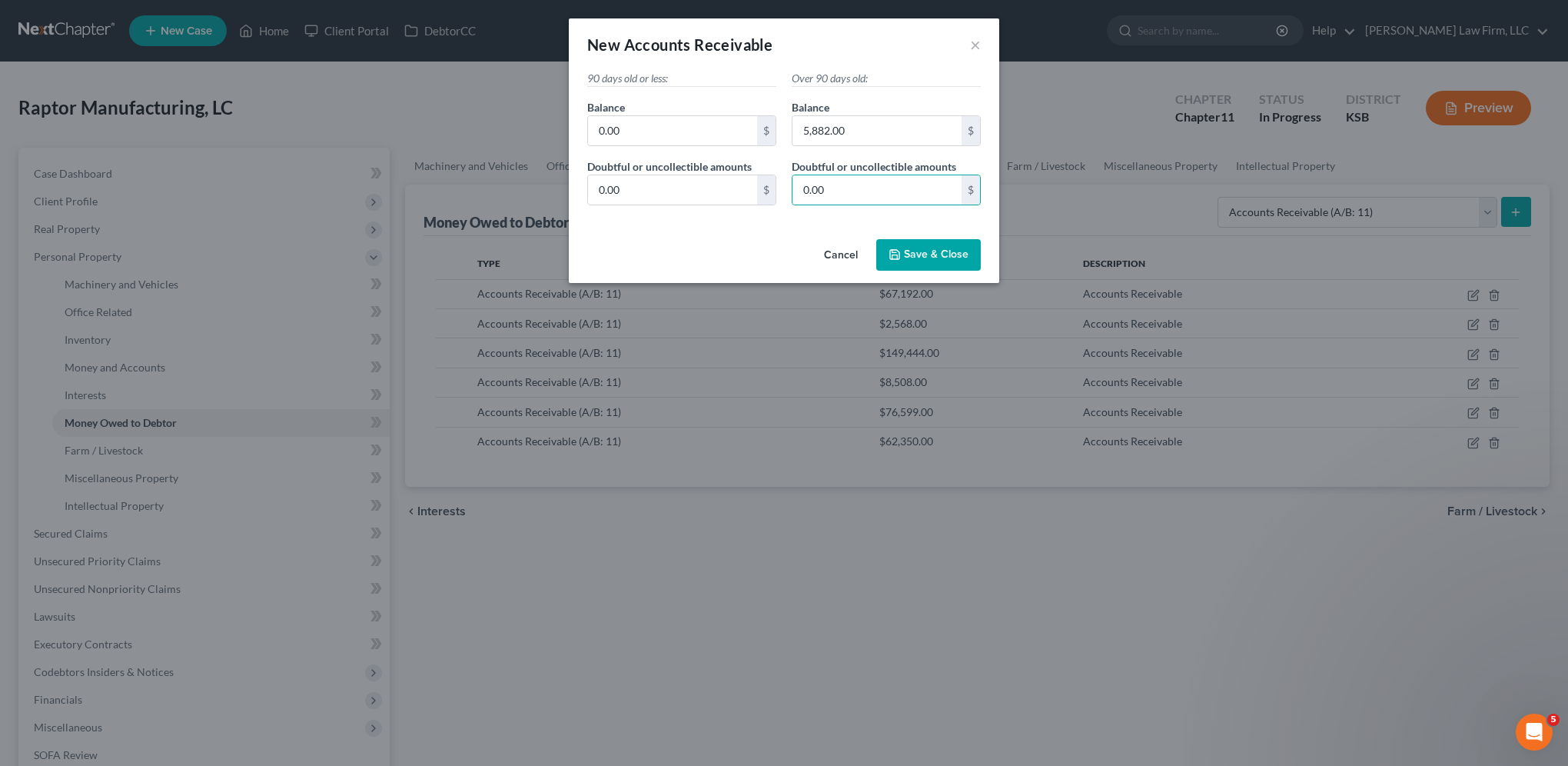
click at [927, 244] on button "Save & Close" at bounding box center [928, 255] width 104 height 32
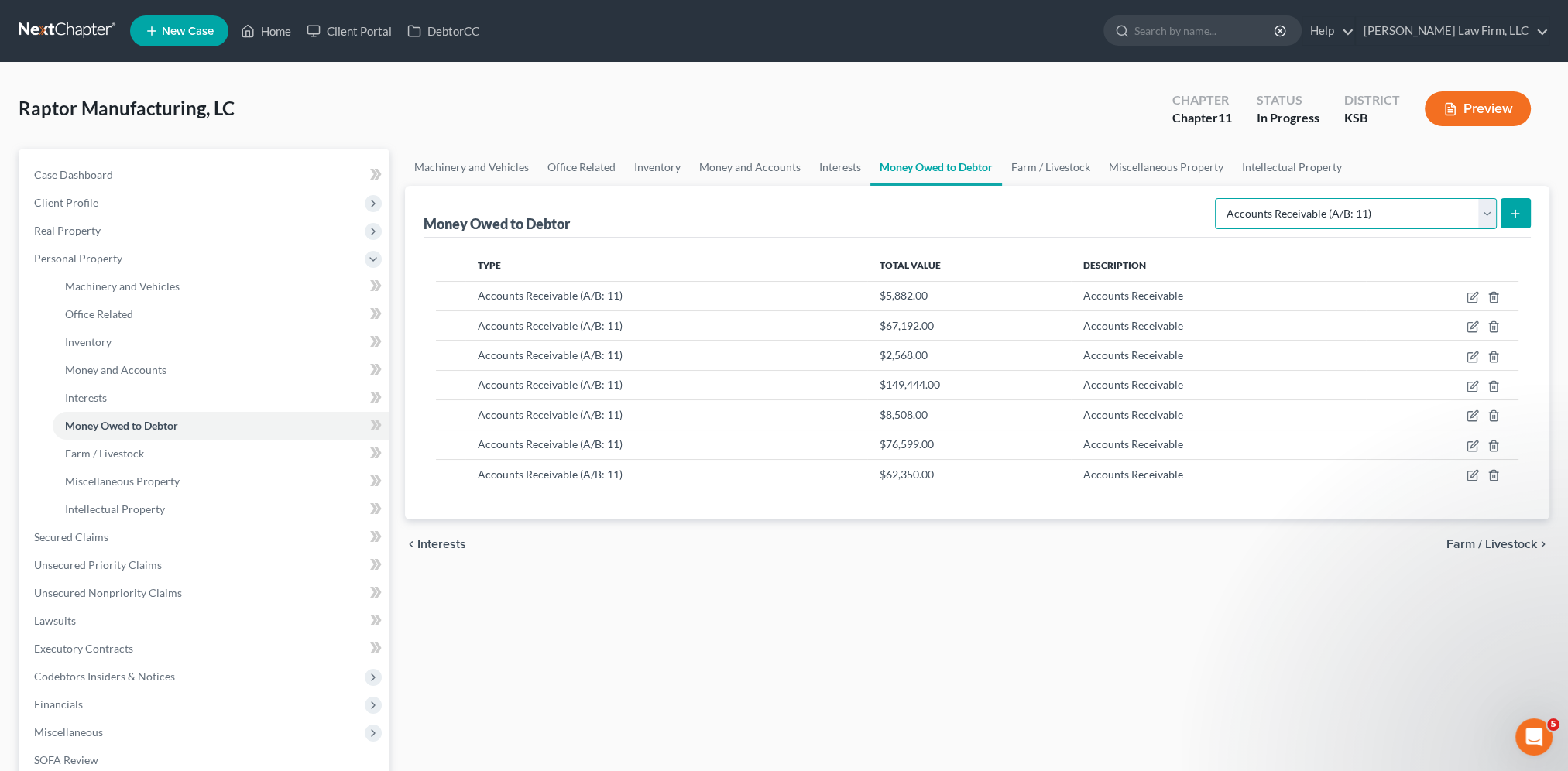
drag, startPoint x: 1483, startPoint y: 205, endPoint x: 1458, endPoint y: 214, distance: 26.6
click at [1483, 205] on select "Select Type of Money Owed Accounts Receivable (A/B: 11) Causes of Action Agains…" at bounding box center [1356, 213] width 282 height 31
click at [1219, 198] on select "Select Type of Money Owed Accounts Receivable (A/B: 11) Causes of Action Agains…" at bounding box center [1356, 213] width 282 height 31
click at [1516, 209] on icon "submit" at bounding box center [1515, 214] width 13 height 13
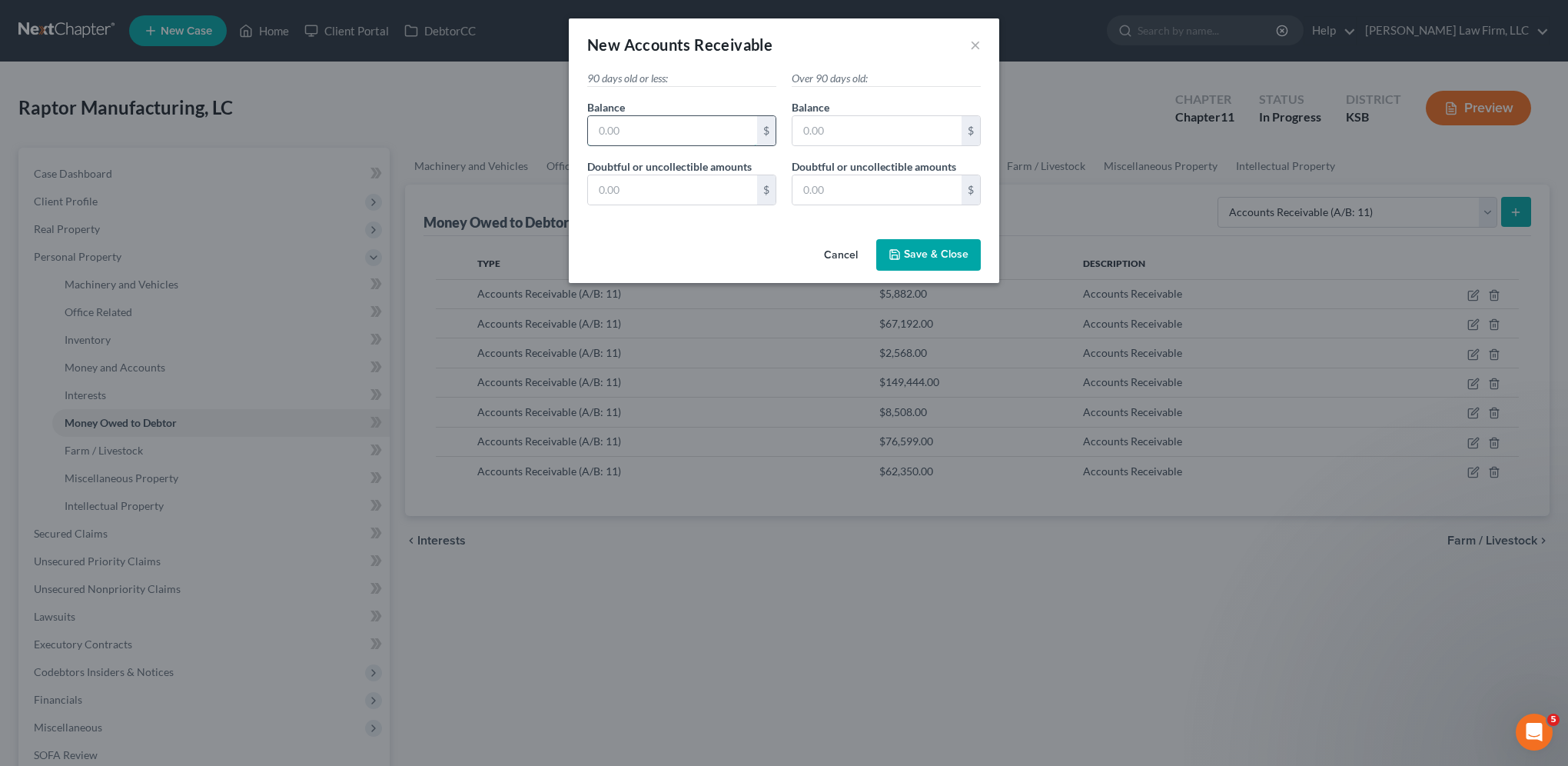
click at [710, 138] on input "text" at bounding box center [673, 130] width 169 height 29
click at [893, 125] on input "text" at bounding box center [877, 130] width 169 height 29
click at [651, 178] on input "text" at bounding box center [673, 189] width 169 height 29
click at [846, 187] on input "text" at bounding box center [877, 189] width 169 height 29
click at [936, 264] on button "Save & Close" at bounding box center [928, 255] width 104 height 32
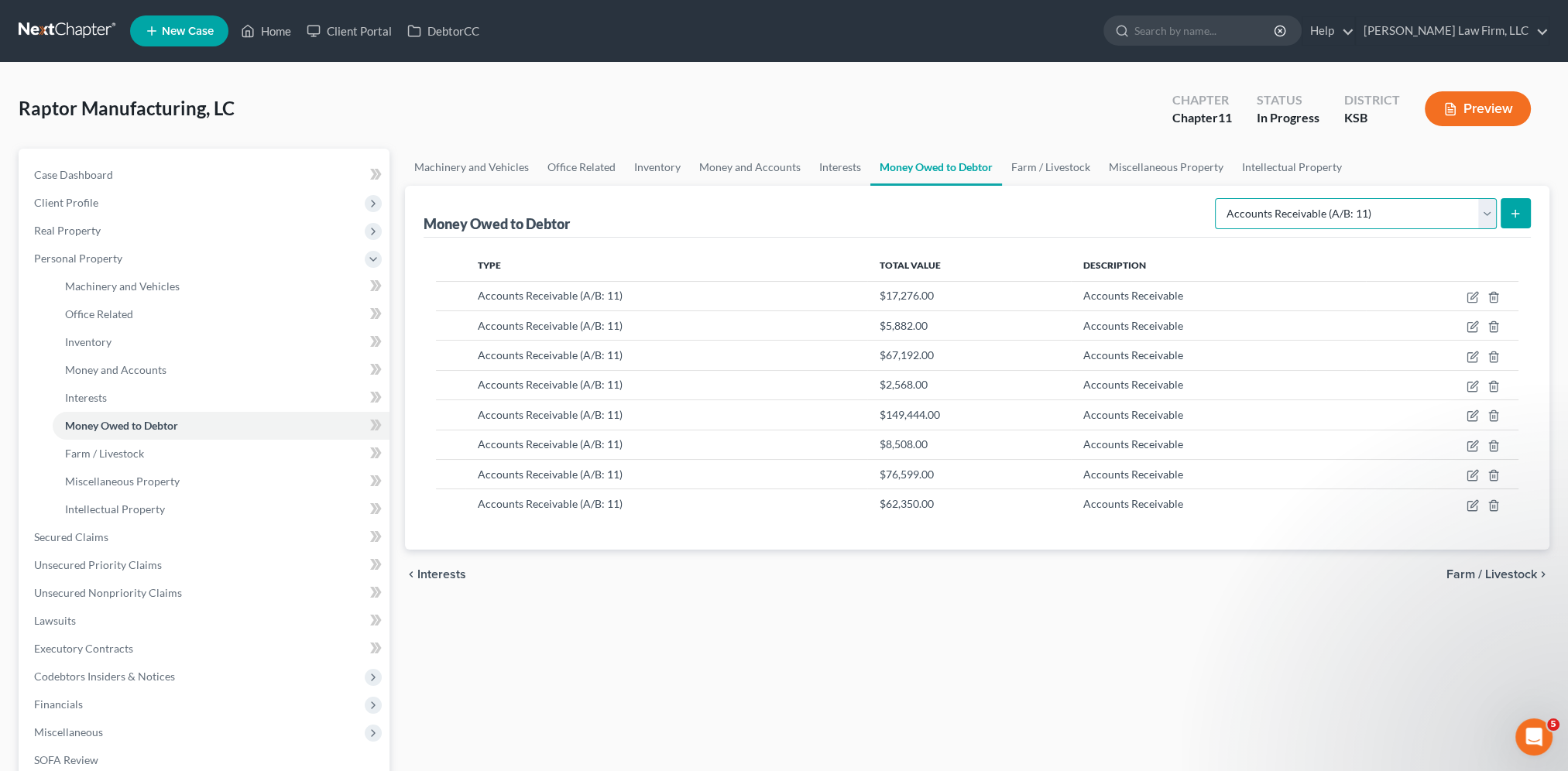
click at [1382, 217] on select "Select Type of Money Owed Accounts Receivable (A/B: 11) Causes of Action Agains…" at bounding box center [1356, 213] width 282 height 31
click at [1219, 198] on select "Select Type of Money Owed Accounts Receivable (A/B: 11) Causes of Action Agains…" at bounding box center [1356, 213] width 282 height 31
click at [1511, 208] on icon "submit" at bounding box center [1515, 214] width 13 height 13
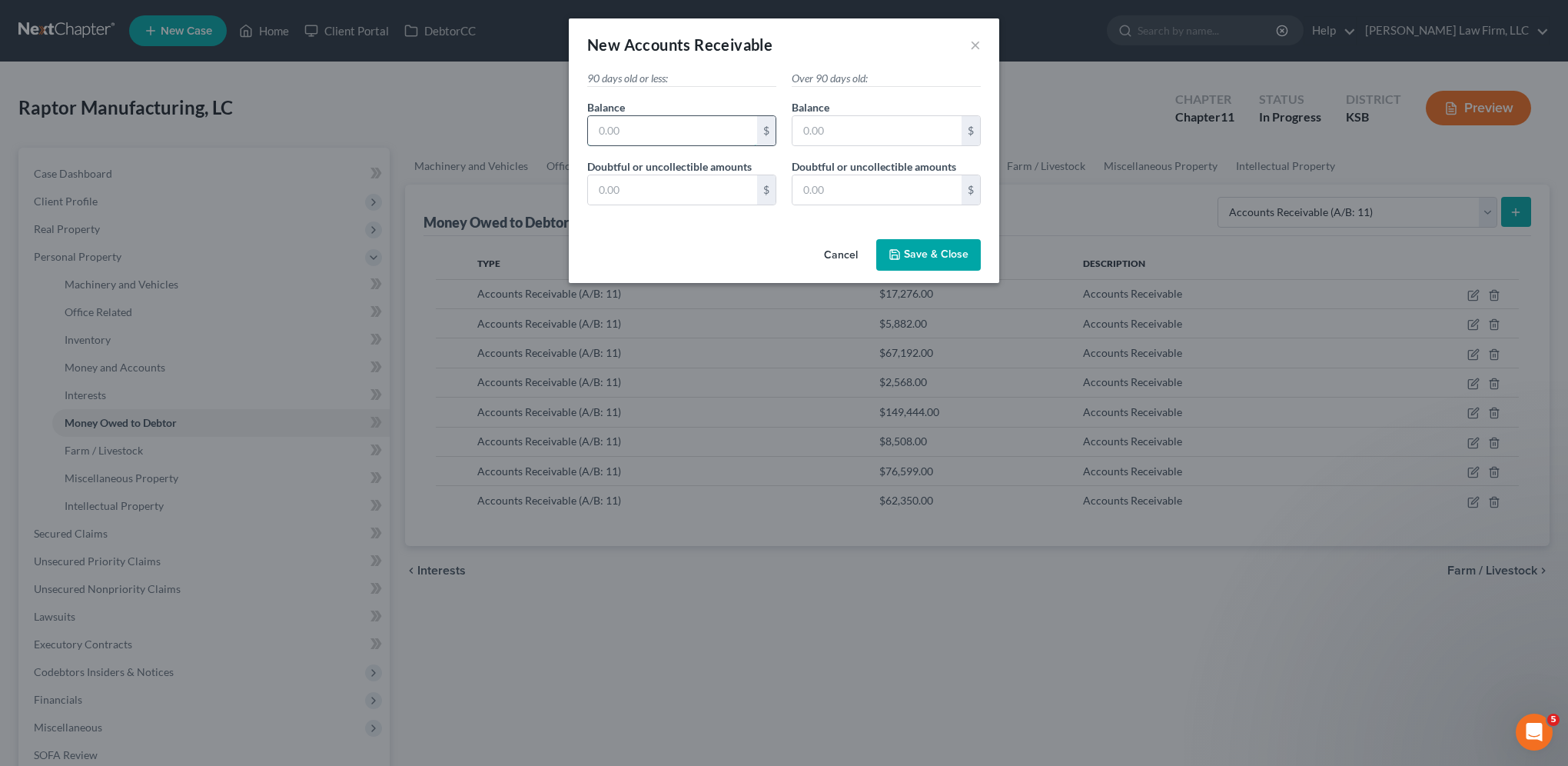
click at [627, 143] on input "text" at bounding box center [673, 130] width 169 height 29
click at [864, 135] on input "text" at bounding box center [877, 130] width 169 height 29
click at [650, 188] on input "text" at bounding box center [673, 189] width 169 height 29
click at [898, 196] on input "text" at bounding box center [877, 189] width 169 height 29
click at [924, 253] on span "Save & Close" at bounding box center [936, 255] width 65 height 13
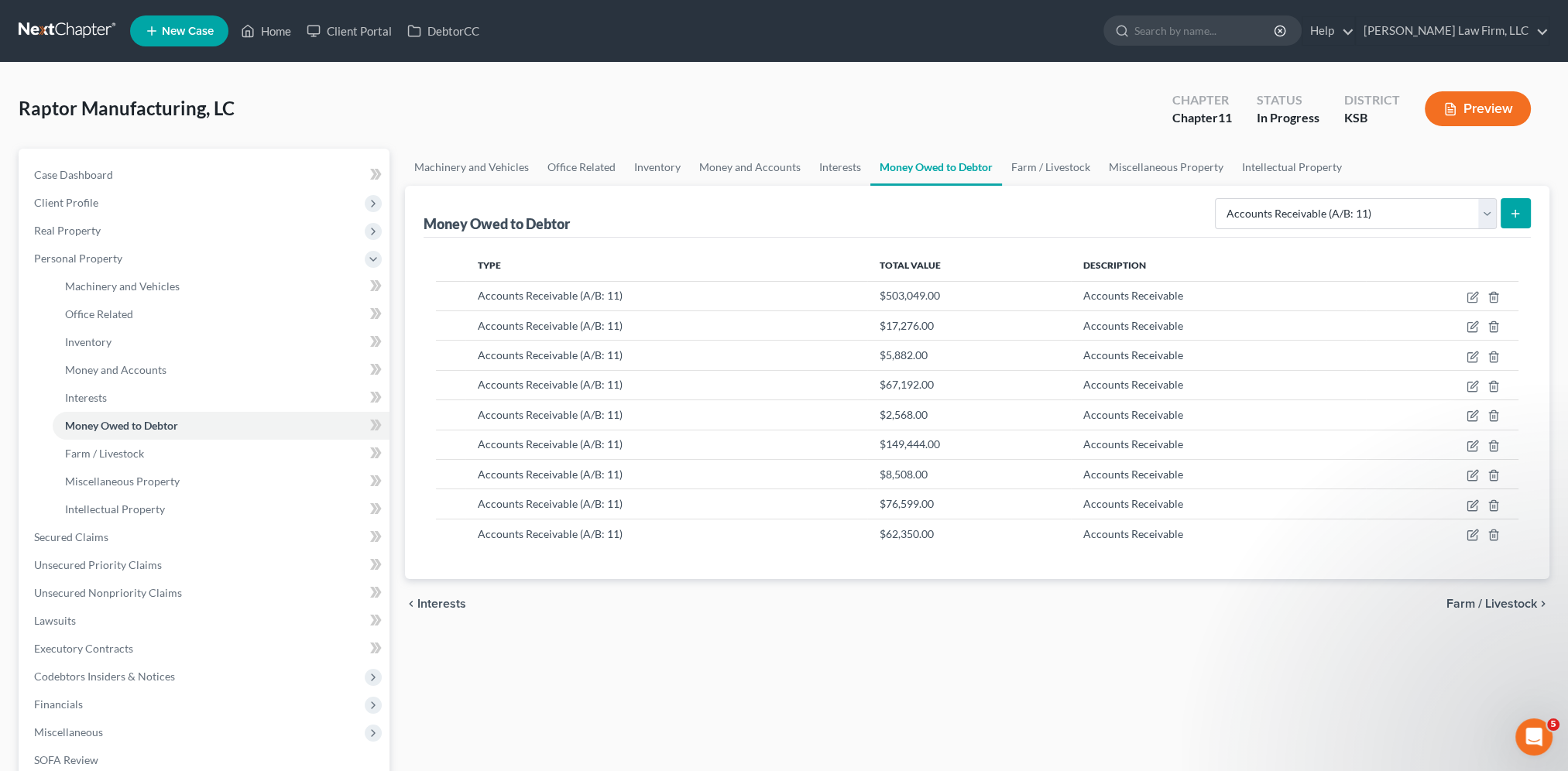
click at [1477, 102] on button "Preview" at bounding box center [1478, 108] width 106 height 35
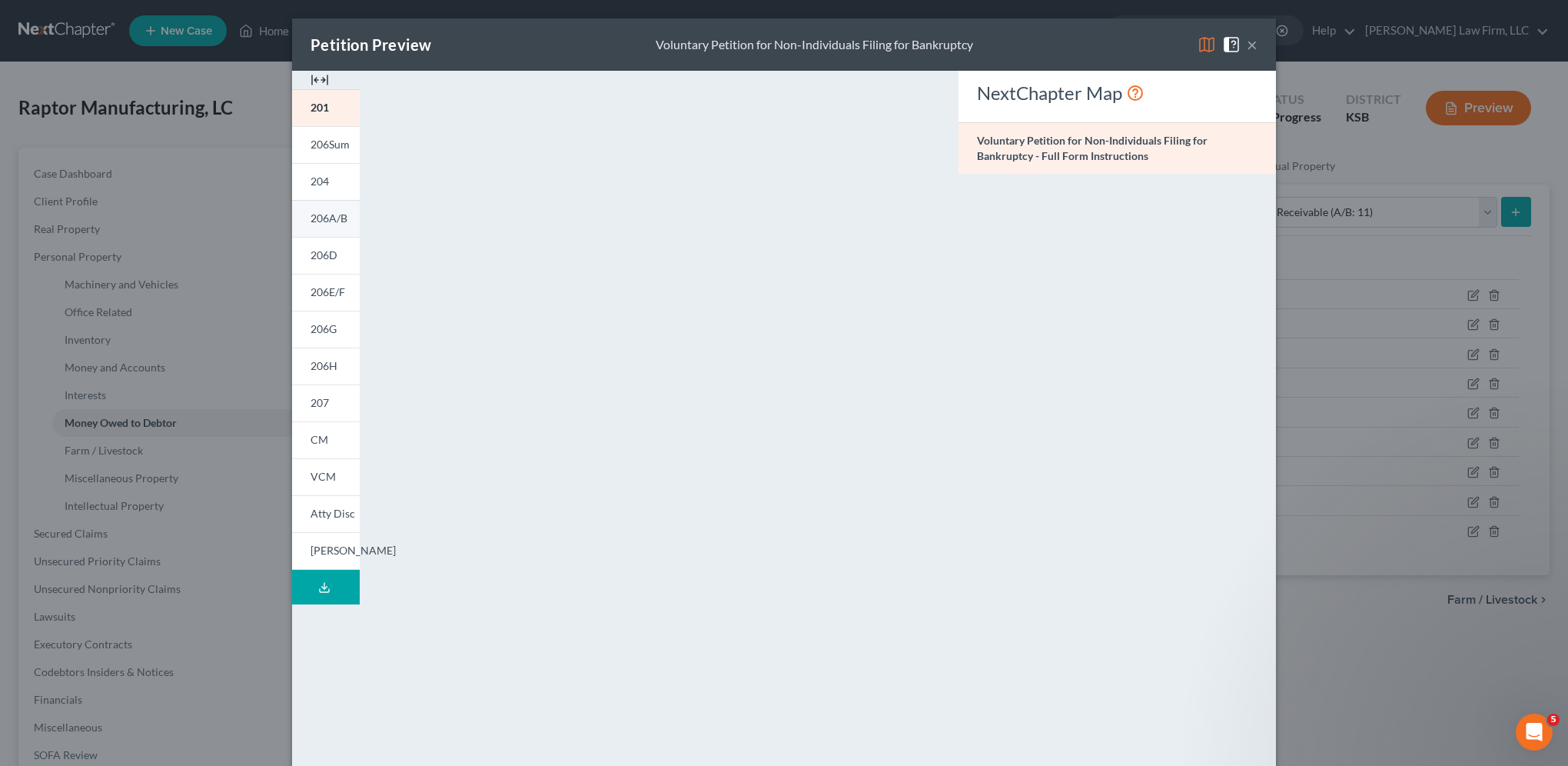
click at [326, 215] on span "206A/B" at bounding box center [329, 218] width 37 height 13
click at [311, 252] on span "206D" at bounding box center [324, 255] width 27 height 13
click at [1247, 48] on button "×" at bounding box center [1251, 45] width 11 height 18
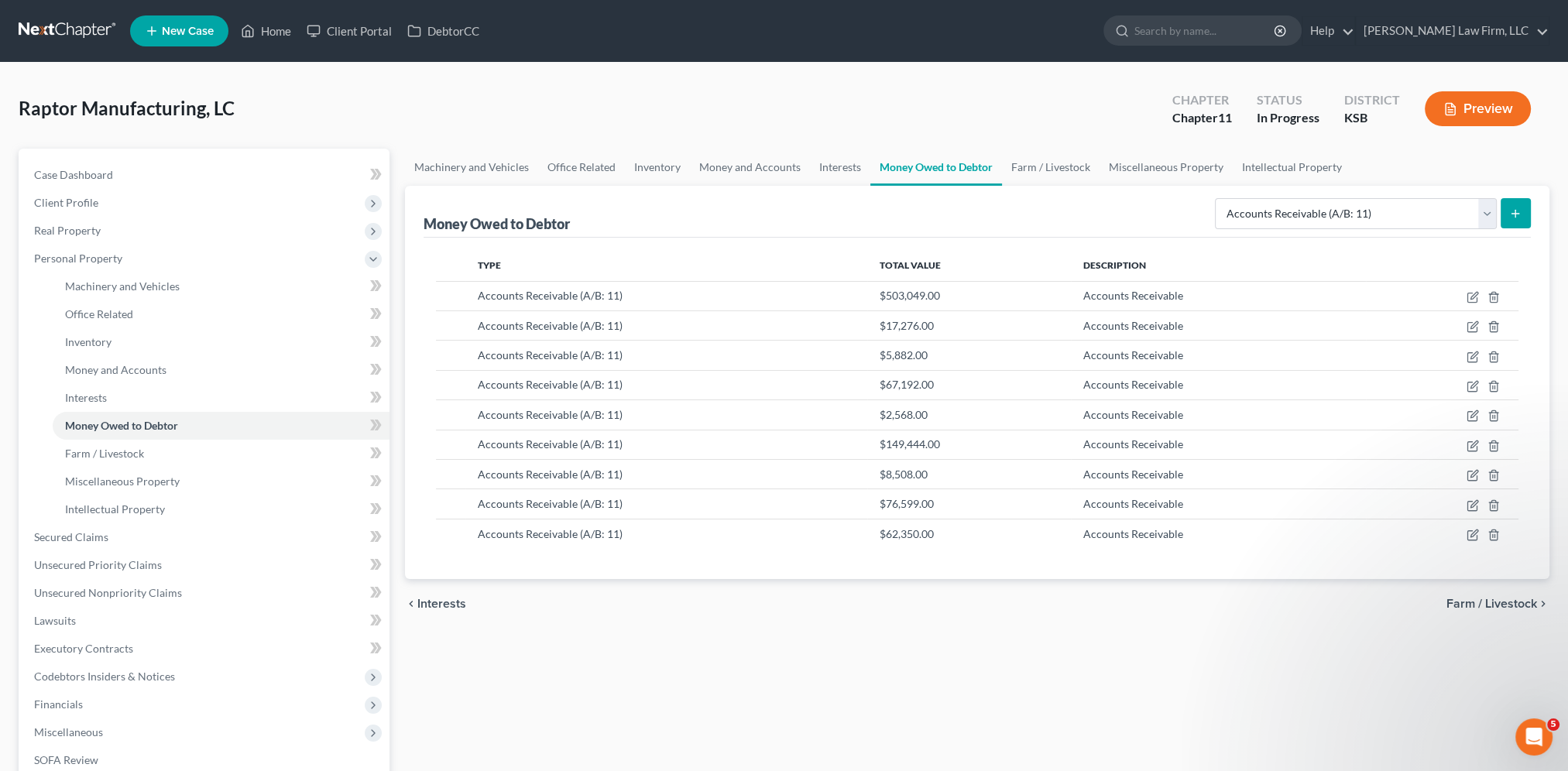
click at [914, 668] on div "Machinery and Vehicles Office Related Inventory Money and Accounts Interests Mo…" at bounding box center [977, 540] width 1160 height 783
drag, startPoint x: 71, startPoint y: 170, endPoint x: 1549, endPoint y: 58, distance: 1482.2
click at [71, 170] on span "Case Dashboard" at bounding box center [73, 174] width 79 height 13
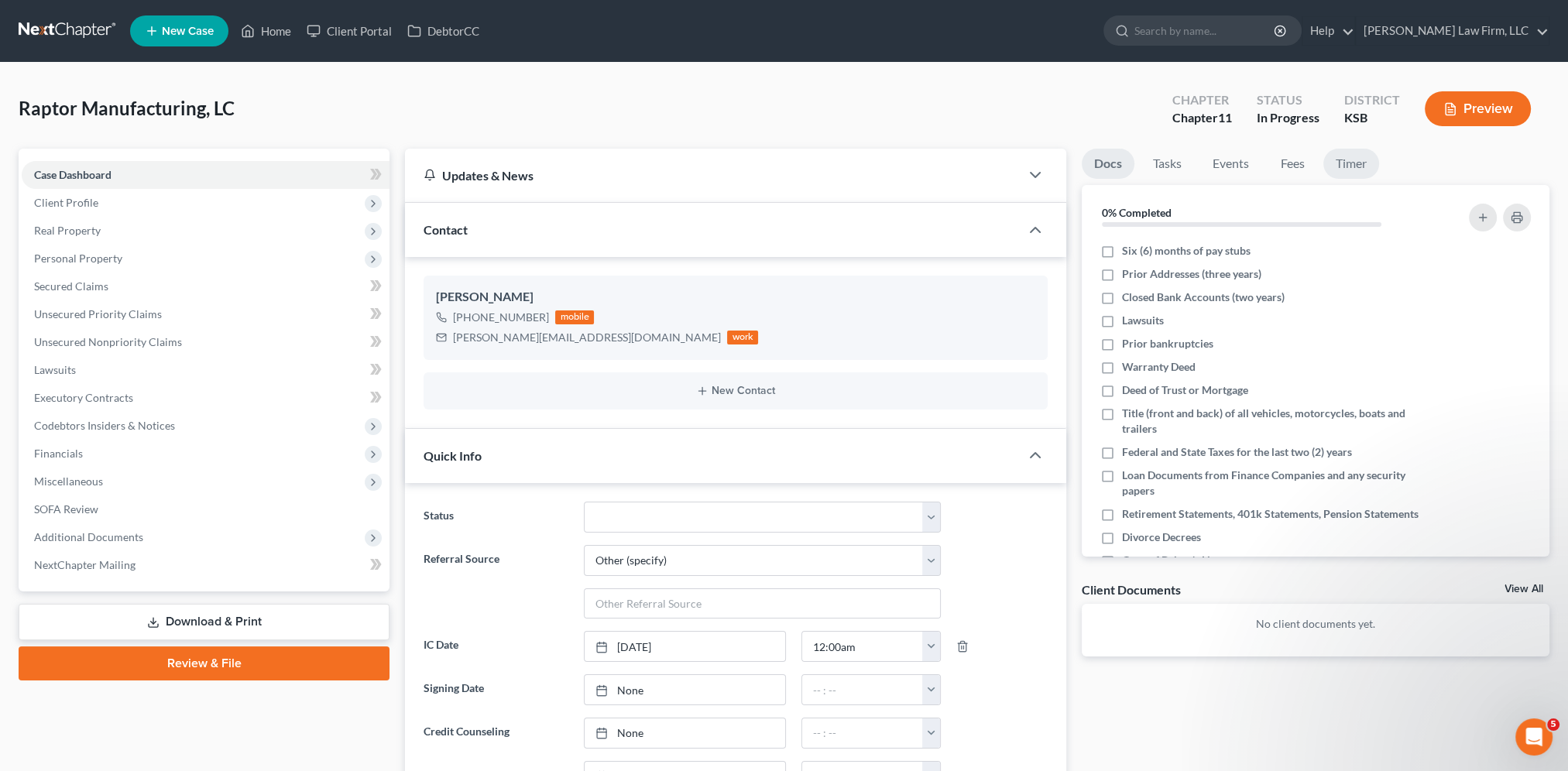
click at [1343, 165] on link "Timer" at bounding box center [1351, 164] width 56 height 30
